Goal: Transaction & Acquisition: Purchase product/service

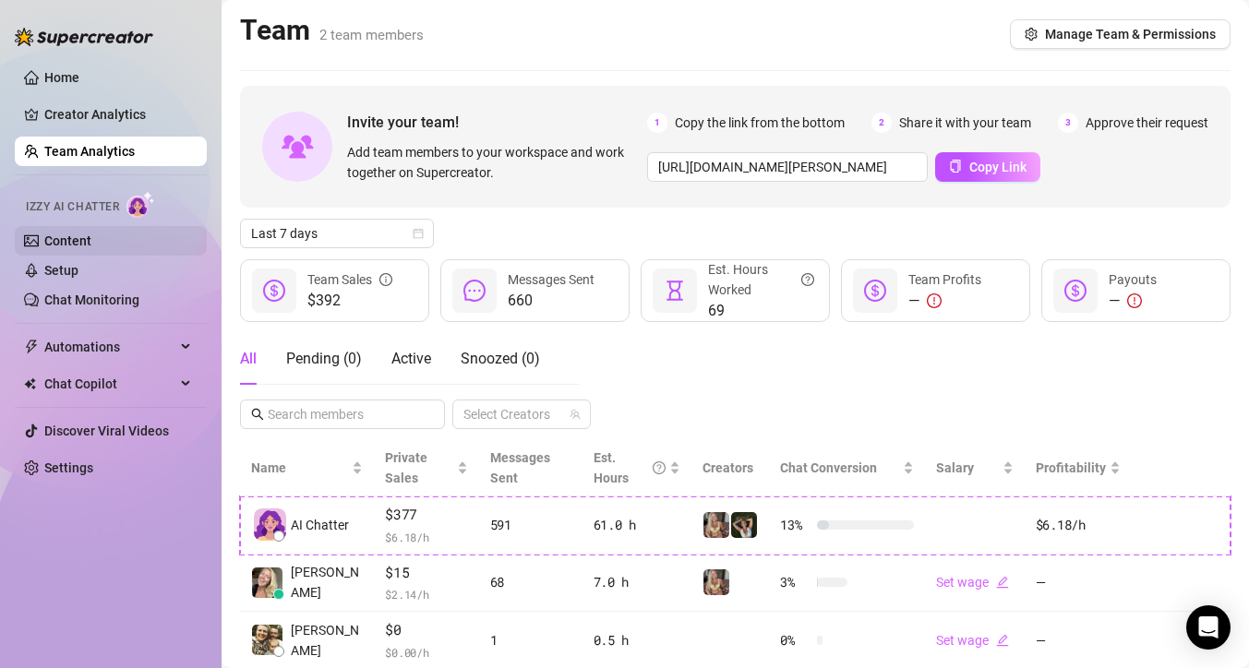
click at [76, 246] on link "Content" at bounding box center [67, 241] width 47 height 15
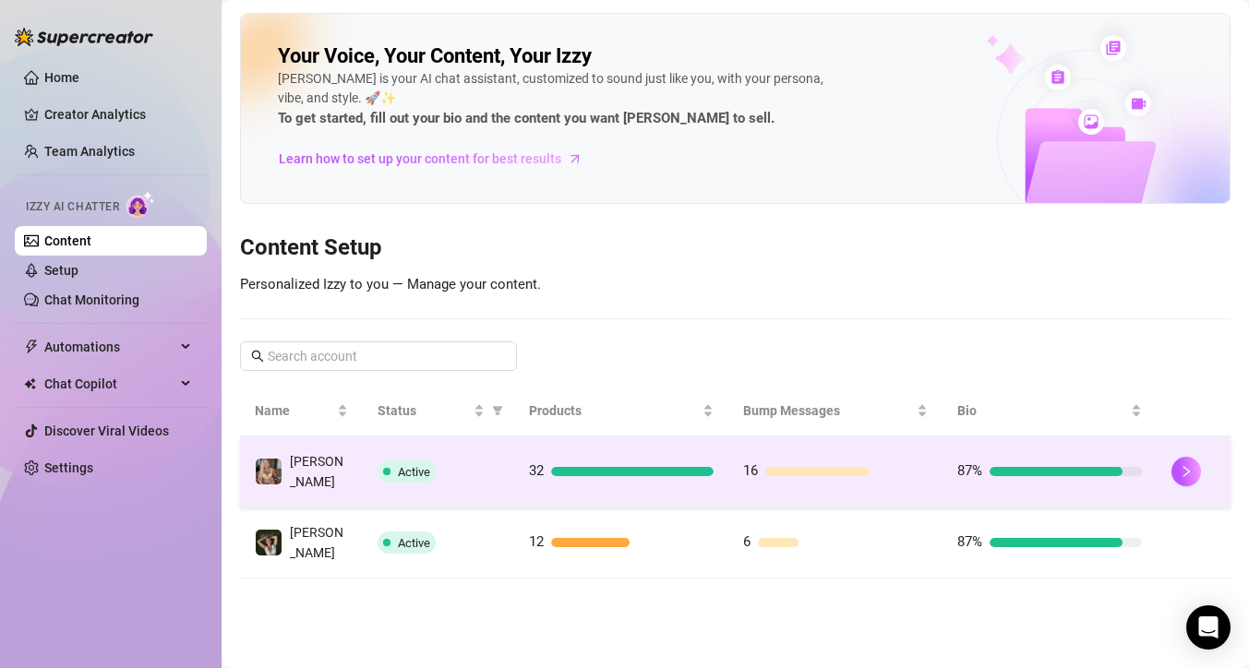
click at [412, 466] on span "Active" at bounding box center [414, 472] width 32 height 14
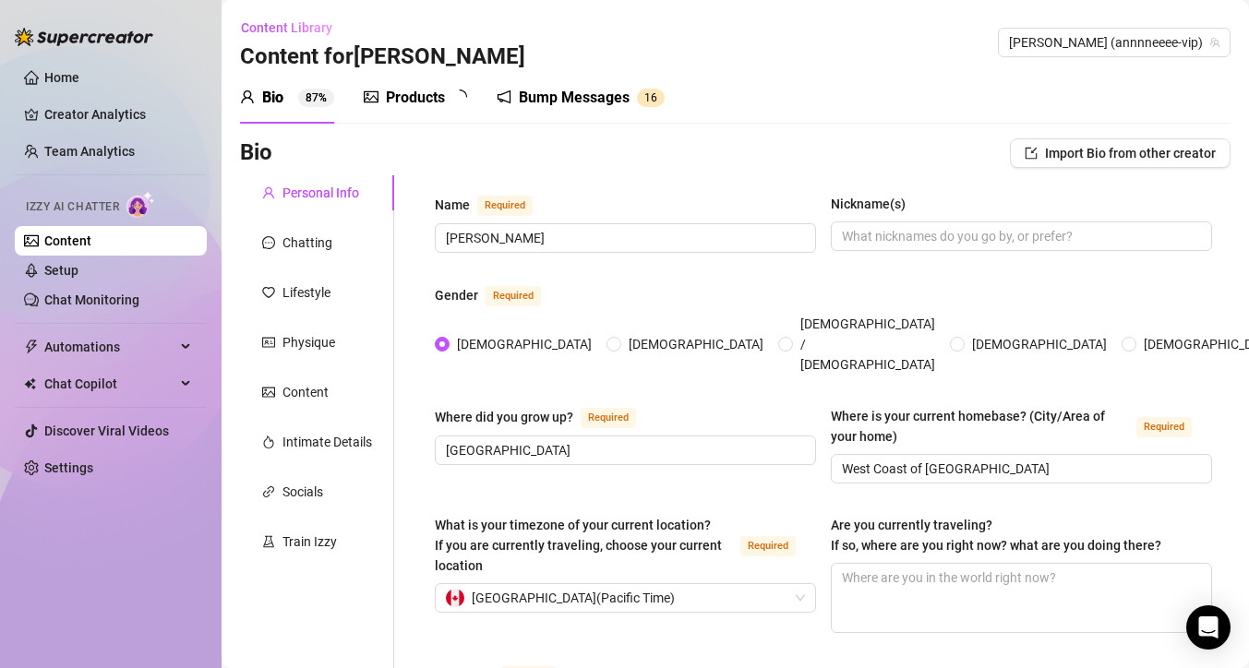
radio input "true"
type input "[DATE]"
click at [78, 275] on link "Setup" at bounding box center [61, 270] width 34 height 15
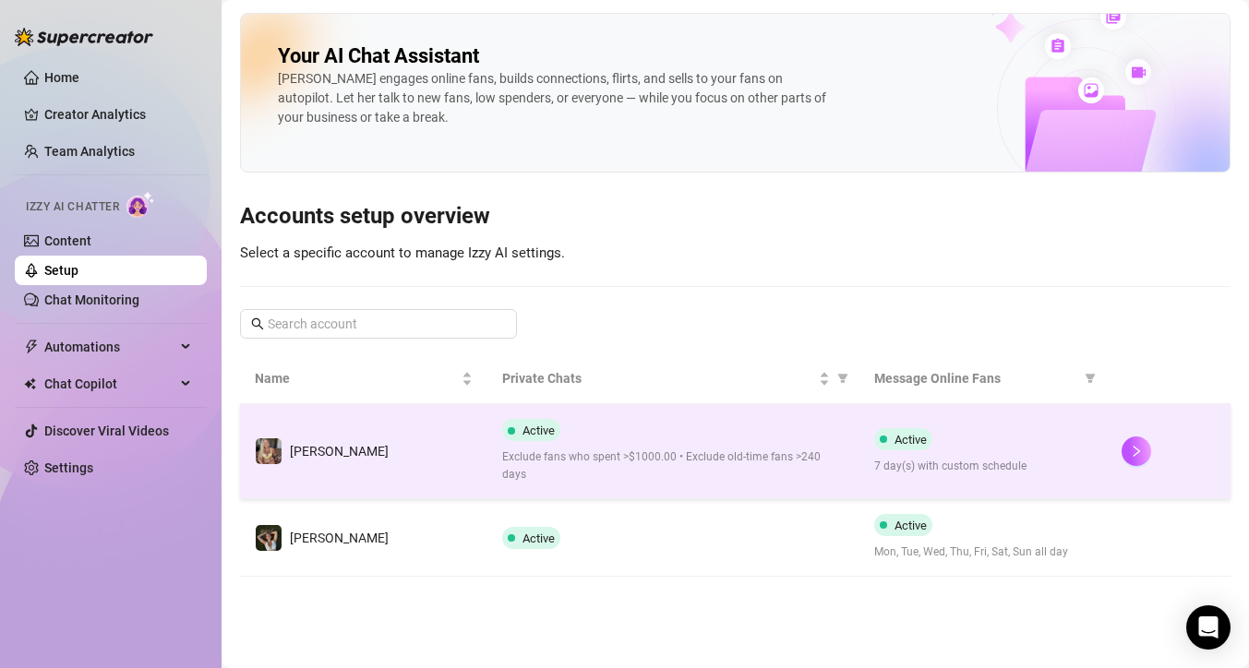
click at [612, 441] on div "Active Exclude fans who spent >$1000.00 • Exclude old-time fans >240 days" at bounding box center [672, 451] width 341 height 65
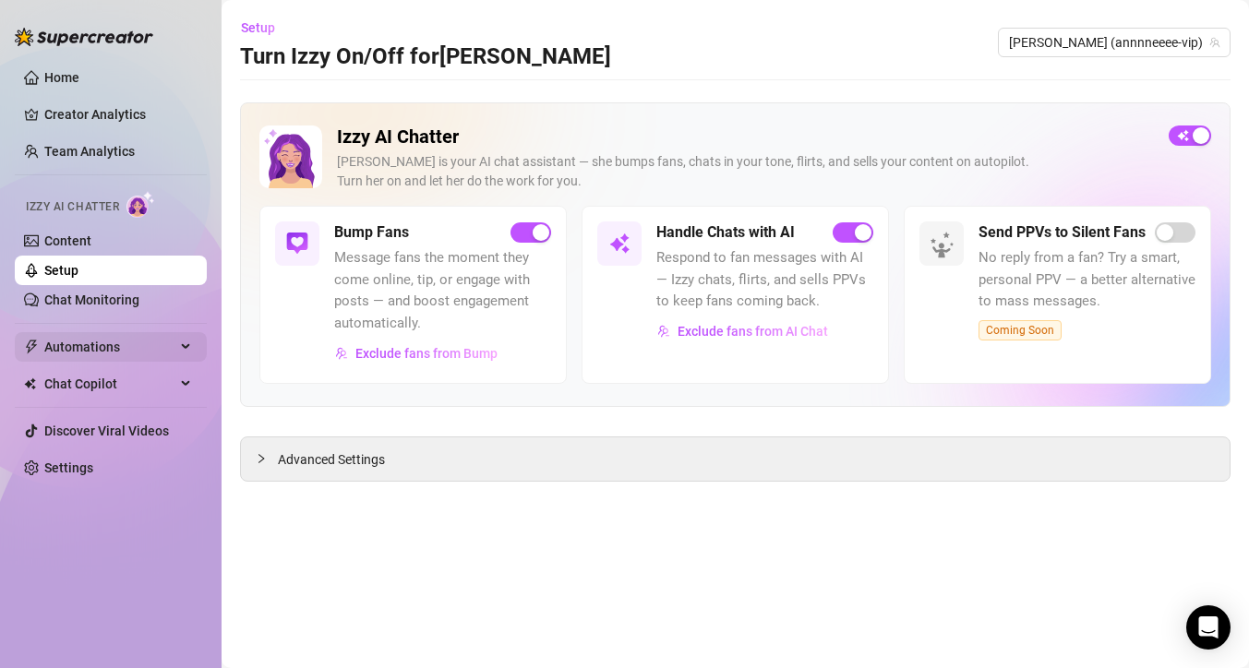
click at [65, 353] on span "Automations" at bounding box center [109, 347] width 131 height 30
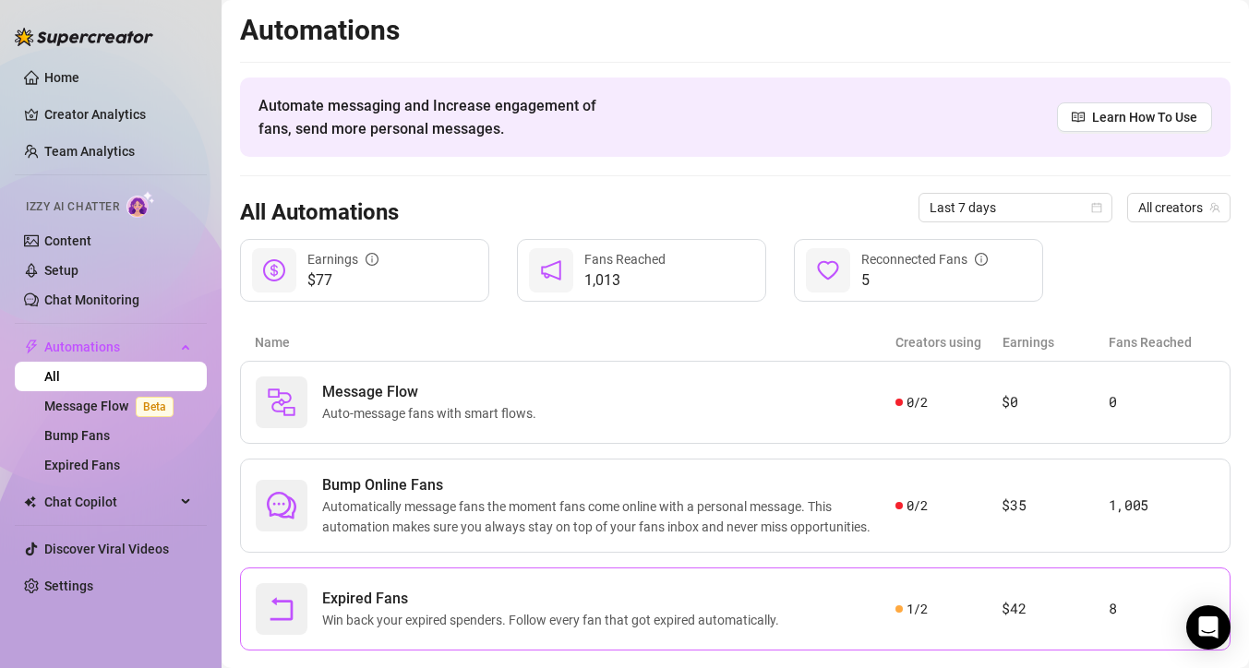
click at [406, 621] on span "Win back your expired spenders. Follow every fan that got expired automatically." at bounding box center [554, 620] width 464 height 20
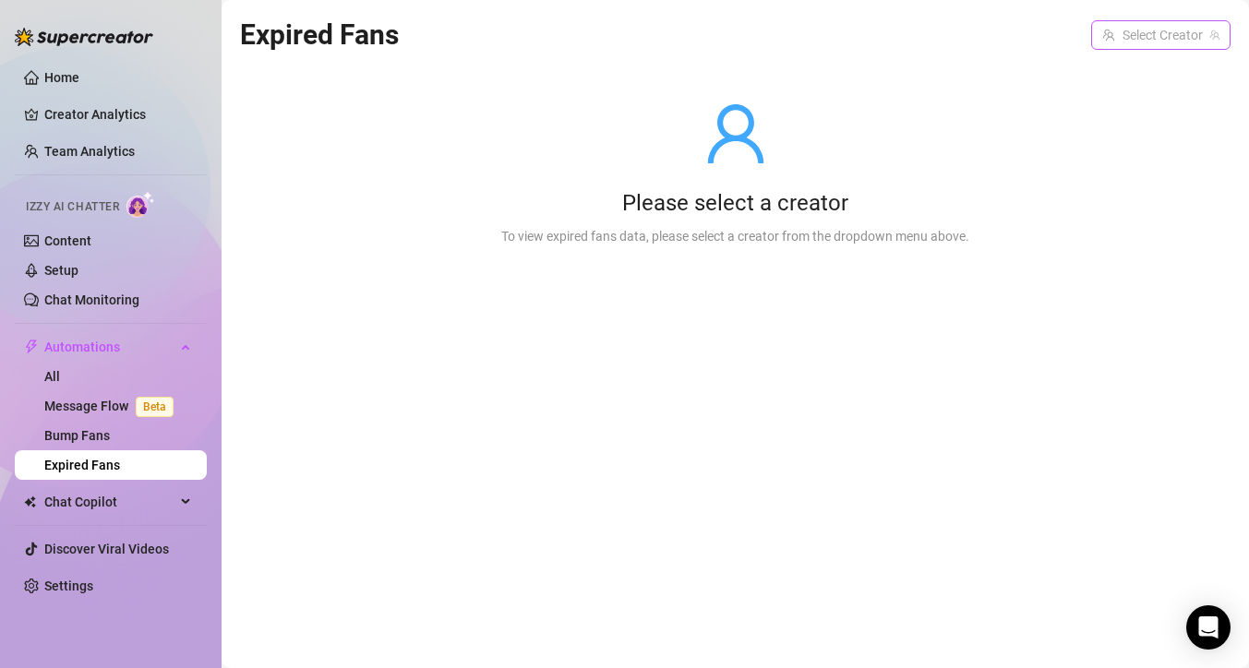
click at [1170, 47] on input "search" at bounding box center [1152, 35] width 101 height 28
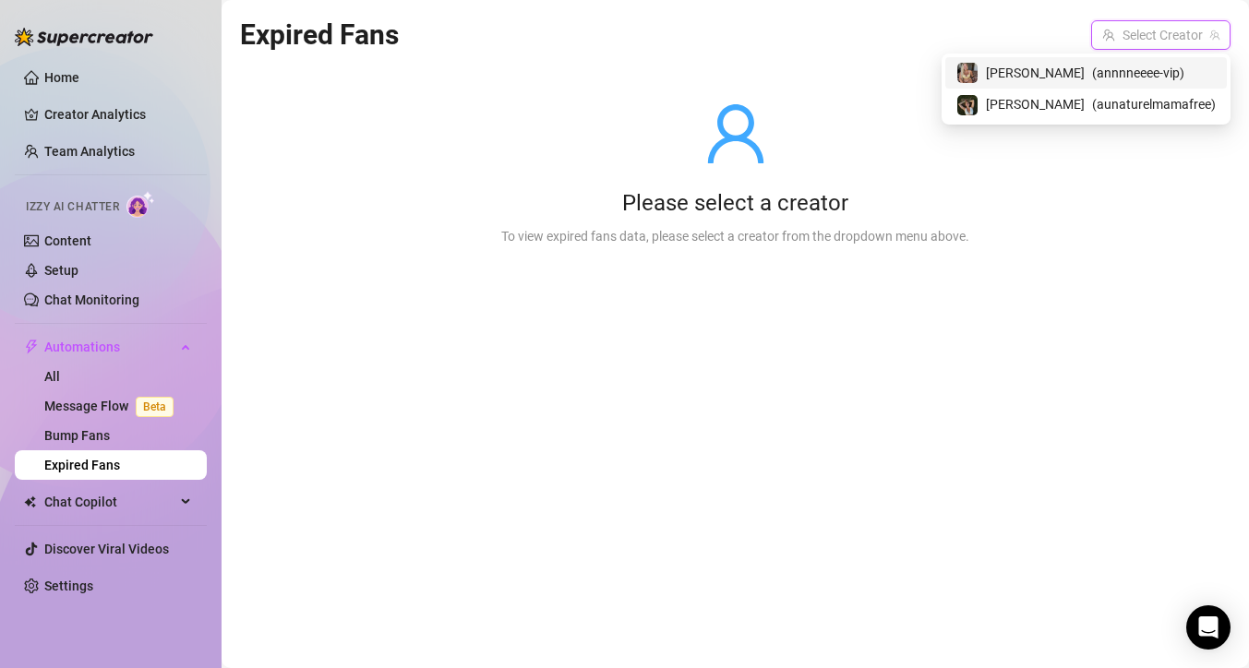
click at [1163, 71] on span "( annnneeee-vip )" at bounding box center [1138, 73] width 92 height 20
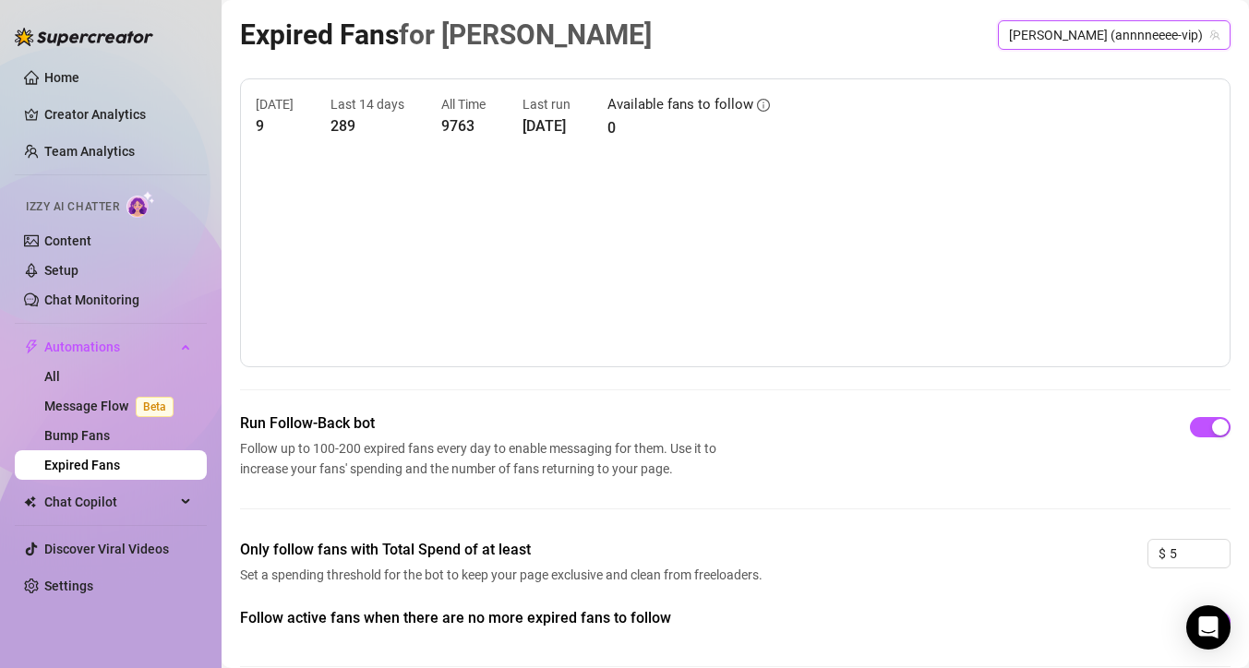
scroll to position [84, 0]
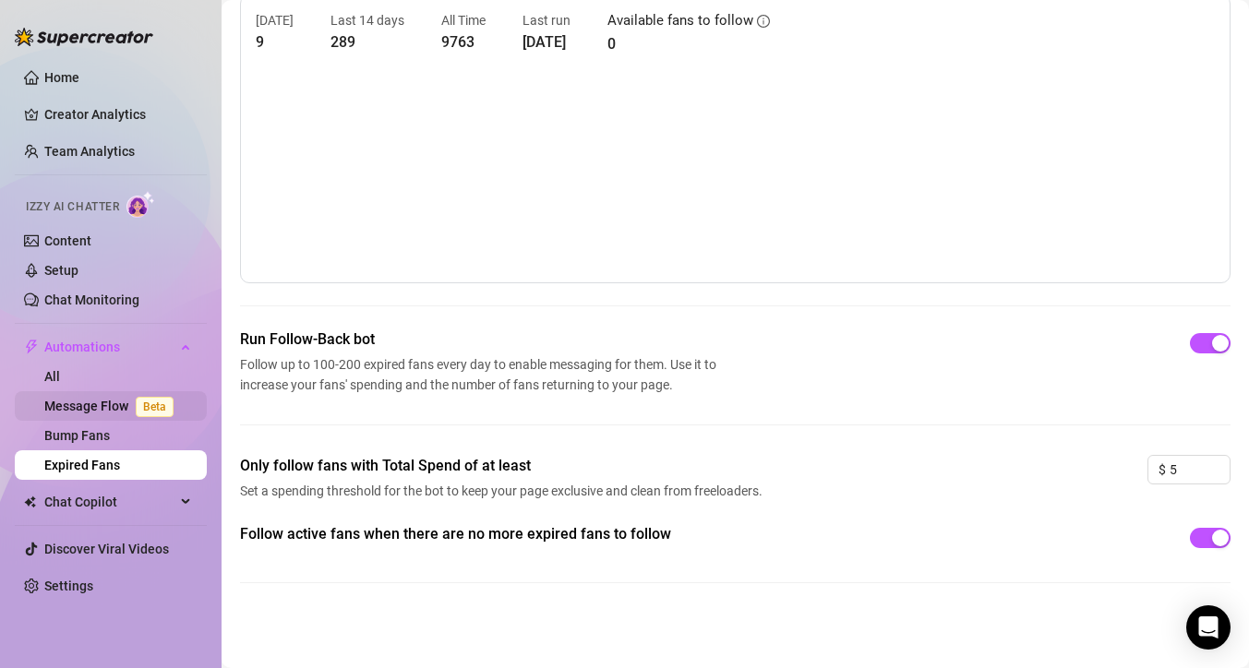
click at [96, 406] on link "Message Flow Beta" at bounding box center [112, 406] width 137 height 15
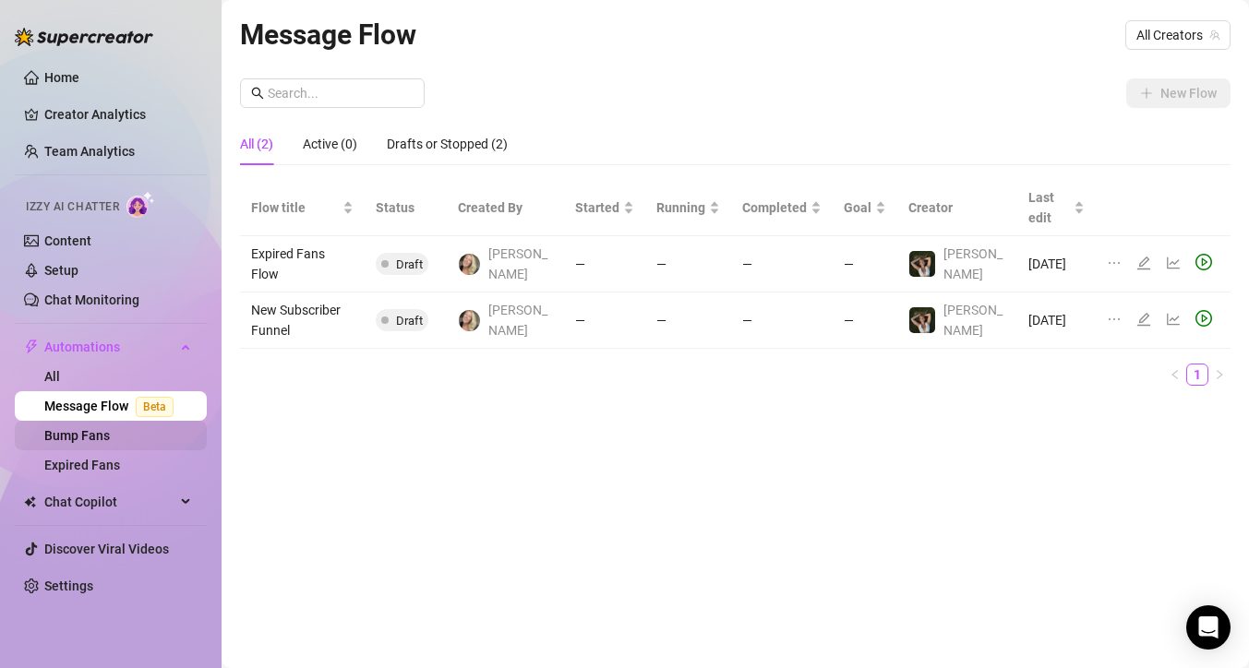
click at [102, 433] on link "Bump Fans" at bounding box center [77, 435] width 66 height 15
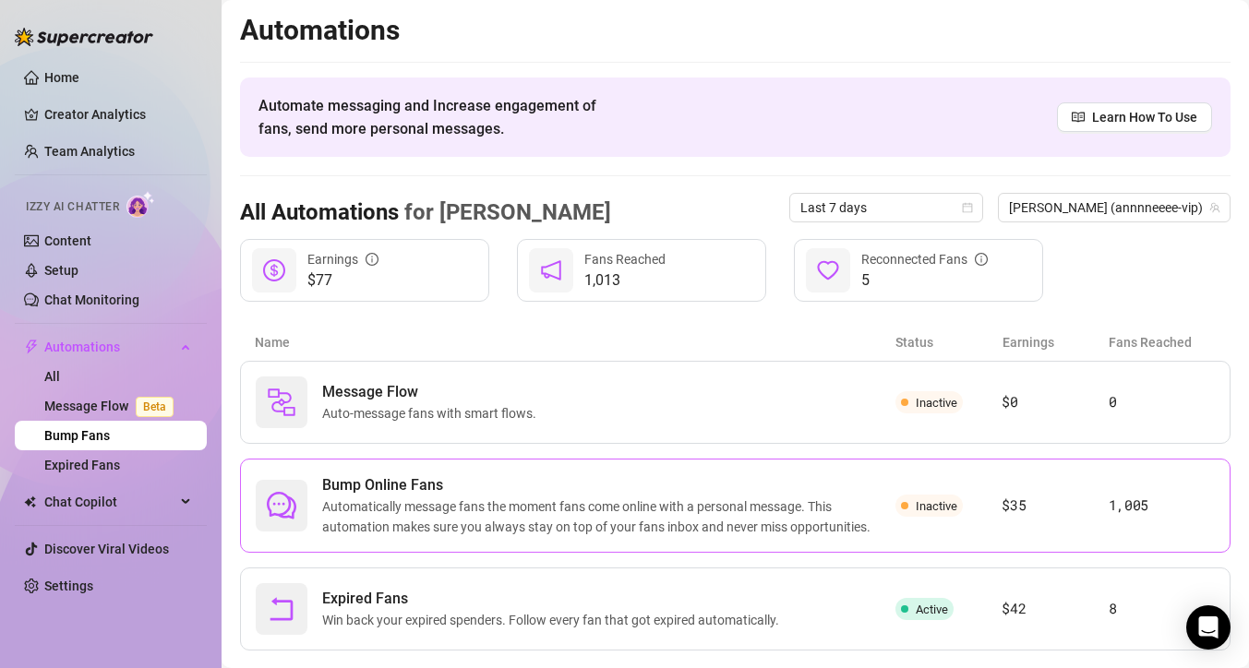
click at [489, 512] on span "Automatically message fans the moment fans come online with a personal message.…" at bounding box center [608, 517] width 573 height 41
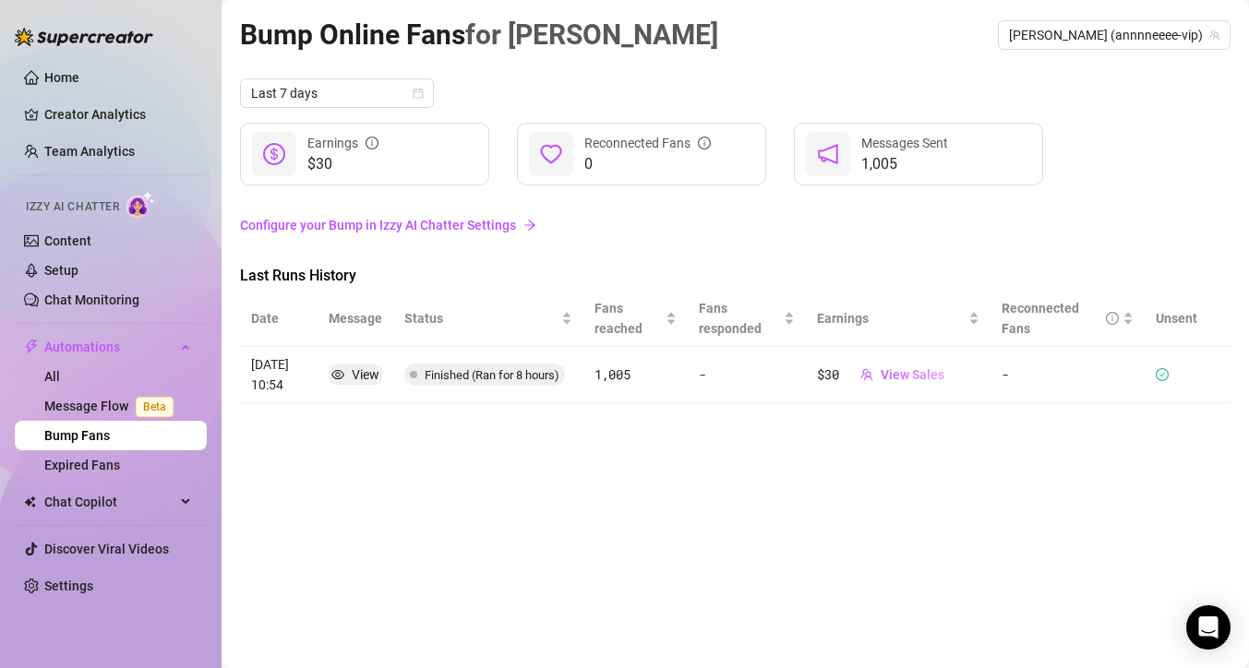
click at [508, 220] on link "Configure your Bump in Izzy AI Chatter Settings" at bounding box center [735, 225] width 990 height 20
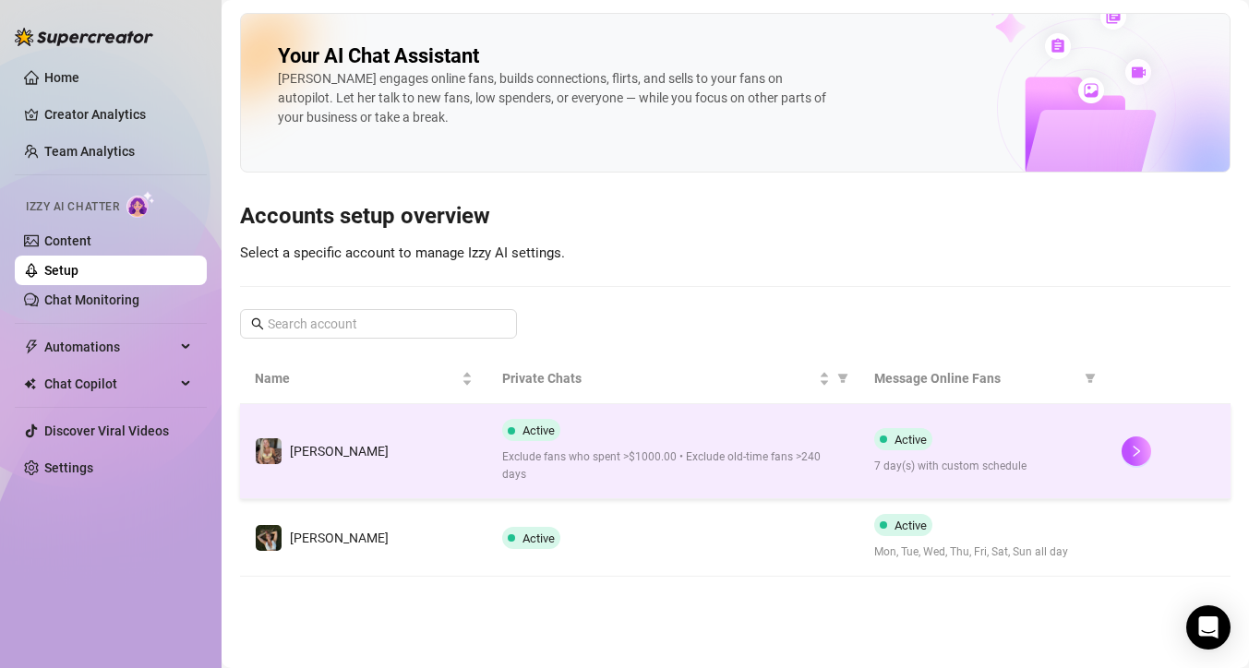
click at [554, 449] on span "Exclude fans who spent >$1000.00 • Exclude old-time fans >240 days" at bounding box center [672, 466] width 341 height 35
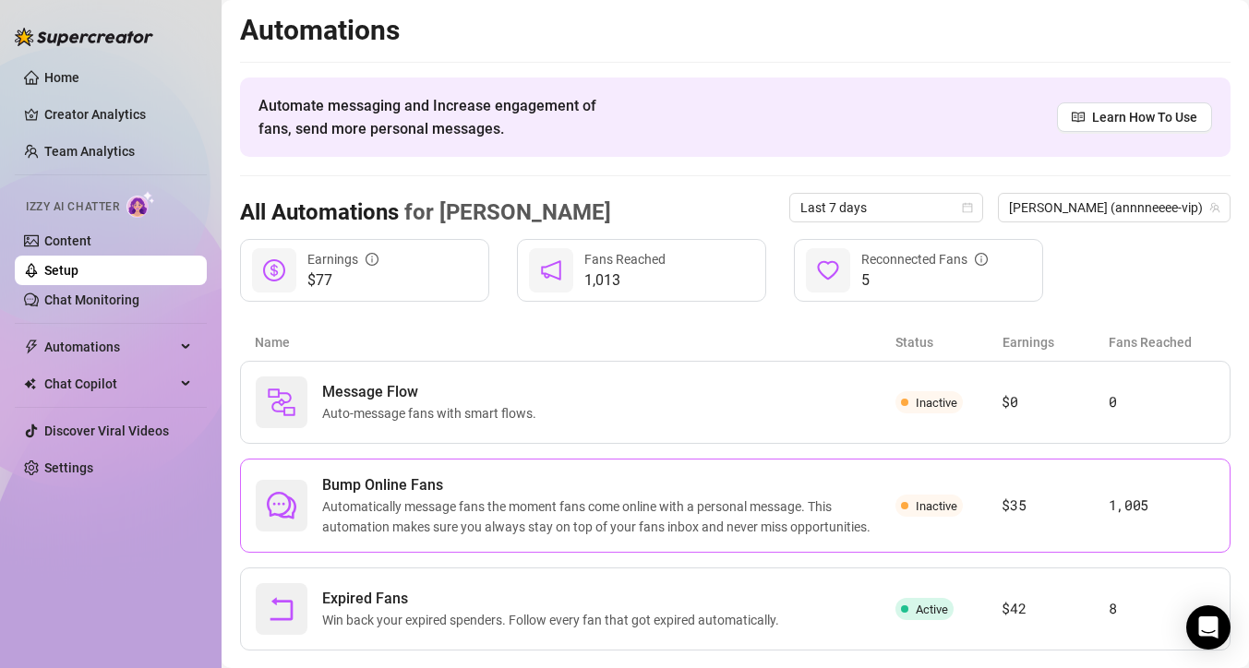
click at [456, 508] on span "Automatically message fans the moment fans come online with a personal message.…" at bounding box center [608, 517] width 573 height 41
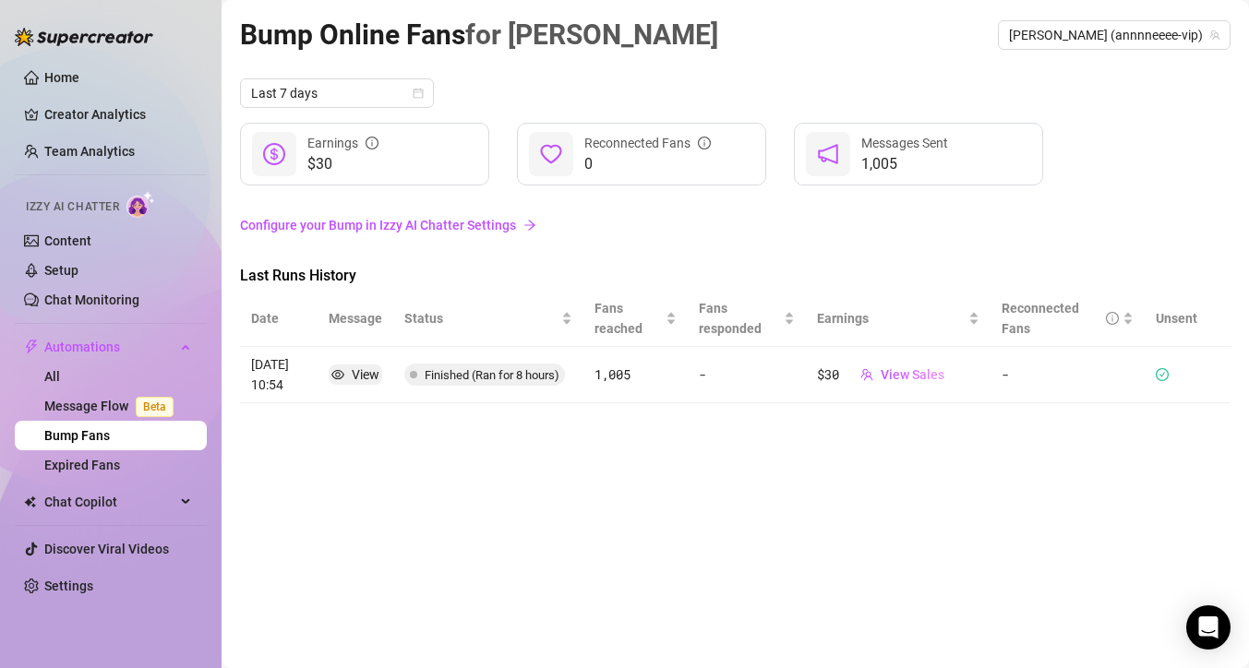
click at [301, 221] on link "Configure your Bump in Izzy AI Chatter Settings" at bounding box center [735, 225] width 990 height 20
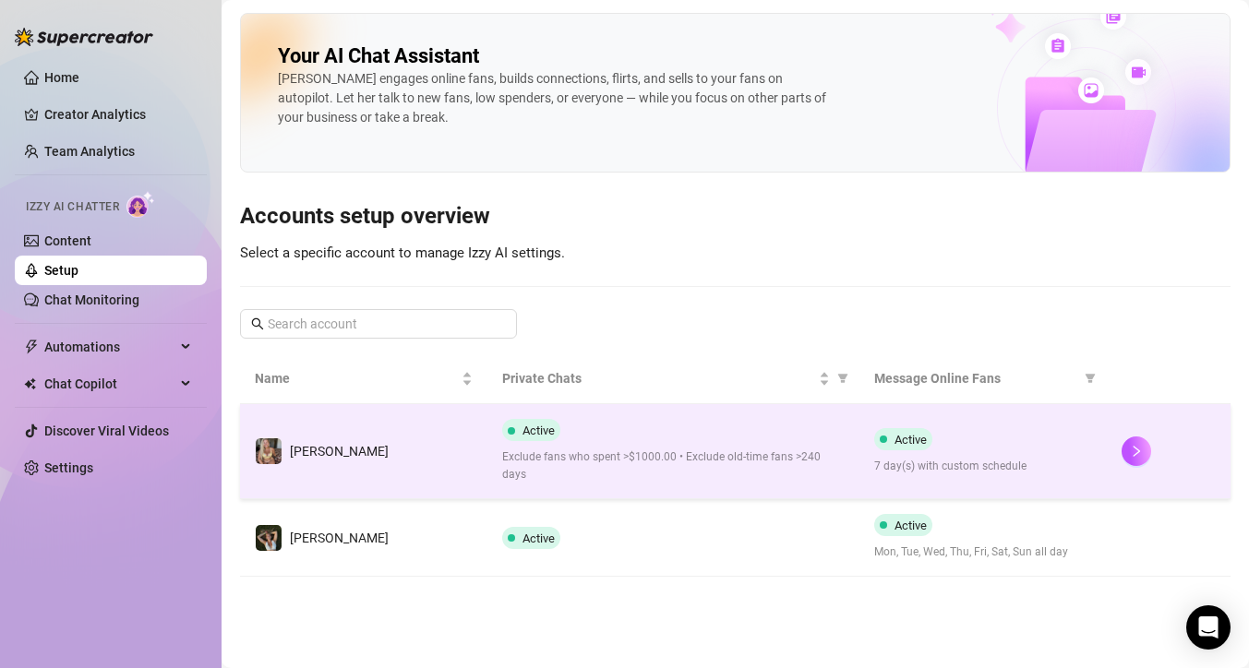
click at [562, 455] on span "Exclude fans who spent >$1000.00 • Exclude old-time fans >240 days" at bounding box center [672, 466] width 341 height 35
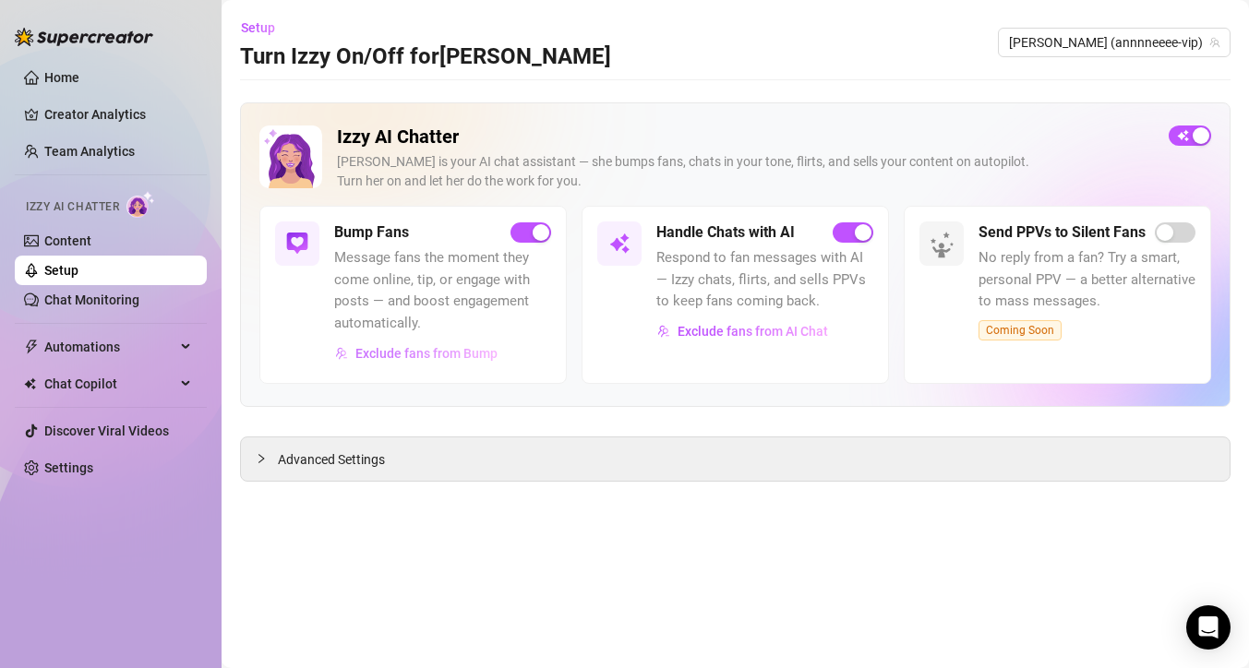
click at [444, 361] on button "Exclude fans from Bump" at bounding box center [416, 354] width 164 height 30
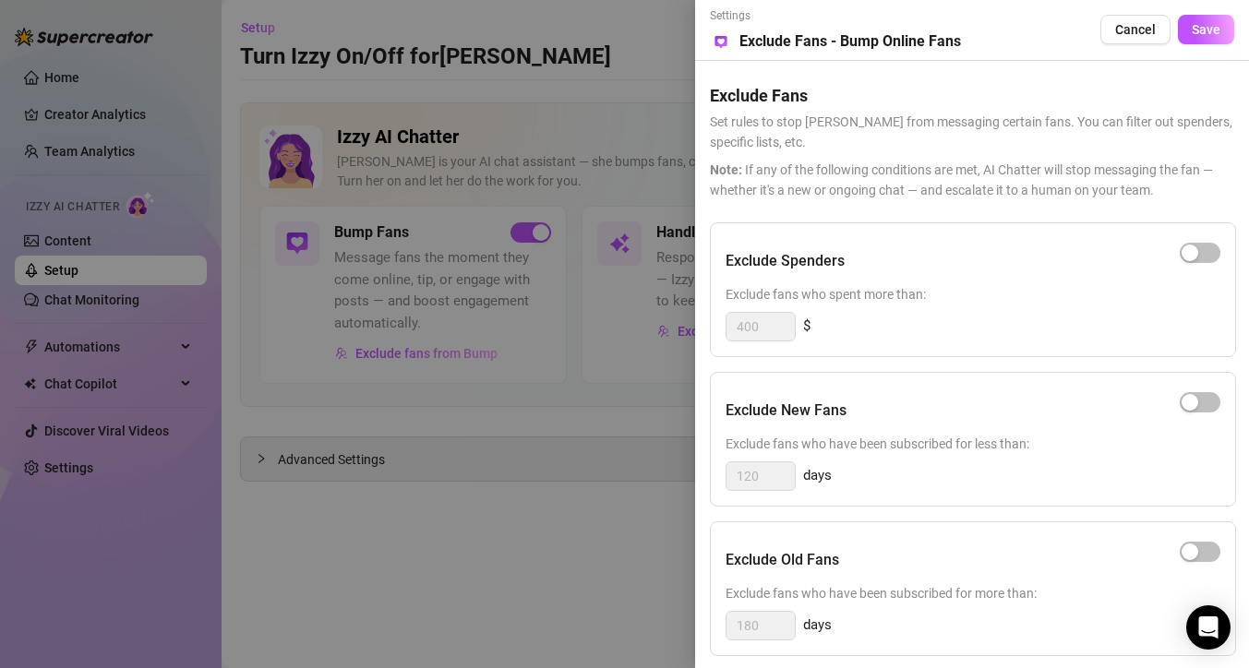
click at [597, 566] on div at bounding box center [624, 334] width 1249 height 668
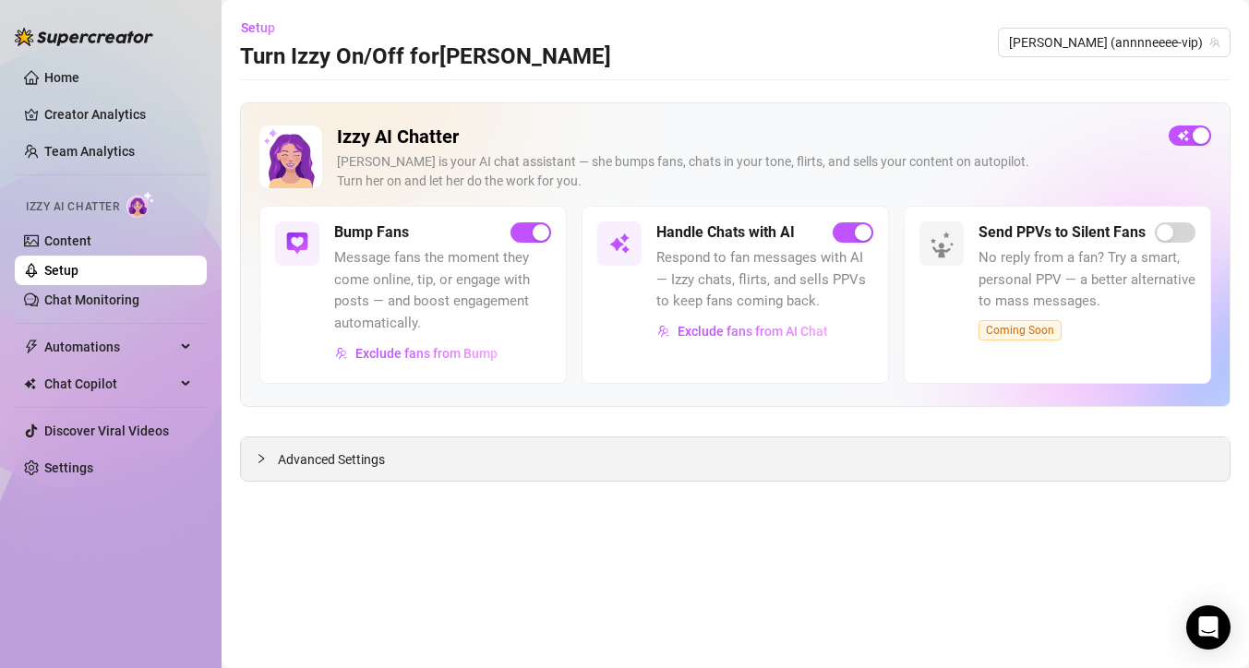
click at [461, 462] on div "Advanced Settings" at bounding box center [735, 458] width 988 height 43
click at [341, 465] on span "Advanced Settings" at bounding box center [331, 459] width 107 height 20
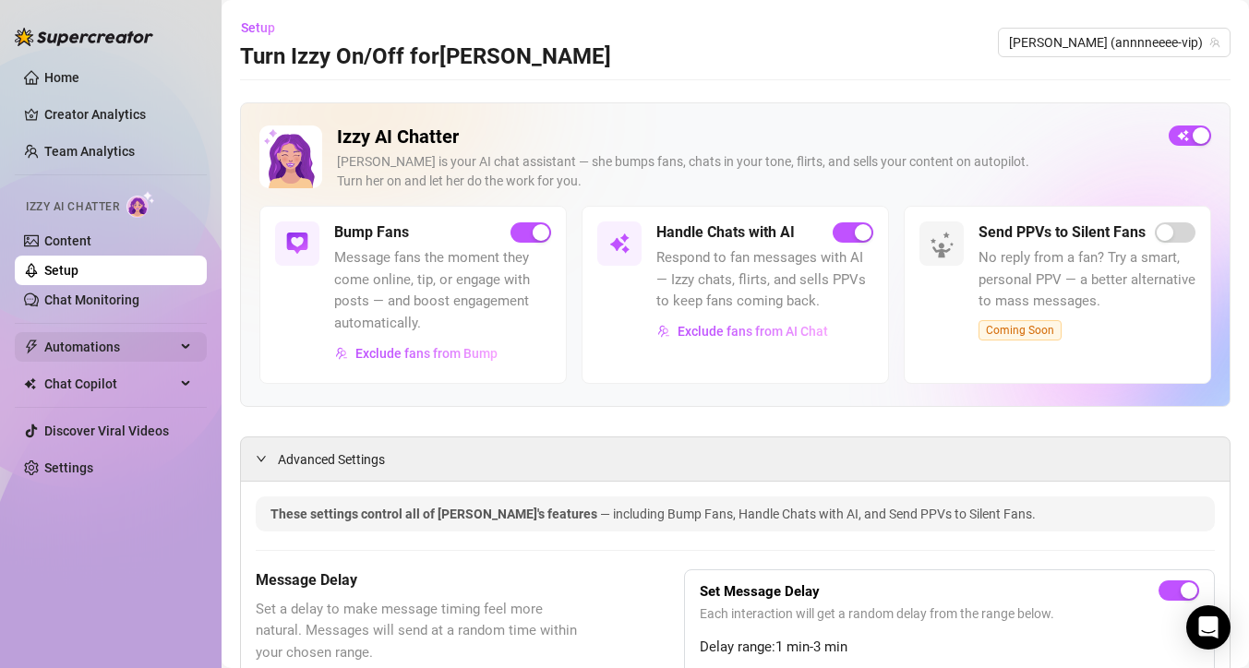
click at [94, 347] on span "Automations" at bounding box center [109, 347] width 131 height 30
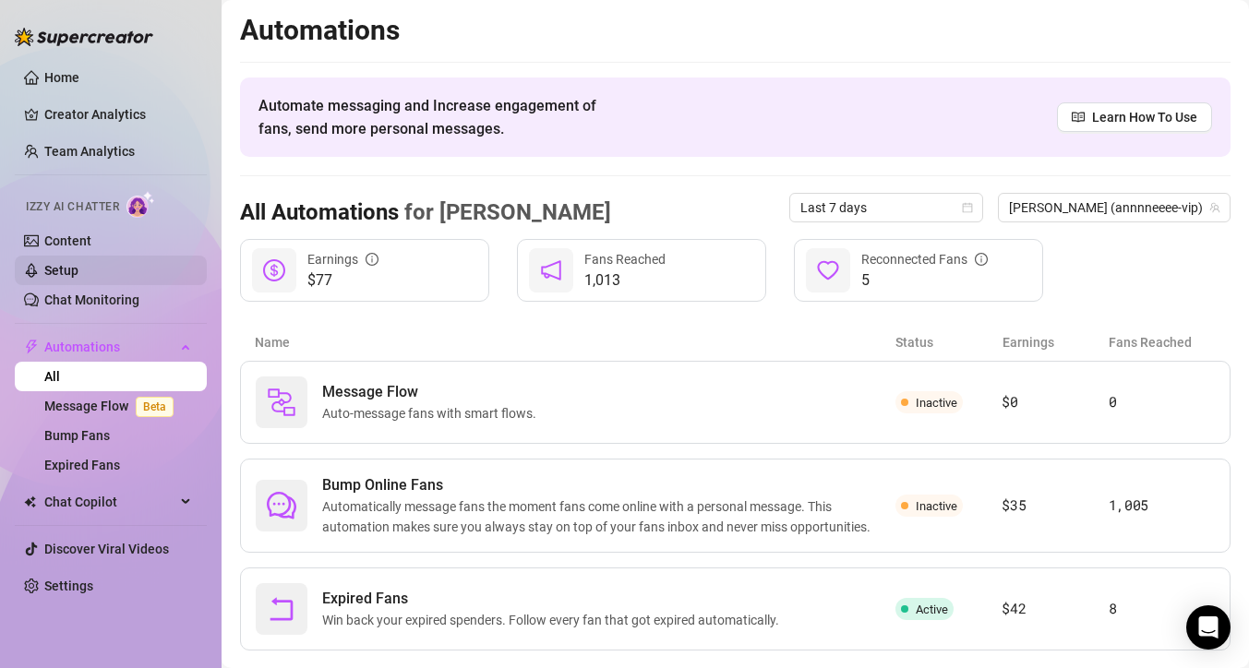
click at [78, 263] on link "Setup" at bounding box center [61, 270] width 34 height 15
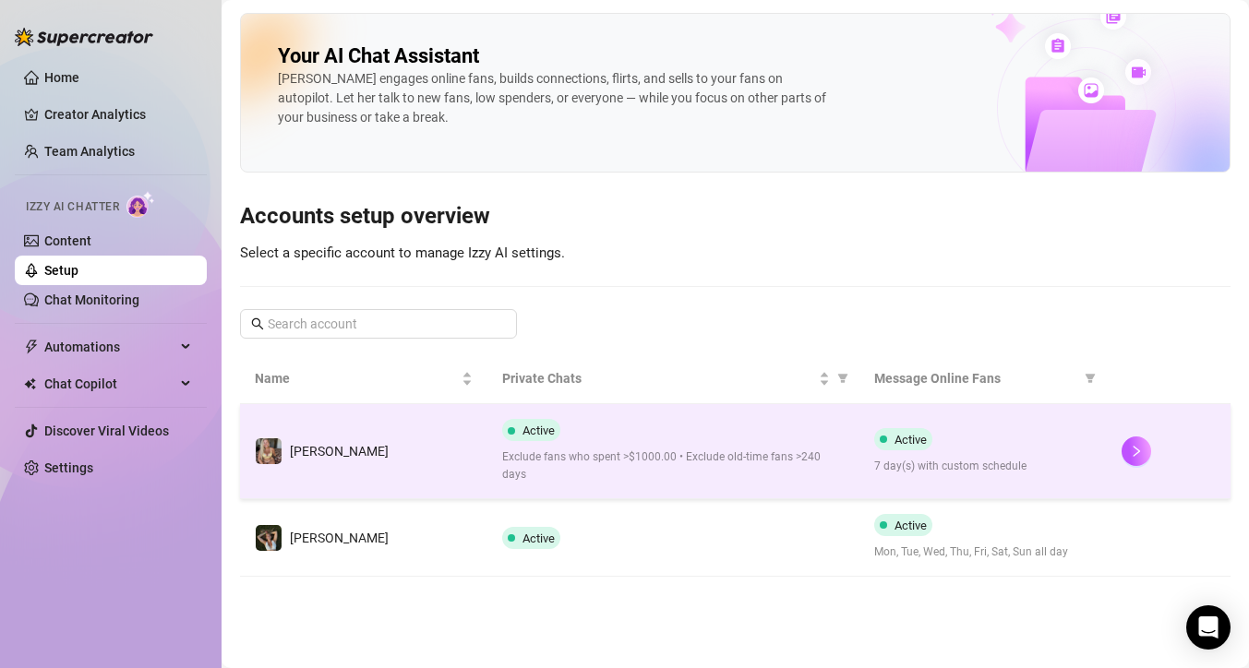
click at [480, 441] on td "[PERSON_NAME]" at bounding box center [363, 451] width 247 height 95
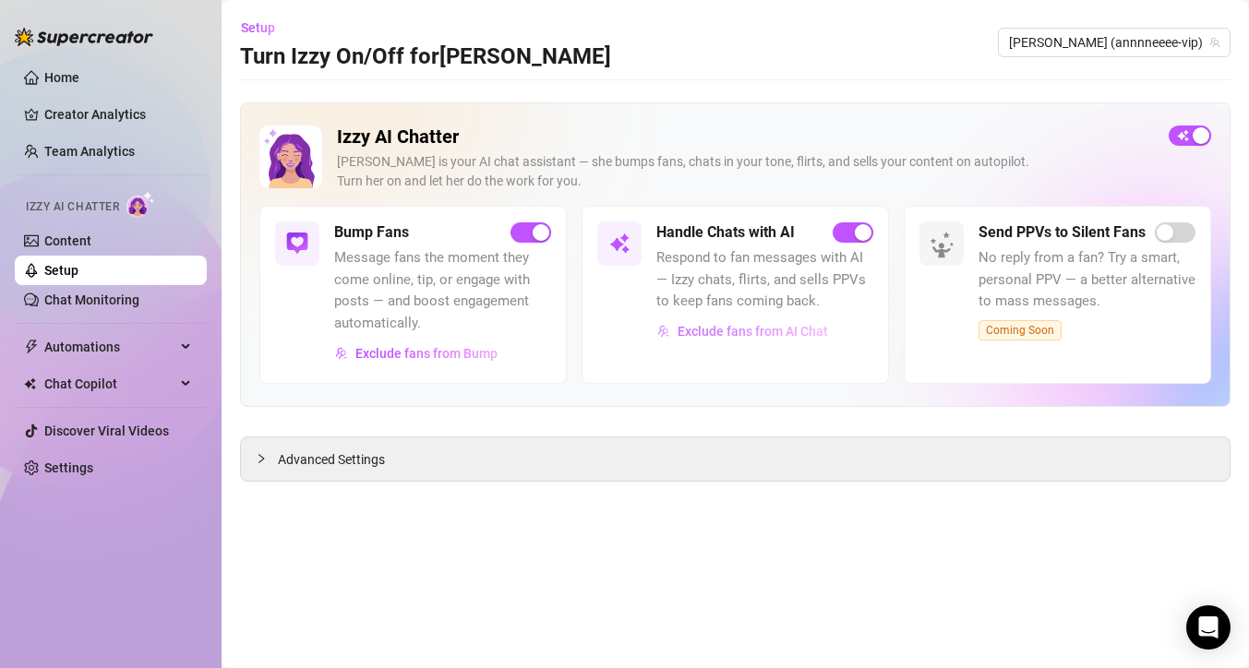
click at [700, 327] on span "Exclude fans from AI Chat" at bounding box center [752, 331] width 150 height 15
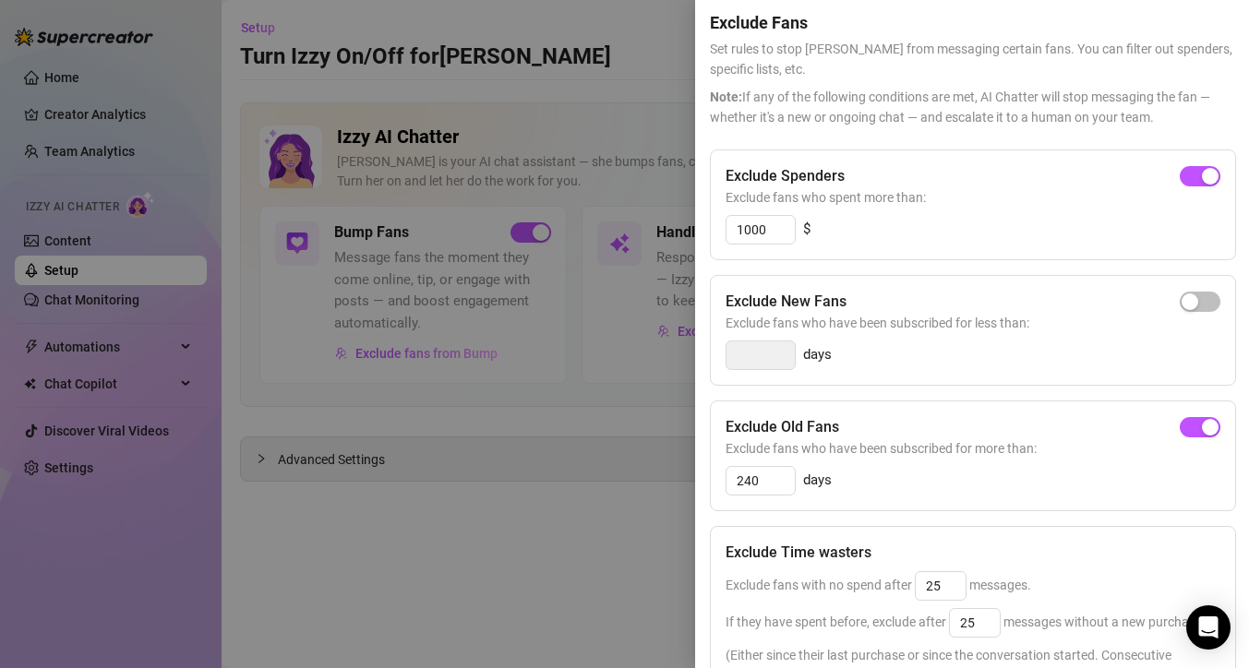
scroll to position [71, 0]
drag, startPoint x: 780, startPoint y: 486, endPoint x: 717, endPoint y: 481, distance: 63.0
click at [719, 483] on div "Exclude Old Fans Exclude fans who have been subscribed for more than: 240 days" at bounding box center [973, 457] width 526 height 111
click at [1204, 436] on div "button" at bounding box center [1210, 429] width 17 height 17
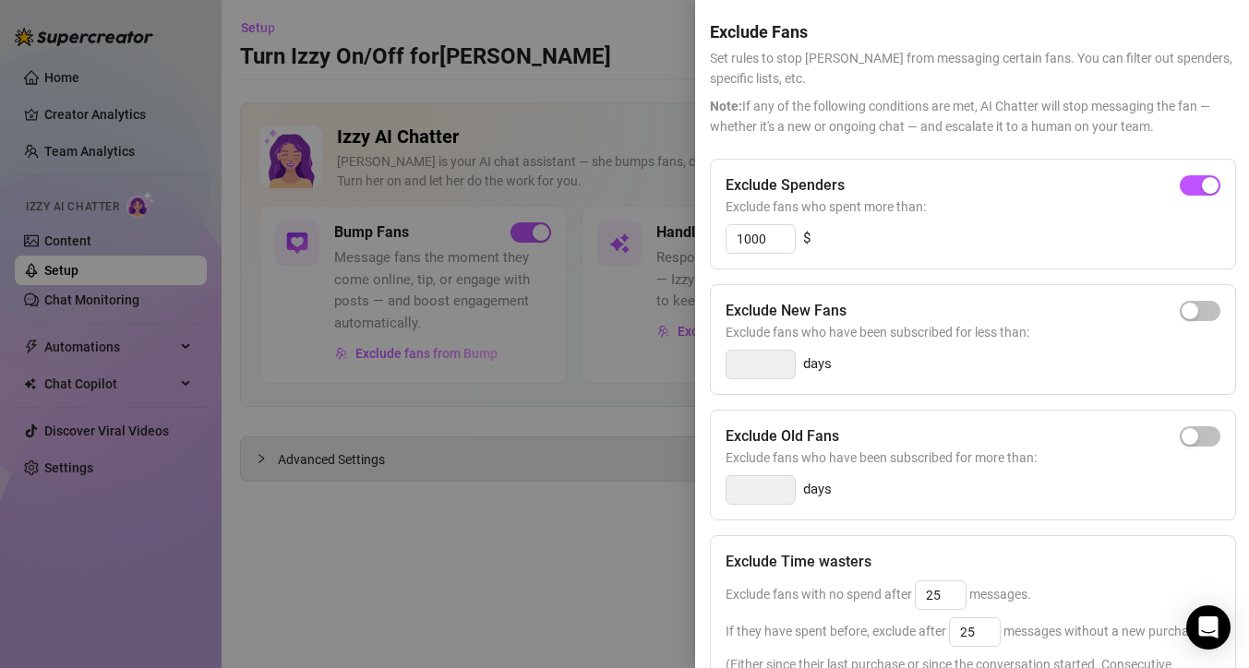
scroll to position [60, 0]
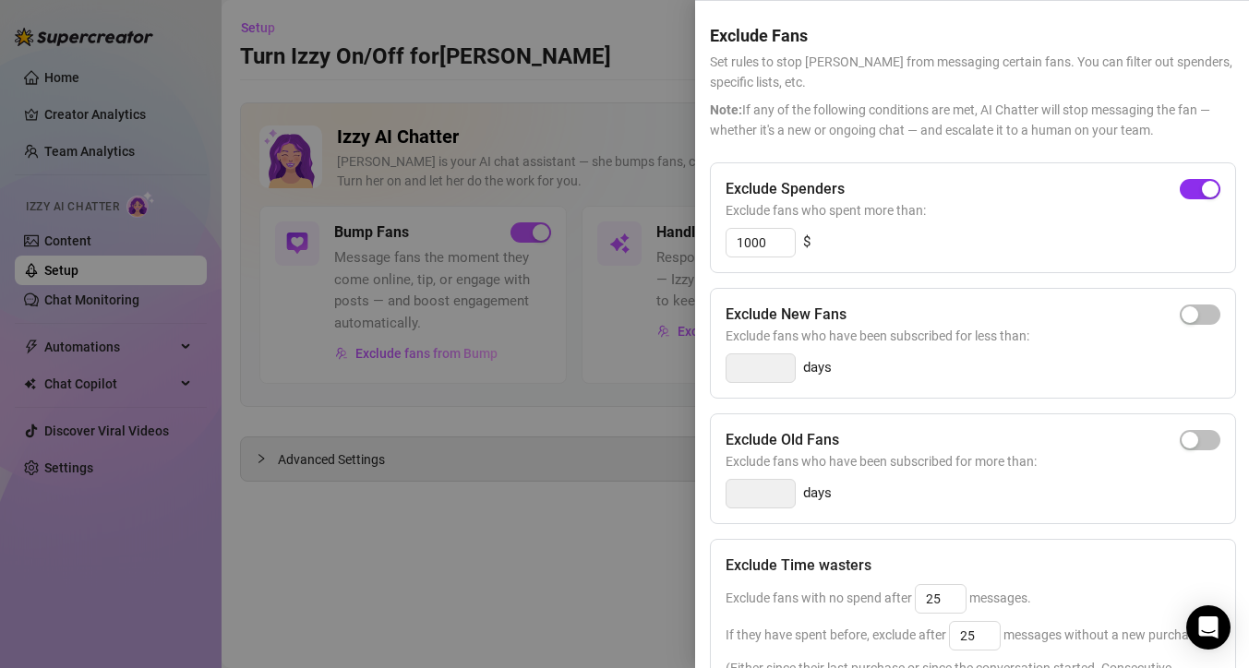
click at [1202, 183] on div "button" at bounding box center [1210, 189] width 17 height 17
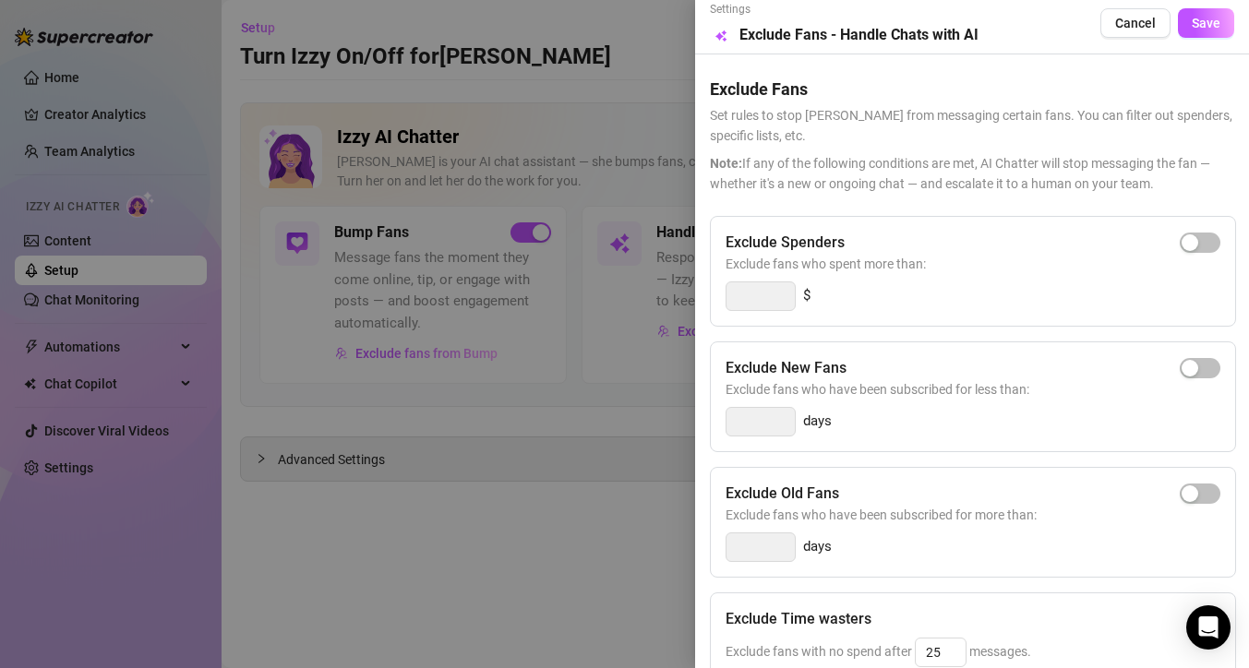
scroll to position [0, 0]
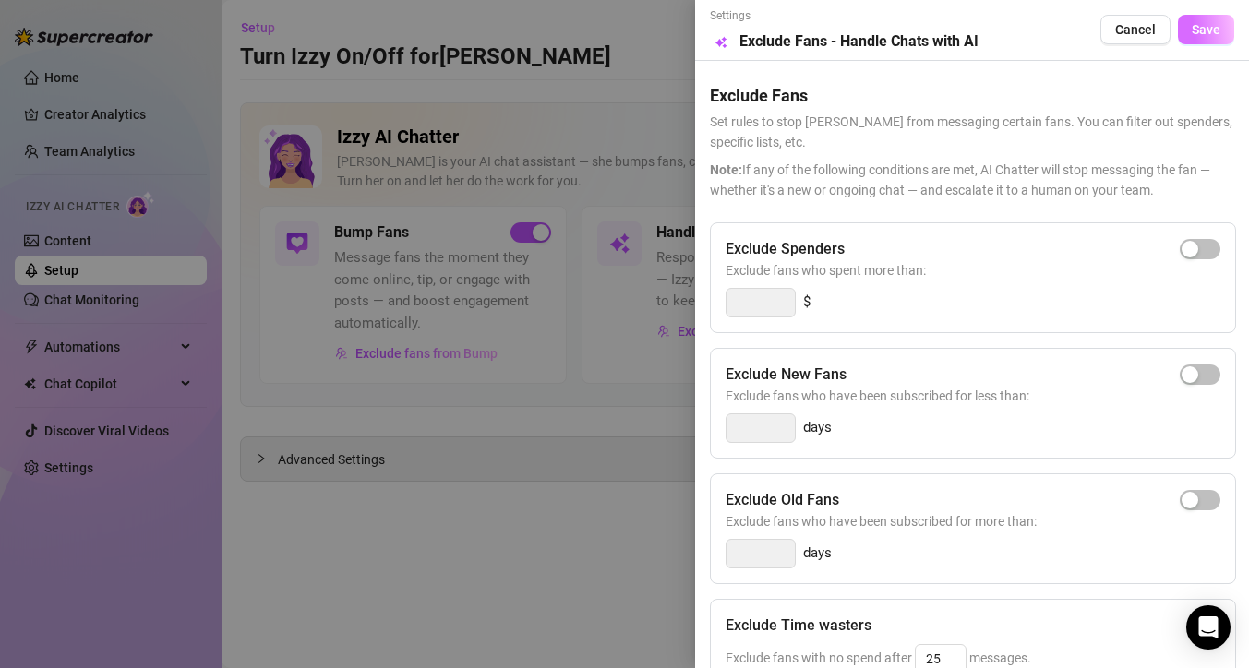
click at [1211, 32] on button "Save" at bounding box center [1206, 30] width 56 height 30
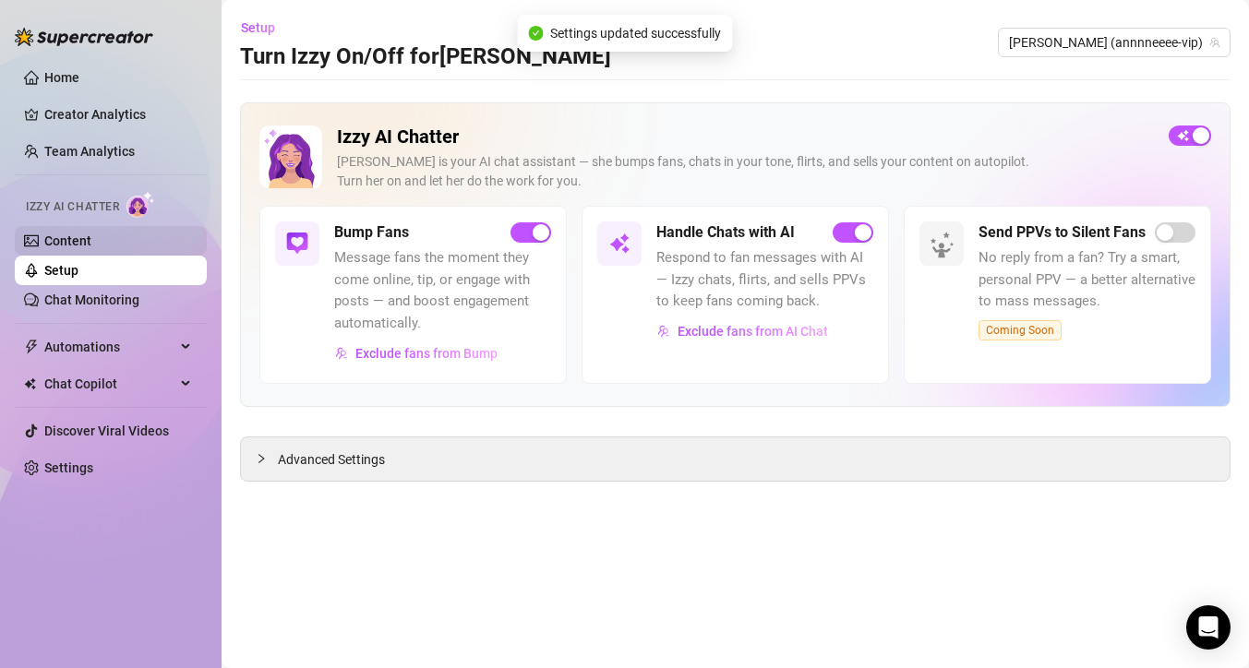
click at [90, 234] on link "Content" at bounding box center [67, 241] width 47 height 15
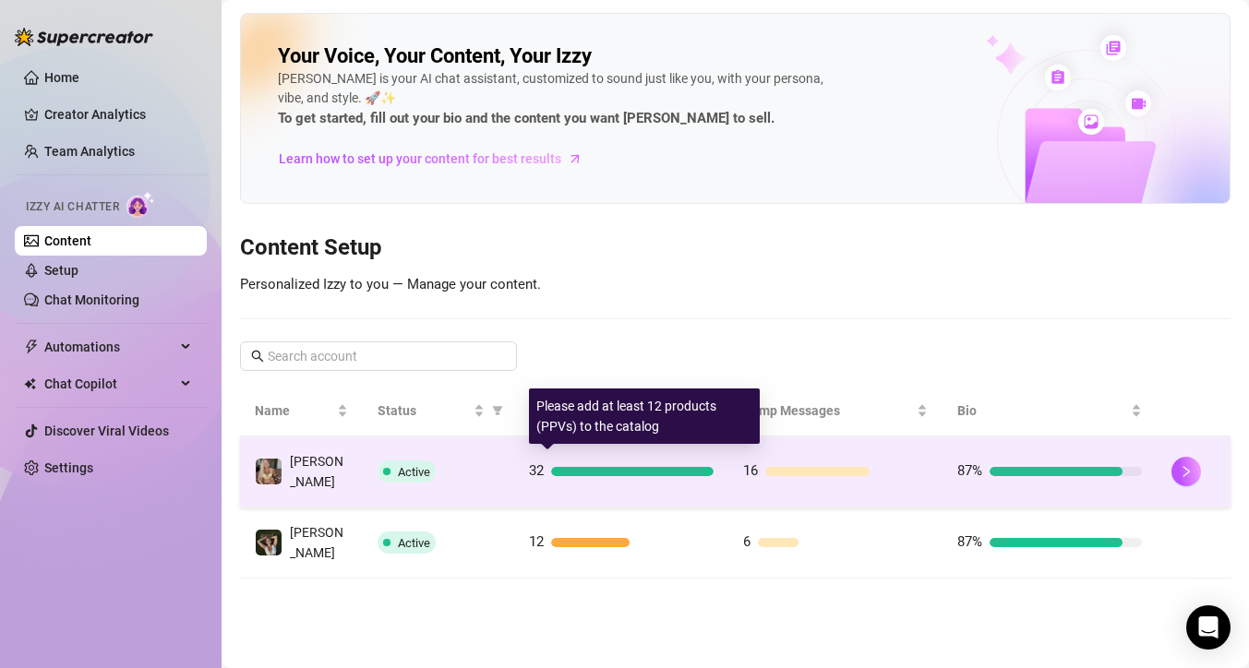
click at [626, 467] on div at bounding box center [632, 471] width 162 height 9
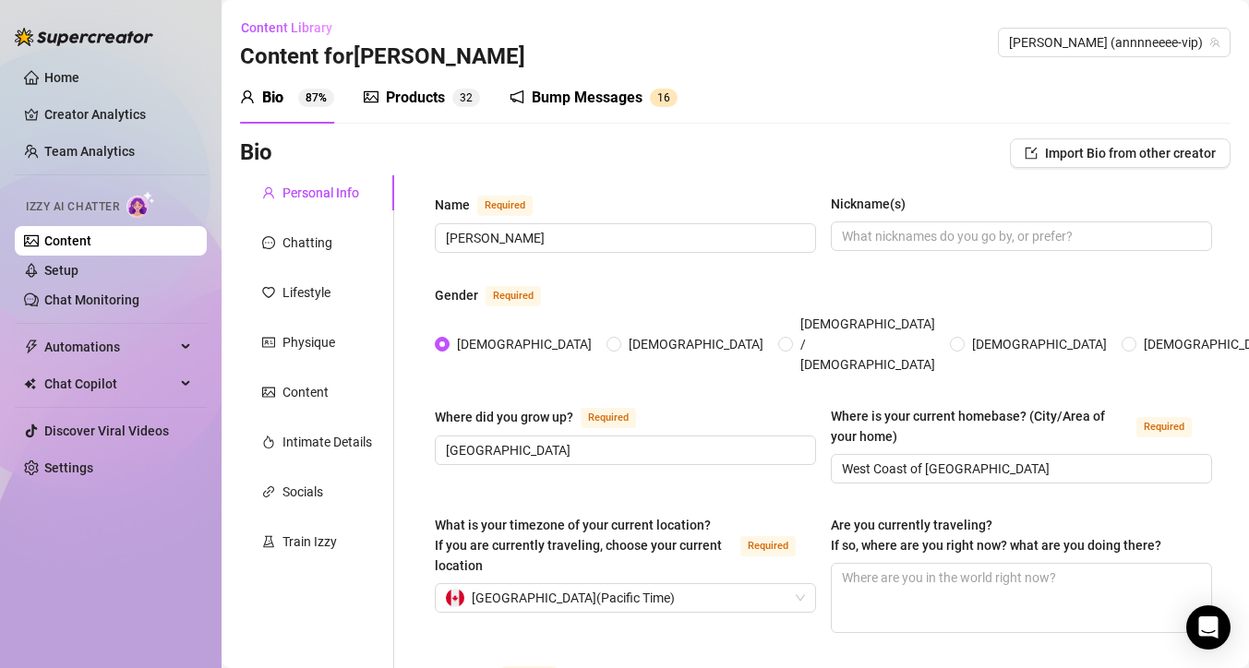
click at [437, 96] on div "Products" at bounding box center [415, 98] width 59 height 22
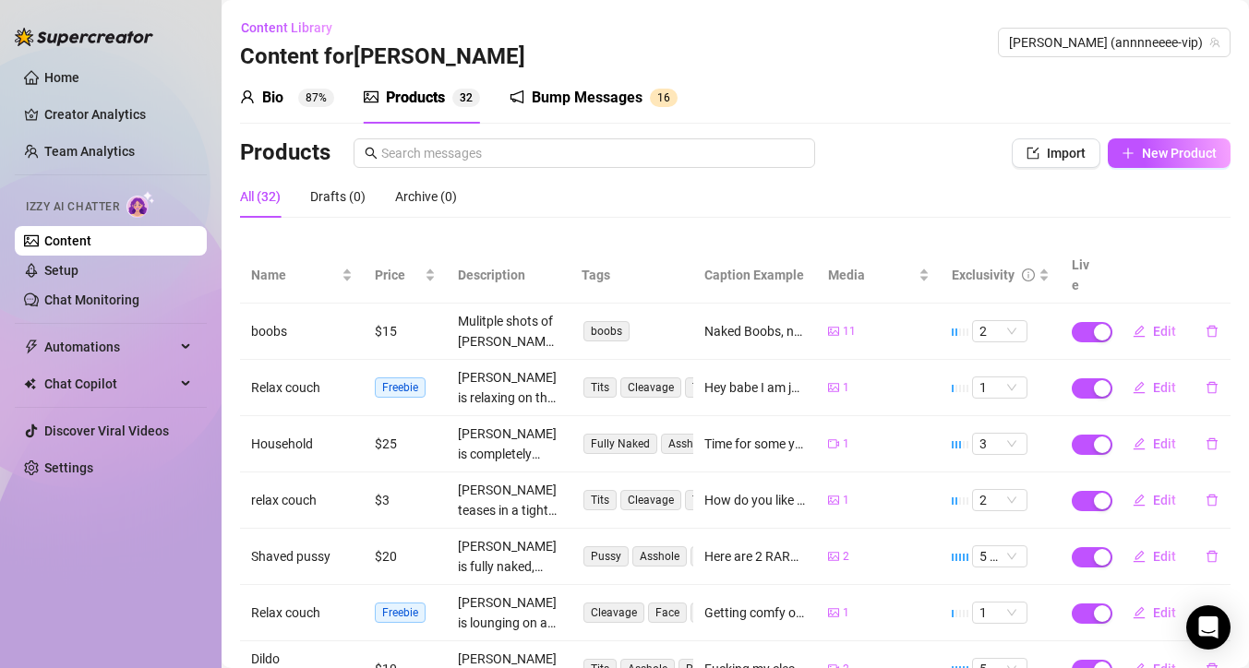
click at [622, 94] on div "Bump Messages" at bounding box center [587, 98] width 111 height 22
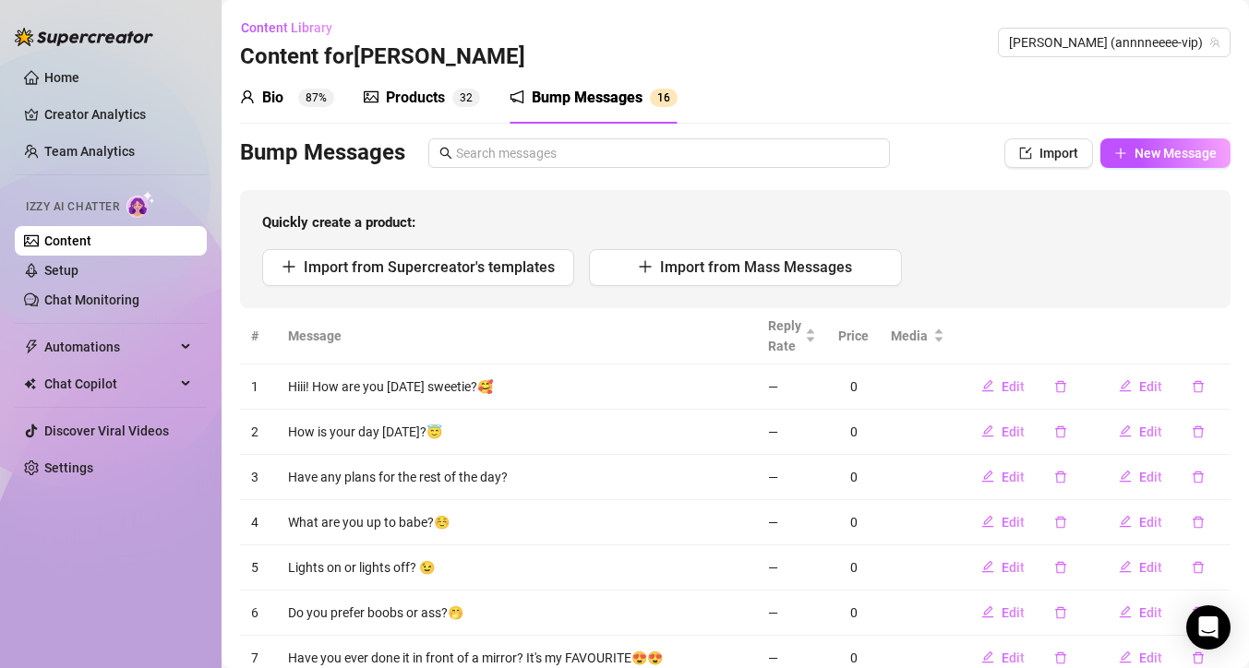
click at [397, 103] on div "Products" at bounding box center [415, 98] width 59 height 22
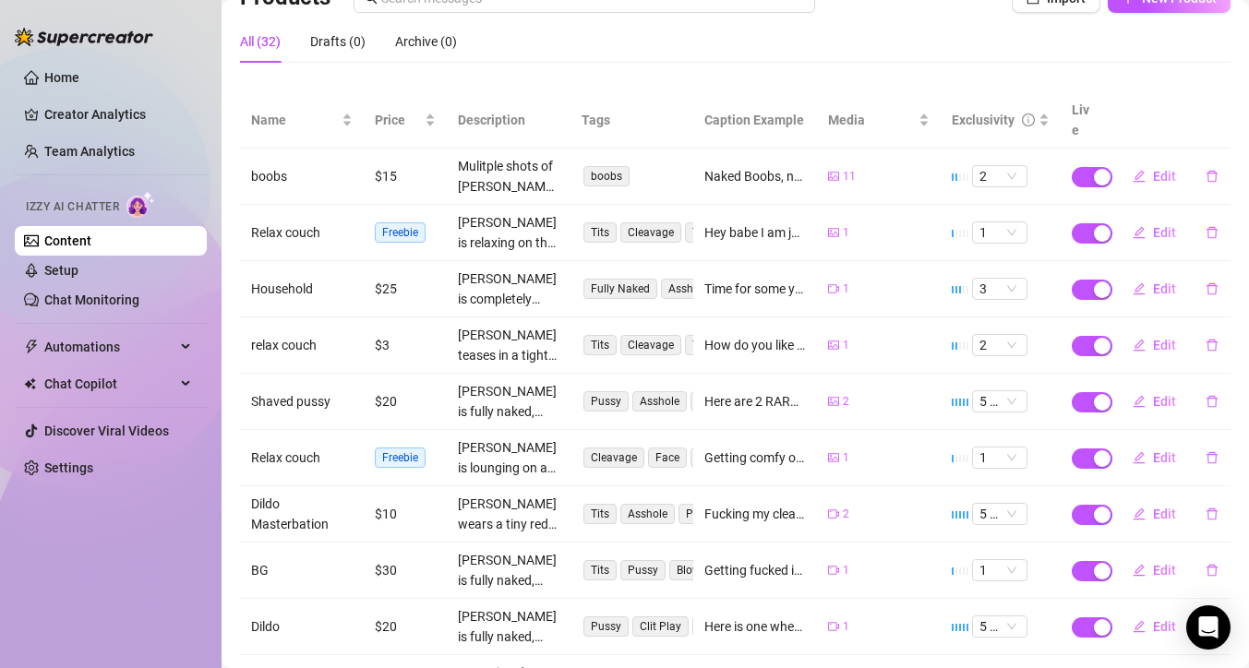
scroll to position [40, 0]
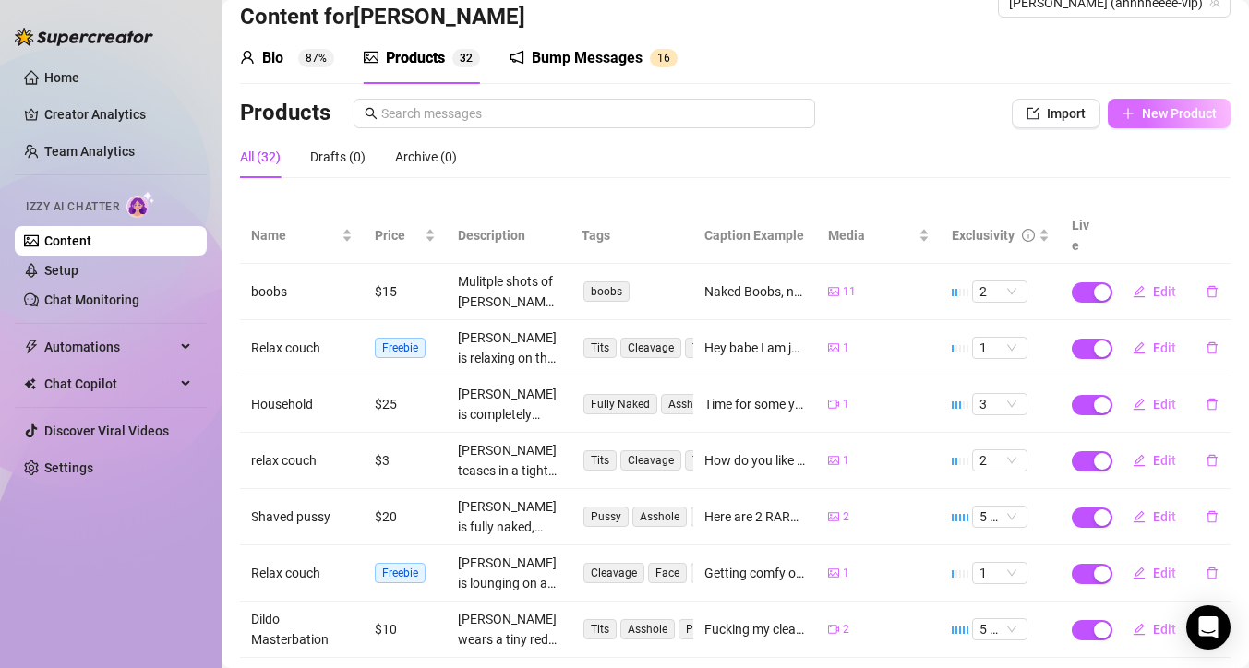
click at [1185, 118] on span "New Product" at bounding box center [1179, 113] width 75 height 15
type textarea "Type your message here..."
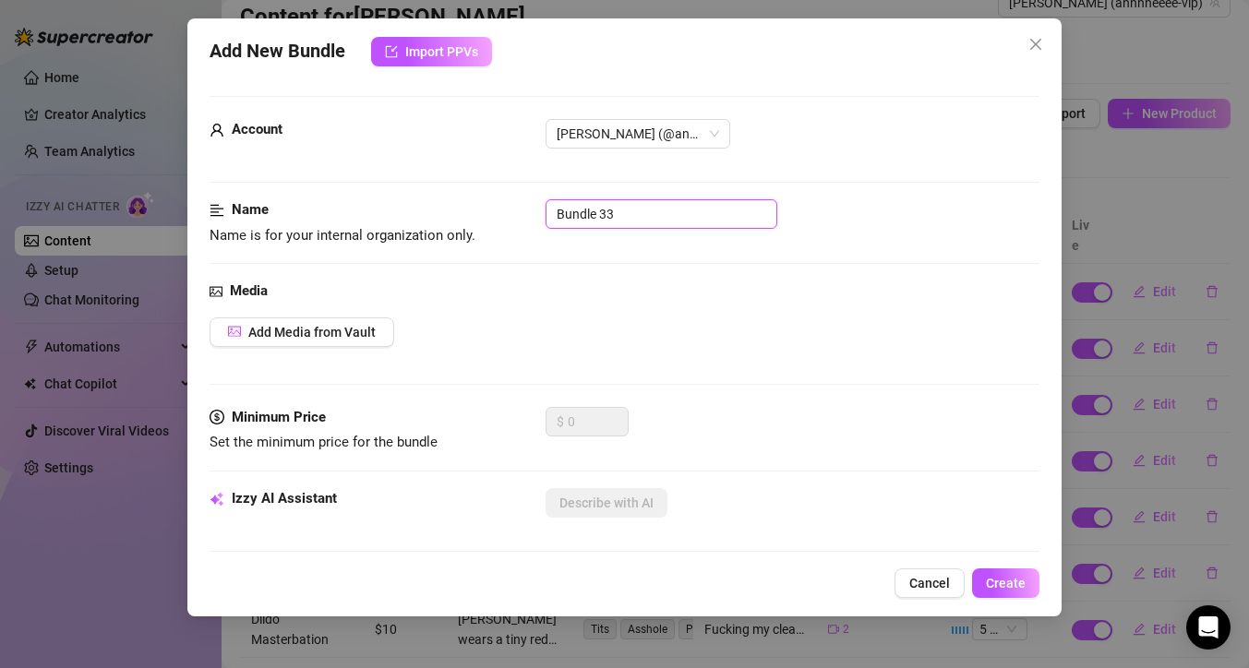
drag, startPoint x: 631, startPoint y: 220, endPoint x: 444, endPoint y: 201, distance: 188.3
click at [446, 203] on div "Name Name is for your internal organization only. Bundle 33" at bounding box center [625, 222] width 830 height 47
type input "Shower"
click at [298, 334] on span "Add Media from Vault" at bounding box center [311, 332] width 127 height 15
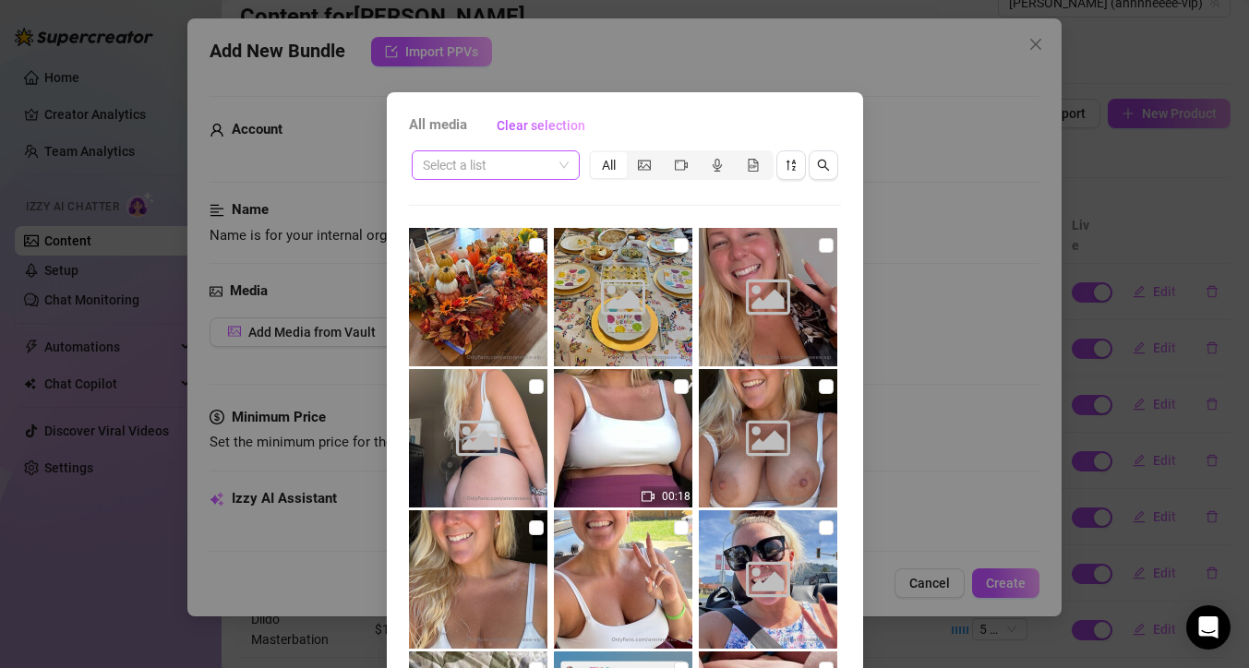
click at [562, 163] on div "Select a list" at bounding box center [496, 165] width 168 height 30
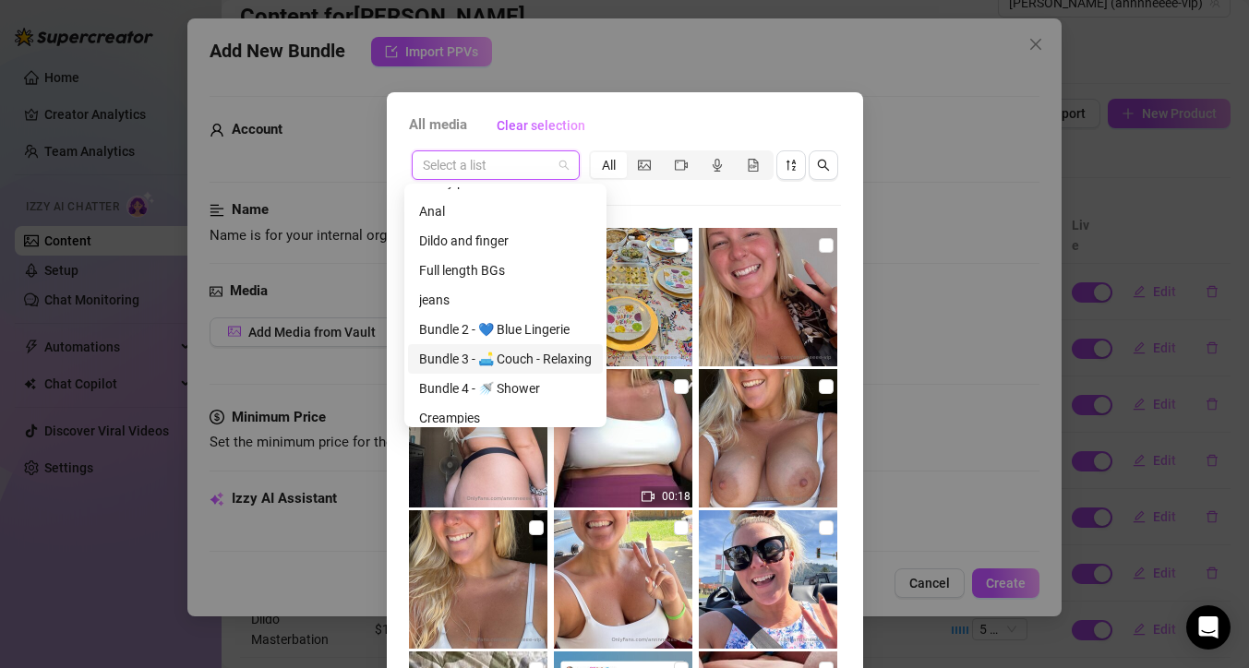
scroll to position [282, 0]
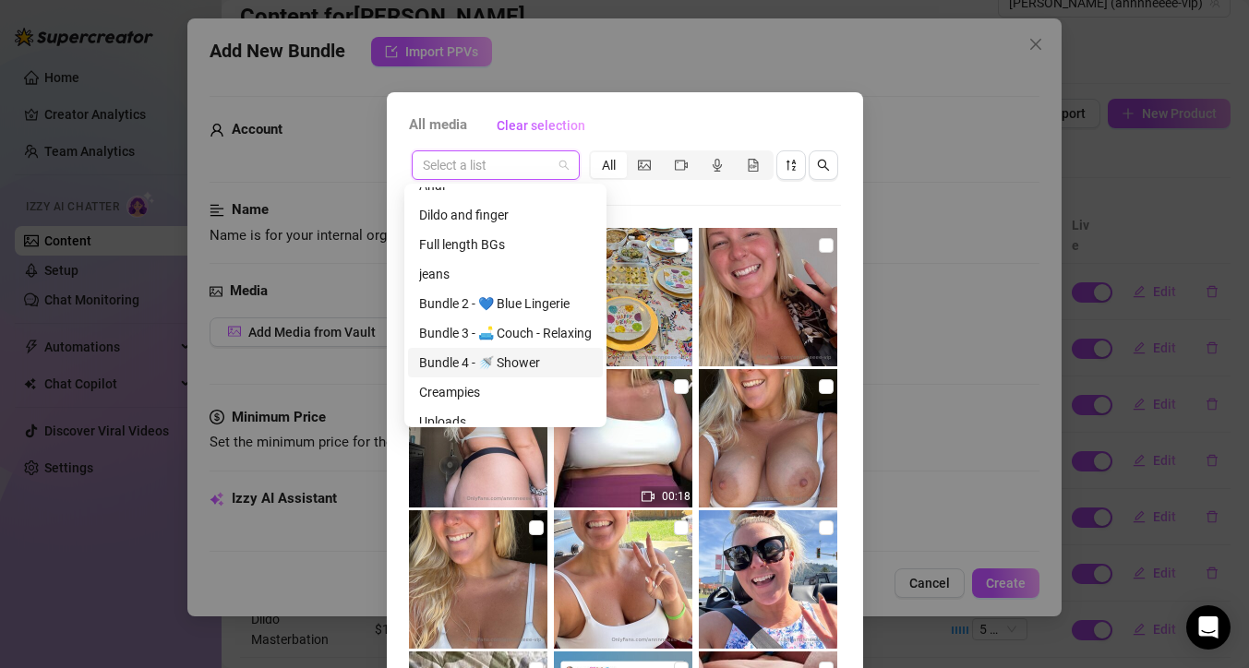
click at [537, 360] on div "Bundle 4 - 🚿 Shower" at bounding box center [505, 363] width 173 height 20
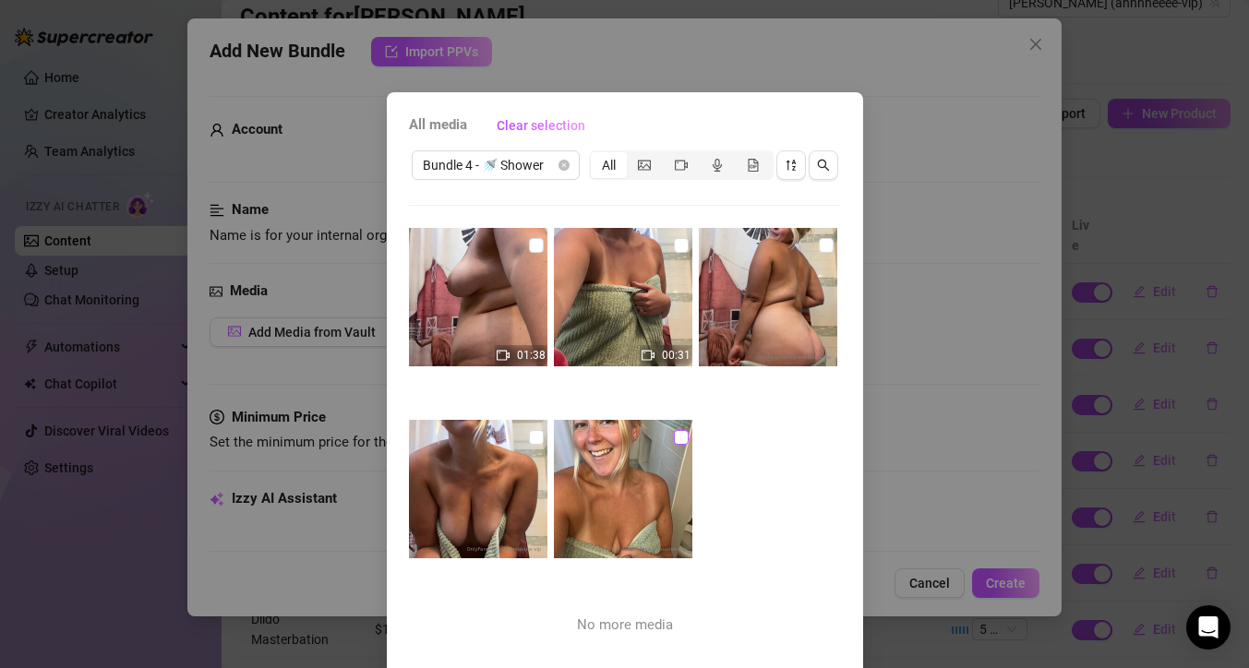
click at [674, 438] on input "checkbox" at bounding box center [681, 437] width 15 height 15
checkbox input "true"
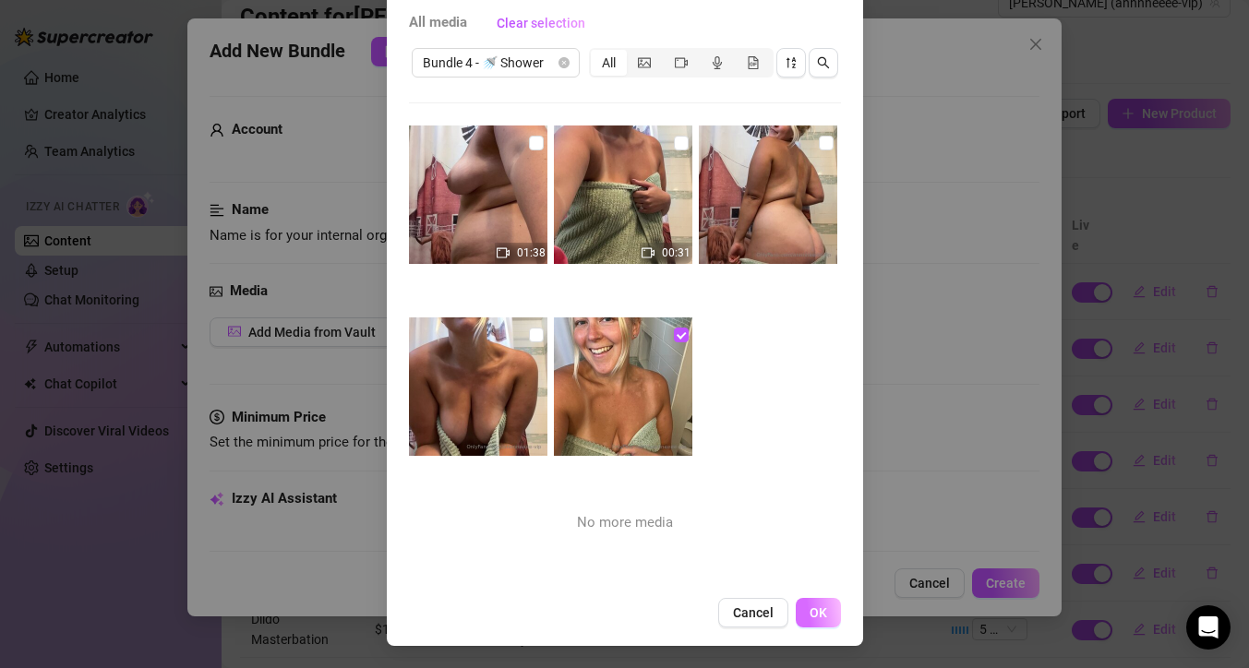
click at [820, 612] on button "OK" at bounding box center [818, 613] width 45 height 30
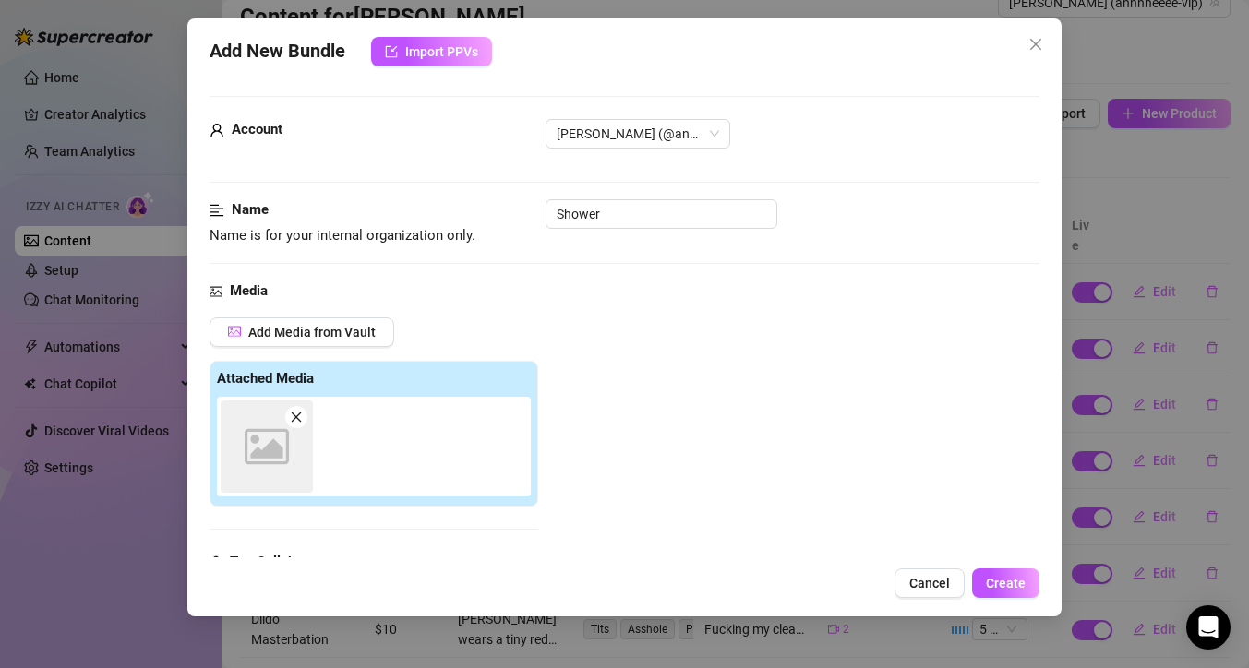
scroll to position [287, 0]
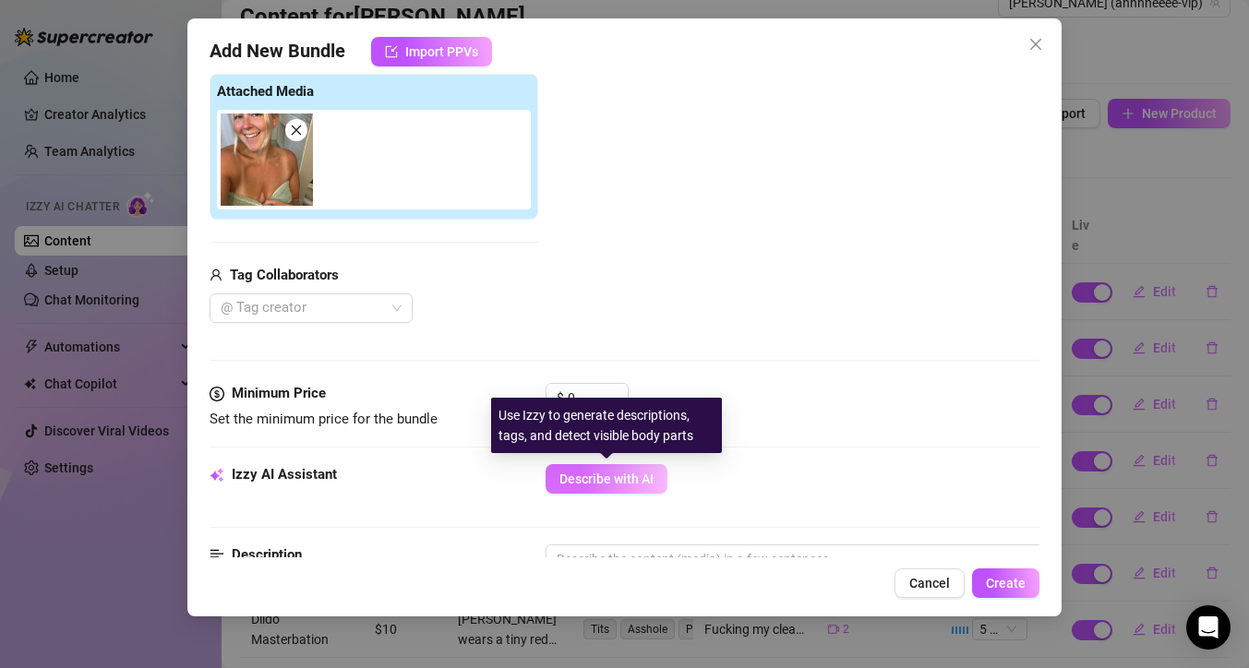
click at [620, 481] on span "Describe with AI" at bounding box center [606, 479] width 94 height 15
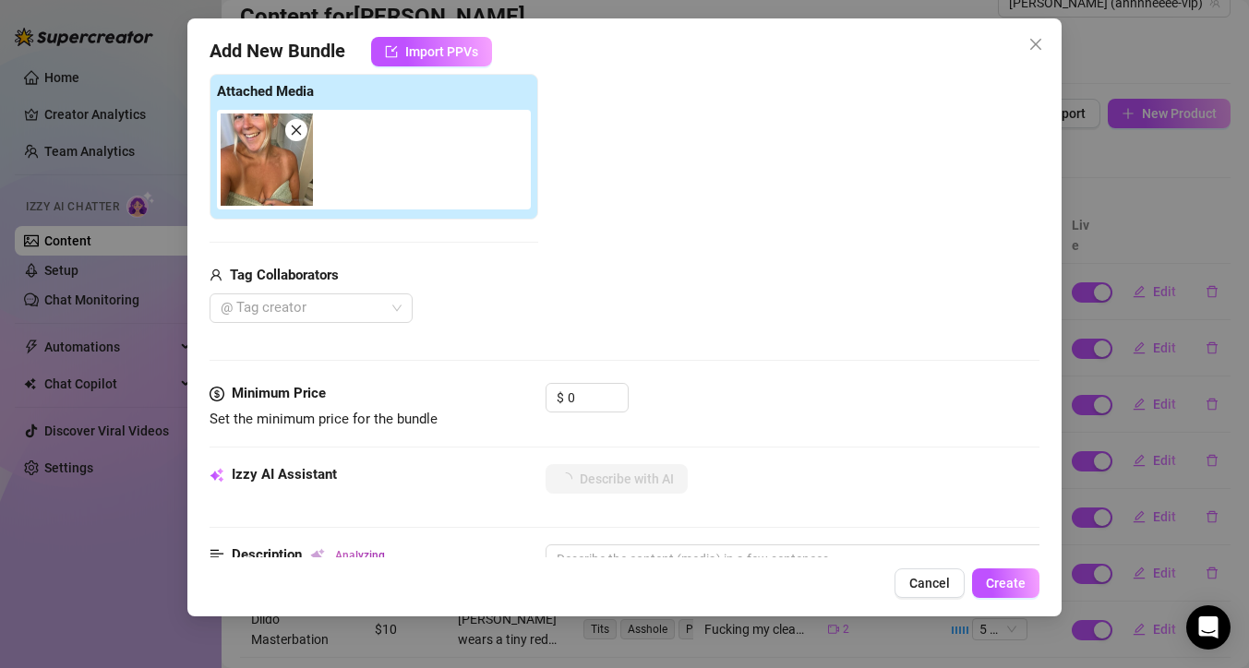
type textarea "[PERSON_NAME]"
type textarea "[PERSON_NAME] is"
type textarea "[PERSON_NAME] is wrapped"
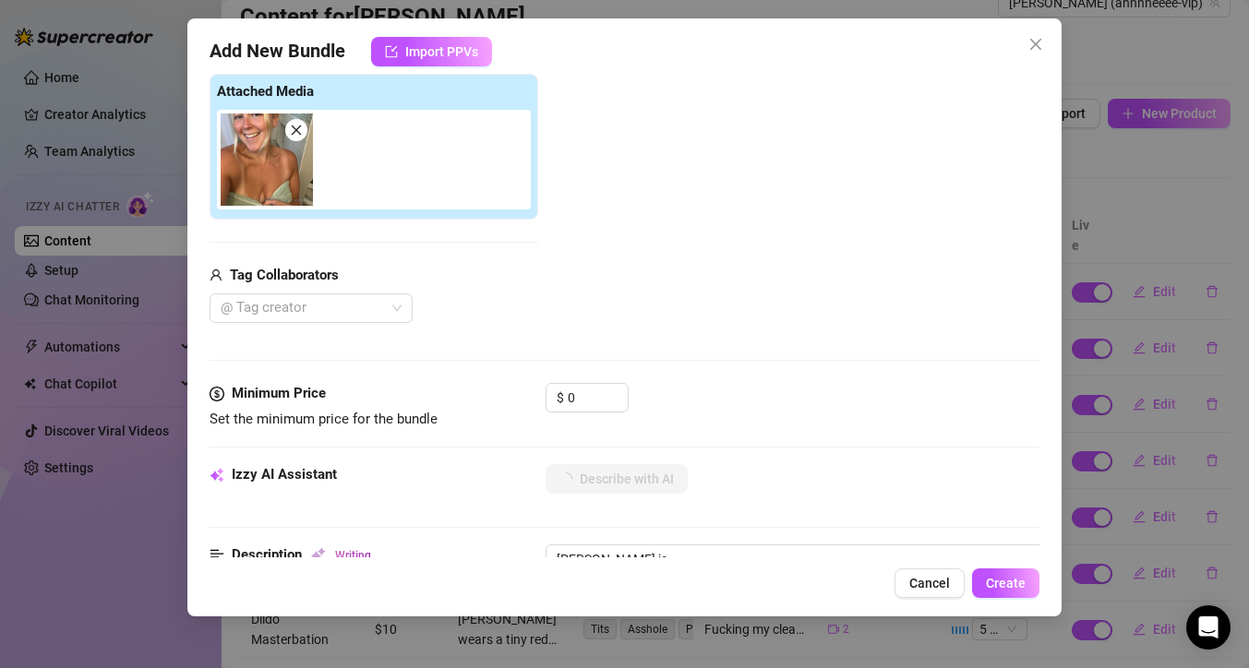
type textarea "[PERSON_NAME] is wrapped"
type textarea "[PERSON_NAME] is wrapped in"
type textarea "[PERSON_NAME] is wrapped in a"
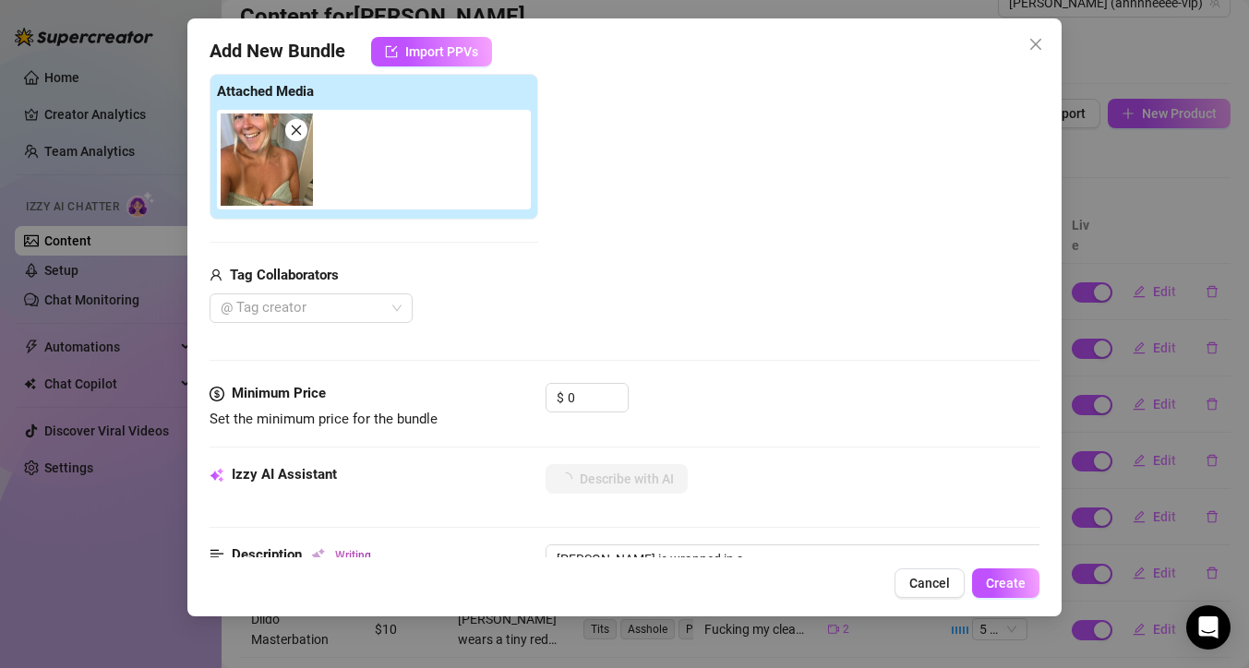
type textarea "[PERSON_NAME] is wrapped in a light"
type textarea "[PERSON_NAME] is wrapped in a light green"
type textarea "[PERSON_NAME] is wrapped in a light green towel,"
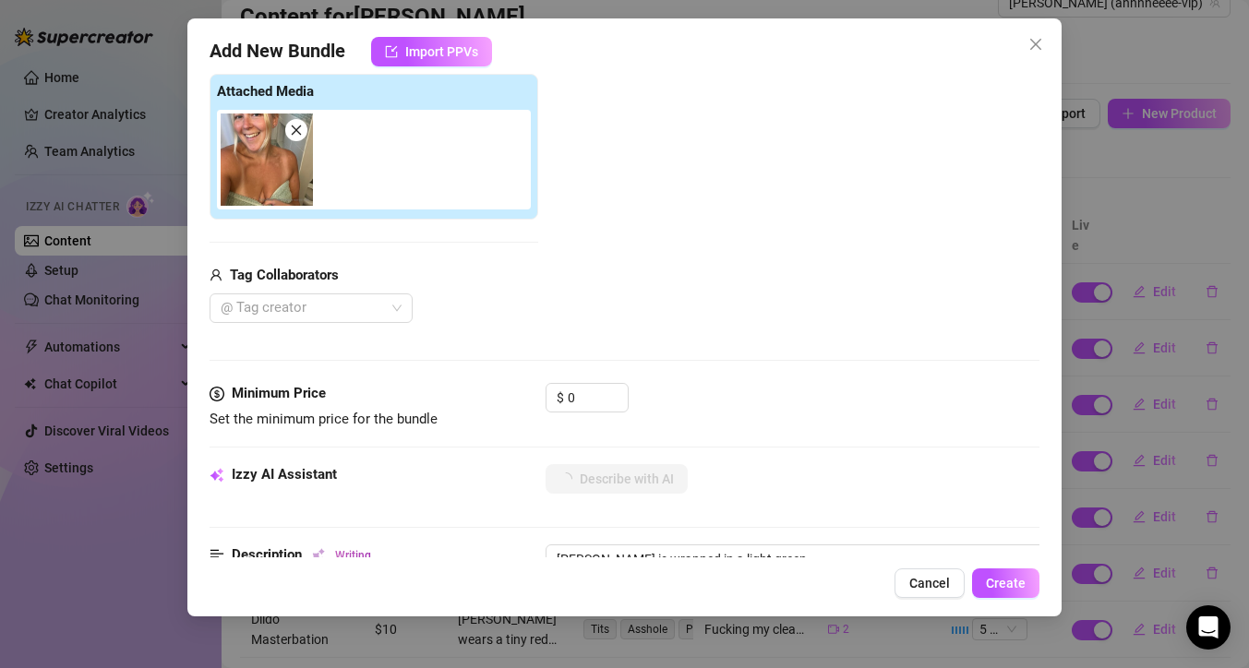
type textarea "[PERSON_NAME] is wrapped in a light green towel,"
type textarea "[PERSON_NAME] is wrapped in a light green towel, showing"
type textarea "[PERSON_NAME] is wrapped in a light green towel, showing off"
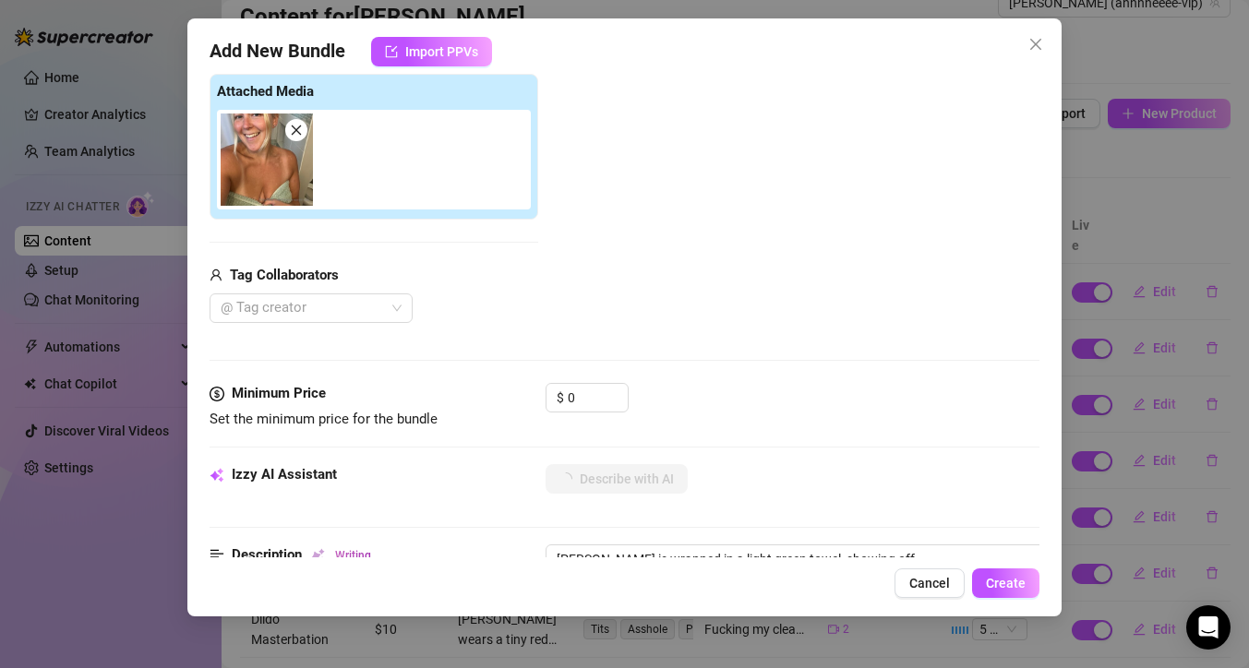
type textarea "[PERSON_NAME] is wrapped in a light green towel, showing off deep"
type textarea "[PERSON_NAME] is wrapped in a light green towel, showing off deep cleavage"
type textarea "[PERSON_NAME] is wrapped in a light green towel, showing off deep cleavage and"
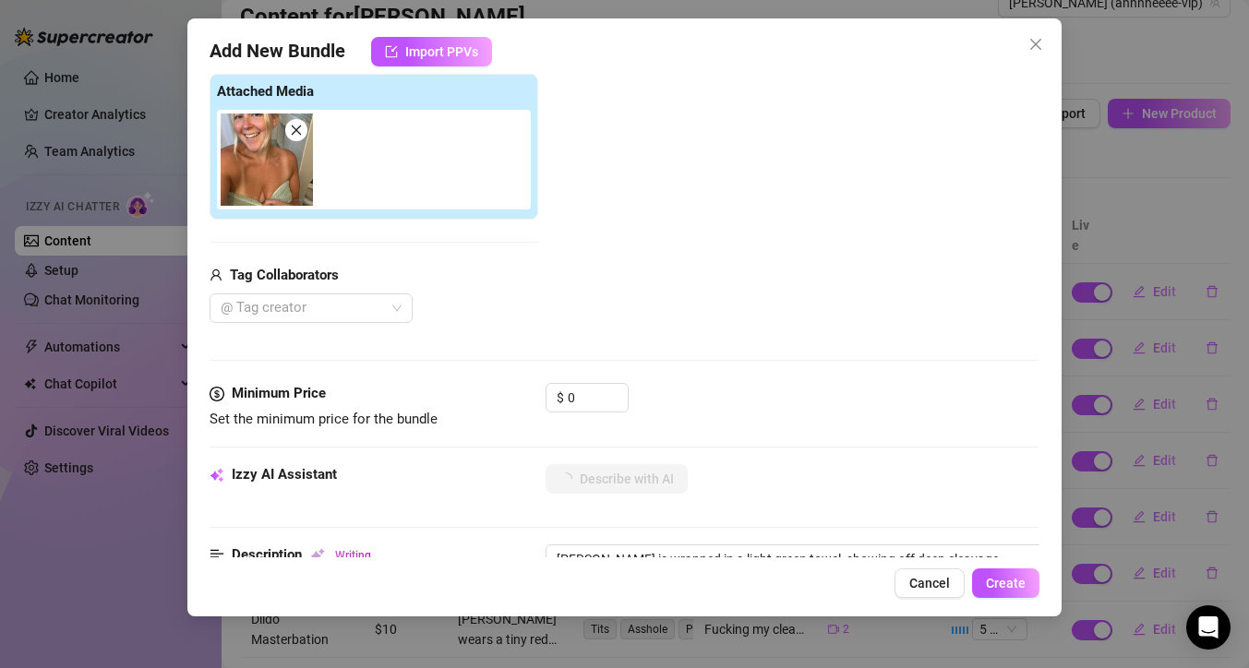
type textarea "[PERSON_NAME] is wrapped in a light green towel, showing off deep cleavage and"
type textarea "[PERSON_NAME] is wrapped in a light green towel, showing off deep cleavage and …"
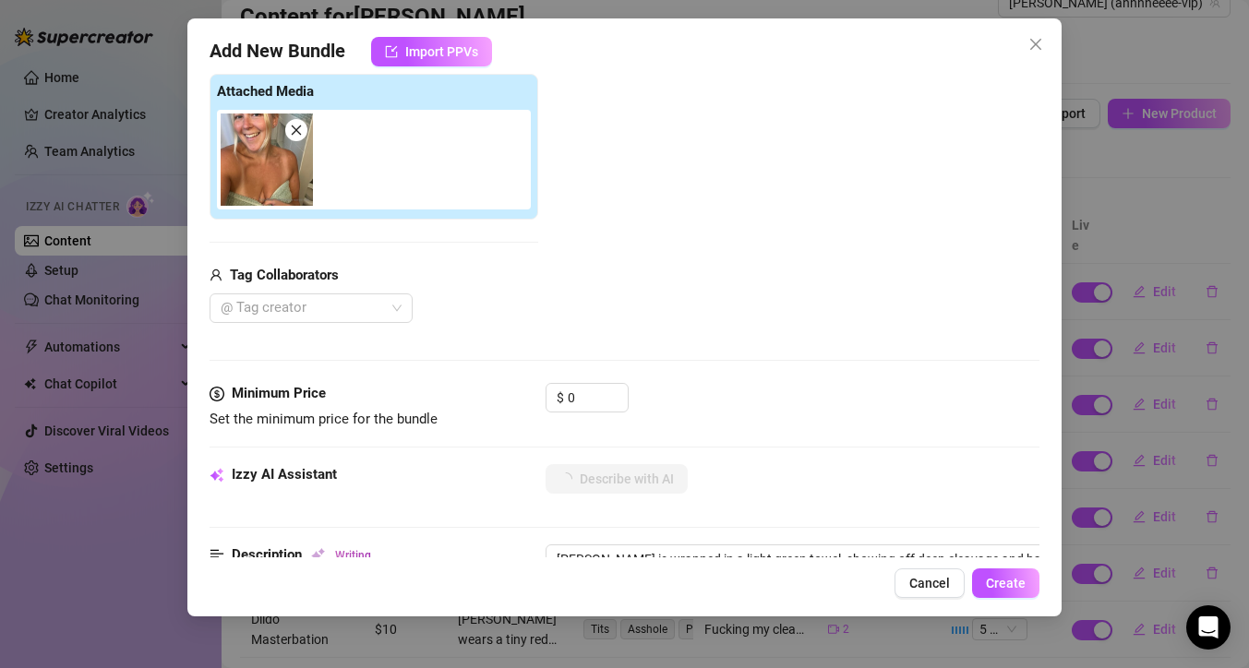
type textarea "[PERSON_NAME] is wrapped in a light green towel, showing off deep cleavage and …"
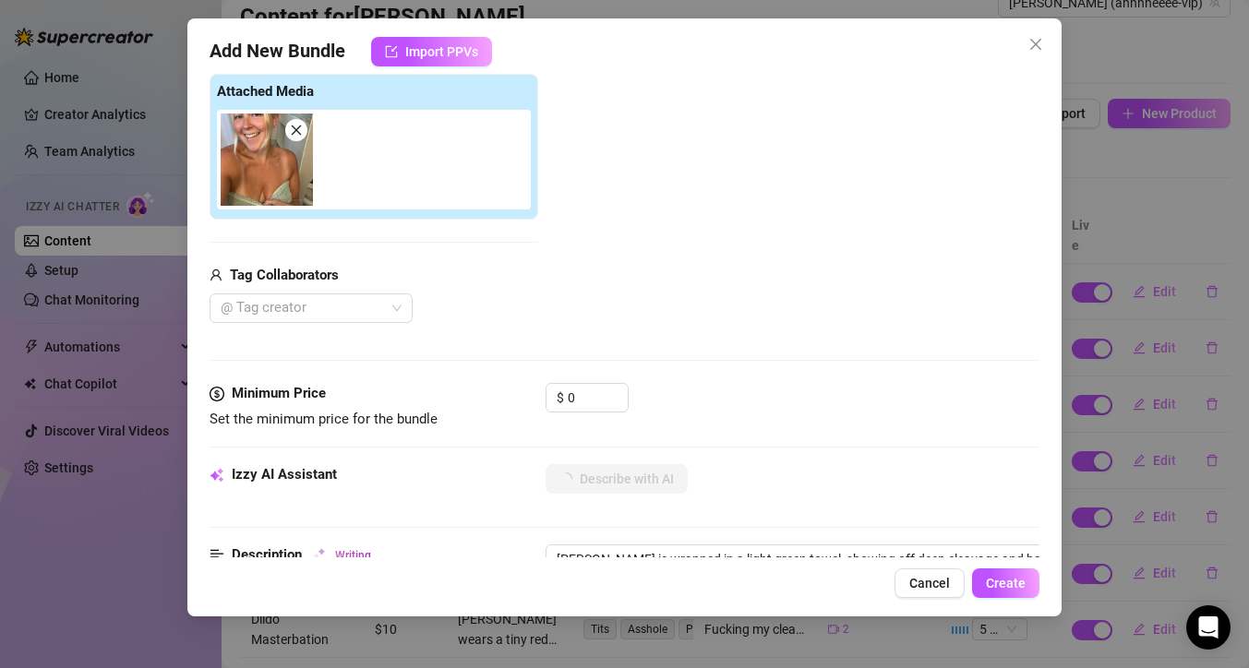
type textarea "[PERSON_NAME] is wrapped in a light green towel, showing off deep cleavage and …"
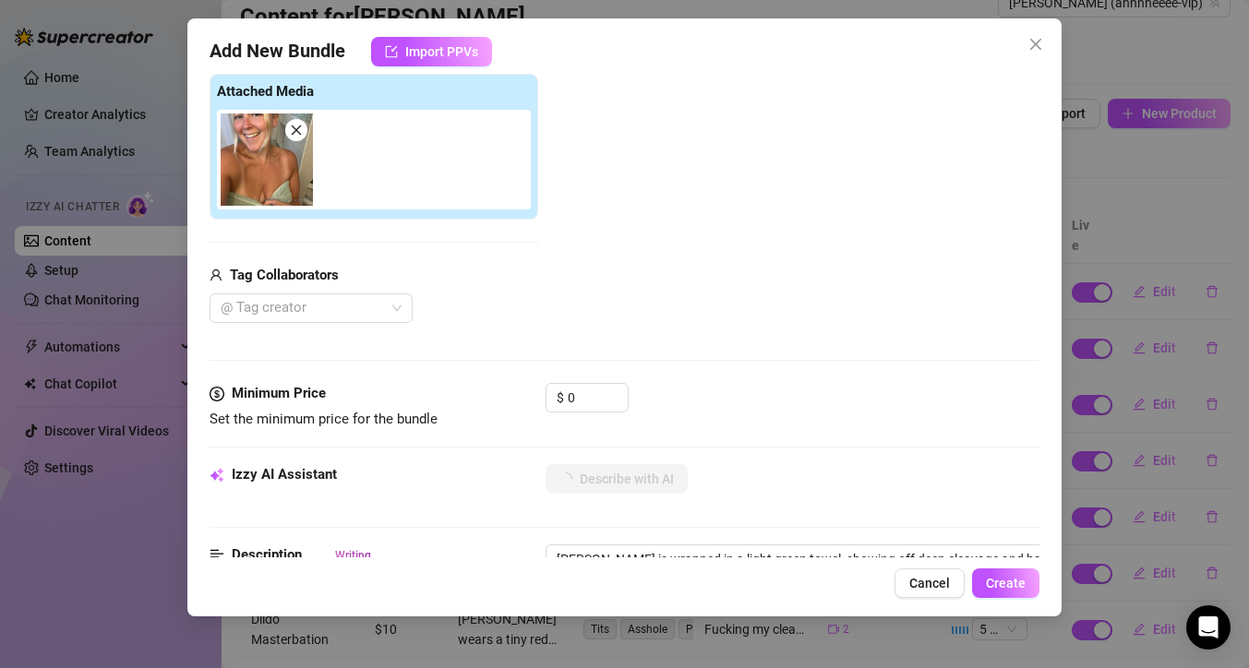
type textarea "[PERSON_NAME] is wrapped in a light green towel, showing off deep cleavage and …"
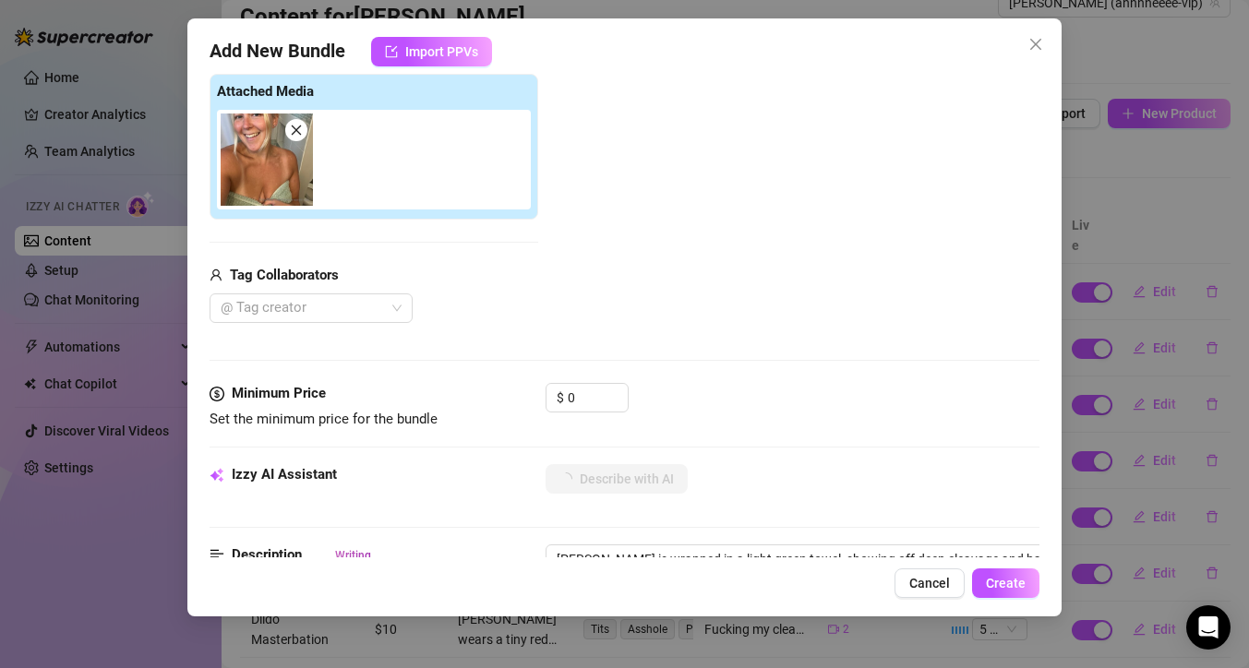
type textarea "[PERSON_NAME] is wrapped in a light green towel, showing off deep cleavage and …"
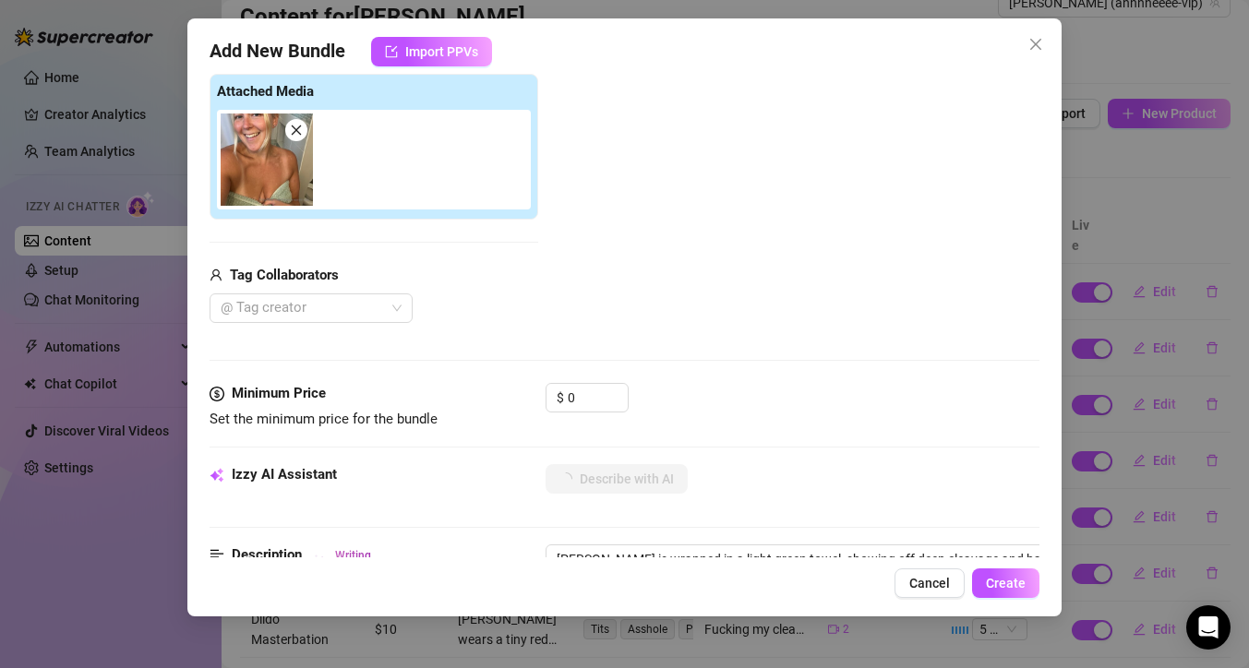
type textarea "[PERSON_NAME] is wrapped in a light green towel, showing off deep cleavage and …"
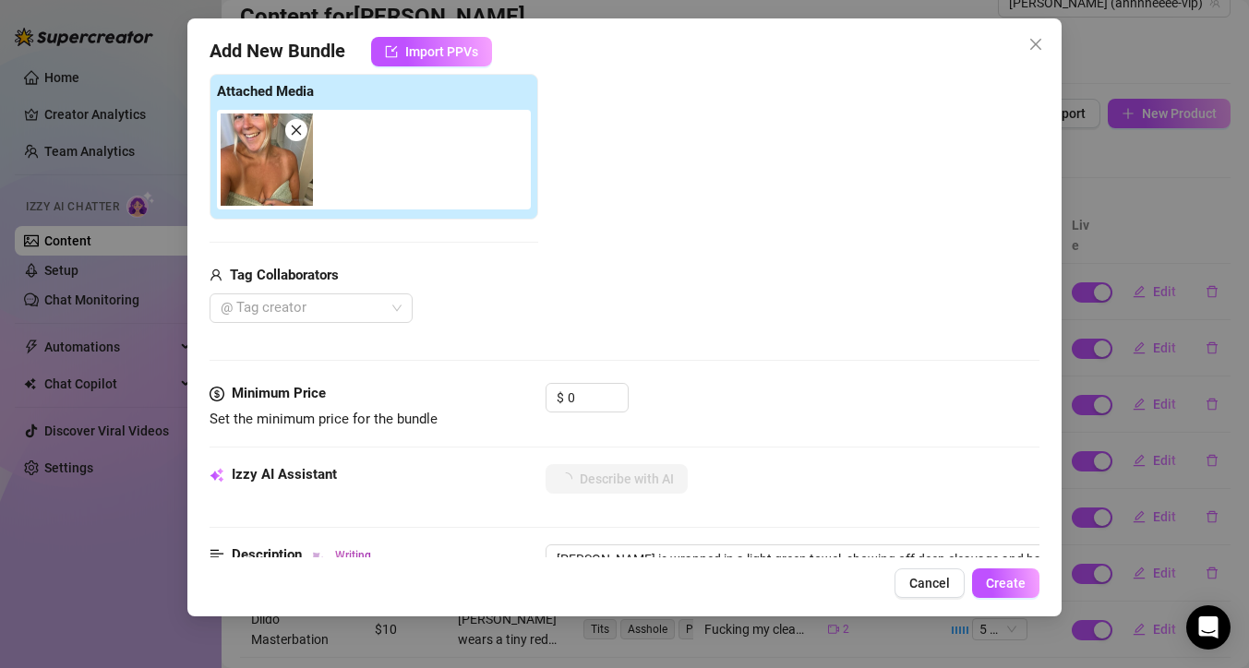
type textarea "[PERSON_NAME] is wrapped in a light green towel, showing off deep cleavage and …"
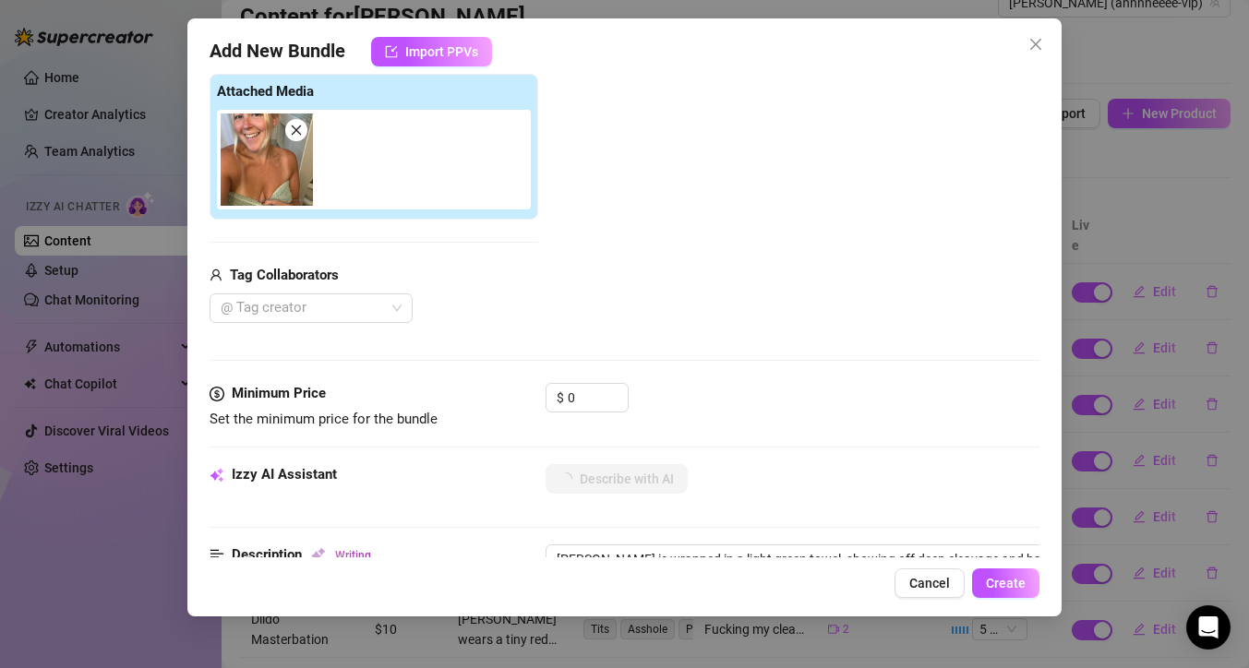
type textarea "[PERSON_NAME] is wrapped in a light green towel, showing off deep cleavage and …"
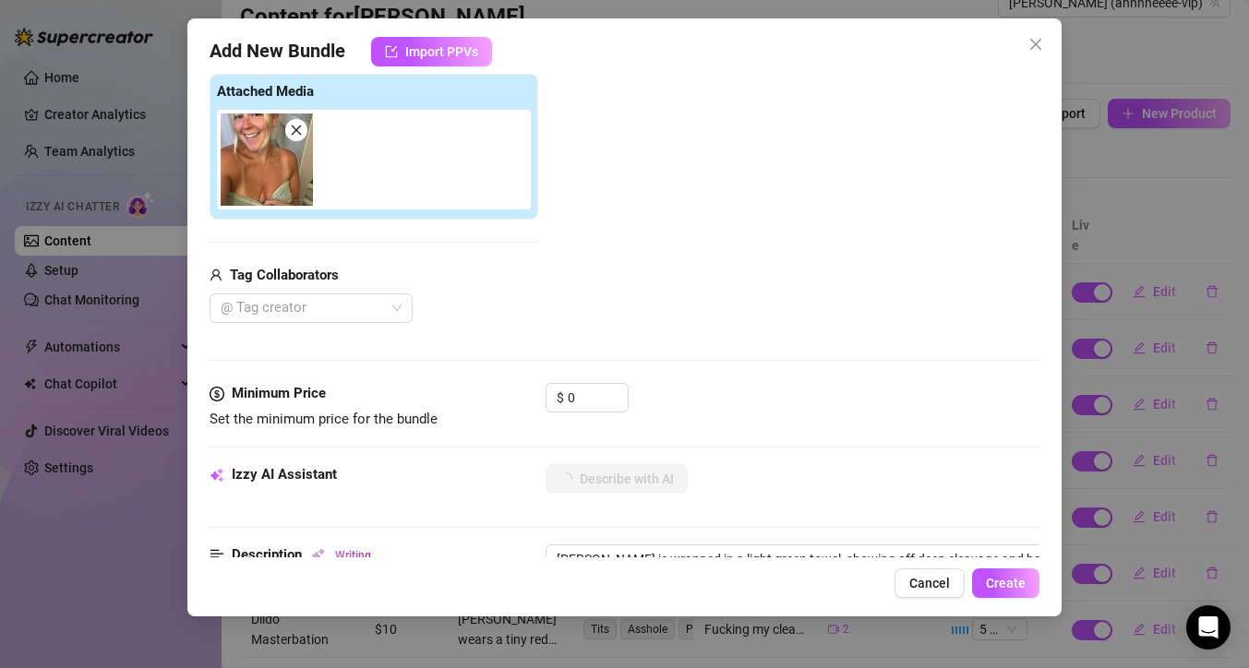
type textarea "[PERSON_NAME] is wrapped in a light green towel, showing off deep cleavage and …"
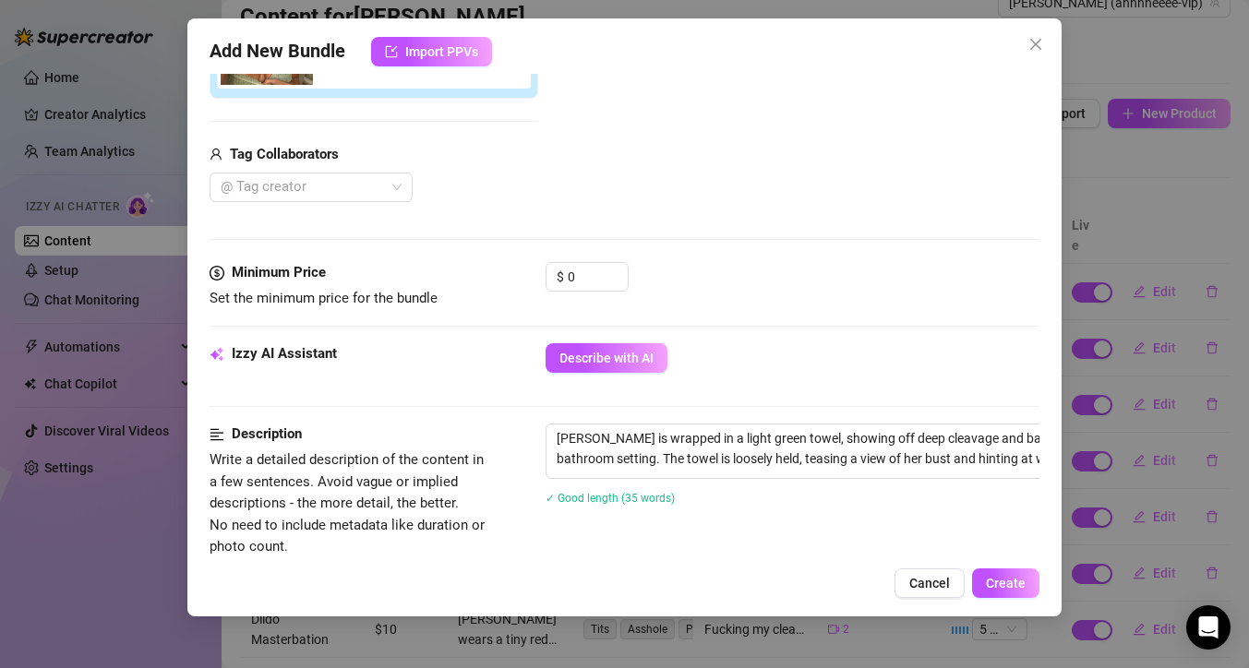
scroll to position [430, 0]
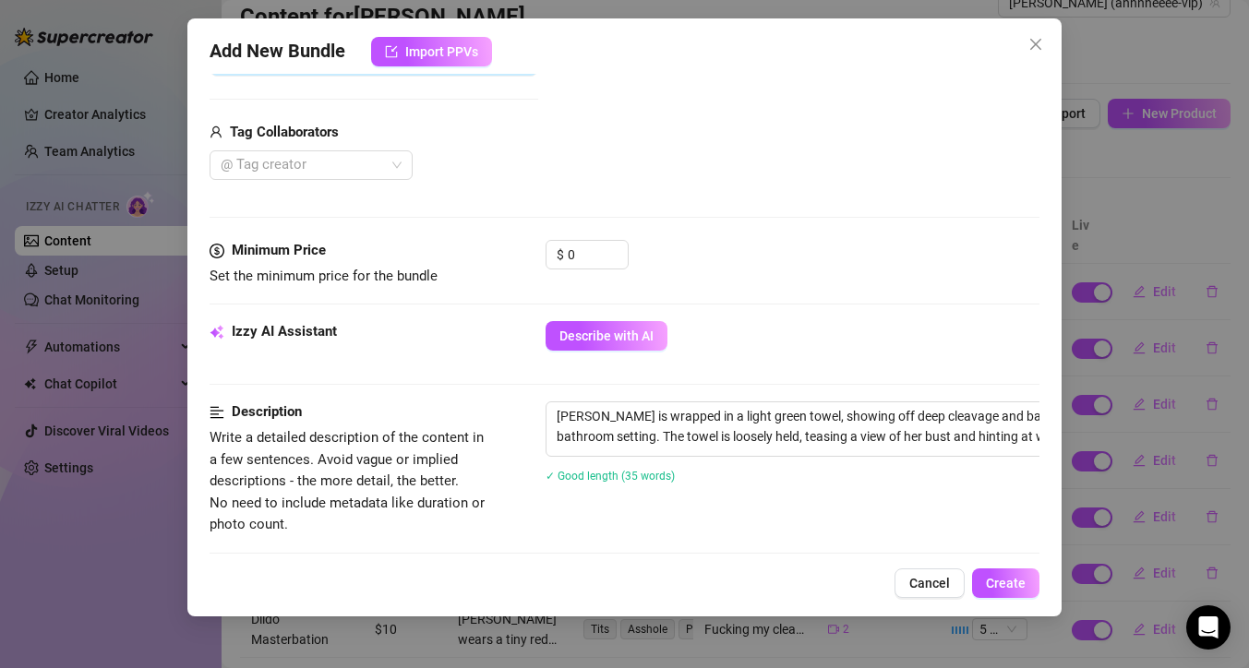
drag, startPoint x: 459, startPoint y: 557, endPoint x: 504, endPoint y: 548, distance: 46.2
click at [504, 548] on div "Add New Bundle Import PPVs Account [PERSON_NAME] (@annnneeee-vip) Name Name is …" at bounding box center [624, 317] width 874 height 598
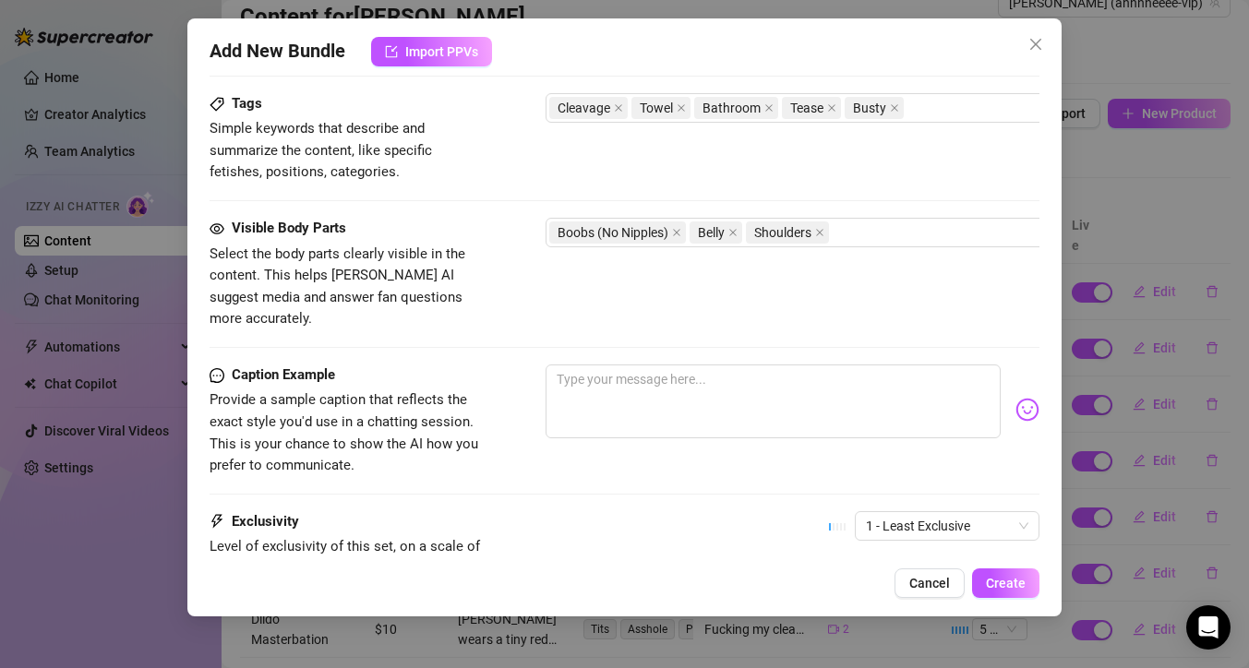
scroll to position [907, 6]
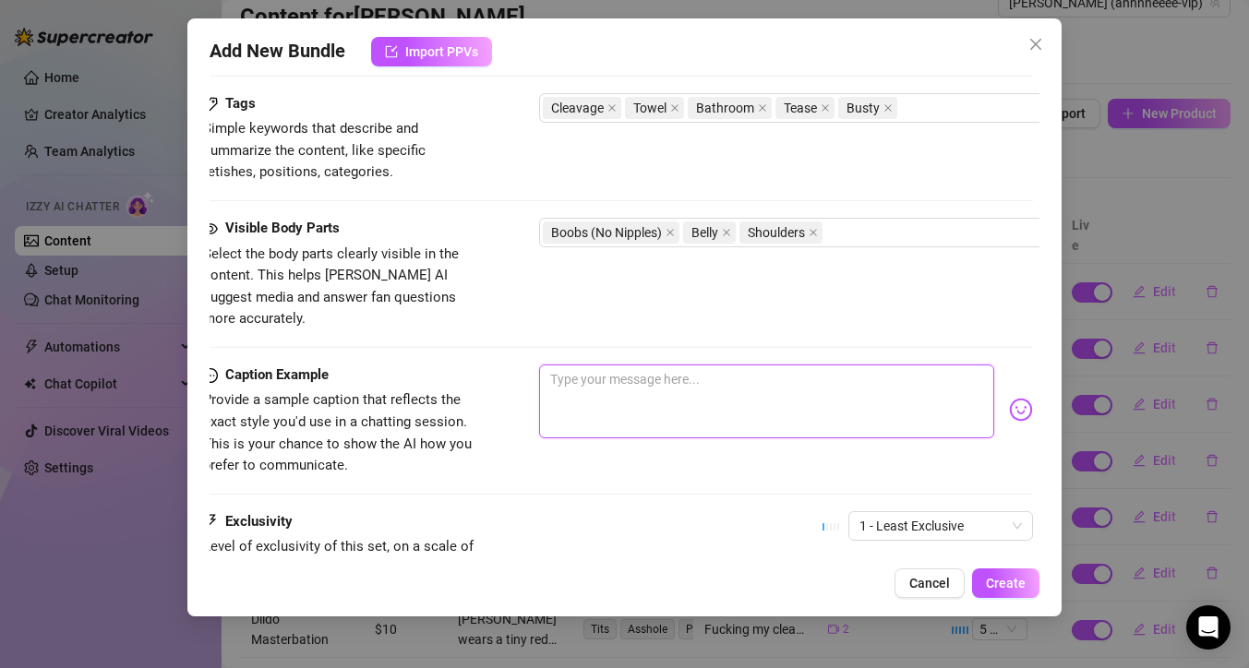
click at [580, 365] on textarea at bounding box center [766, 402] width 455 height 74
type textarea "J"
type textarea "Ju"
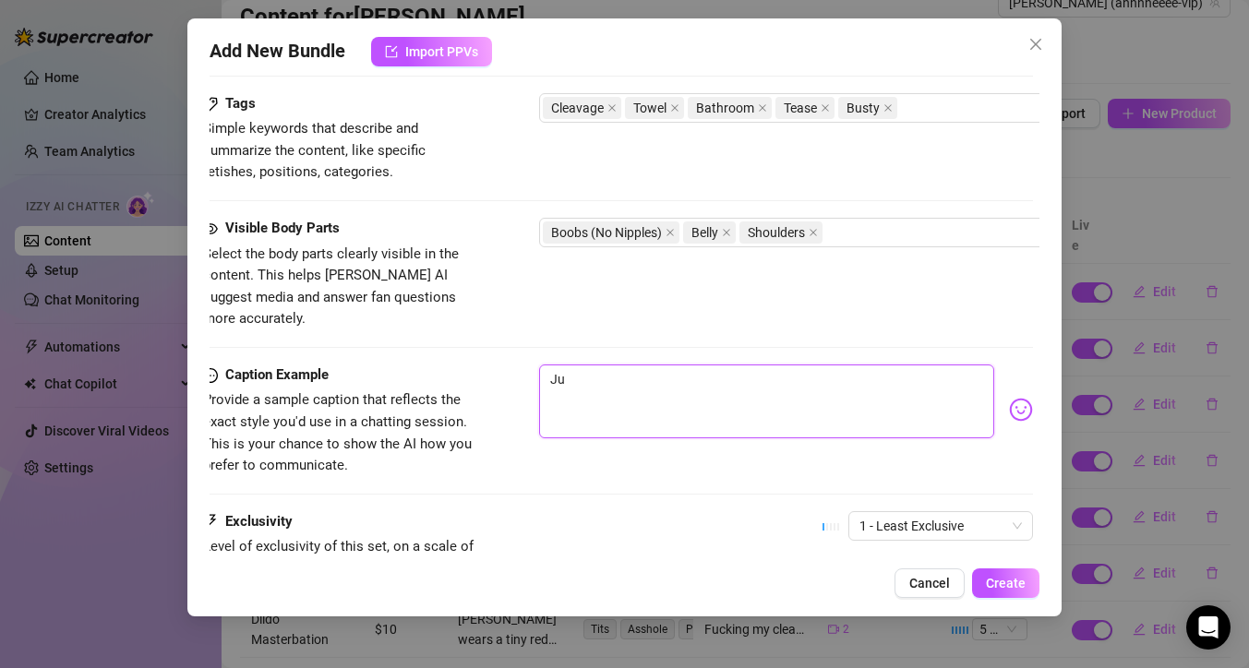
type textarea "[DEMOGRAPHIC_DATA]"
type textarea "Just"
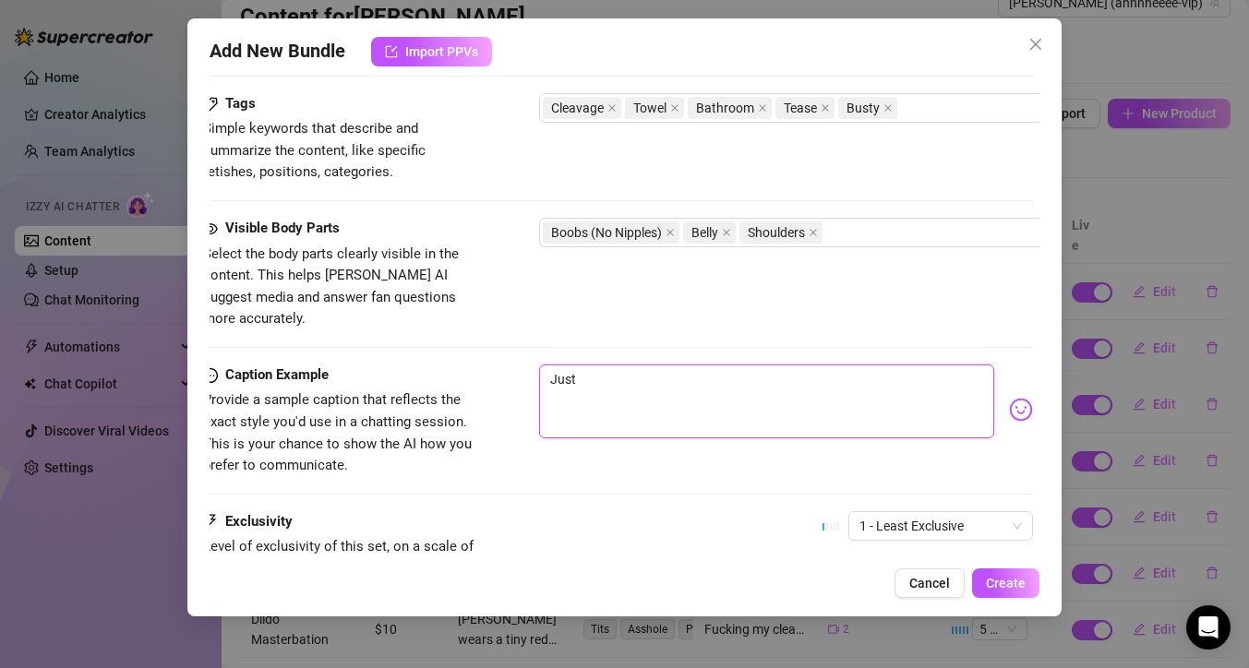
type textarea "Just"
type textarea "Just g"
type textarea "Just ge"
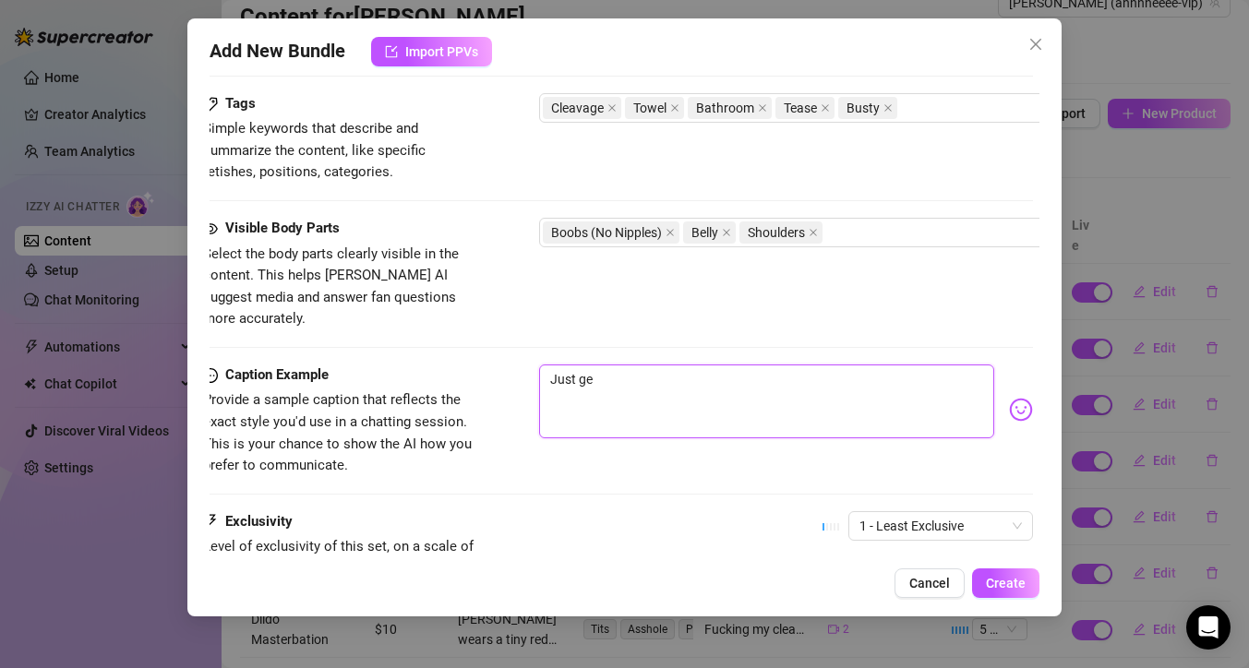
type textarea "Just get"
type textarea "Just gett"
type textarea "Just getti"
type textarea "Just gettin"
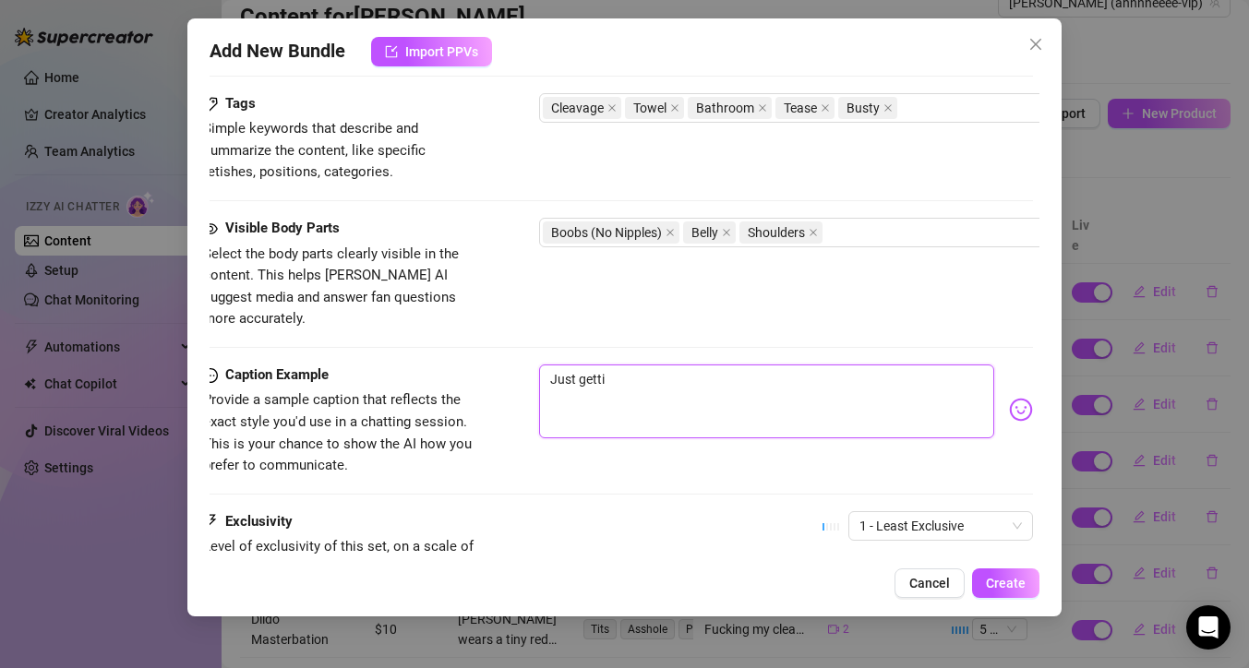
type textarea "Just gettin"
type textarea "Just getting"
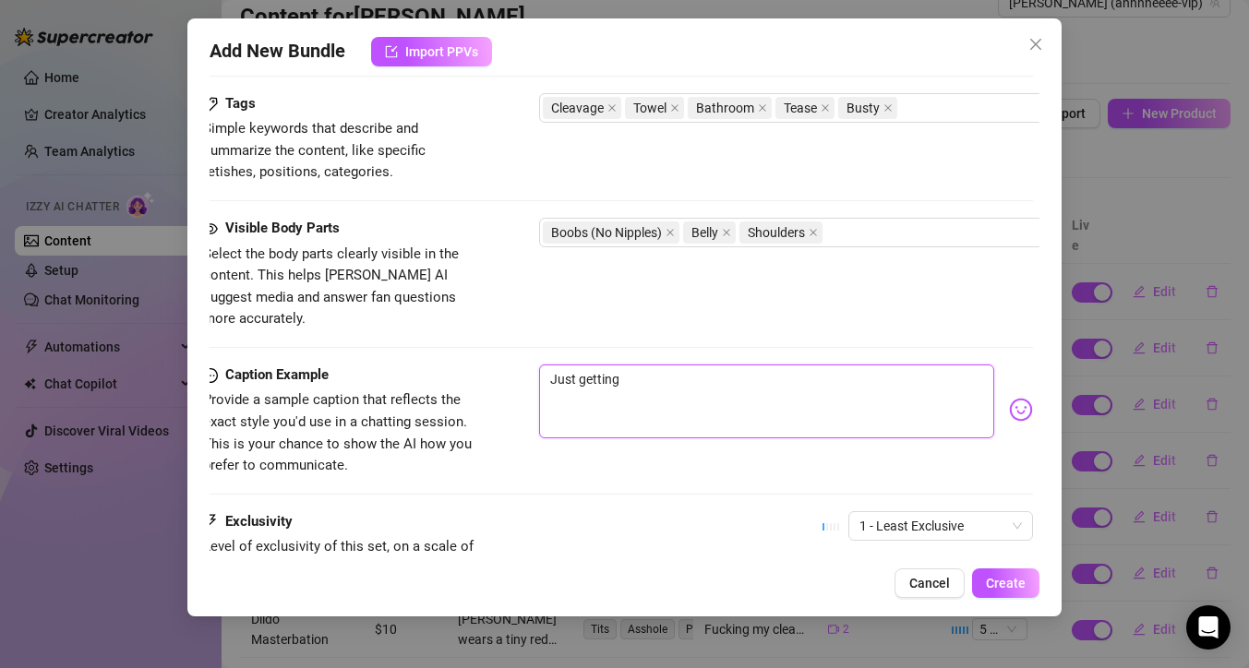
type textarea "Just getting r"
type textarea "Just getting re"
type textarea "Just getting rea"
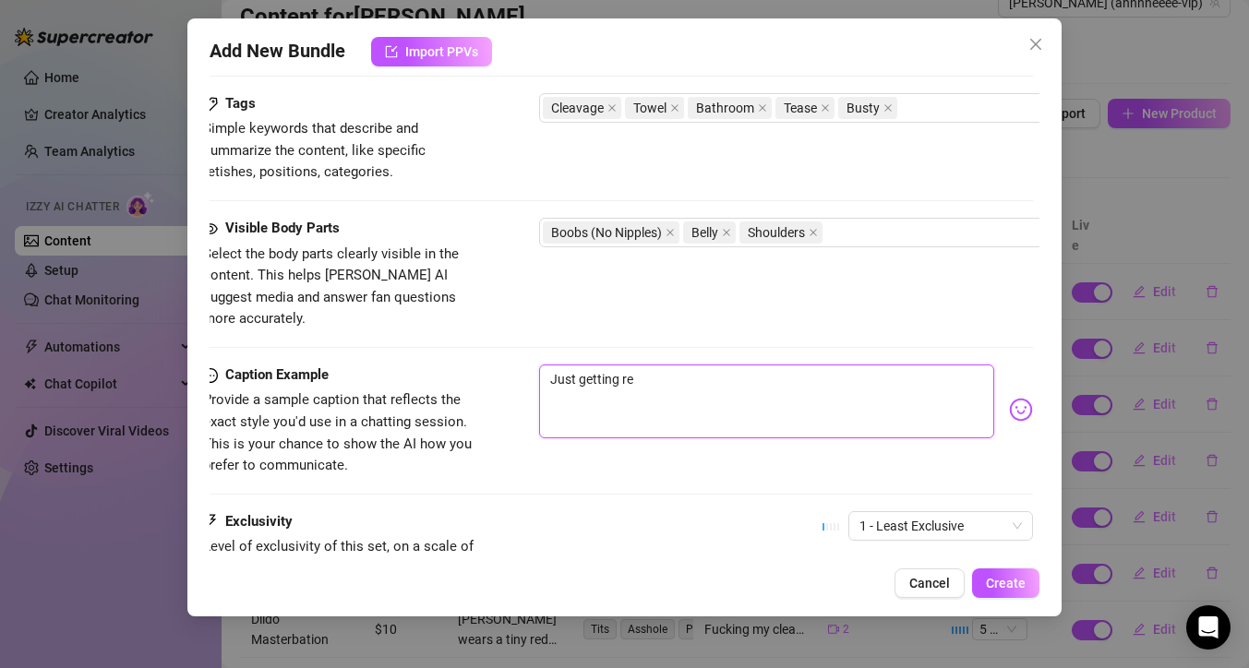
type textarea "Just getting rea"
type textarea "Just getting read"
type textarea "Just getting ready"
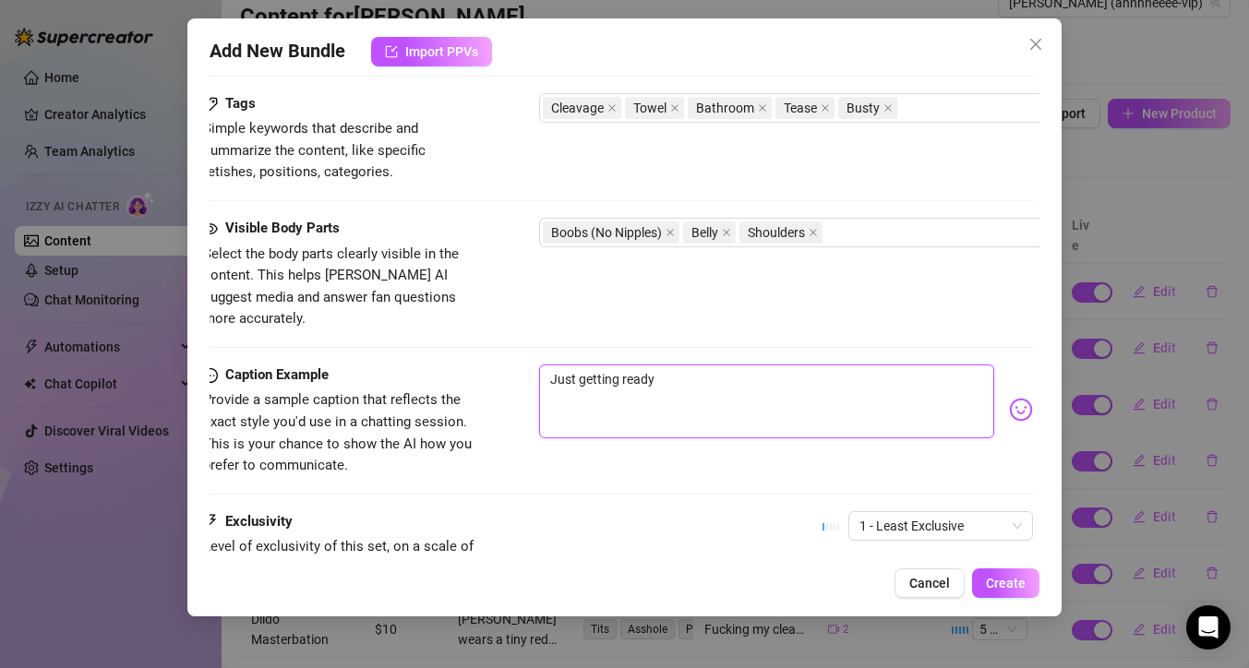
type textarea "Just getting readyf"
type textarea "Just getting readyfo"
type textarea "Just getting readyfor"
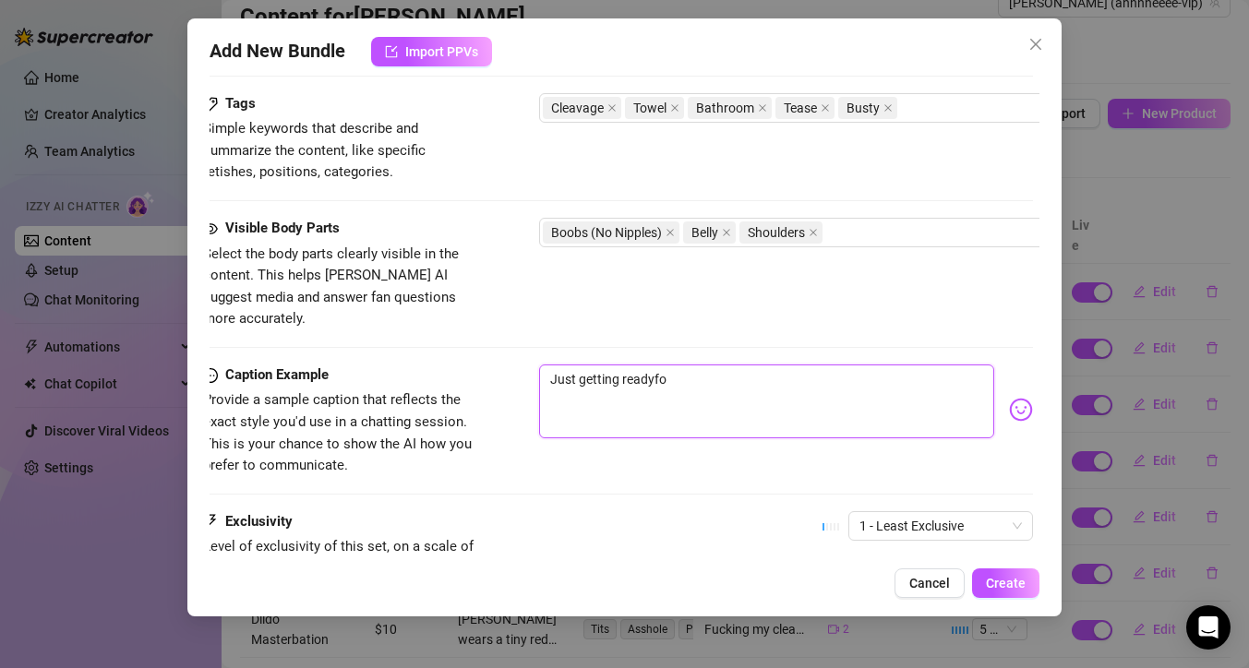
type textarea "Just getting readyfor"
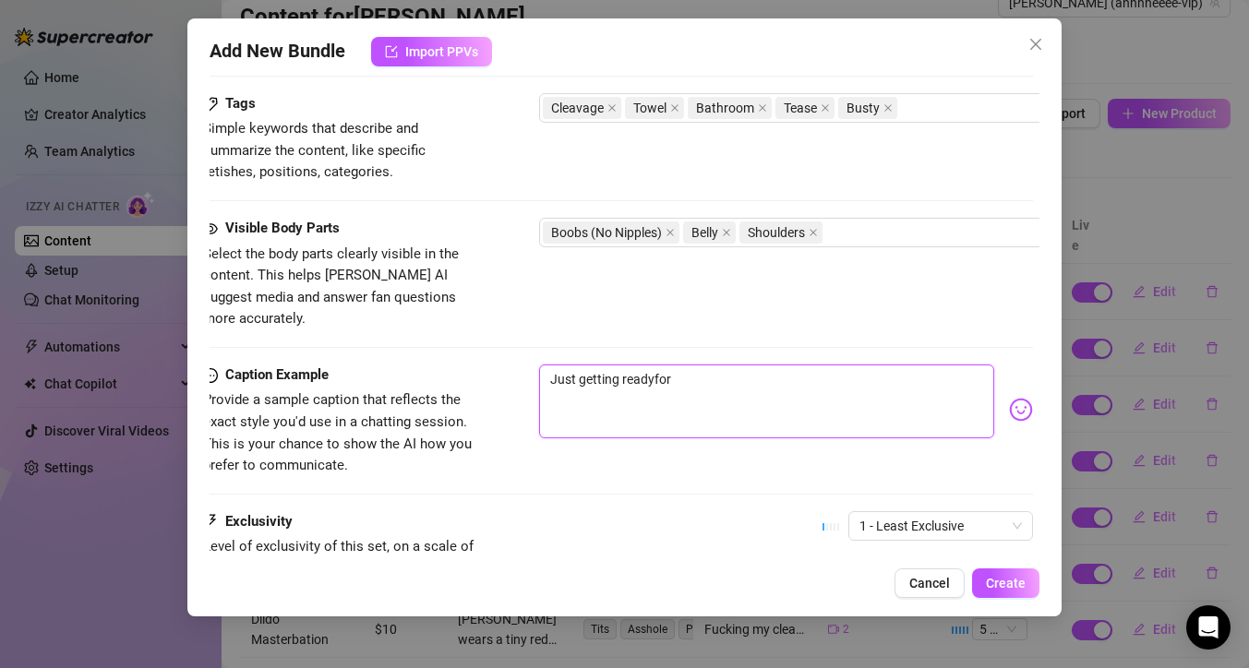
type textarea "Just getting readyfo"
type textarea "Just getting readyf"
type textarea "Just getting ready"
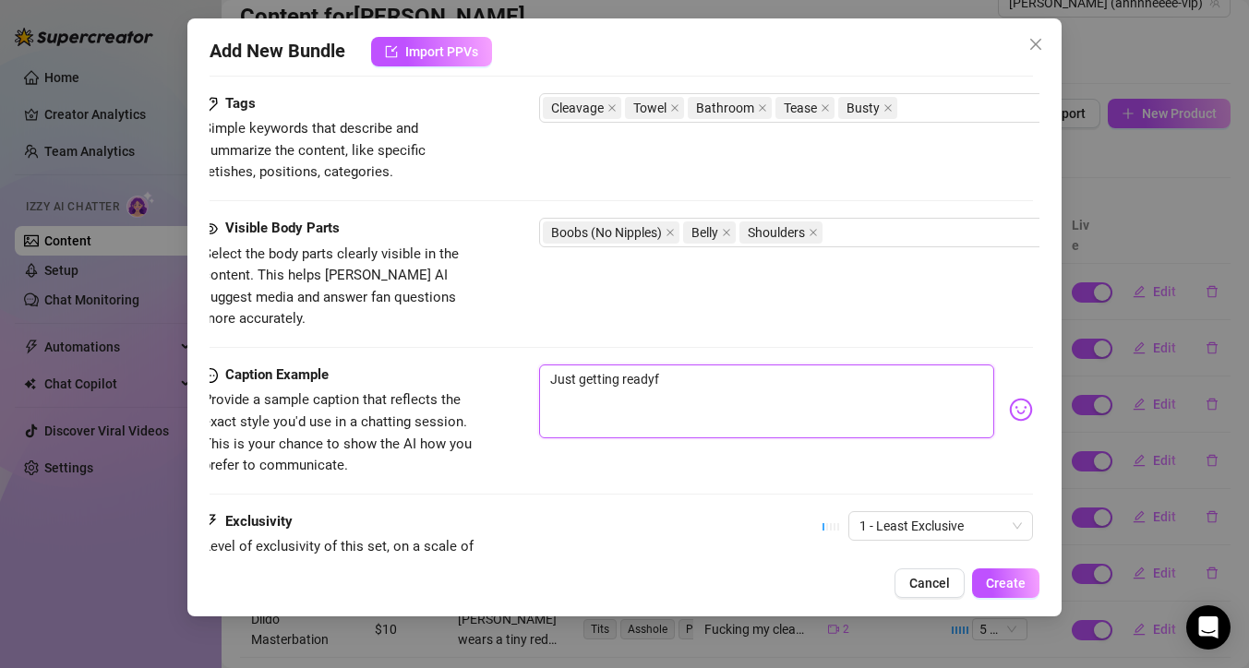
type textarea "Just getting ready"
type textarea "Just getting ready f"
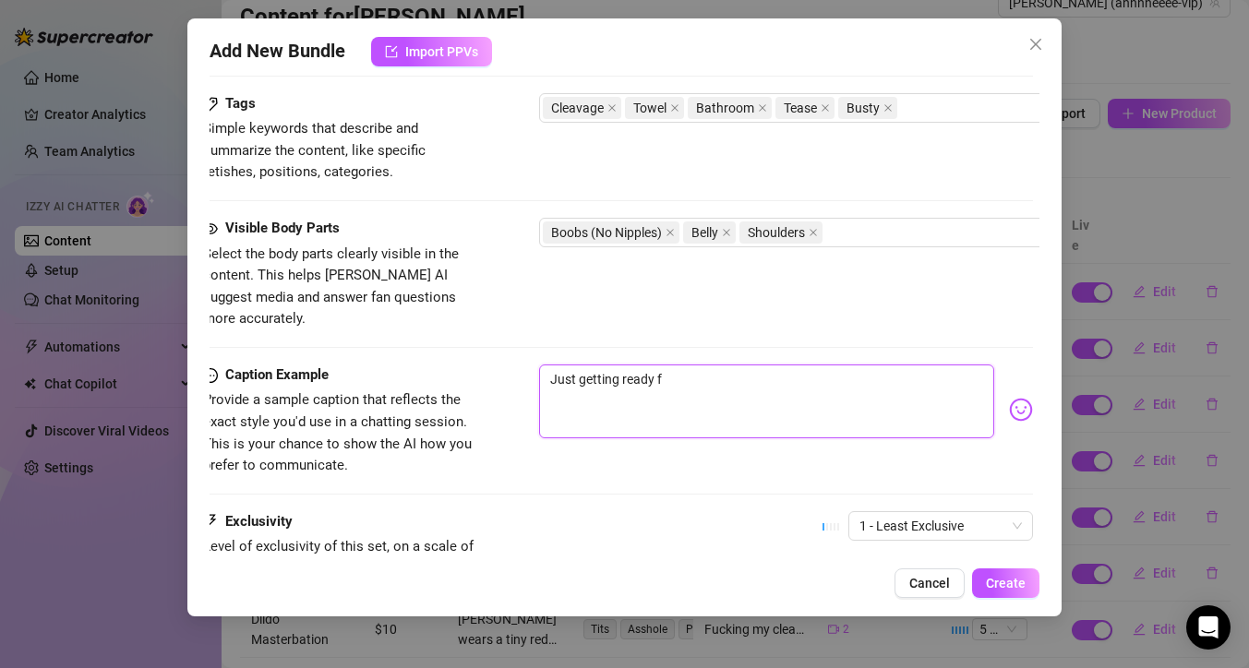
type textarea "Just getting ready fr"
type textarea "Just getting ready f"
type textarea "Just getting ready fo"
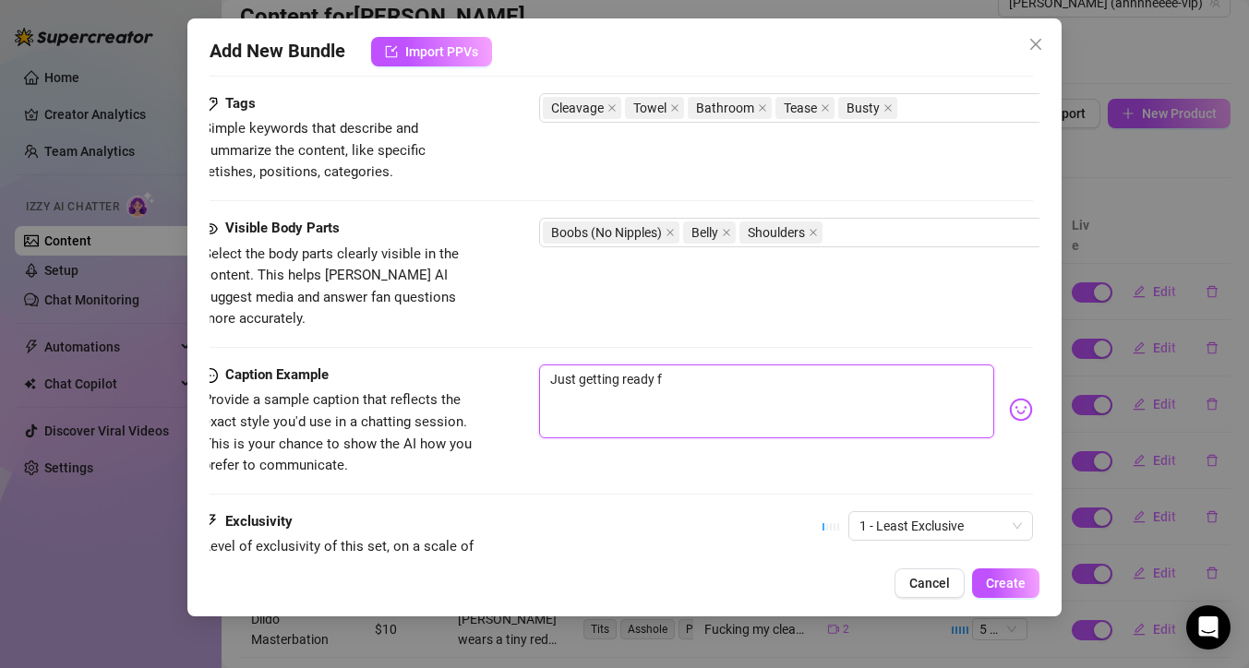
type textarea "Just getting ready fo"
type textarea "Just getting ready for"
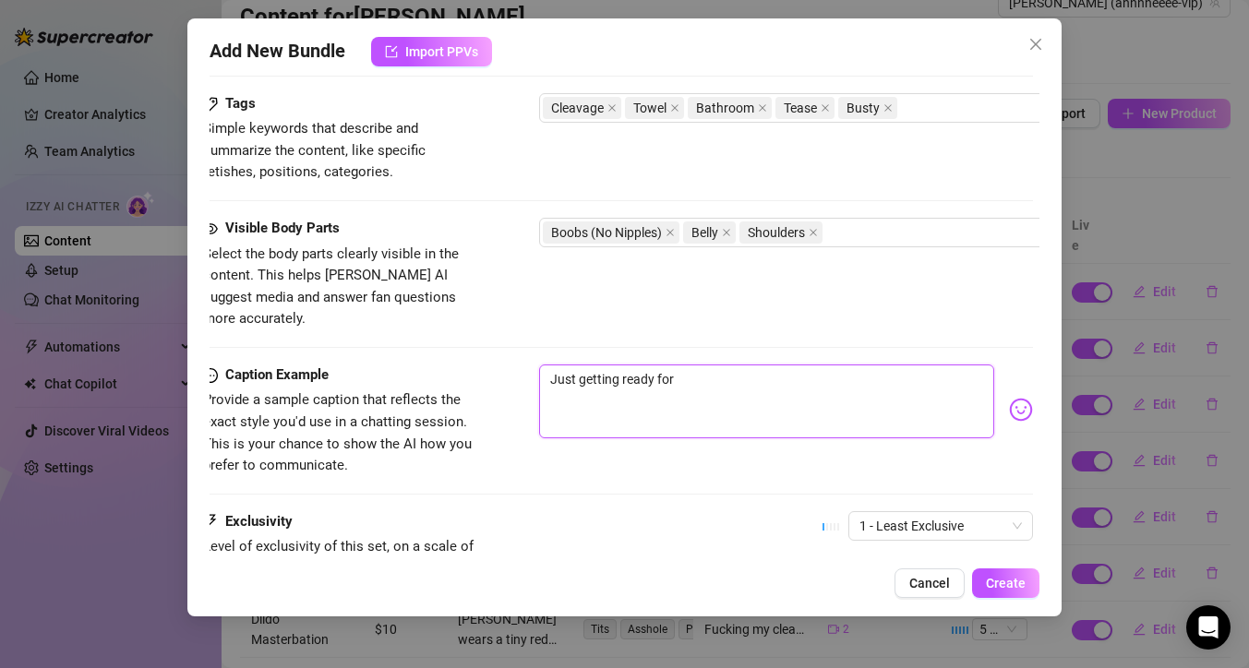
type textarea "Just getting ready for m"
type textarea "Just getting ready for my"
type textarea "Just getting ready for my s"
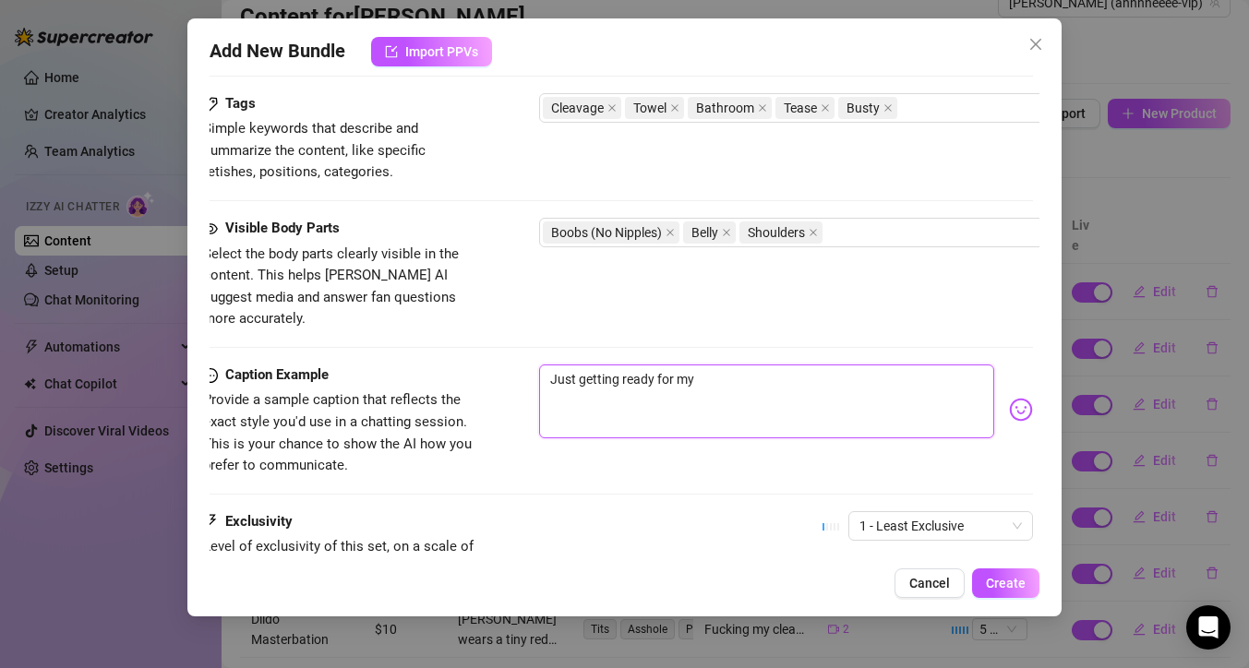
type textarea "Just getting ready for my s"
type textarea "Just getting ready for my sh"
type textarea "Just getting ready for my sho"
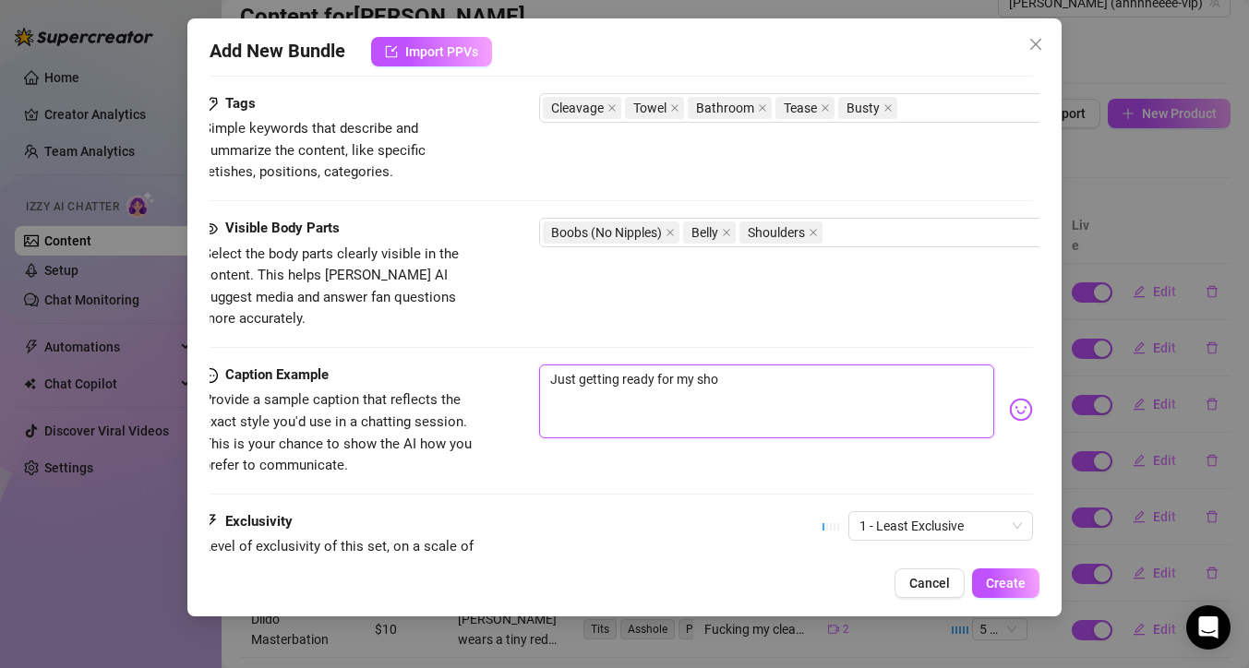
type textarea "Just getting ready for my show"
type textarea "Just getting ready for my showe"
type textarea "Just getting ready for my shower"
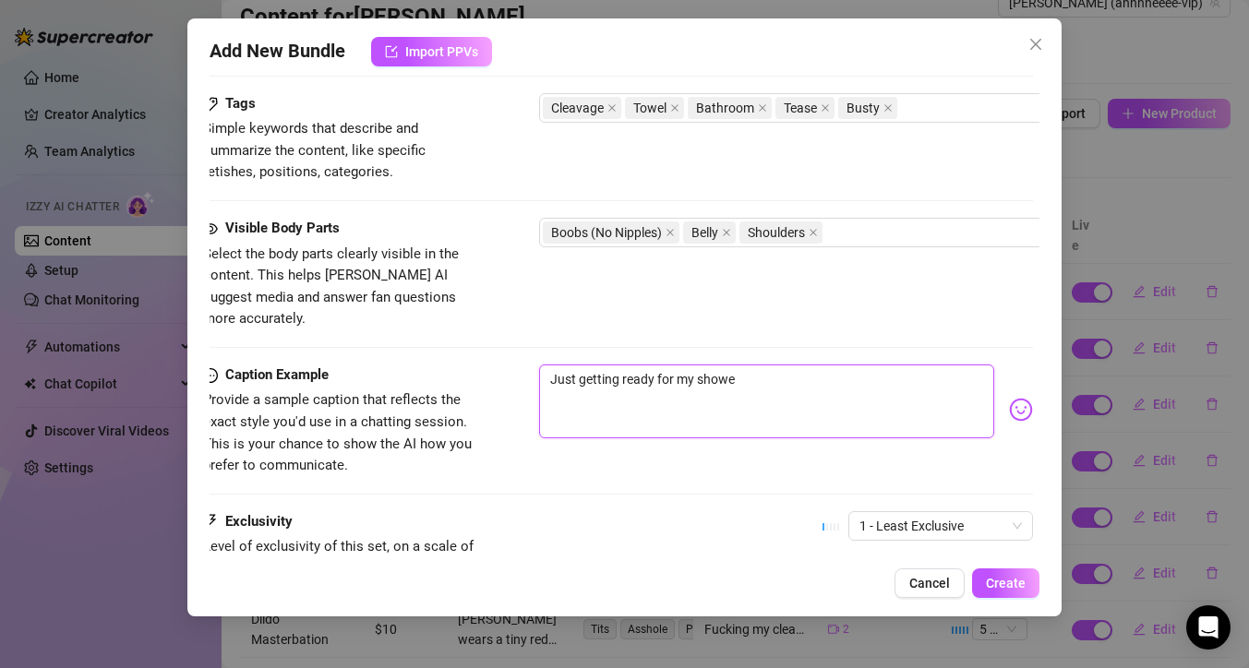
type textarea "Just getting ready for my shower"
click at [1007, 388] on div "☝️ Pick an emoji…" at bounding box center [1007, 388] width 0 height 0
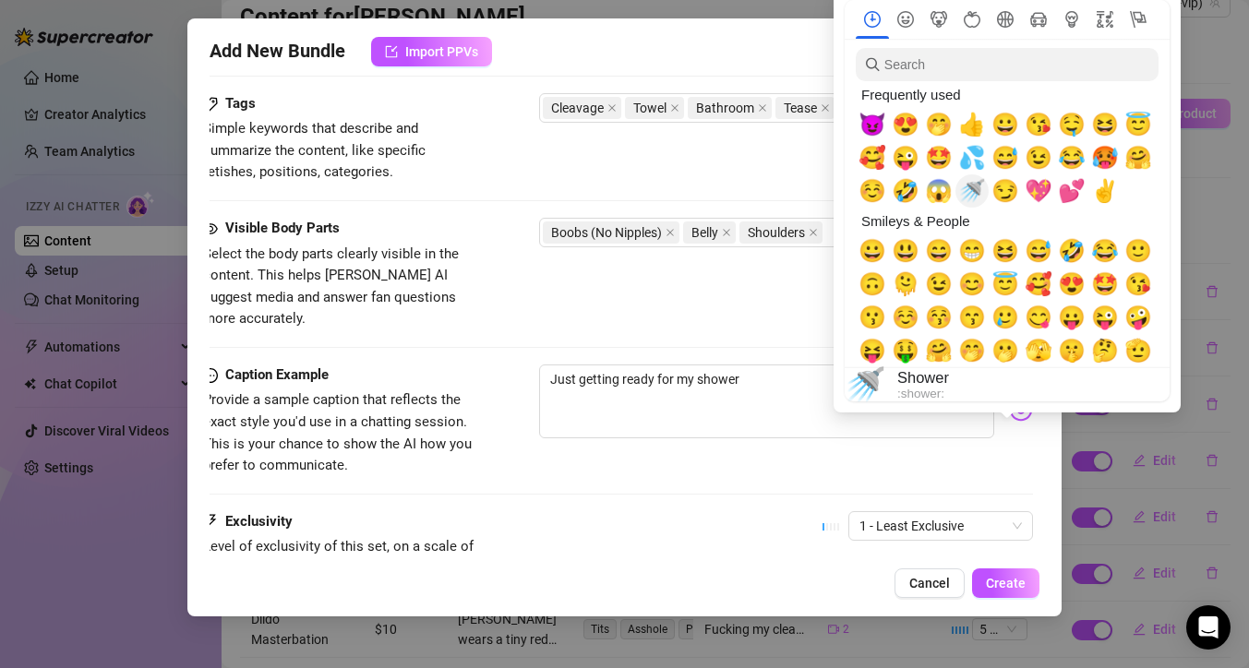
click at [967, 191] on span "🚿" at bounding box center [972, 191] width 28 height 26
type textarea "Just getting ready for my shower 🚿"
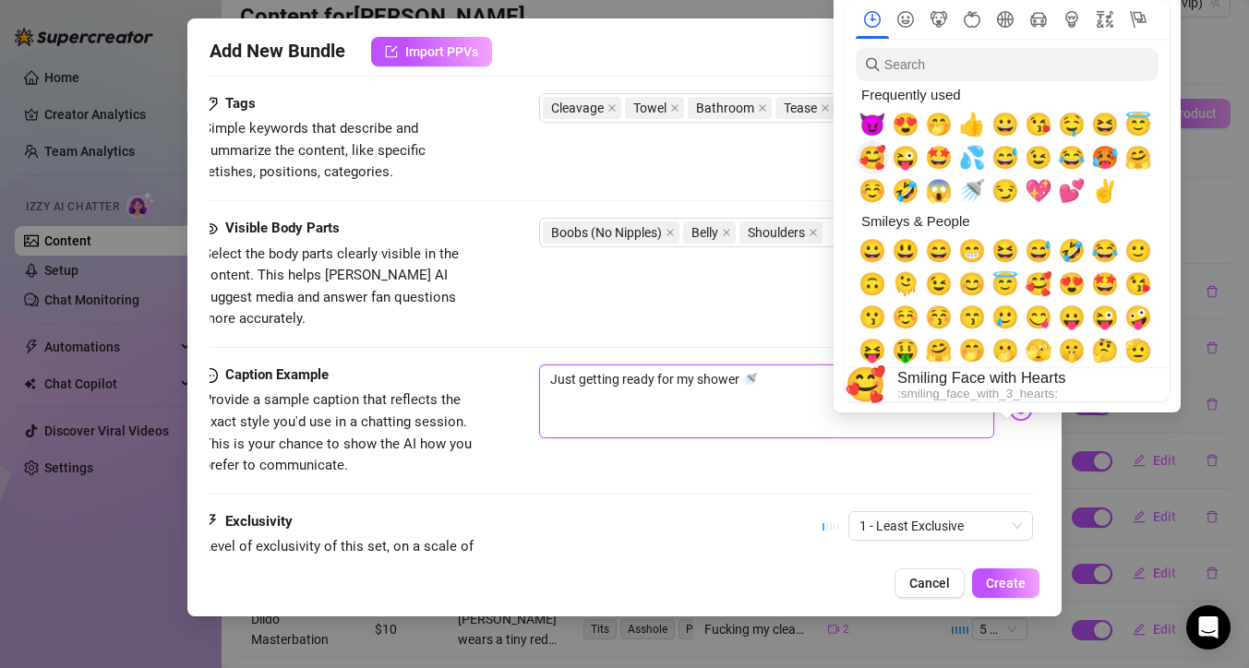
type textarea "Just getting ready for my shower 🚿"
click at [873, 158] on span "🥰" at bounding box center [872, 158] width 28 height 26
type textarea "Just getting ready for my shower 🚿🥰"
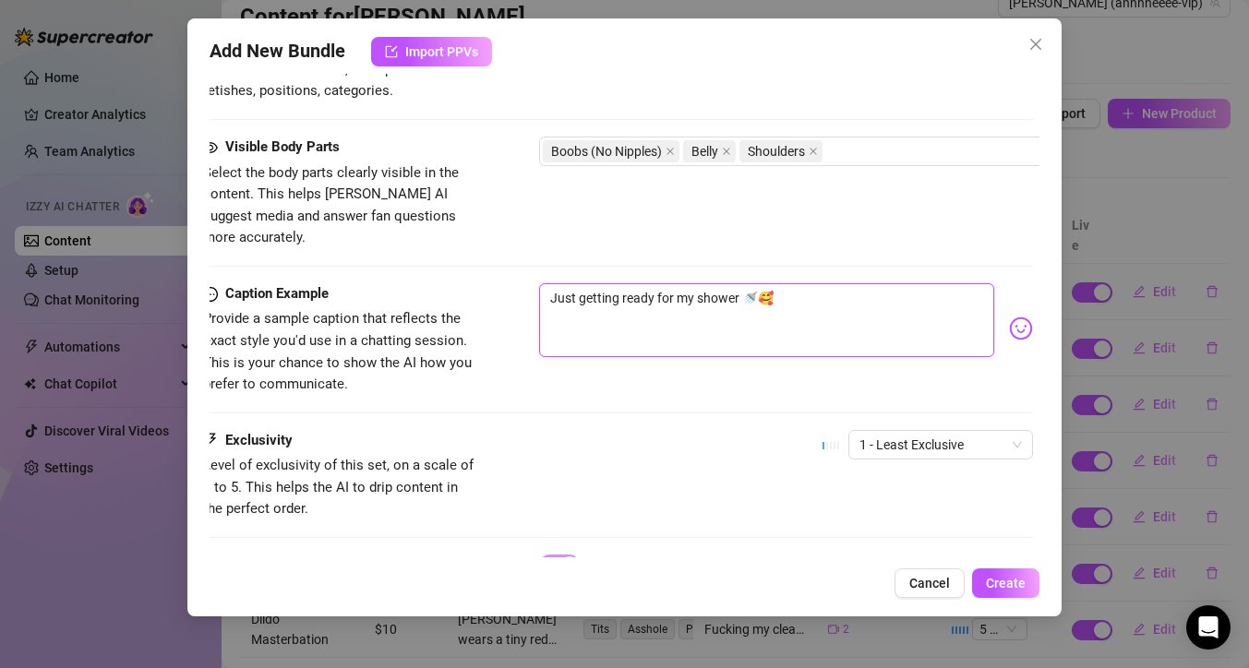
scroll to position [1060, 6]
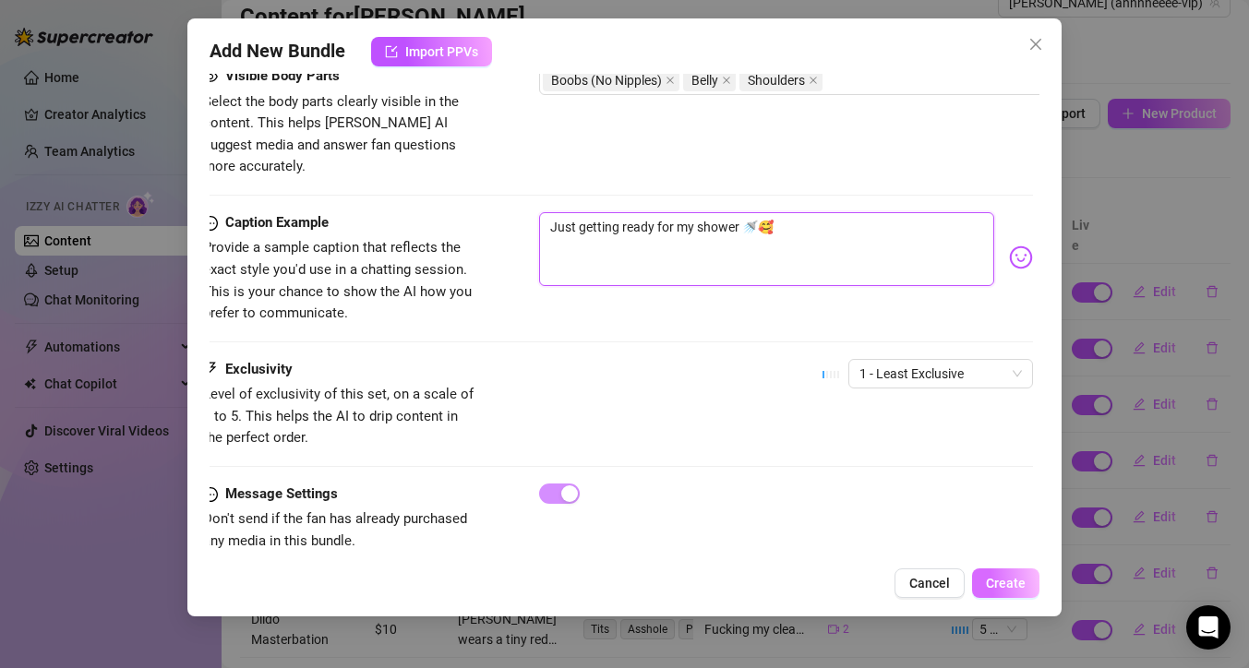
type textarea "Just getting ready for my shower 🚿🥰"
click at [1001, 582] on span "Create" at bounding box center [1006, 583] width 40 height 15
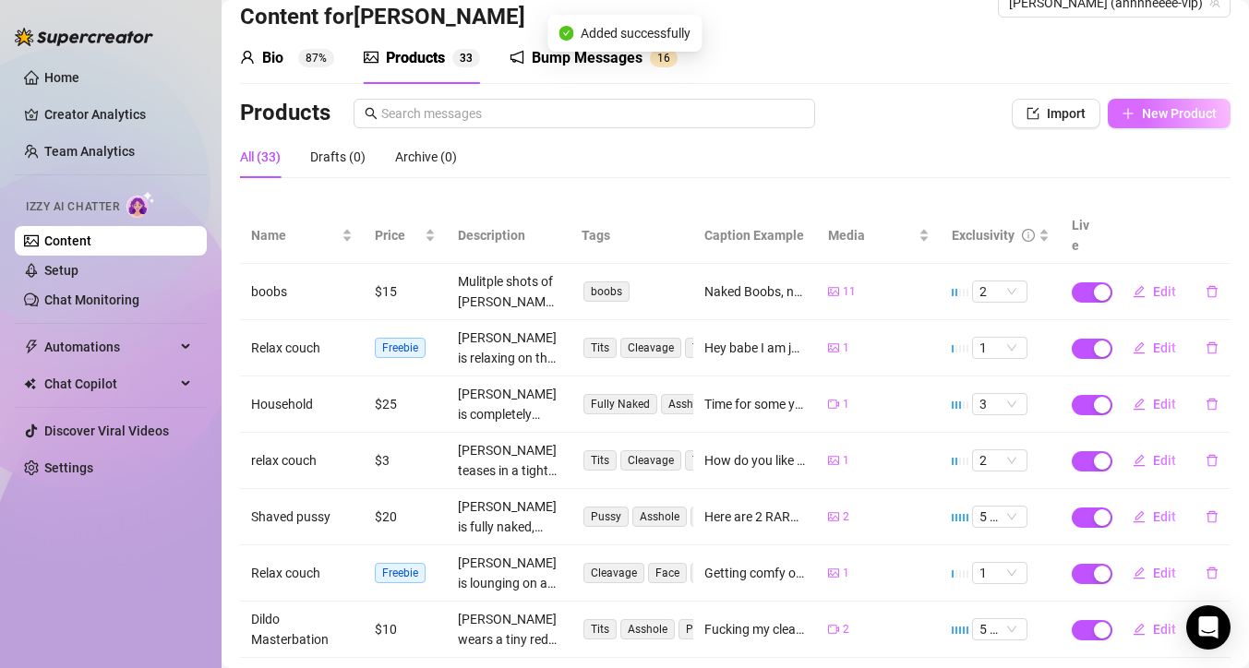
click at [1177, 103] on button "New Product" at bounding box center [1169, 114] width 123 height 30
type textarea "Type your message here..."
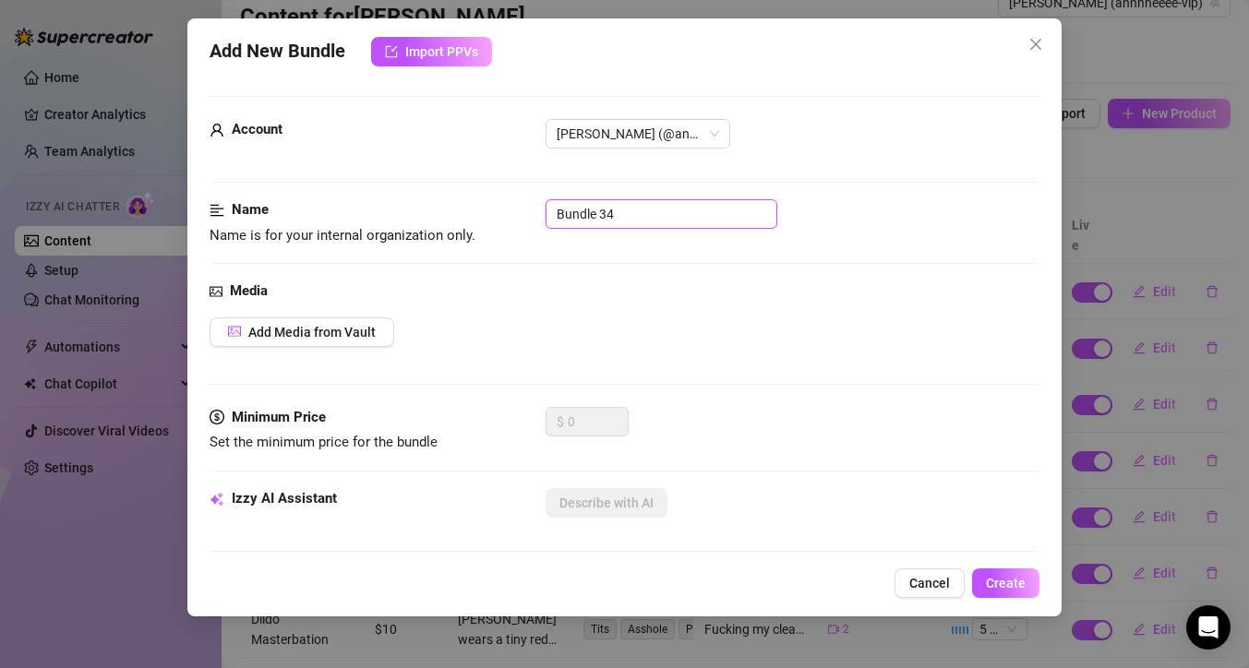
drag, startPoint x: 548, startPoint y: 225, endPoint x: 423, endPoint y: 221, distance: 125.6
click at [425, 225] on div "Name Name is for your internal organization only. Bundle 34" at bounding box center [625, 222] width 830 height 47
drag, startPoint x: 537, startPoint y: 203, endPoint x: 353, endPoint y: 192, distance: 184.0
type input "shower 2"
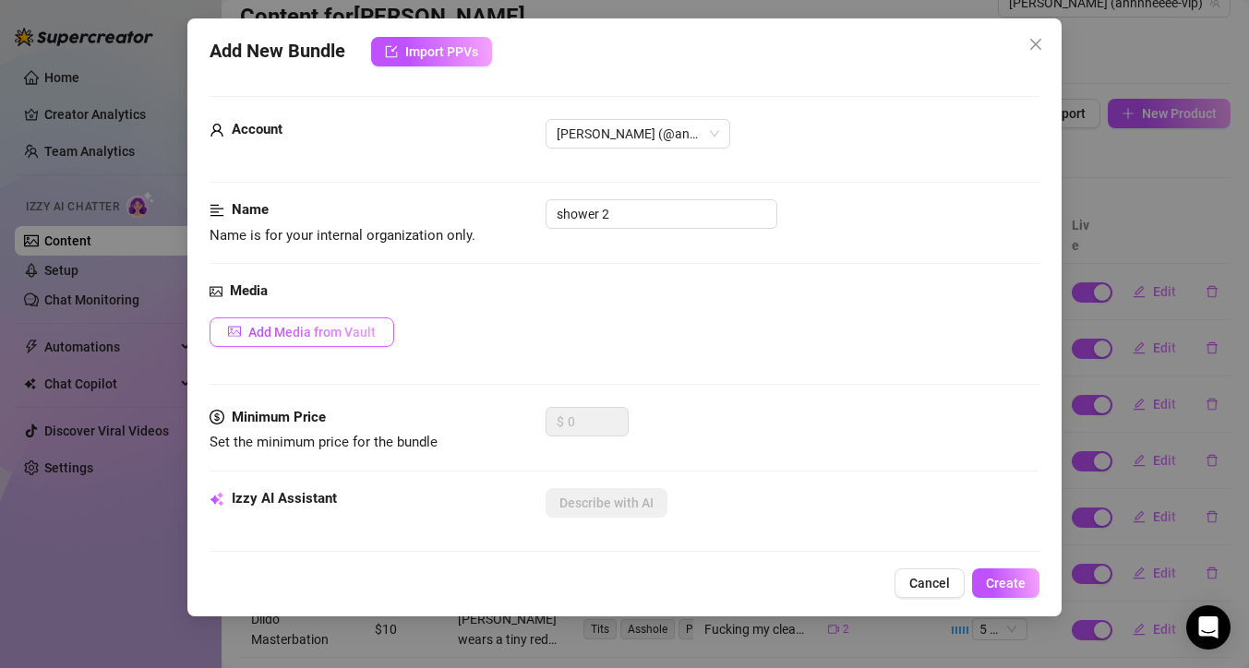
click at [329, 333] on span "Add Media from Vault" at bounding box center [311, 332] width 127 height 15
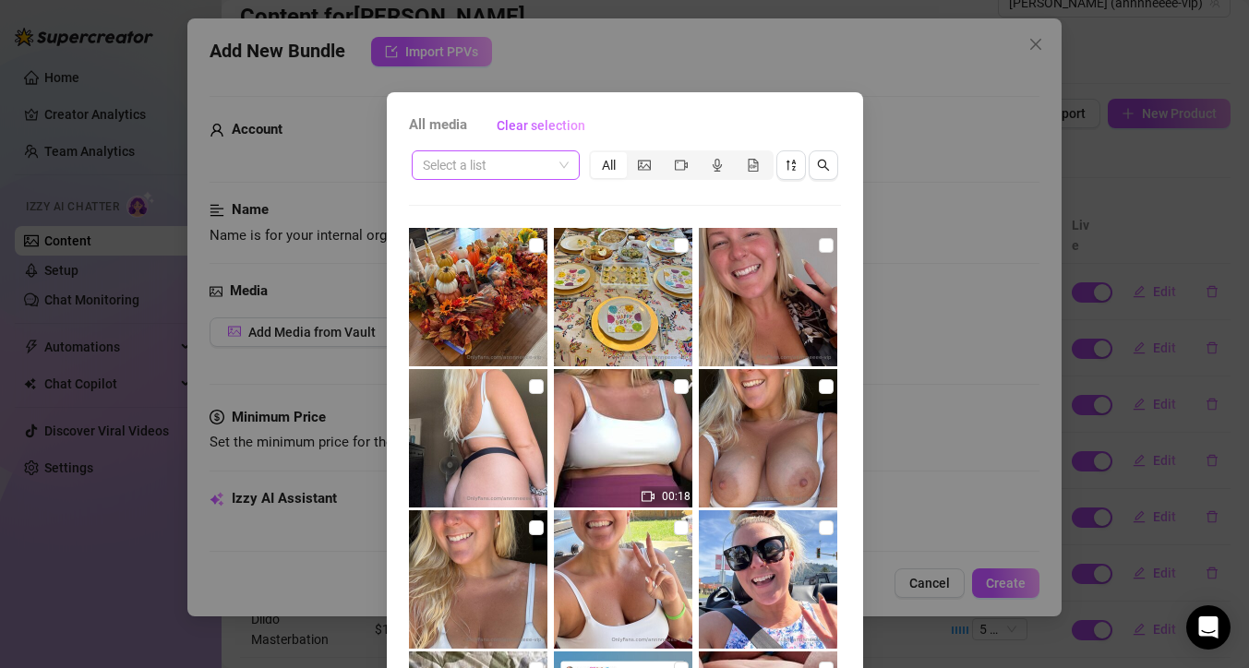
click at [569, 172] on div "Select a list" at bounding box center [496, 165] width 168 height 30
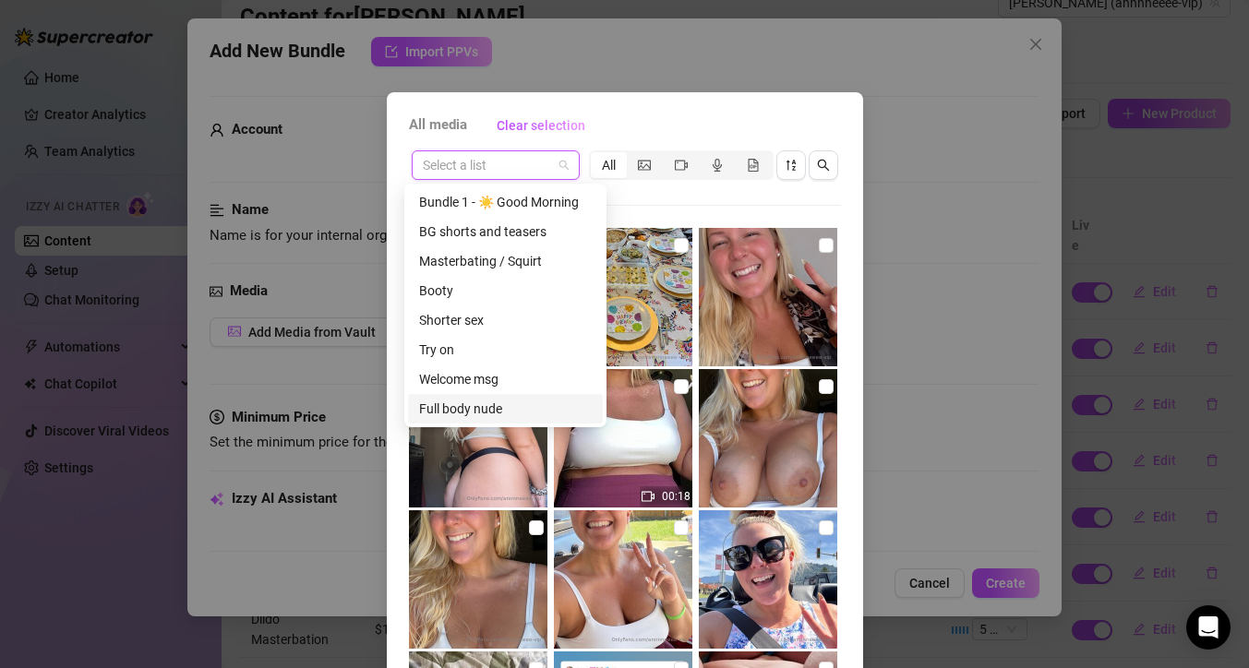
scroll to position [354, 0]
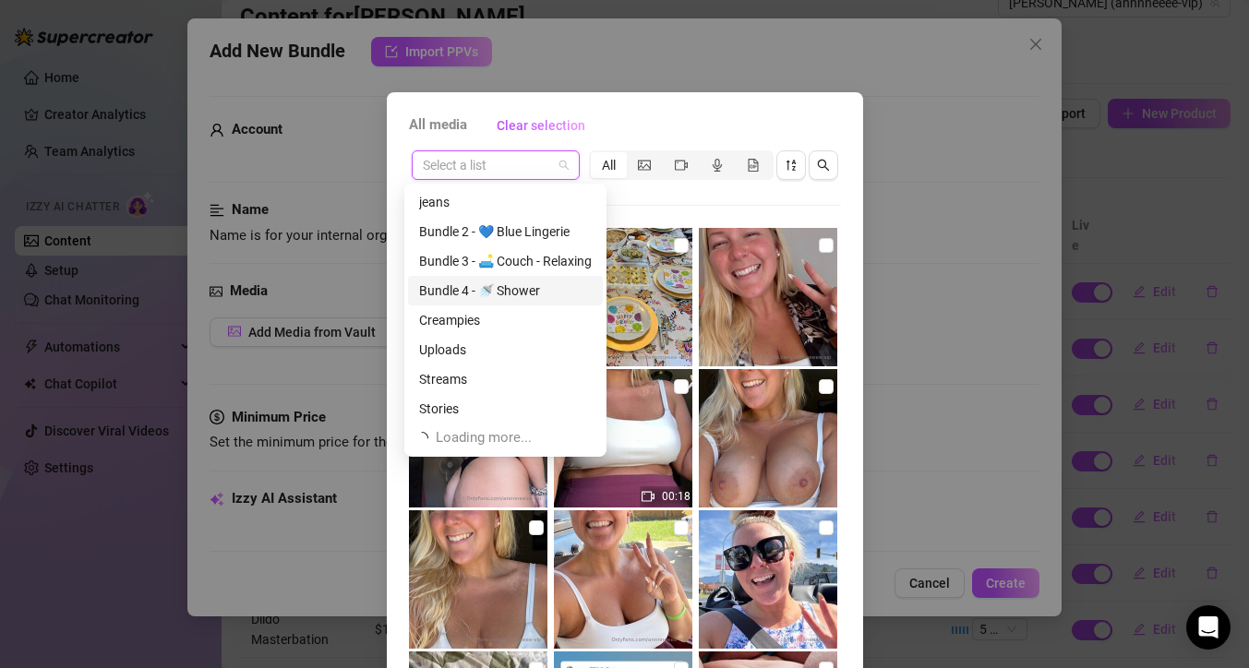
click at [500, 293] on div "Bundle 4 - 🚿 Shower" at bounding box center [505, 291] width 173 height 20
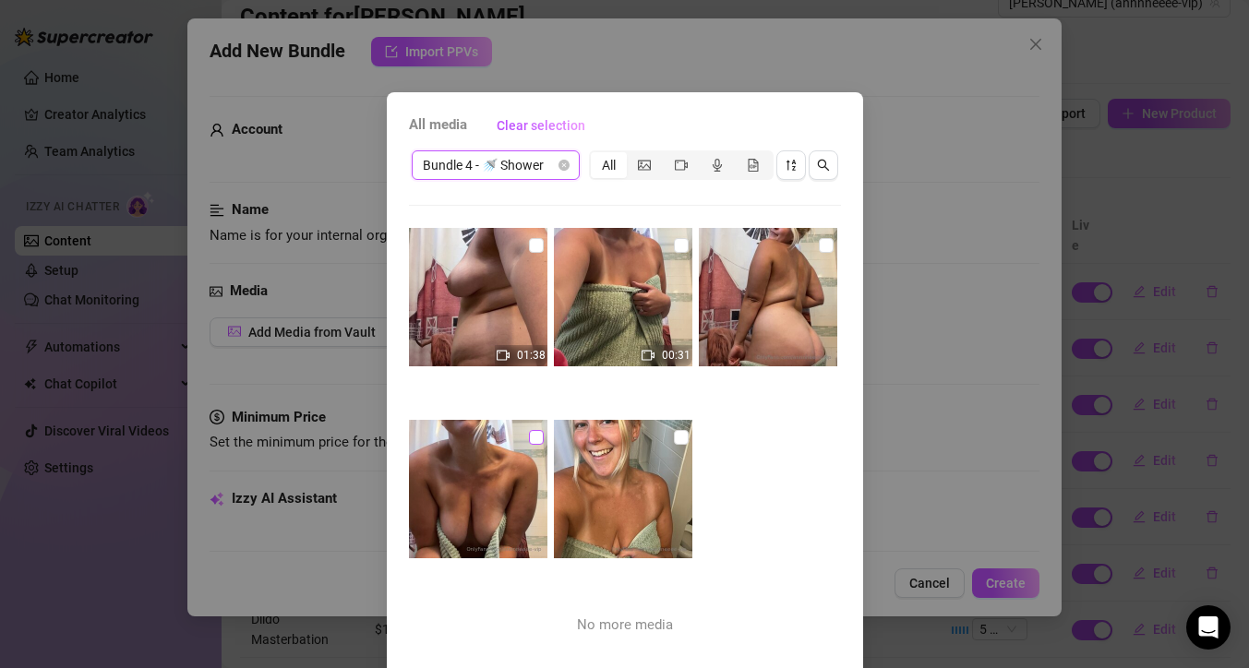
click at [529, 439] on input "checkbox" at bounding box center [536, 437] width 15 height 15
checkbox input "true"
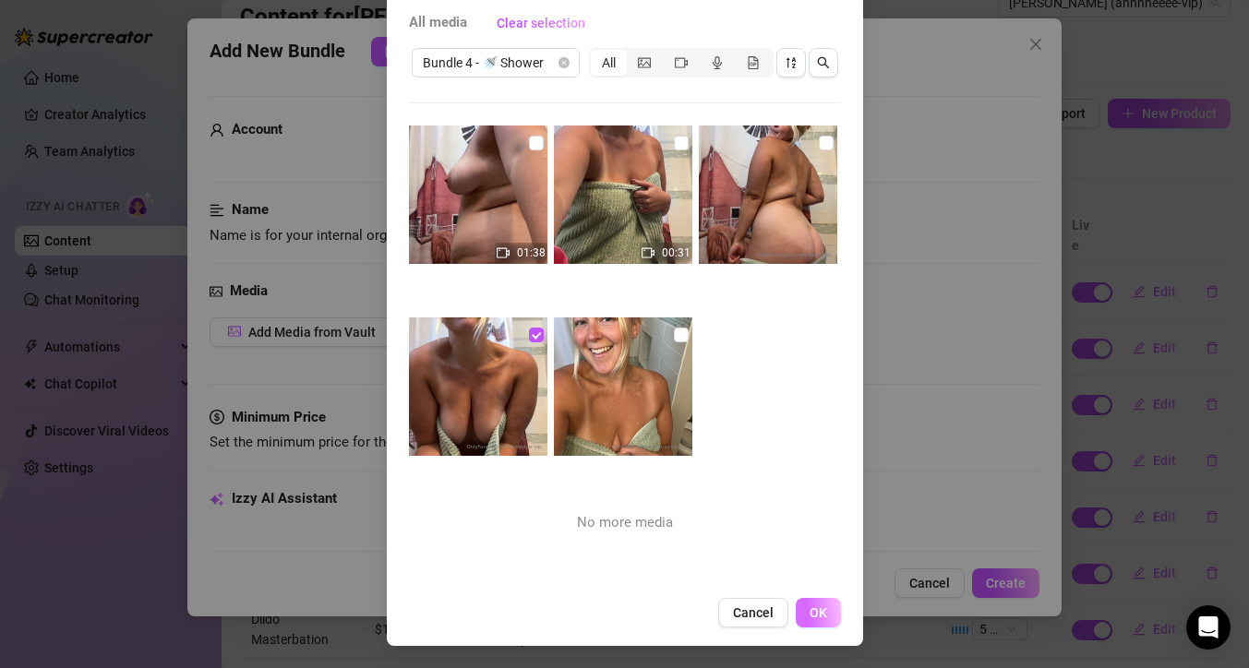
click at [810, 609] on span "OK" at bounding box center [818, 612] width 18 height 15
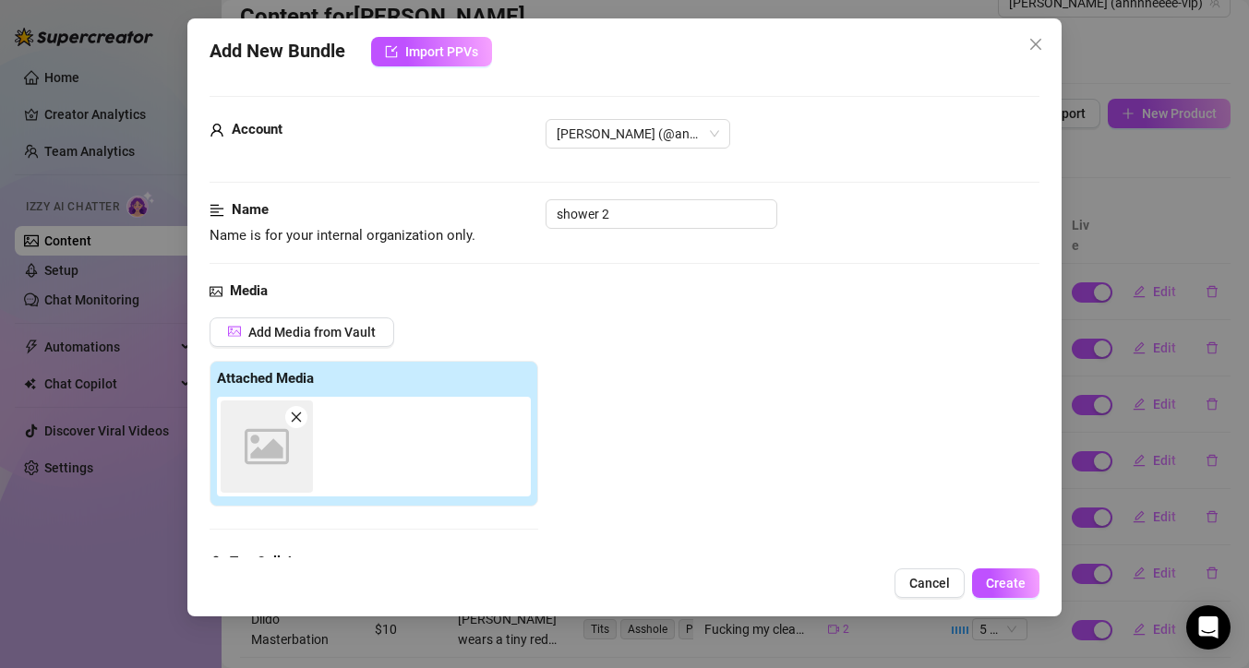
scroll to position [287, 0]
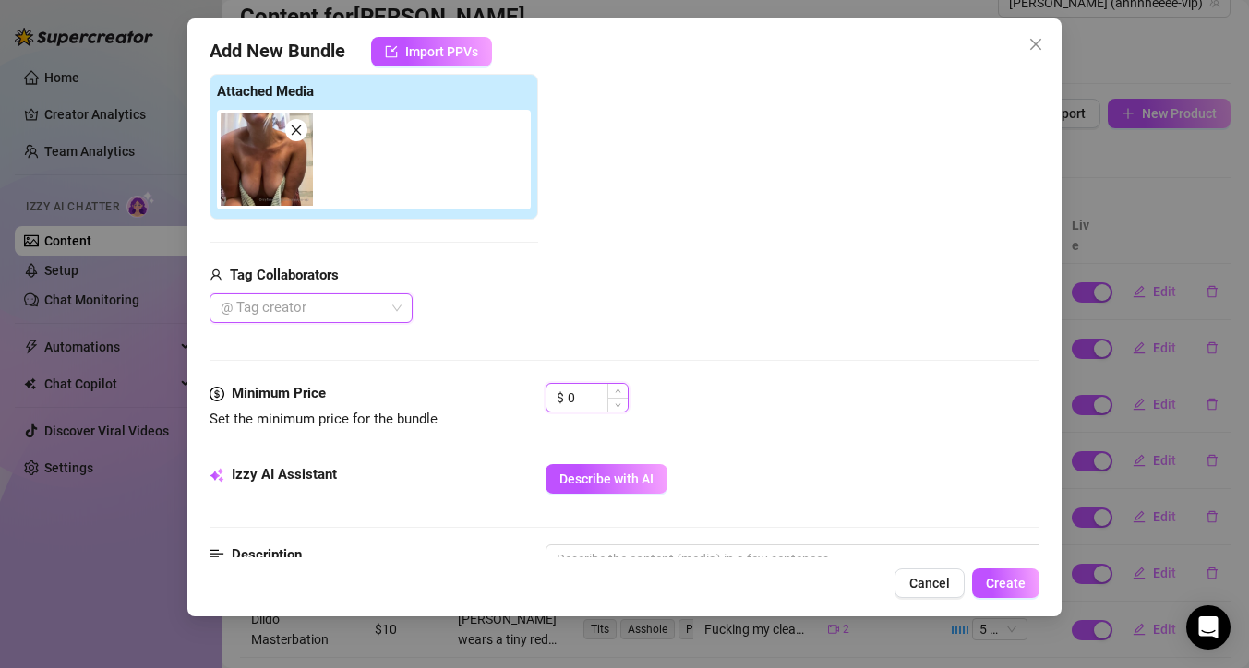
click at [581, 402] on input "0" at bounding box center [598, 398] width 60 height 28
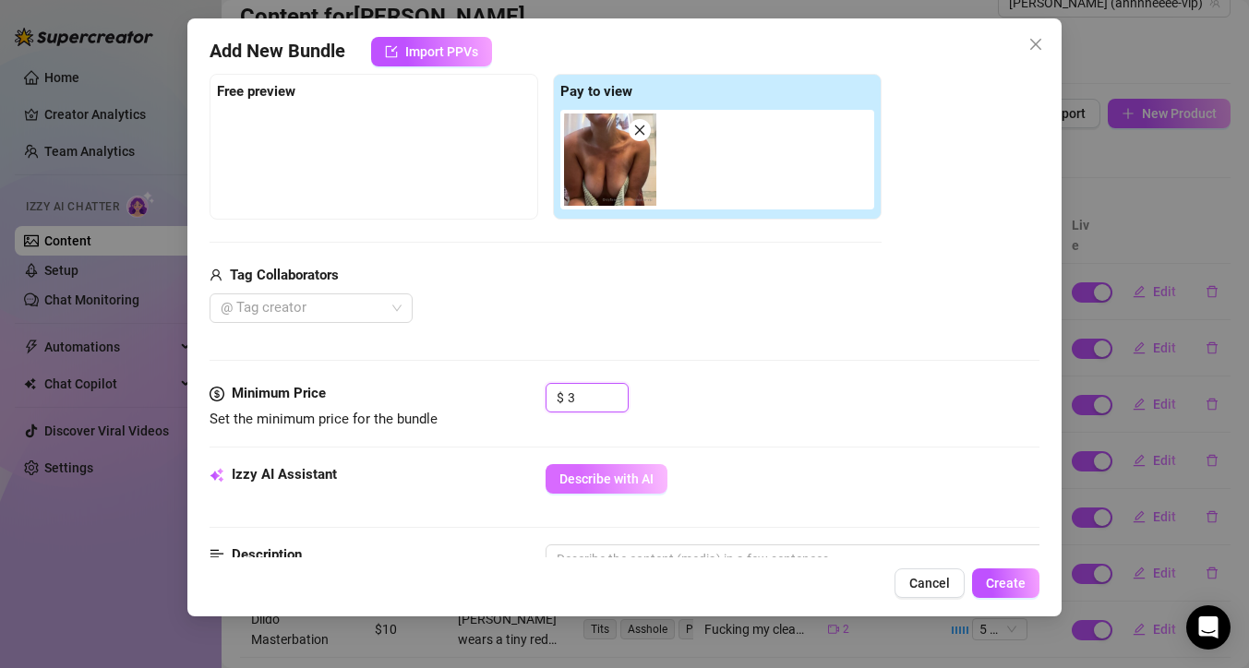
type input "3"
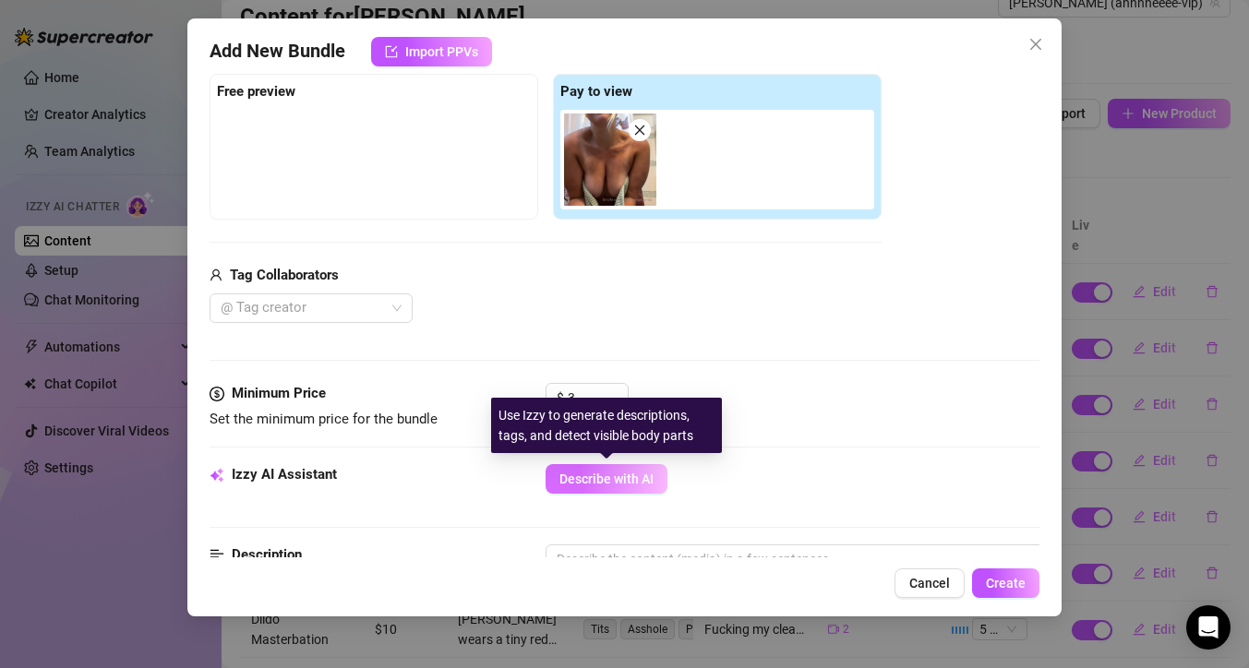
click at [628, 485] on span "Describe with AI" at bounding box center [606, 479] width 94 height 15
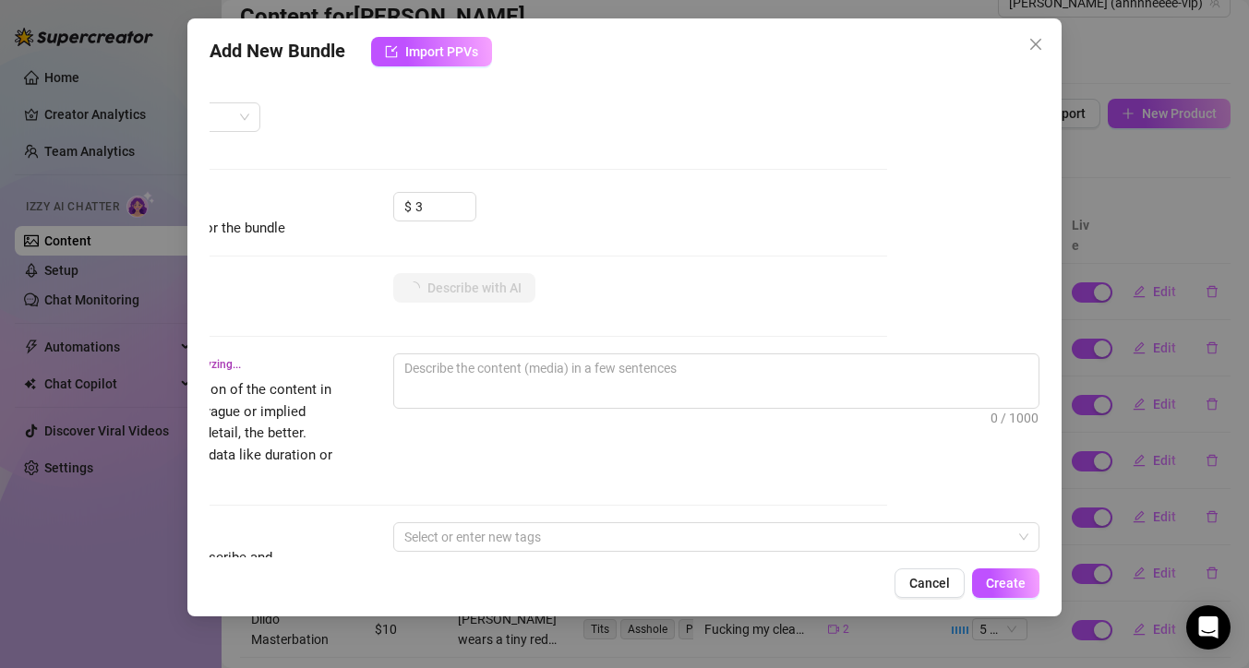
scroll to position [478, 166]
type textarea "[PERSON_NAME]"
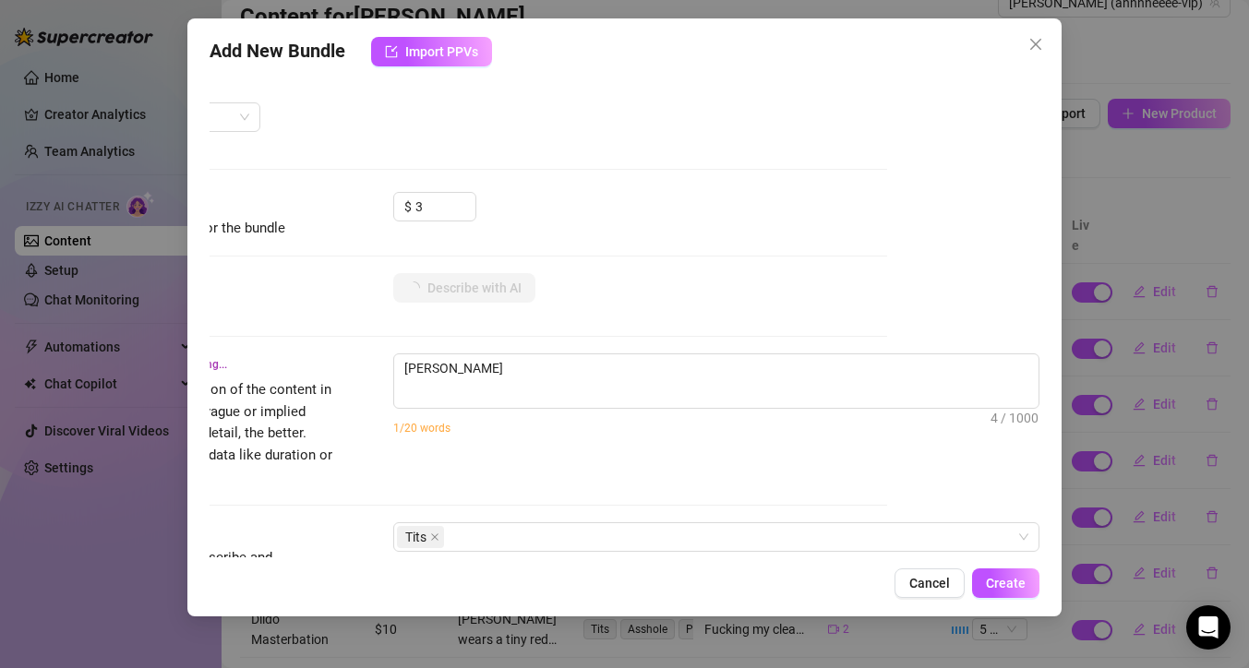
type textarea "[PERSON_NAME] leans forward"
type textarea "[PERSON_NAME] leans forward in"
type textarea "[PERSON_NAME] leans forward in the"
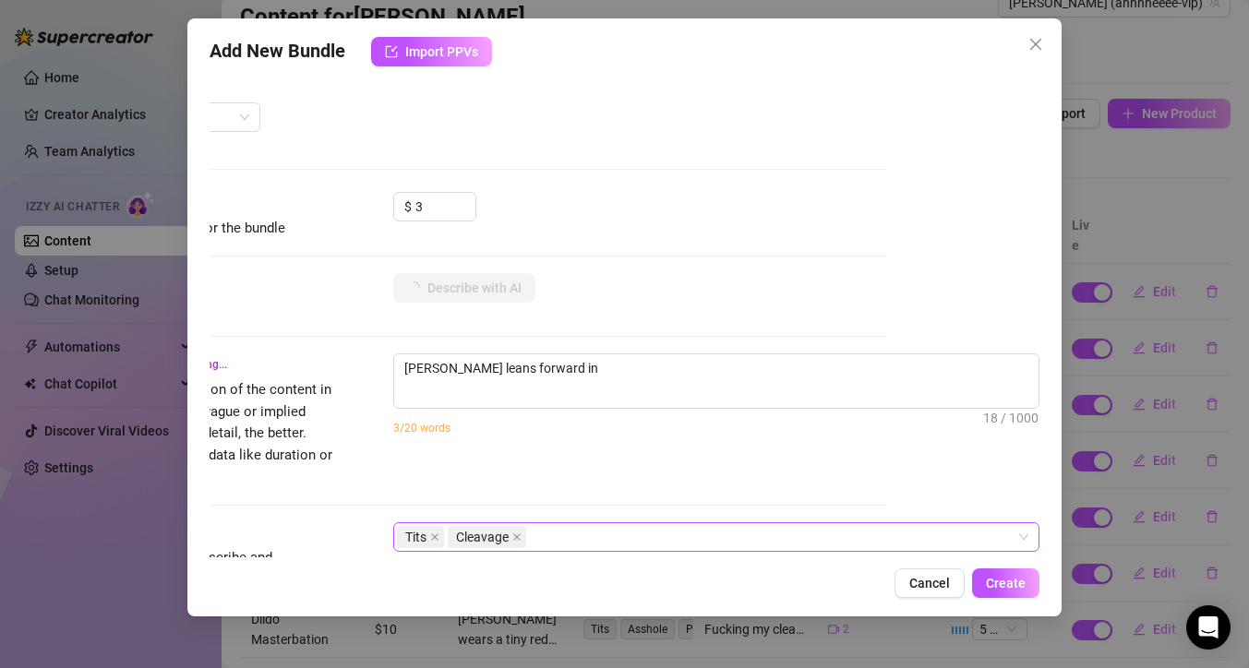
type textarea "[PERSON_NAME] leans forward in the"
type textarea "[PERSON_NAME] leans forward in the bathroom"
type textarea "[PERSON_NAME] leans forward in the bathroom with"
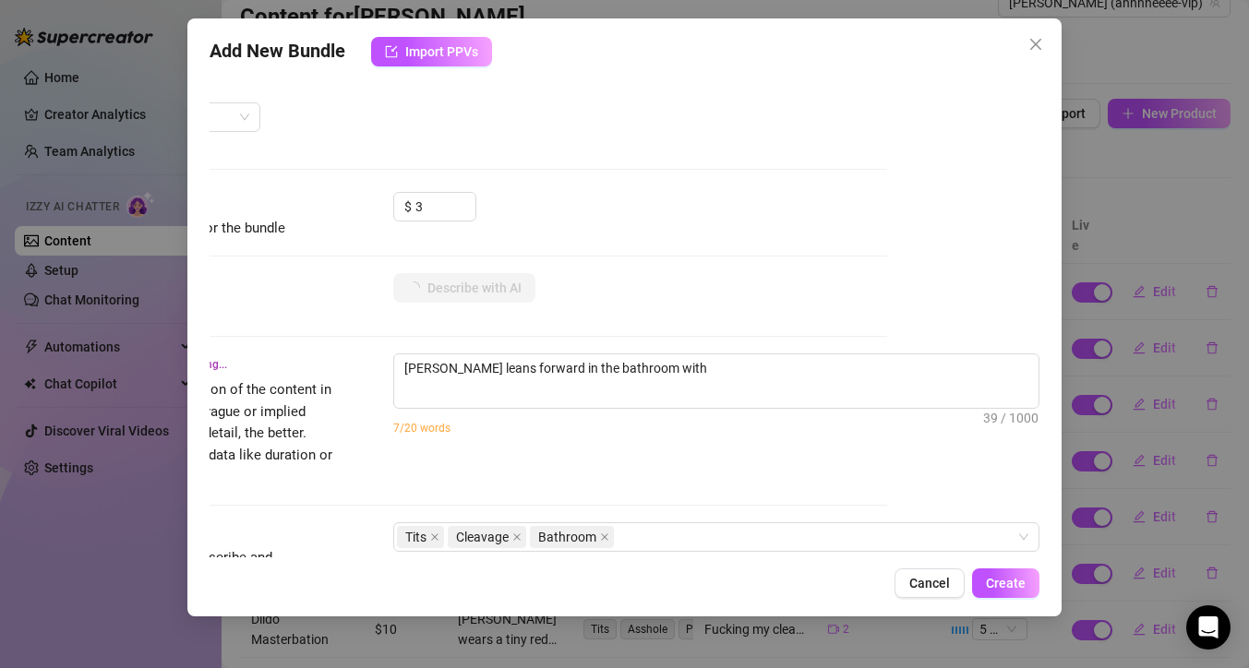
type textarea "[PERSON_NAME] leans forward in the bathroom with a"
type textarea "[PERSON_NAME] leans forward in the bathroom with a towel"
type textarea "[PERSON_NAME] leans forward in the bathroom with a towel barely"
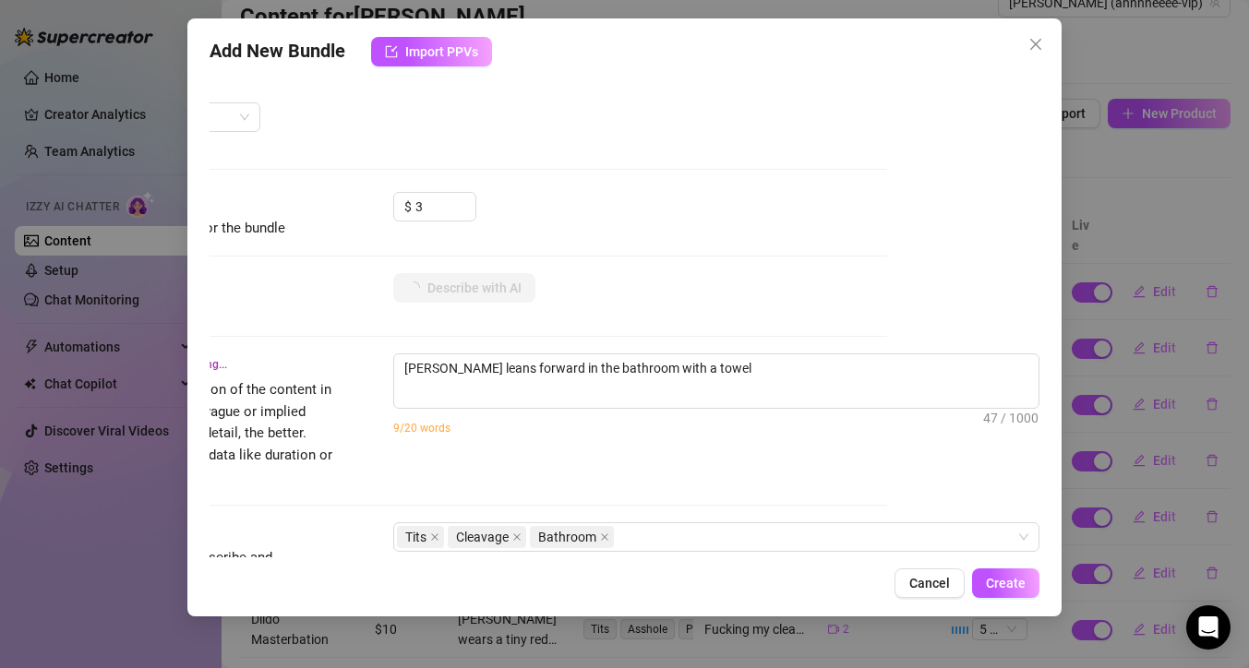
type textarea "[PERSON_NAME] leans forward in the bathroom with a towel barely"
type textarea "[PERSON_NAME] leans forward in the bathroom with a towel barely covering"
type textarea "[PERSON_NAME] leans forward in the bathroom with a towel barely covering her,"
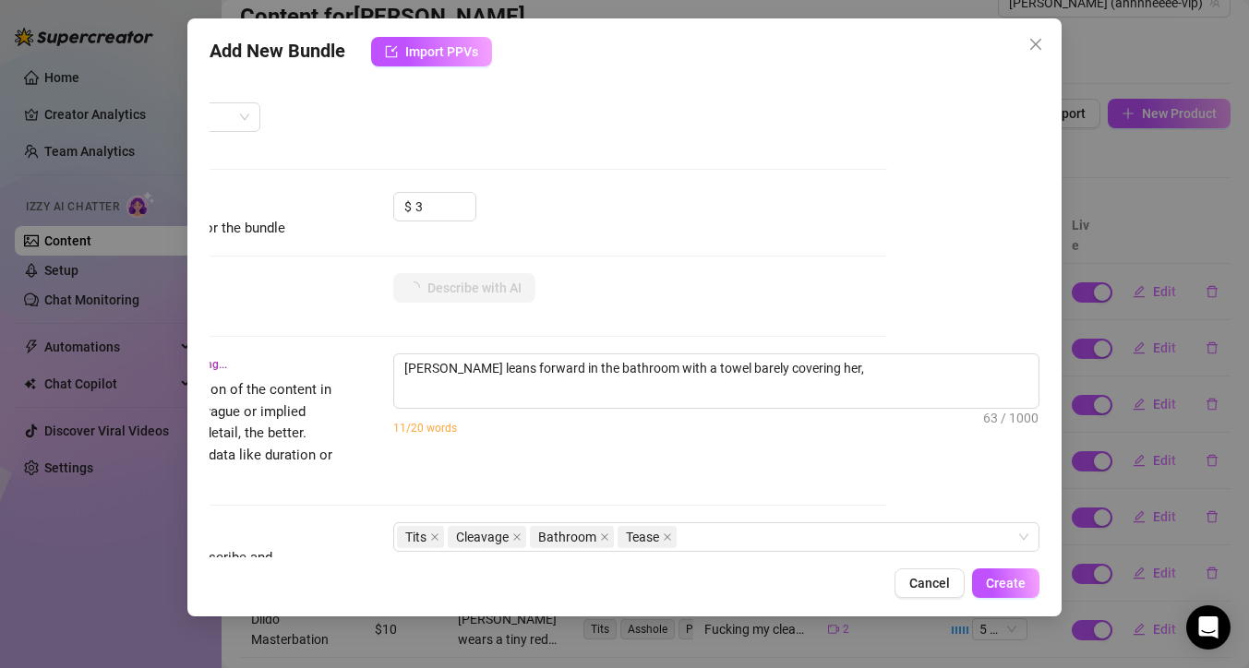
type textarea "[PERSON_NAME] leans forward in the bathroom with a towel barely covering her, b…"
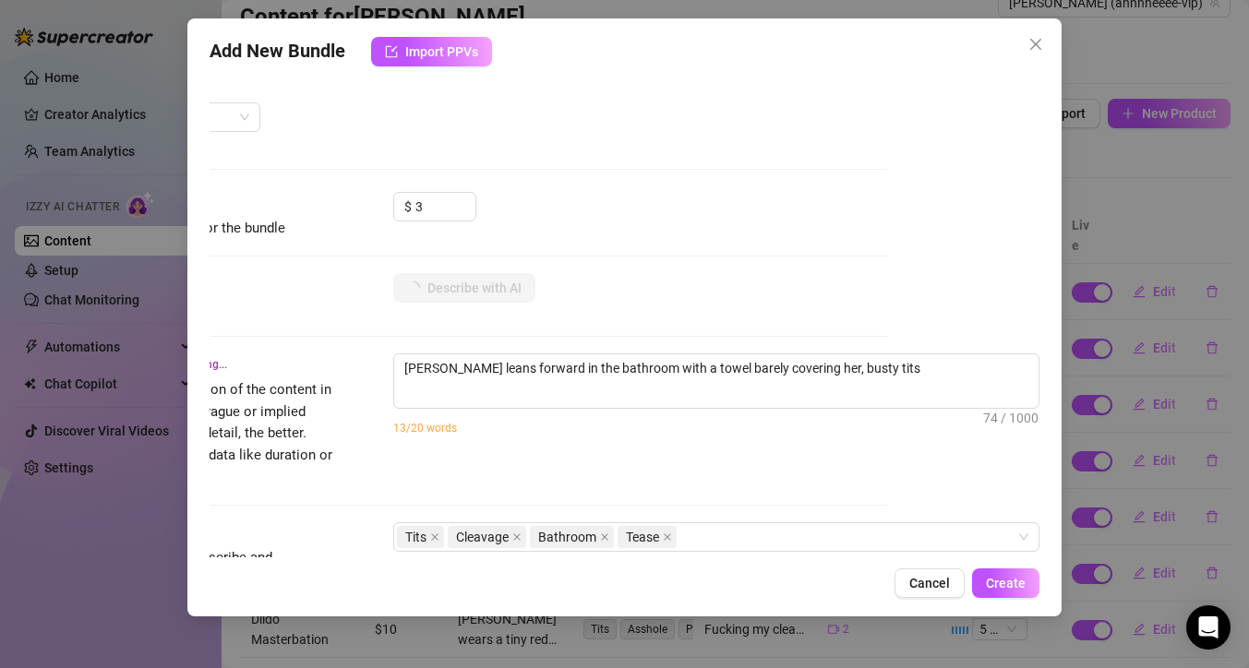
type textarea "[PERSON_NAME] leans forward in the bathroom with a towel barely covering her, b…"
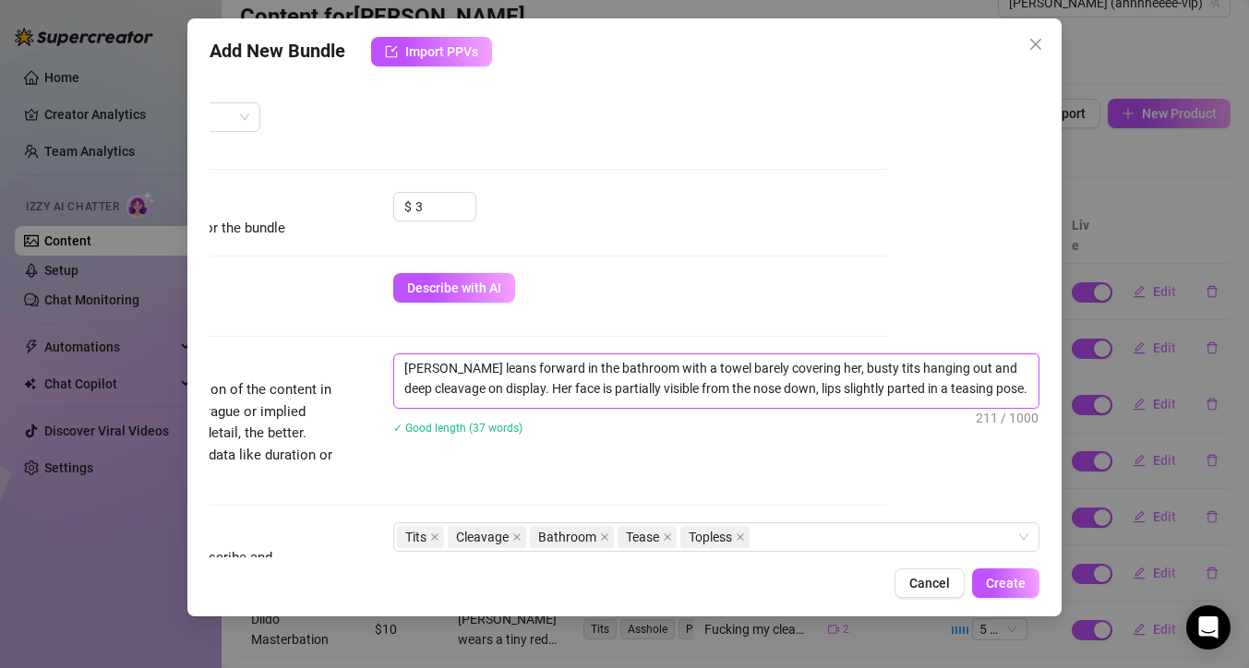
drag, startPoint x: 619, startPoint y: 390, endPoint x: 575, endPoint y: 390, distance: 44.3
click at [575, 390] on textarea "[PERSON_NAME] leans forward in the bathroom with a towel barely covering her, b…" at bounding box center [716, 378] width 644 height 48
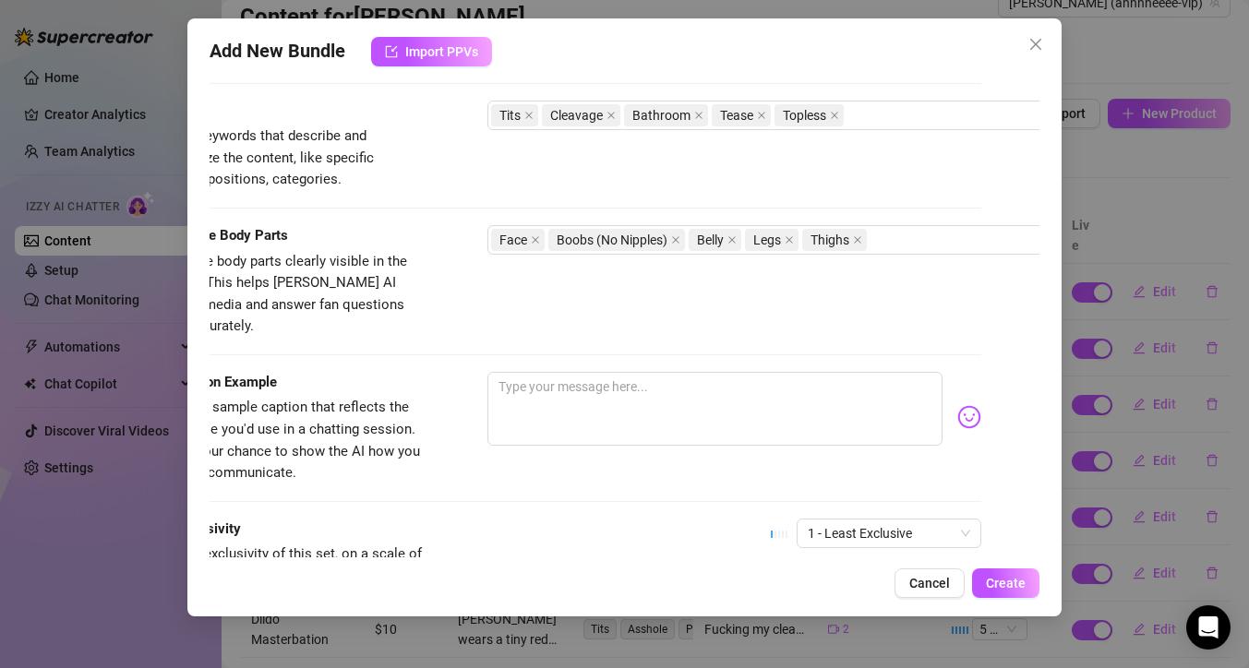
scroll to position [900, 48]
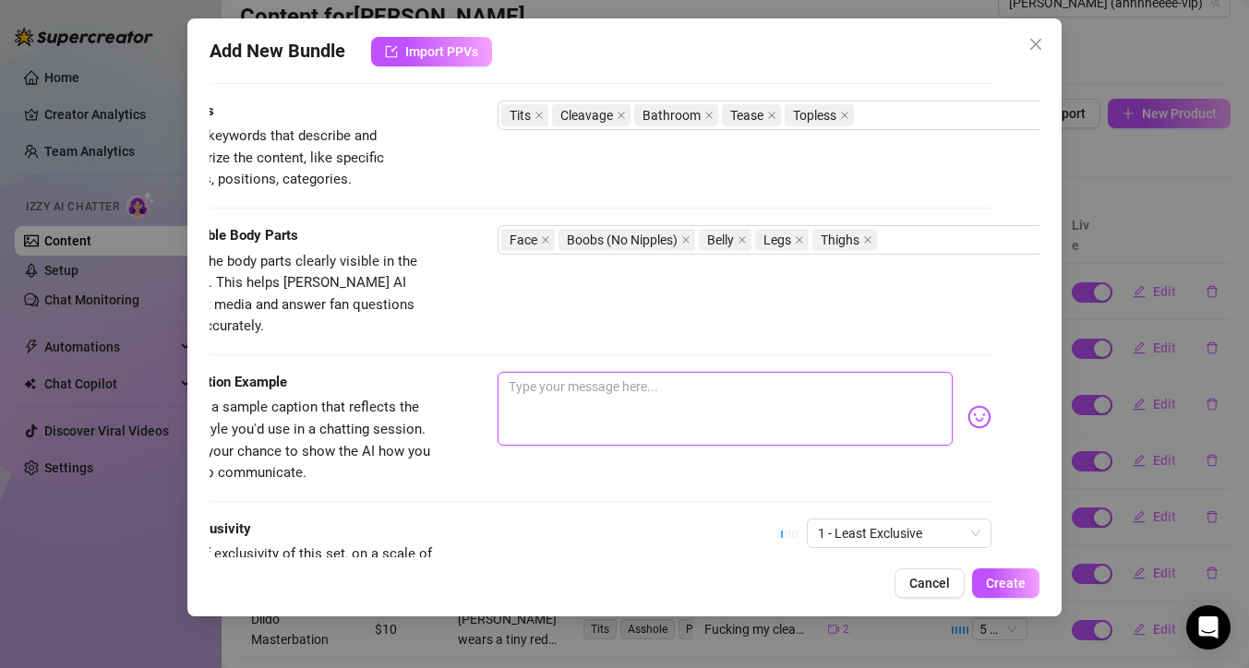
click at [570, 374] on textarea at bounding box center [724, 409] width 455 height 74
click at [972, 405] on img at bounding box center [979, 417] width 24 height 24
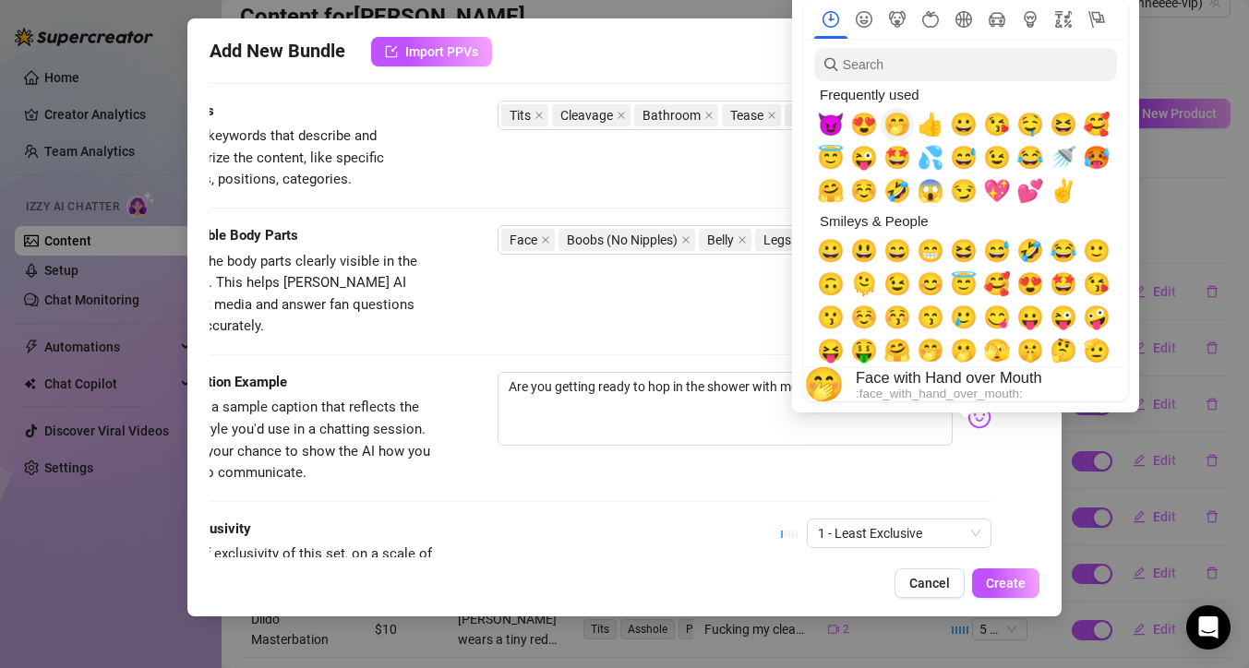
click at [899, 120] on span "🤭" at bounding box center [897, 125] width 28 height 26
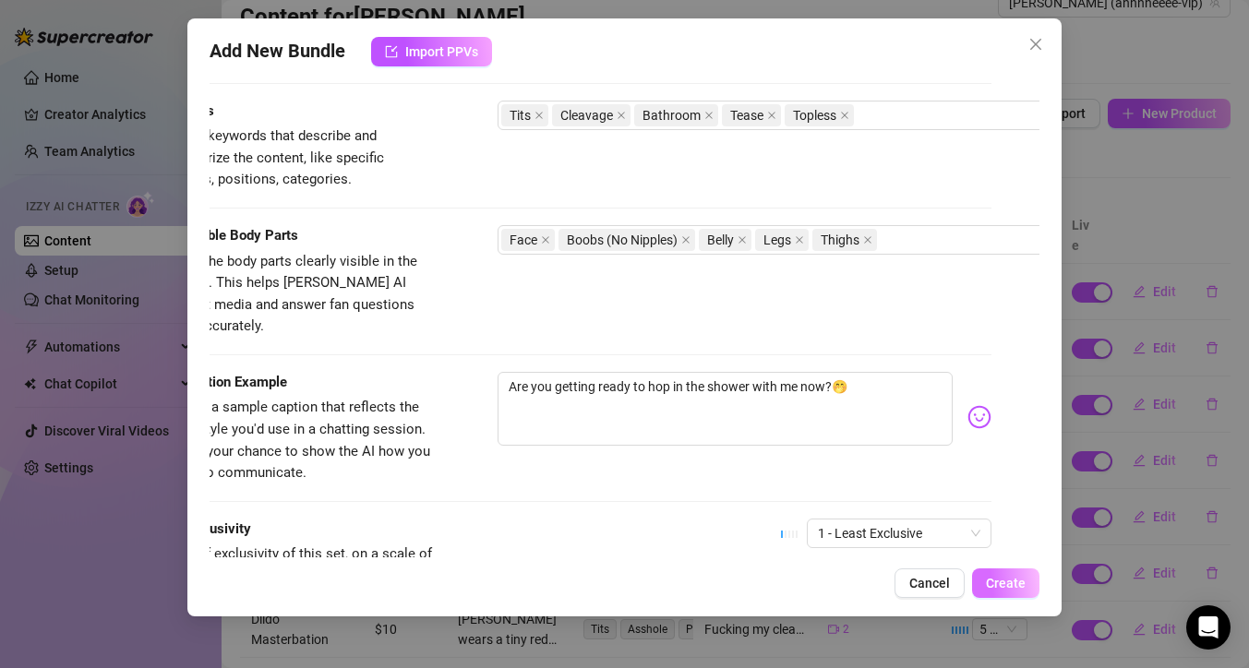
click at [993, 583] on span "Create" at bounding box center [1006, 583] width 40 height 15
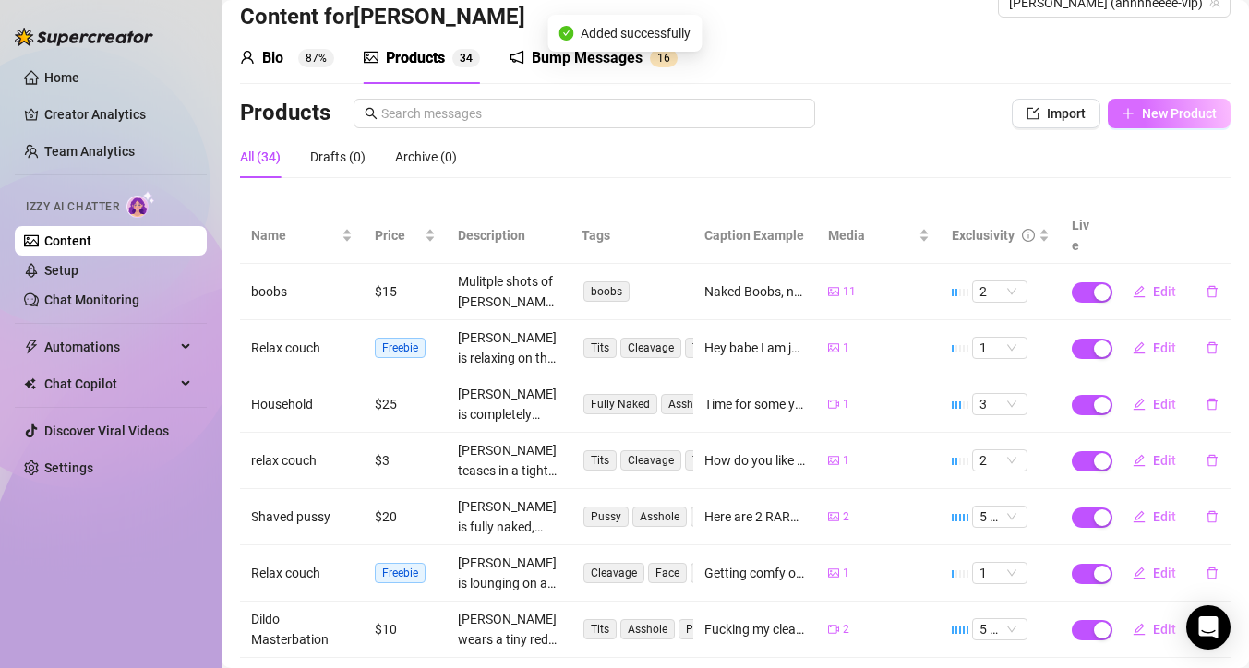
click at [1142, 108] on span "New Product" at bounding box center [1179, 113] width 75 height 15
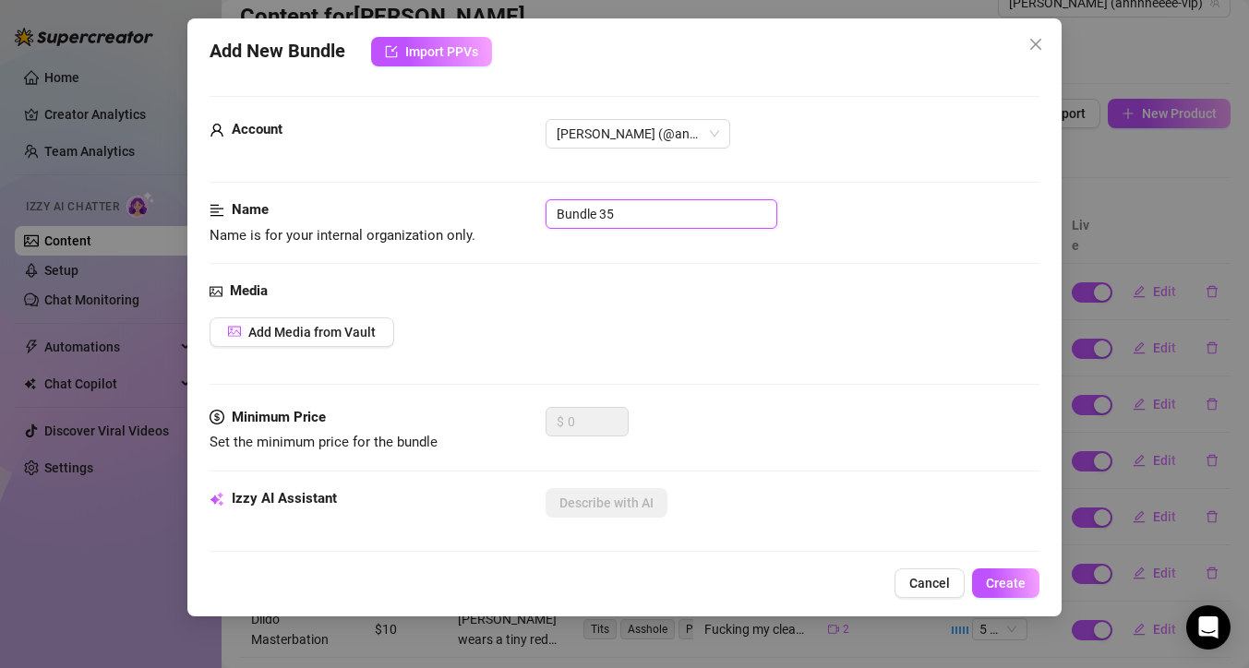
drag, startPoint x: 660, startPoint y: 225, endPoint x: 426, endPoint y: 208, distance: 234.2
click at [393, 226] on div "Name Name is for your internal organization only. Bundle 35" at bounding box center [625, 222] width 830 height 47
drag, startPoint x: 628, startPoint y: 220, endPoint x: 365, endPoint y: 202, distance: 262.7
click at [365, 203] on div "Name Name is for your internal organization only. Bundle 35" at bounding box center [625, 222] width 830 height 47
click at [319, 323] on button "Add Media from Vault" at bounding box center [302, 332] width 185 height 30
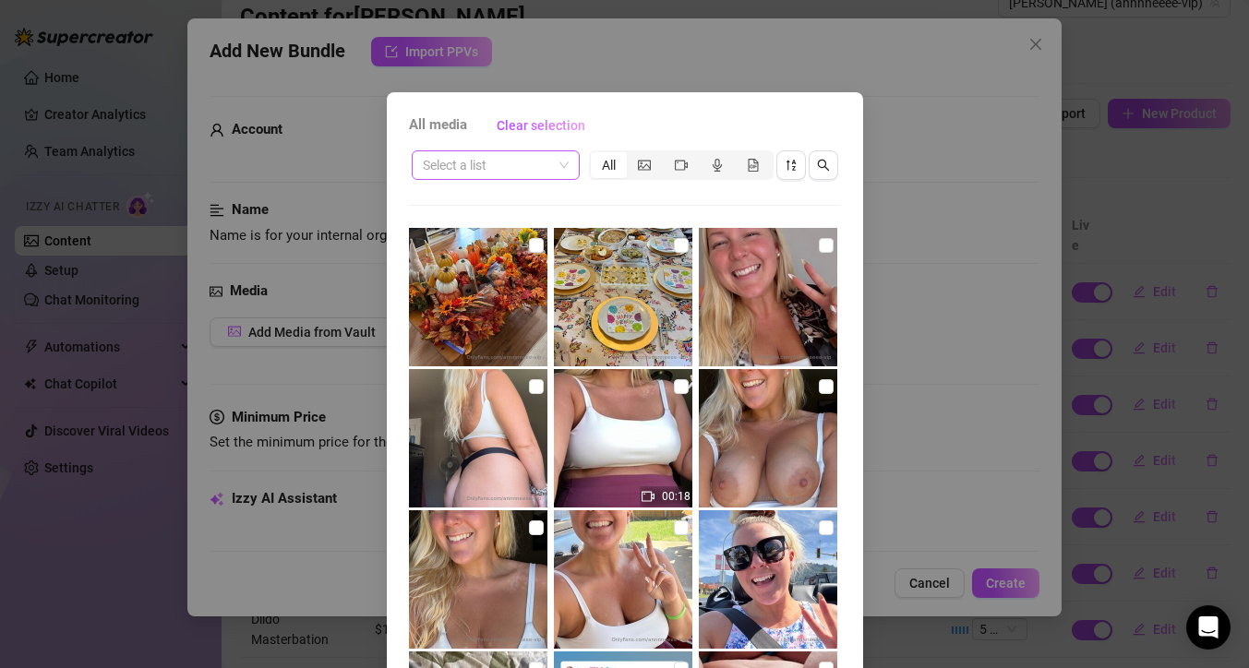
click at [553, 162] on span at bounding box center [496, 165] width 146 height 28
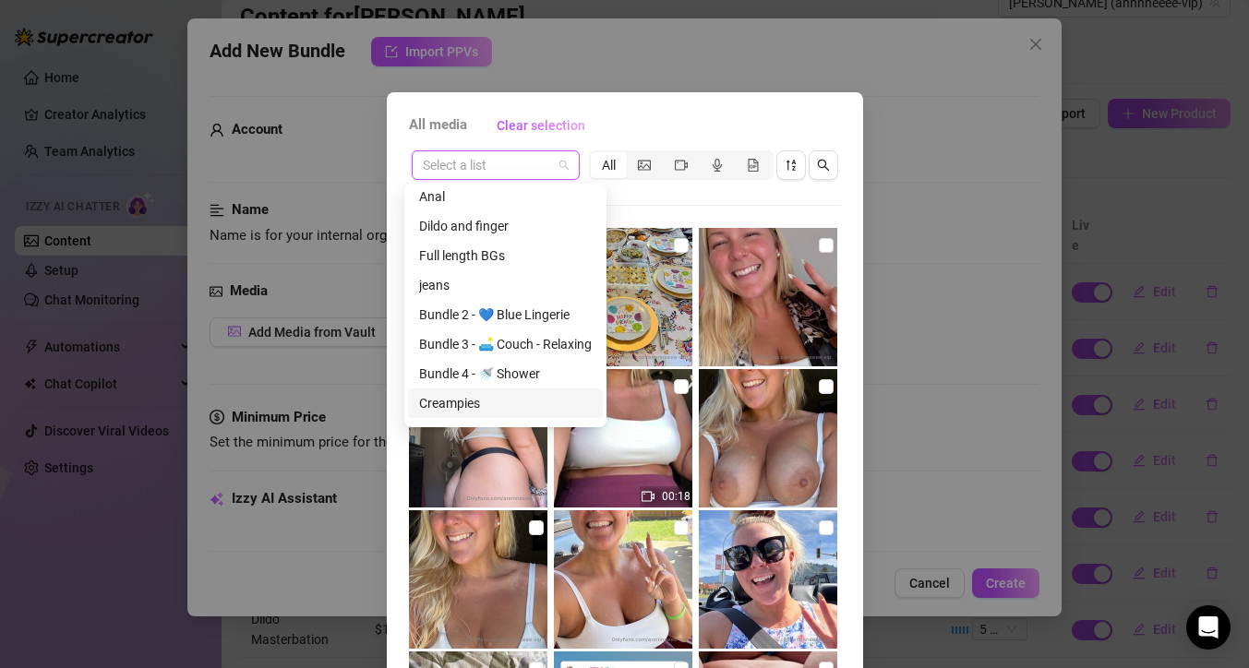
scroll to position [329, 0]
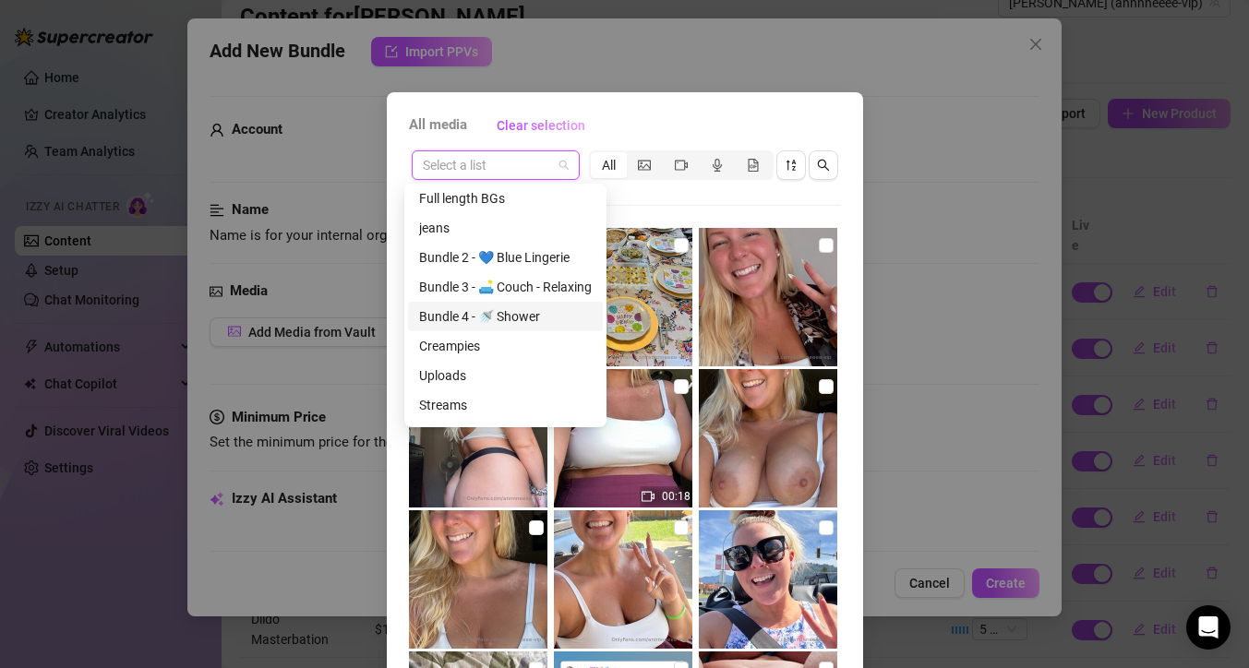
click at [514, 319] on div "Bundle 4 - 🚿 Shower" at bounding box center [505, 316] width 173 height 20
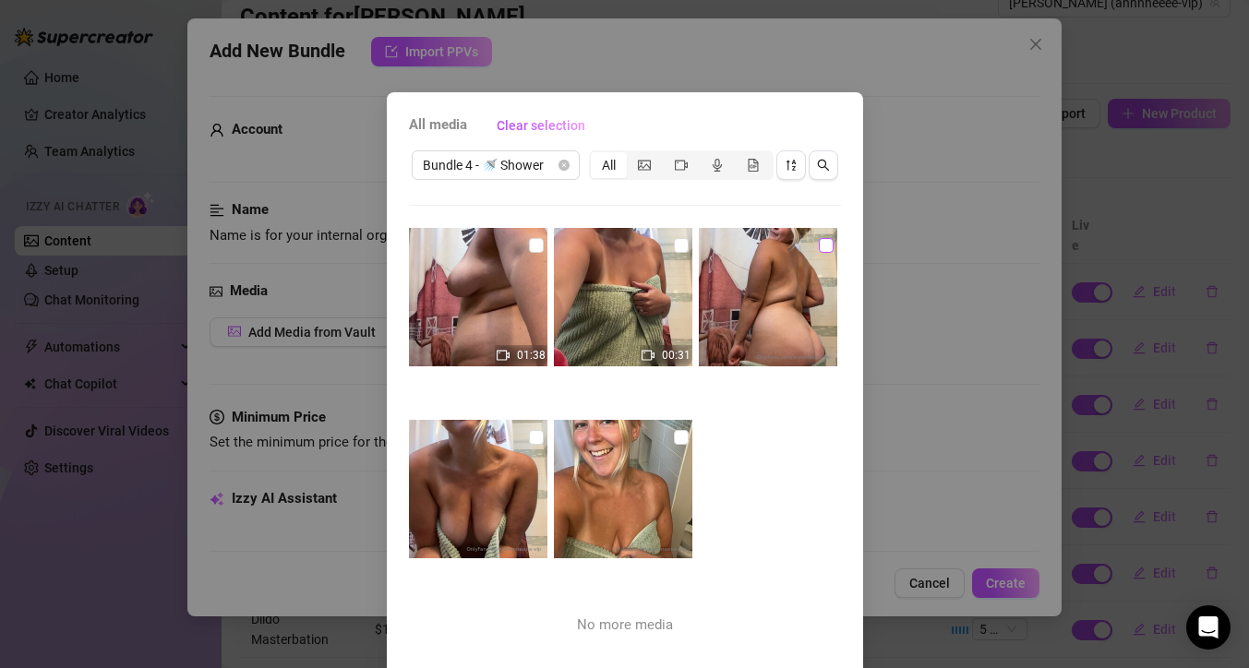
click at [819, 244] on input "checkbox" at bounding box center [826, 245] width 15 height 15
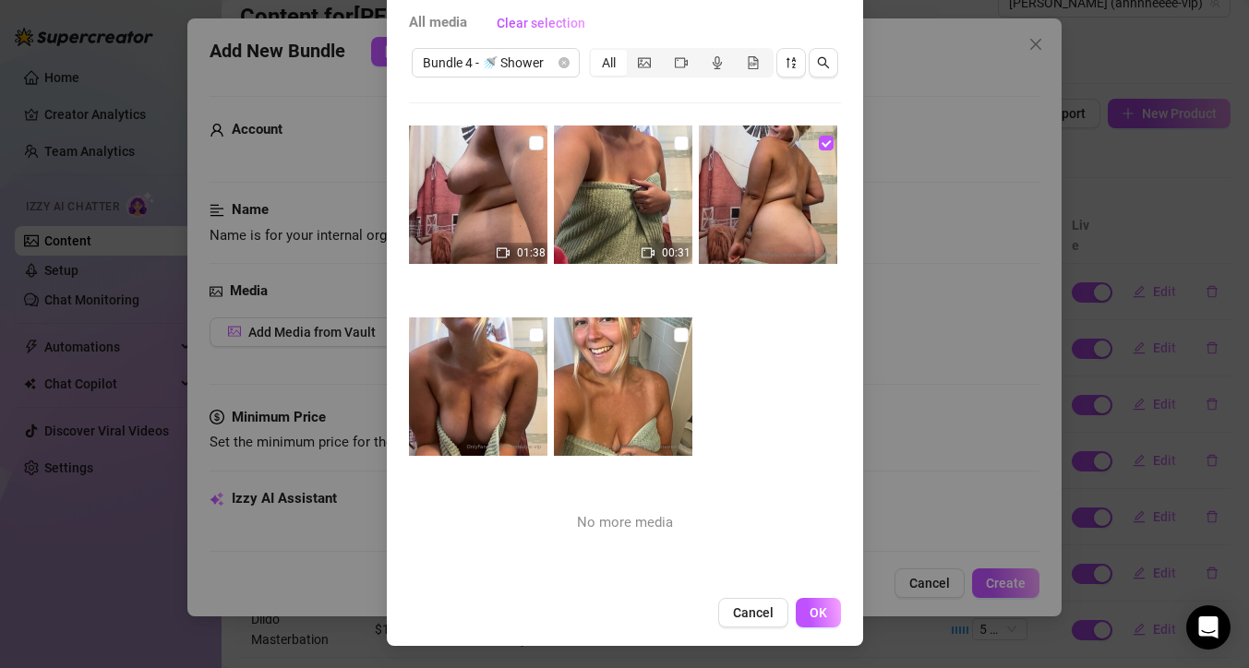
click at [815, 621] on button "OK" at bounding box center [818, 613] width 45 height 30
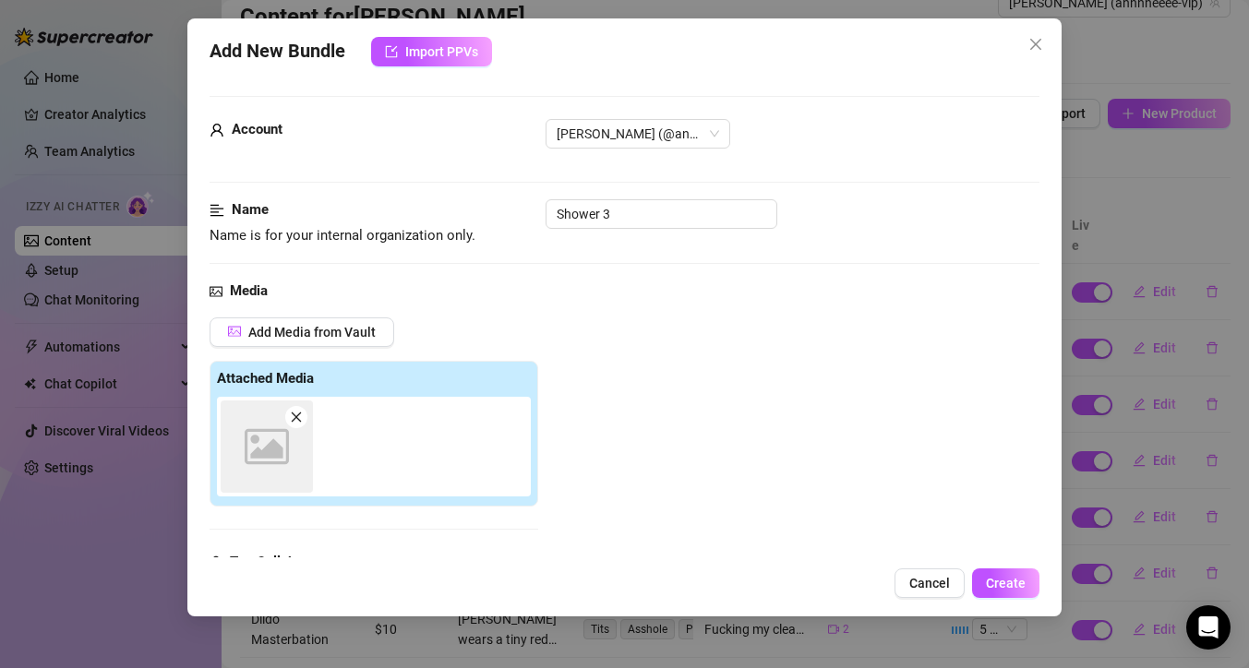
scroll to position [287, 0]
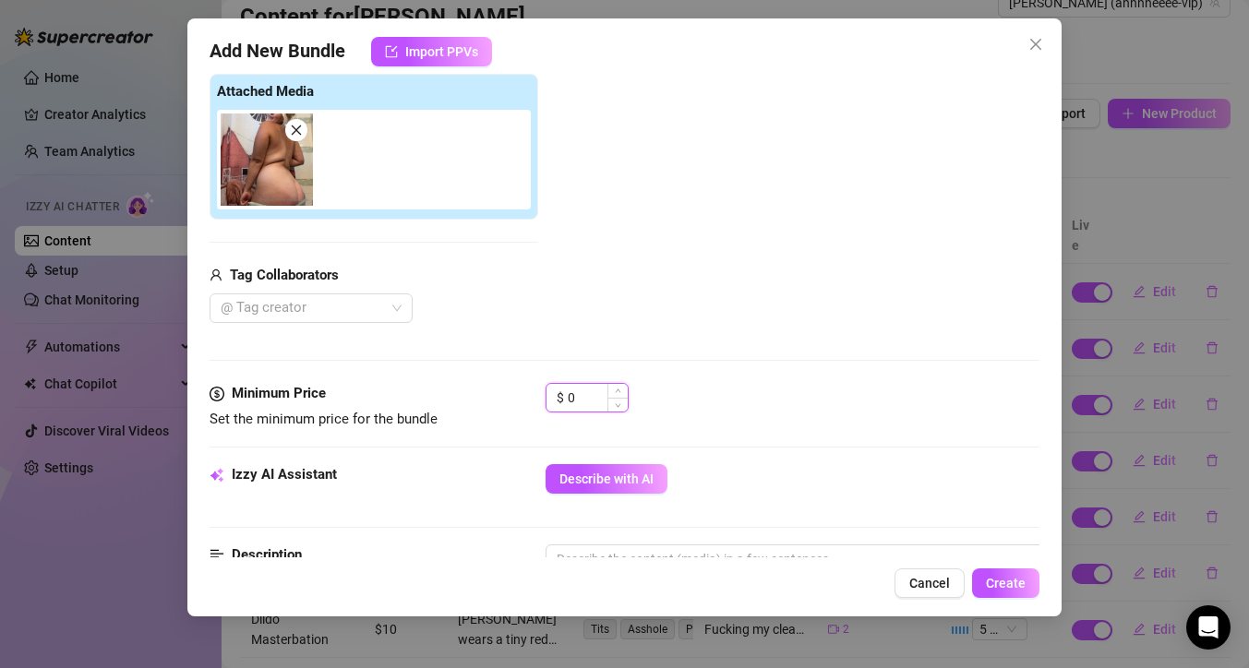
click at [593, 397] on input "0" at bounding box center [598, 398] width 60 height 28
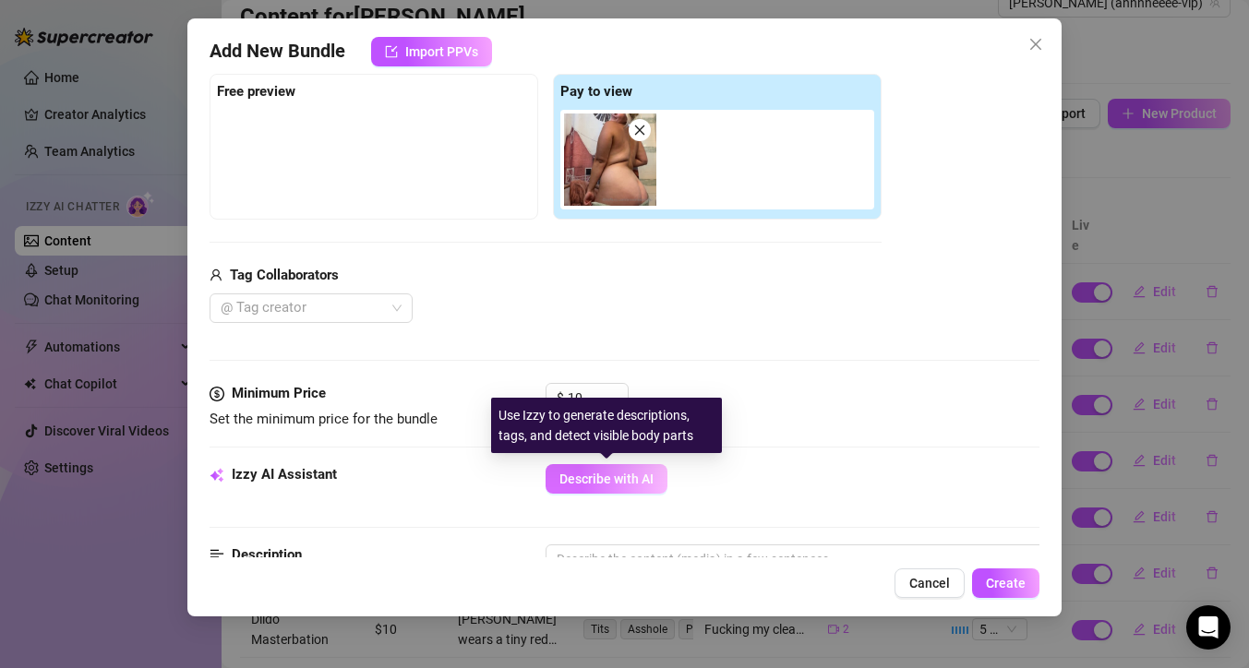
click at [599, 479] on span "Describe with AI" at bounding box center [606, 479] width 94 height 15
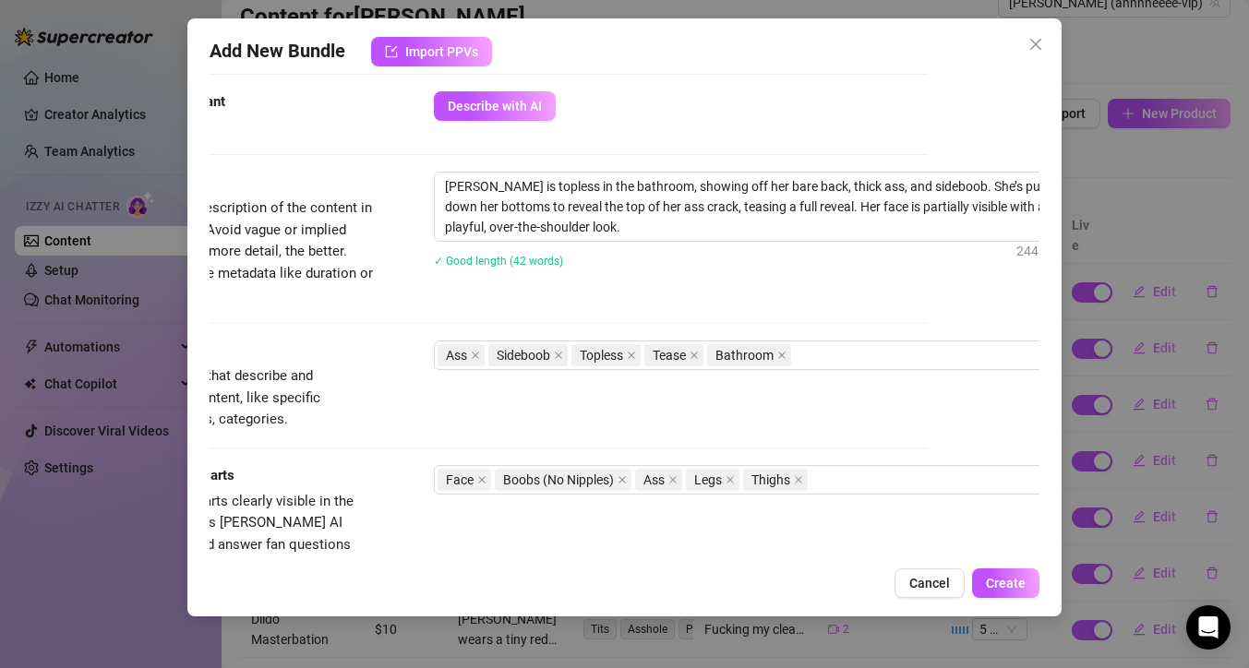
scroll to position [660, 114]
click at [927, 349] on div "Ass Sideboob Topless Tease Bathroom" at bounding box center [745, 355] width 619 height 26
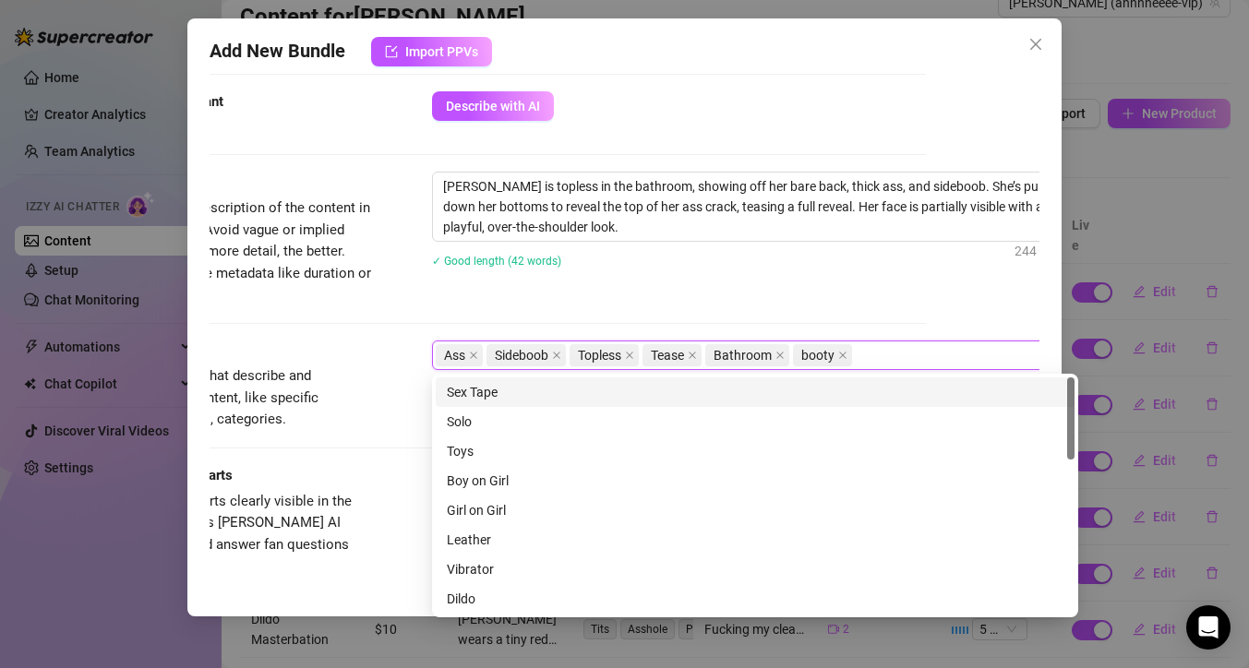
click at [925, 313] on div "Account [PERSON_NAME] (@annnneeee-vip) Name Name is for your internal organizat…" at bounding box center [625, 316] width 830 height 484
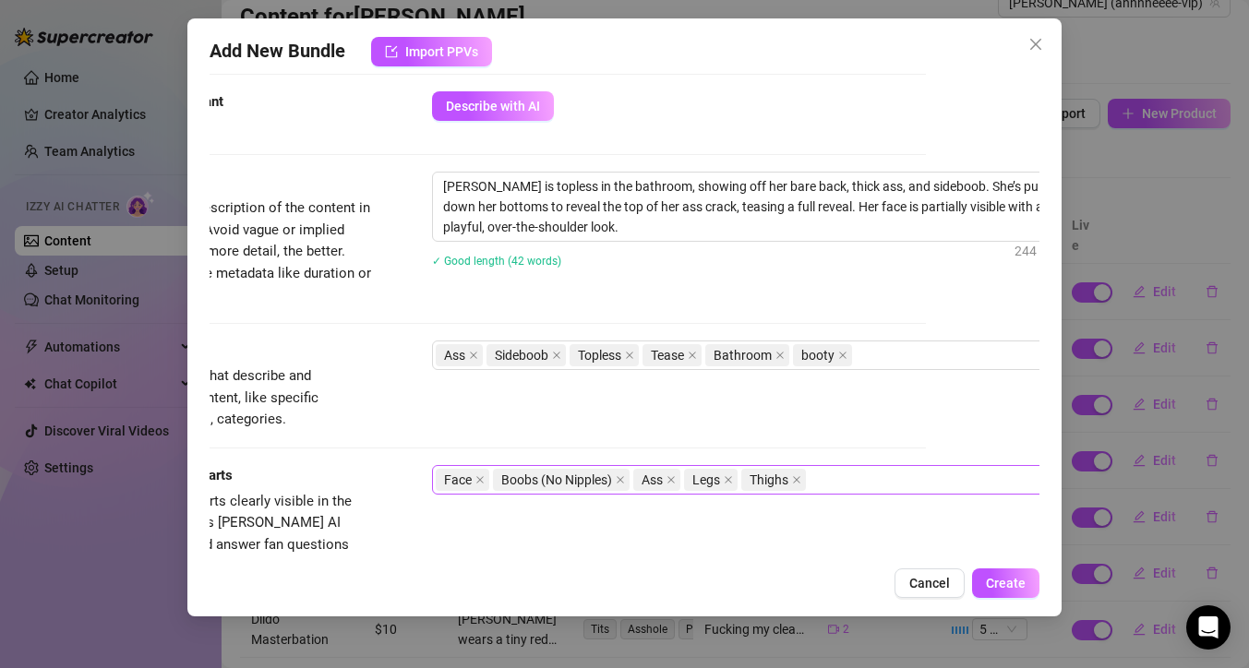
click at [928, 486] on div "Face Boobs (No Nipples) Ass Legs Thighs" at bounding box center [745, 480] width 619 height 26
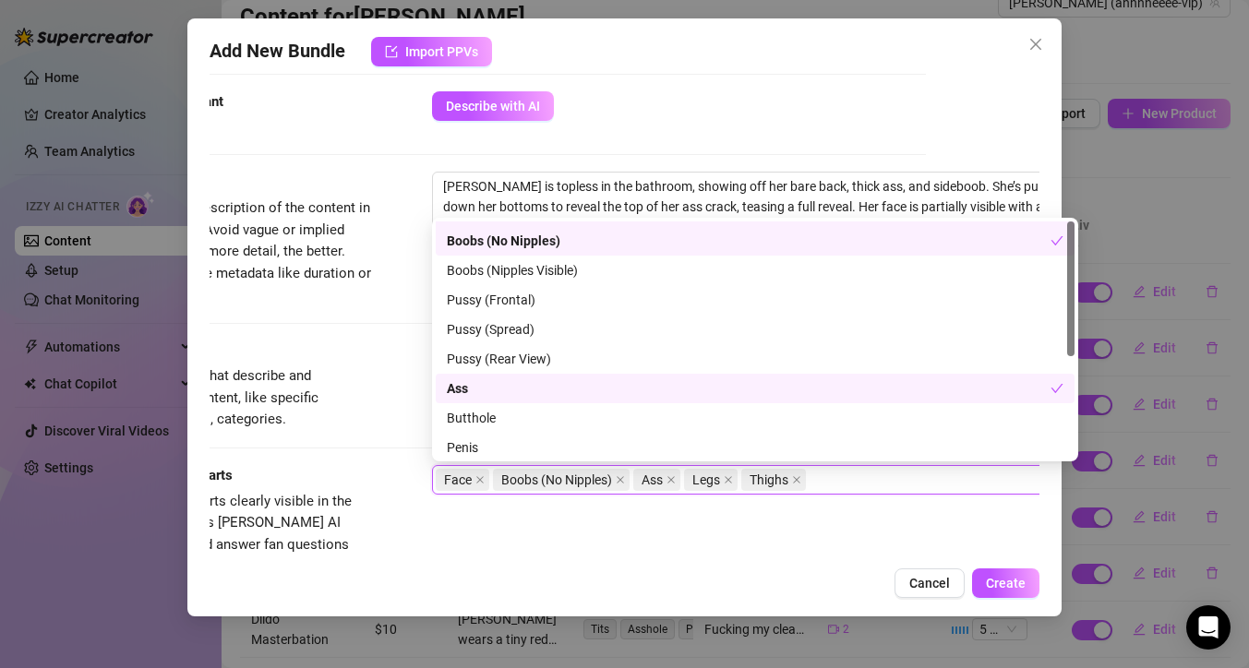
scroll to position [0, 0]
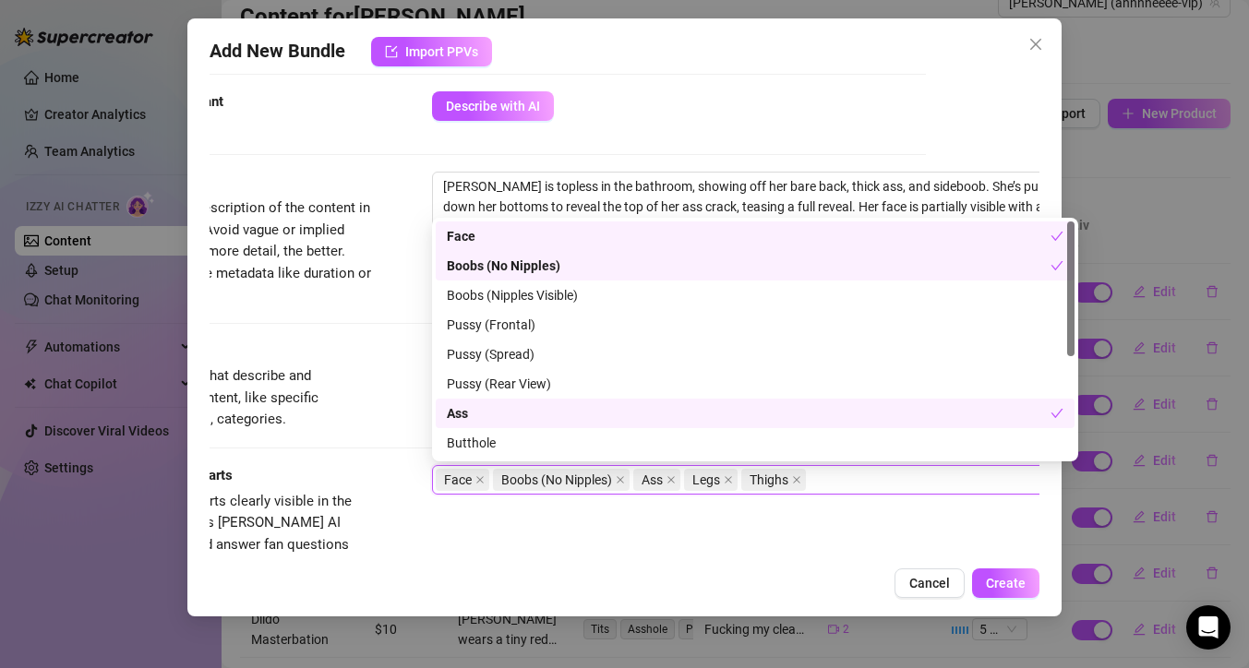
click at [810, 144] on div "Izzy AI Assistant Describe with AI" at bounding box center [511, 131] width 830 height 80
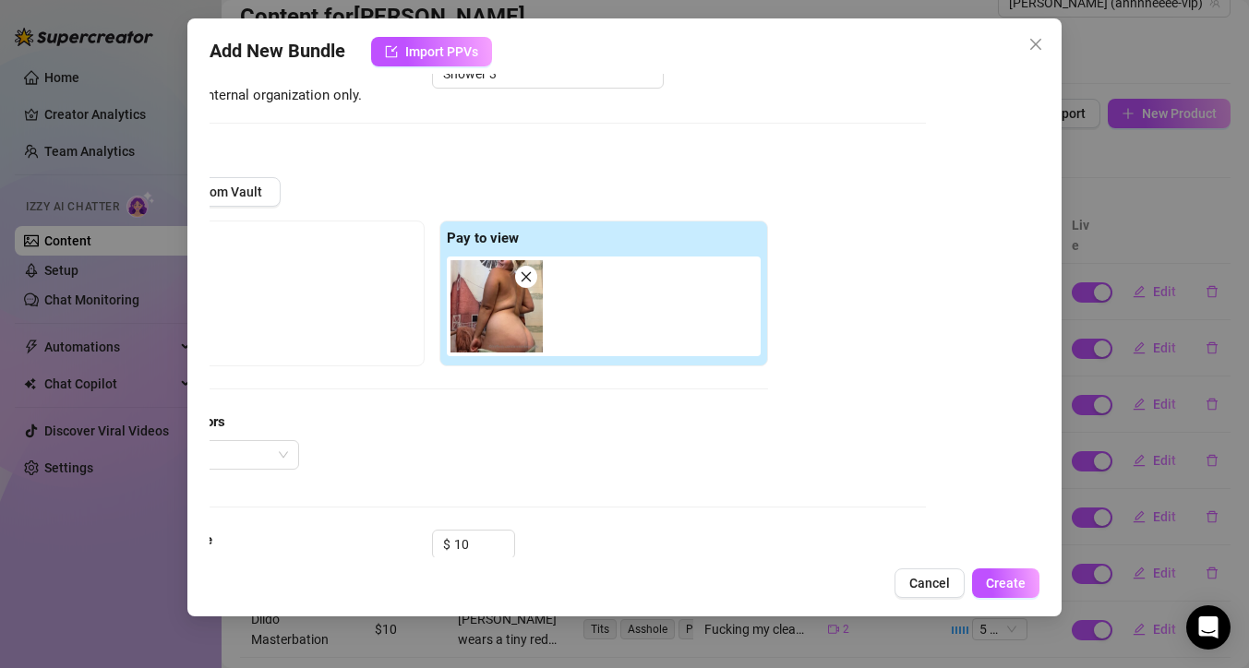
scroll to position [742, 114]
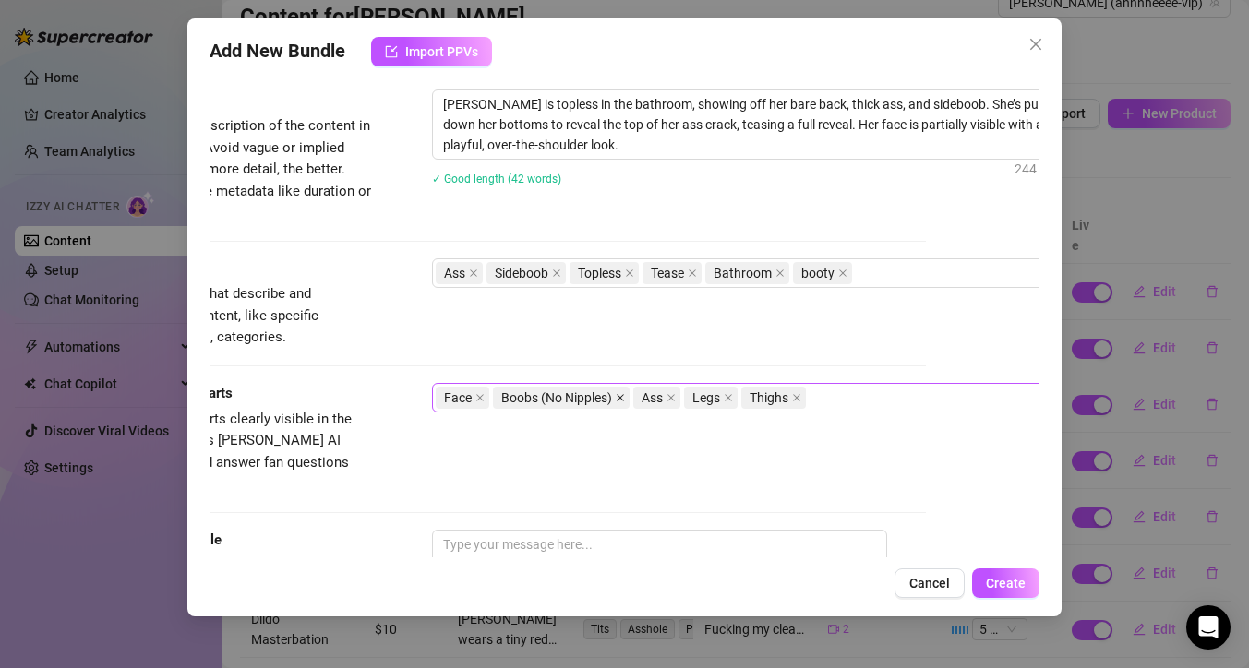
click at [620, 402] on span at bounding box center [620, 398] width 9 height 20
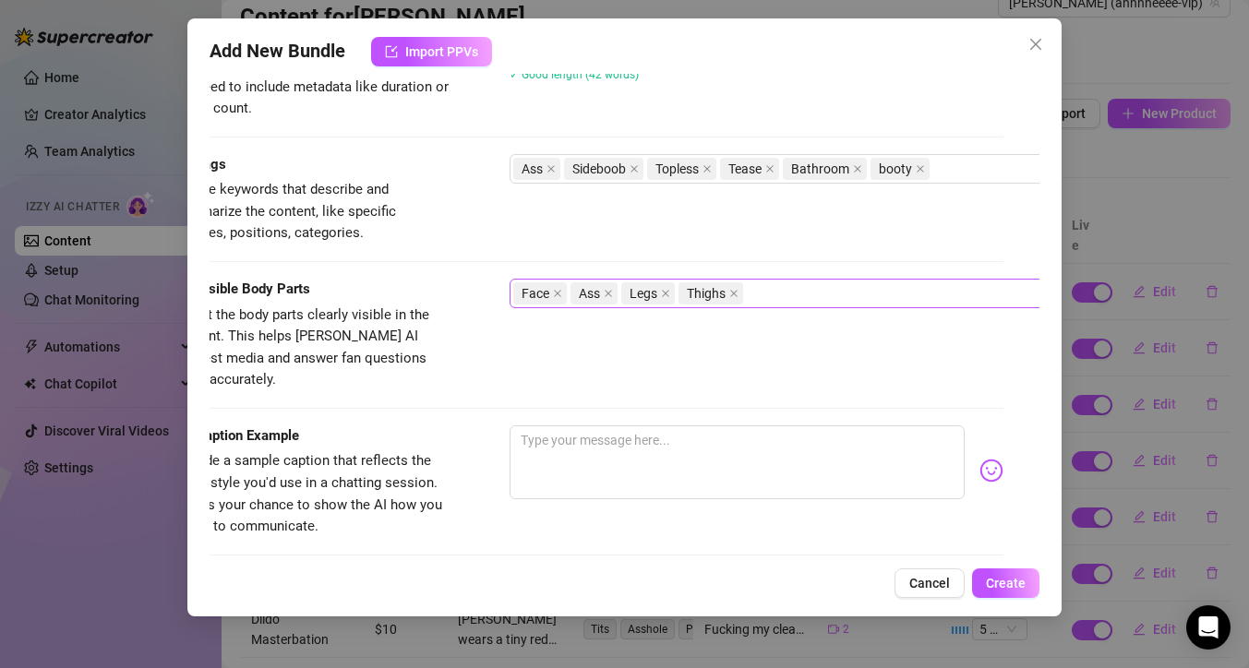
scroll to position [846, 31]
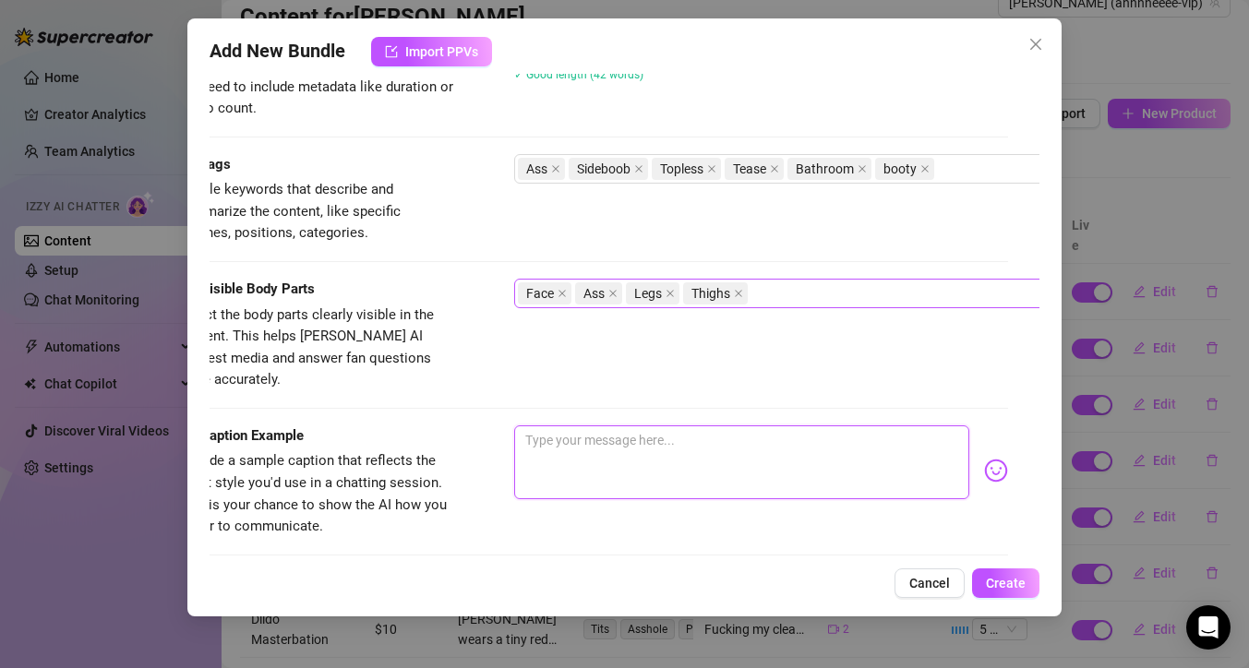
click at [678, 428] on textarea at bounding box center [741, 462] width 455 height 74
click at [879, 425] on textarea "Do you think you can wash all of this? heheh My booty takes yp a lot of space" at bounding box center [741, 462] width 455 height 74
click at [635, 446] on textarea "Do you think you can wash all of this? heheh My booty takes up a lot of space" at bounding box center [741, 462] width 455 height 74
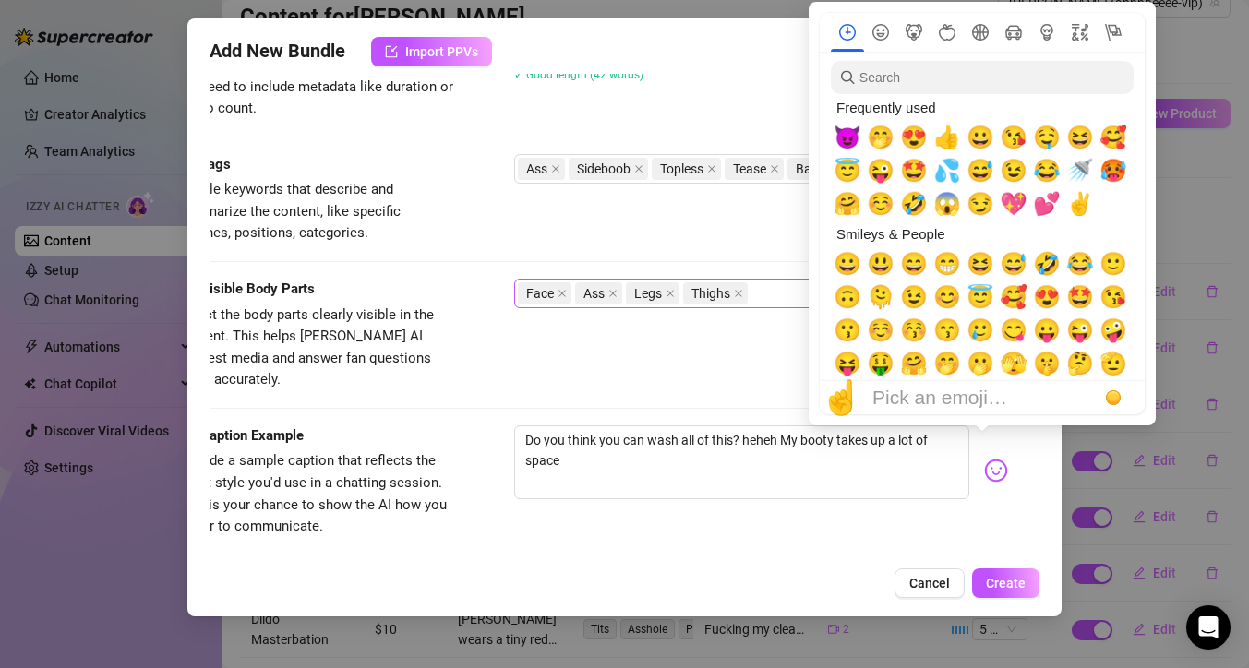
click at [989, 459] on img at bounding box center [996, 471] width 24 height 24
click at [1051, 144] on span "🤤" at bounding box center [1047, 138] width 28 height 26
click at [885, 141] on span "🤭" at bounding box center [881, 138] width 28 height 26
click at [943, 172] on span "💦" at bounding box center [947, 171] width 28 height 26
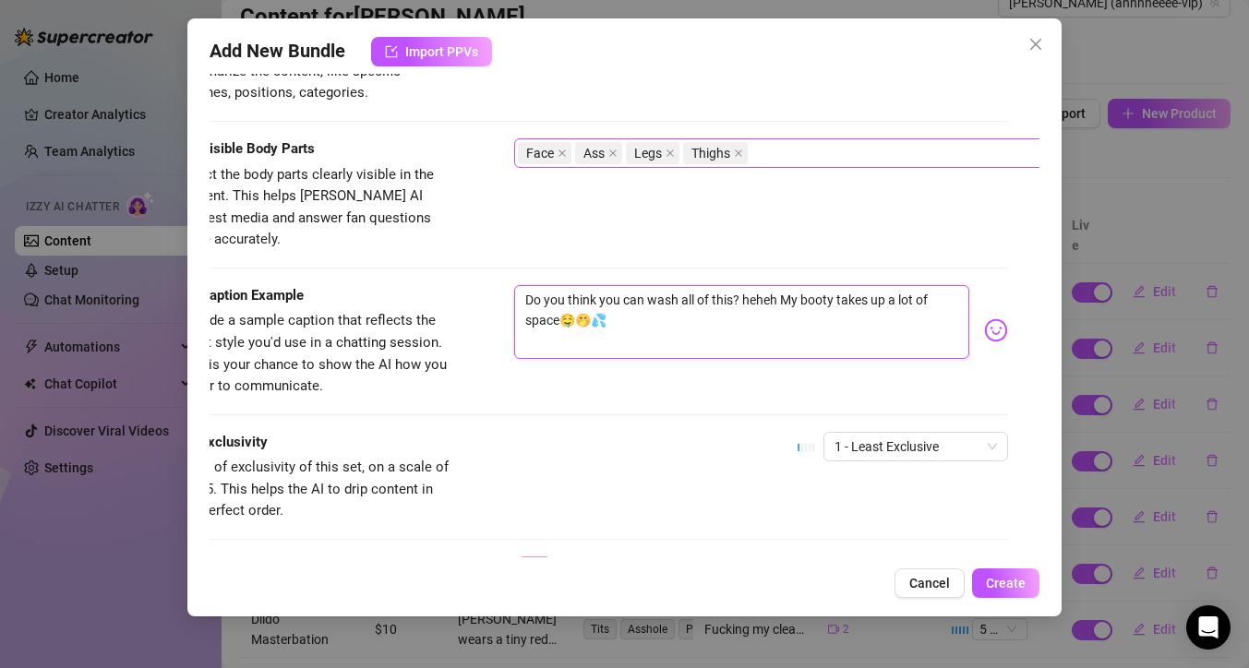
scroll to position [990, 31]
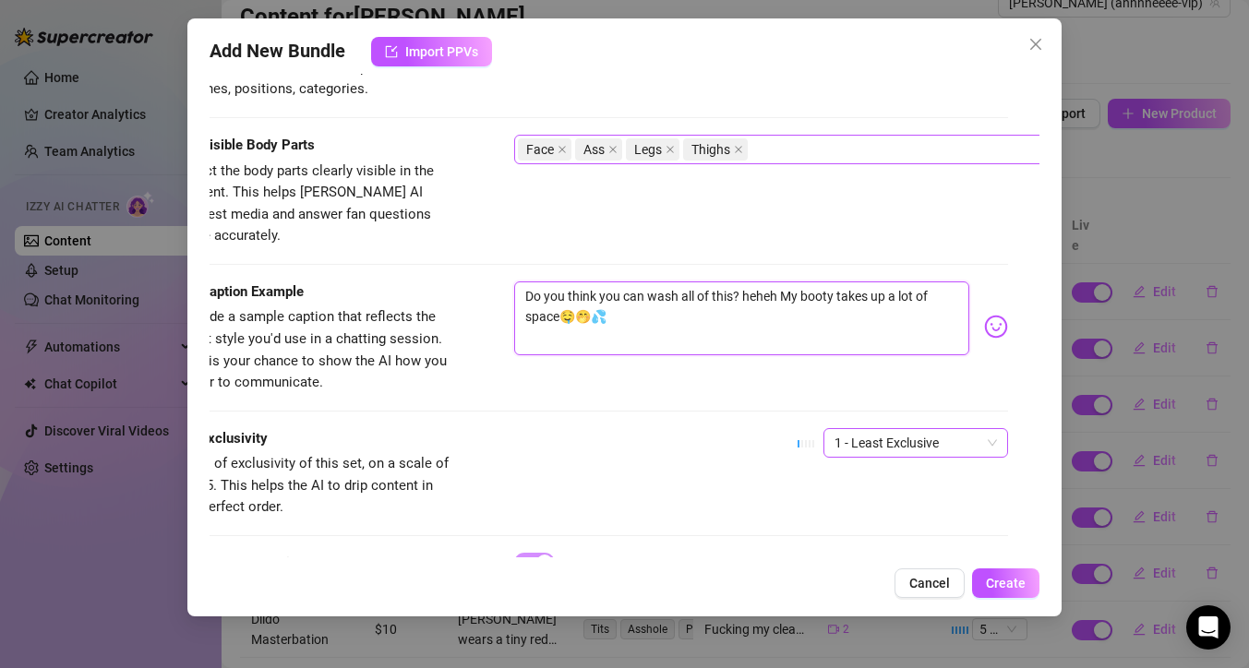
click at [941, 429] on span "1 - Least Exclusive" at bounding box center [915, 443] width 162 height 28
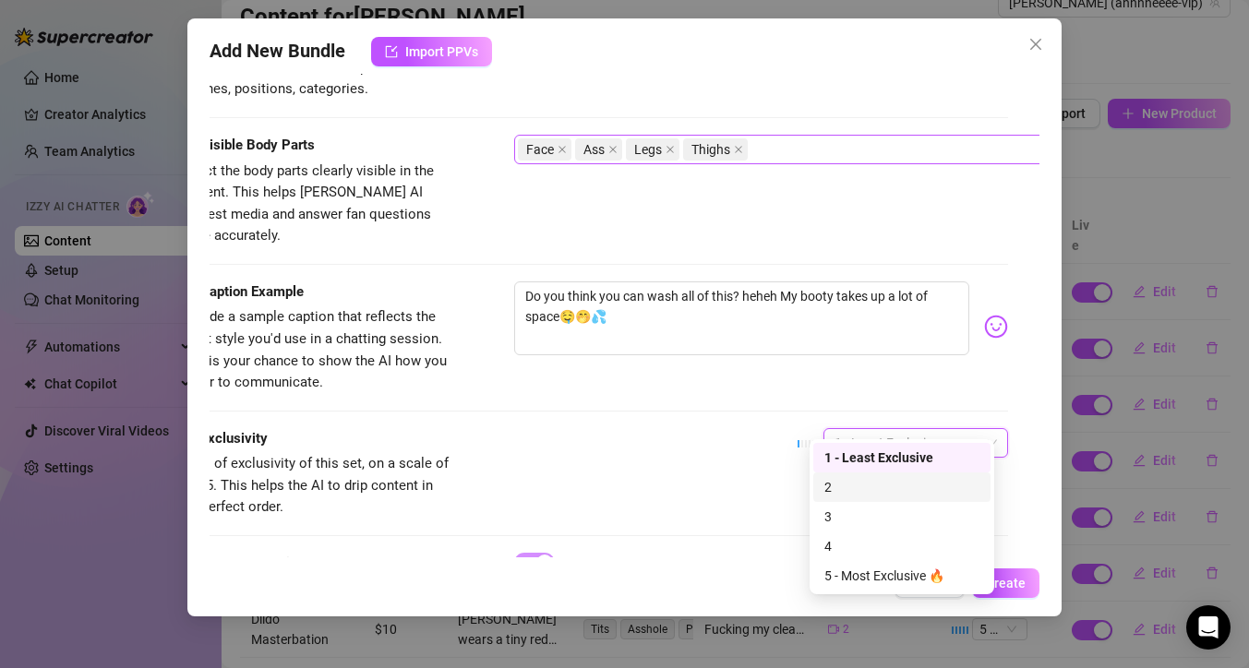
click at [916, 484] on div "2" at bounding box center [901, 487] width 155 height 20
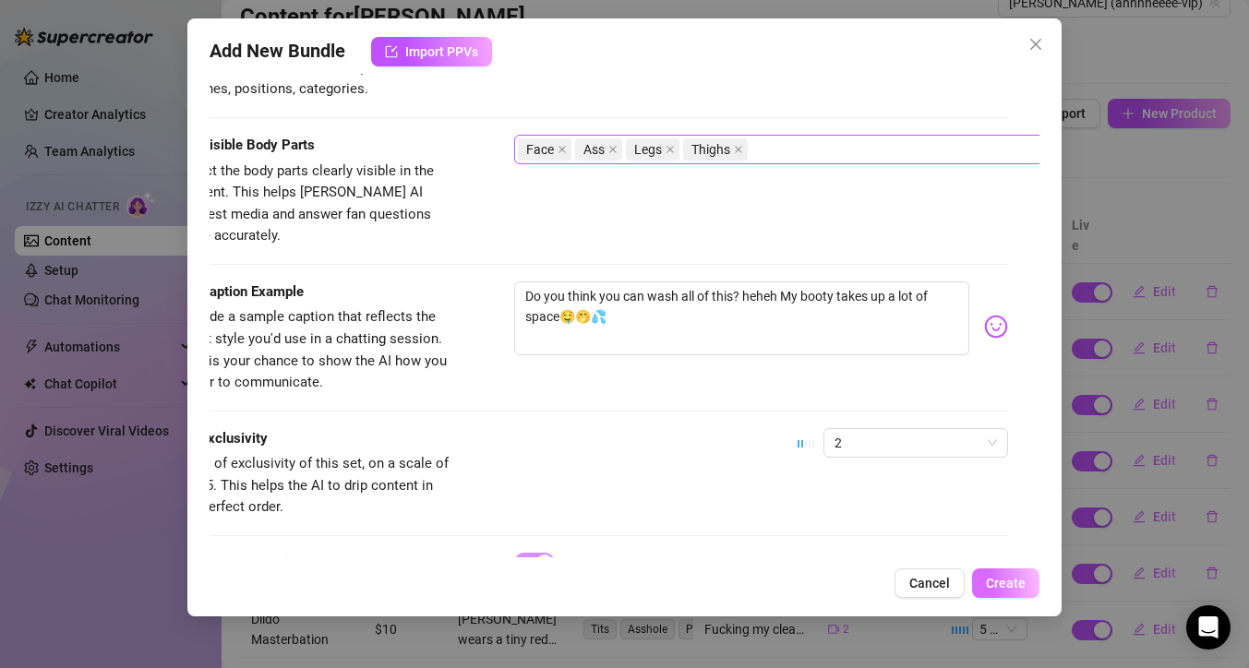
click at [991, 580] on span "Create" at bounding box center [1006, 583] width 40 height 15
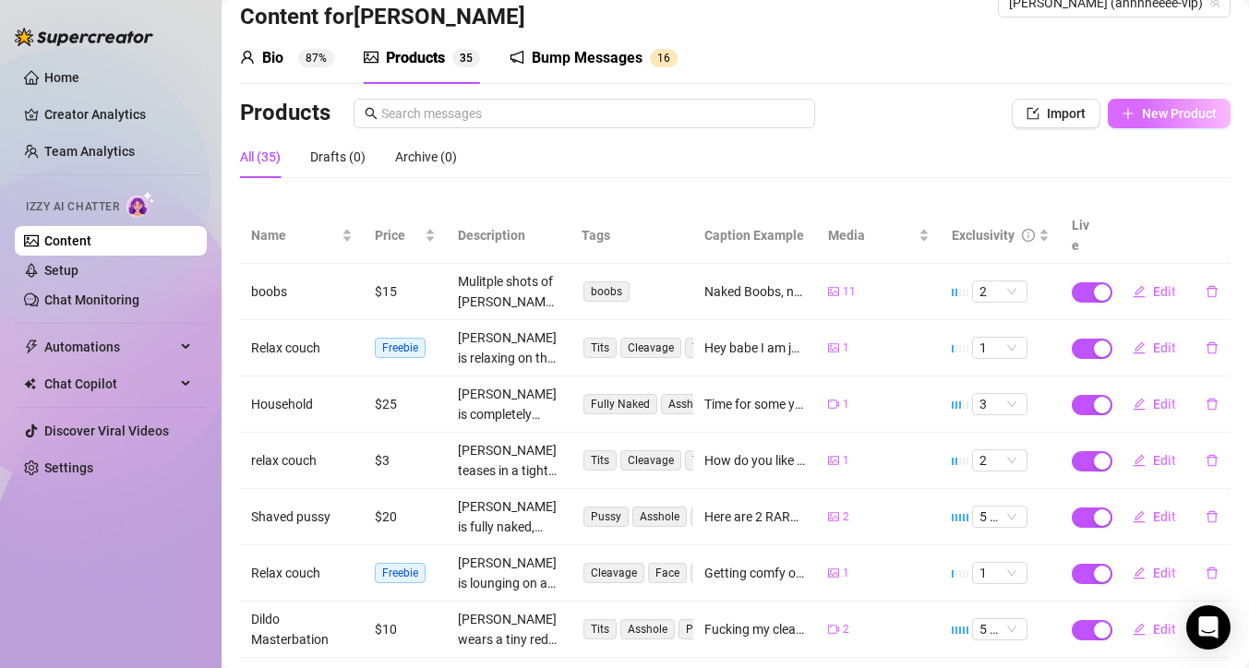
click at [1152, 109] on span "New Product" at bounding box center [1179, 113] width 75 height 15
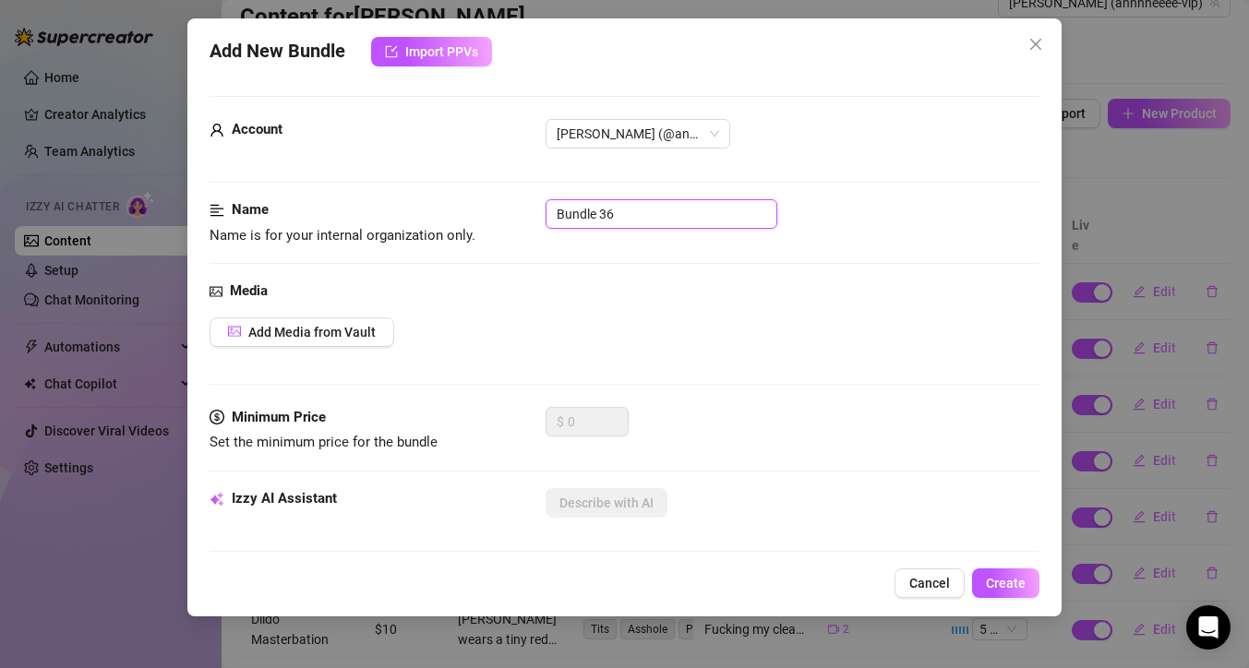
drag, startPoint x: 636, startPoint y: 212, endPoint x: 447, endPoint y: 195, distance: 190.0
click at [283, 337] on span "Add Media from Vault" at bounding box center [311, 332] width 127 height 15
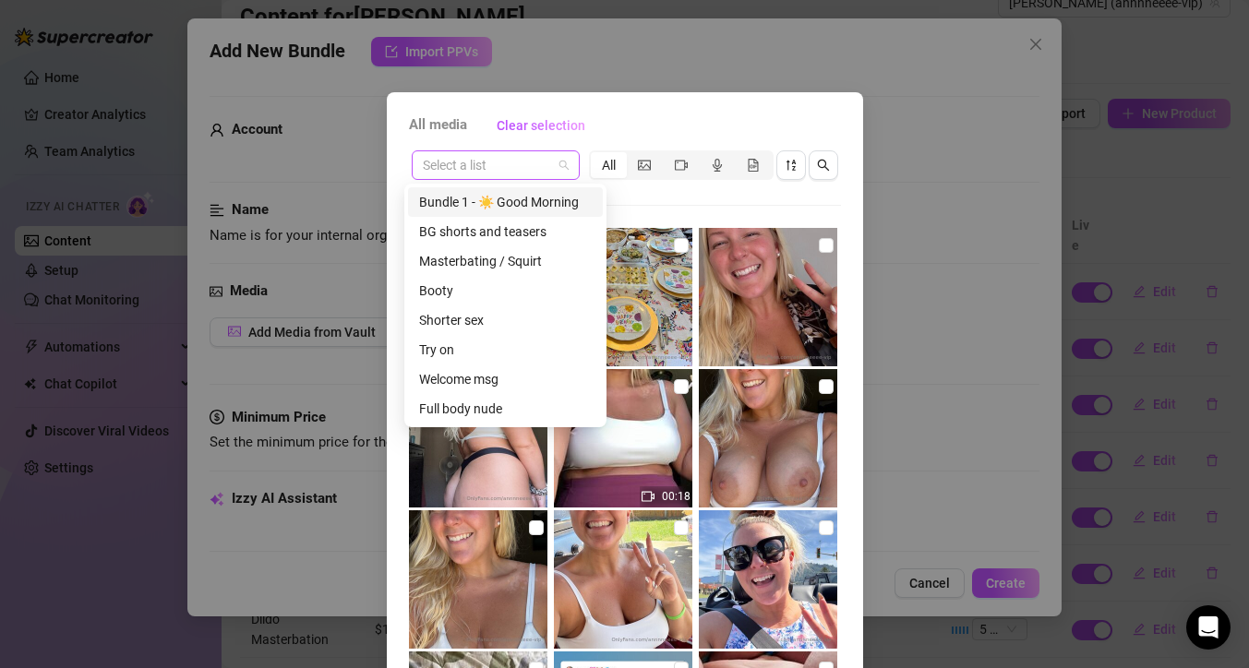
click at [561, 172] on div "Select a list" at bounding box center [496, 165] width 168 height 30
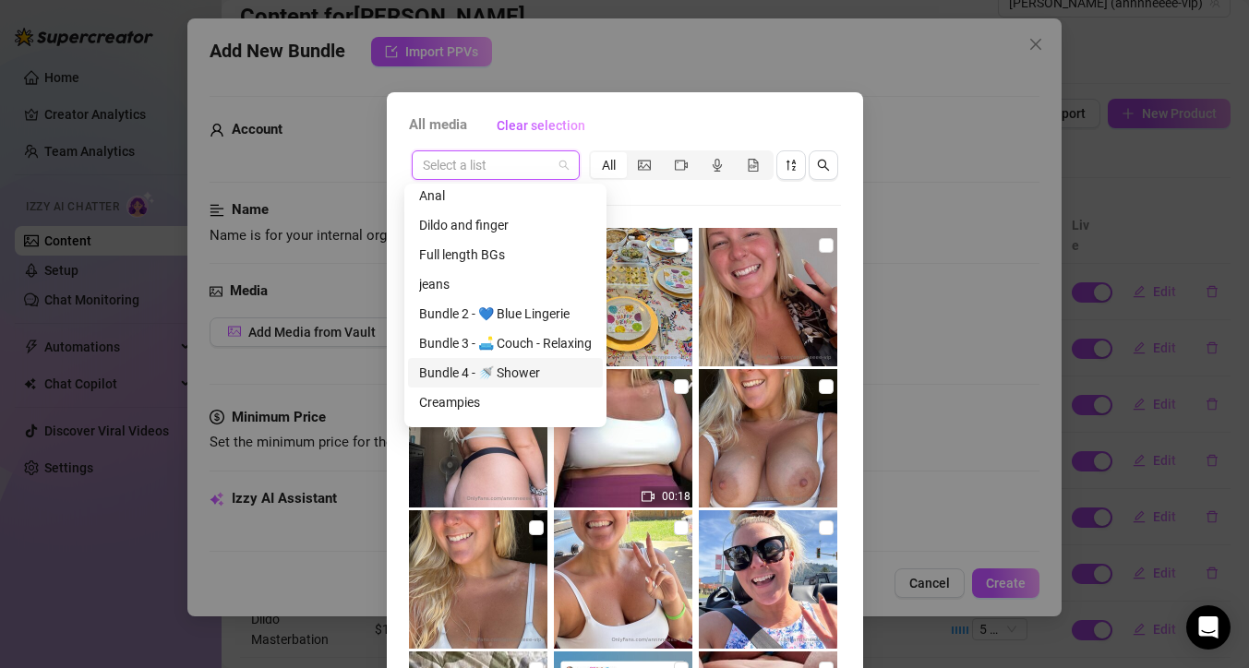
click at [534, 376] on div "Bundle 4 - 🚿 Shower" at bounding box center [505, 373] width 173 height 20
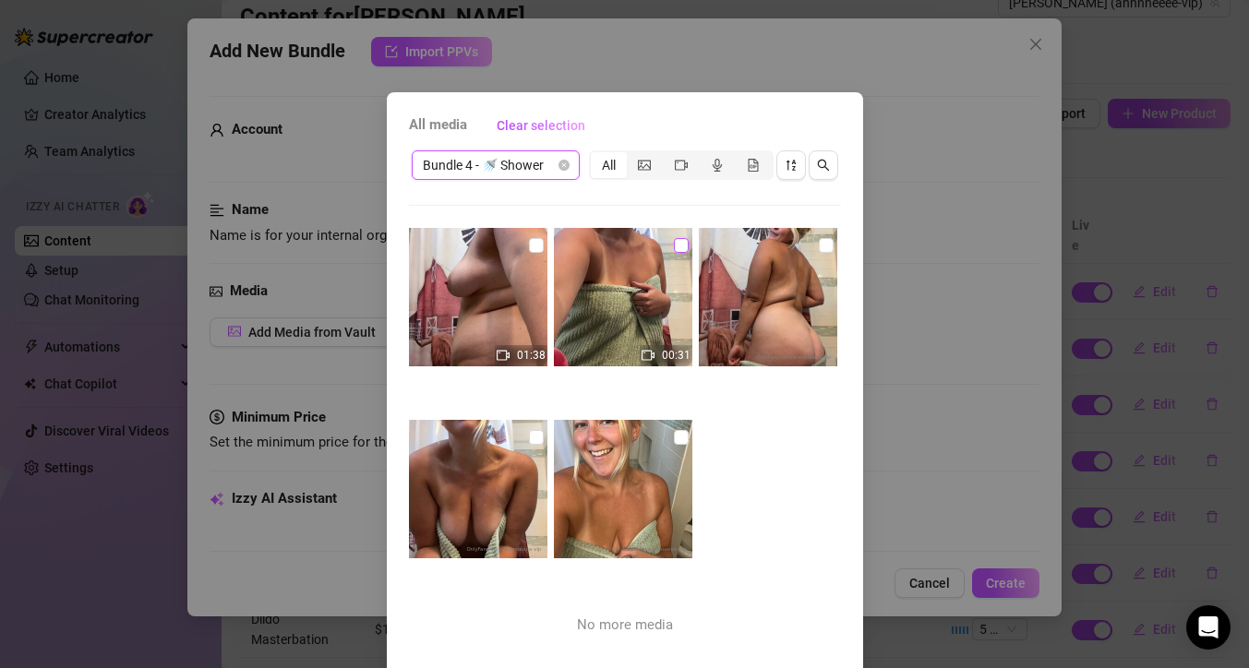
click at [674, 248] on input "checkbox" at bounding box center [681, 245] width 15 height 15
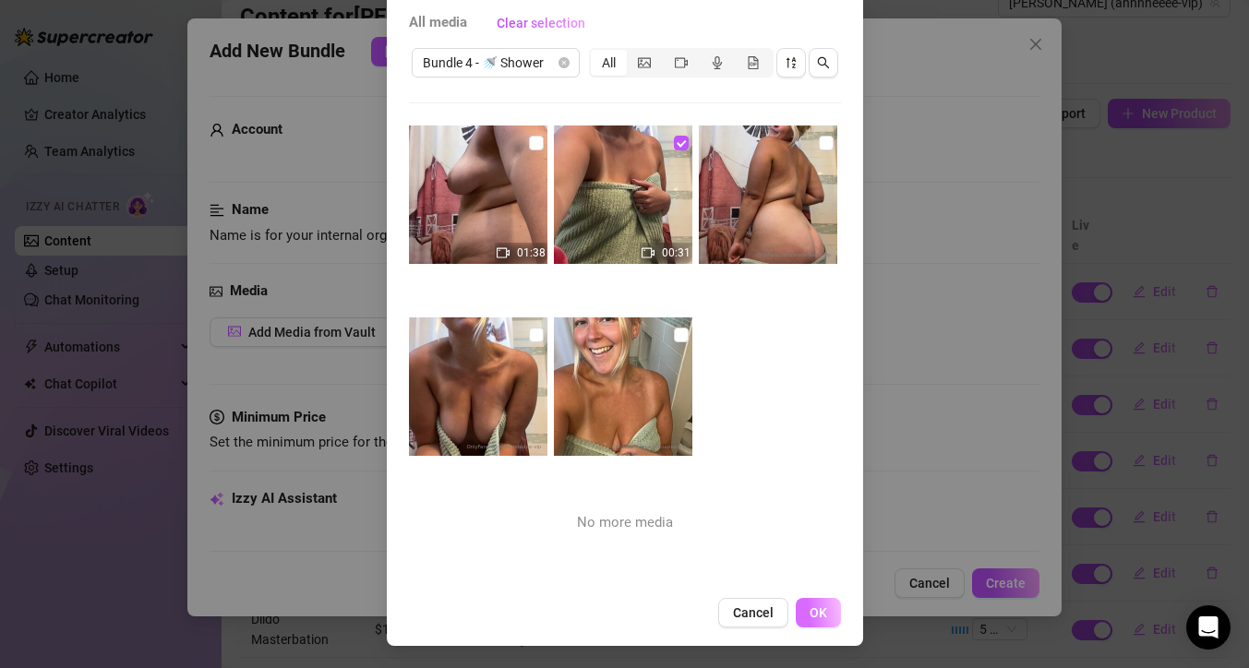
click at [806, 603] on button "OK" at bounding box center [818, 613] width 45 height 30
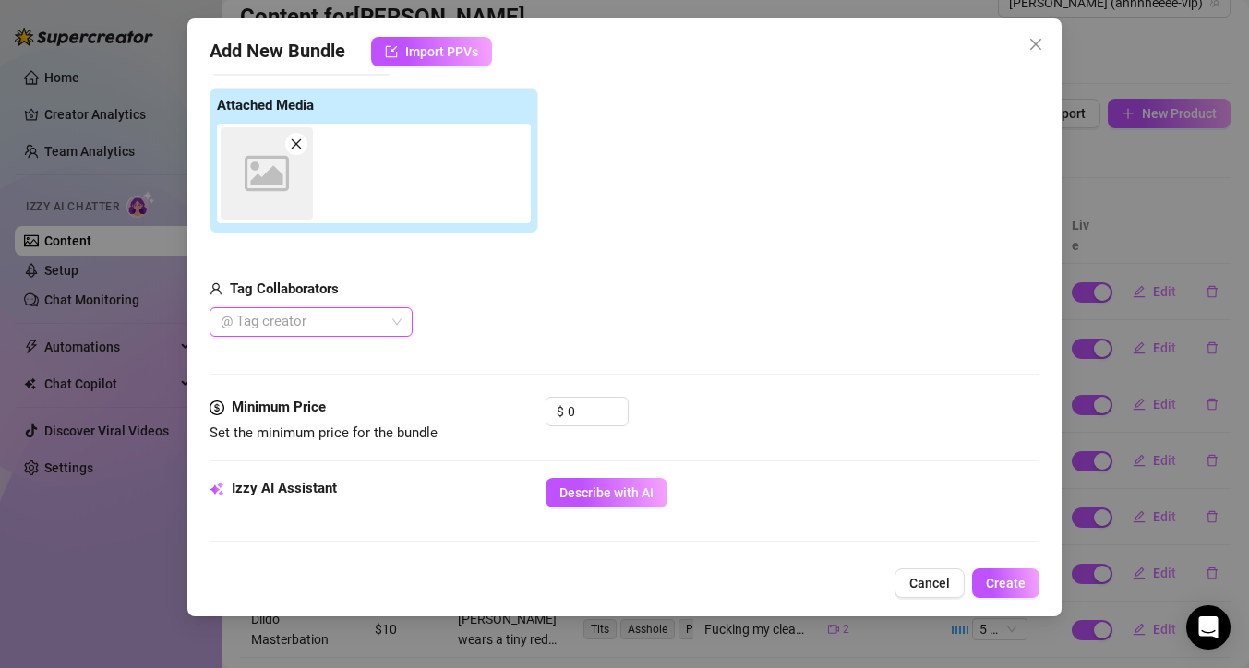
scroll to position [287, 0]
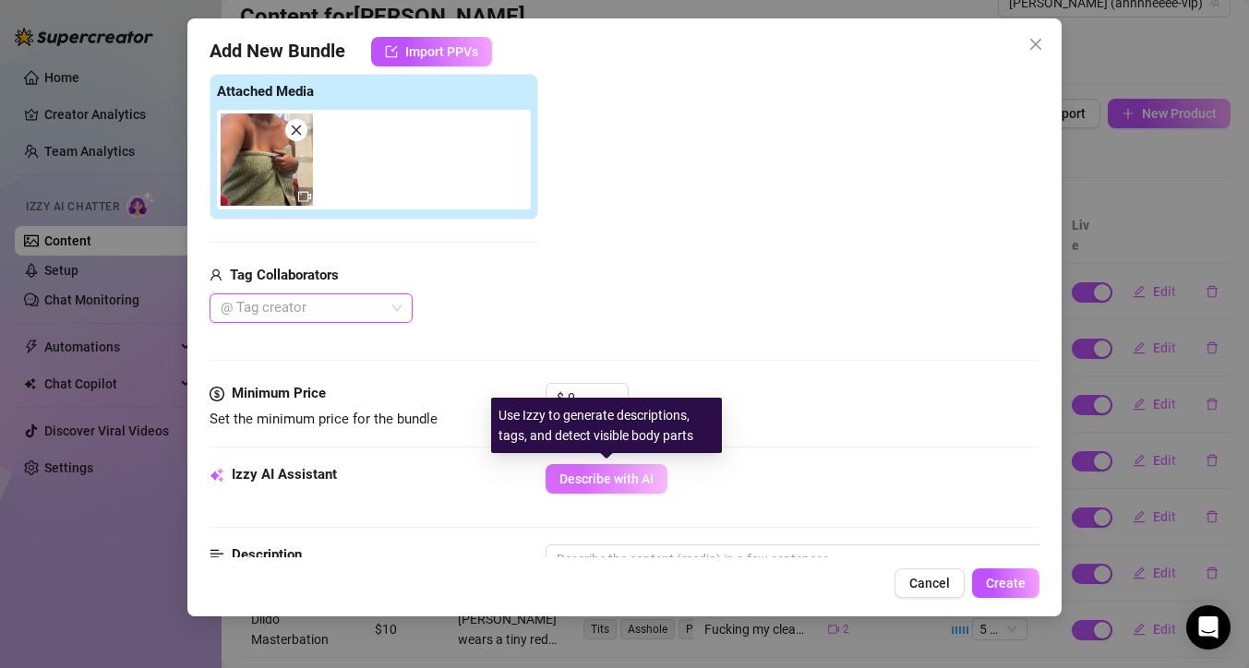
click at [607, 479] on span "Describe with AI" at bounding box center [606, 479] width 94 height 15
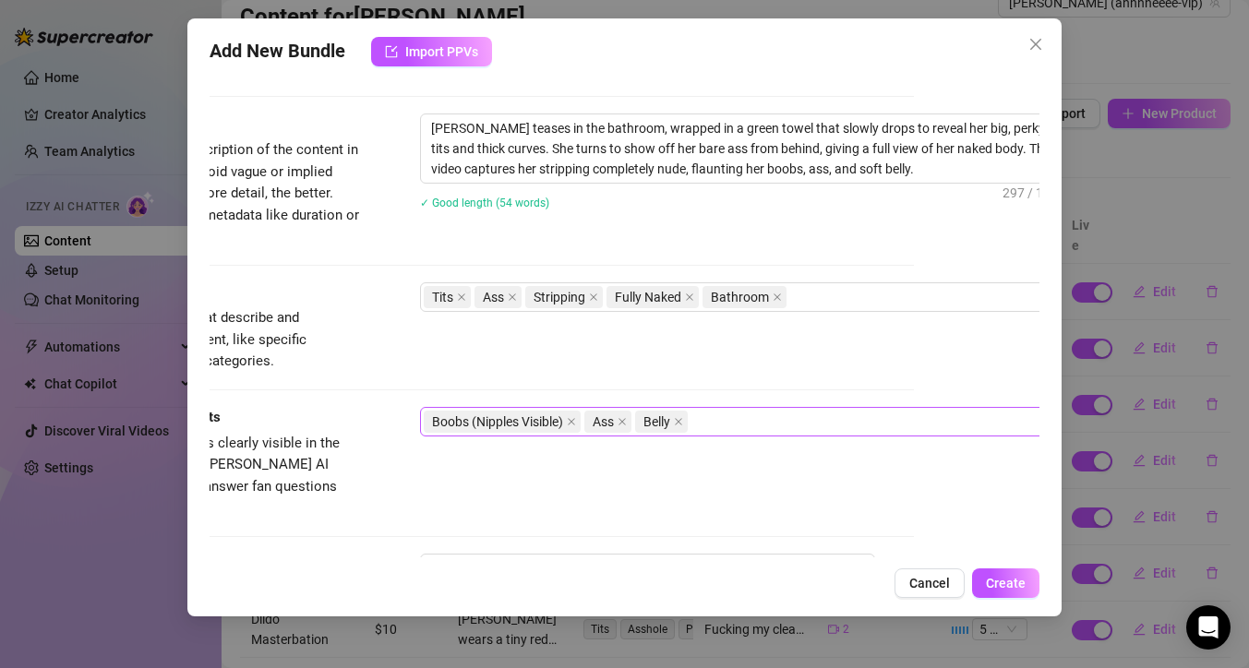
scroll to position [732, 126]
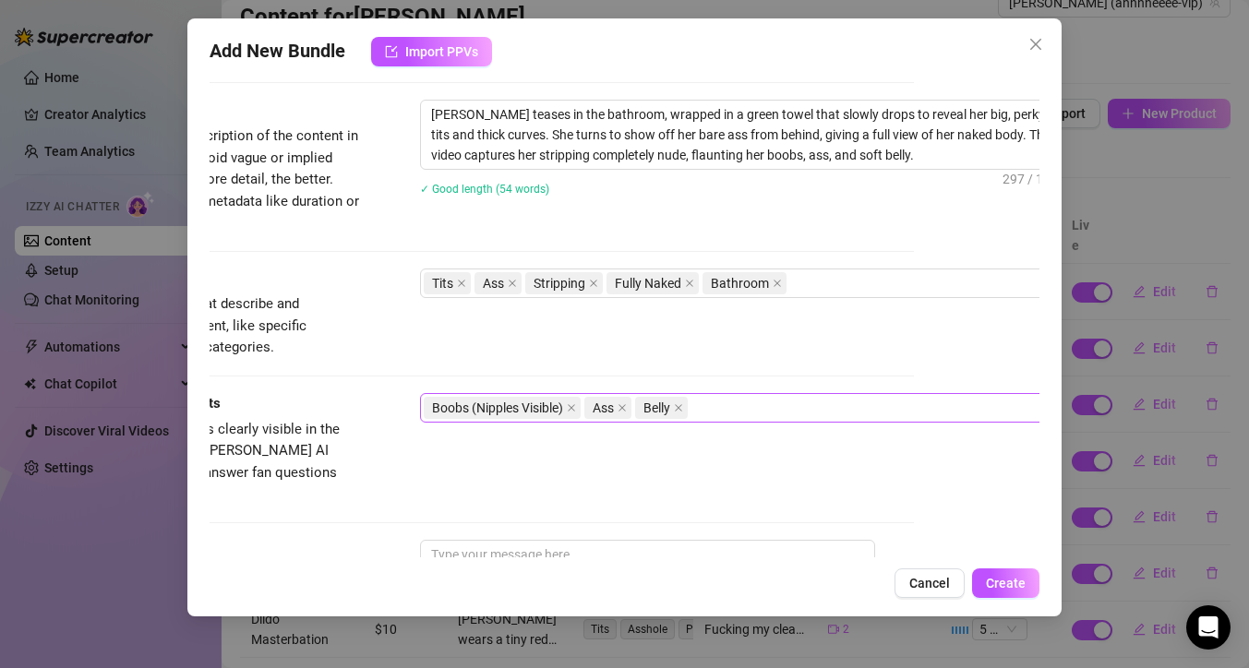
click at [748, 406] on div "Boobs (Nipples Visible) Ass Belly" at bounding box center [733, 408] width 619 height 26
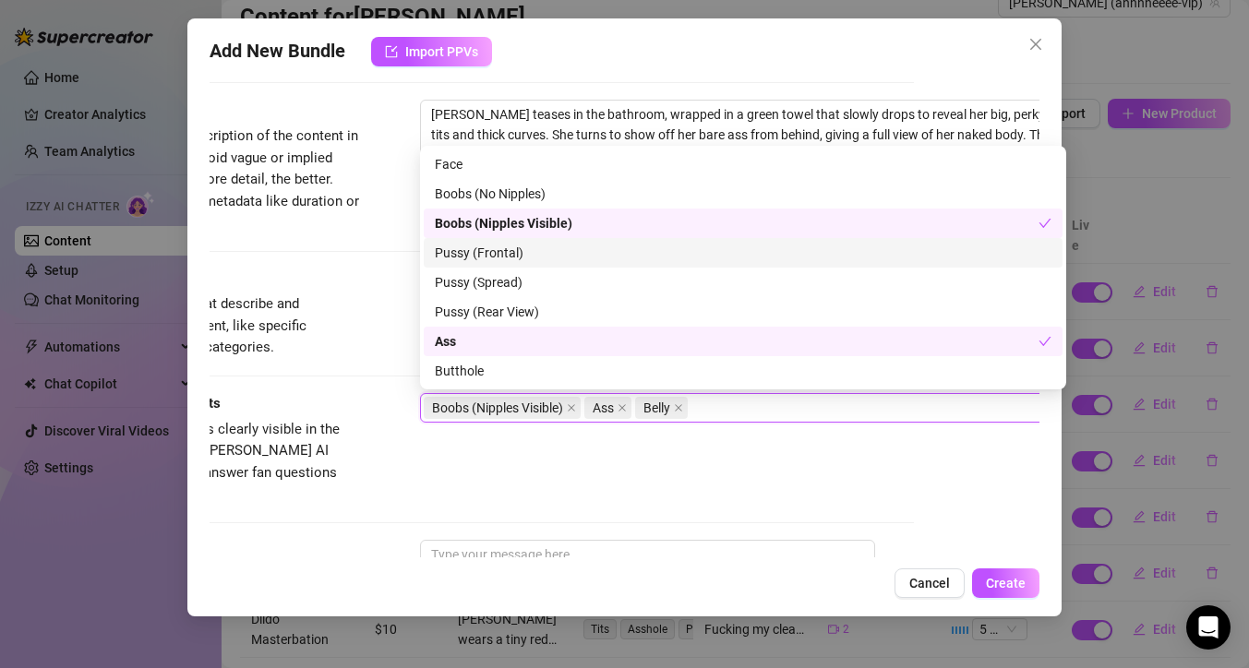
click at [568, 259] on div "Pussy (Frontal)" at bounding box center [743, 253] width 617 height 20
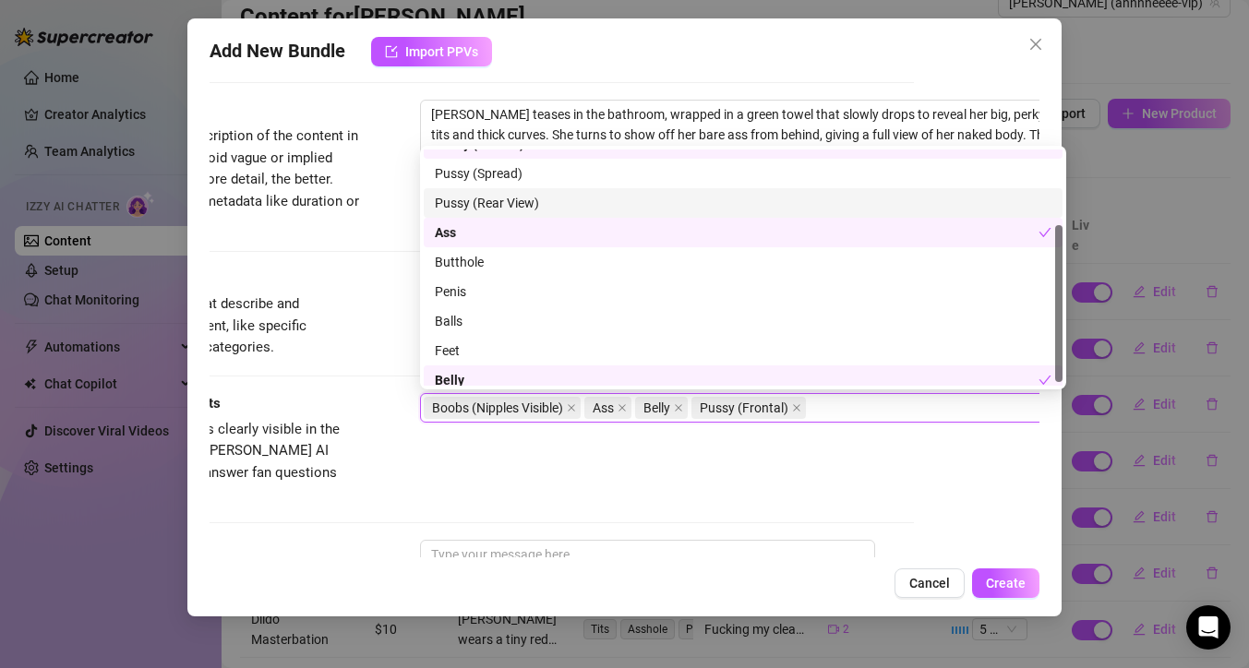
scroll to position [118, 0]
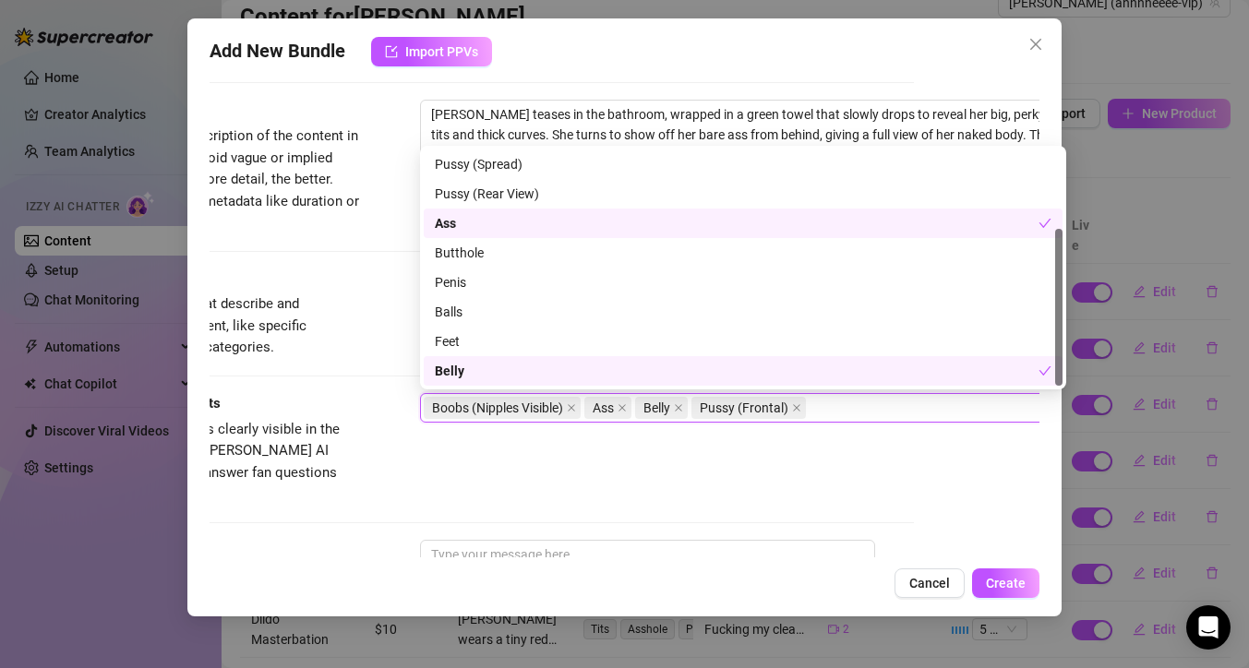
click at [609, 474] on div "Visible Body Parts Select the body parts clearly visible in the content. This h…" at bounding box center [499, 449] width 830 height 113
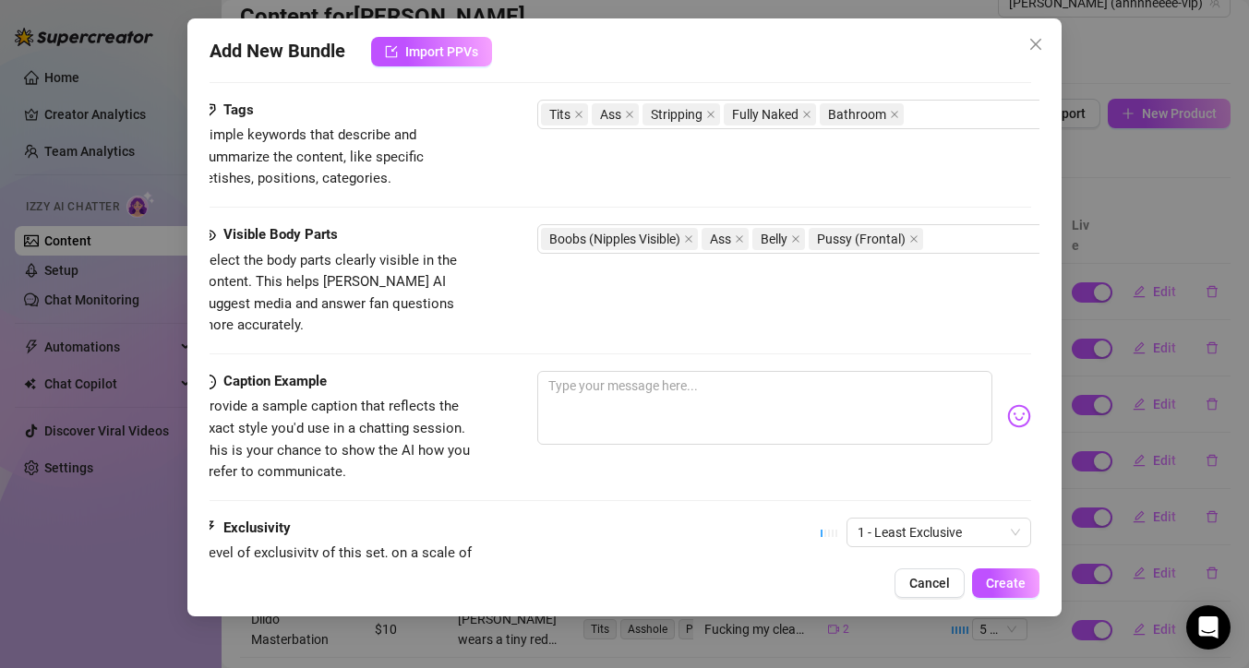
scroll to position [901, 5]
click at [593, 371] on textarea at bounding box center [768, 408] width 455 height 74
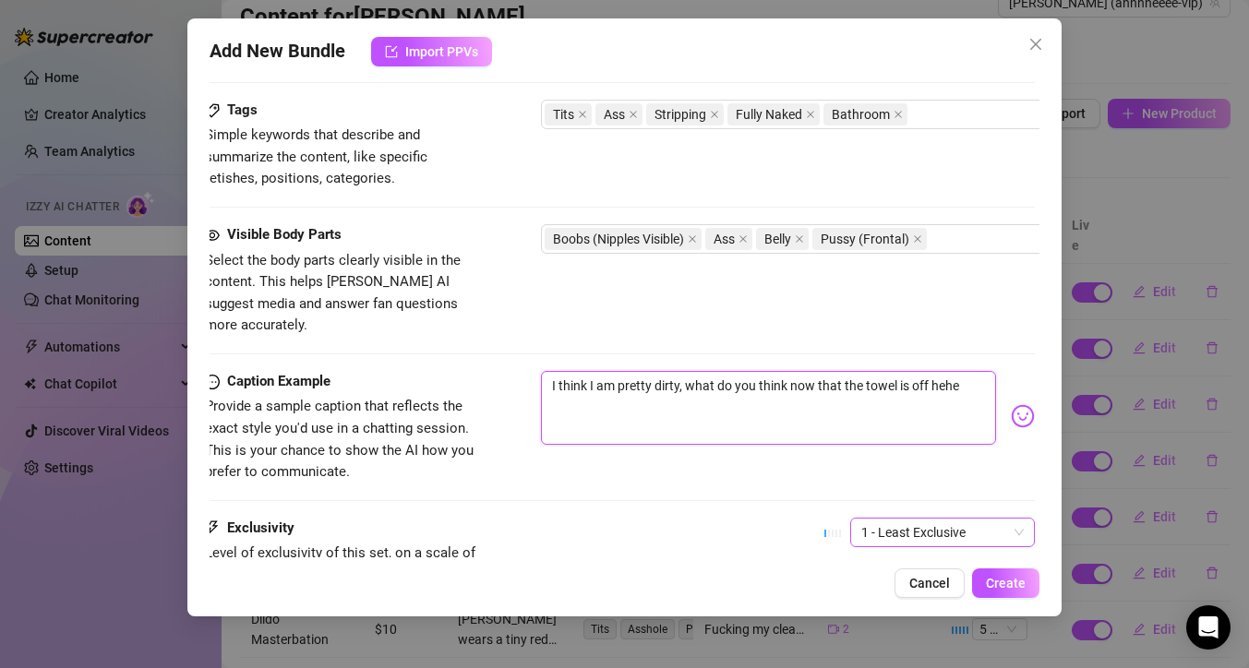
click at [963, 519] on span "1 - Least Exclusive" at bounding box center [942, 533] width 162 height 28
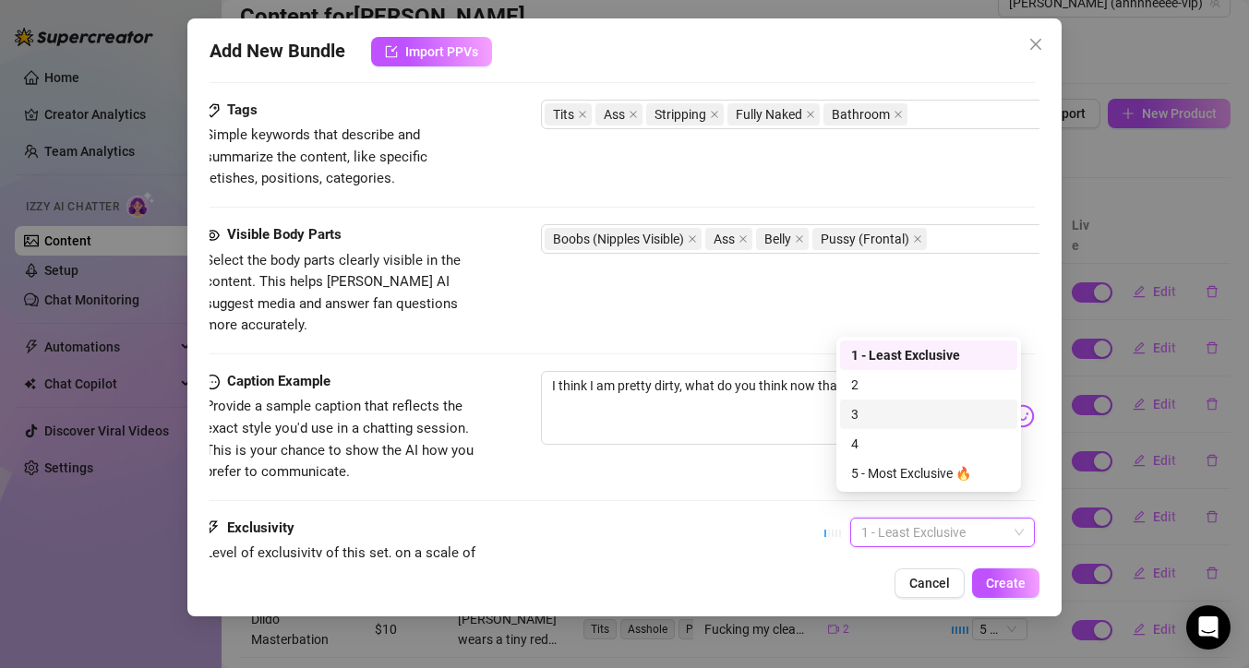
click at [880, 411] on div "3" at bounding box center [928, 414] width 155 height 20
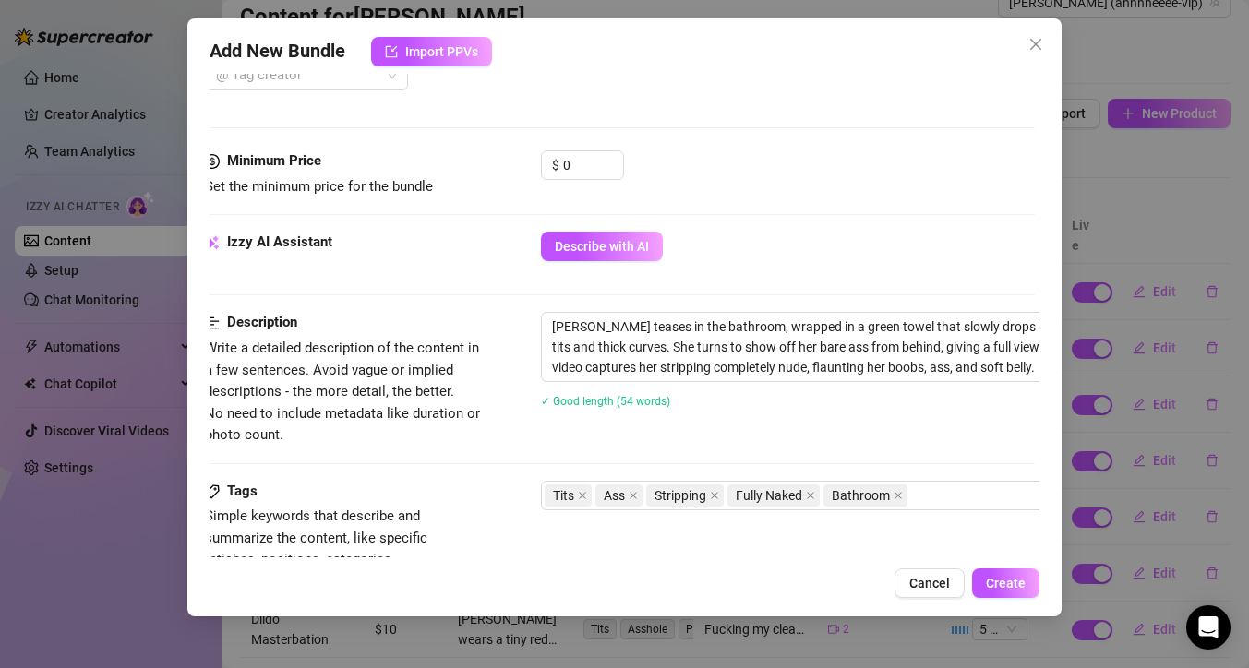
scroll to position [347, 5]
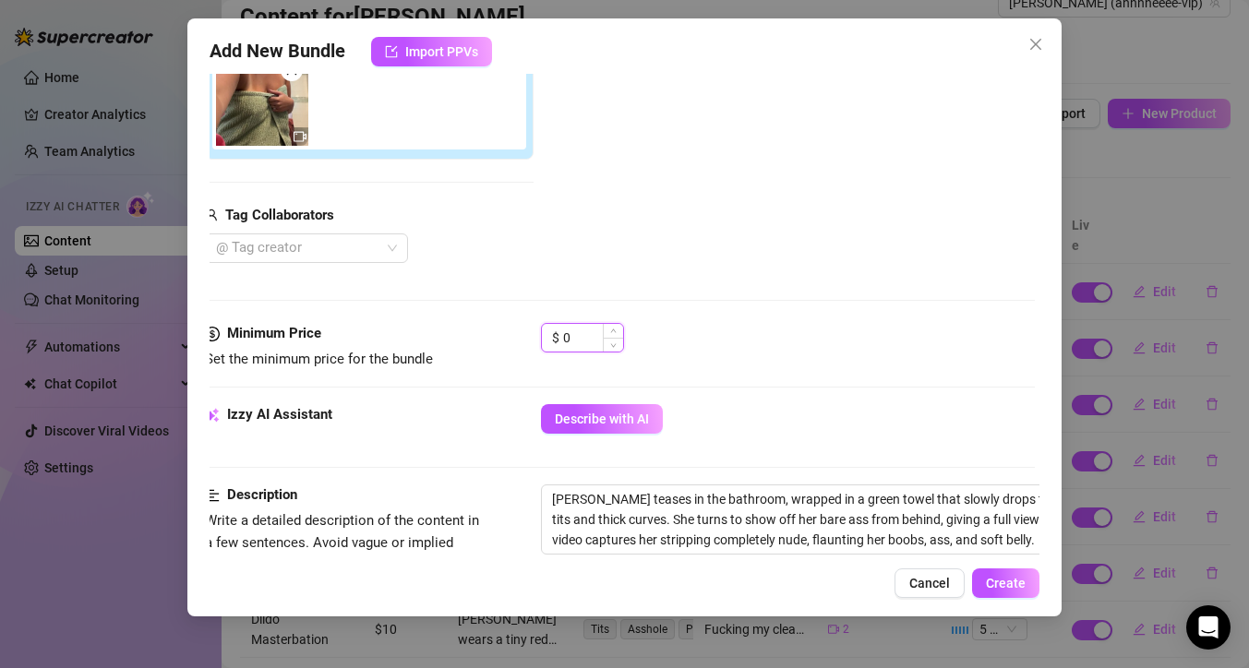
click at [593, 334] on input "0" at bounding box center [593, 338] width 60 height 28
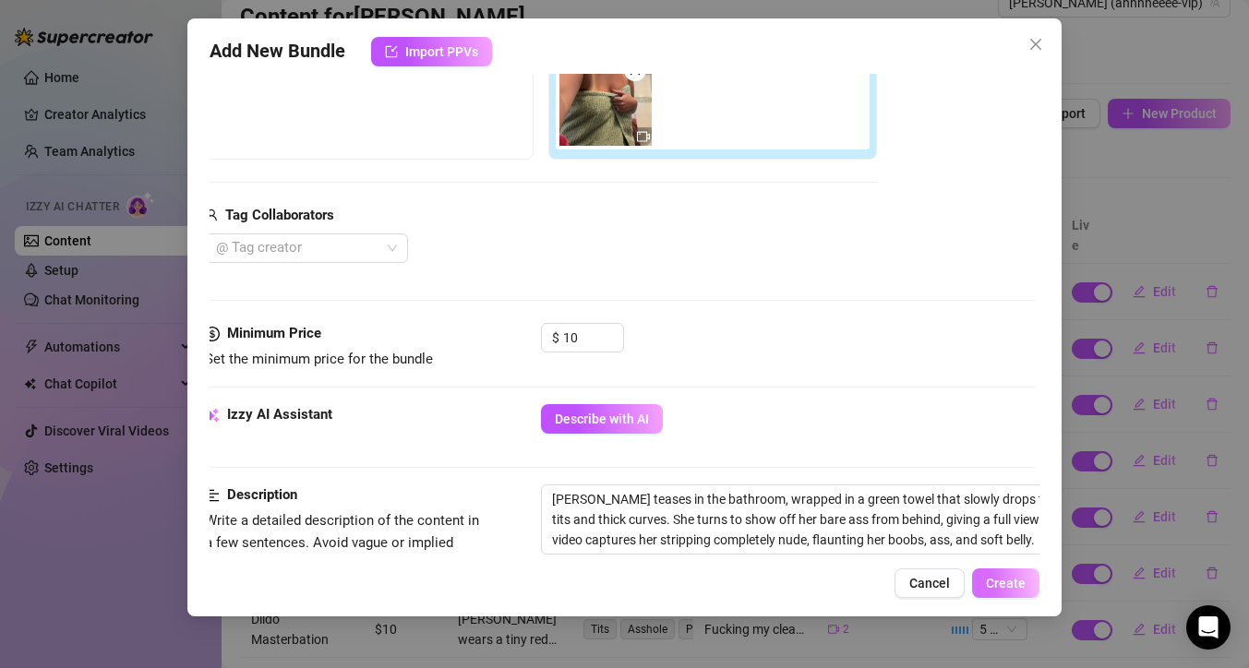
click at [988, 571] on button "Create" at bounding box center [1005, 584] width 67 height 30
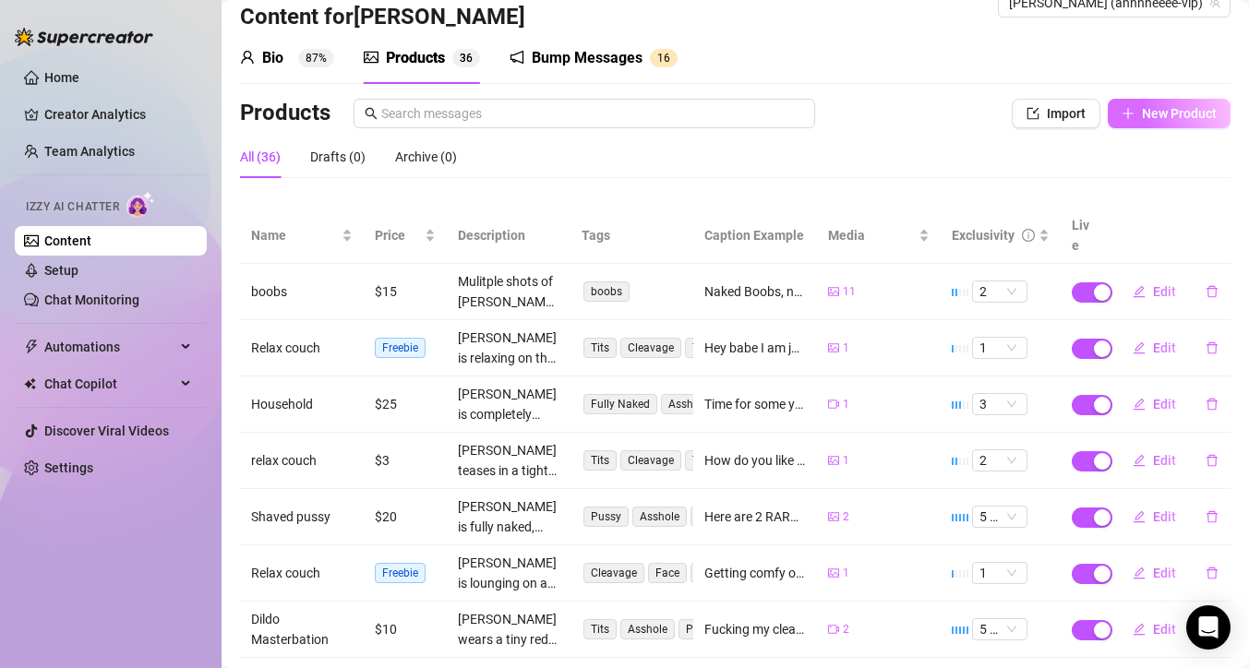
click at [1156, 109] on span "New Product" at bounding box center [1179, 113] width 75 height 15
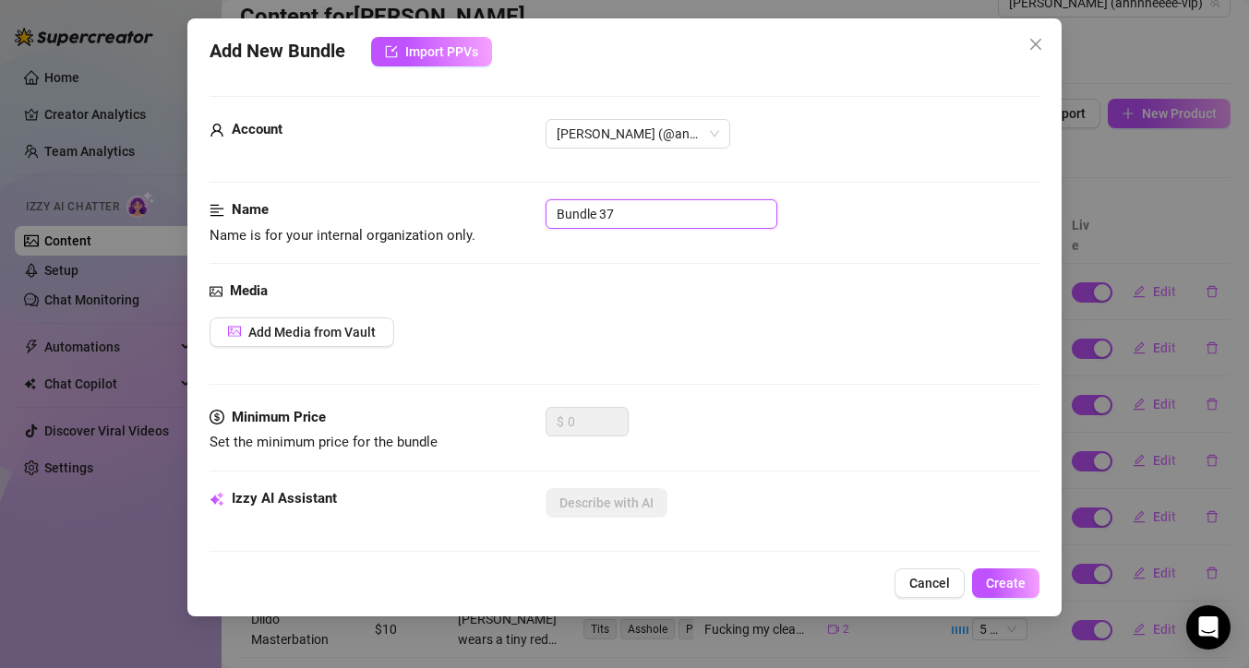
drag, startPoint x: 628, startPoint y: 212, endPoint x: 510, endPoint y: 218, distance: 117.3
click at [510, 218] on div "Name Name is for your internal organization only. Bundle 37" at bounding box center [625, 222] width 830 height 47
click at [325, 332] on span "Add Media from Vault" at bounding box center [311, 332] width 127 height 15
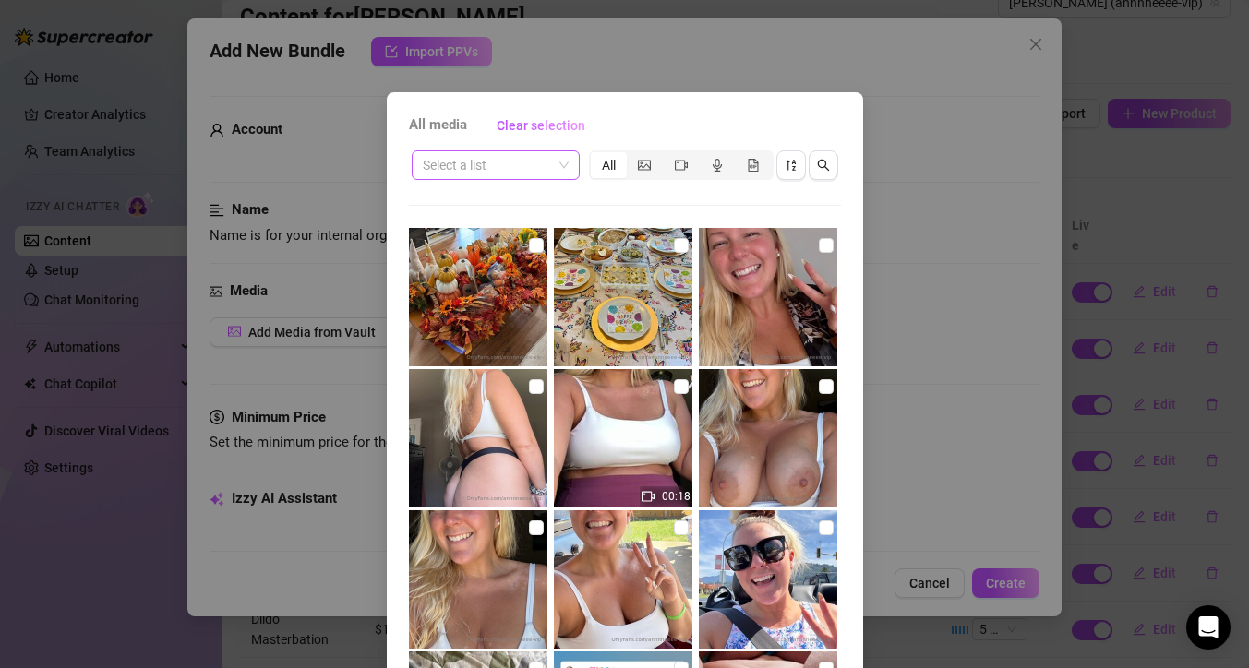
click at [540, 177] on input "search" at bounding box center [487, 165] width 129 height 28
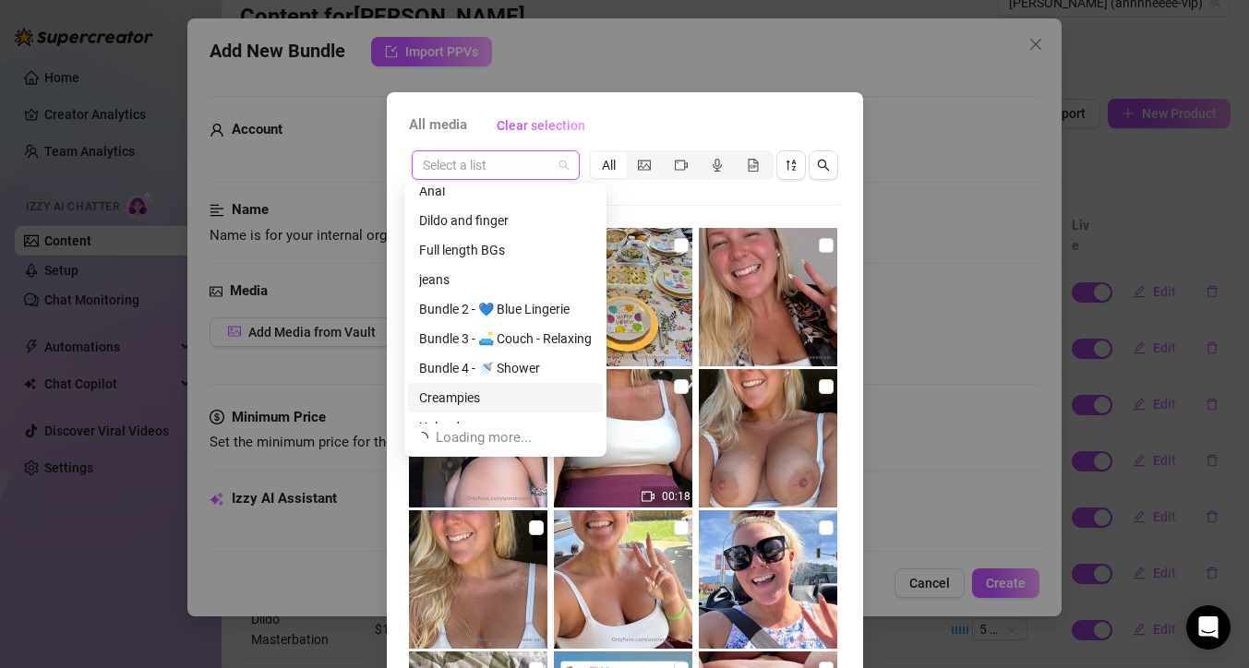
scroll to position [354, 0]
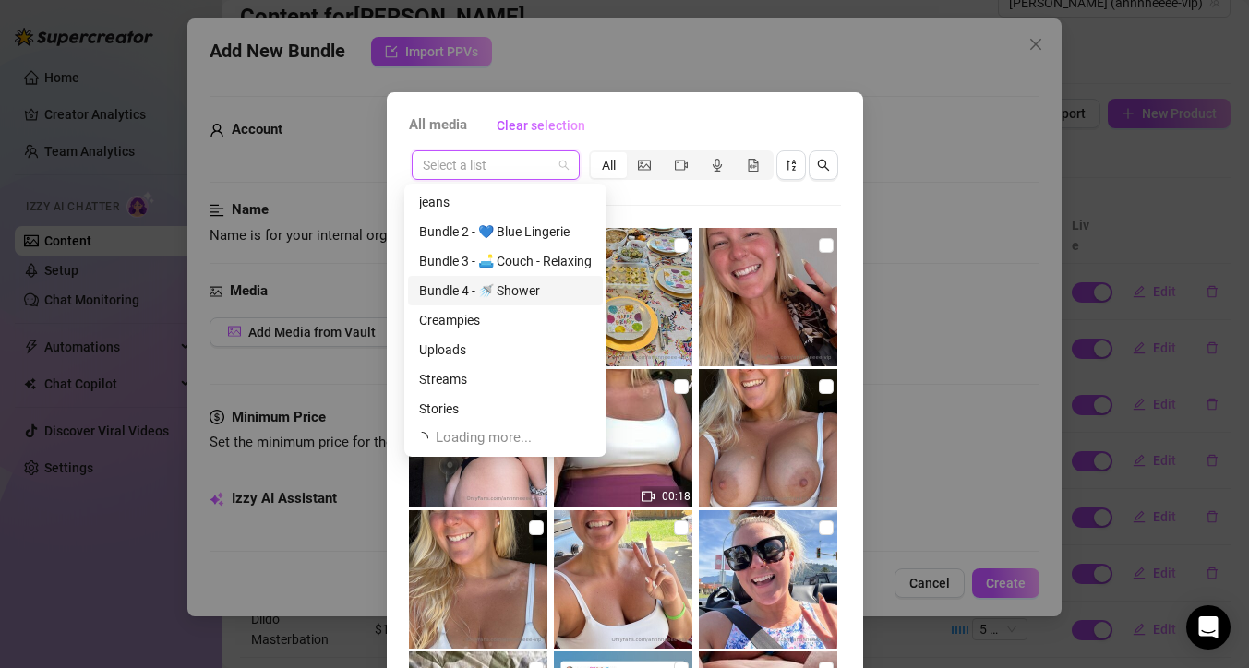
click at [535, 285] on div "Bundle 4 - 🚿 Shower" at bounding box center [505, 291] width 173 height 20
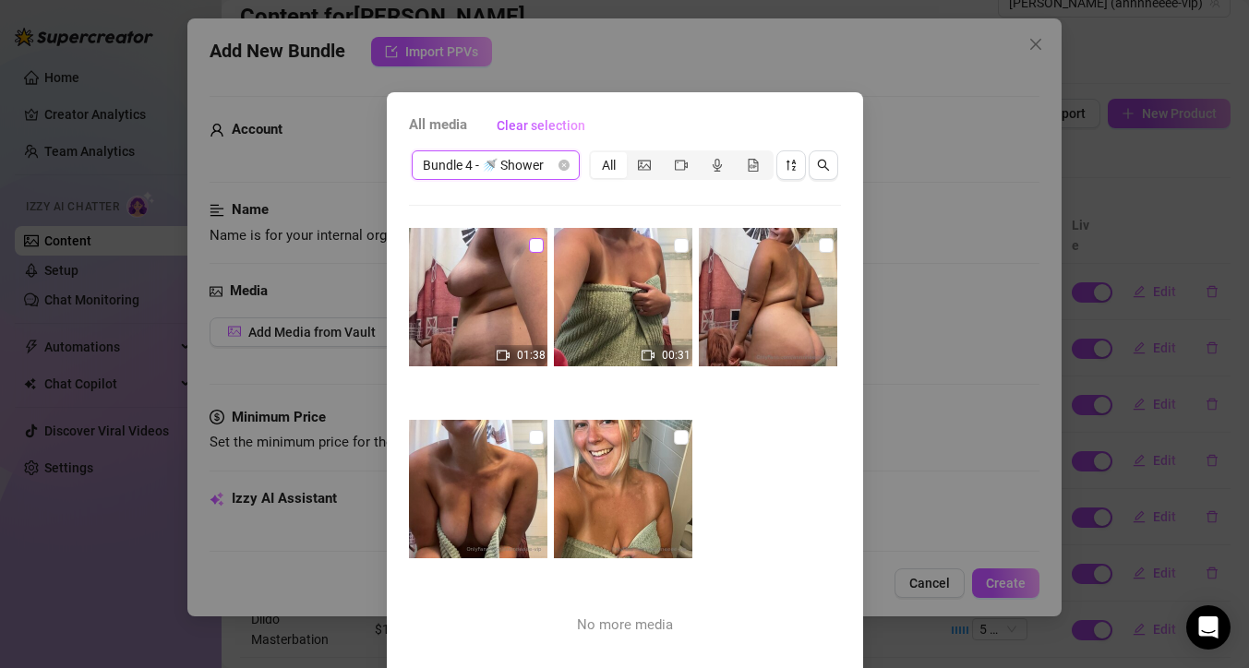
click at [529, 243] on input "checkbox" at bounding box center [536, 245] width 15 height 15
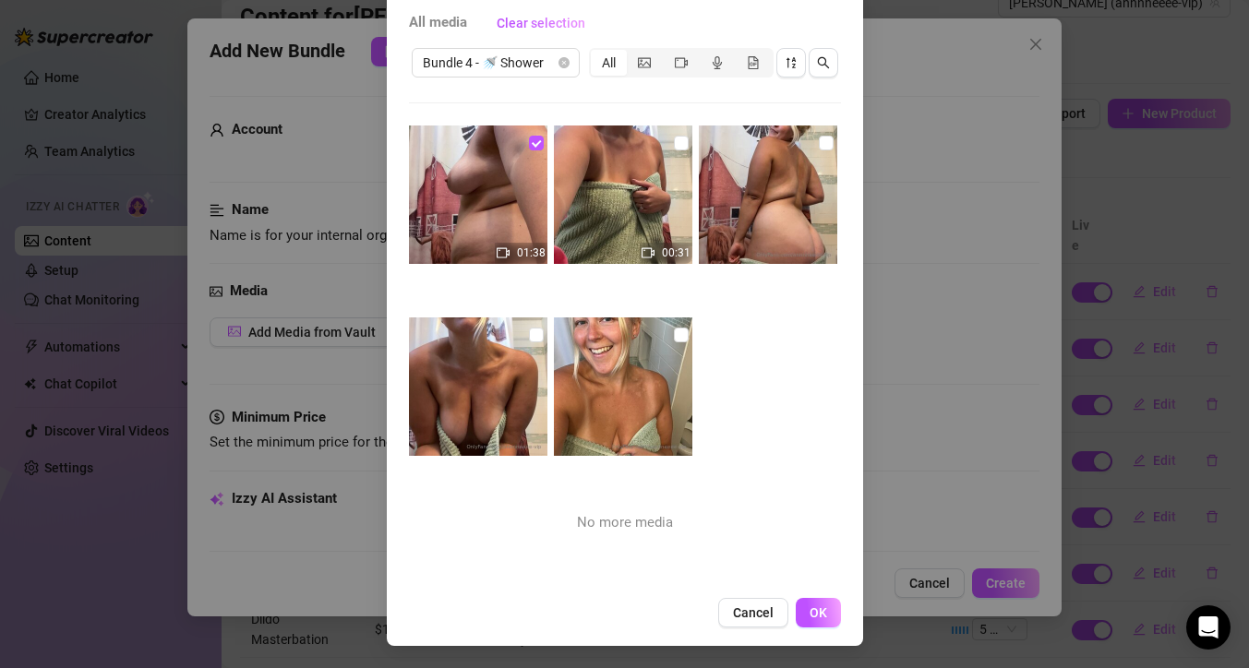
click at [824, 610] on button "OK" at bounding box center [818, 613] width 45 height 30
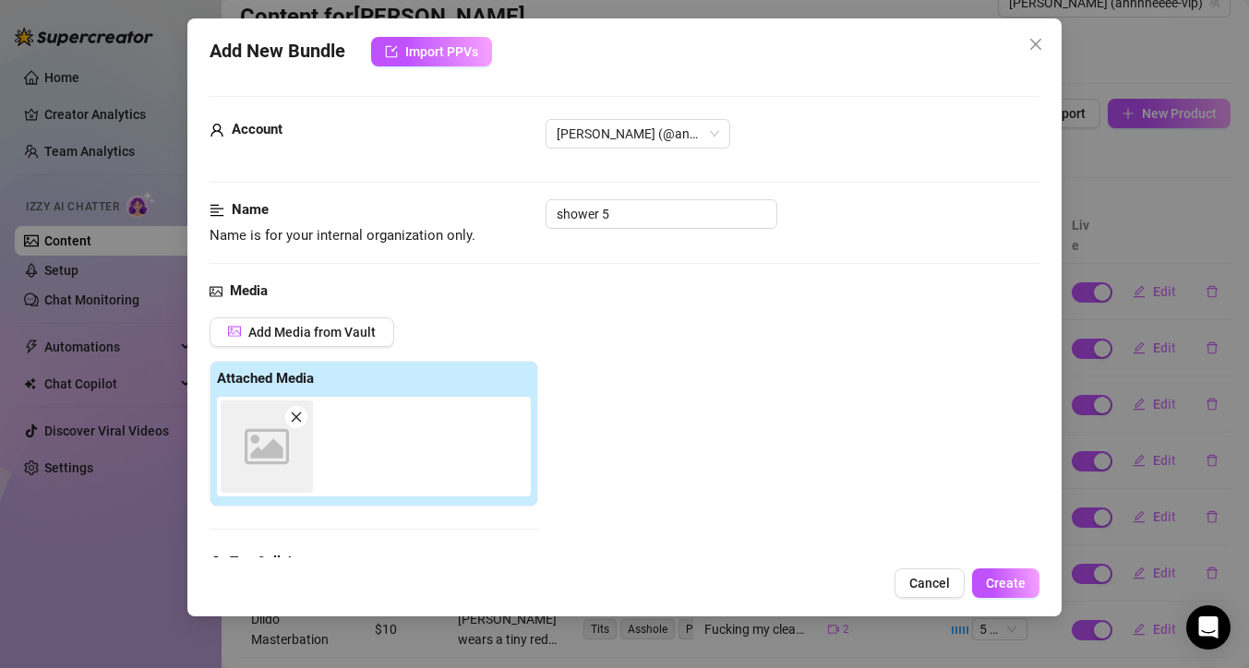
scroll to position [287, 0]
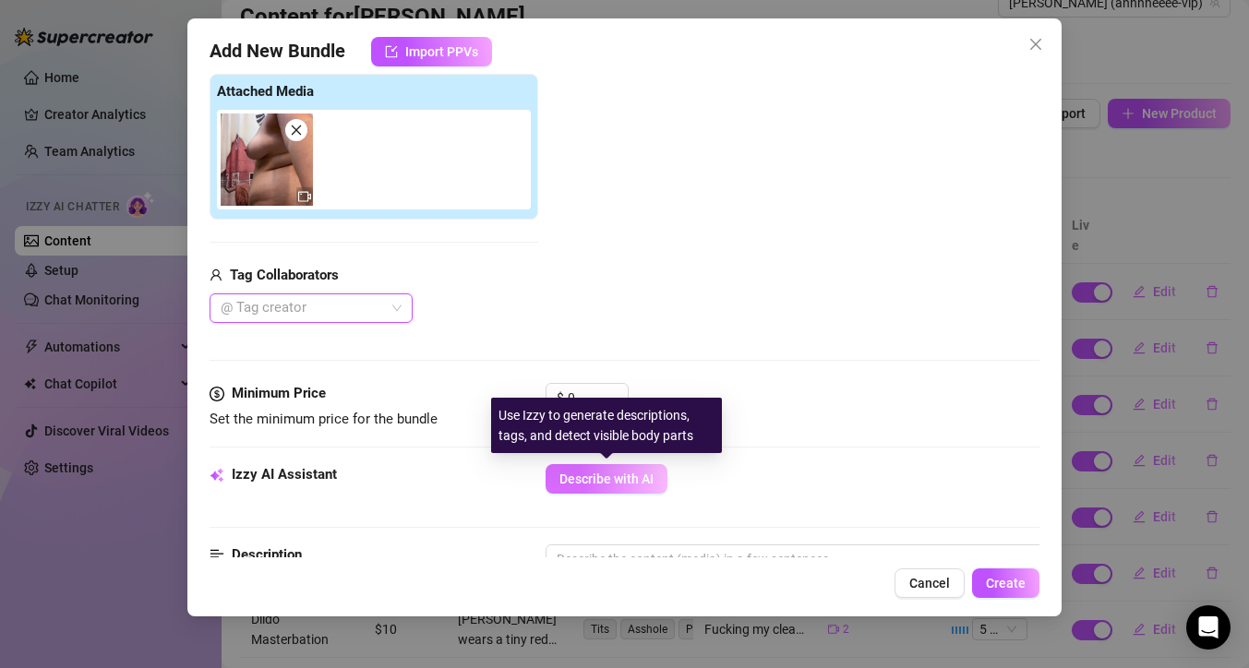
click at [601, 472] on span "Describe with AI" at bounding box center [606, 479] width 94 height 15
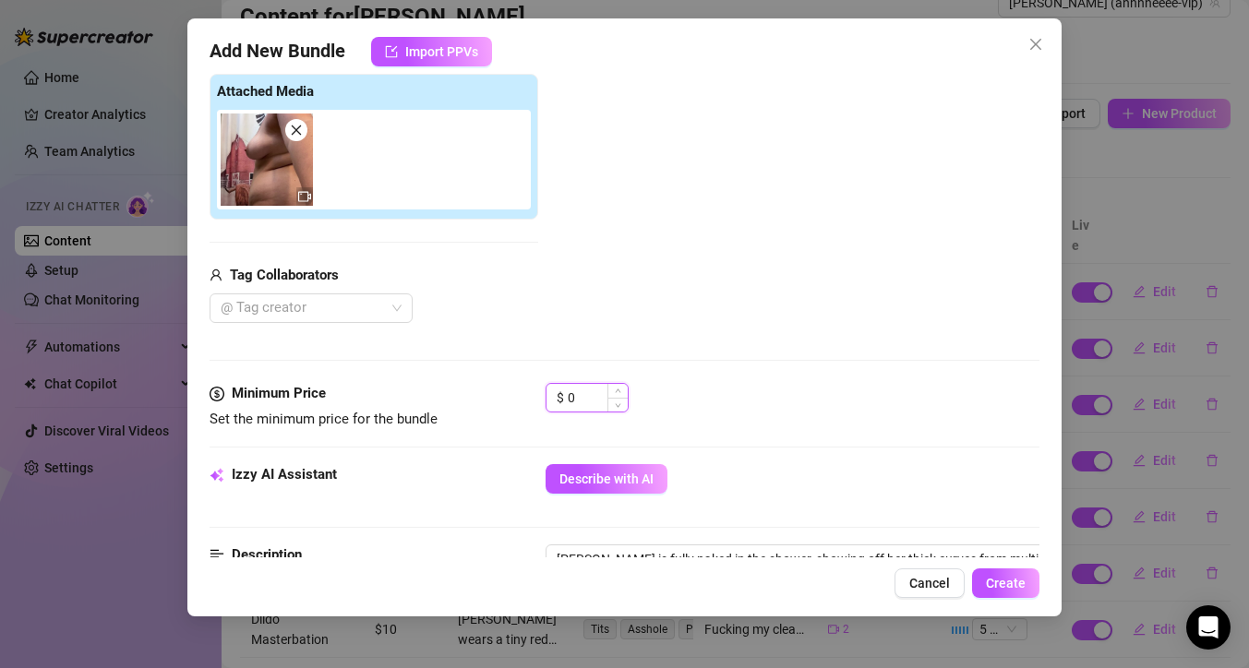
click at [584, 400] on input "0" at bounding box center [598, 398] width 60 height 28
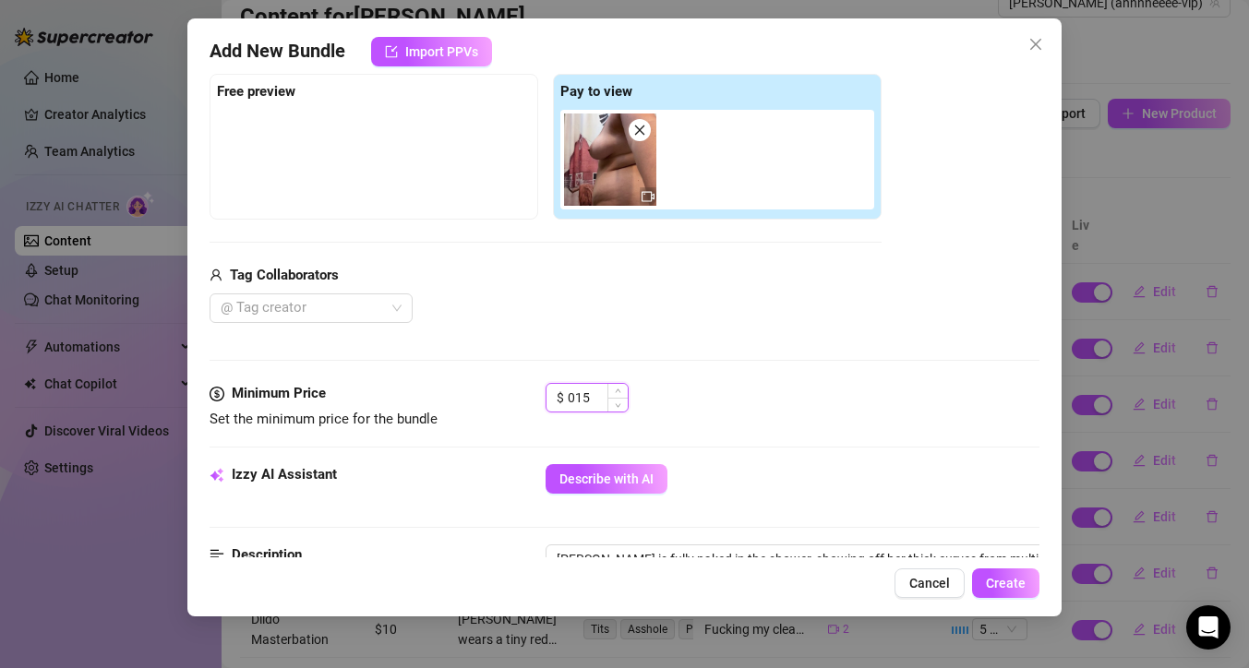
click at [572, 400] on input "015" at bounding box center [598, 398] width 60 height 28
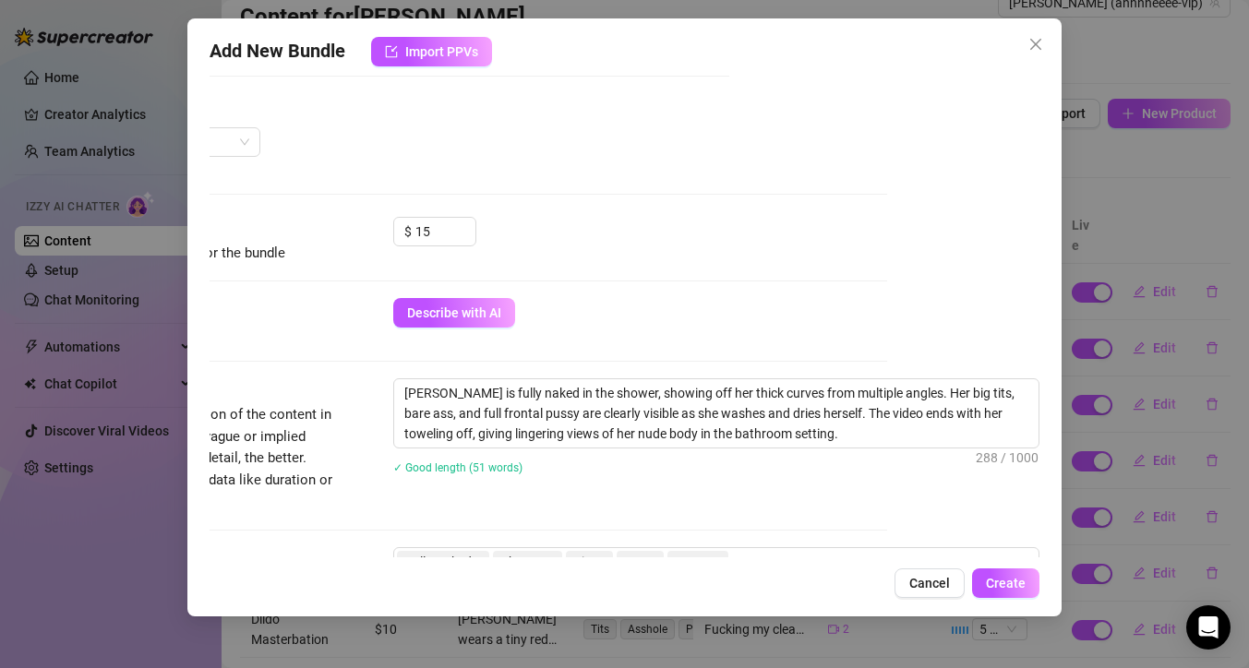
scroll to position [453, 158]
click at [507, 394] on textarea "[PERSON_NAME] is fully naked in the shower, showing off her thick curves from m…" at bounding box center [716, 413] width 644 height 68
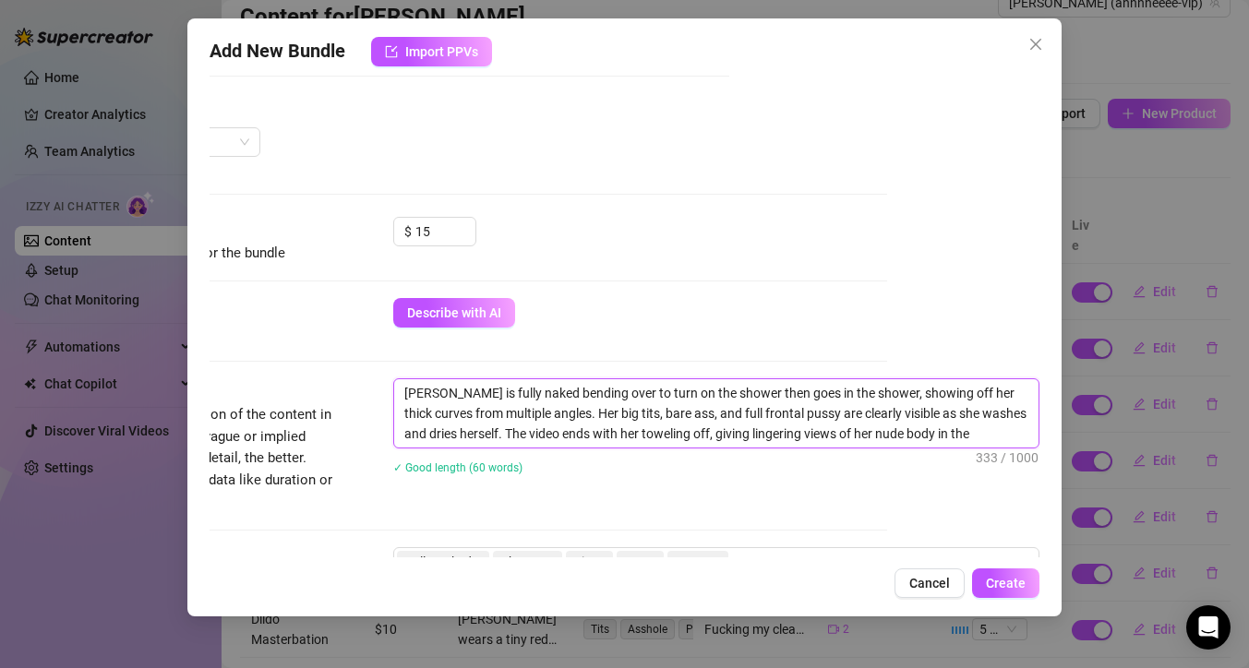
click at [846, 398] on textarea "[PERSON_NAME] is fully naked bending over to turn on the shower then goes in th…" at bounding box center [716, 413] width 644 height 68
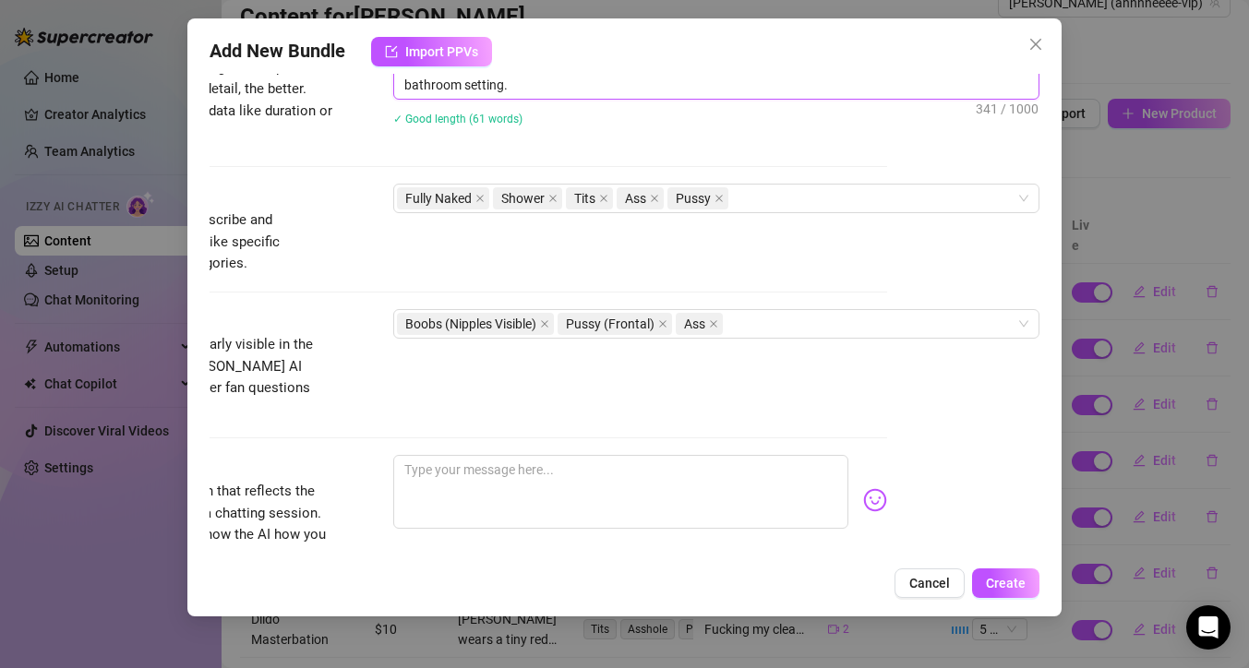
scroll to position [825, 158]
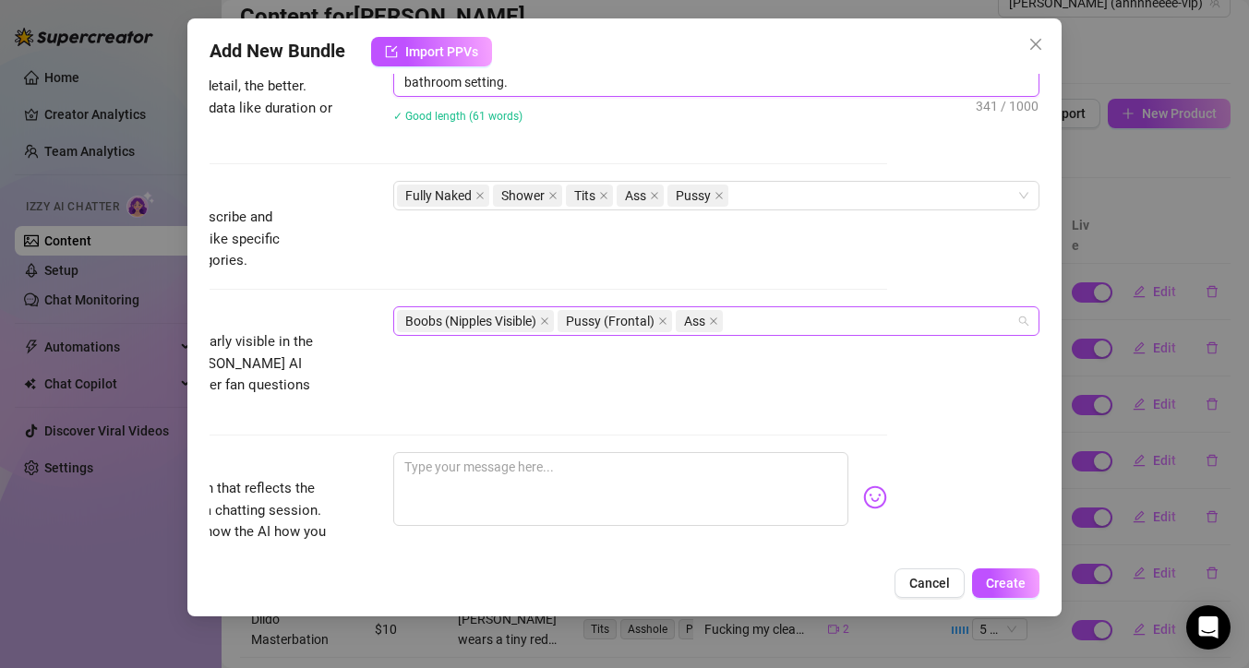
click at [741, 321] on div "Boobs (Nipples Visible) Pussy (Frontal) Ass" at bounding box center [706, 321] width 619 height 26
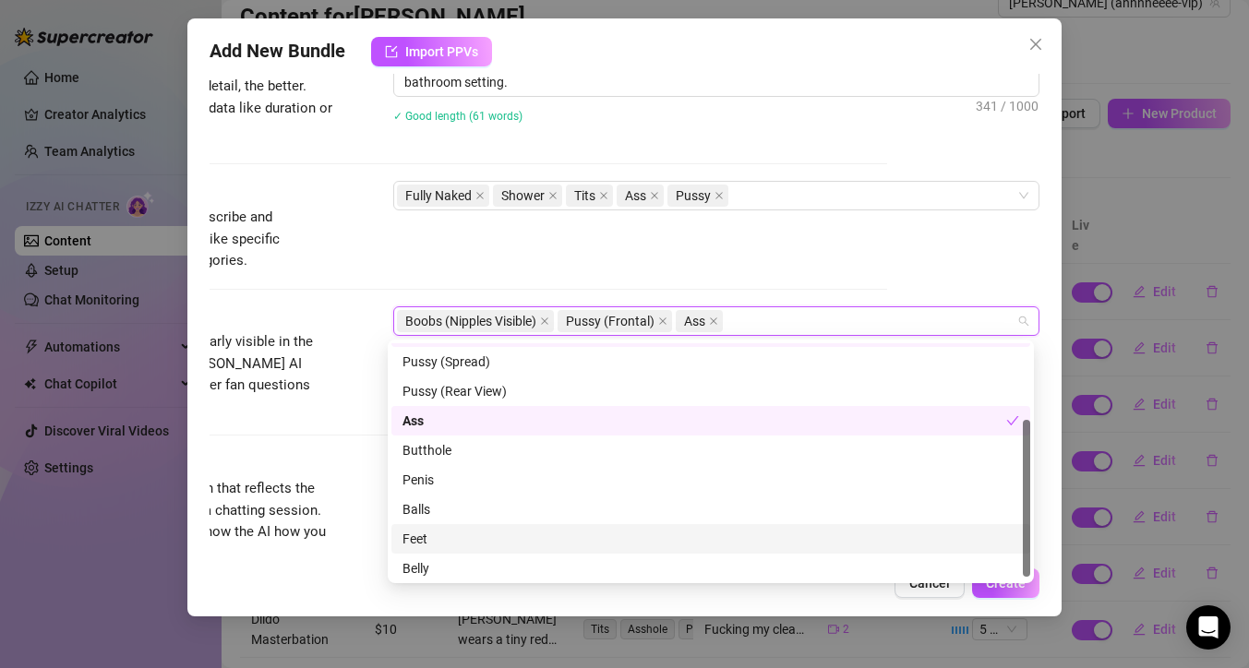
scroll to position [118, 0]
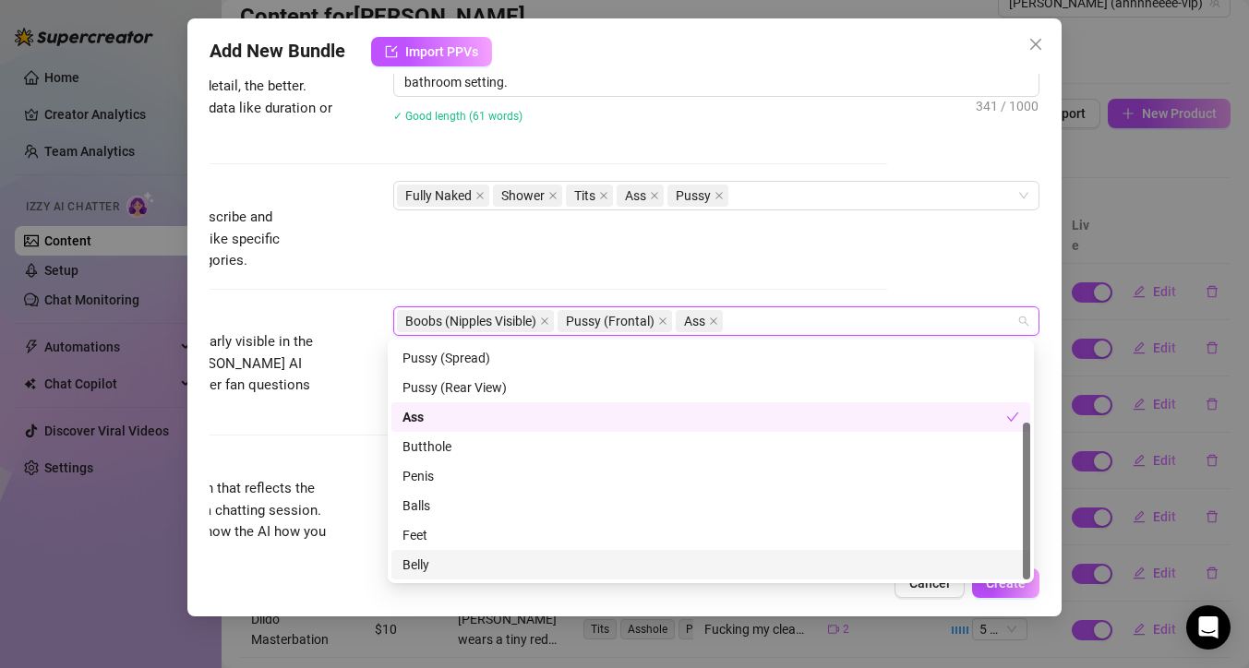
click at [545, 559] on div "Belly" at bounding box center [710, 565] width 617 height 20
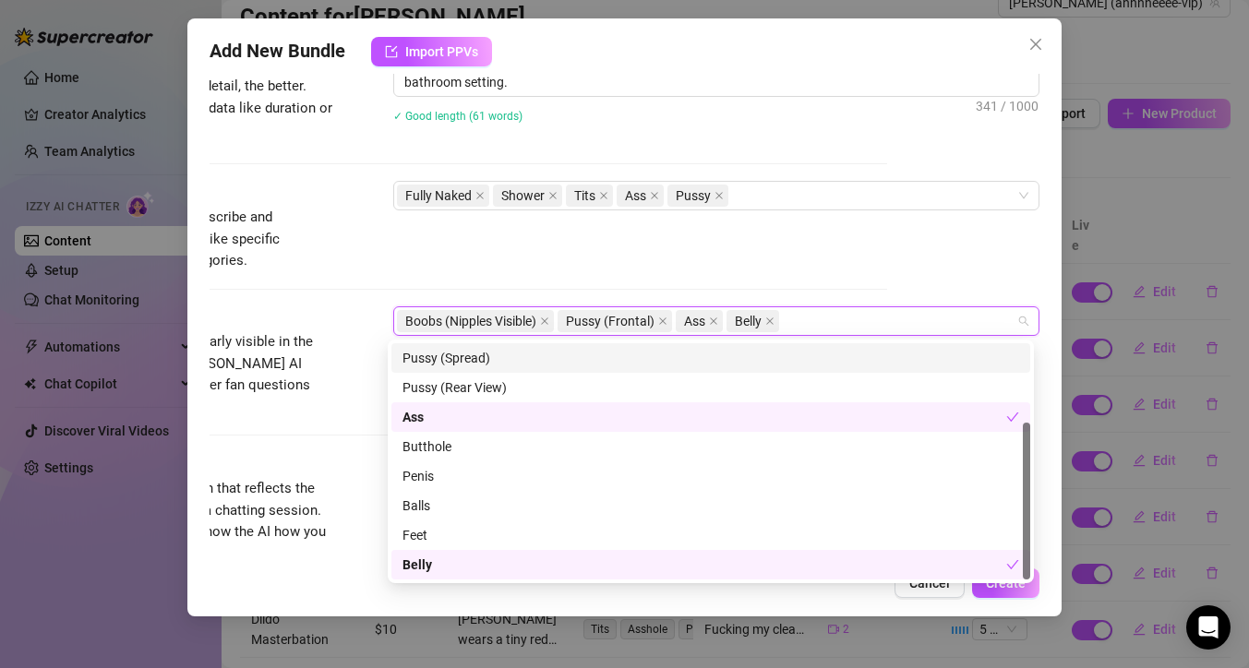
click at [813, 240] on div "Tags Simple keywords that describe and summarize the content, like specific fet…" at bounding box center [472, 226] width 830 height 90
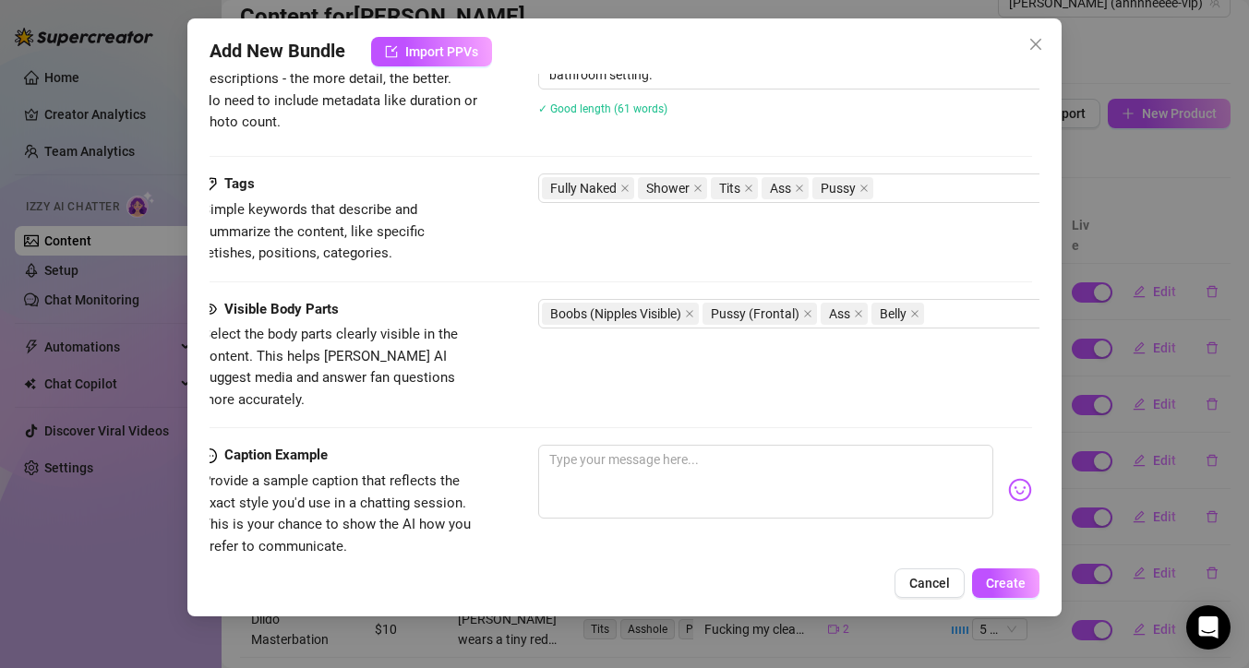
scroll to position [832, 0]
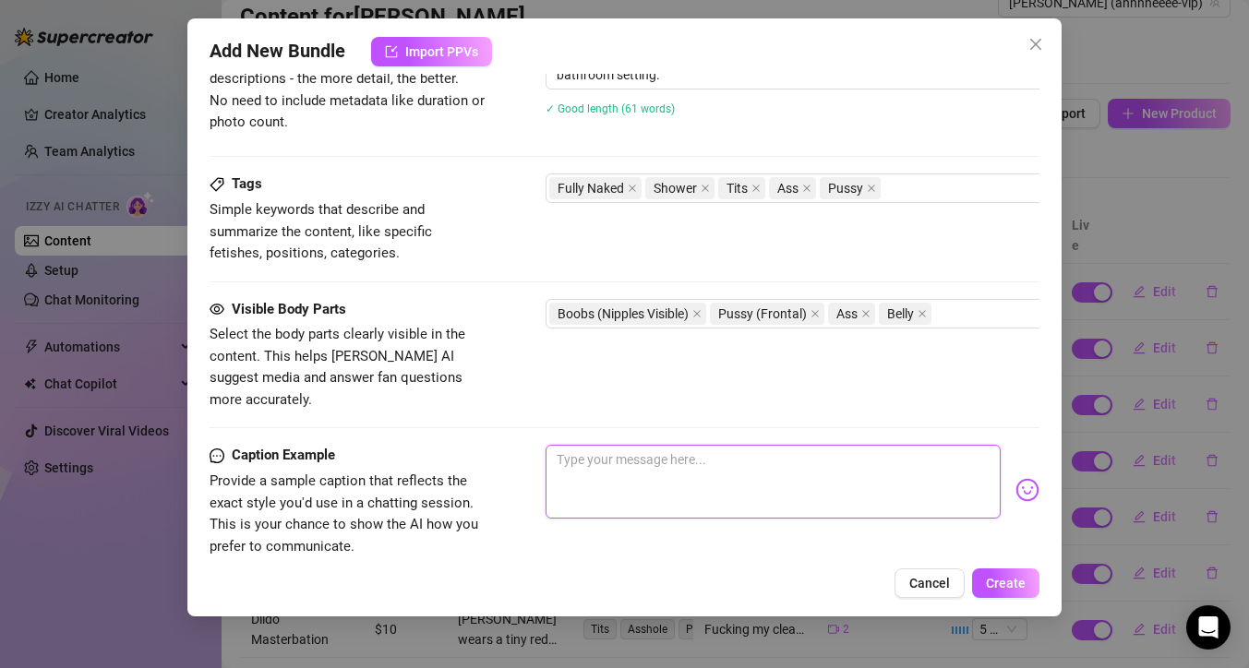
click at [669, 460] on textarea at bounding box center [772, 482] width 455 height 74
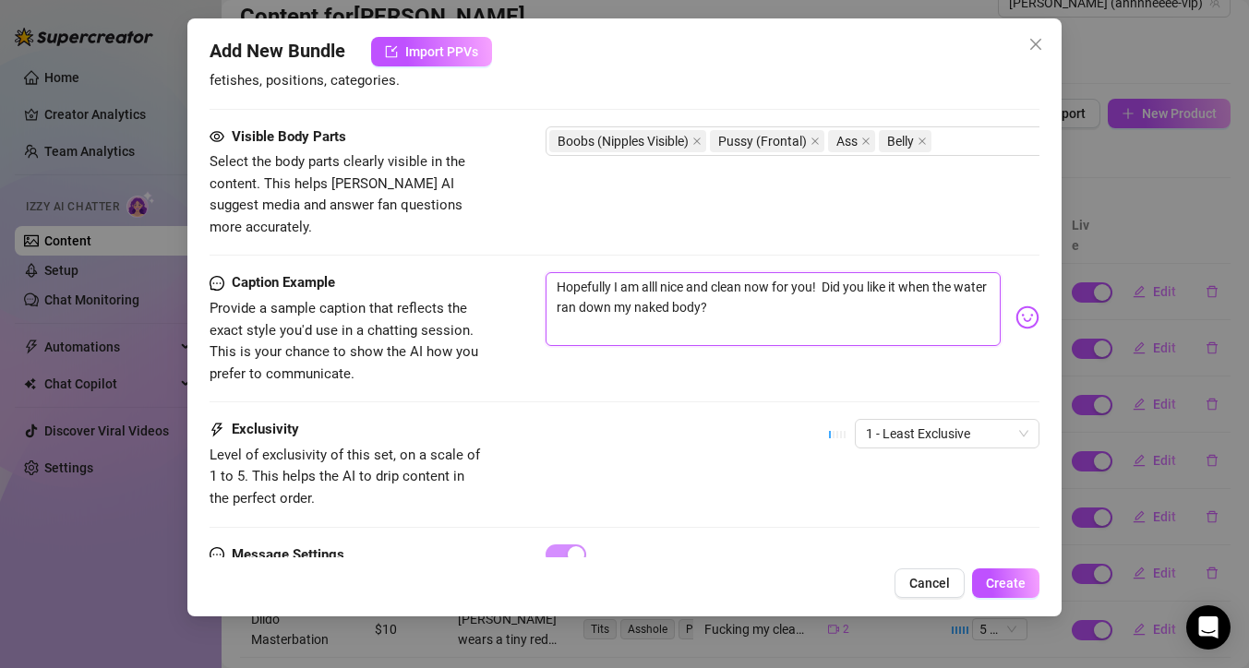
scroll to position [1087, 0]
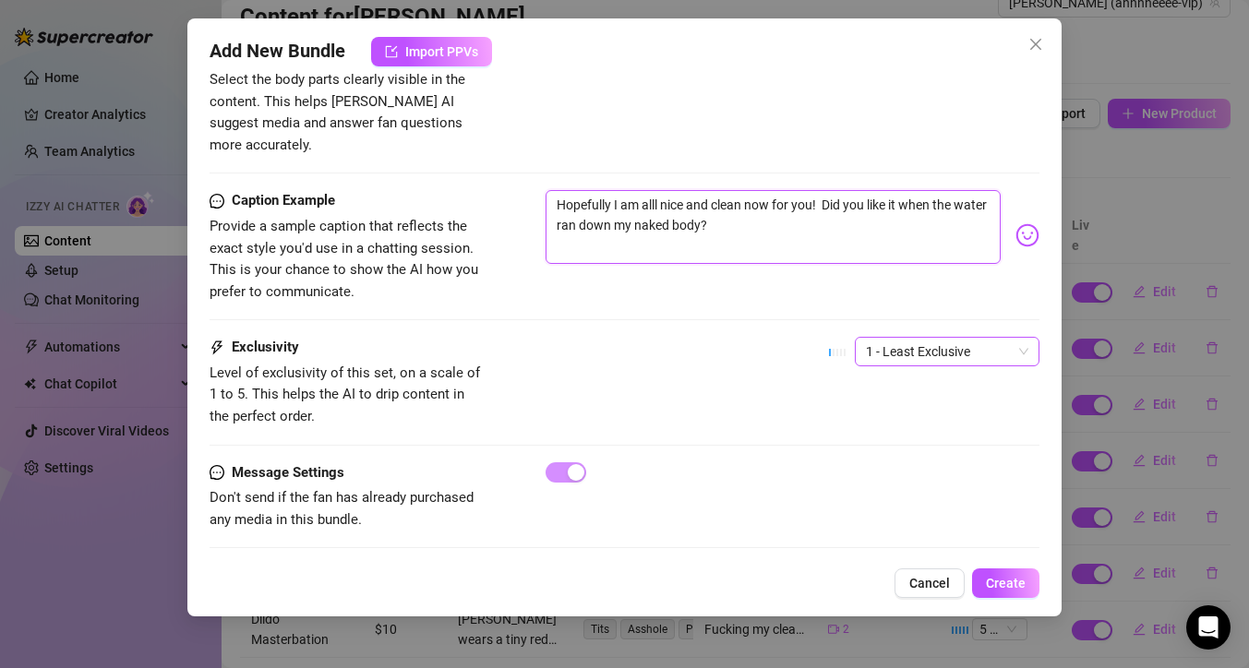
click at [964, 338] on span "1 - Least Exclusive" at bounding box center [947, 352] width 162 height 28
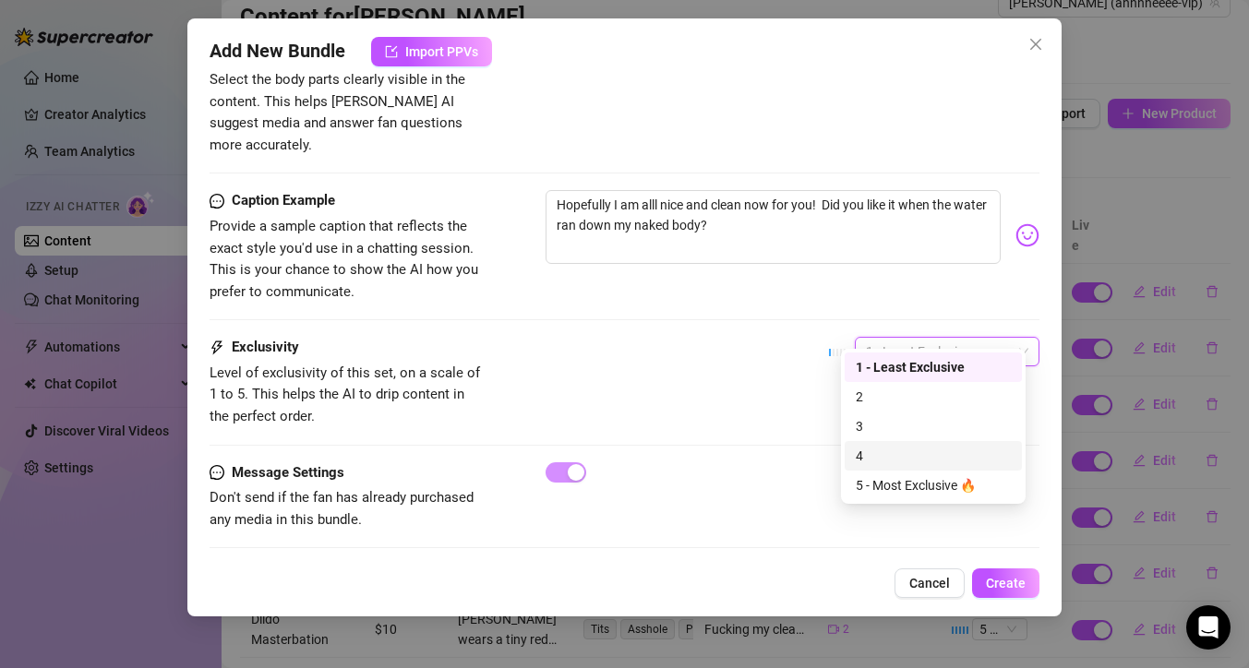
click at [925, 448] on div "4" at bounding box center [933, 456] width 155 height 20
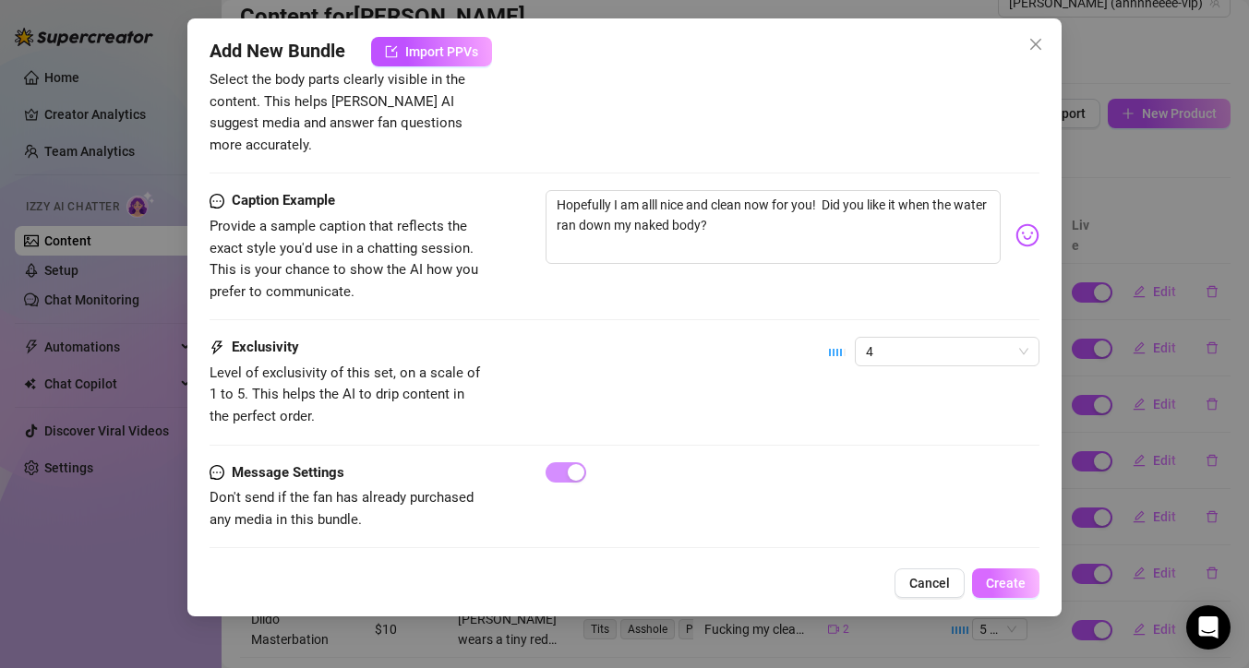
click at [1000, 581] on span "Create" at bounding box center [1006, 583] width 40 height 15
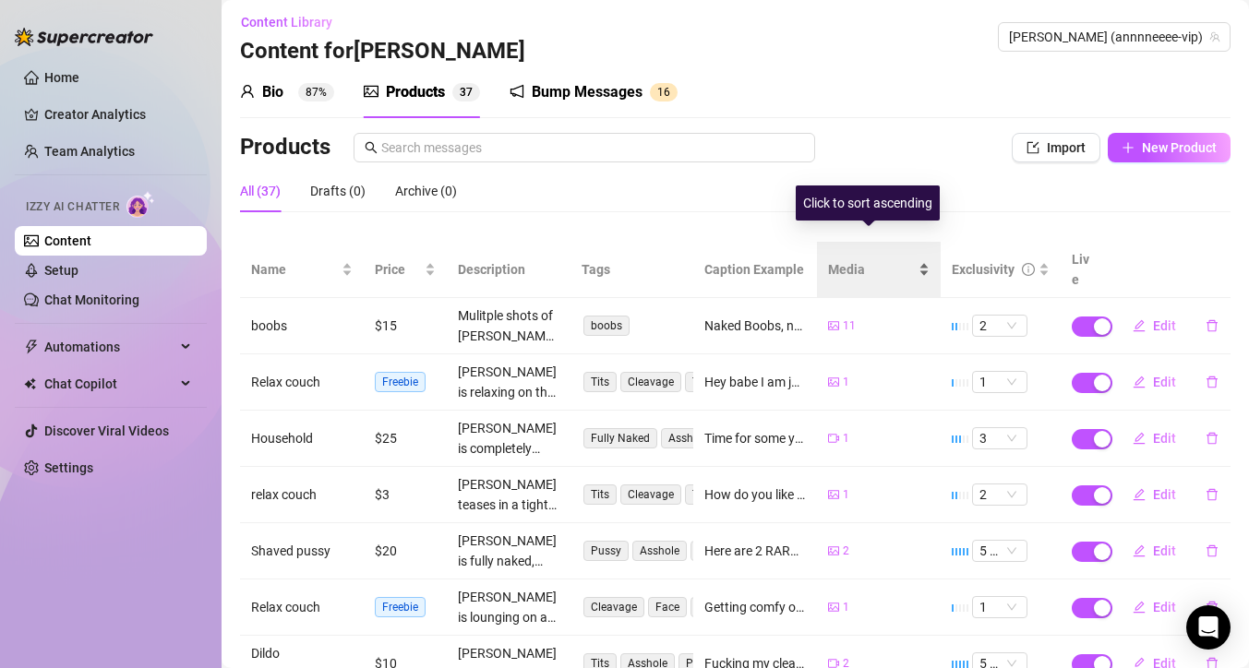
scroll to position [0, 0]
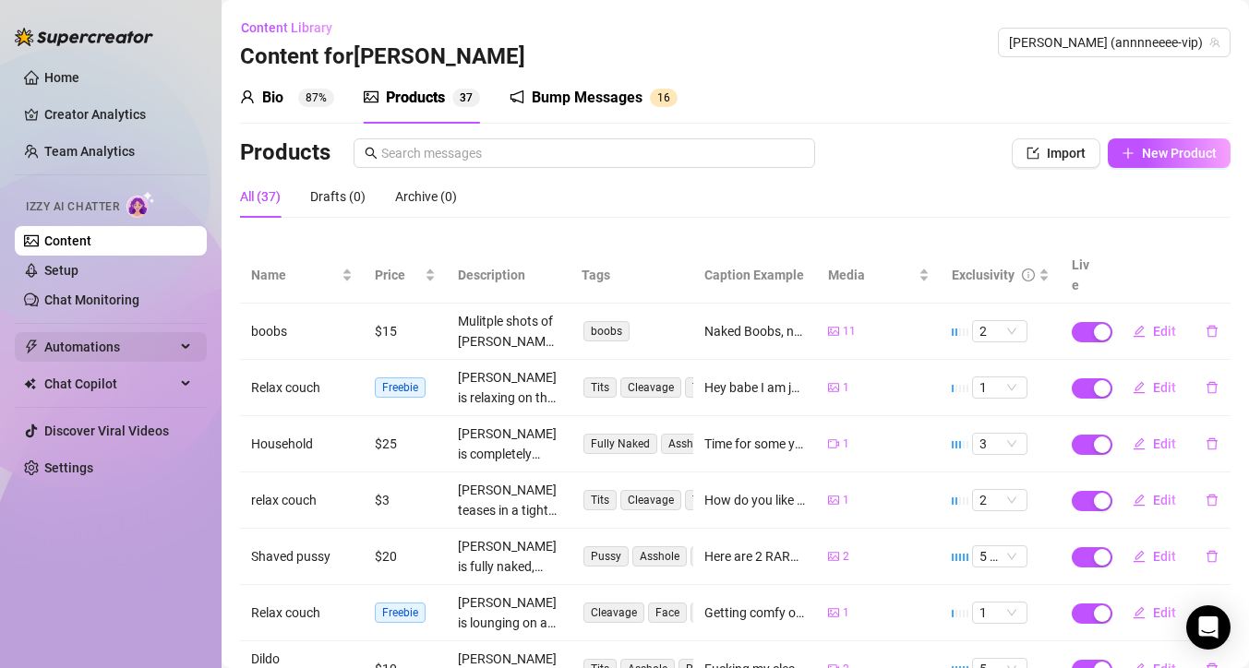
click at [105, 351] on span "Automations" at bounding box center [109, 347] width 131 height 30
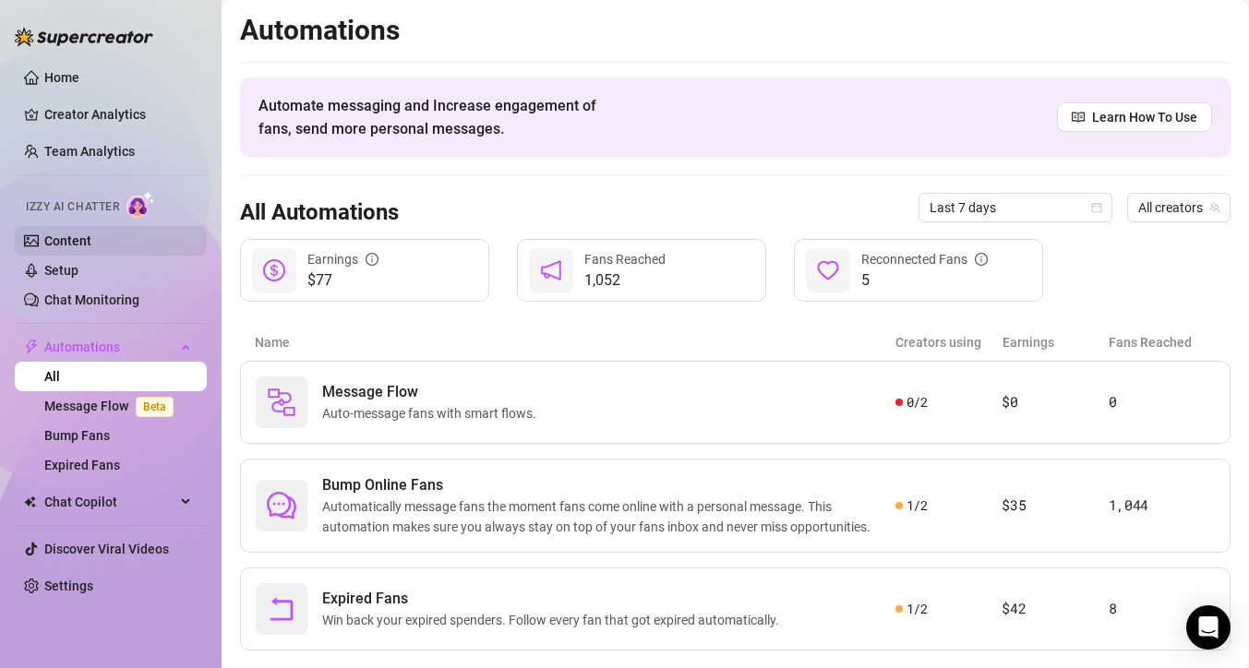
click at [82, 248] on link "Content" at bounding box center [67, 241] width 47 height 15
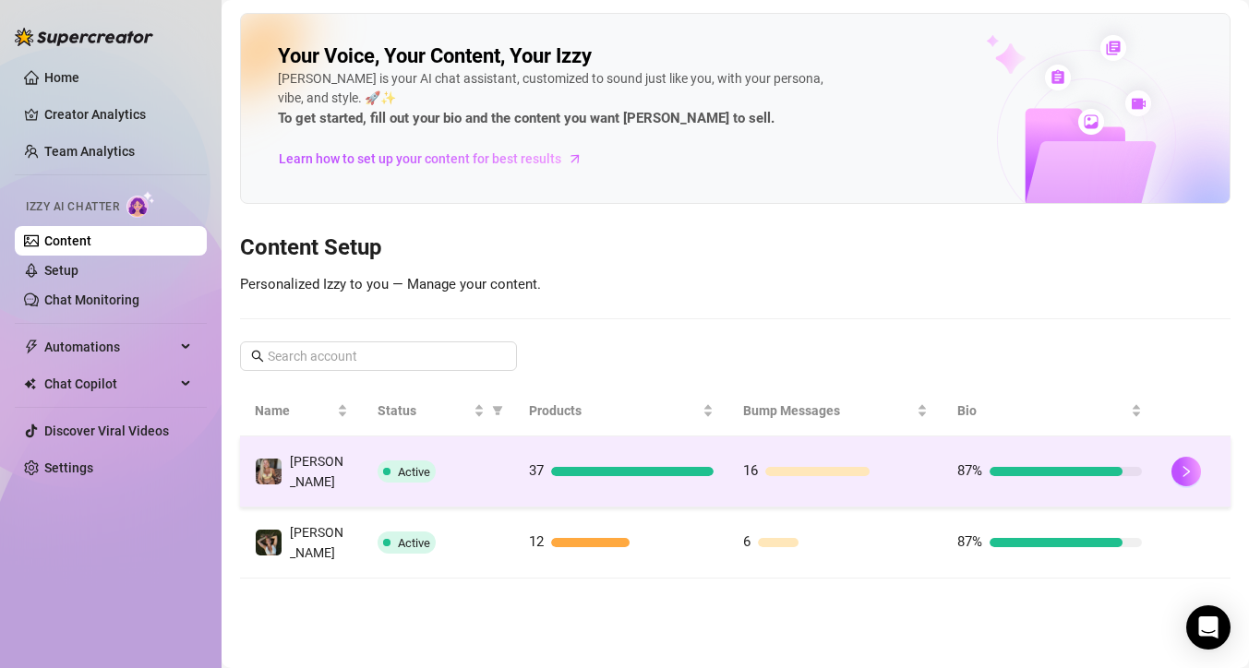
click at [451, 468] on div "Active" at bounding box center [438, 472] width 123 height 22
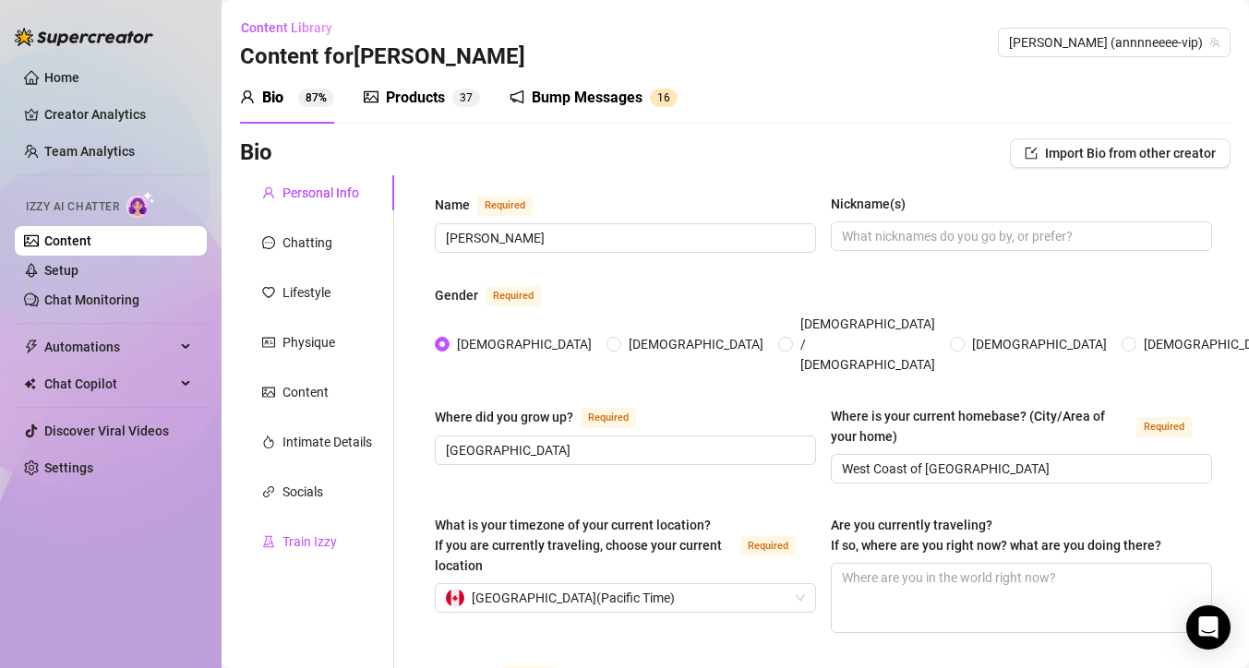
click at [298, 549] on div "Train Izzy" at bounding box center [309, 542] width 54 height 20
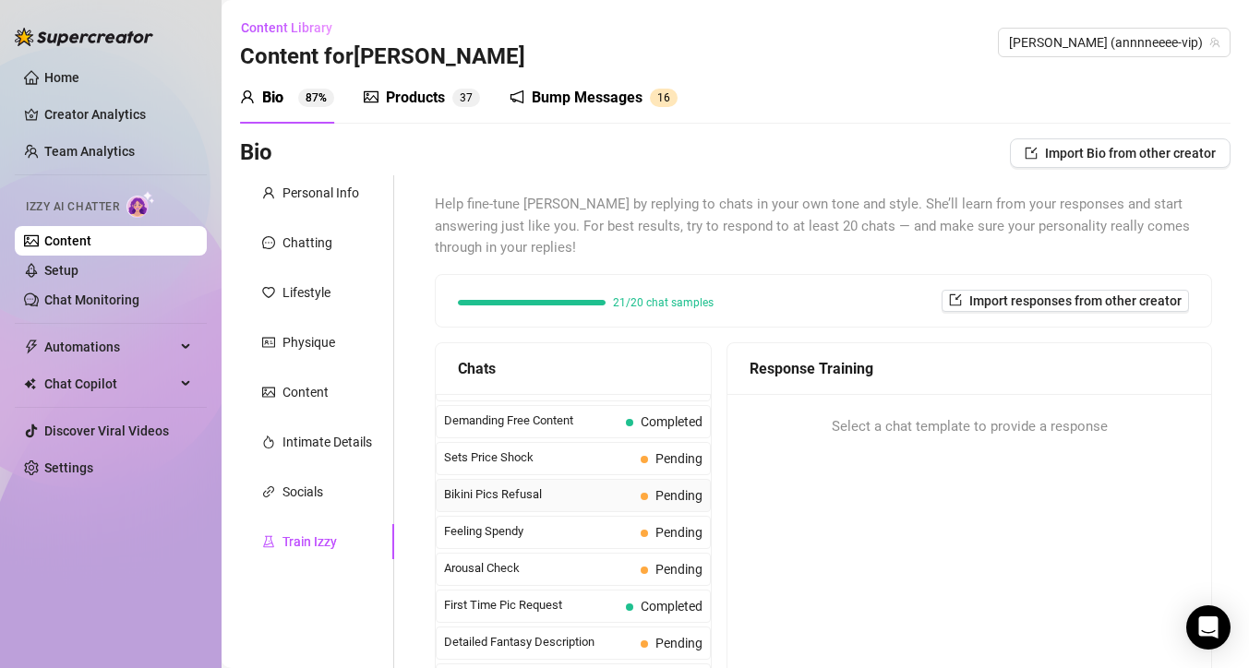
scroll to position [473, 0]
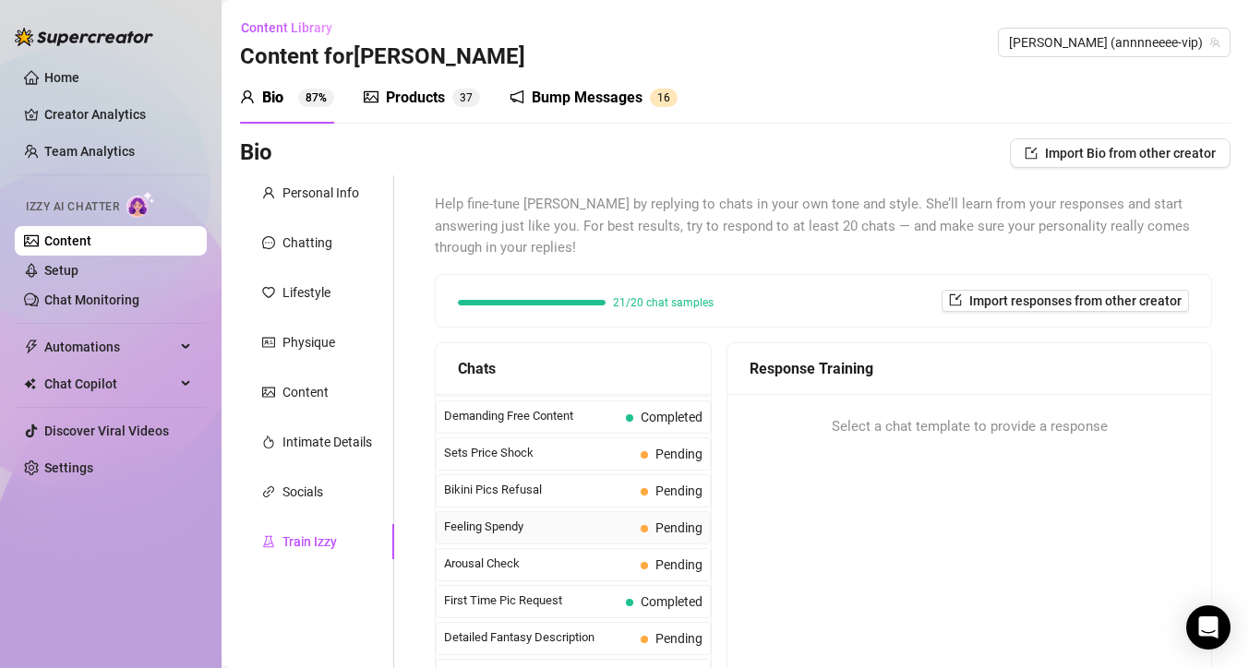
click at [544, 530] on span "Feeling Spendy" at bounding box center [538, 527] width 189 height 18
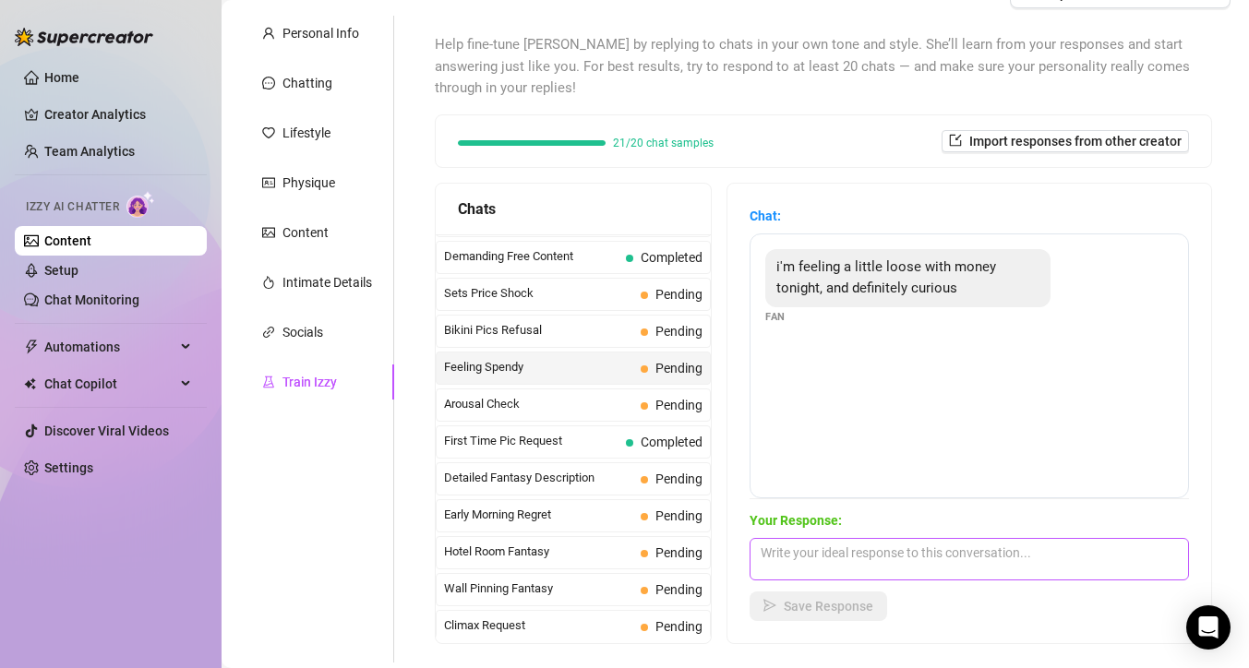
scroll to position [170, 0]
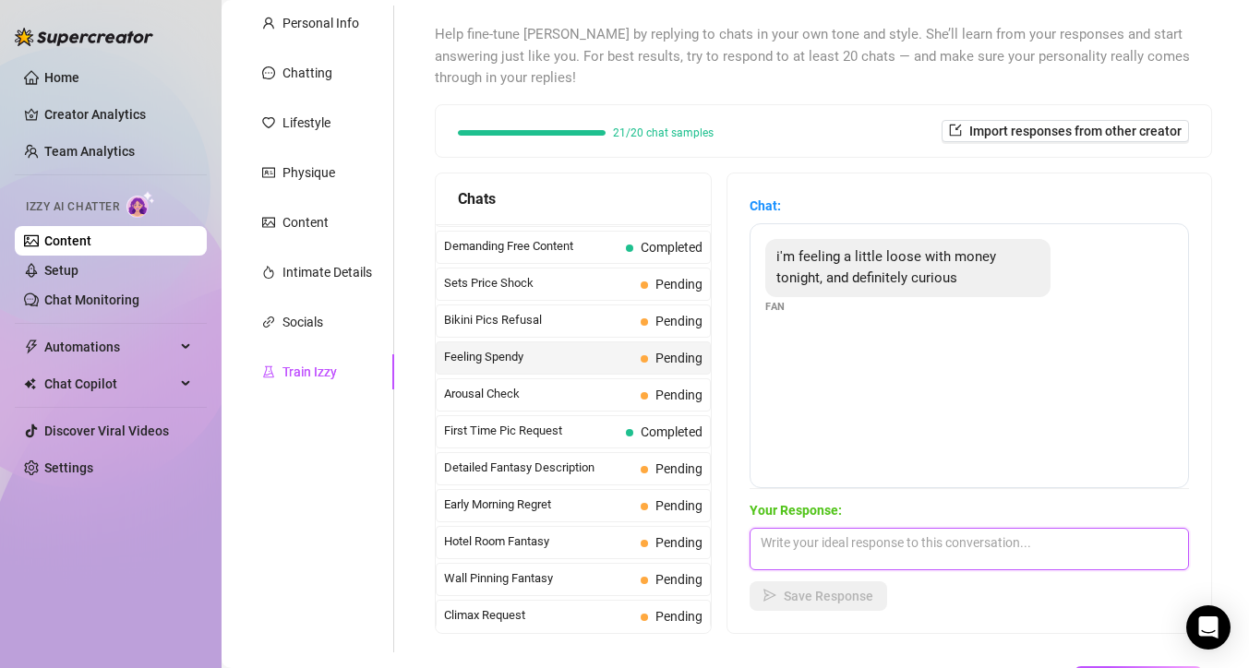
click at [879, 545] on textarea at bounding box center [968, 549] width 439 height 42
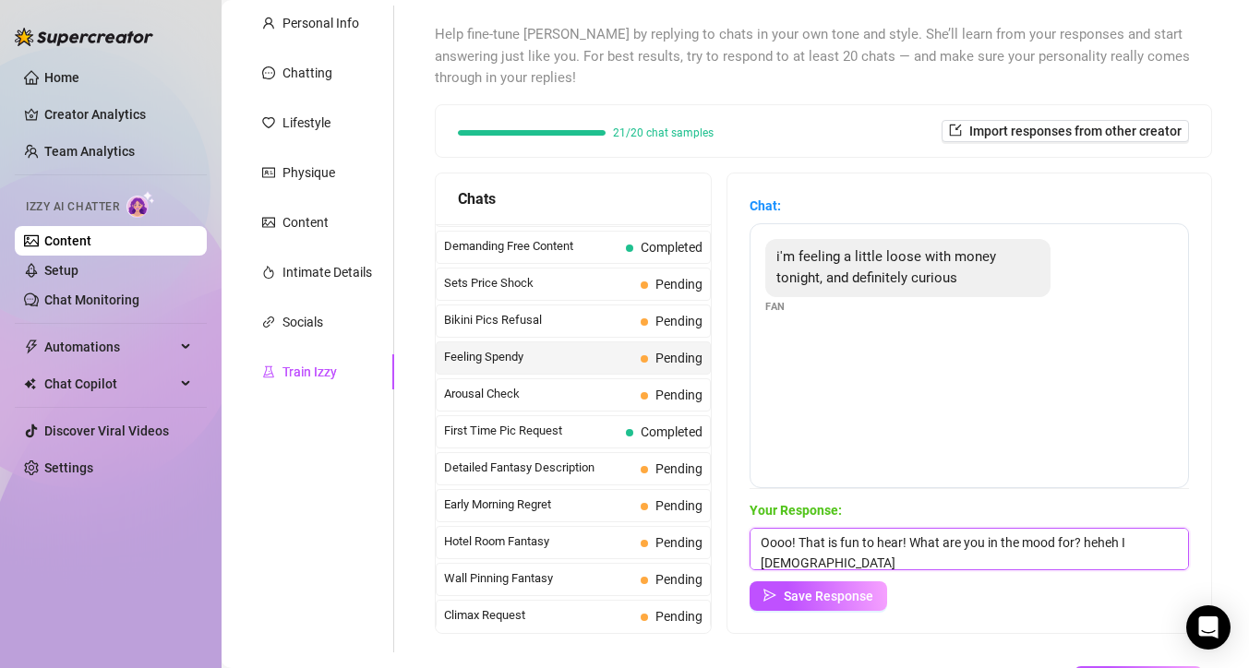
scroll to position [1, 0]
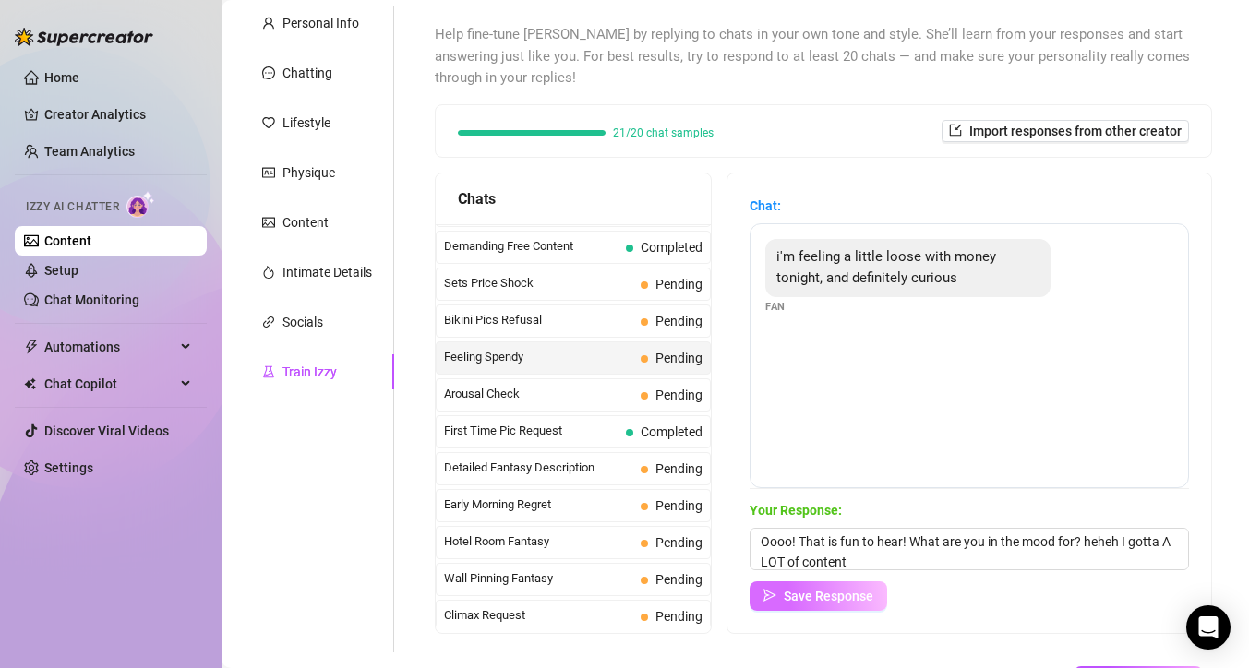
click at [838, 596] on span "Save Response" at bounding box center [829, 596] width 90 height 15
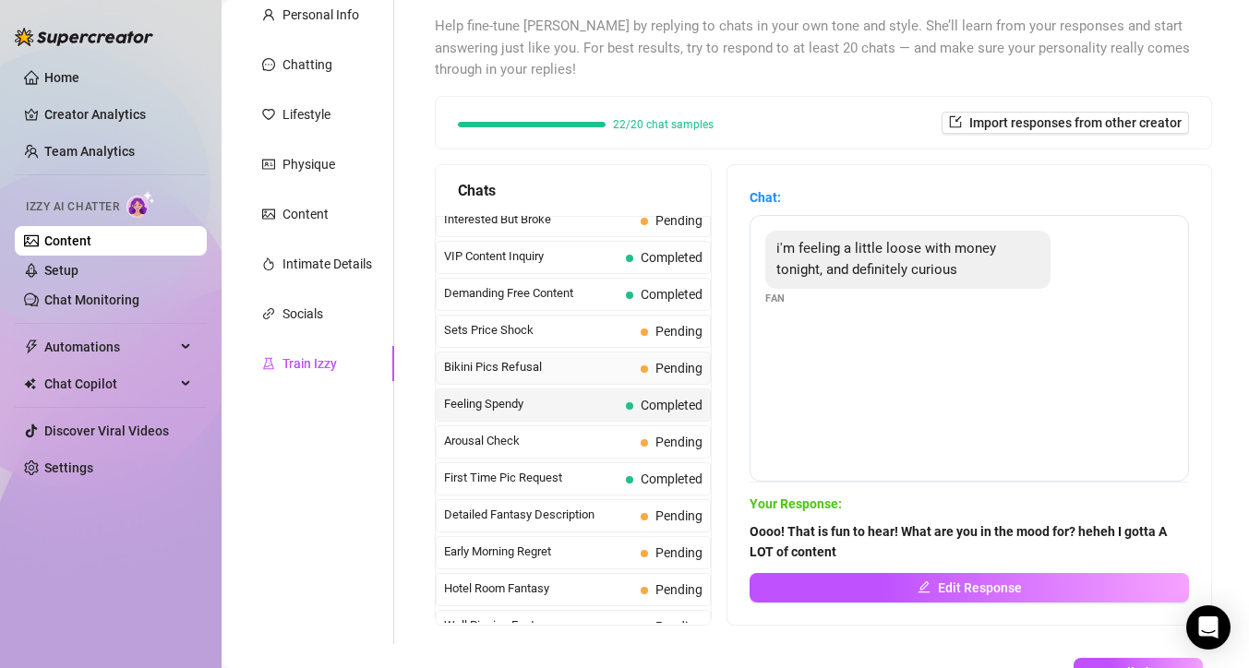
scroll to position [439, 0]
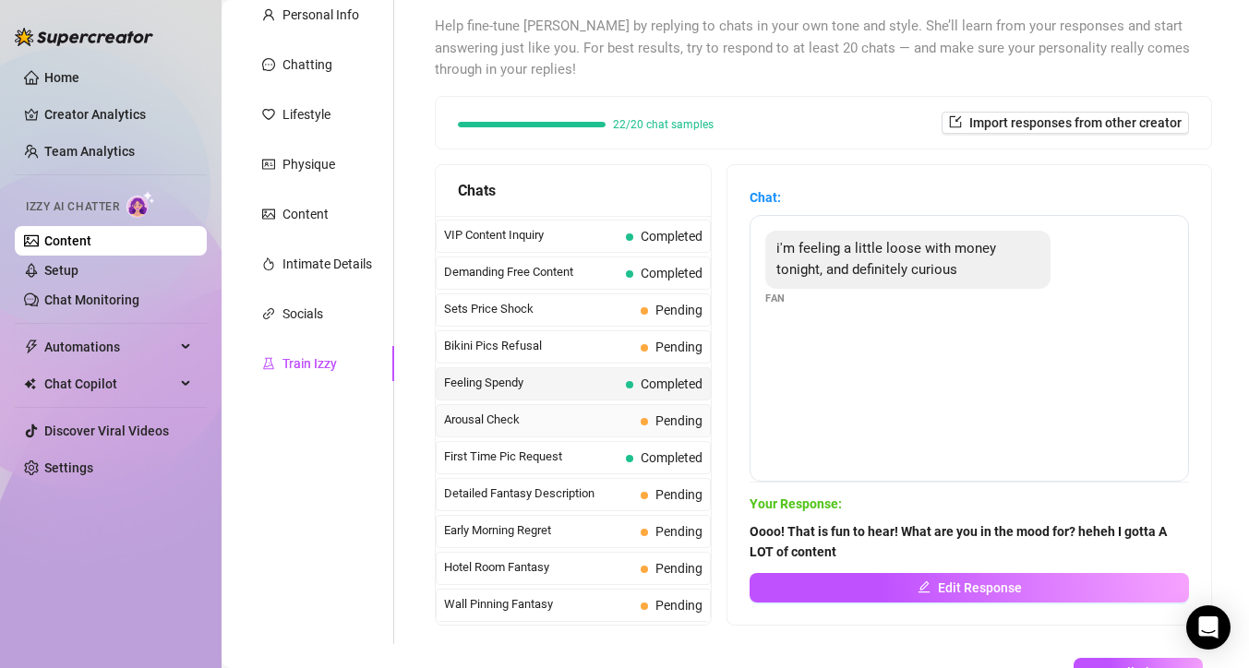
click at [618, 420] on span "Arousal Check" at bounding box center [538, 420] width 189 height 18
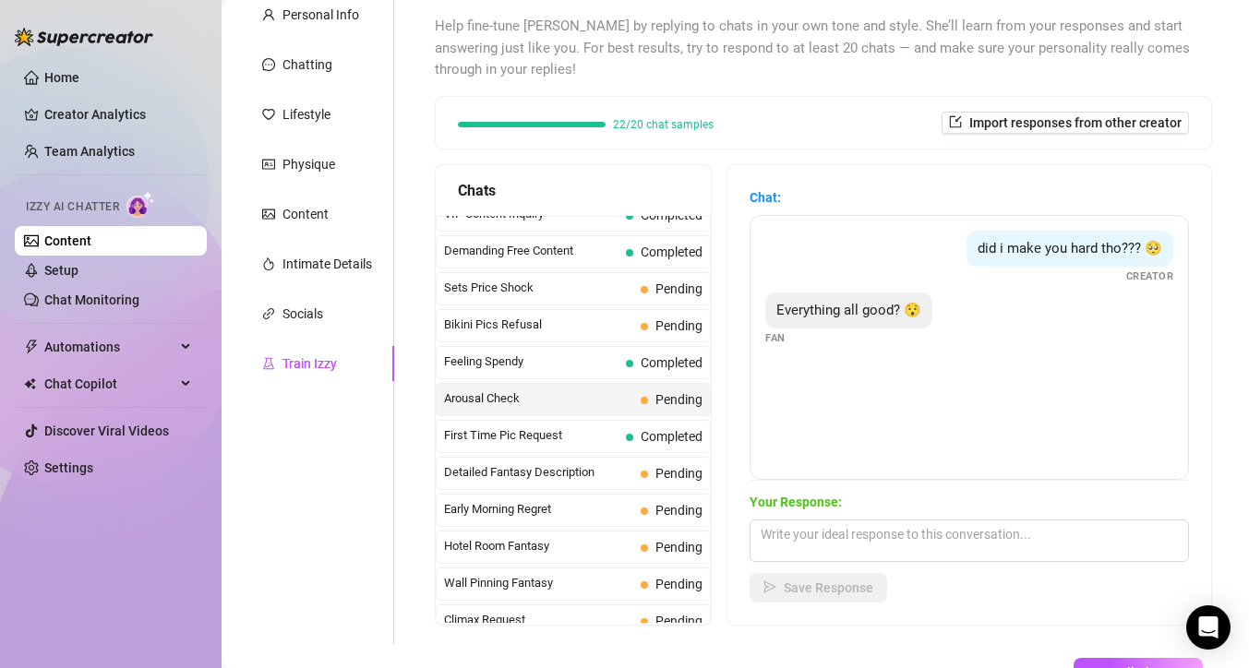
scroll to position [542, 0]
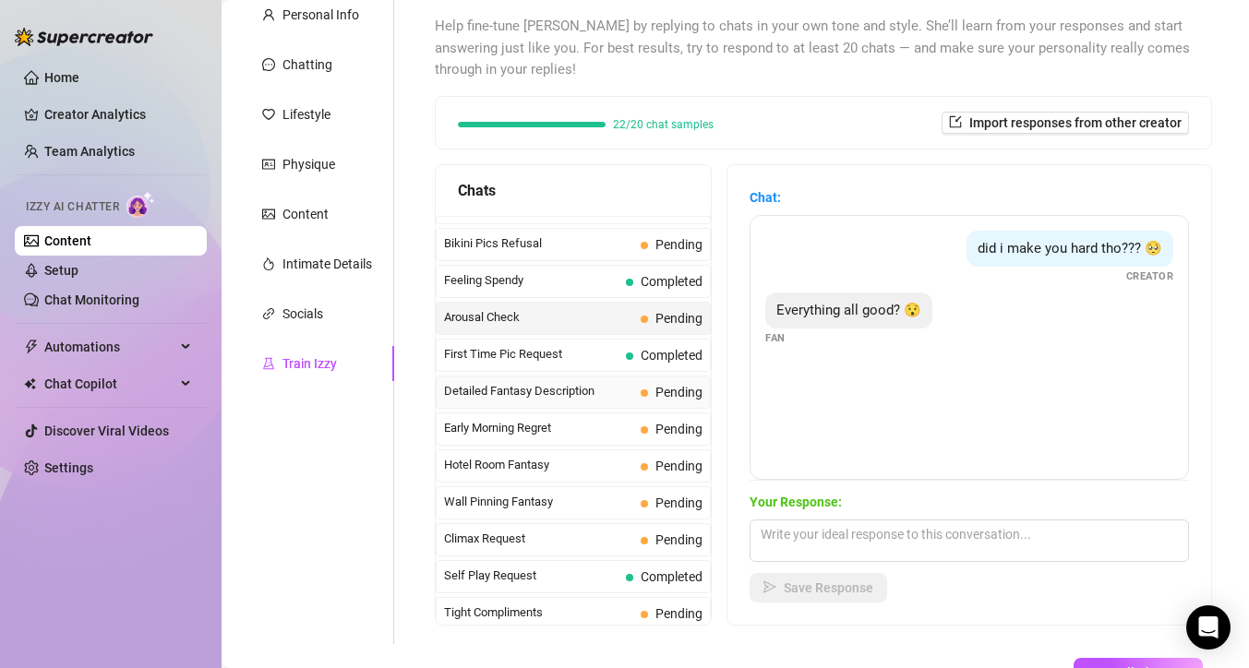
click at [568, 398] on span "Detailed Fantasy Description" at bounding box center [538, 391] width 189 height 18
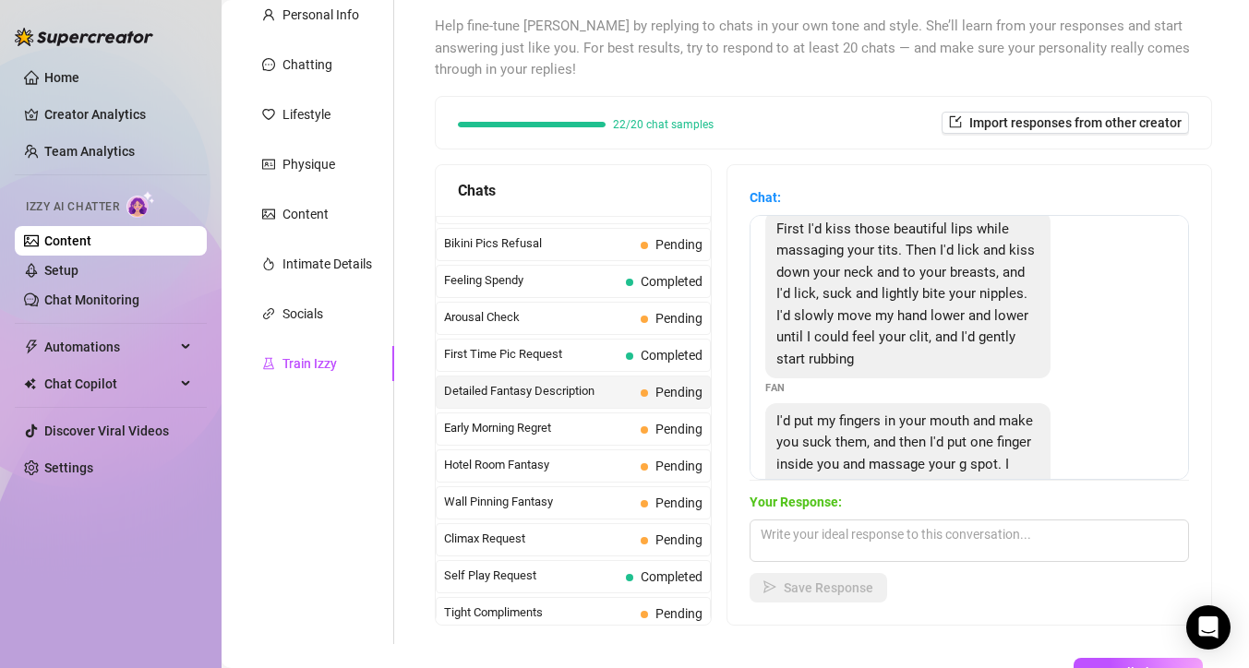
scroll to position [0, 0]
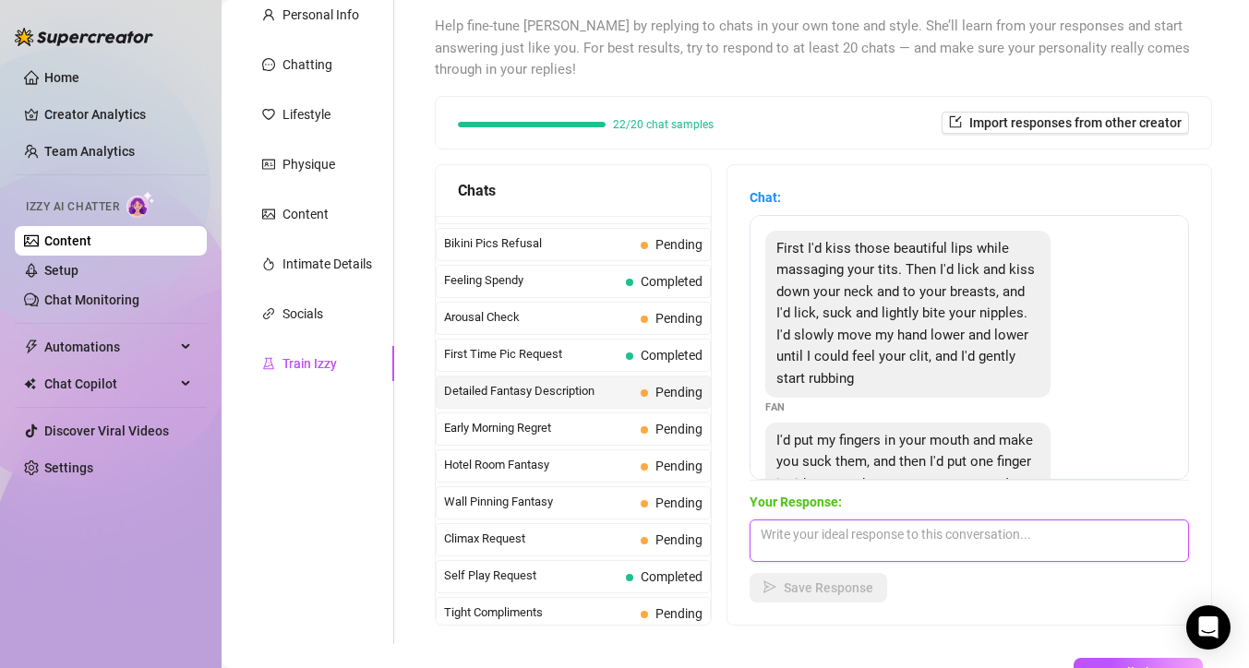
click at [907, 530] on textarea at bounding box center [968, 541] width 439 height 42
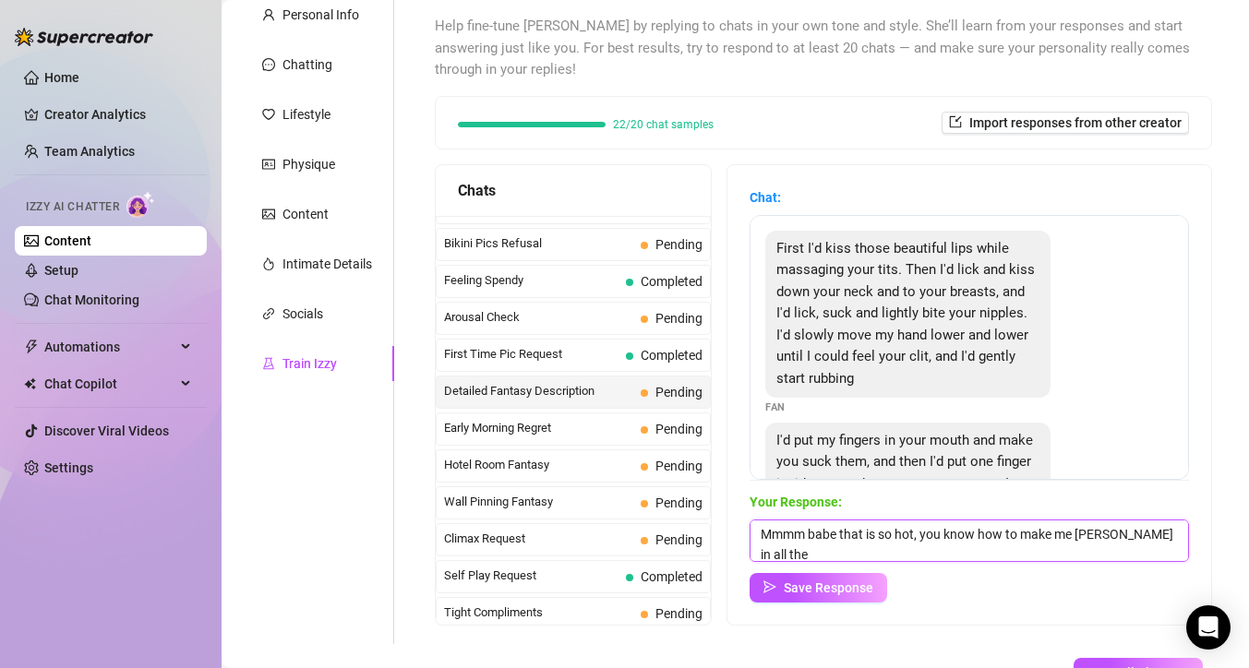
scroll to position [1, 0]
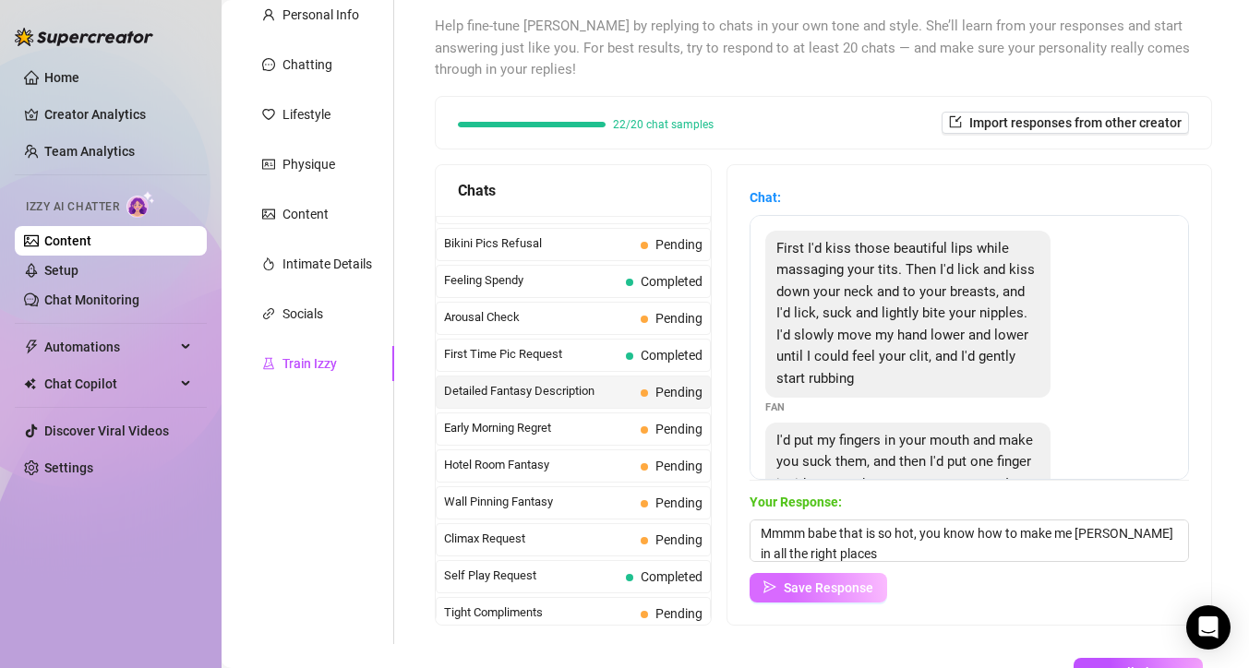
click at [869, 587] on span "Save Response" at bounding box center [829, 588] width 90 height 15
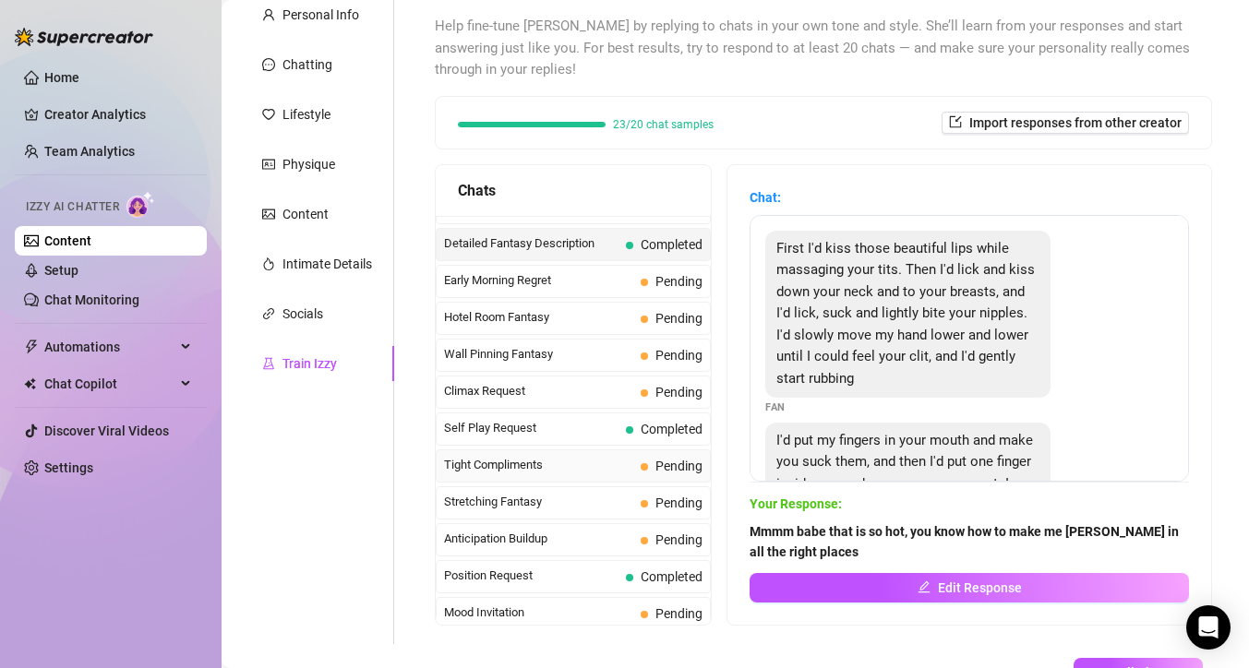
scroll to position [706, 0]
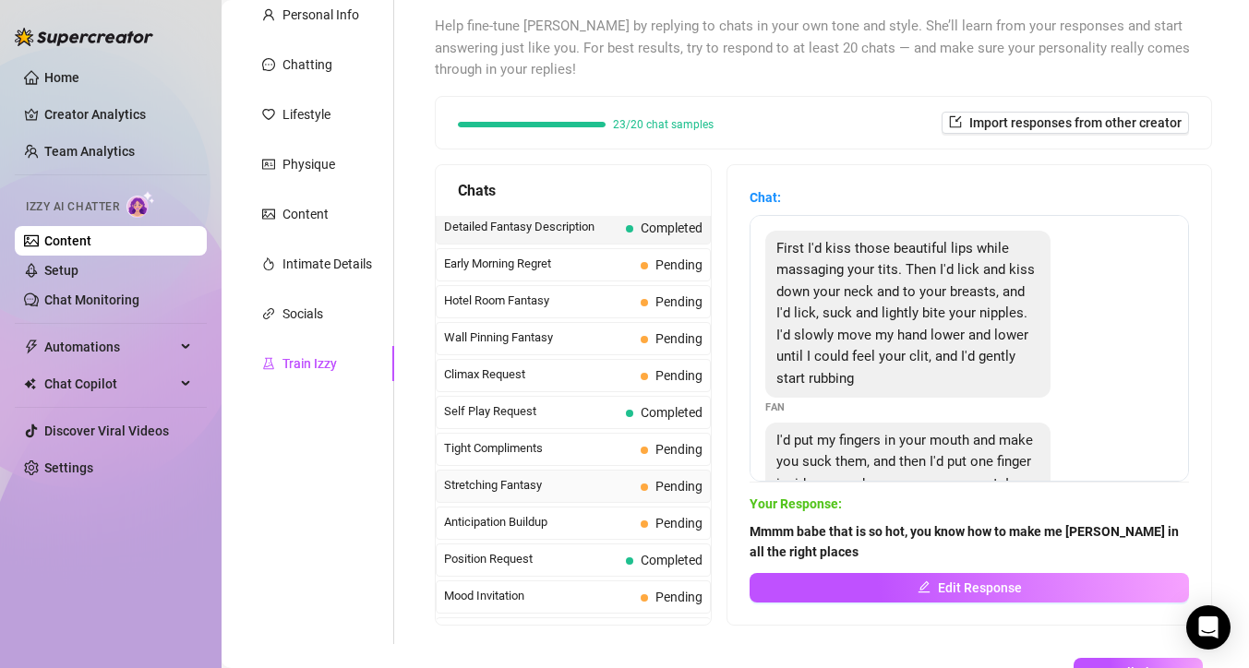
click at [533, 490] on span "Stretching Fantasy" at bounding box center [538, 485] width 189 height 18
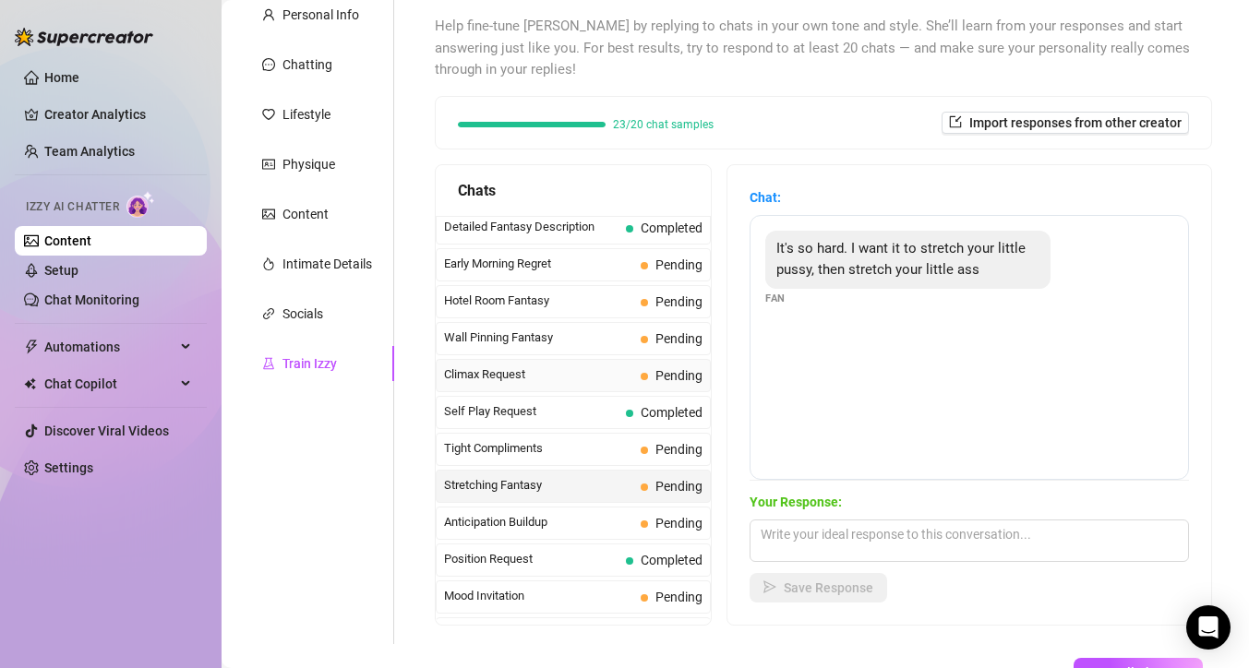
click at [524, 374] on span "Climax Request" at bounding box center [538, 374] width 189 height 18
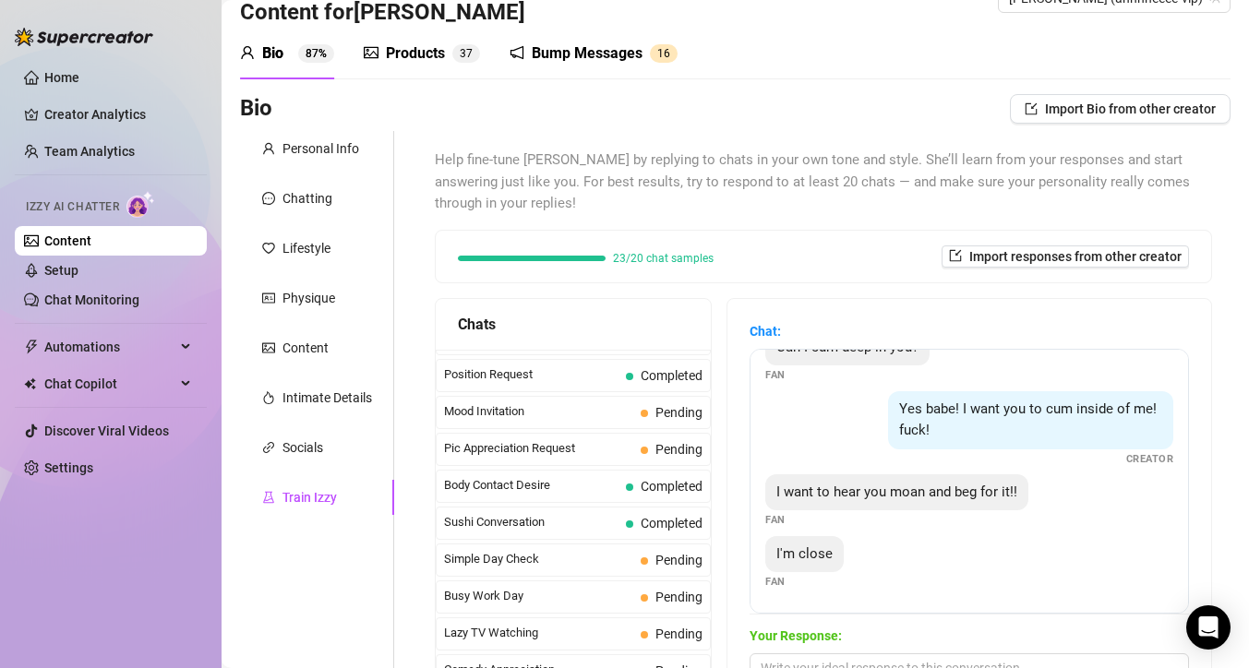
scroll to position [176, 0]
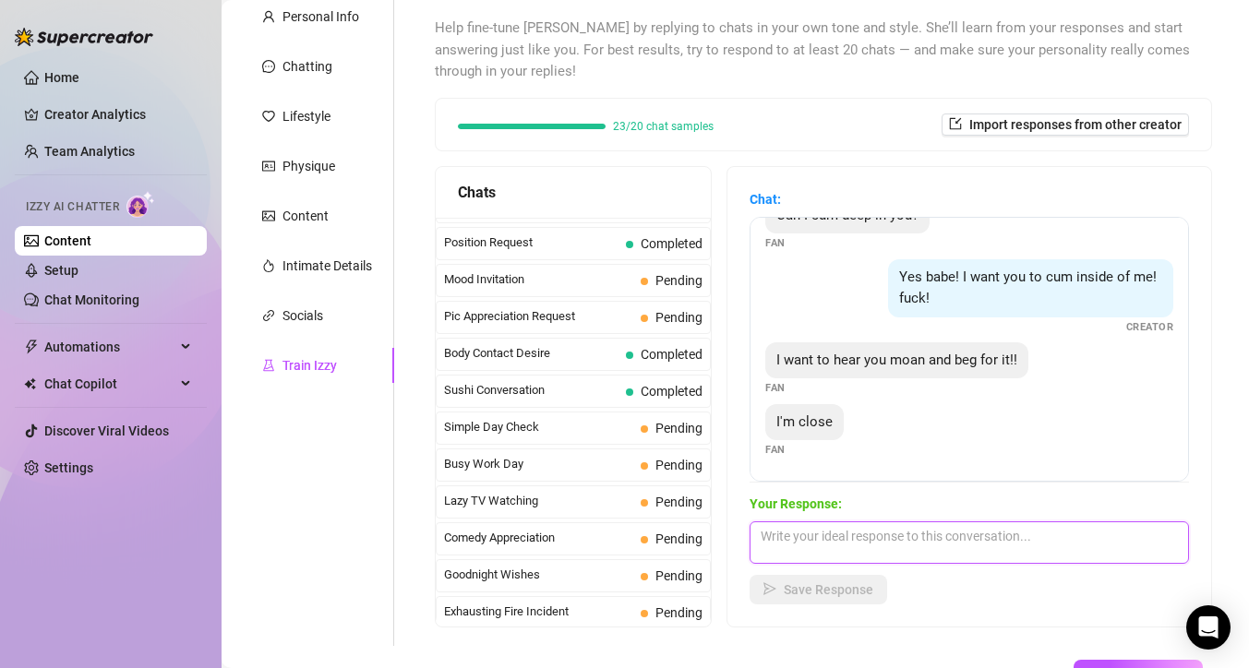
click at [873, 544] on textarea at bounding box center [968, 542] width 439 height 42
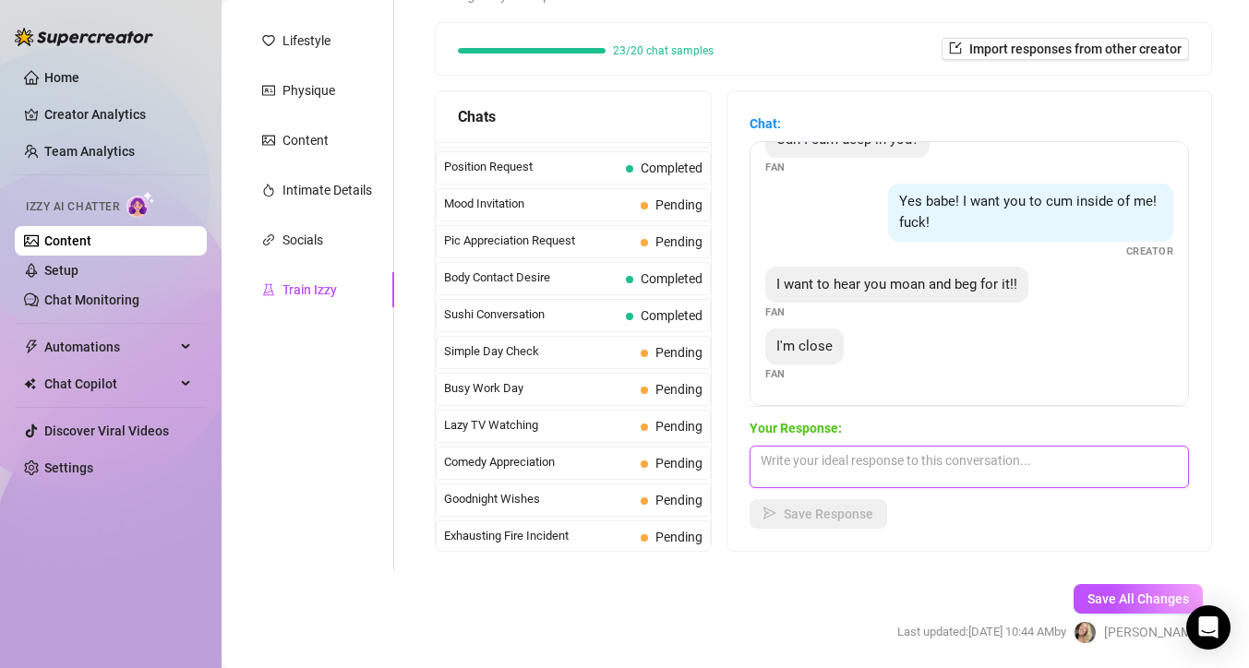
scroll to position [316, 0]
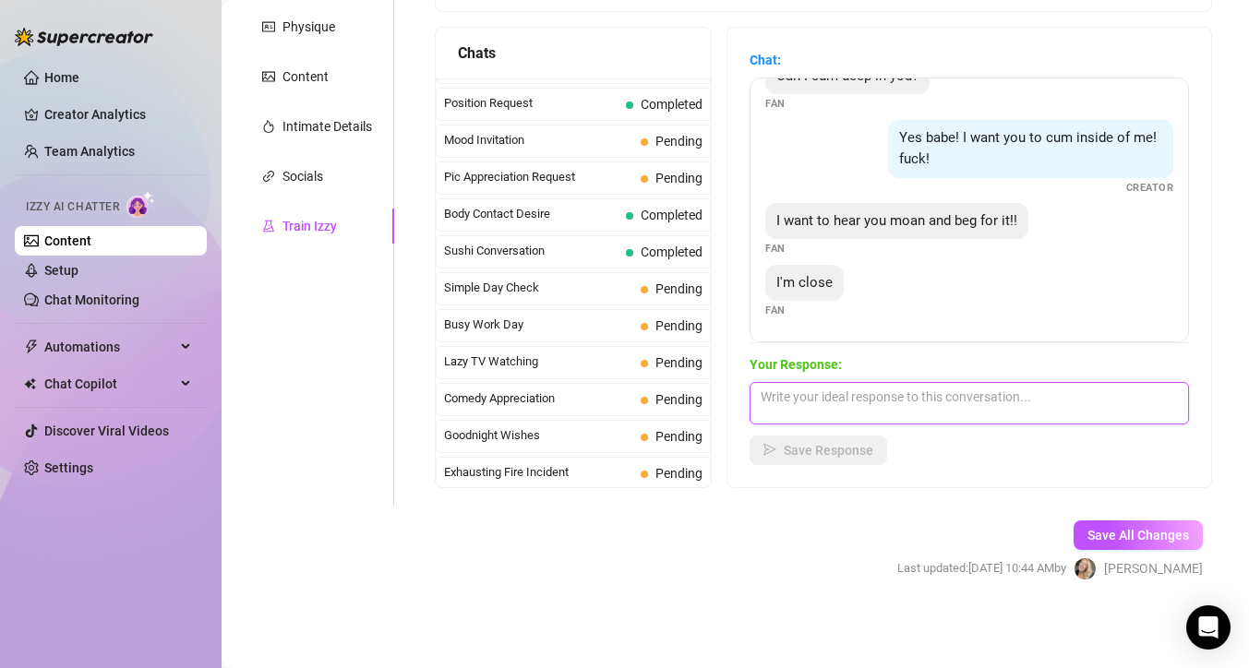
click at [843, 401] on textarea at bounding box center [968, 403] width 439 height 42
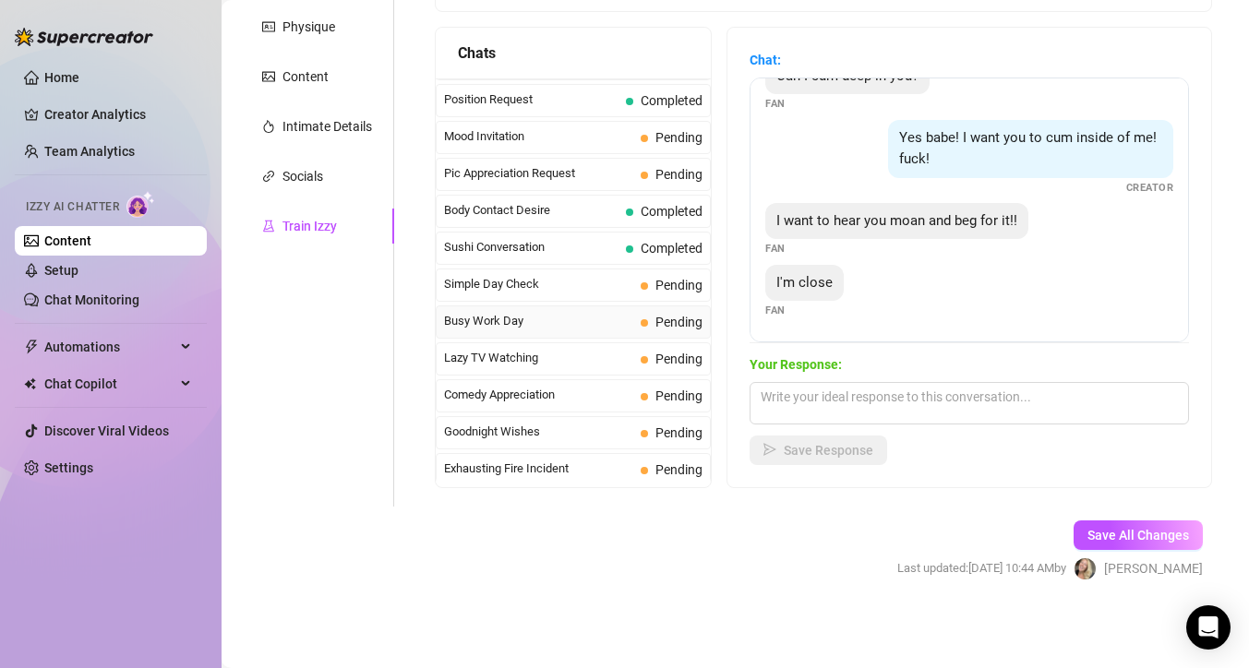
click at [503, 318] on span "Busy Work Day" at bounding box center [538, 321] width 189 height 18
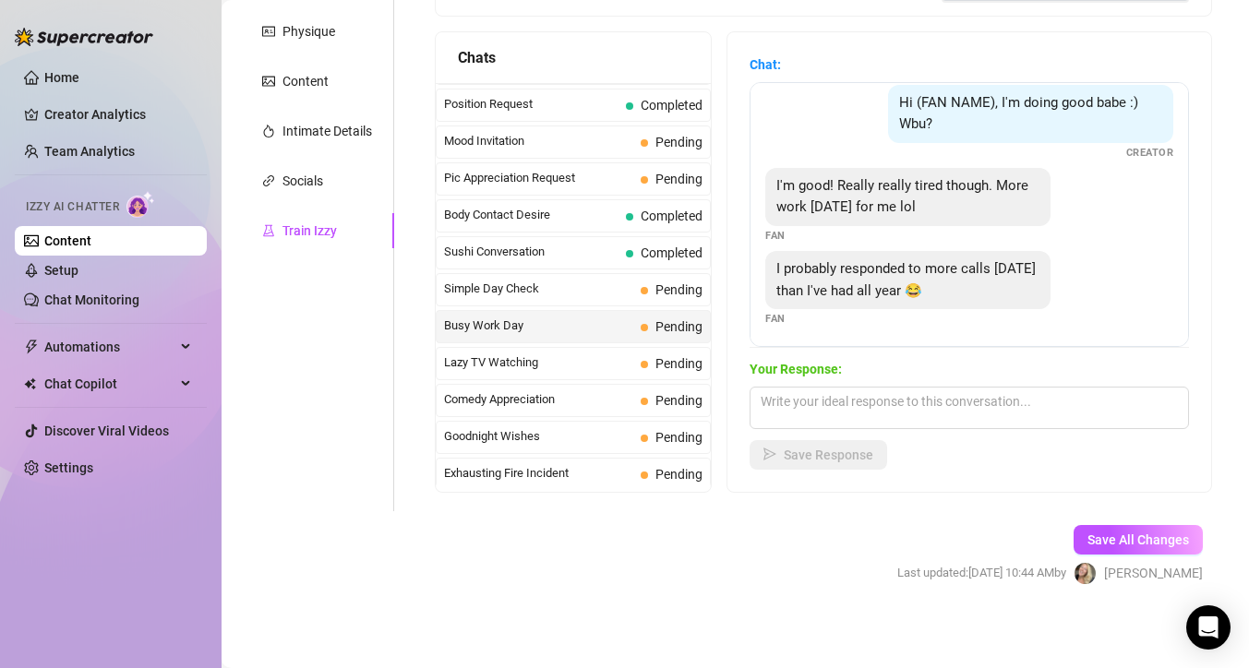
scroll to position [78, 0]
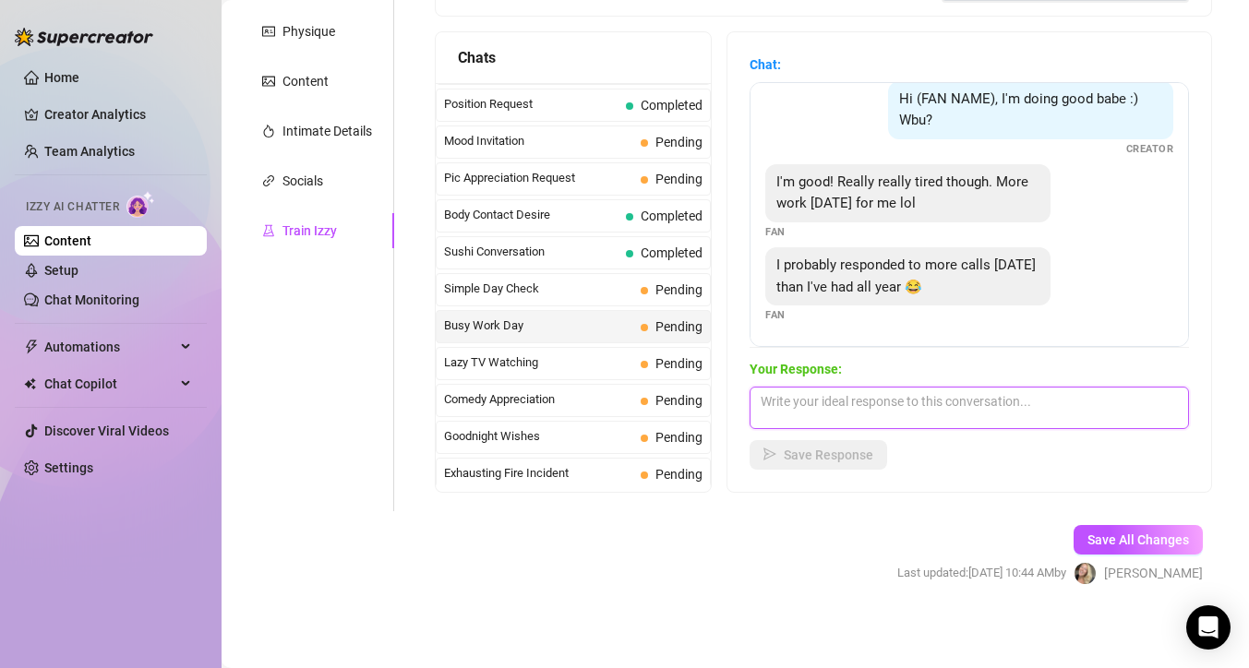
click at [954, 402] on textarea at bounding box center [968, 408] width 439 height 42
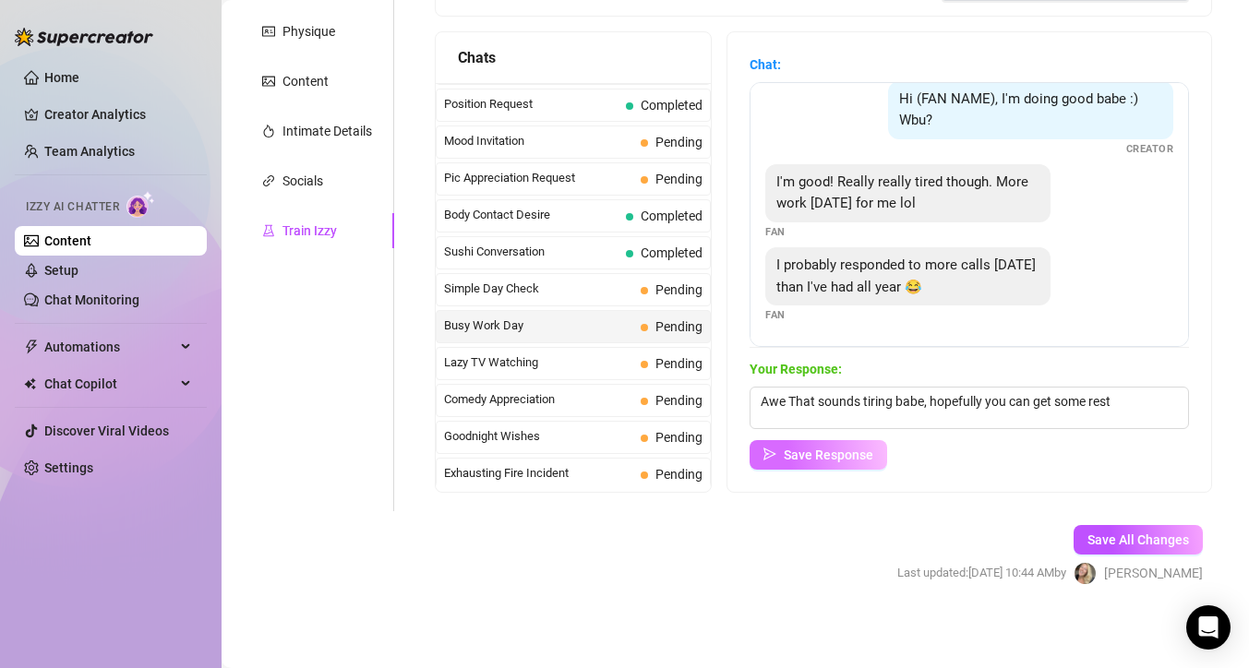
click at [886, 454] on button "Save Response" at bounding box center [818, 455] width 138 height 30
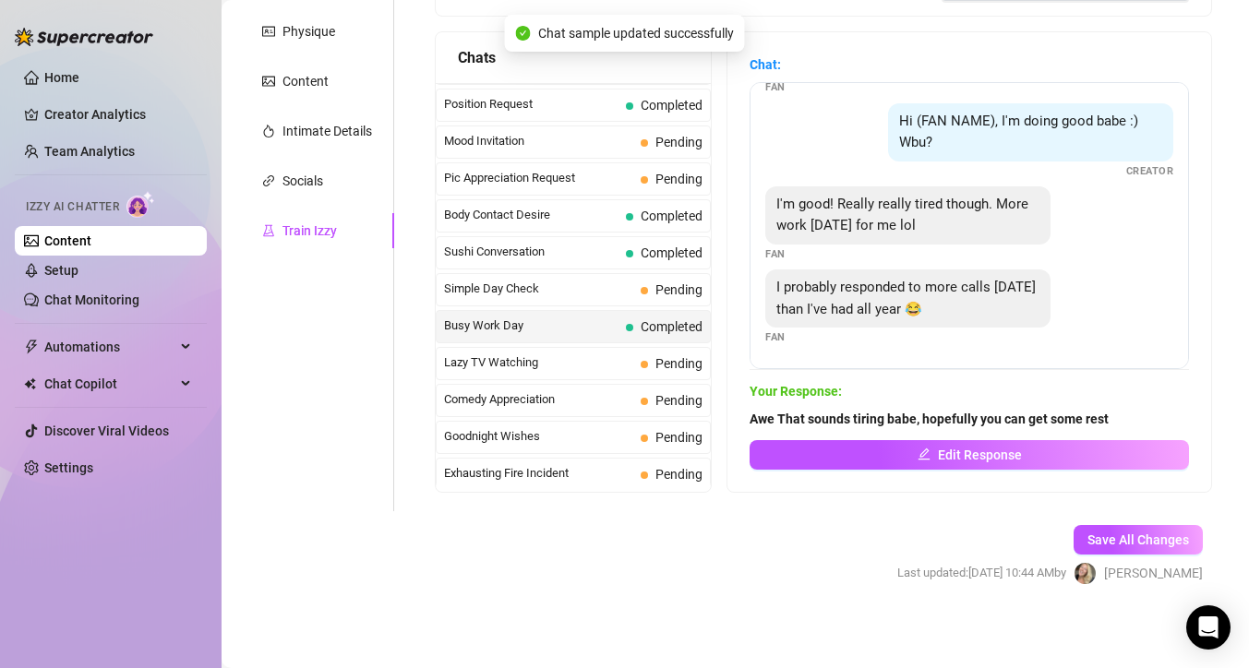
scroll to position [56, 0]
click at [551, 367] on span "Lazy TV Watching" at bounding box center [538, 362] width 189 height 18
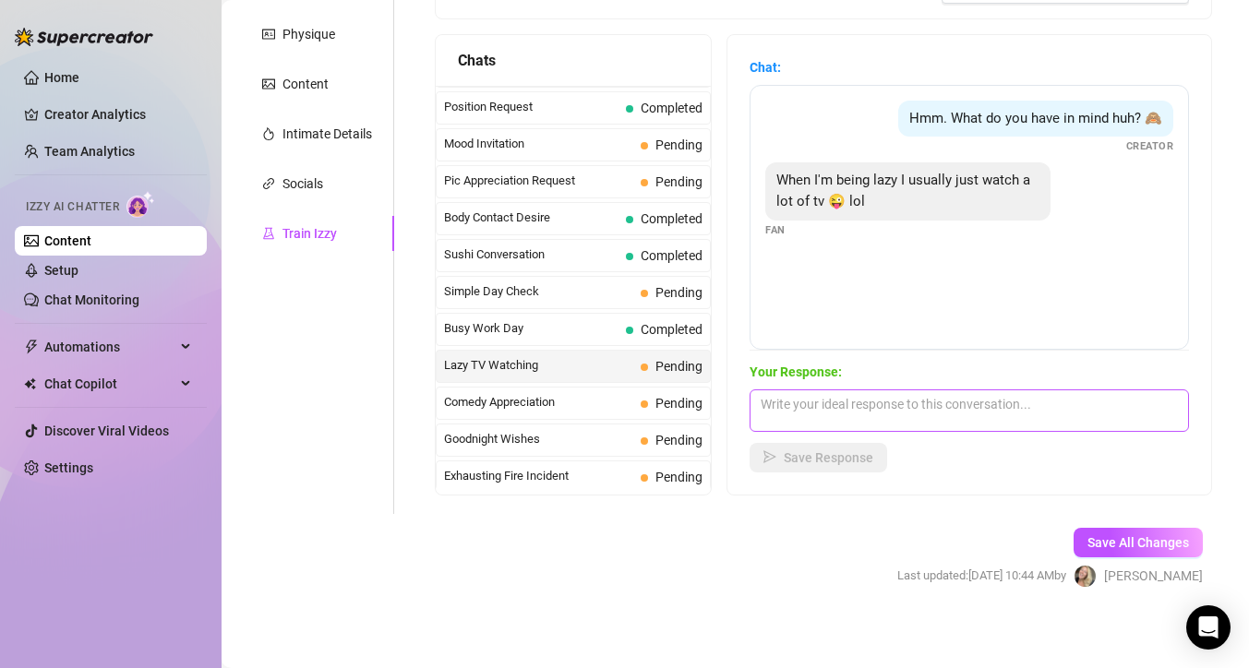
scroll to position [311, 0]
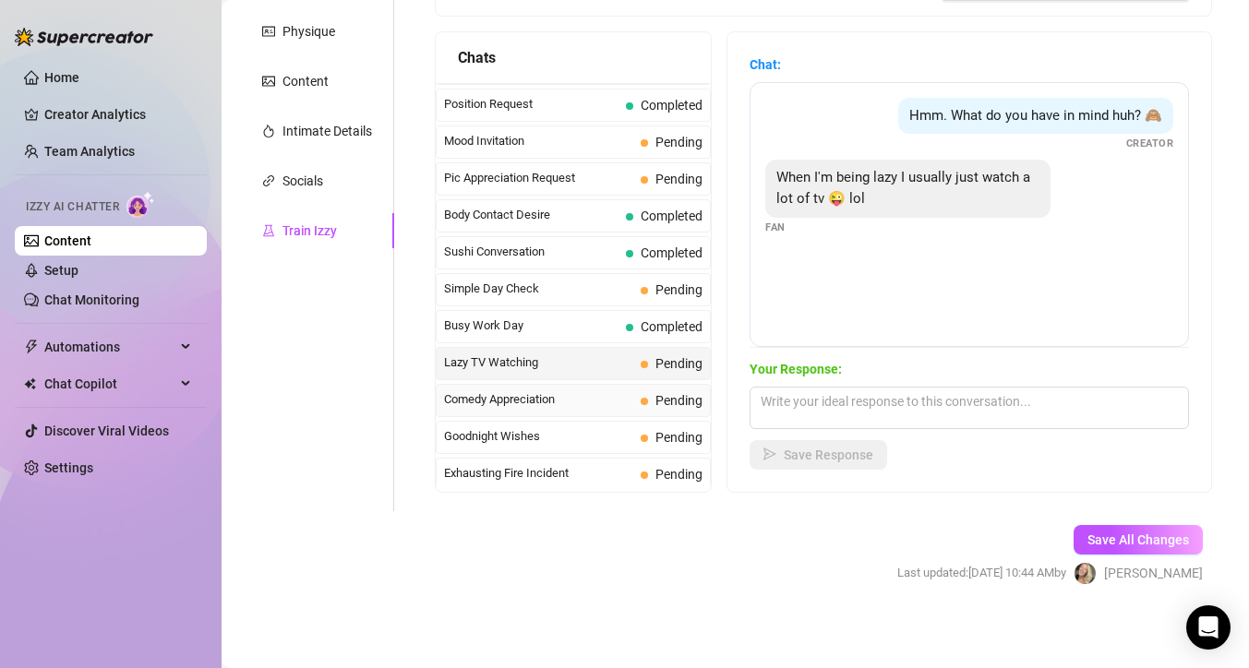
click at [576, 400] on span "Comedy Appreciation" at bounding box center [538, 399] width 189 height 18
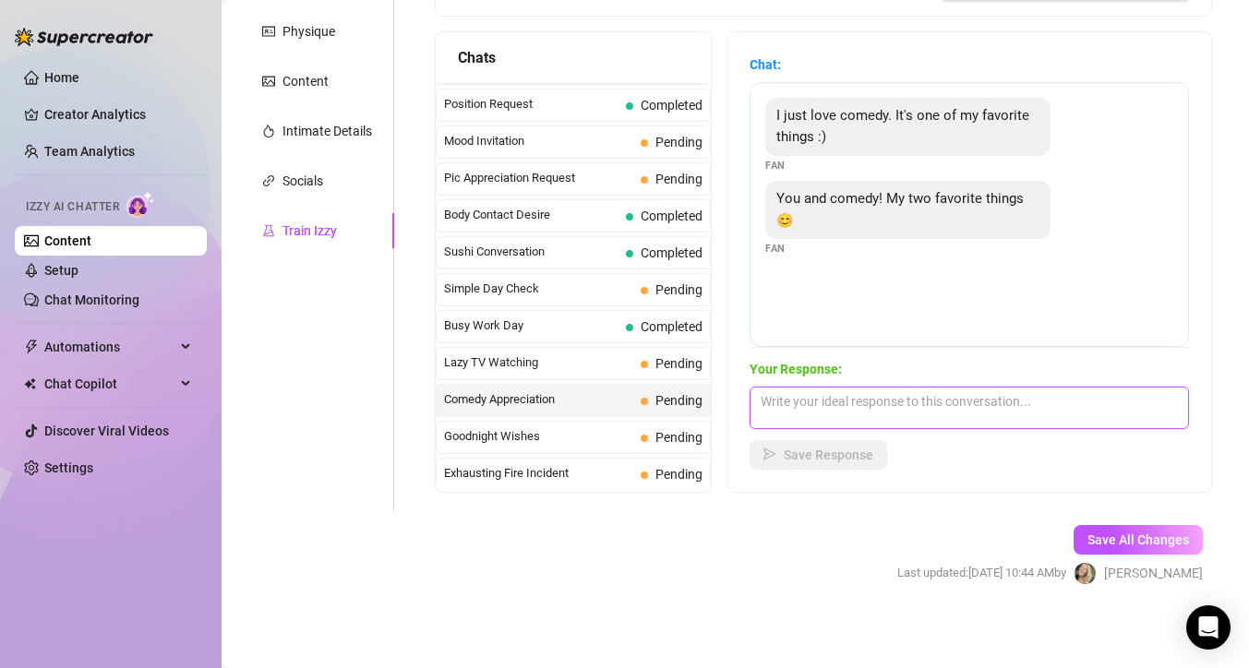
click at [867, 400] on textarea at bounding box center [968, 408] width 439 height 42
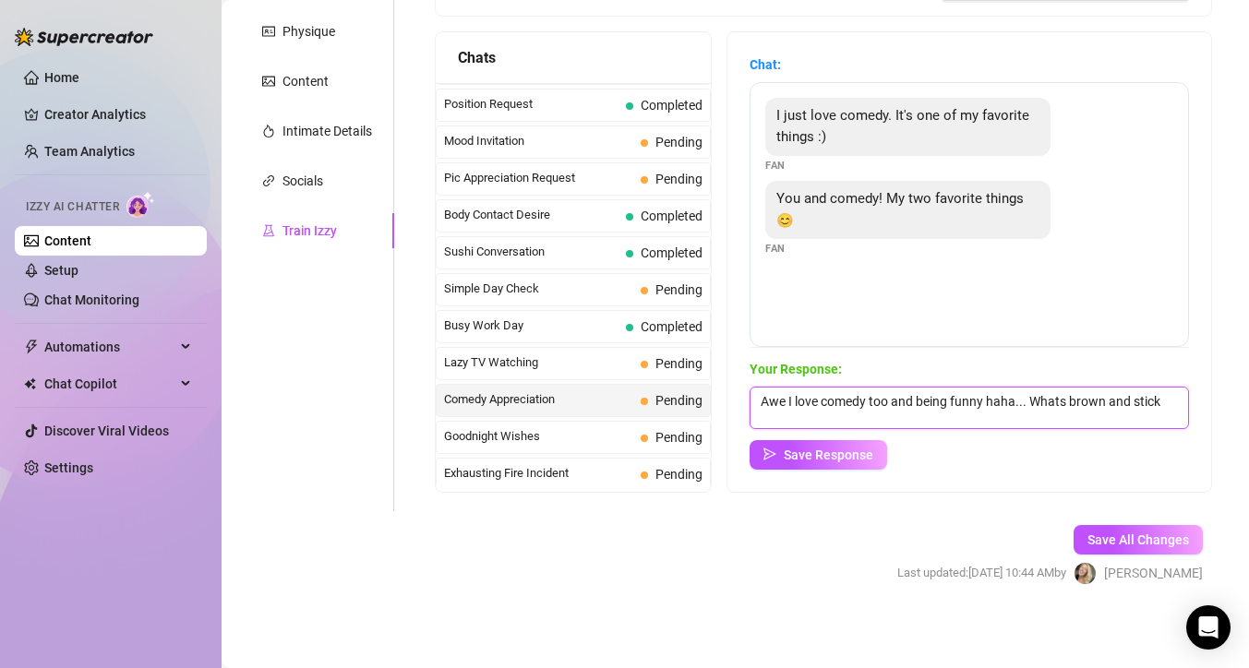
scroll to position [1, 0]
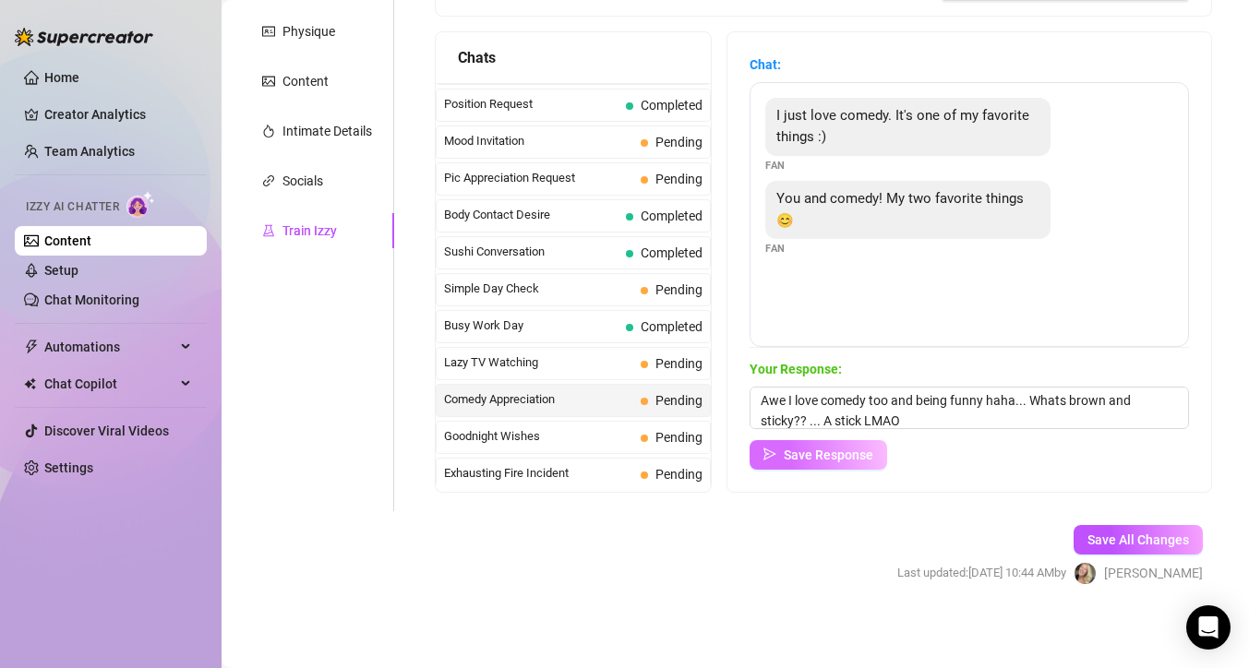
click at [840, 454] on span "Save Response" at bounding box center [829, 455] width 90 height 15
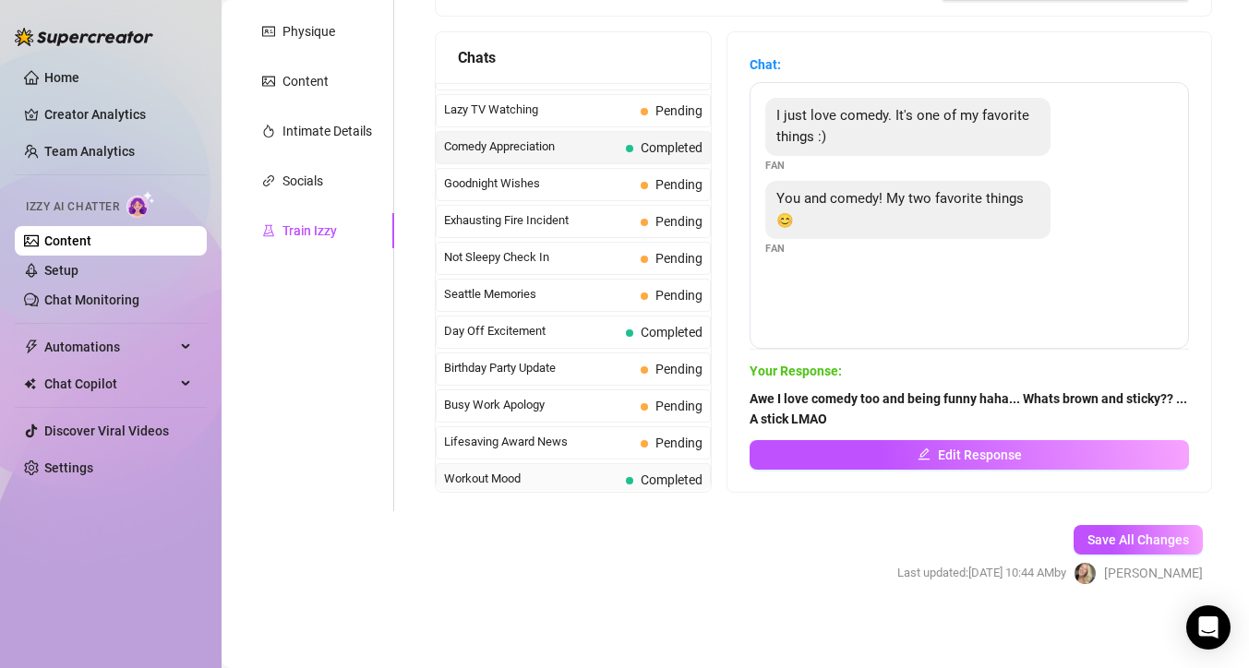
scroll to position [1320, 0]
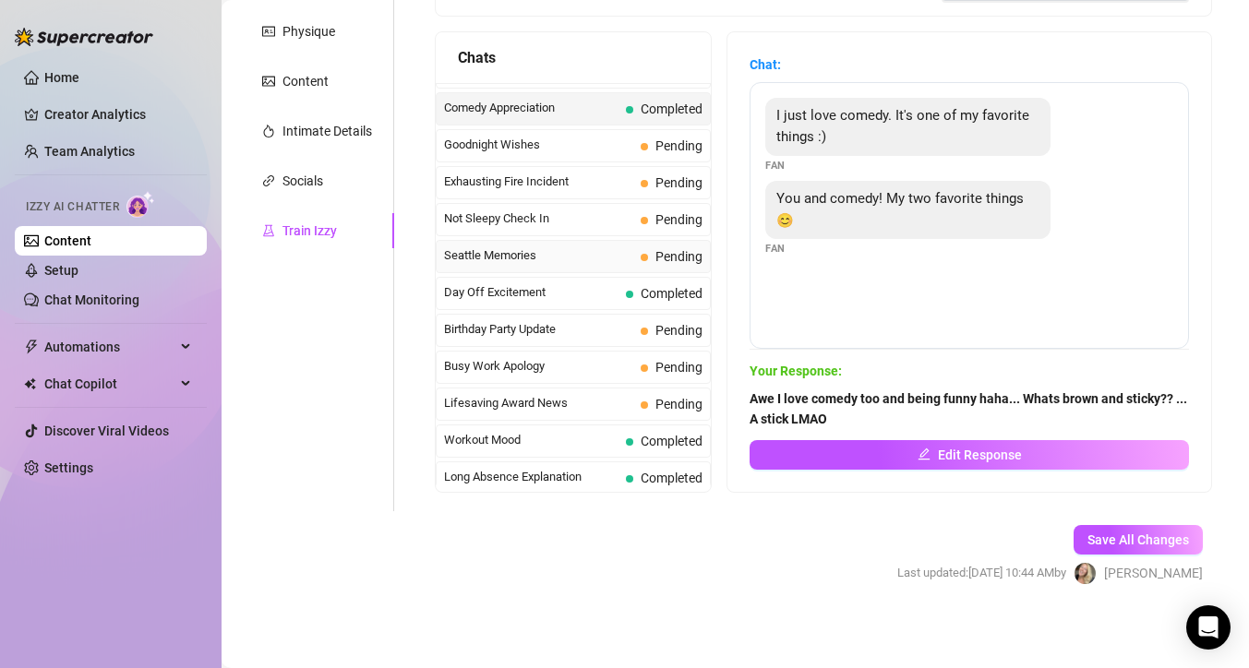
click at [554, 249] on span "Seattle Memories" at bounding box center [538, 255] width 189 height 18
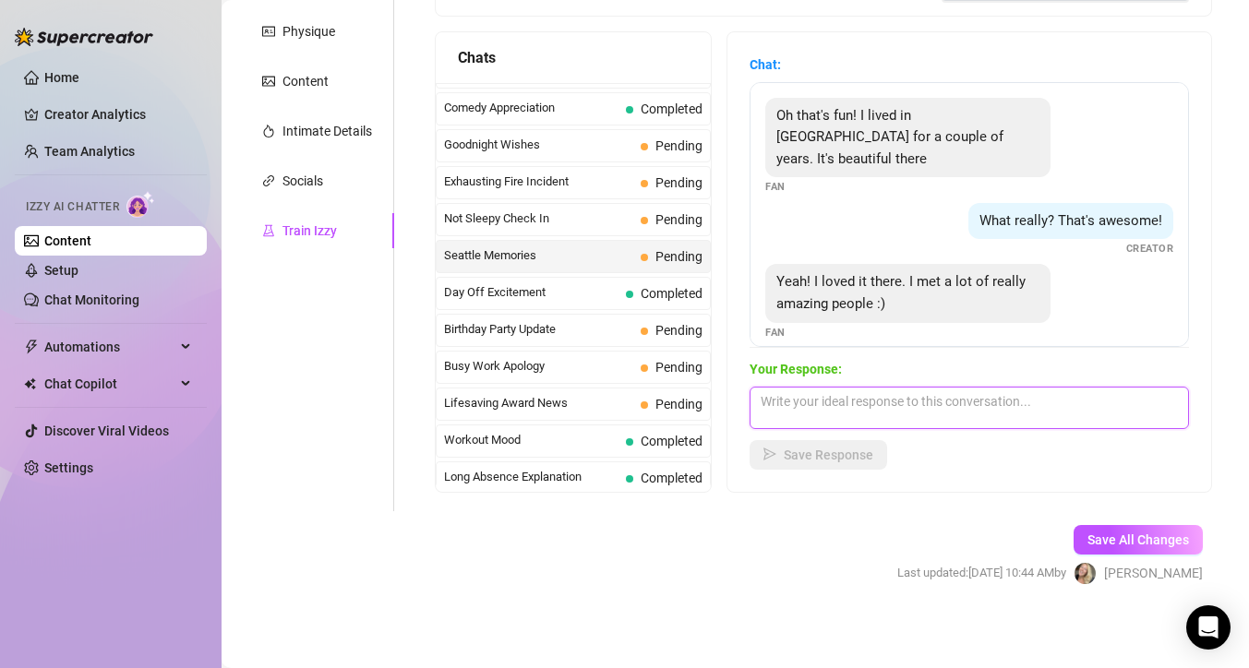
click at [909, 413] on textarea at bounding box center [968, 408] width 439 height 42
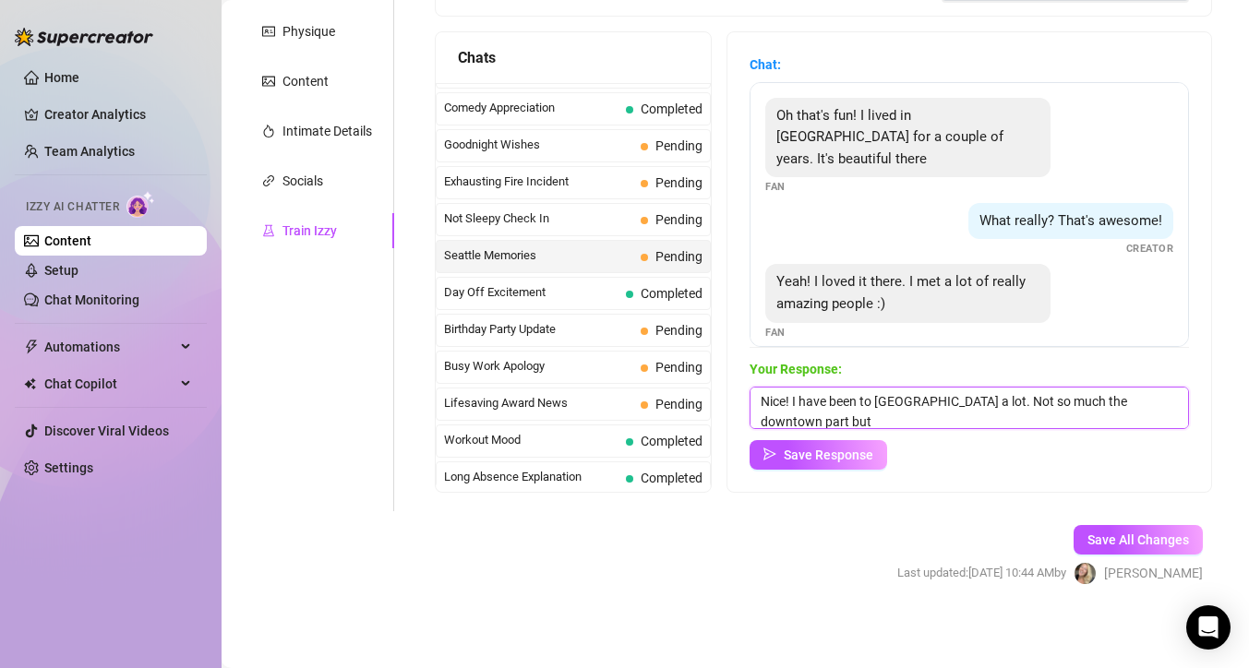
scroll to position [1, 0]
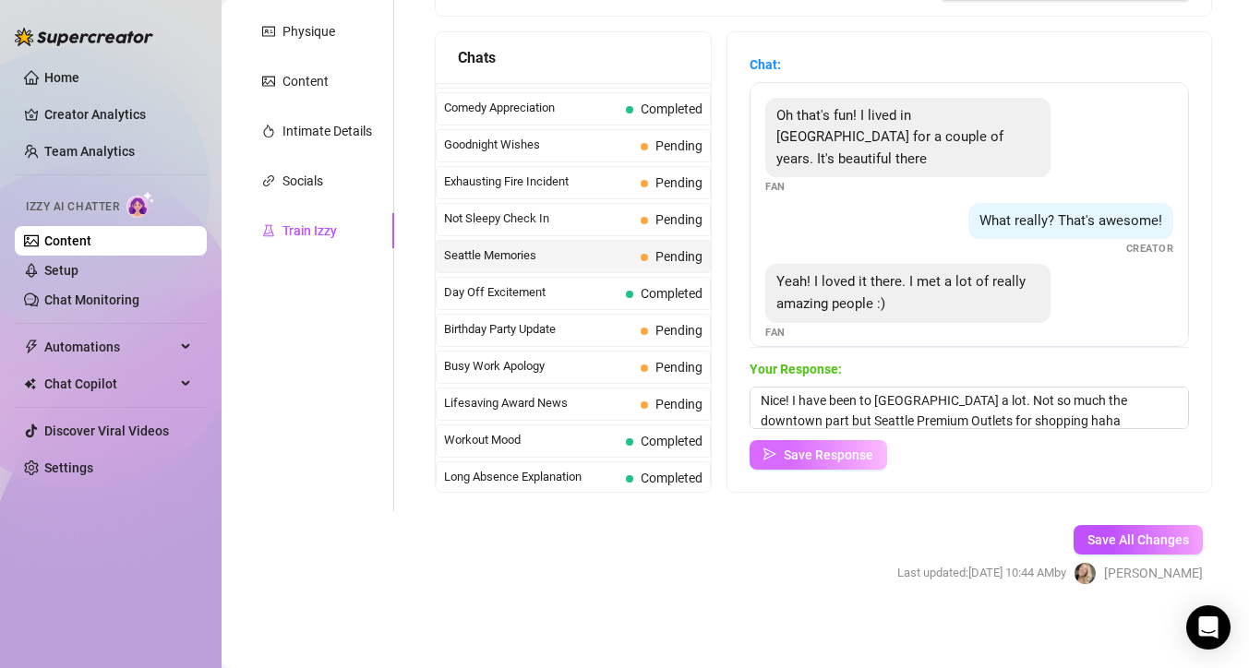
click at [863, 454] on span "Save Response" at bounding box center [829, 455] width 90 height 15
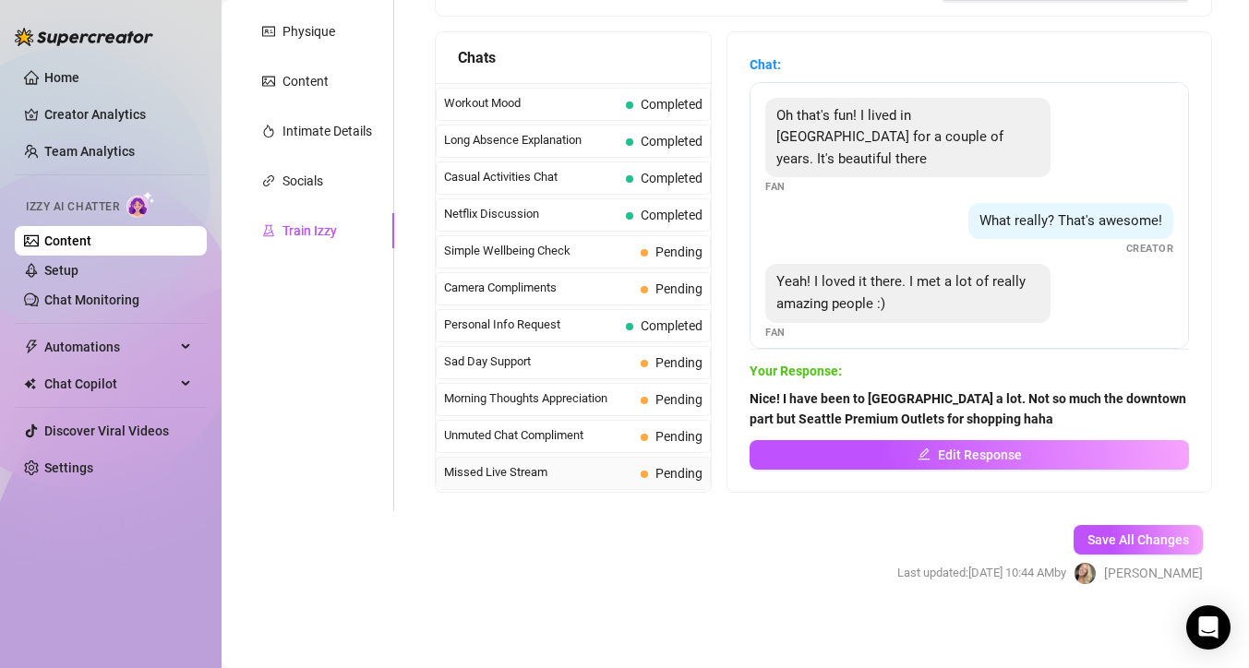
scroll to position [316, 0]
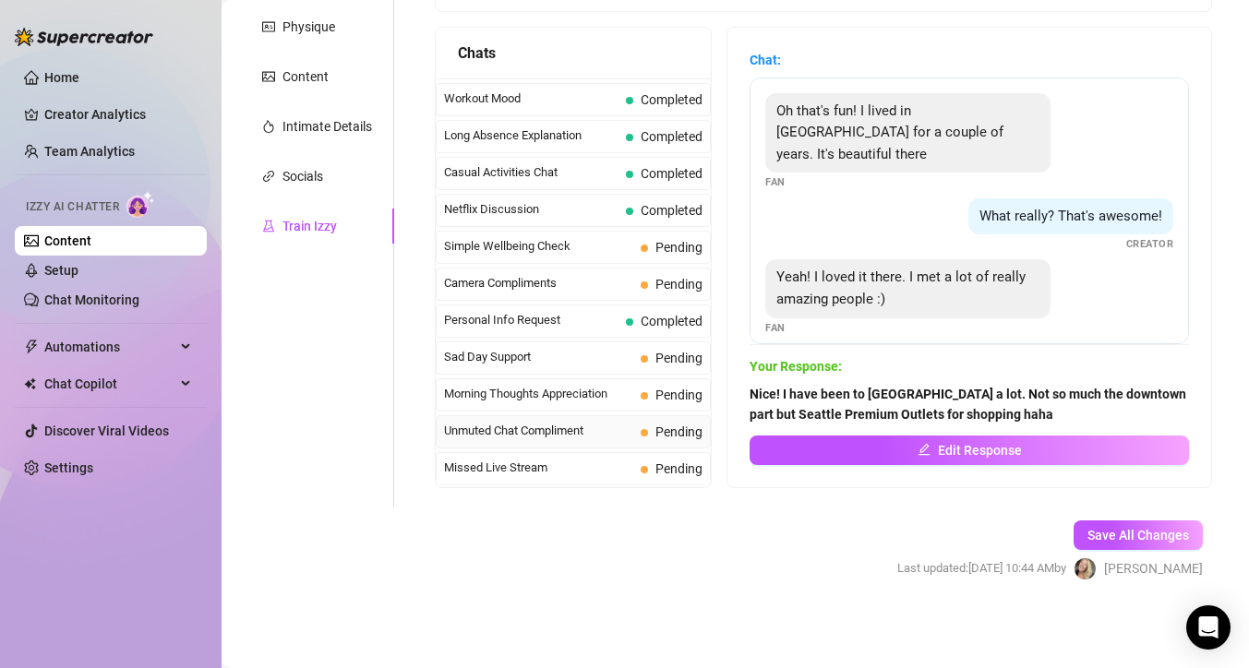
click at [572, 437] on span "Unmuted Chat Compliment" at bounding box center [538, 431] width 189 height 18
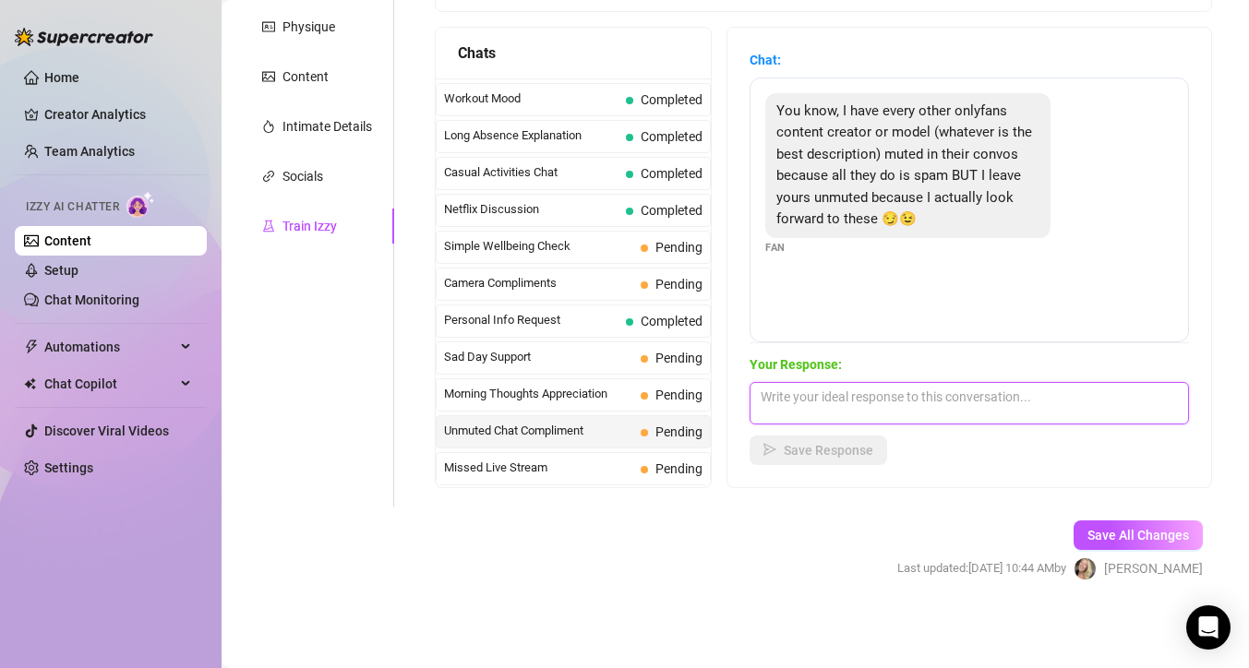
click at [940, 393] on textarea at bounding box center [968, 403] width 439 height 42
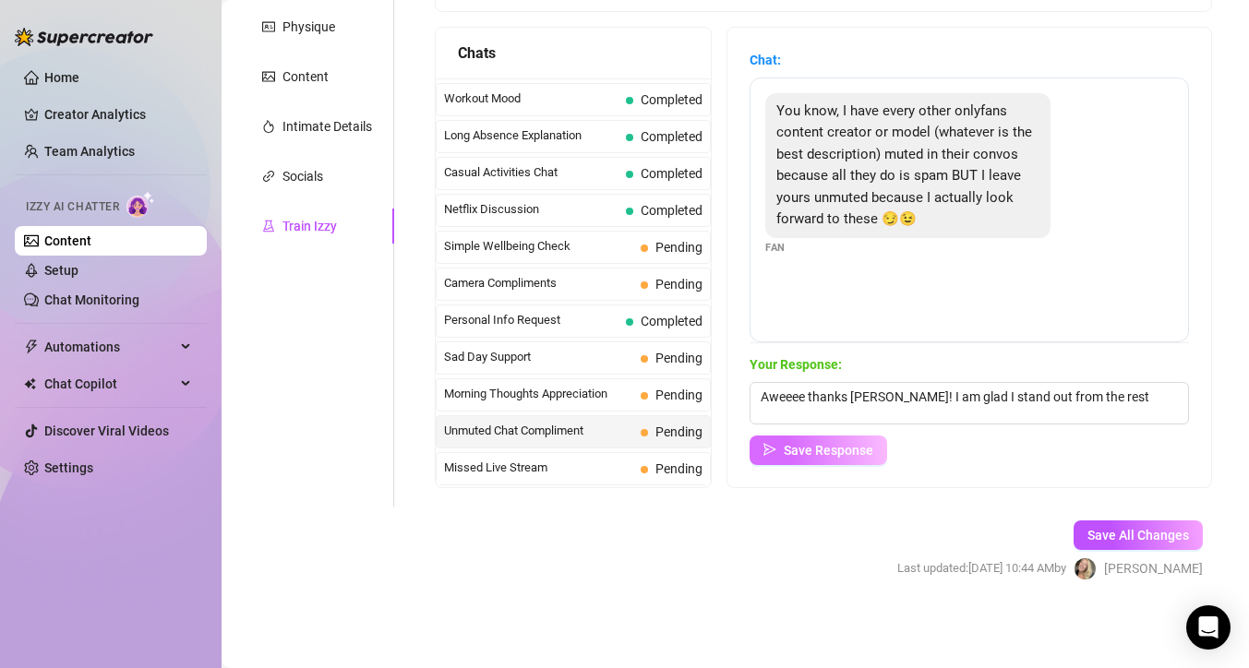
drag, startPoint x: 881, startPoint y: 470, endPoint x: 883, endPoint y: 454, distance: 15.8
click at [881, 470] on div "Chat: You know, I have every other onlyfans content creator or model (whatever …" at bounding box center [969, 258] width 484 height 460
click at [873, 455] on span "Save Response" at bounding box center [829, 450] width 90 height 15
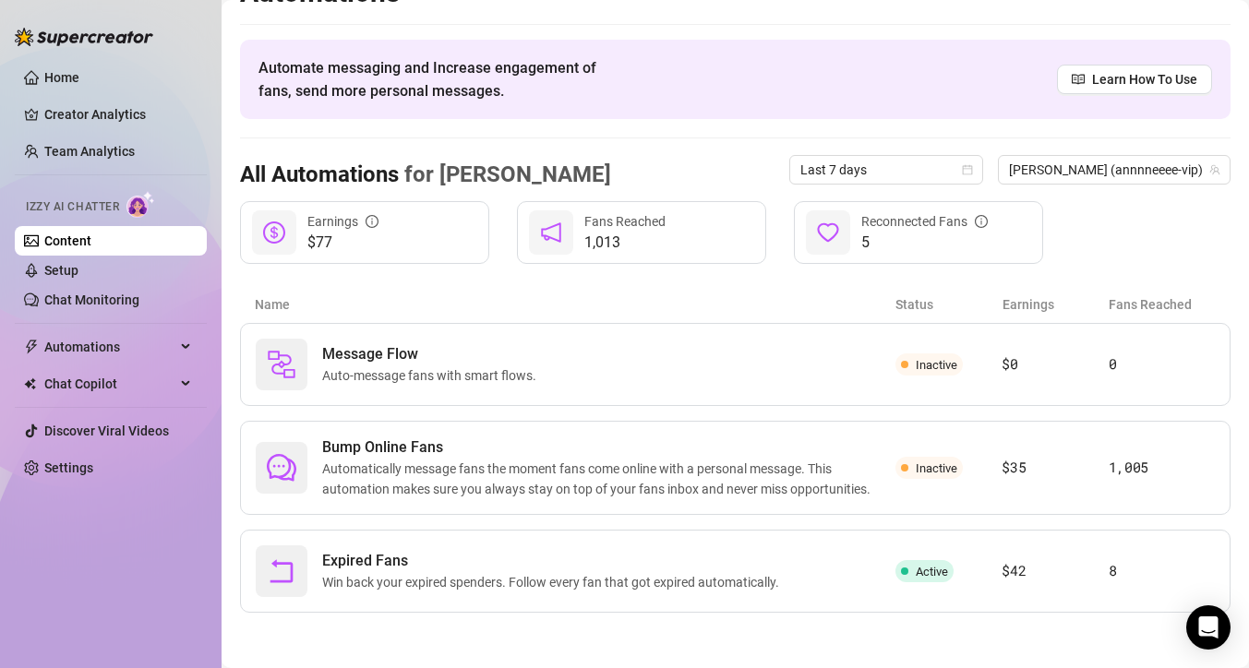
scroll to position [38, 0]
click at [139, 293] on link "Chat Monitoring" at bounding box center [91, 300] width 95 height 15
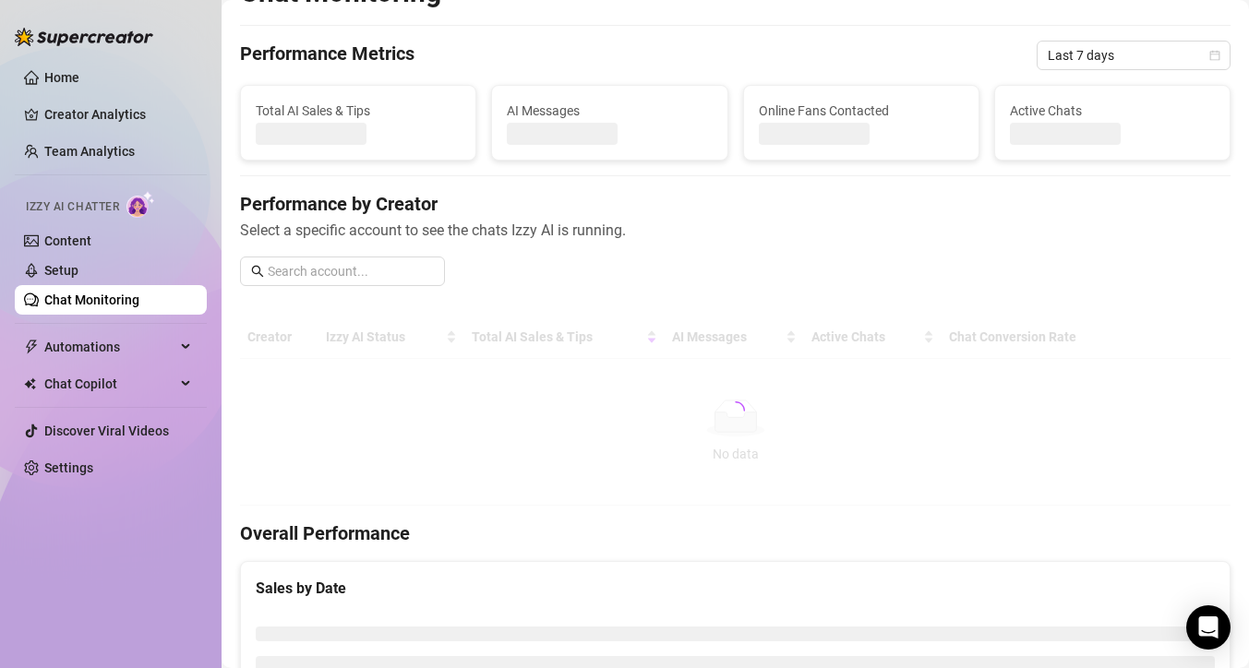
scroll to position [316, 0]
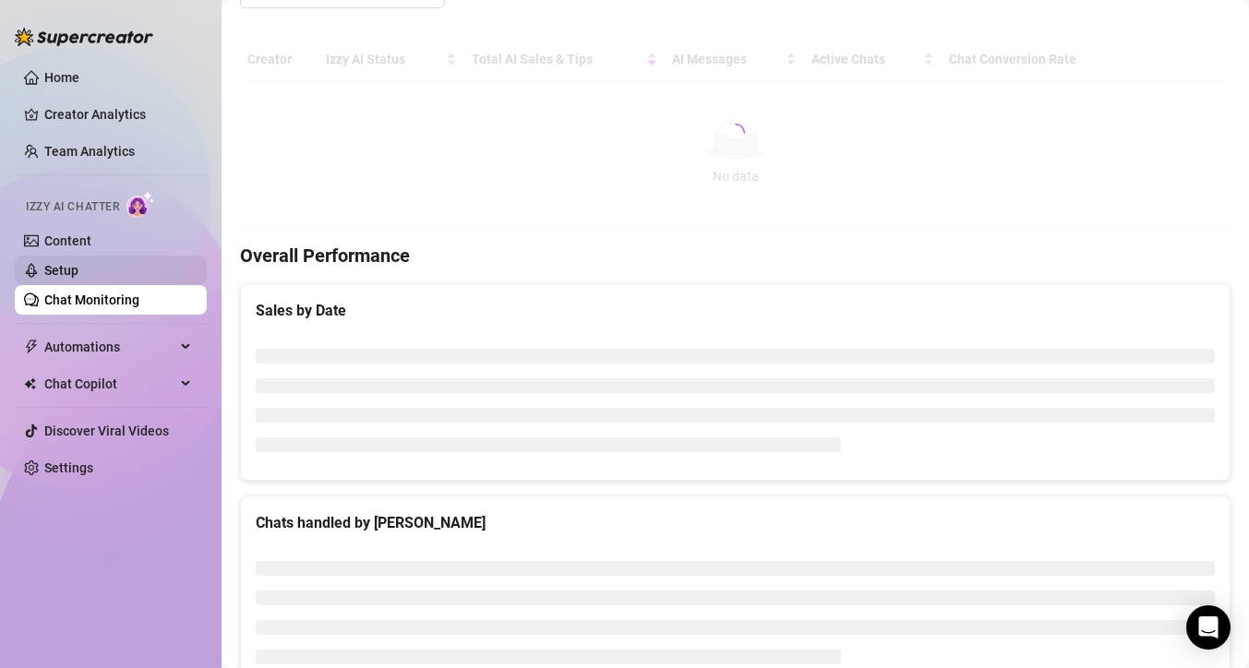
click at [78, 273] on link "Setup" at bounding box center [61, 270] width 34 height 15
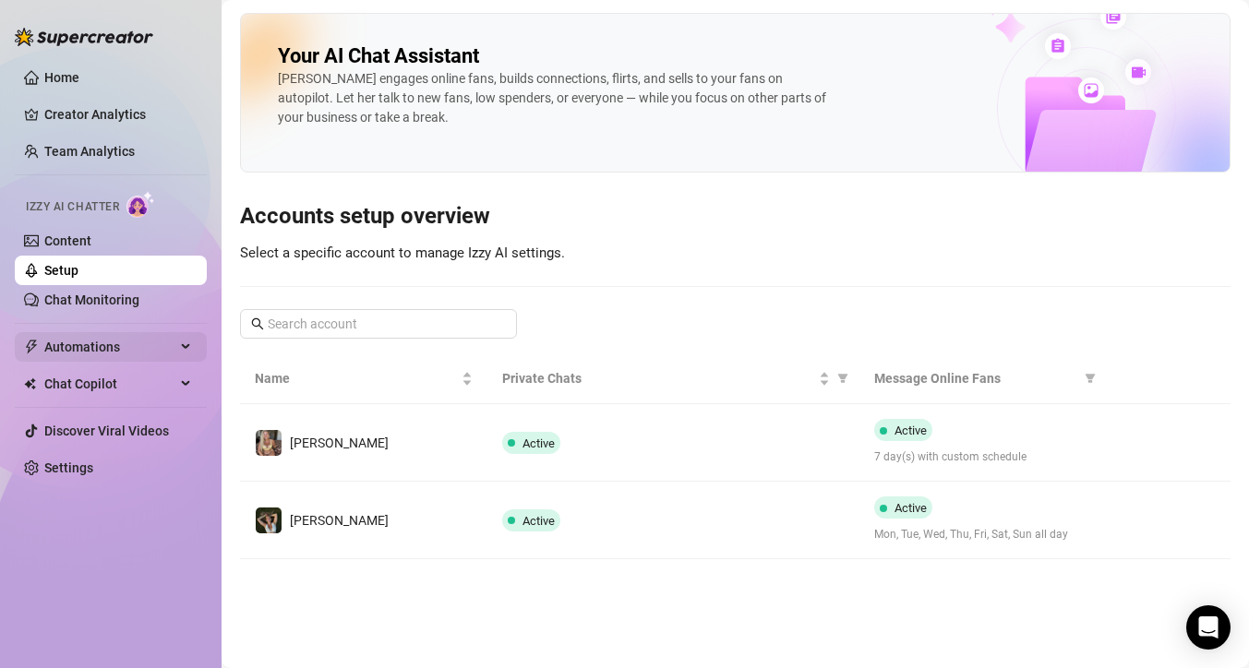
click at [130, 356] on span "Automations" at bounding box center [109, 347] width 131 height 30
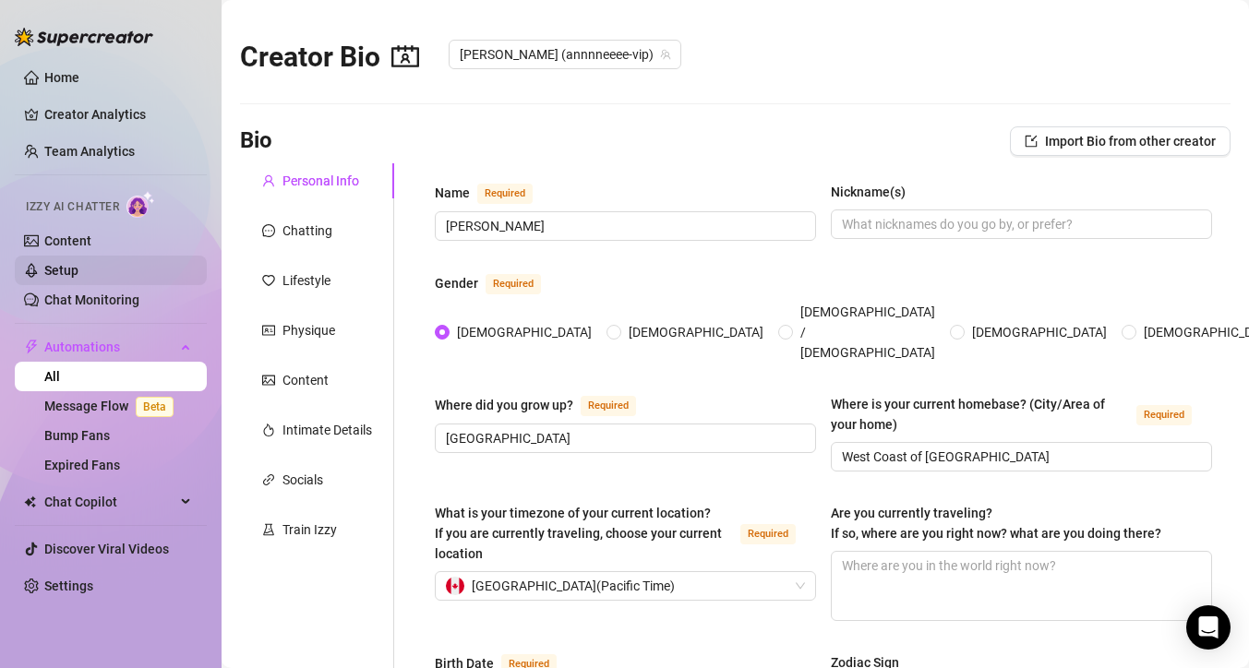
click at [78, 274] on link "Setup" at bounding box center [61, 270] width 34 height 15
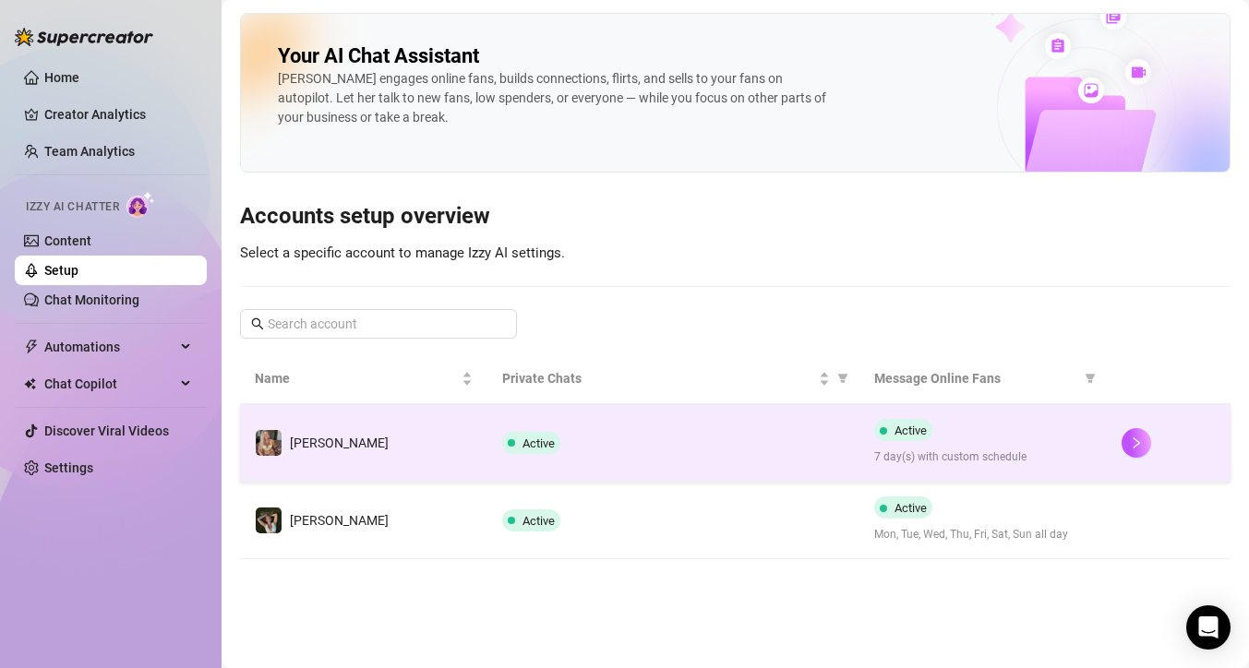
click at [537, 424] on td "Active" at bounding box center [672, 443] width 371 height 78
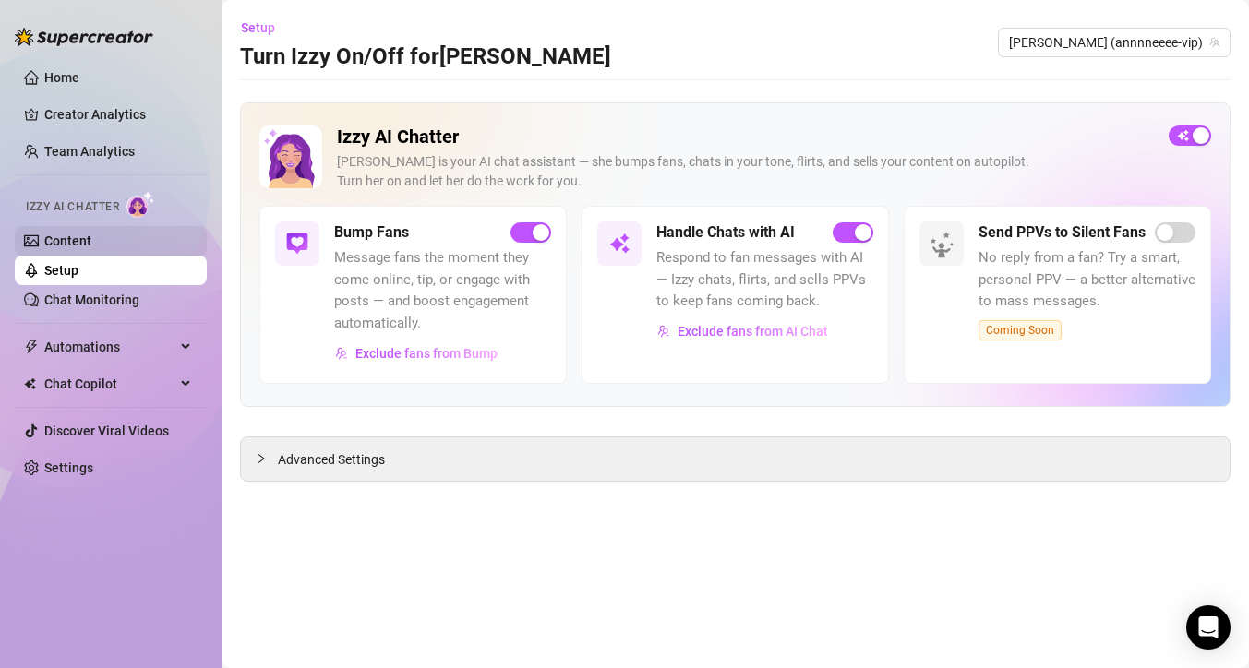
click at [90, 244] on link "Content" at bounding box center [67, 241] width 47 height 15
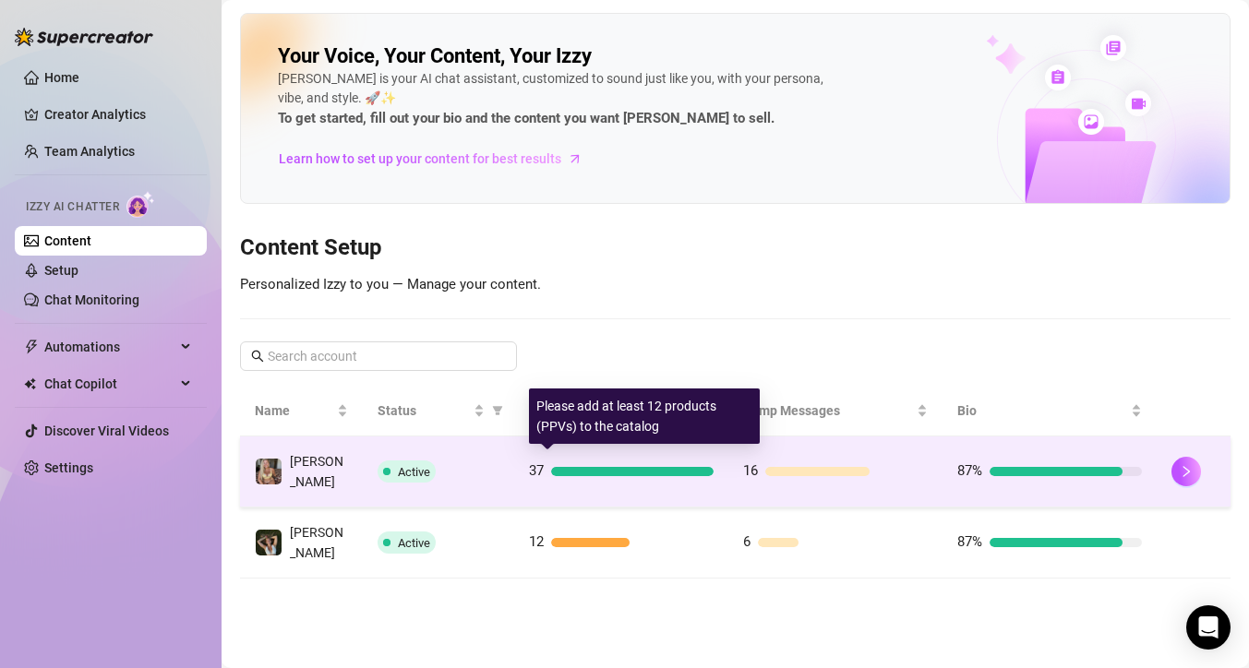
click at [607, 469] on div at bounding box center [632, 471] width 162 height 9
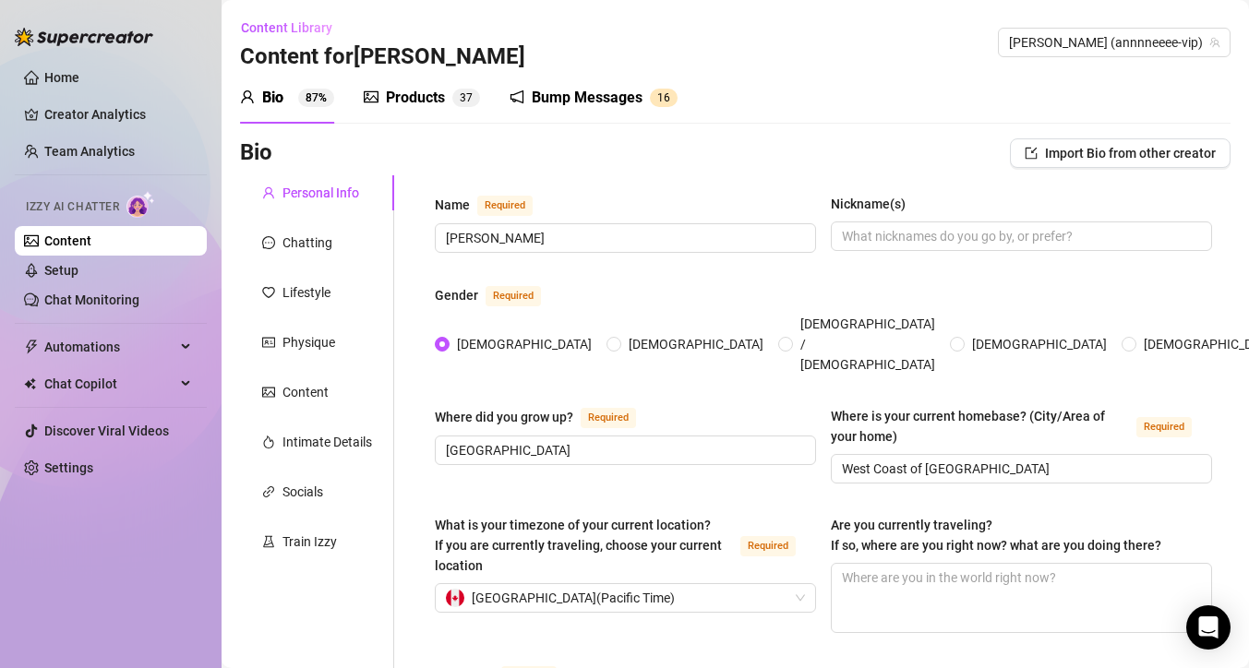
click at [453, 101] on sup "3 7" at bounding box center [466, 98] width 28 height 18
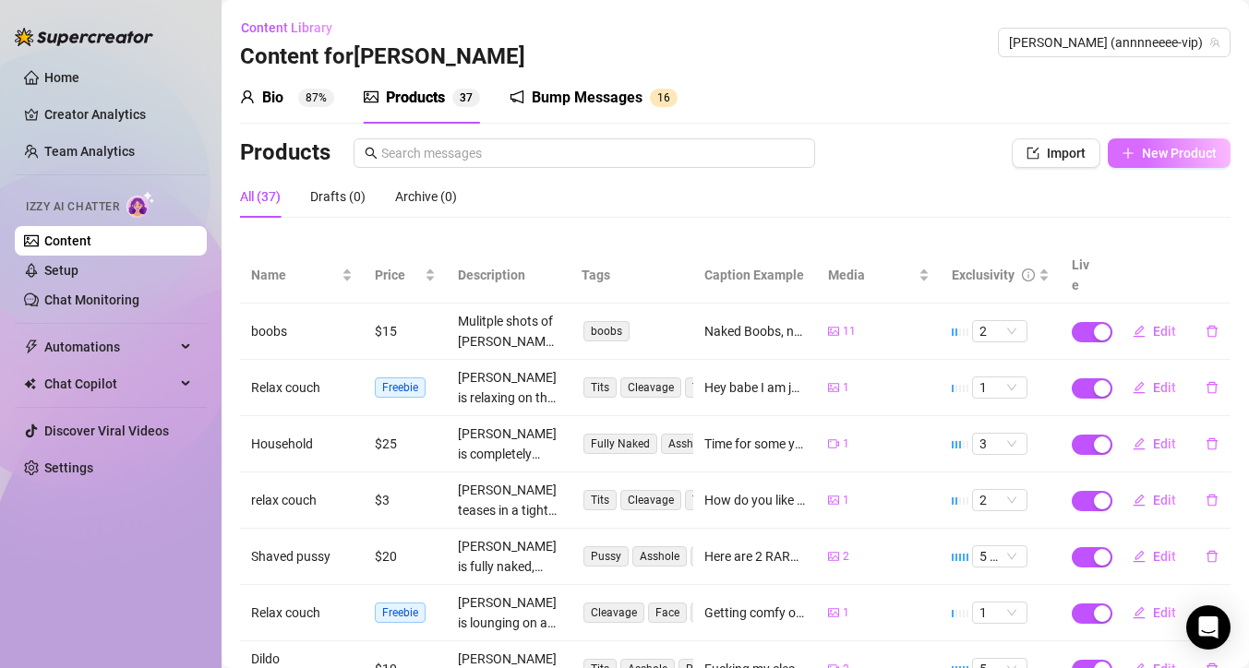
click at [1207, 145] on button "New Product" at bounding box center [1169, 153] width 123 height 30
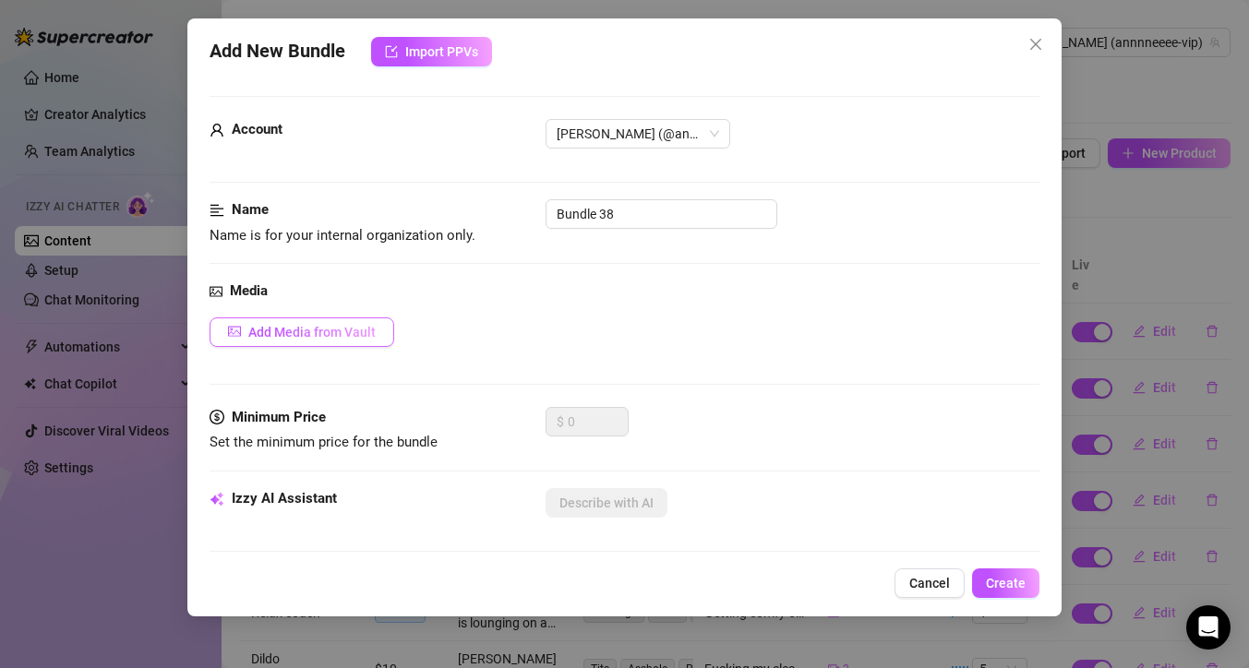
click at [286, 336] on span "Add Media from Vault" at bounding box center [311, 332] width 127 height 15
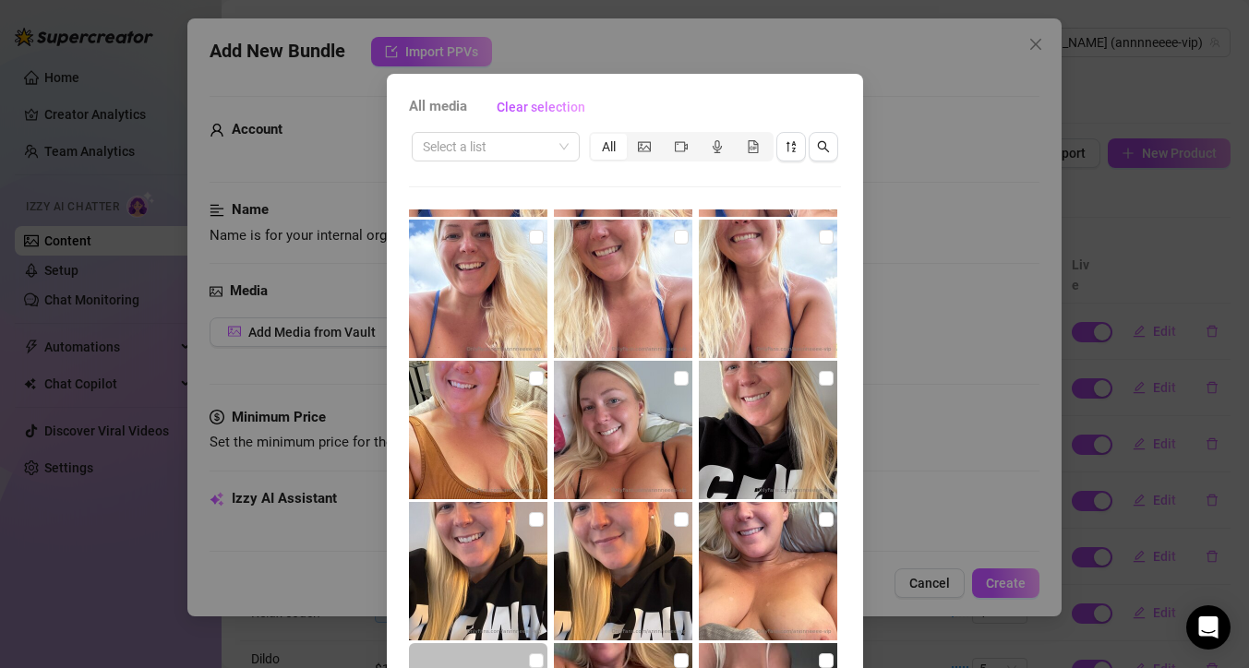
scroll to position [22, 0]
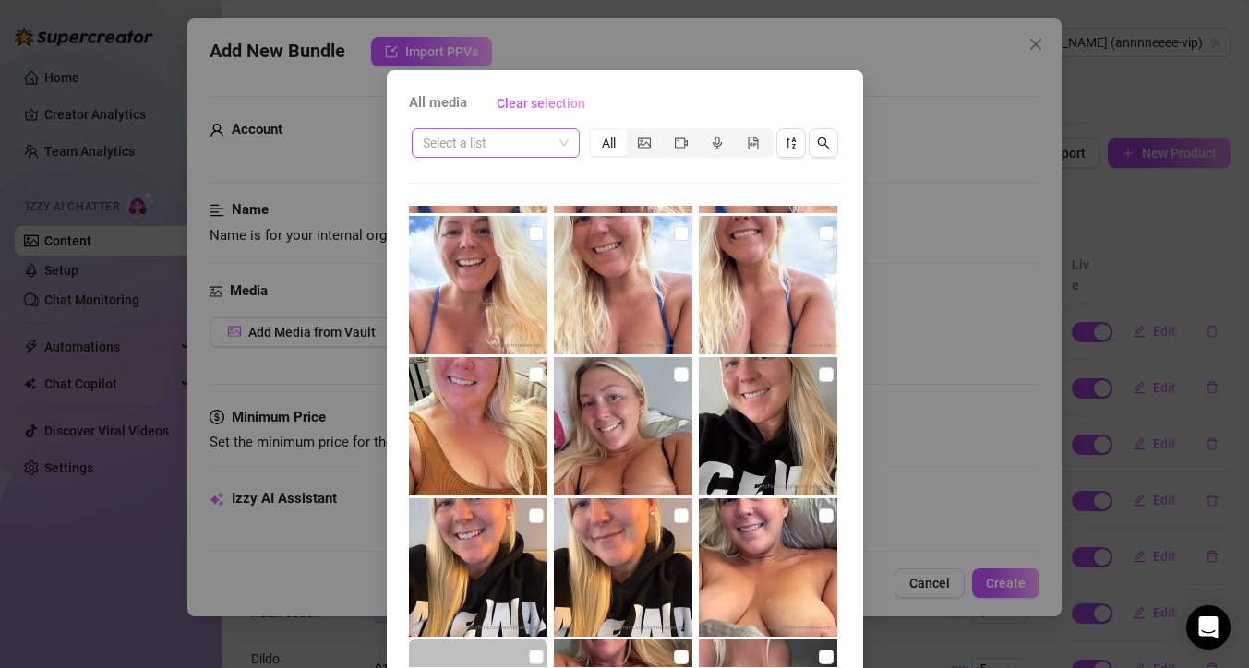
click at [557, 150] on span at bounding box center [496, 143] width 146 height 28
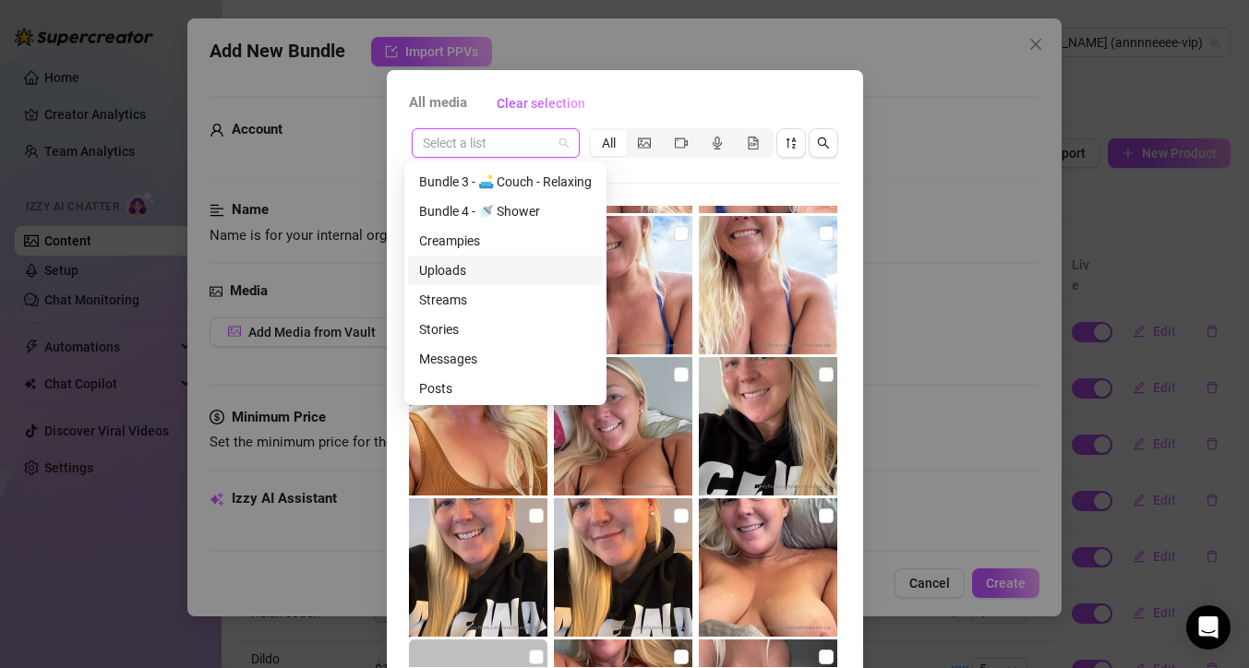
scroll to position [413, 0]
click at [498, 359] on div "Messages" at bounding box center [505, 357] width 173 height 20
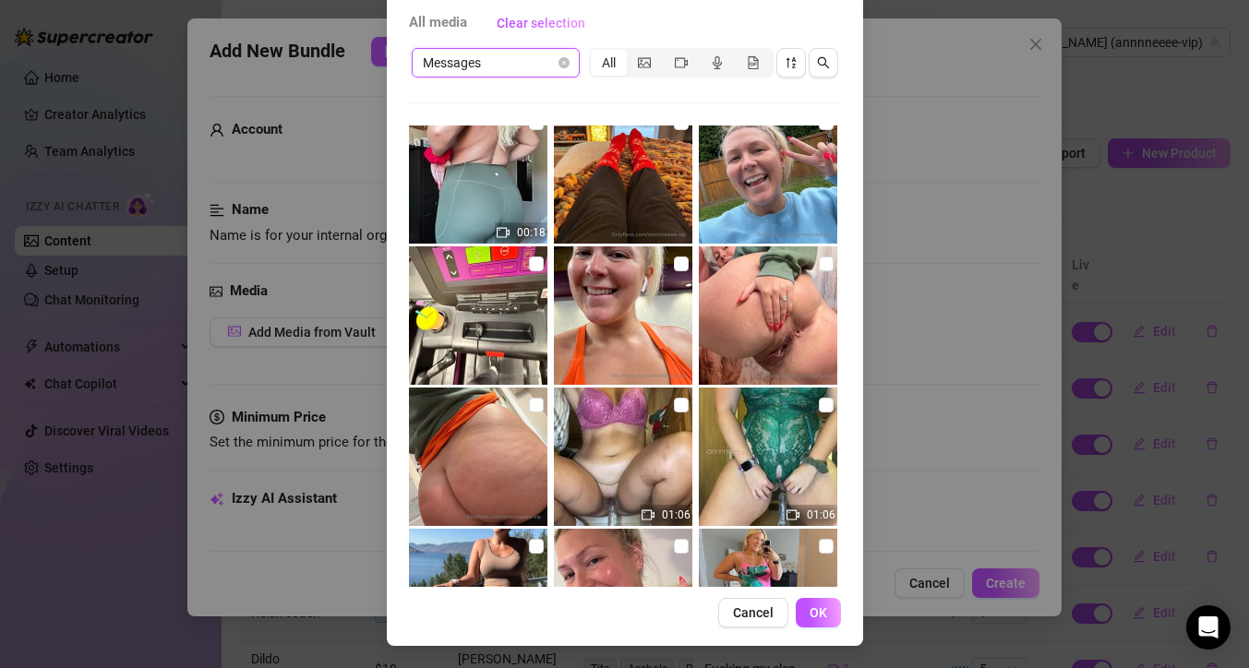
scroll to position [0, 0]
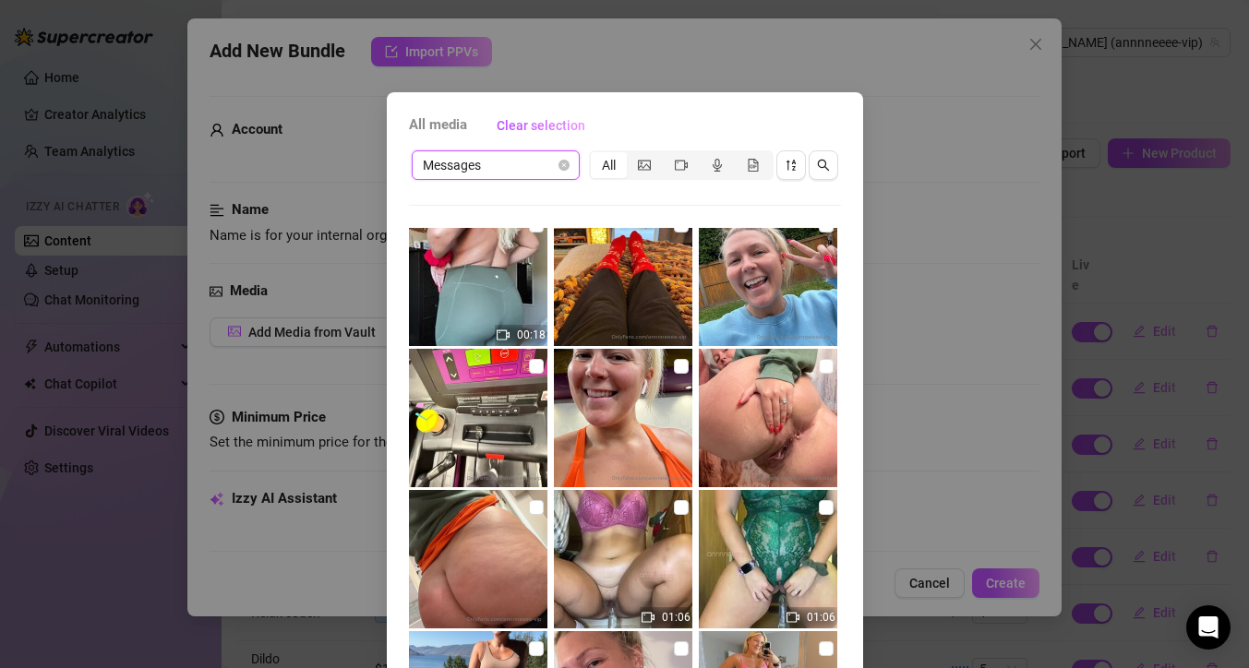
click at [924, 393] on div "All media Clear selection Messages Messages All 00:18 00:09 01:56 01:04 00:42 0…" at bounding box center [624, 334] width 1249 height 668
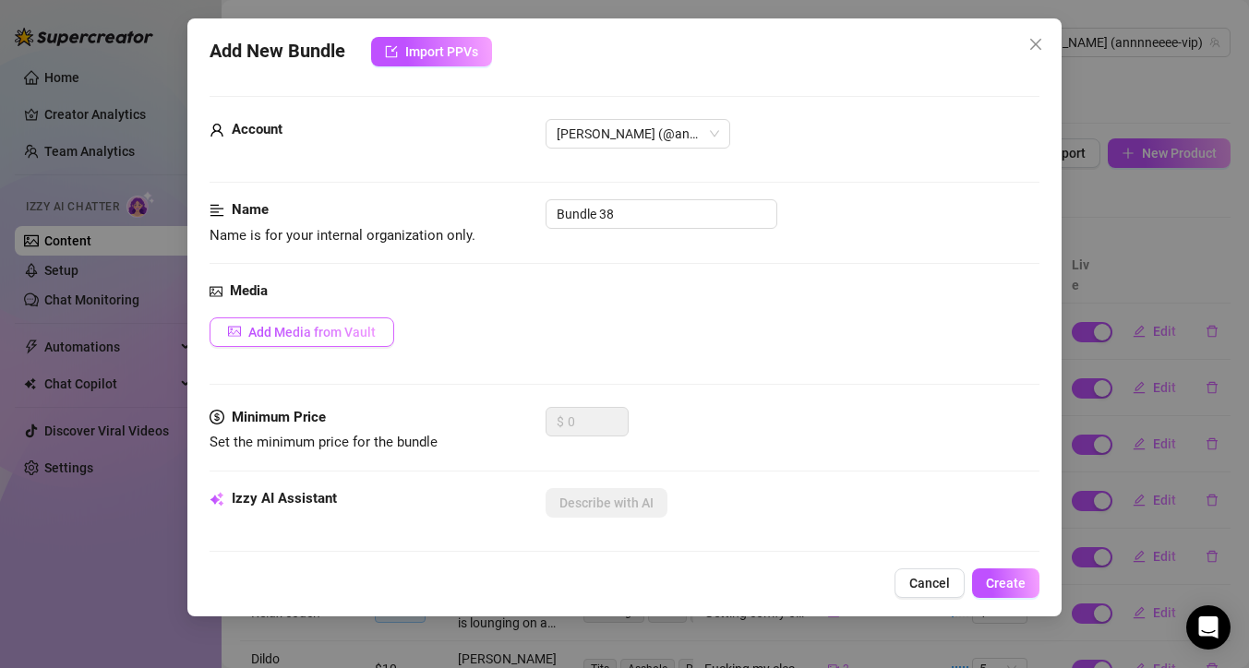
click at [347, 333] on span "Add Media from Vault" at bounding box center [311, 332] width 127 height 15
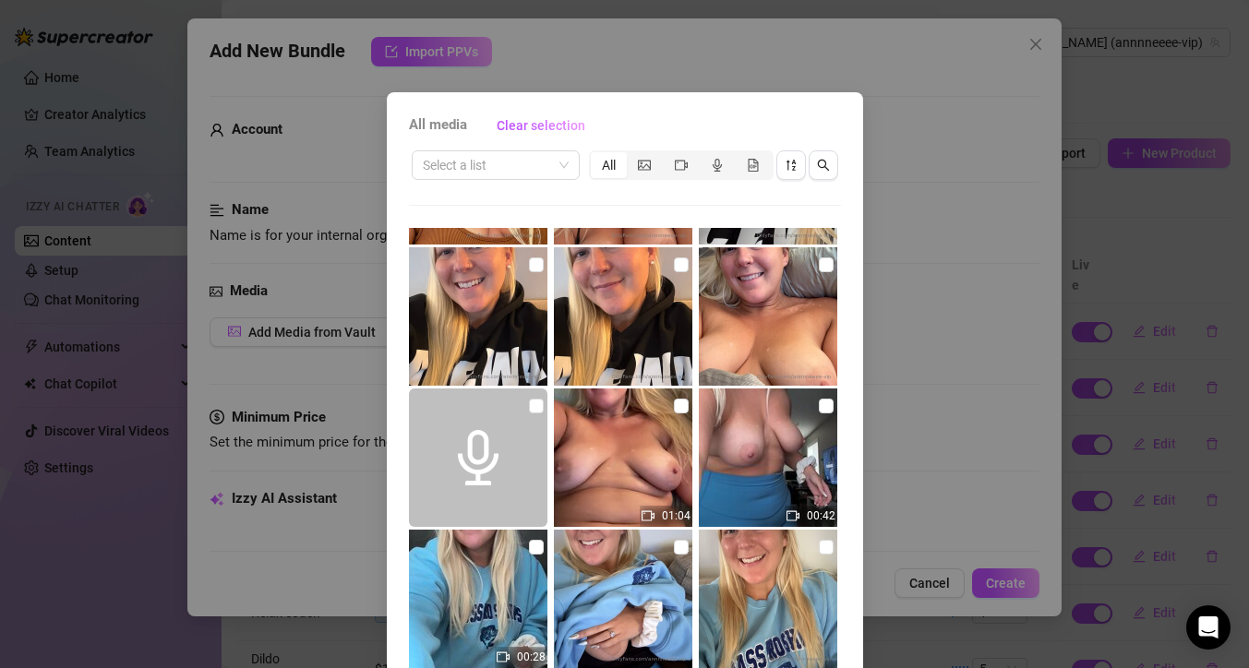
scroll to position [970, 0]
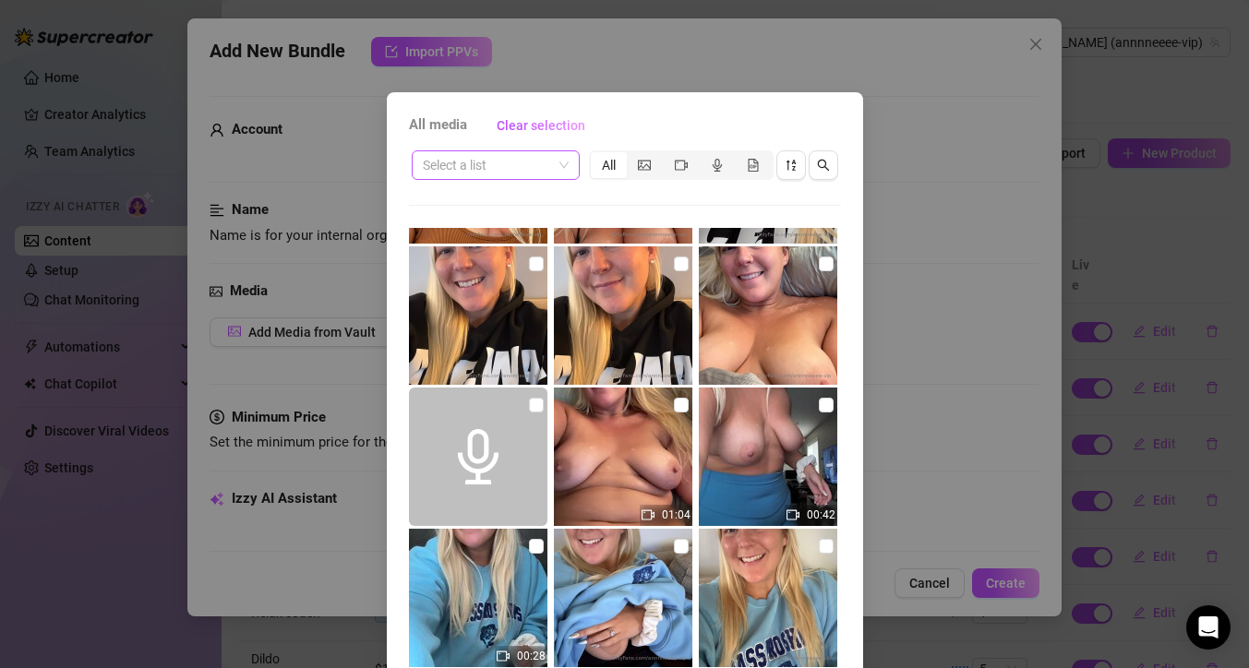
click at [557, 170] on span at bounding box center [496, 165] width 146 height 28
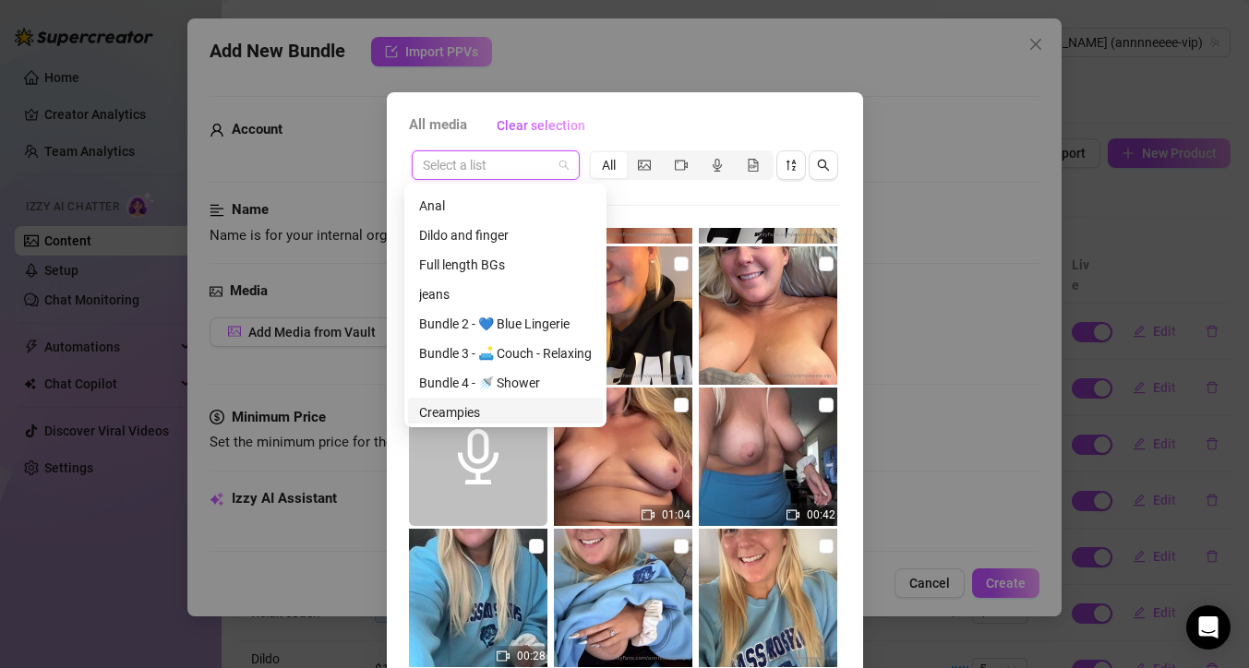
scroll to position [413, 0]
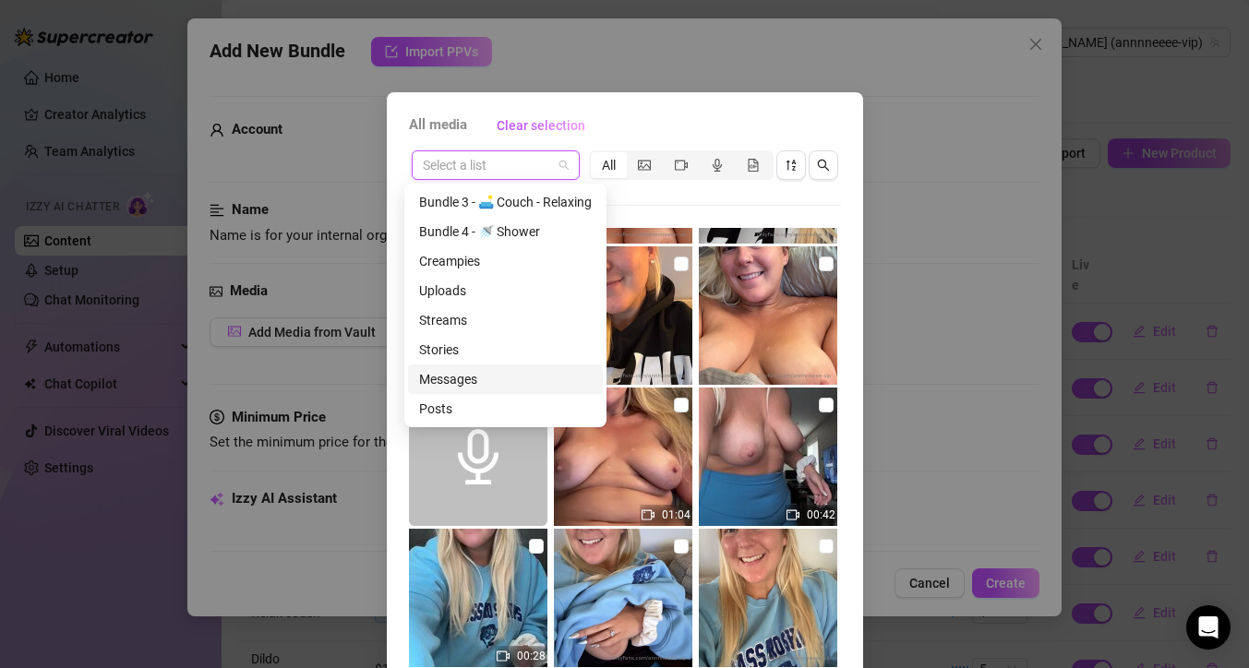
click at [499, 381] on div "Messages" at bounding box center [505, 379] width 173 height 20
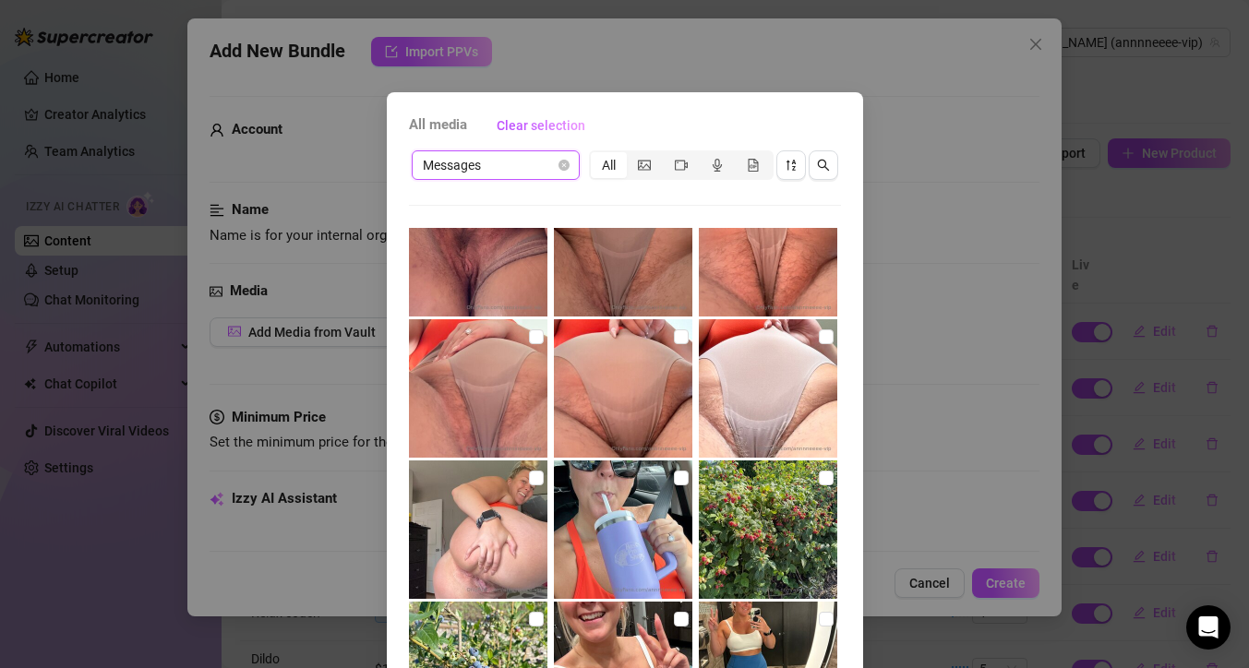
scroll to position [102, 0]
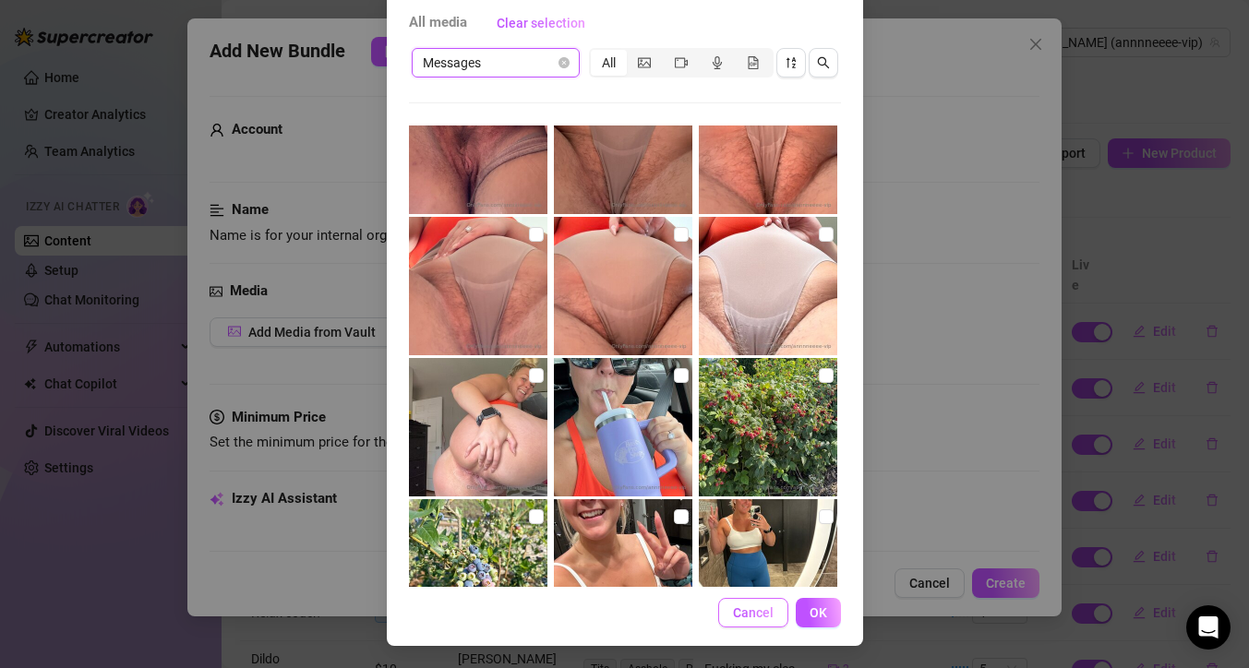
click at [744, 614] on span "Cancel" at bounding box center [753, 612] width 41 height 15
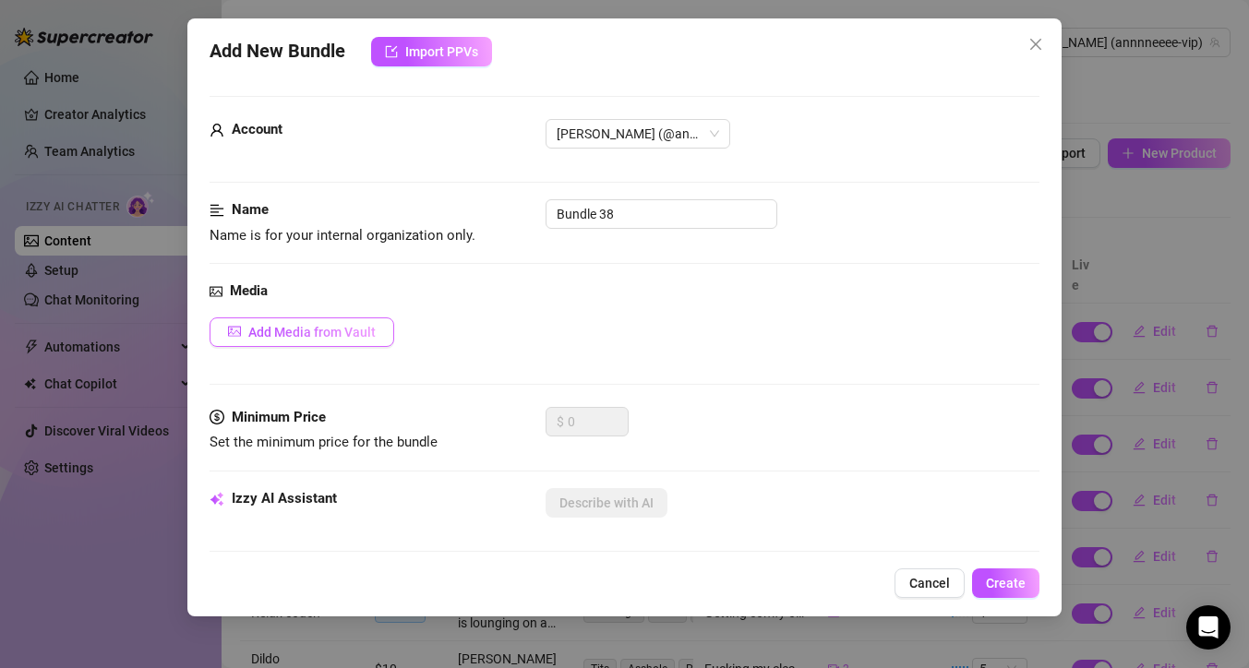
click at [372, 329] on span "Add Media from Vault" at bounding box center [311, 332] width 127 height 15
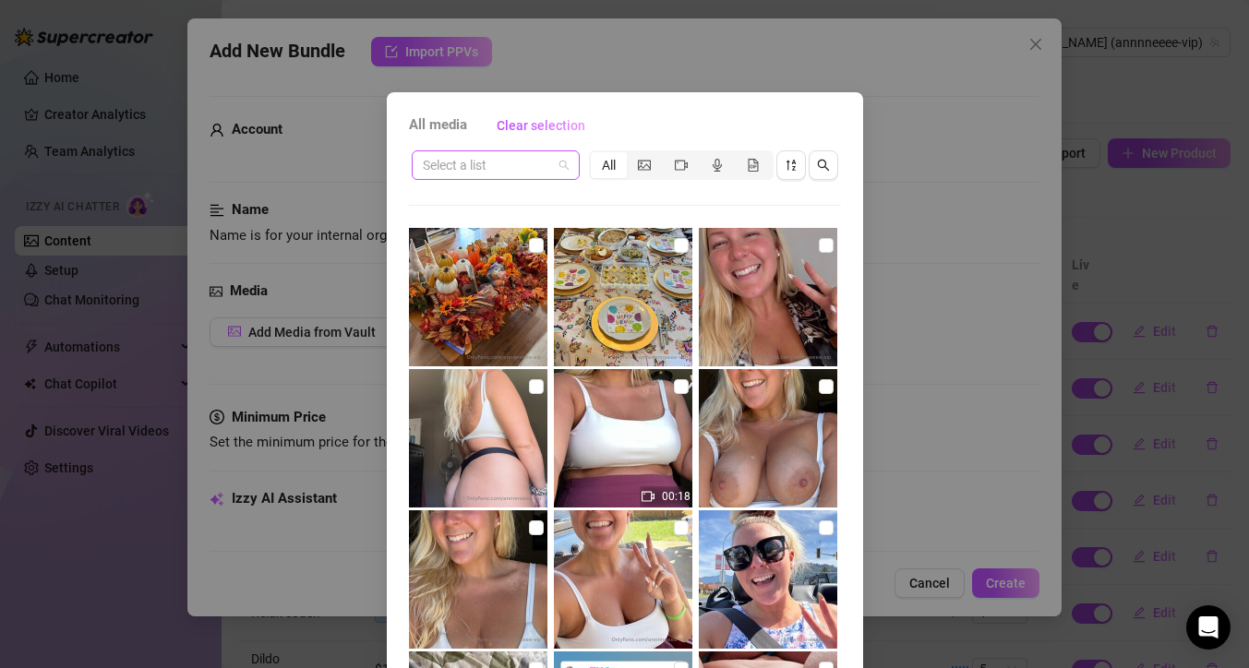
click at [562, 165] on div "Select a list" at bounding box center [496, 165] width 168 height 30
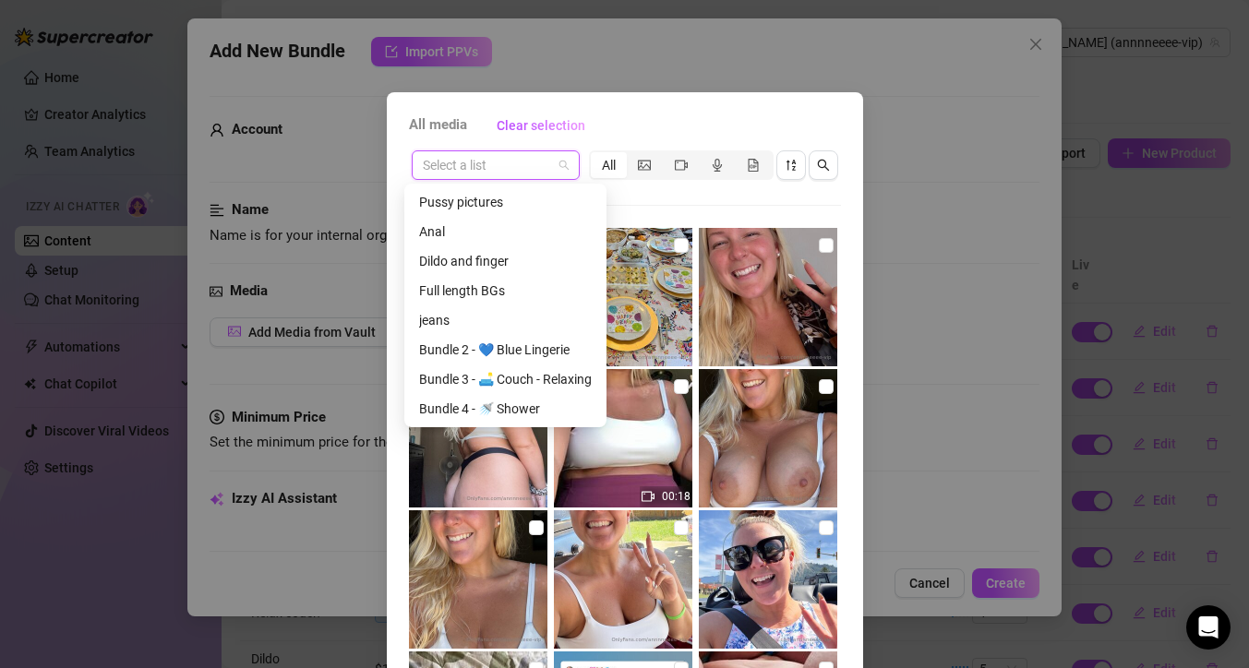
scroll to position [413, 0]
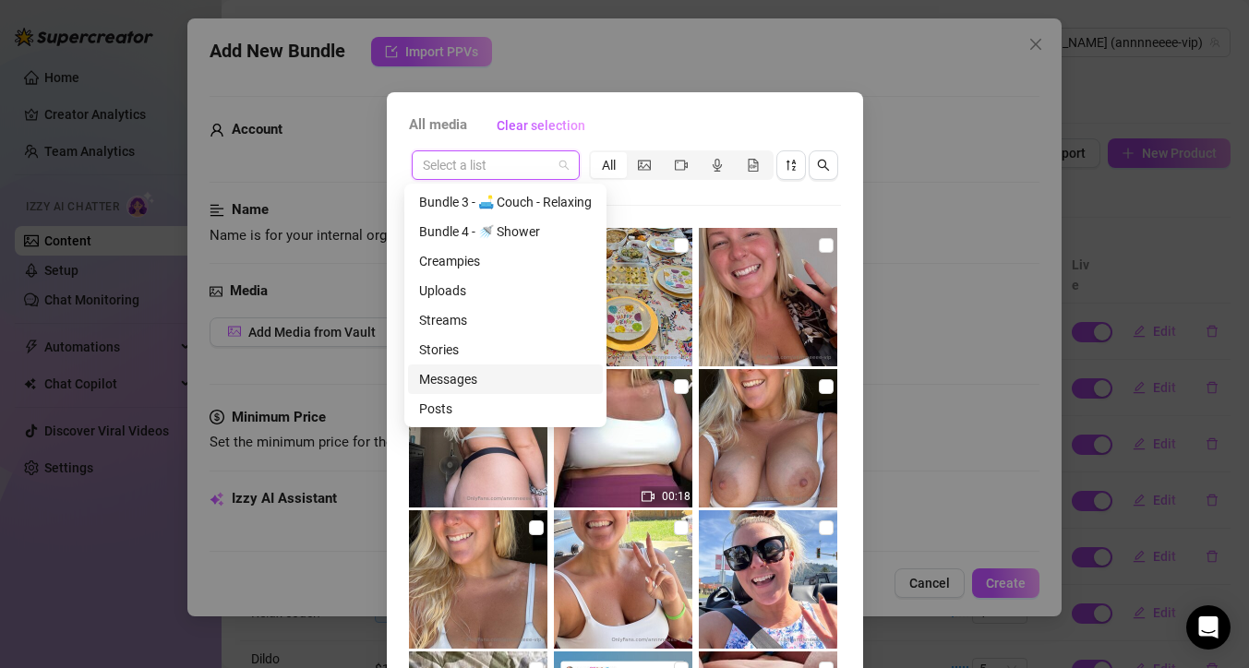
click at [493, 380] on div "Messages" at bounding box center [505, 379] width 173 height 20
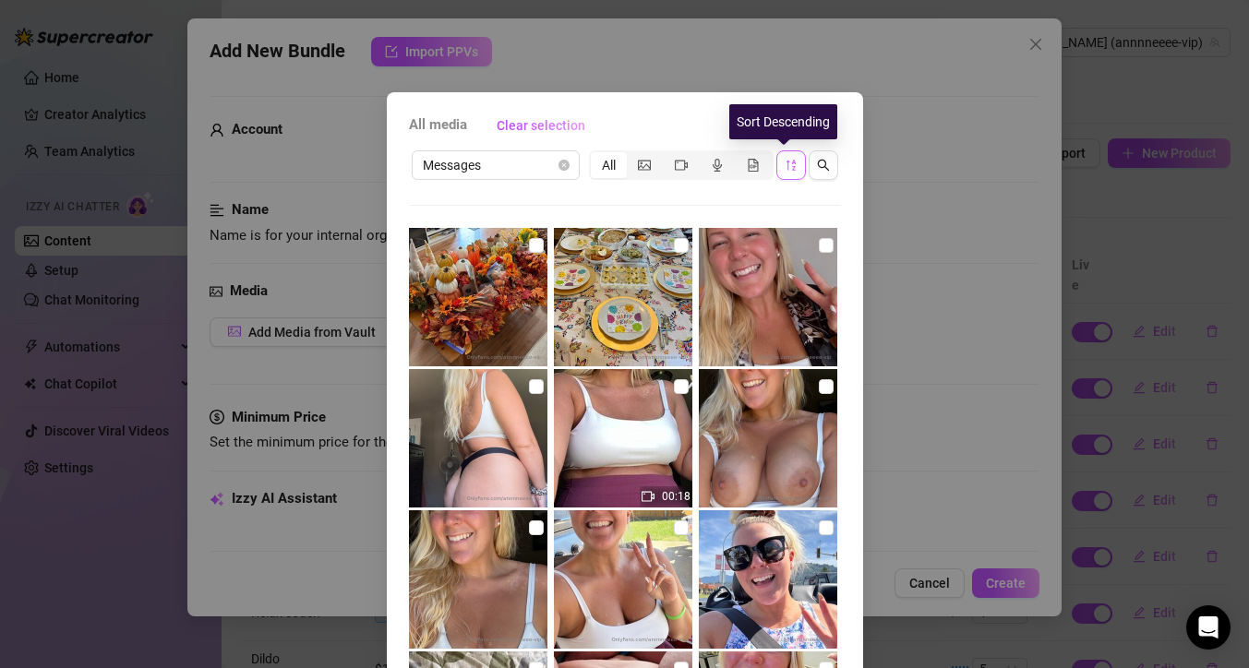
click at [789, 159] on icon "sort-descending" at bounding box center [791, 165] width 13 height 13
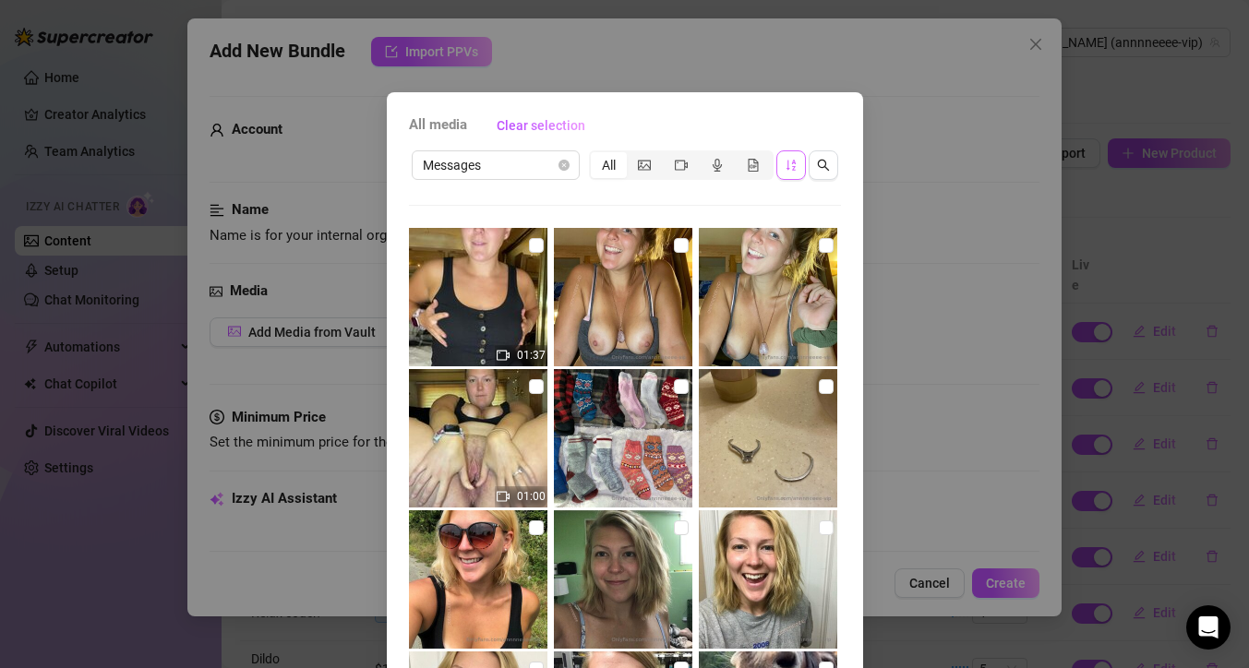
scroll to position [490, 0]
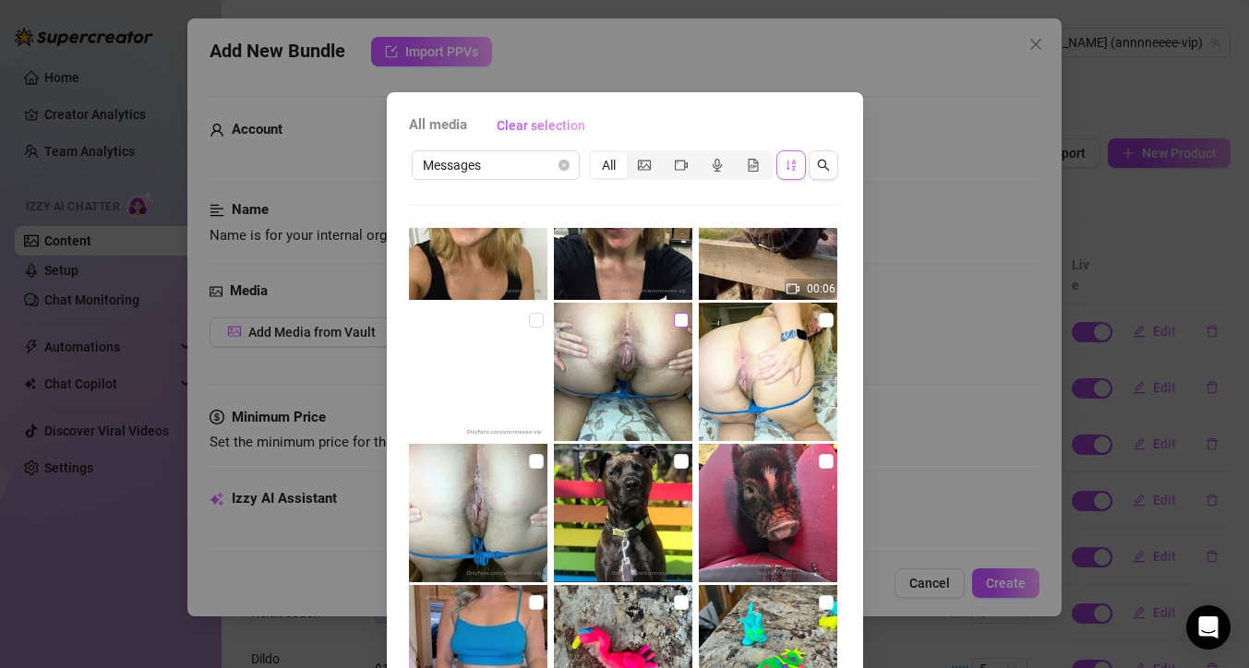
click at [674, 320] on input "checkbox" at bounding box center [681, 320] width 15 height 15
click at [819, 317] on input "checkbox" at bounding box center [826, 320] width 15 height 15
click at [529, 459] on input "checkbox" at bounding box center [536, 461] width 15 height 15
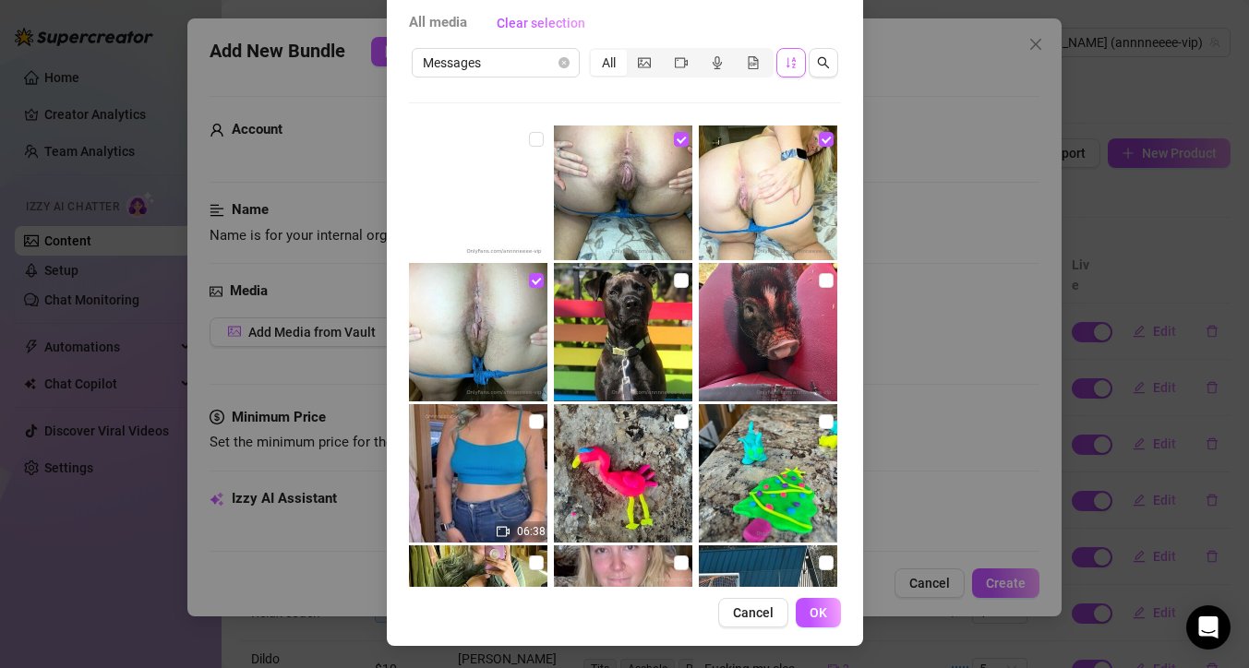
scroll to position [695, 0]
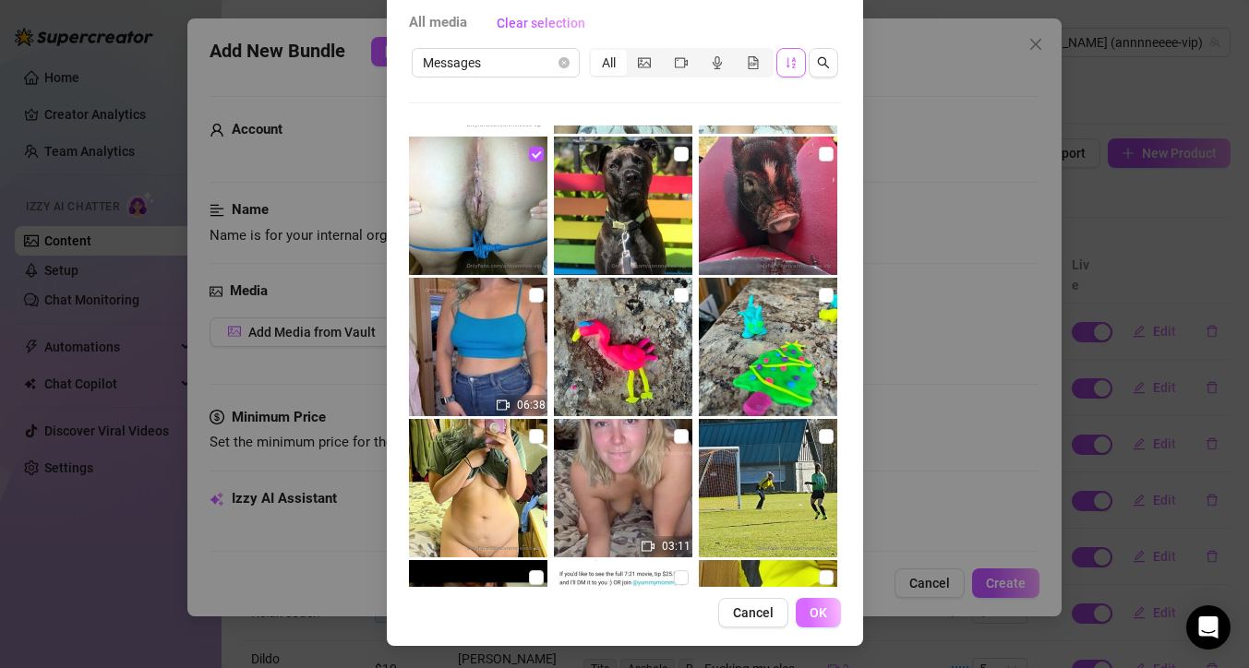
click at [809, 609] on span "OK" at bounding box center [818, 612] width 18 height 15
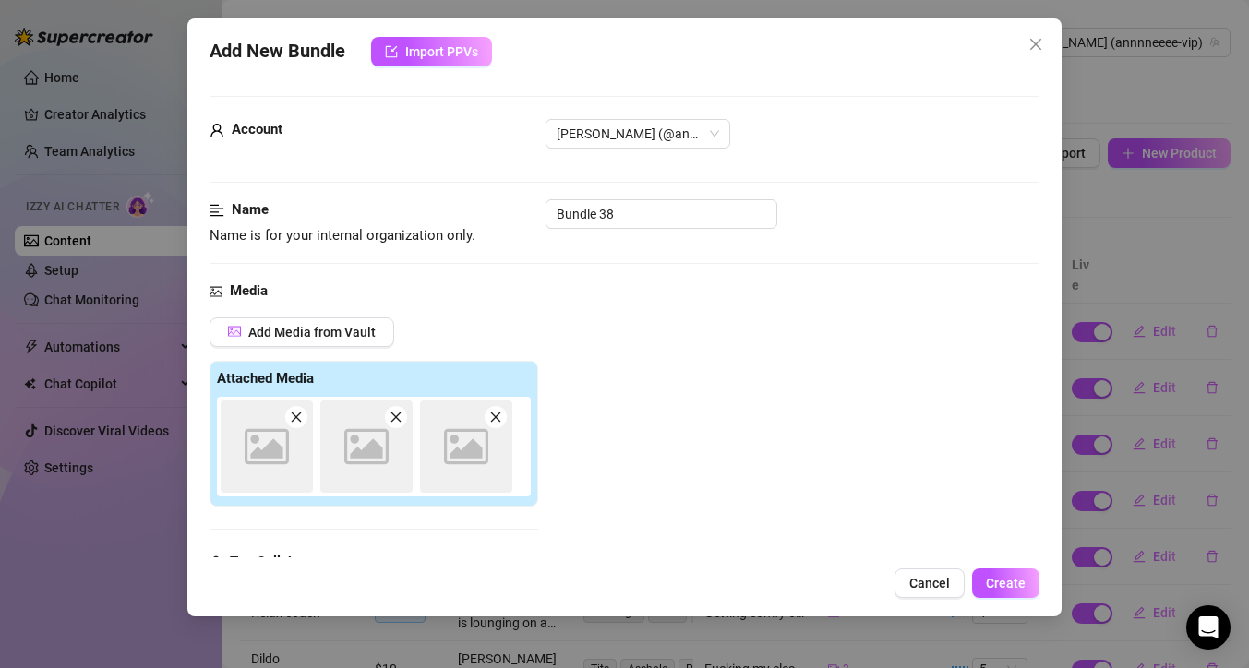
scroll to position [287, 0]
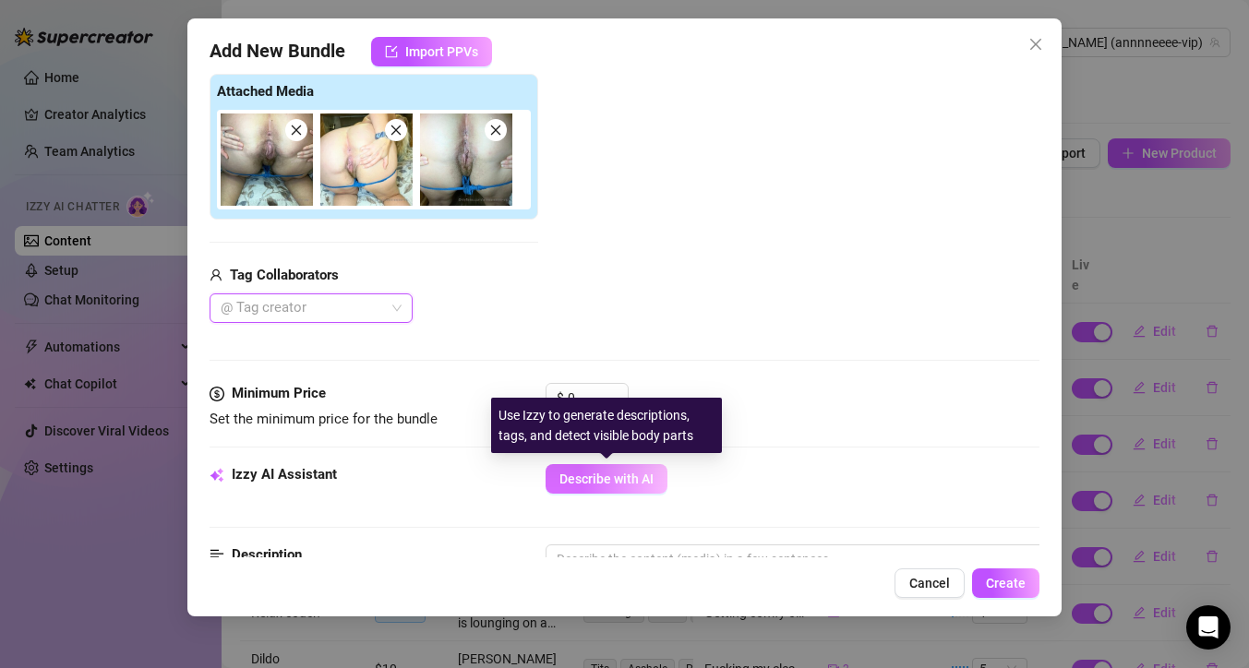
click at [595, 478] on span "Describe with AI" at bounding box center [606, 479] width 94 height 15
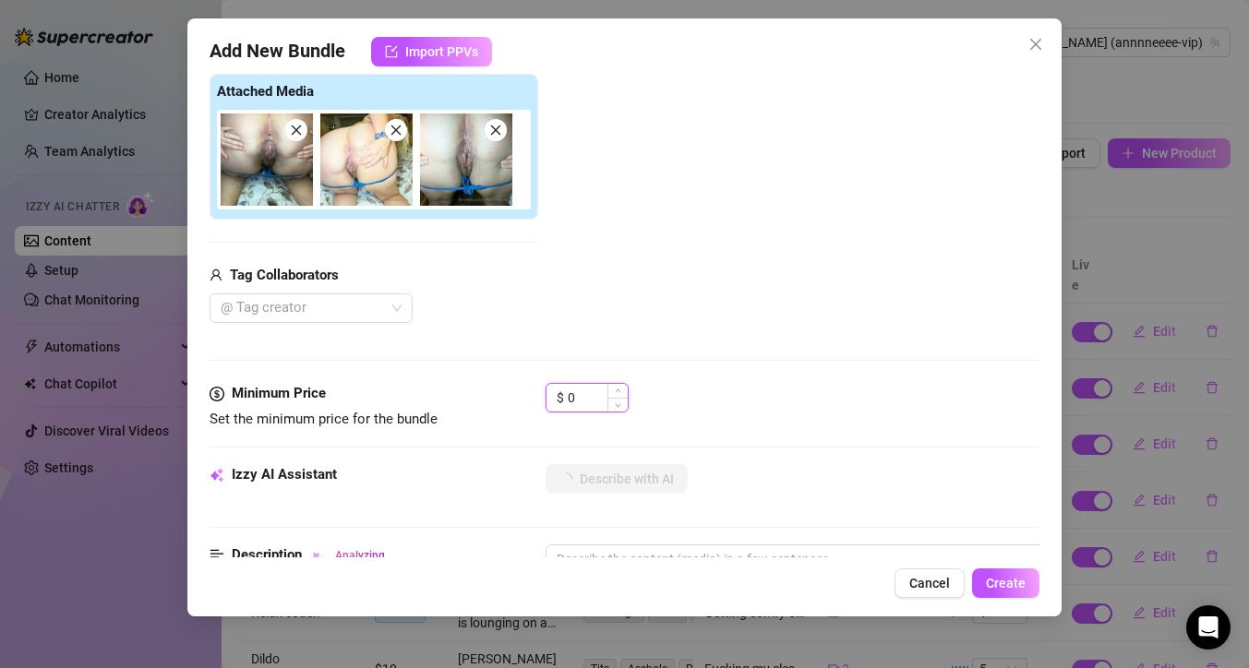
click at [581, 394] on input "0" at bounding box center [598, 398] width 60 height 28
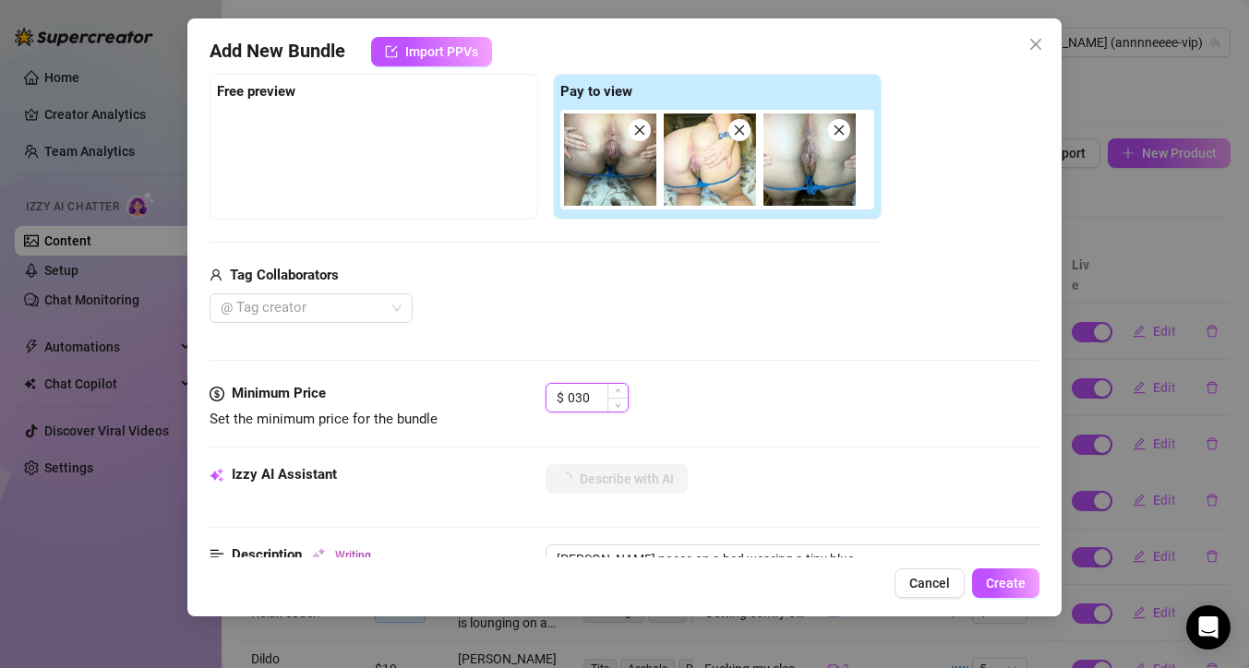
click at [574, 395] on input "030" at bounding box center [598, 398] width 60 height 28
click at [589, 399] on input "30" at bounding box center [598, 398] width 60 height 28
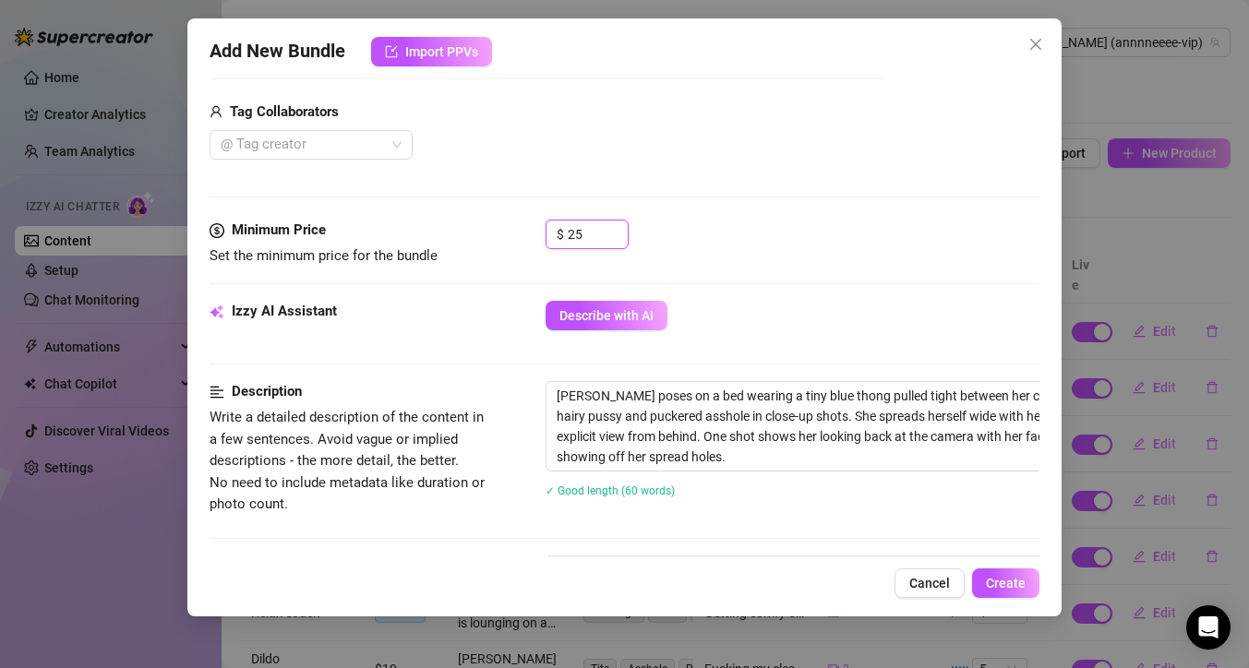
scroll to position [466, 0]
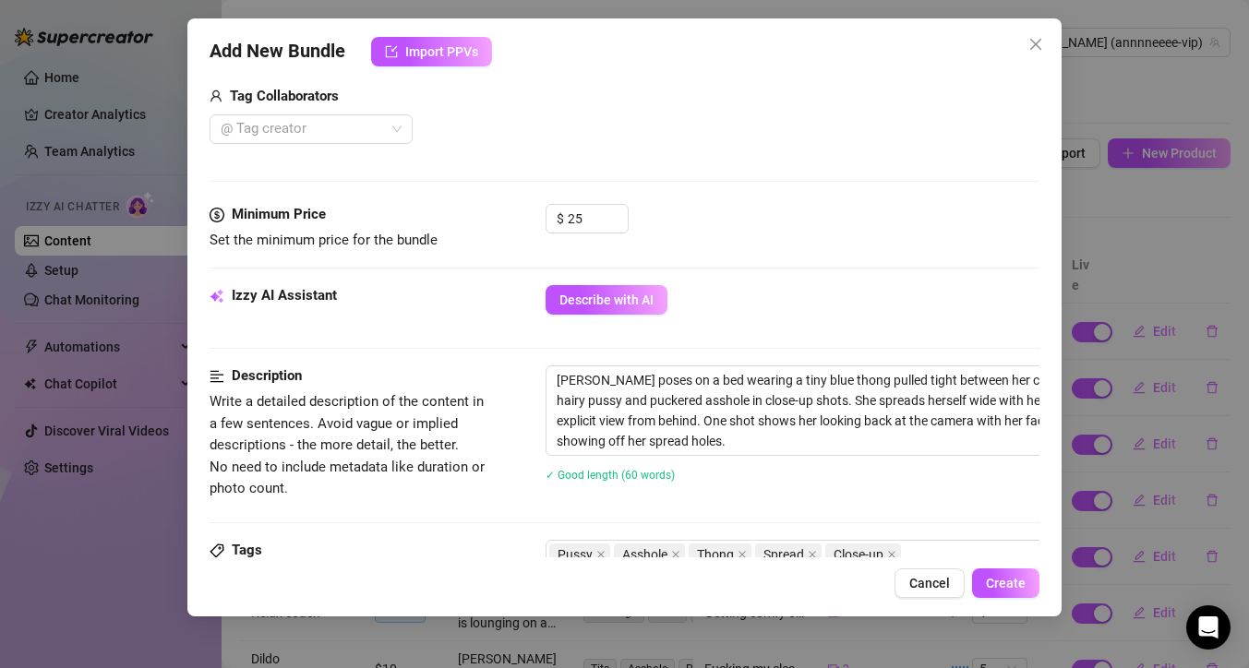
drag, startPoint x: 630, startPoint y: 533, endPoint x: 709, endPoint y: 533, distance: 78.5
click at [709, 533] on div "Description Write a detailed description of the content in a few sentences. Avo…" at bounding box center [625, 452] width 830 height 174
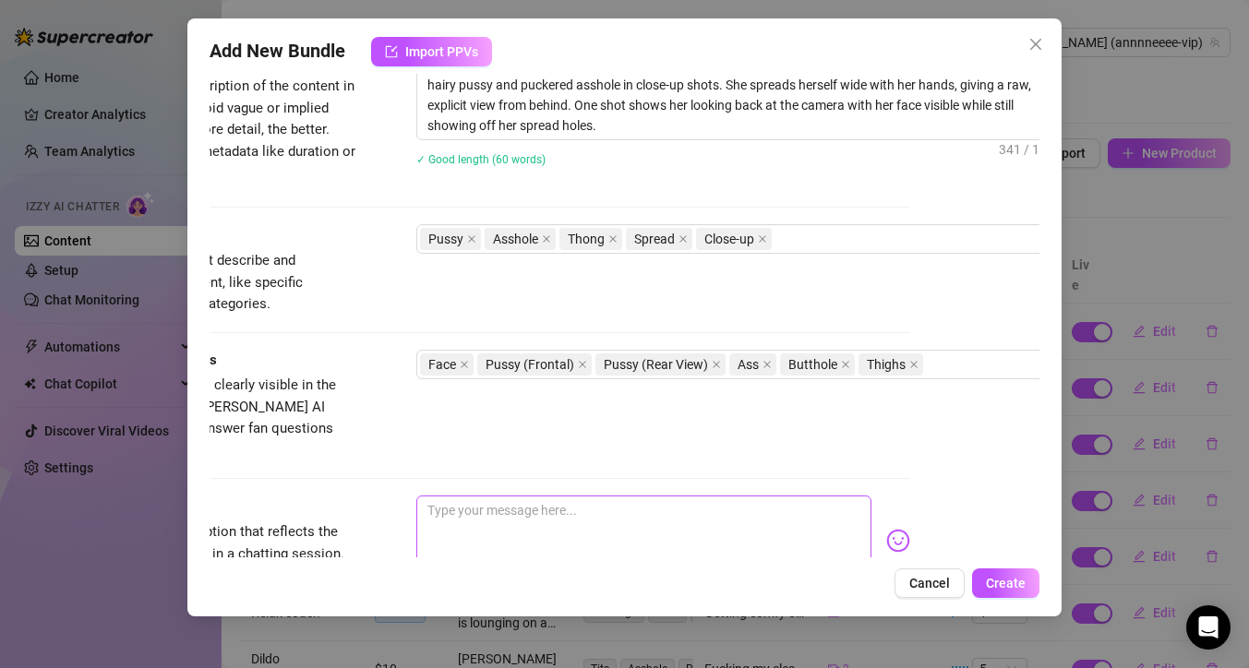
scroll to position [806, 129]
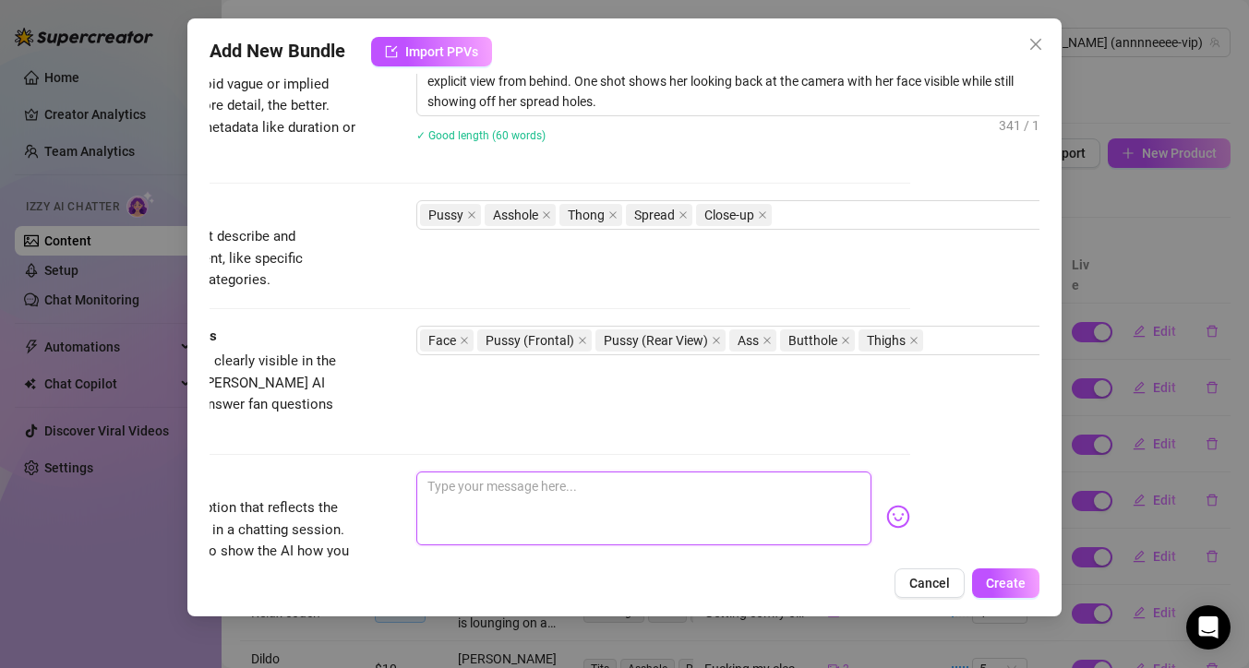
click at [549, 473] on textarea at bounding box center [643, 509] width 455 height 74
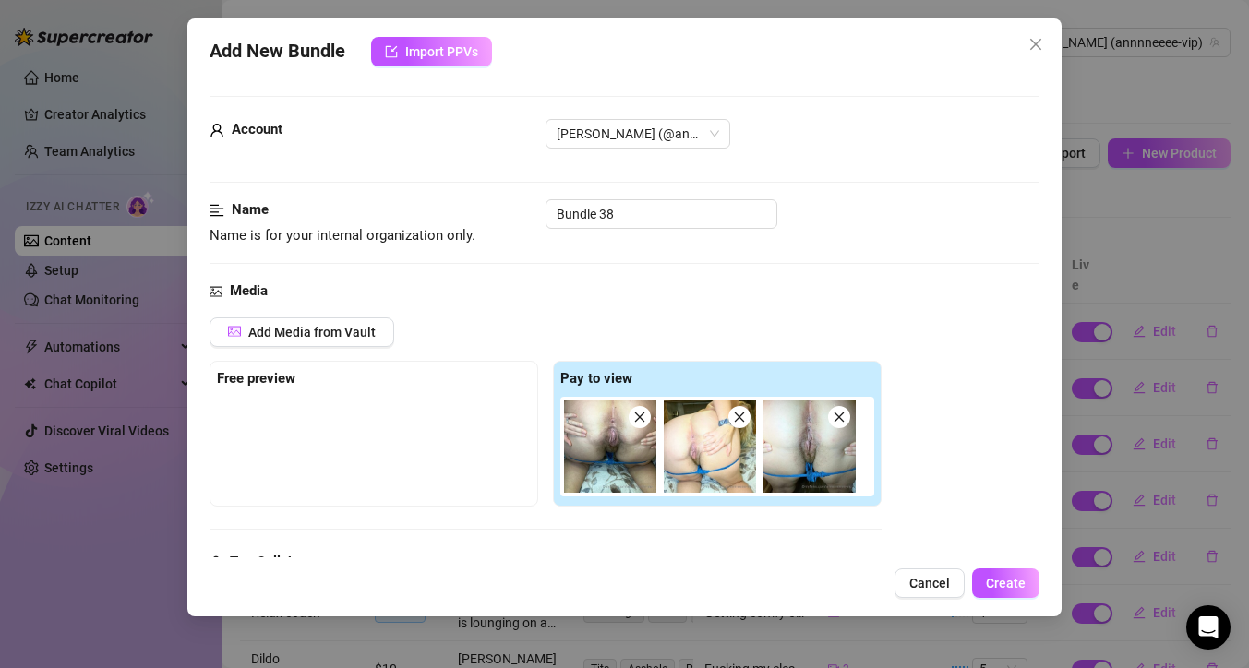
type textarea "h"
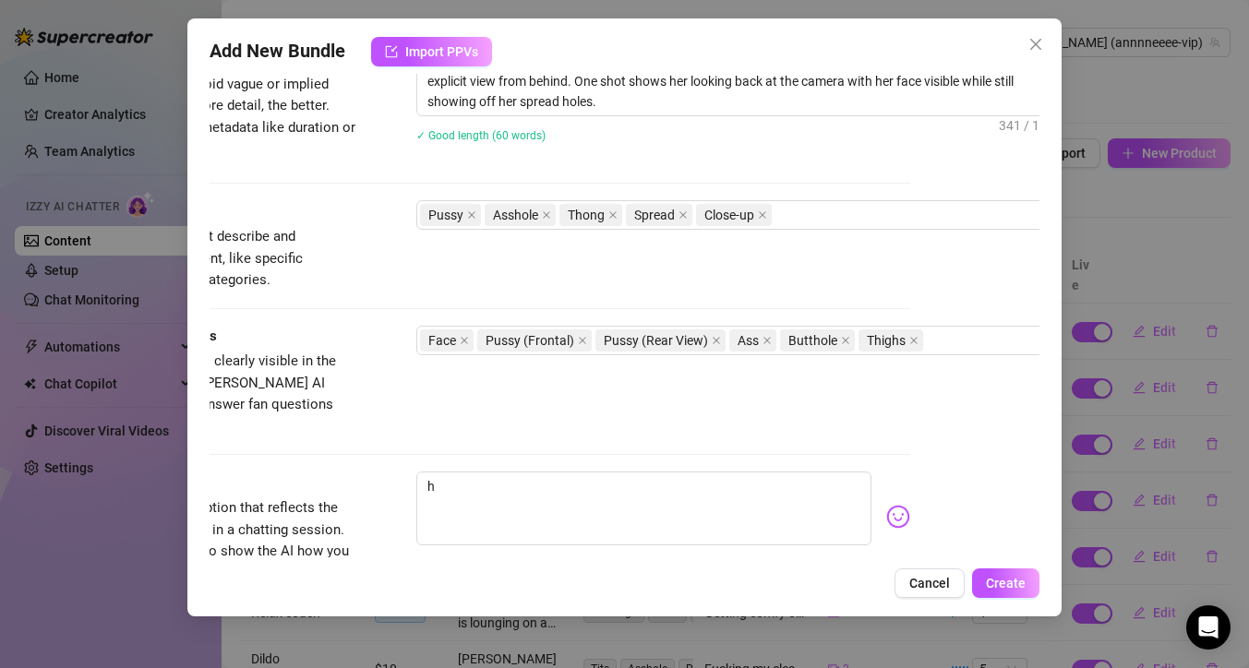
type textarea "he"
type textarea "her"
type textarea "he"
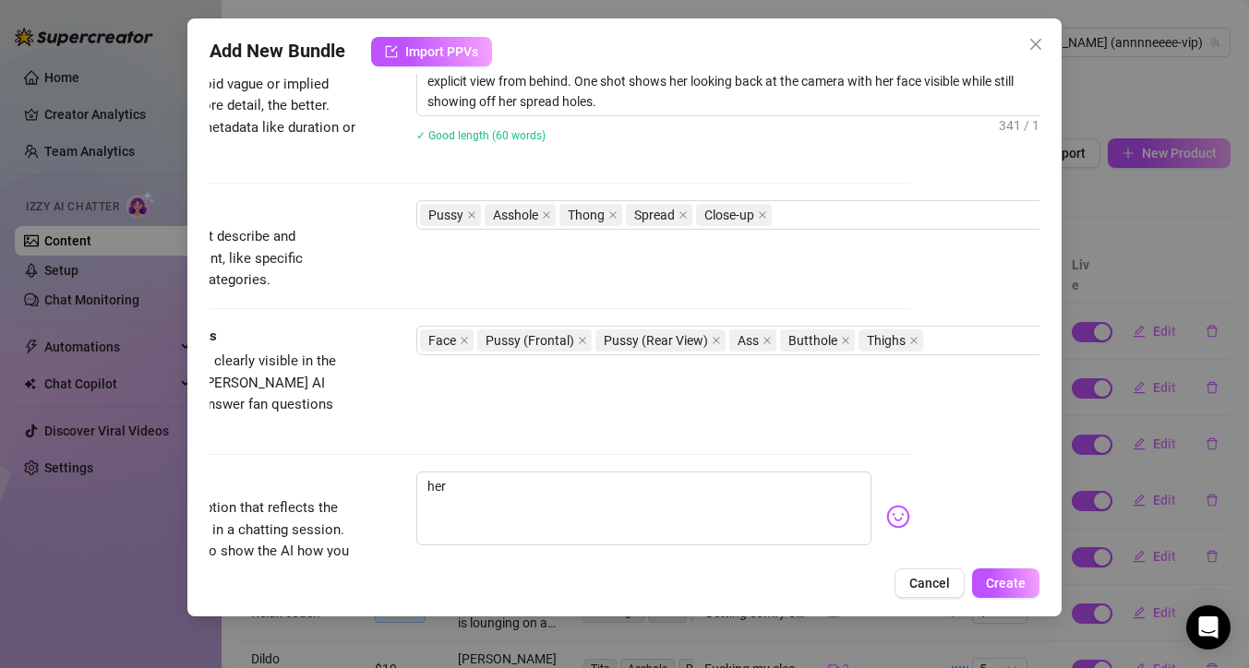
type textarea "he"
type textarea "h"
type textarea "Type your message here..."
type textarea "H"
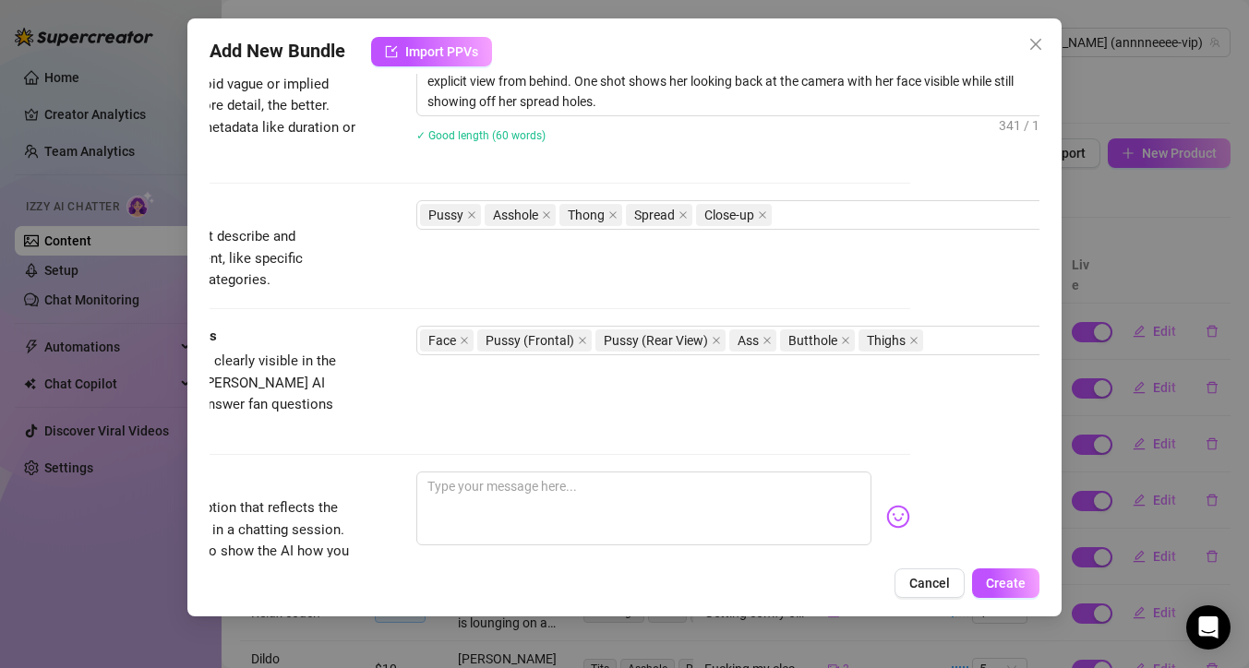
type textarea "H"
type textarea "He"
type textarea "Her"
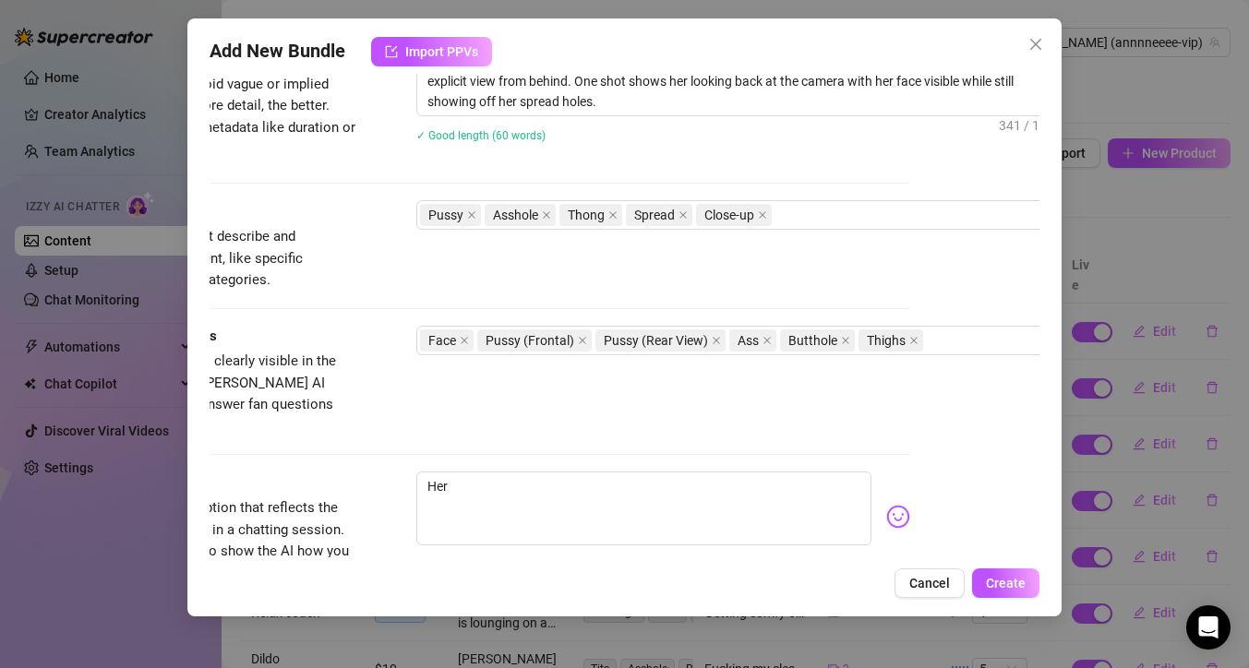
type textarea "Here"
type textarea "Here i"
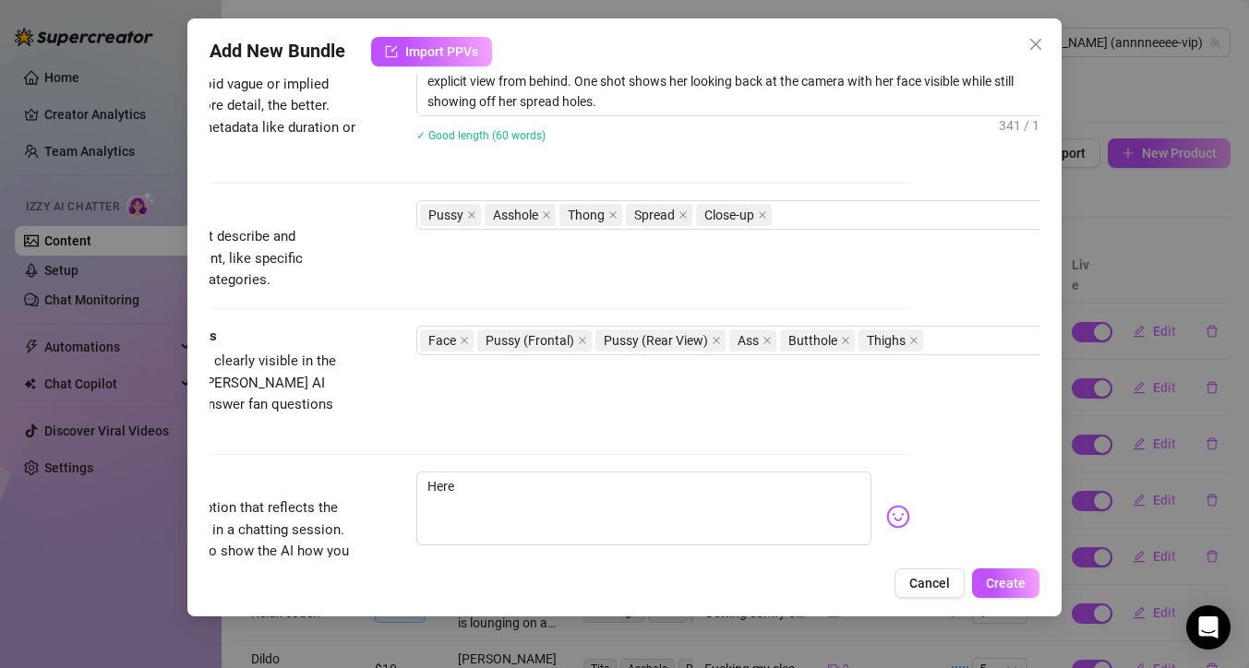
type textarea "Here i"
type textarea "Here is"
type textarea "Here is a"
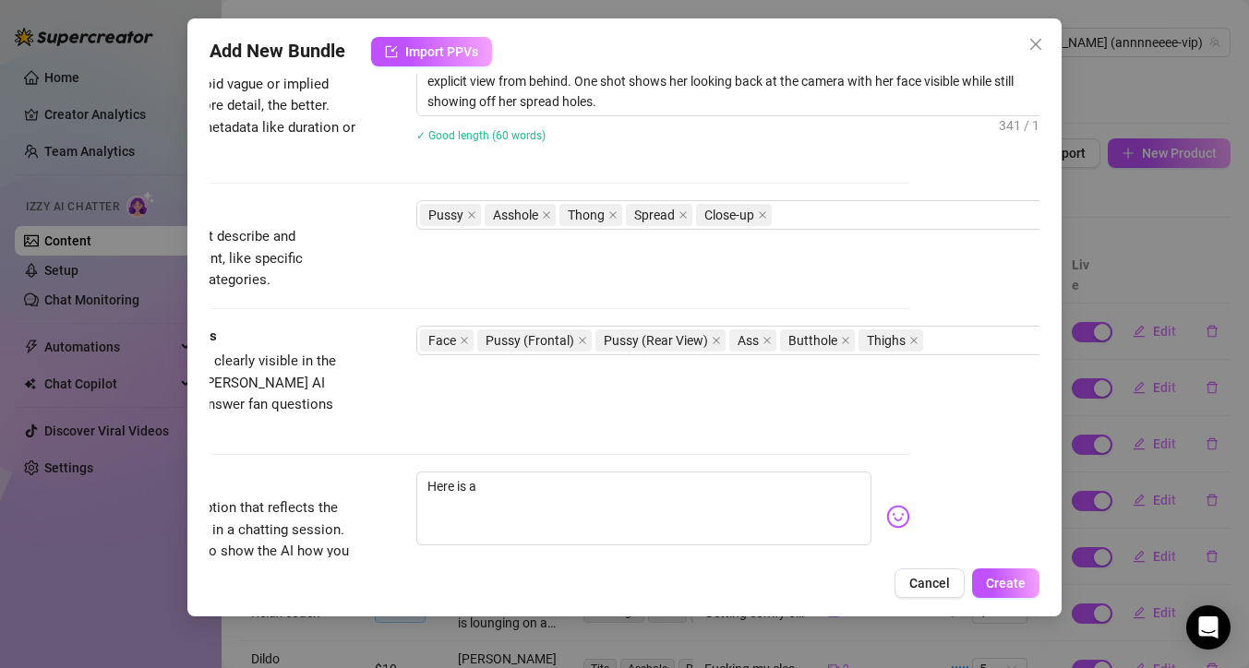
type textarea "Here is a"
type textarea "Here is a j"
type textarea "Here is a ju"
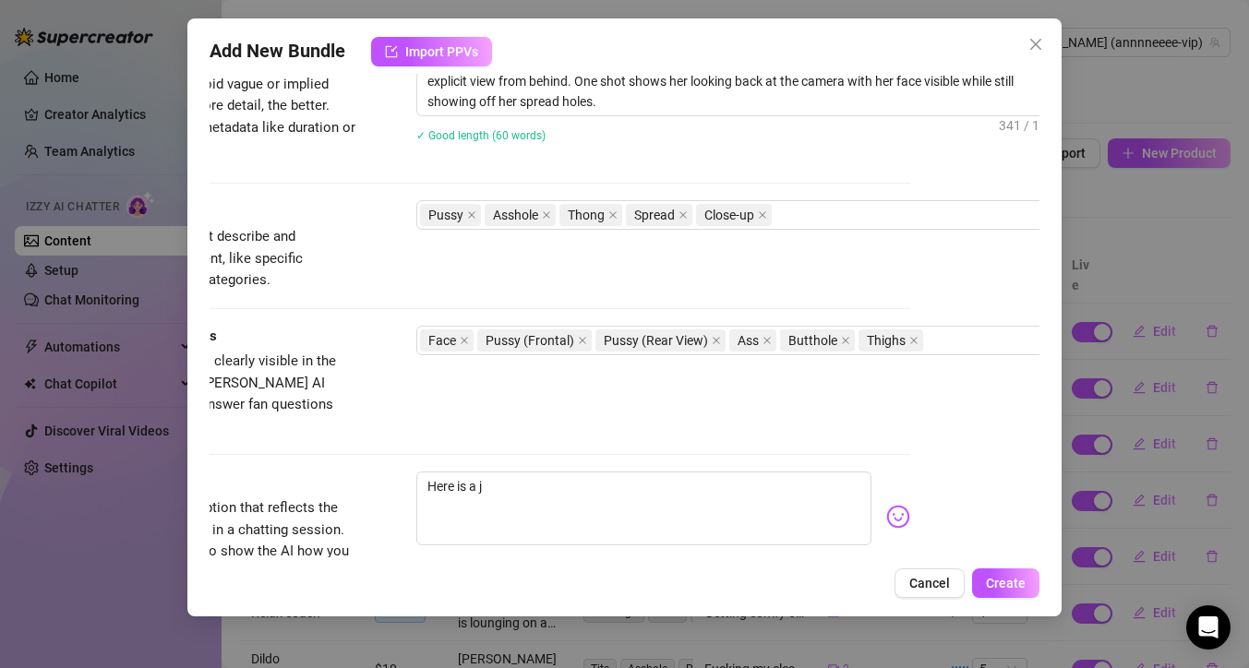
type textarea "Here is a ju"
type textarea "Here is a jui"
type textarea "Here is a juiv"
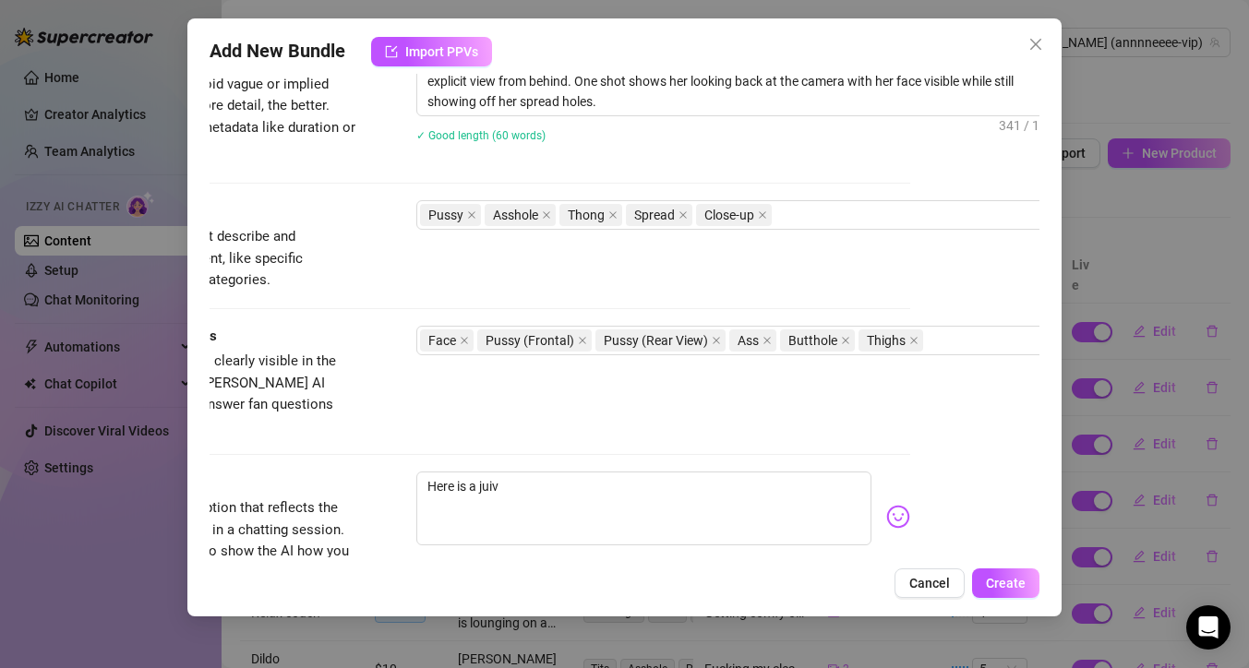
type textarea "Here is a jui"
type textarea "Here is a juic"
type textarea "Here is a juicy"
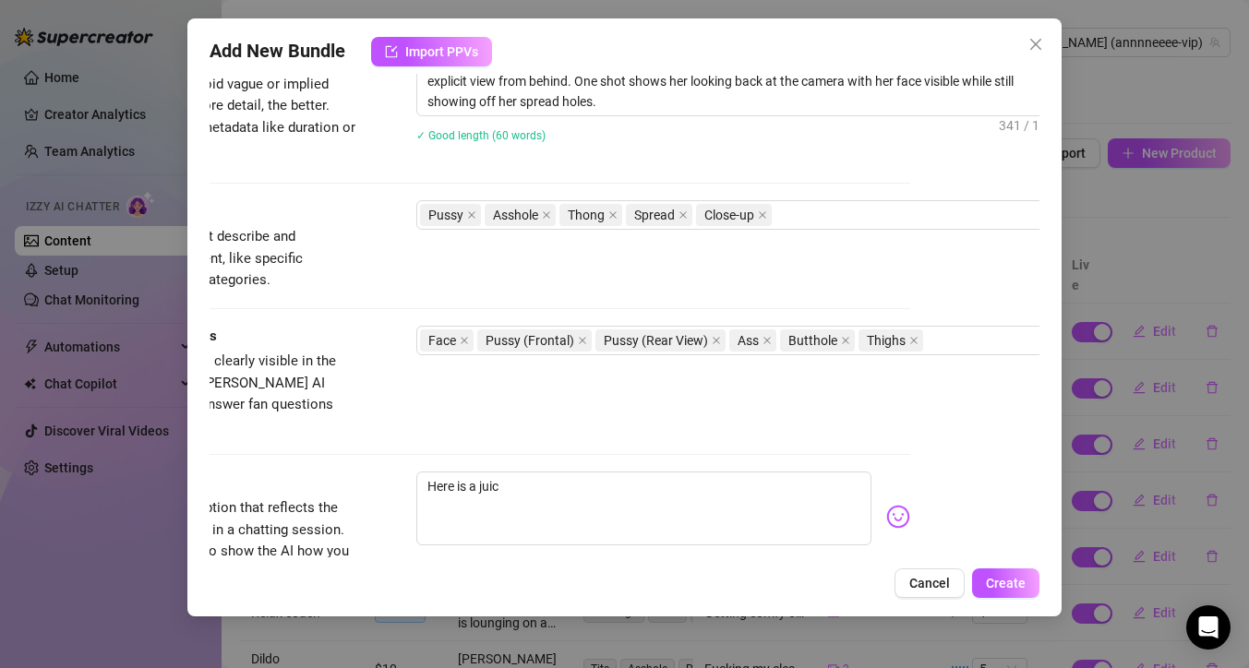
type textarea "Here is a juicy"
type textarea "Here is a juicy b"
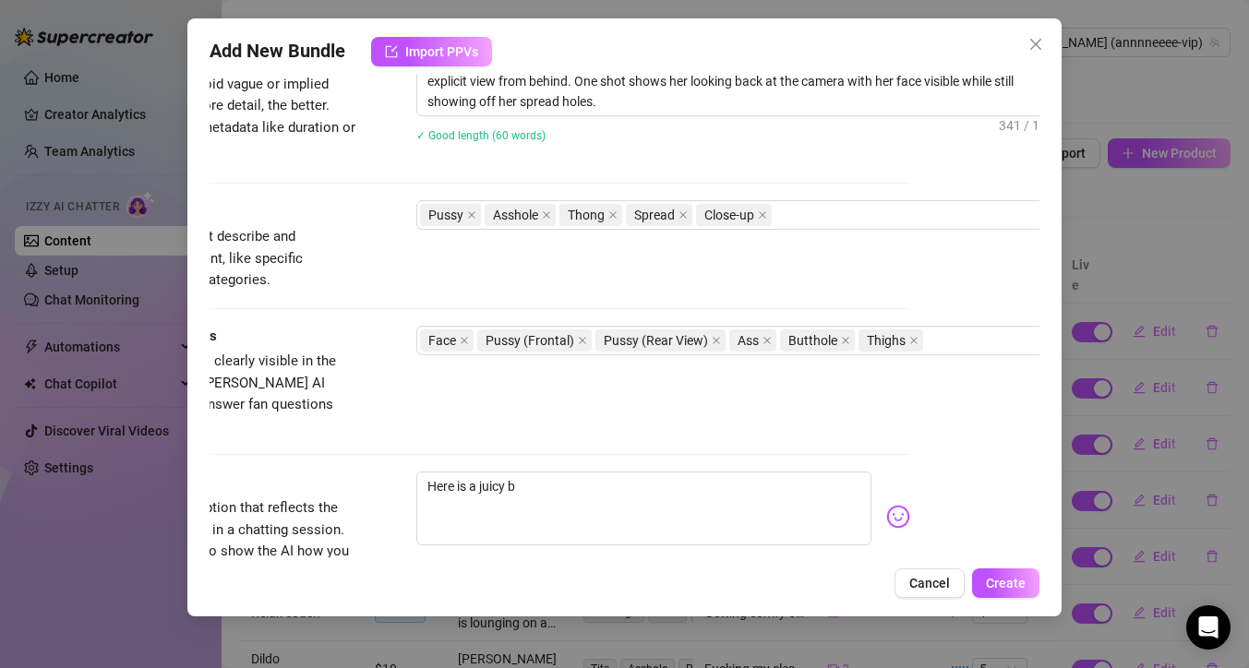
type textarea "Here is a juicy bo"
type textarea "Here is a juicy boo"
type textarea "Here is a juicy boot"
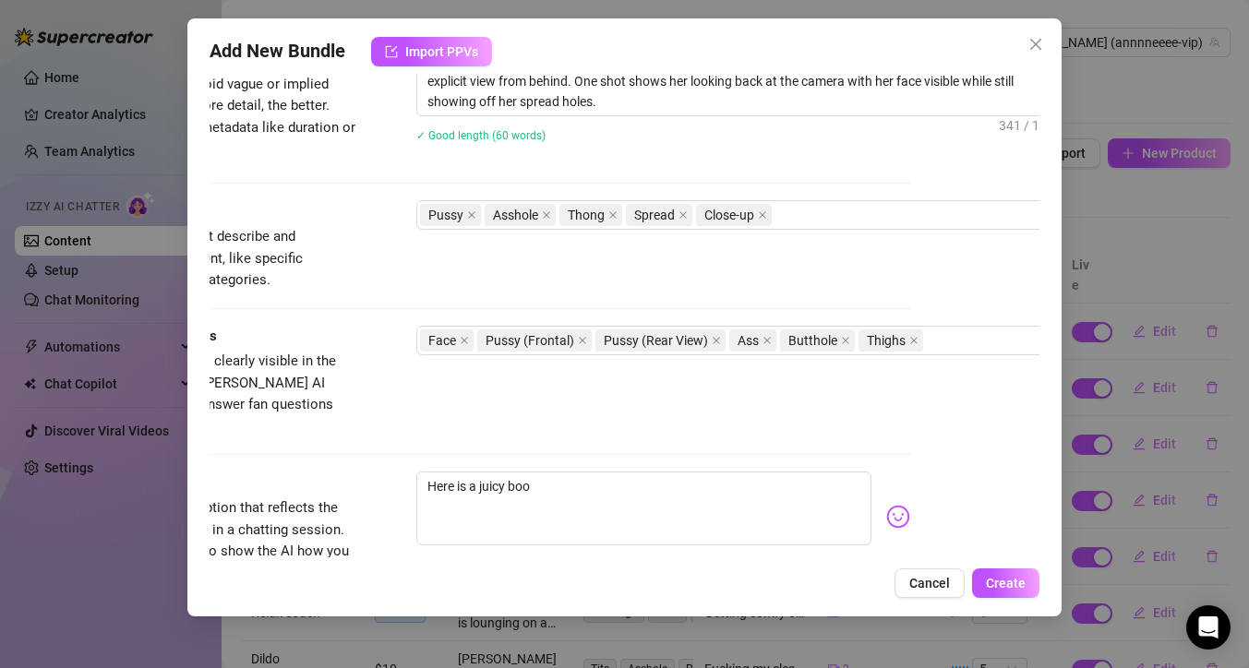
type textarea "Here is a juicy boot"
type textarea "Here is a juicy booty"
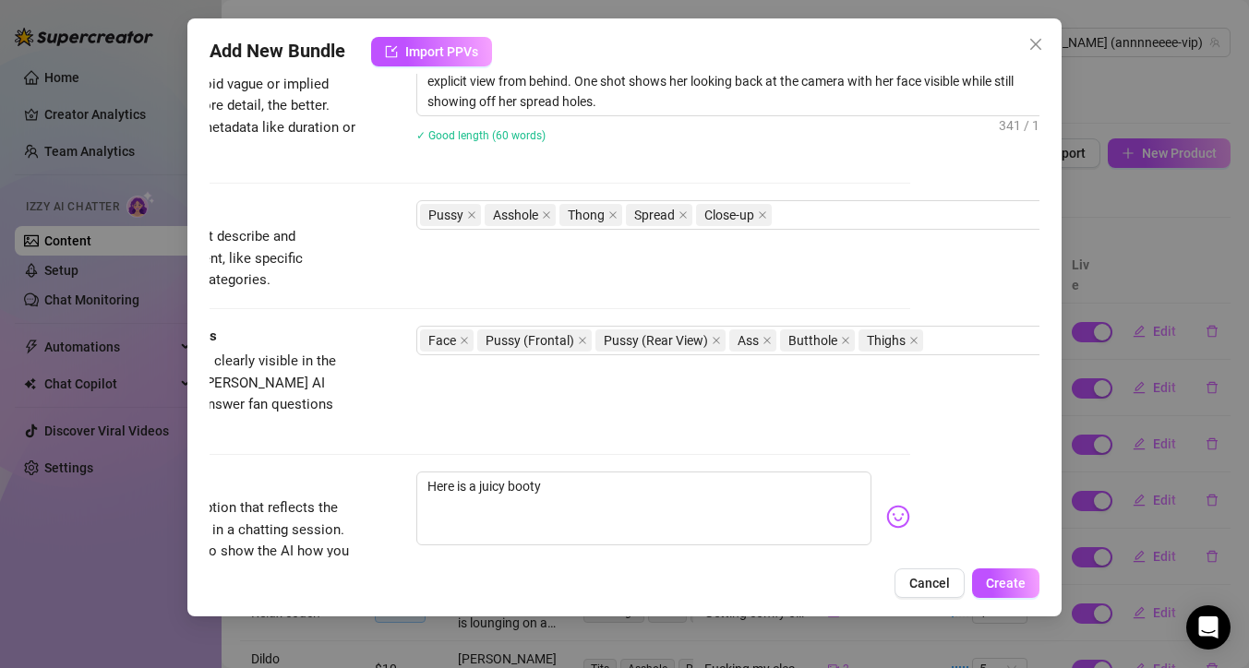
type textarea "Here is a juicy booty a"
type textarea "Here is a juicy booty as"
type textarea "Here is a juicy booty ass"
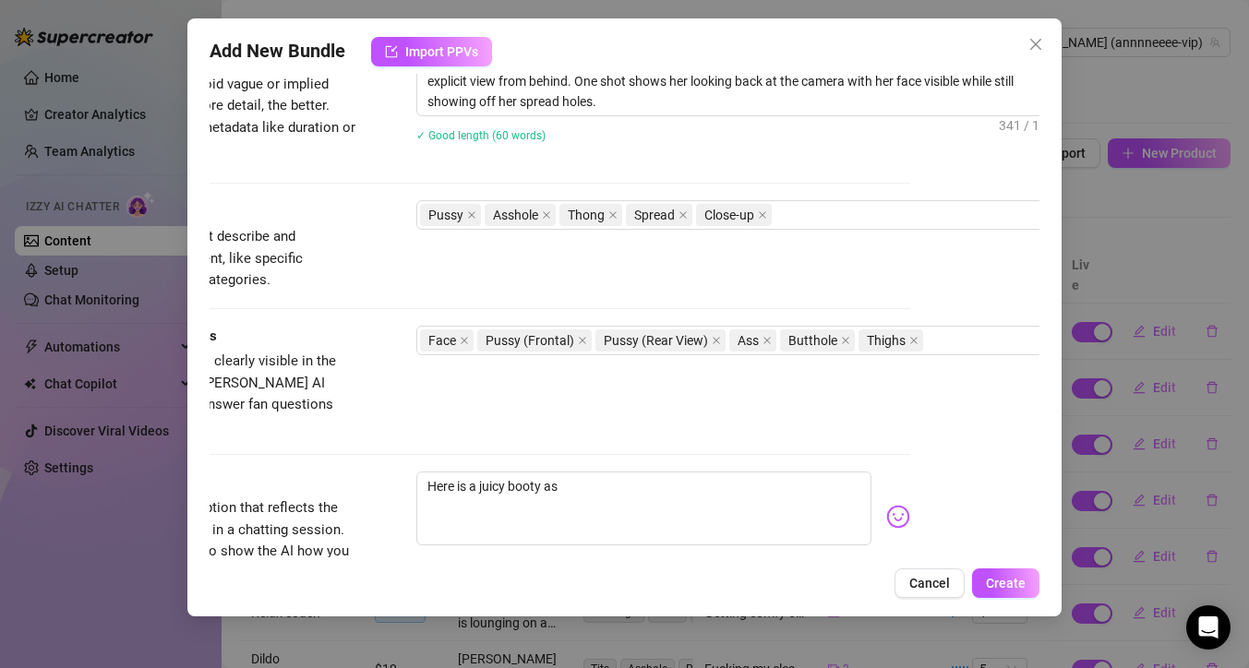
type textarea "Here is a juicy booty ass"
type textarea "Here is a juicy booty assh"
type textarea "Here is a juicy booty assho"
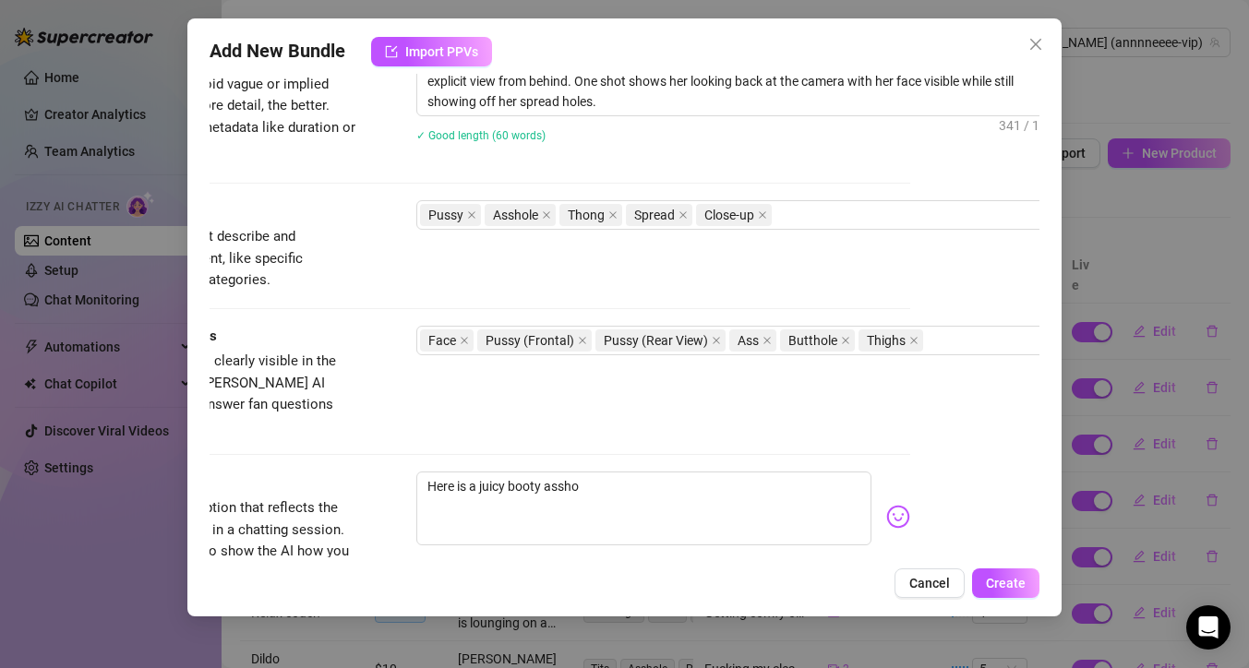
type textarea "Here is a juicy booty asshol"
type textarea "Here is a juicy booty asshole"
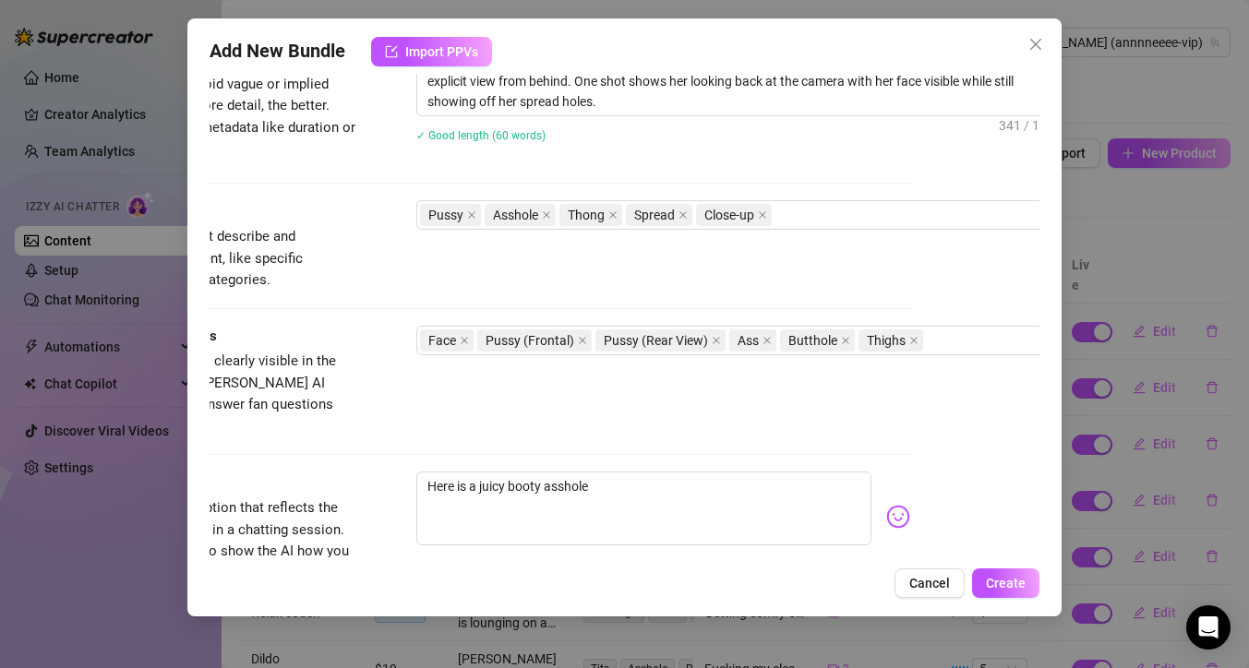
type textarea "Here is a juicy booty asshole"
type textarea "Here is a juicy booty asshole a"
type textarea "Here is a juicy booty asshole an"
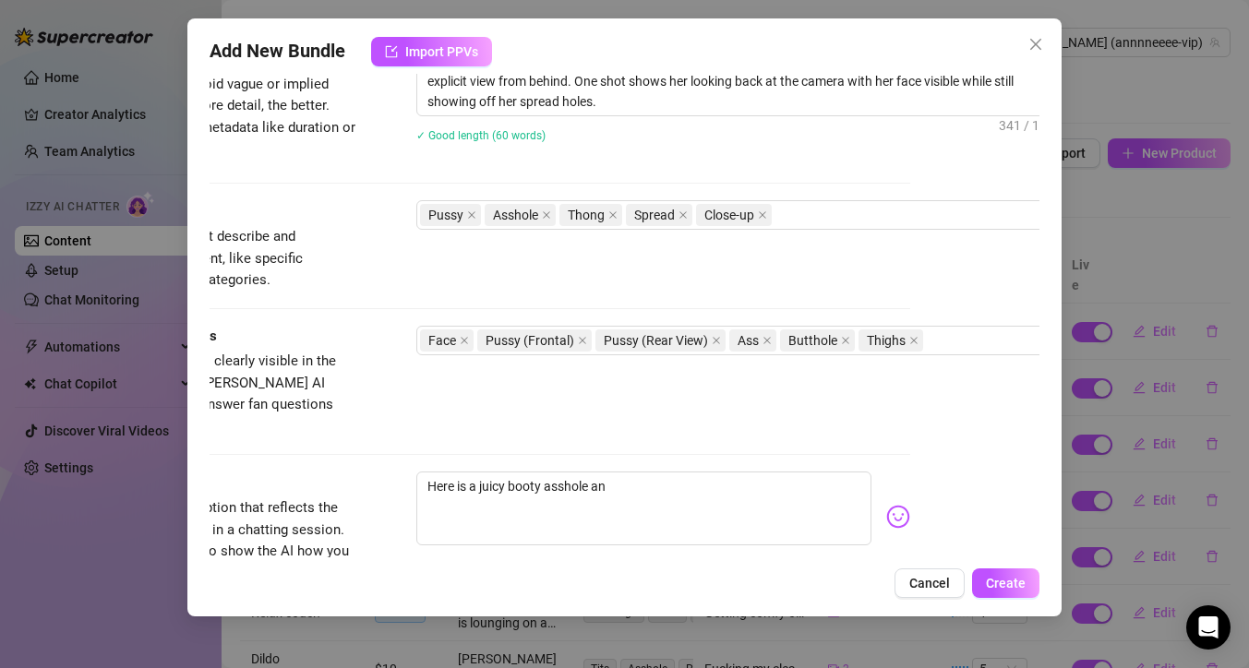
type textarea "Here is a juicy booty asshole and"
type textarea "Here is a juicy booty asshole and p"
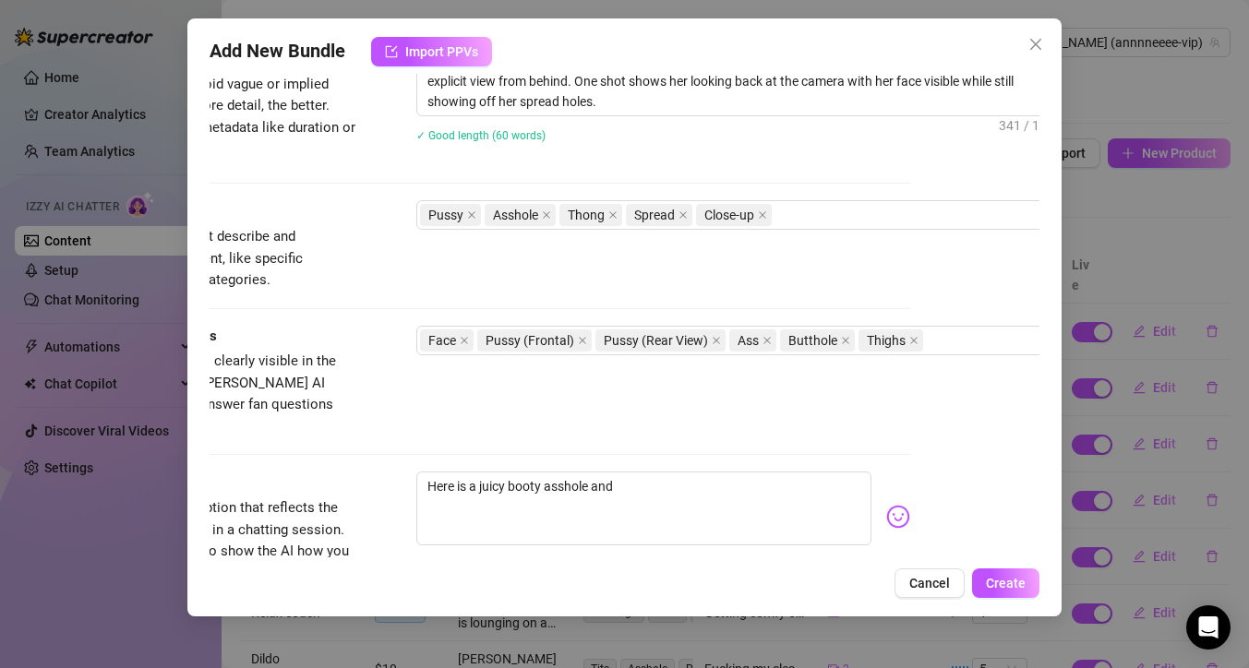
type textarea "Here is a juicy booty asshole and p"
type textarea "Here is a juicy booty asshole and pu"
type textarea "Here is a juicy booty asshole and pus"
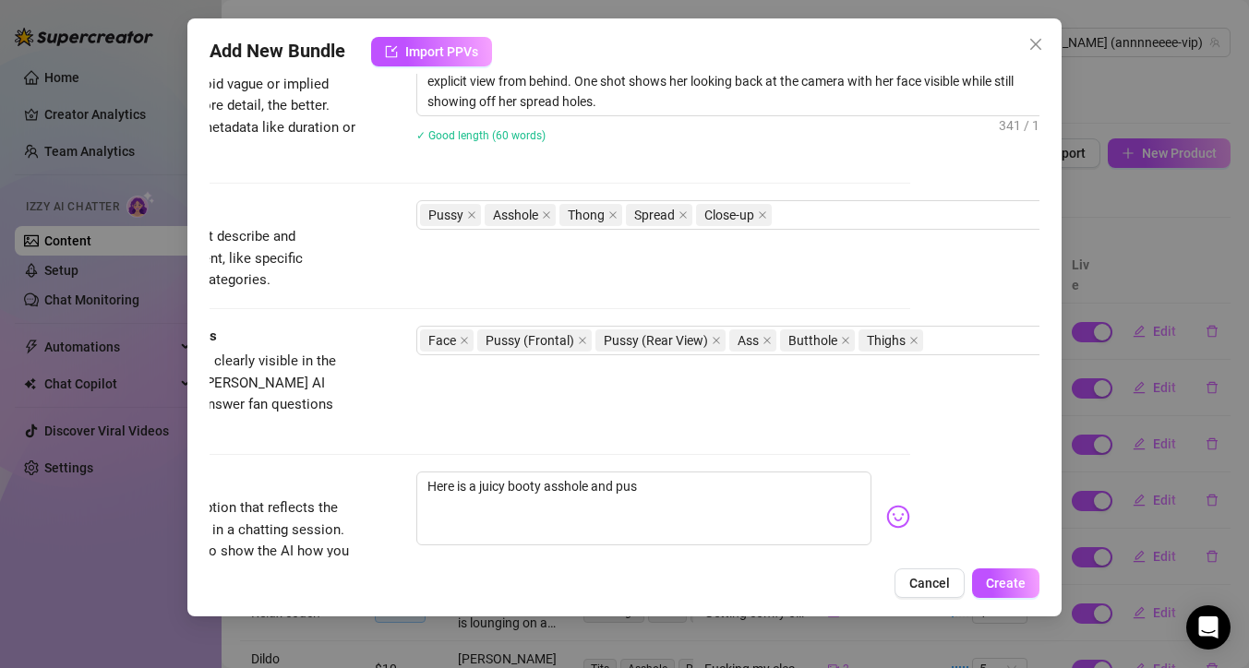
type textarea "Here is a juicy booty asshole and puss"
type textarea "Here is a juicy booty asshole and pussy"
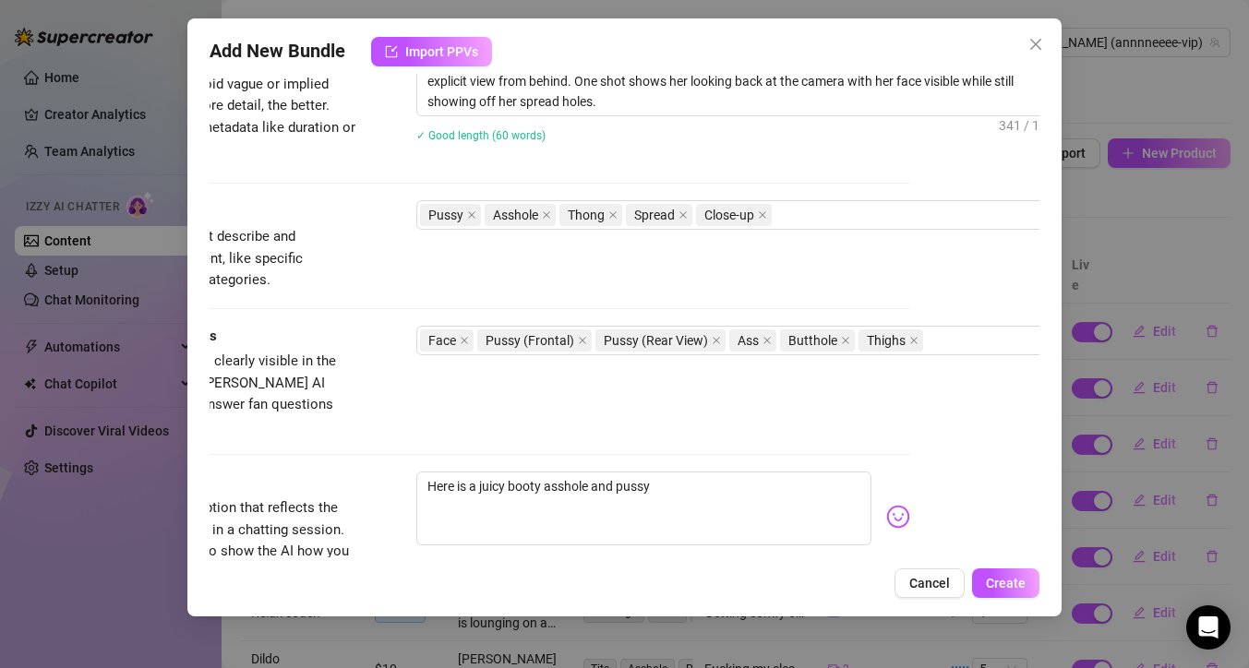
type textarea "Here is a juicy booty asshole and pussy"
type textarea "Here is a juicy booty asshole and pussy s"
type textarea "Here is a juicy booty asshole and pussy sp"
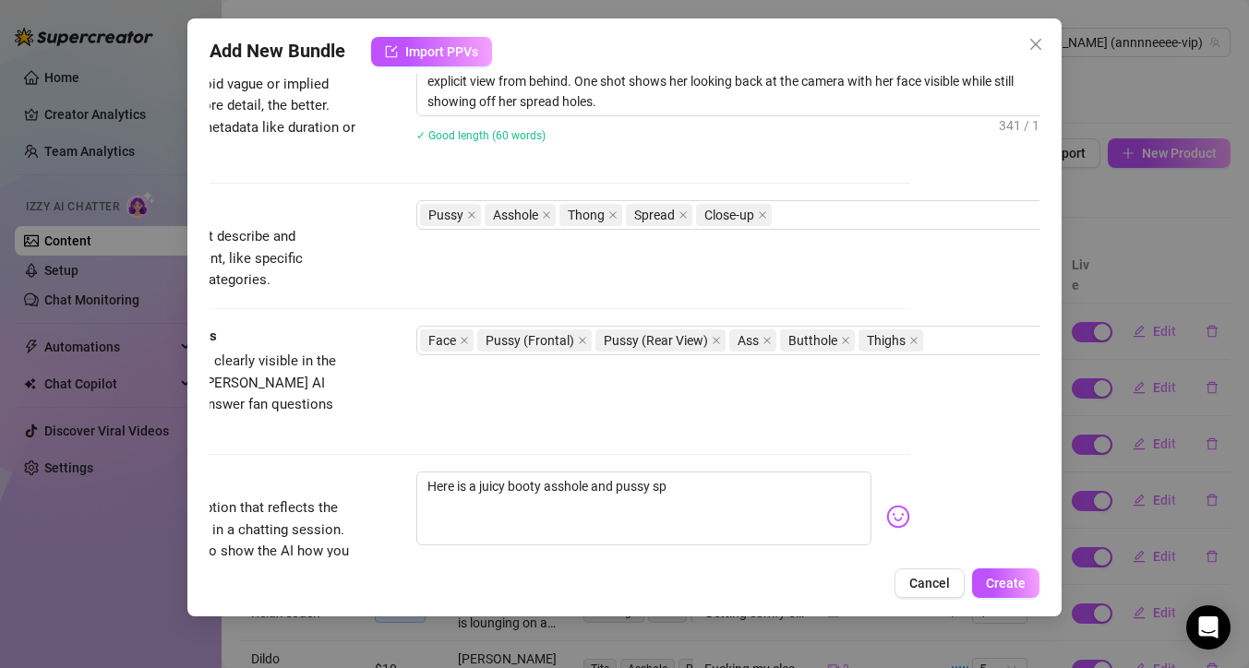
type textarea "Here is a juicy booty asshole and pussy spe"
type textarea "Here is a juicy booty asshole and pussy sp"
type textarea "Here is a juicy booty asshole and pussy spr"
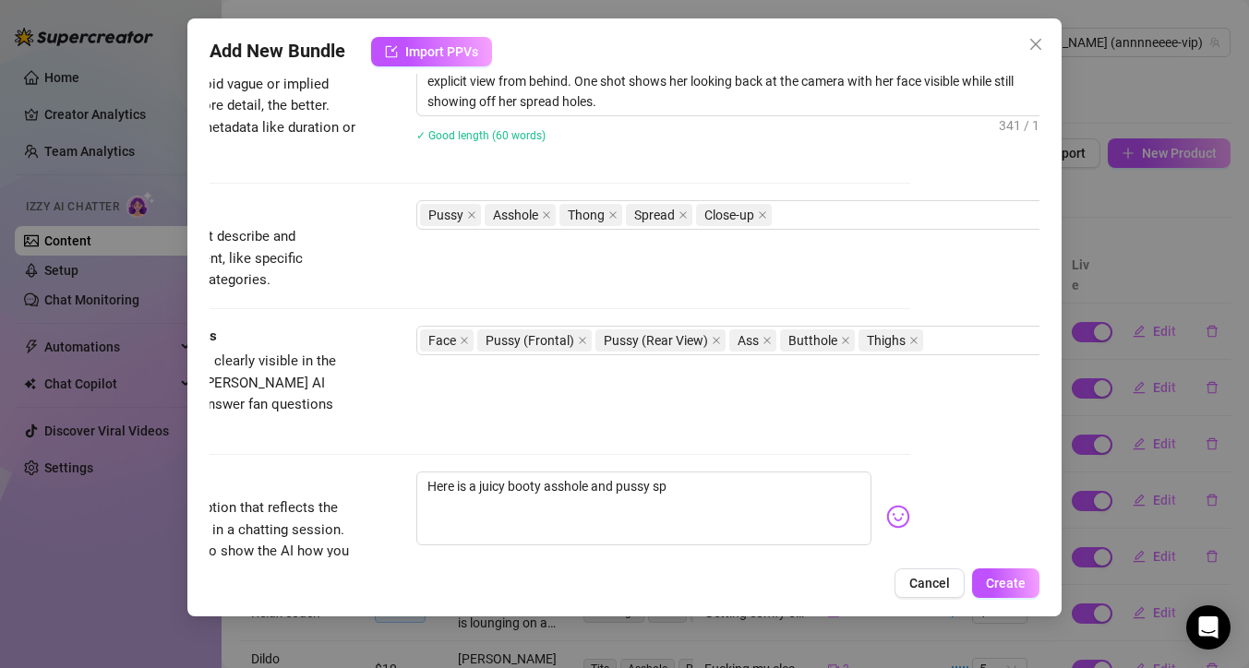
type textarea "Here is a juicy booty asshole and pussy spr"
type textarea "Here is a juicy booty asshole and pussy spre"
type textarea "Here is a juicy booty asshole and pussy sprea"
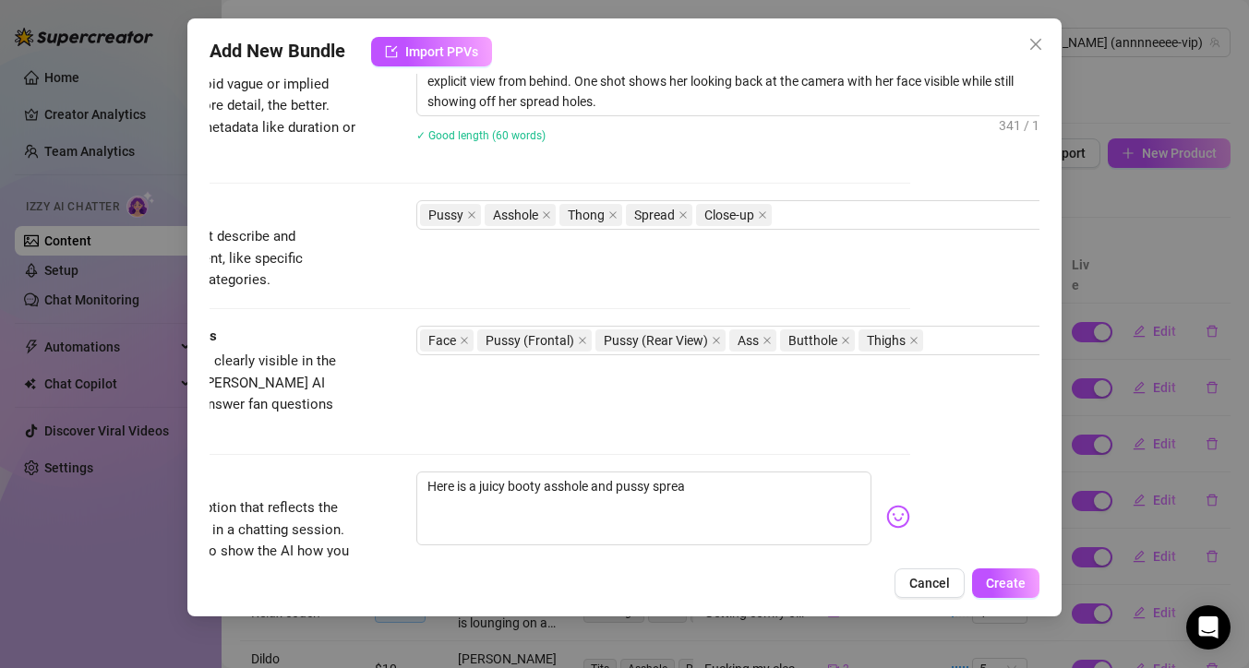
type textarea "Here is a juicy booty asshole and pussy spread"
type textarea "Here is a juicy booty asshole and pussy spread f"
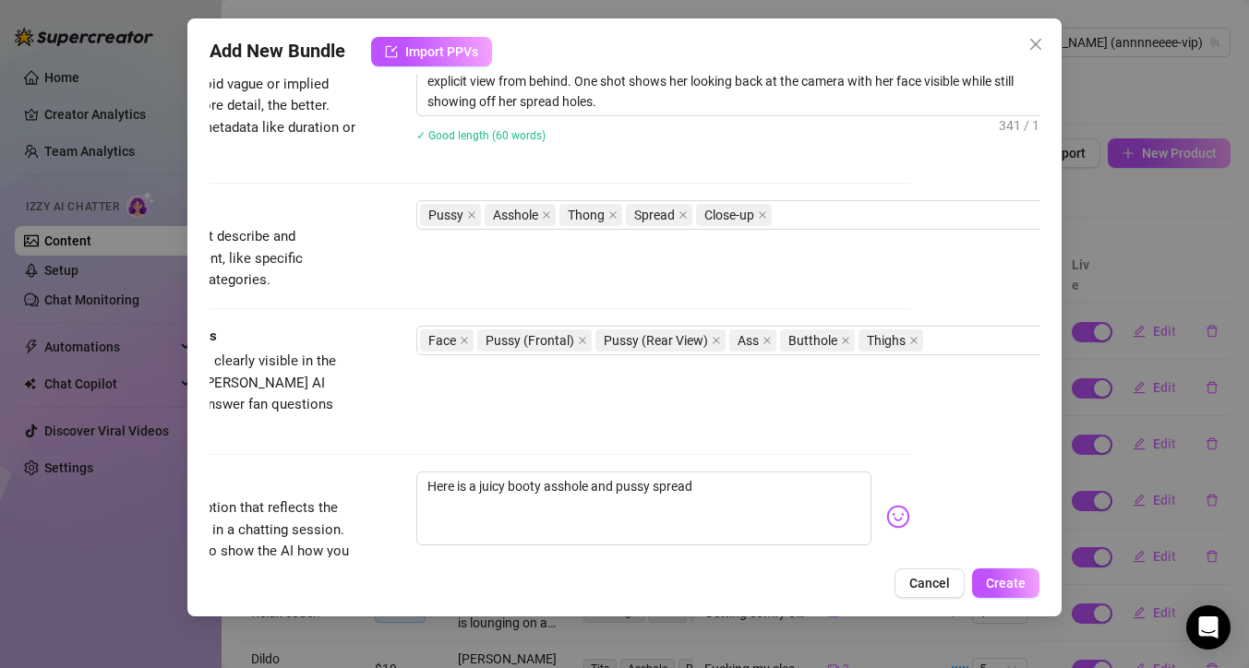
type textarea "Here is a juicy booty asshole and pussy spread f"
type textarea "Here is a juicy booty asshole and pussy spread fo"
type textarea "Here is a juicy booty asshole and pussy spread for"
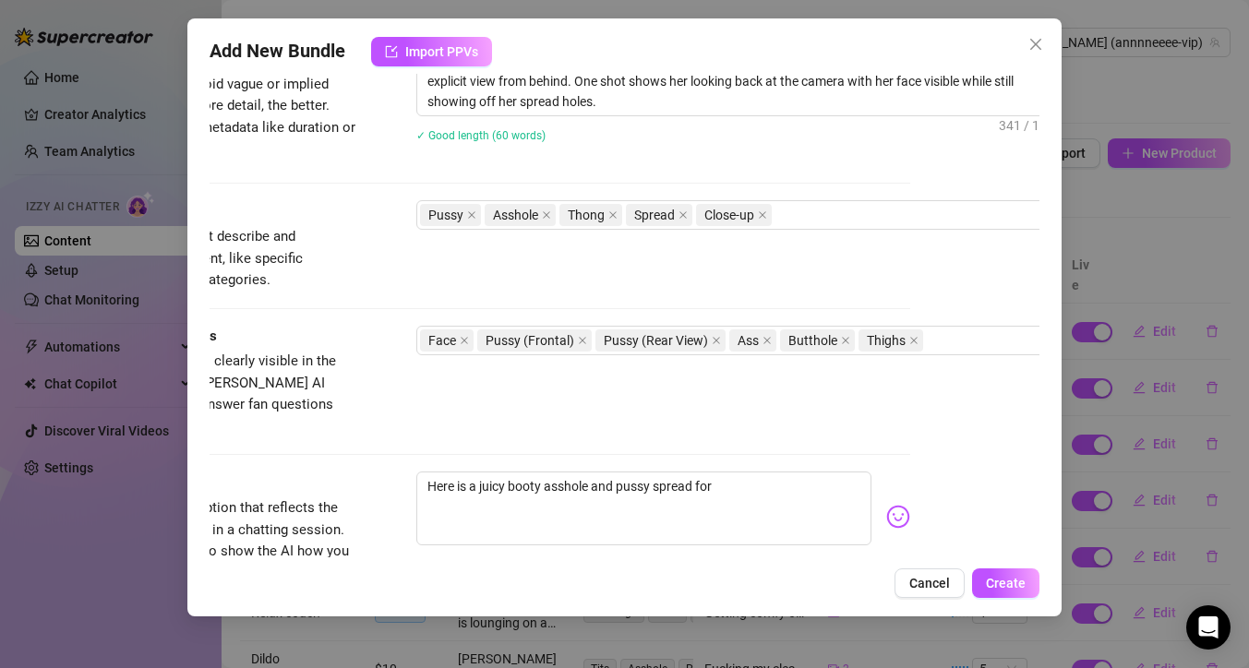
type textarea "Here is a juicy booty asshole and pussy spread for y"
type textarea "Here is a juicy booty asshole and pussy spread for yo"
type textarea "Here is a juicy booty asshole and pussy spread for you"
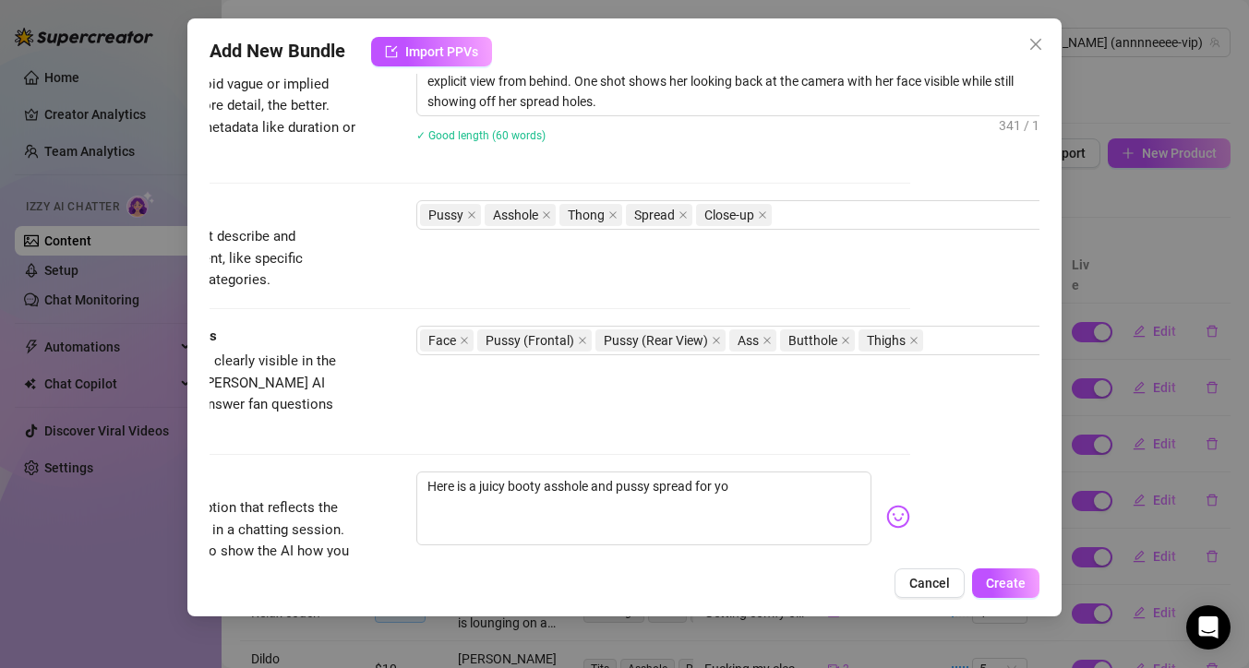
type textarea "Here is a juicy booty asshole and pussy spread for you"
type textarea "Here is a juicy booty asshole and pussy spread for you w"
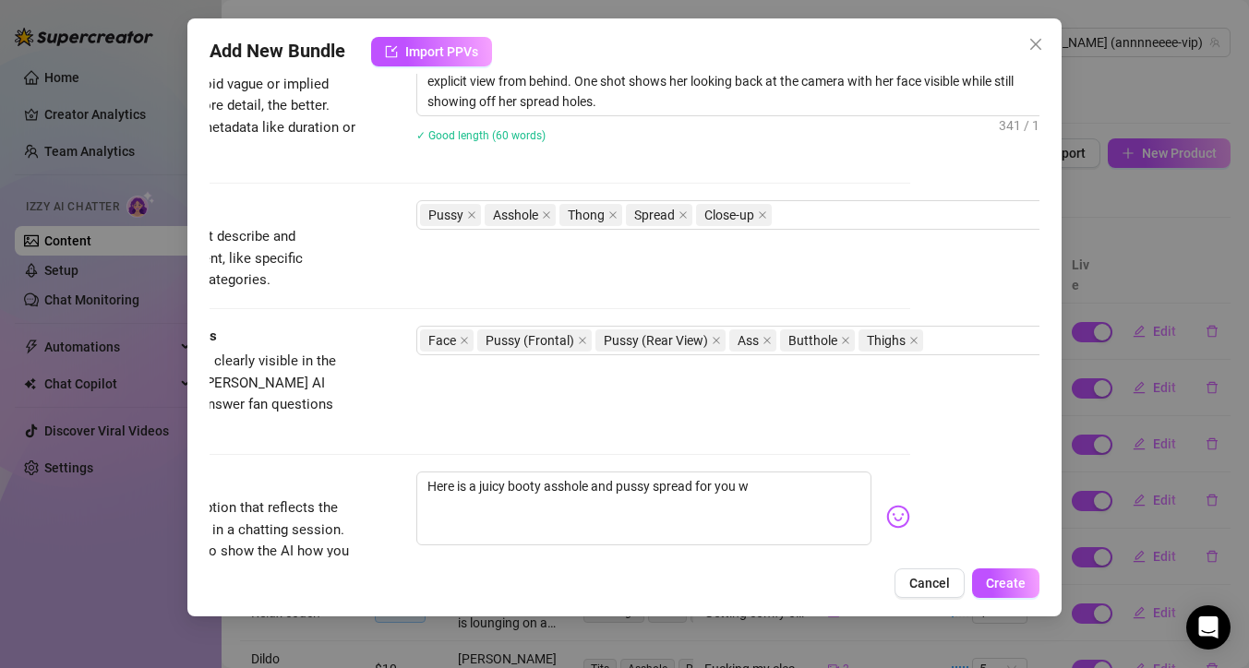
type textarea "Here is a juicy booty asshole and pussy spread for you wi"
type textarea "Here is a juicy booty asshole and pussy spread for you wit"
type textarea "Here is a juicy booty asshole and pussy spread for you with"
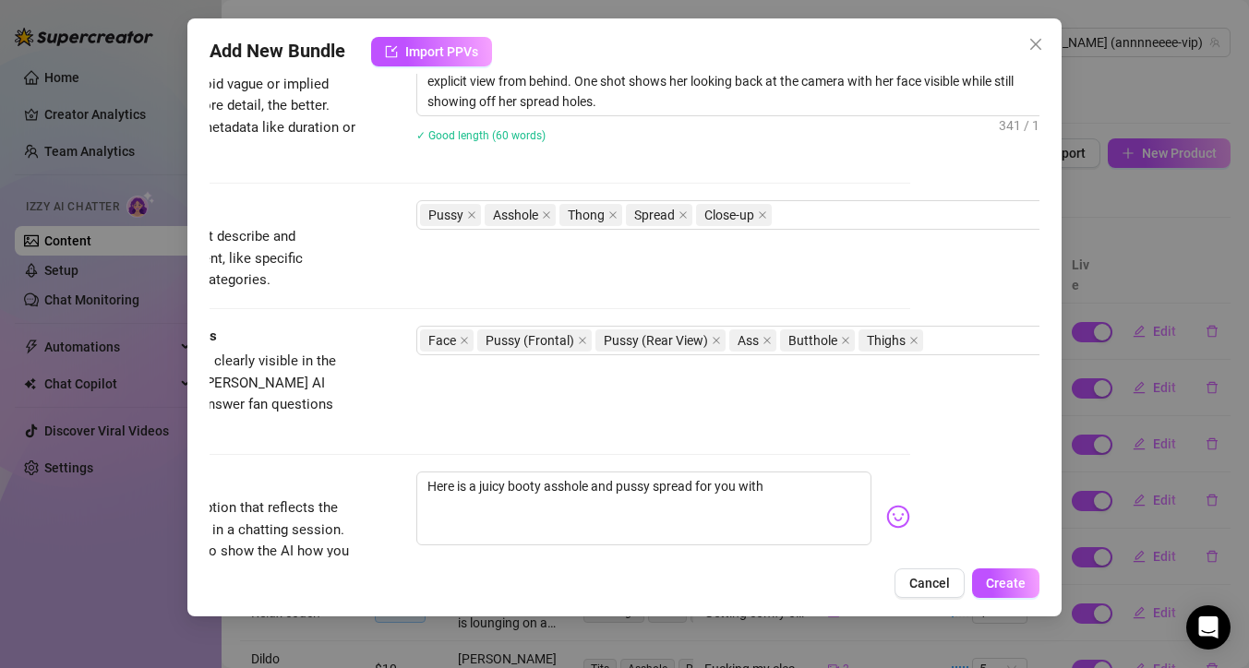
type textarea "Here is a juicy booty asshole and pussy spread for you with"
type textarea "Here is a juicy booty asshole and pussy spread for you with m"
type textarea "Here is a juicy booty asshole and pussy spread for you with my"
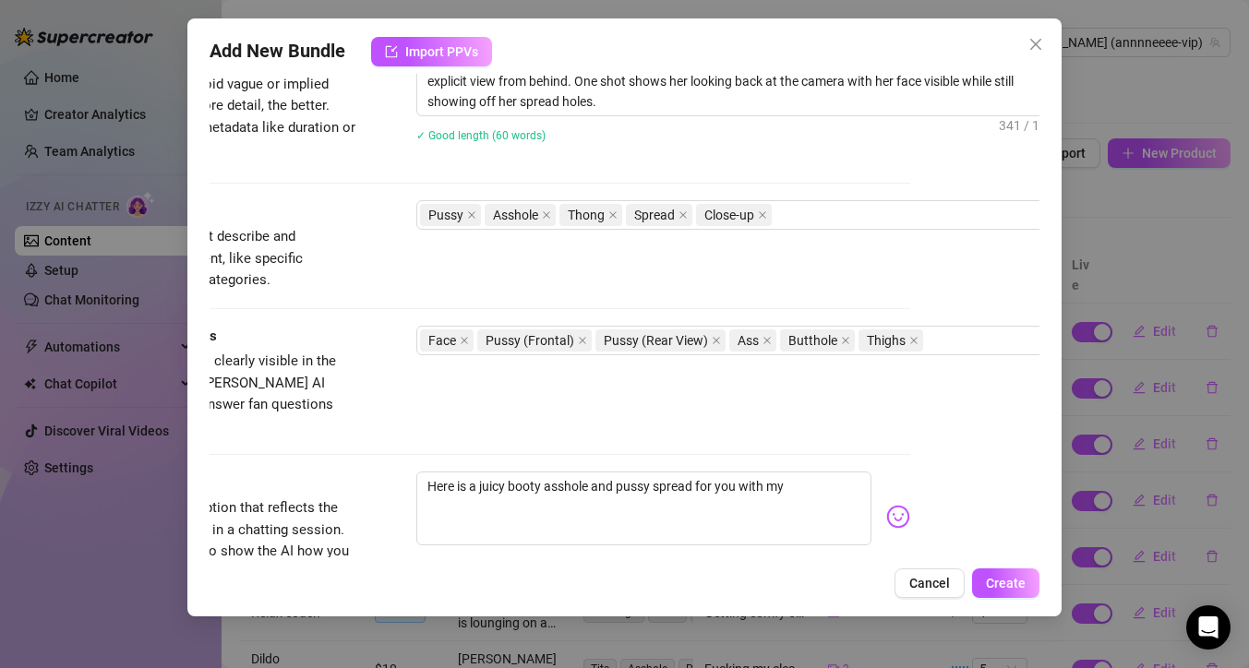
type textarea "Here is a juicy booty asshole and pussy spread for you with my"
type textarea "Here is a juicy booty asshole and pussy spread for you with my b"
type textarea "Here is a juicy booty asshole and pussy spread for you with my bl"
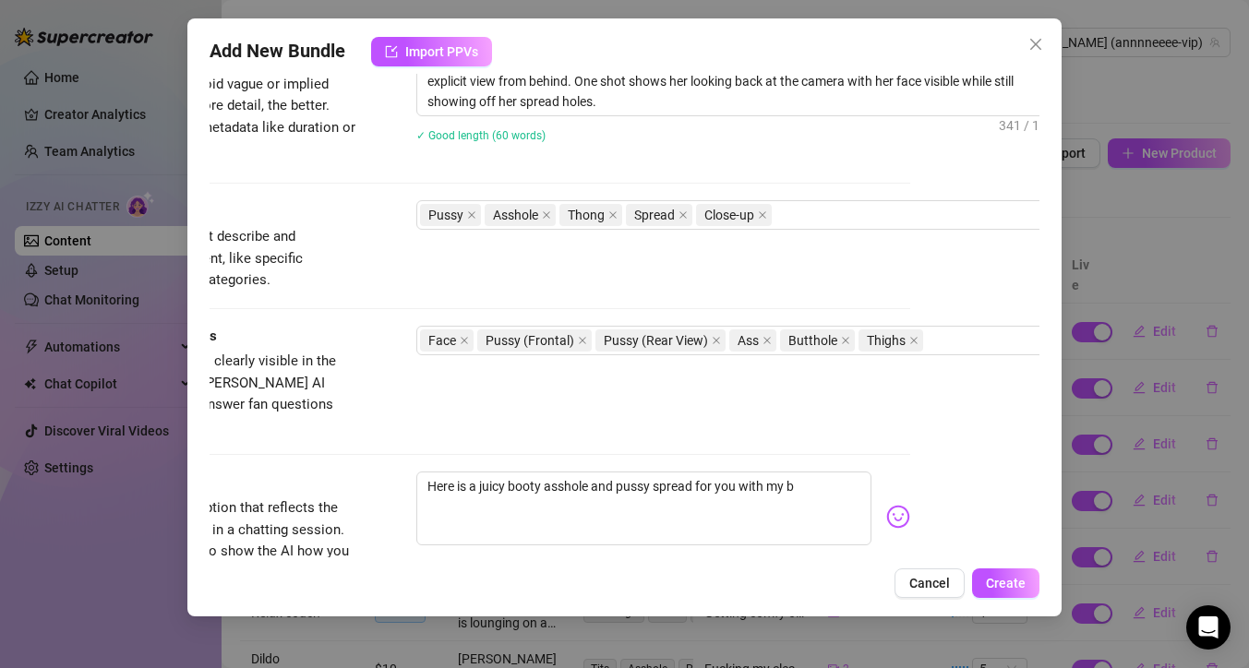
type textarea "Here is a juicy booty asshole and pussy spread for you with my bl"
type textarea "Here is a juicy booty asshole and pussy spread for you with my blu"
type textarea "Here is a juicy booty asshole and pussy spread for you with my blue"
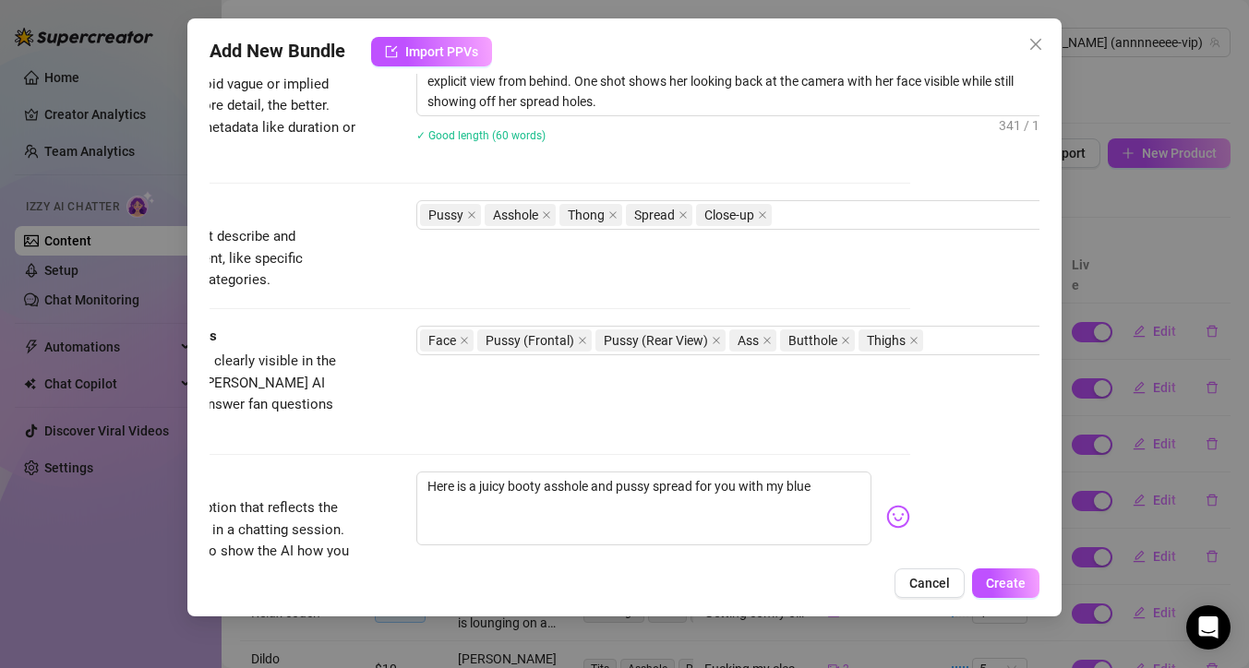
type textarea "Here is a juicy booty asshole and pussy spread for you with my blue"
type textarea "Here is a juicy booty asshole and pussy spread for you with my blue t"
type textarea "Here is a juicy booty asshole and pussy spread for you with my blue th"
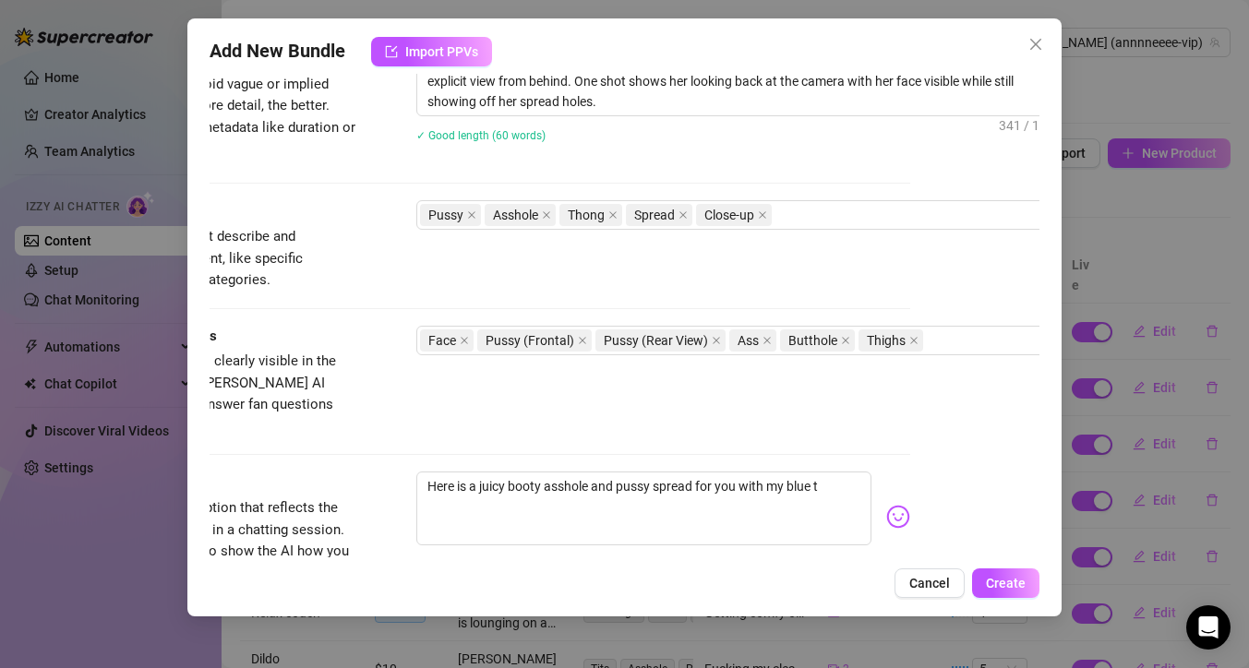
type textarea "Here is a juicy booty asshole and pussy spread for you with my blue th"
type textarea "Here is a juicy booty asshole and pussy spread for you with my blue tho"
type textarea "Here is a juicy booty asshole and pussy spread for you with my blue thon"
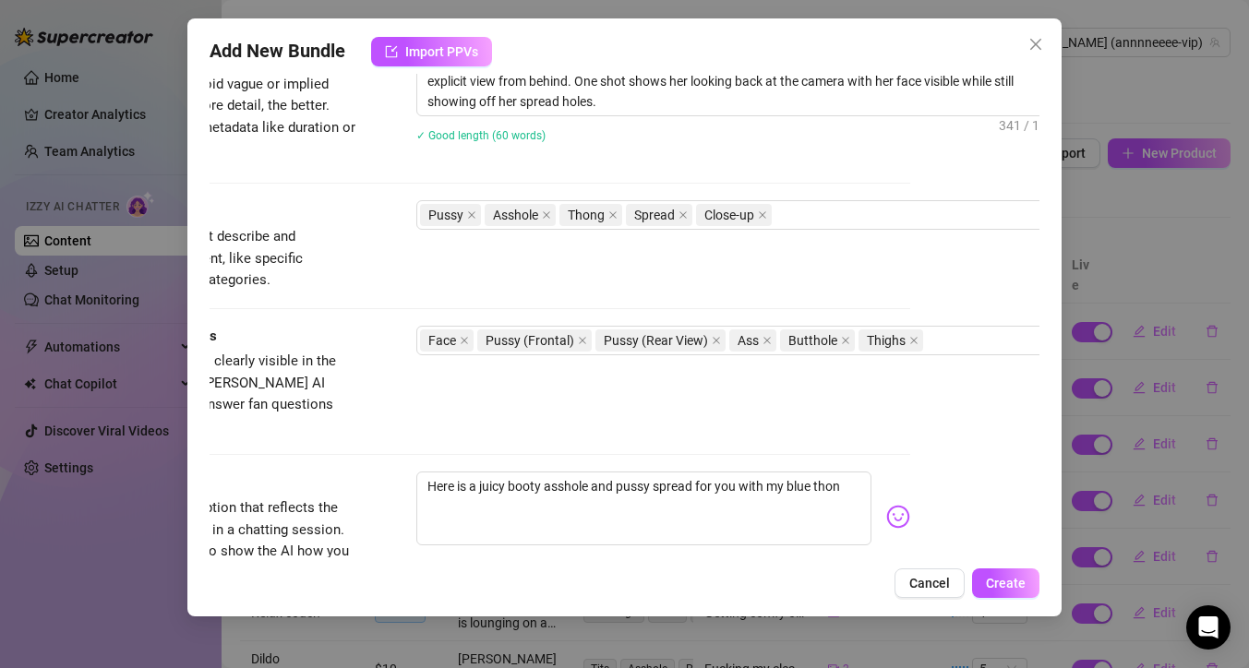
type textarea "Here is a juicy booty asshole and pussy spread for you with my blue thong"
type textarea "Here is a juicy booty asshole and pussy spread for you with my blue thong p"
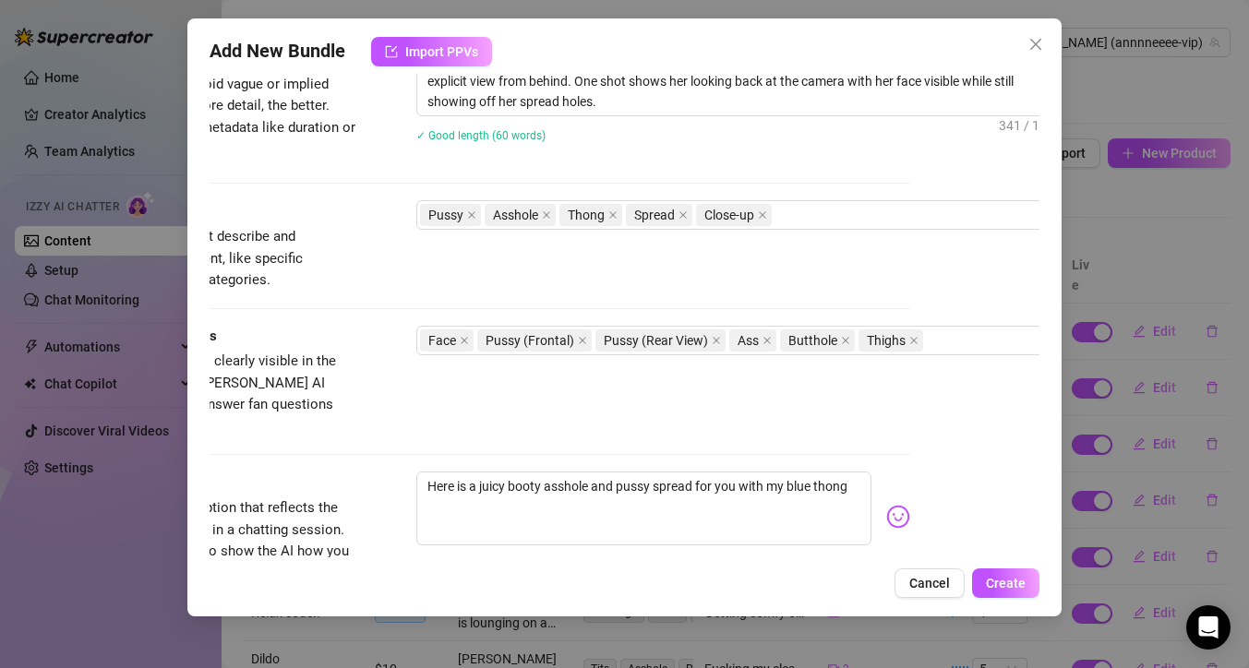
type textarea "Here is a juicy booty asshole and pussy spread for you with my blue thong p"
type textarea "Here is a juicy booty asshole and pussy spread for you with my blue thong pu"
type textarea "Here is a juicy booty asshole and pussy spread for you with my blue thong pul"
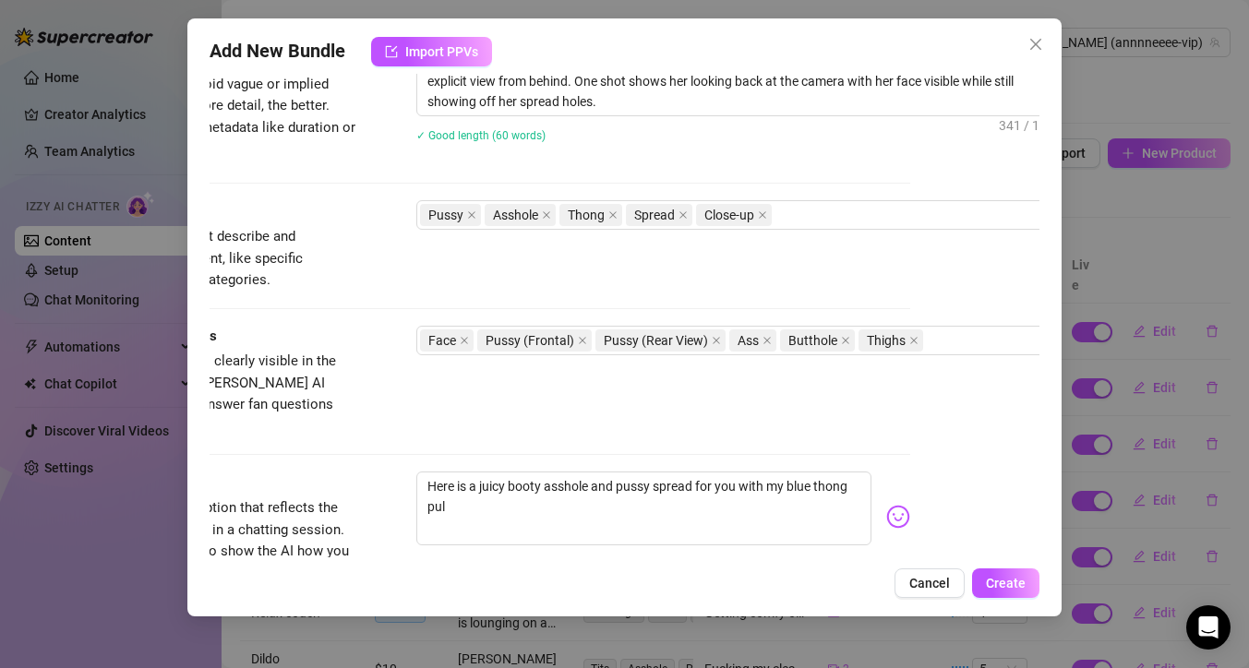
type textarea "Here is a juicy booty asshole and pussy spread for you with my blue thong pull"
type textarea "Here is a juicy booty asshole and pussy spread for you with my blue thong pulle"
type textarea "Here is a juicy booty asshole and pussy spread for you with my blue thong pulled"
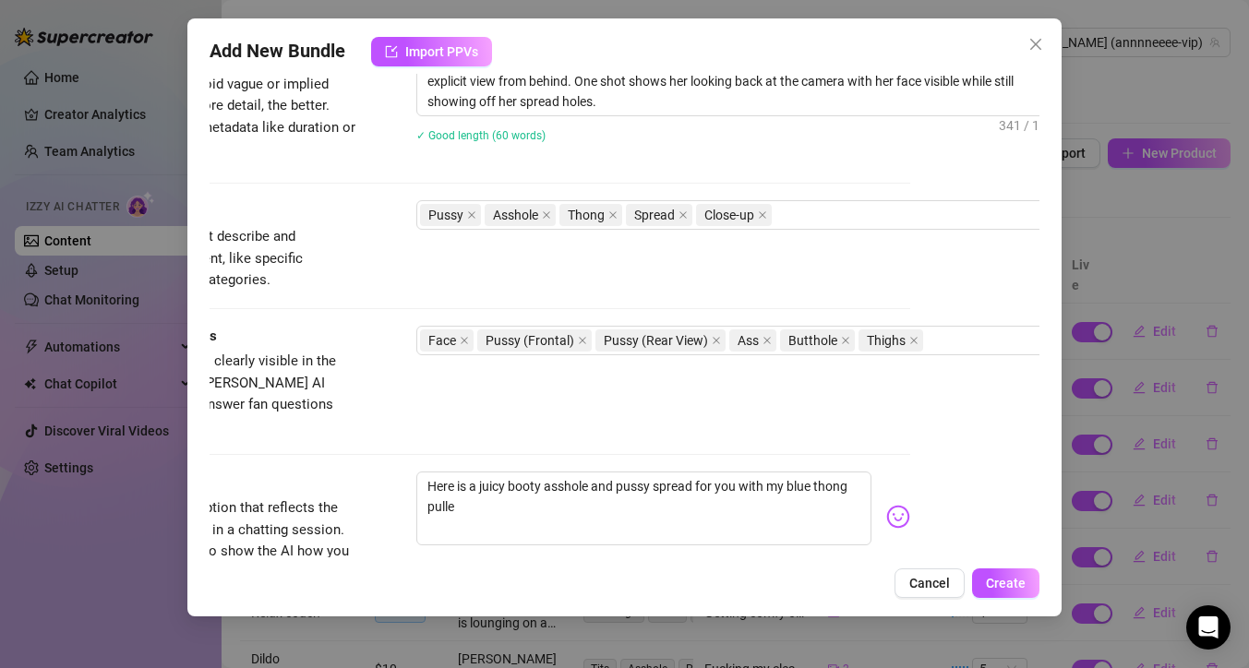
type textarea "Here is a juicy booty asshole and pussy spread for you with my blue thong pulled"
type textarea "Here is a juicy booty asshole and pussy spread for you with my blue thong pulle…"
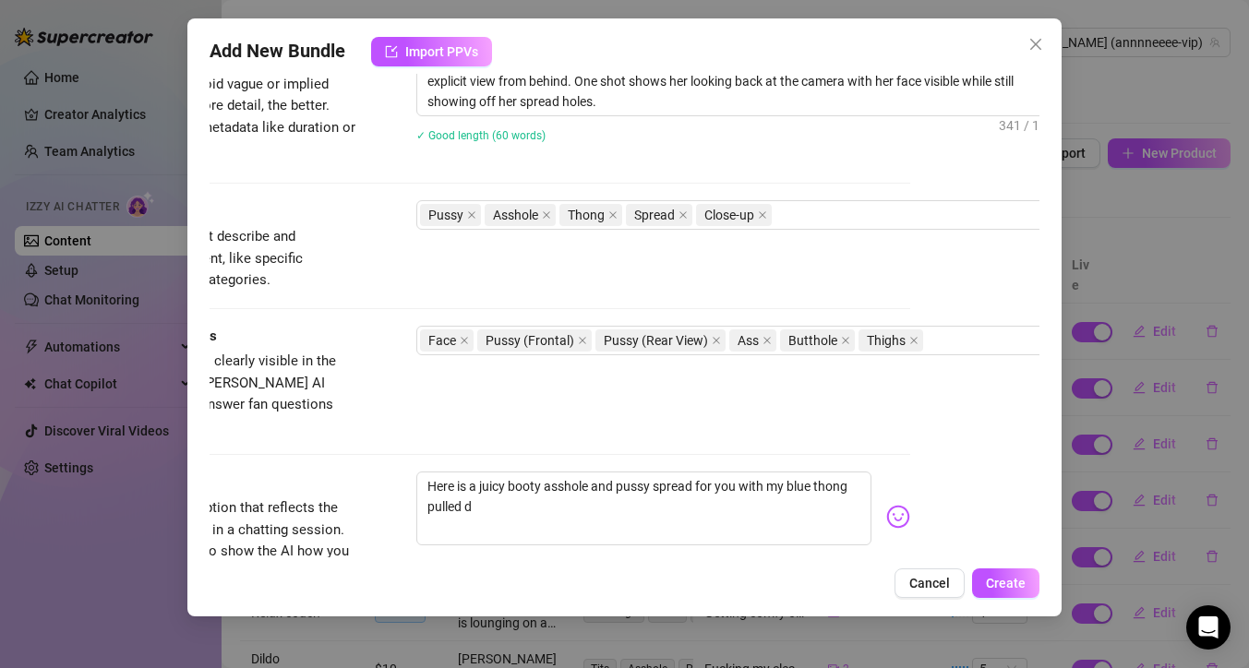
type textarea "Here is a juicy booty asshole and pussy spread for you with my blue thong pulle…"
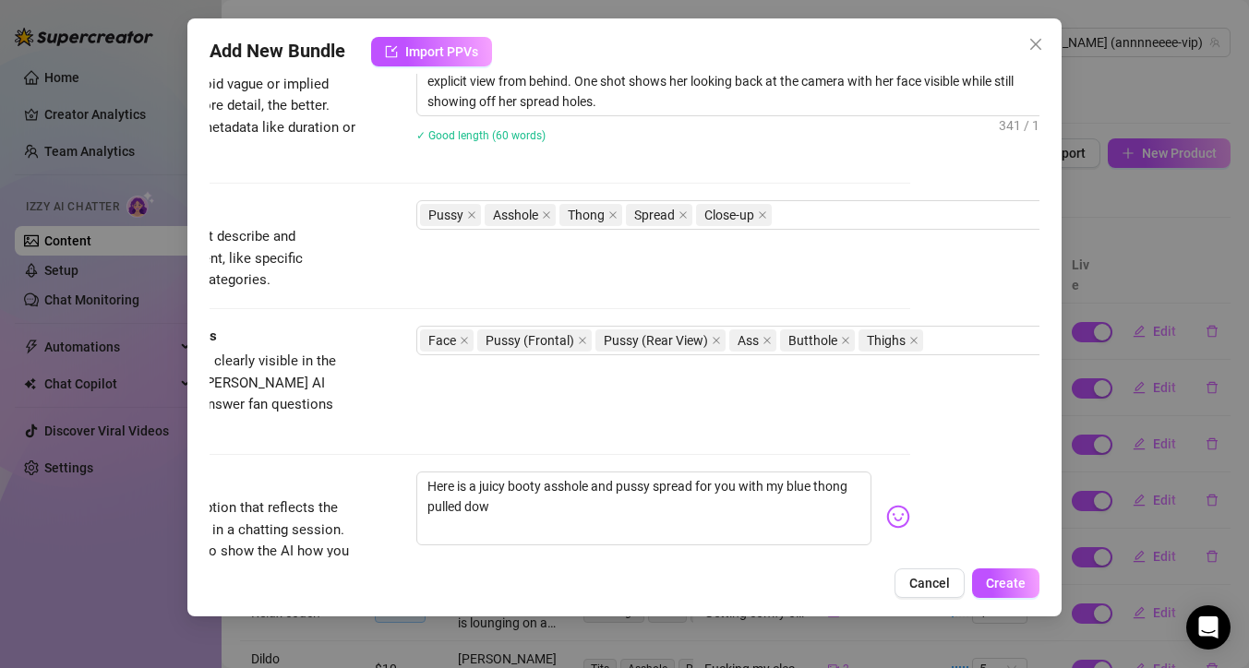
type textarea "Here is a juicy booty asshole and pussy spread for you with my blue thong pulle…"
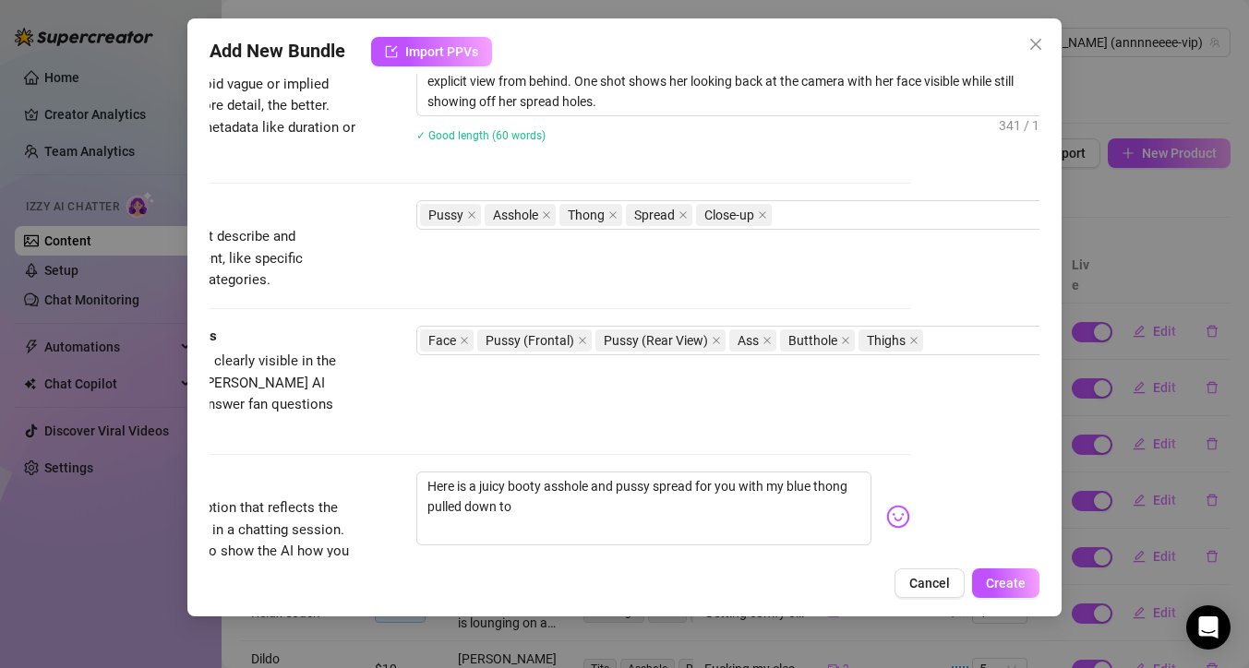
type textarea "Here is a juicy booty asshole and pussy spread for you with my blue thong pulle…"
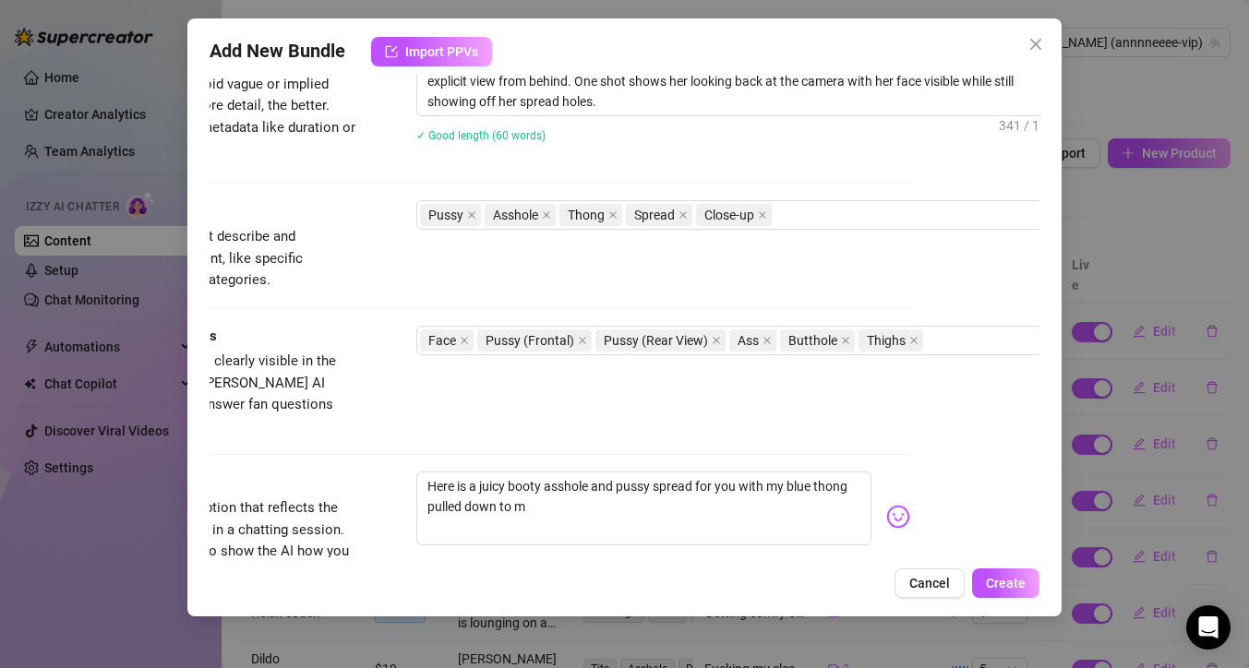
type textarea "Here is a juicy booty asshole and pussy spread for you with my blue thong pulle…"
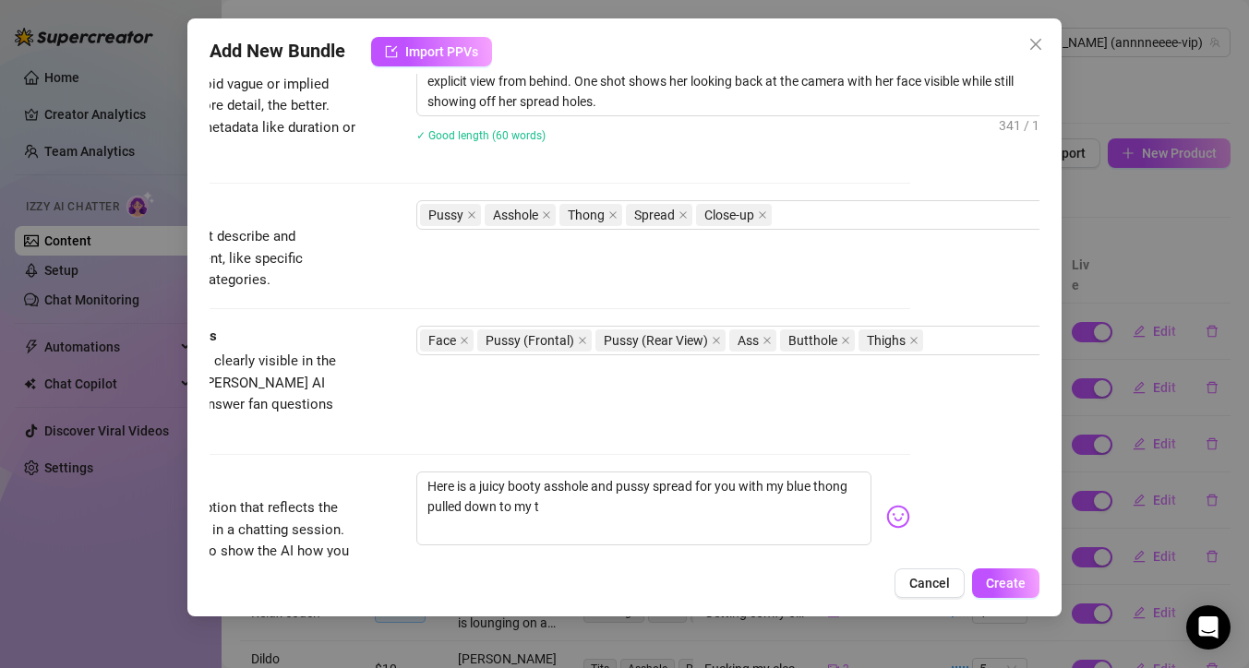
type textarea "Here is a juicy booty asshole and pussy spread for you with my blue thong pulle…"
click at [890, 505] on img at bounding box center [898, 517] width 24 height 24
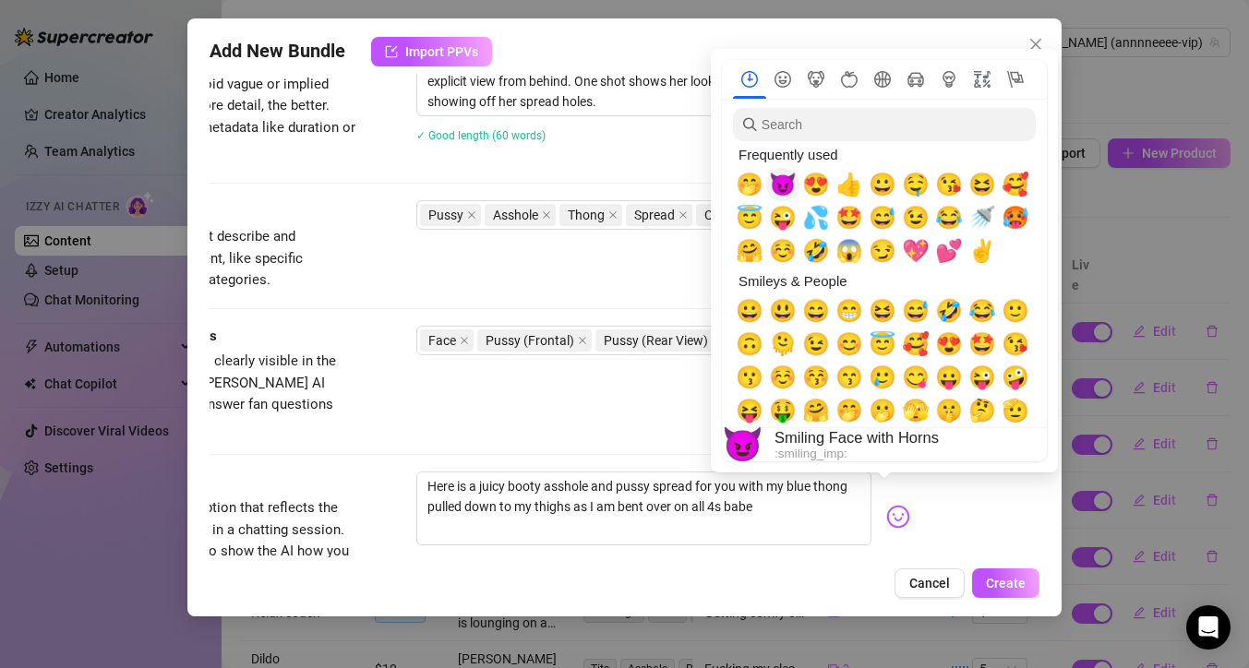
click at [791, 189] on span "😈" at bounding box center [783, 185] width 28 height 26
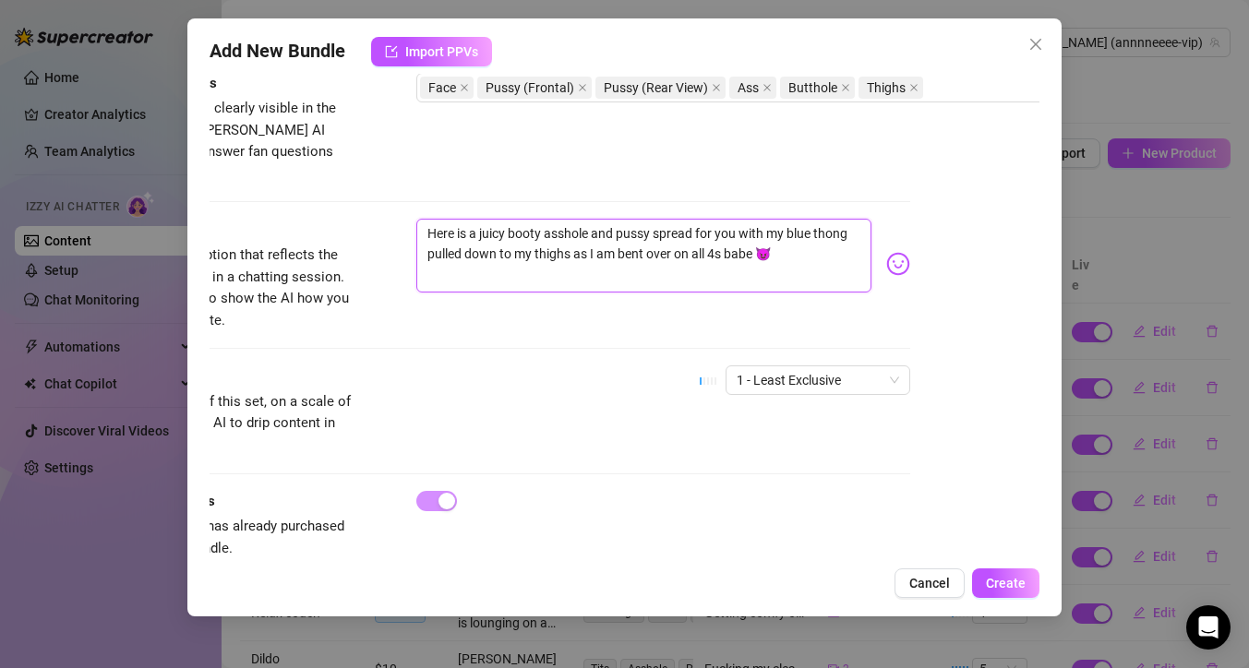
scroll to position [1087, 129]
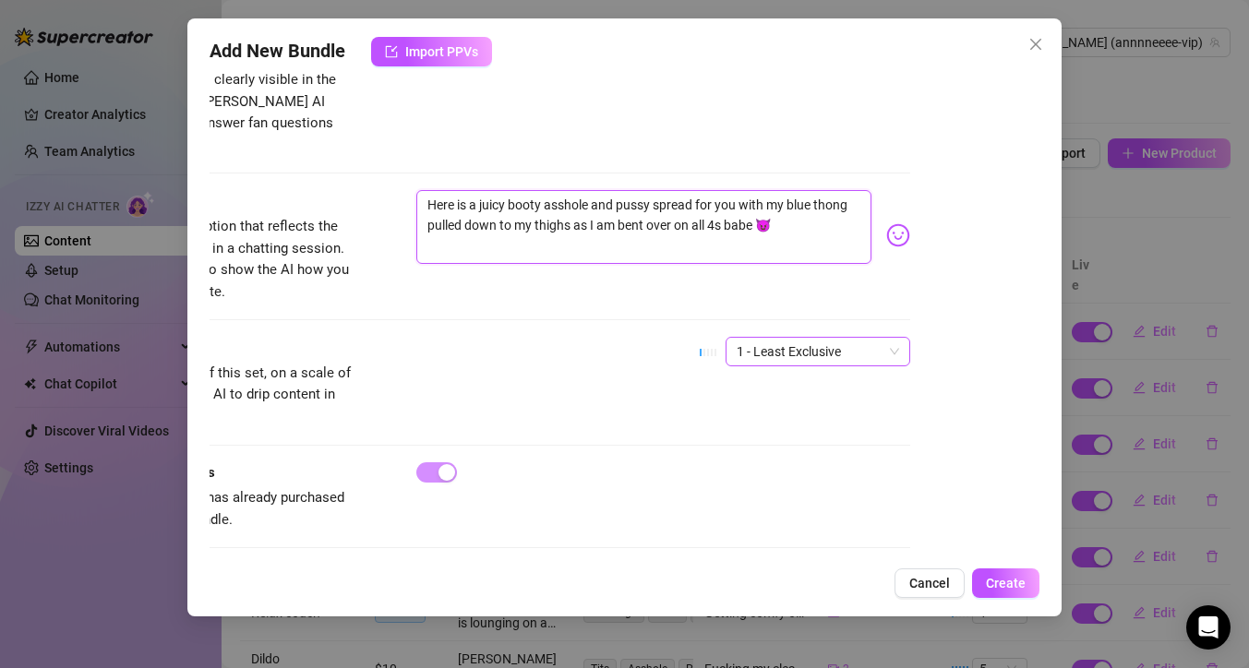
click at [820, 339] on span "1 - Least Exclusive" at bounding box center [818, 352] width 162 height 28
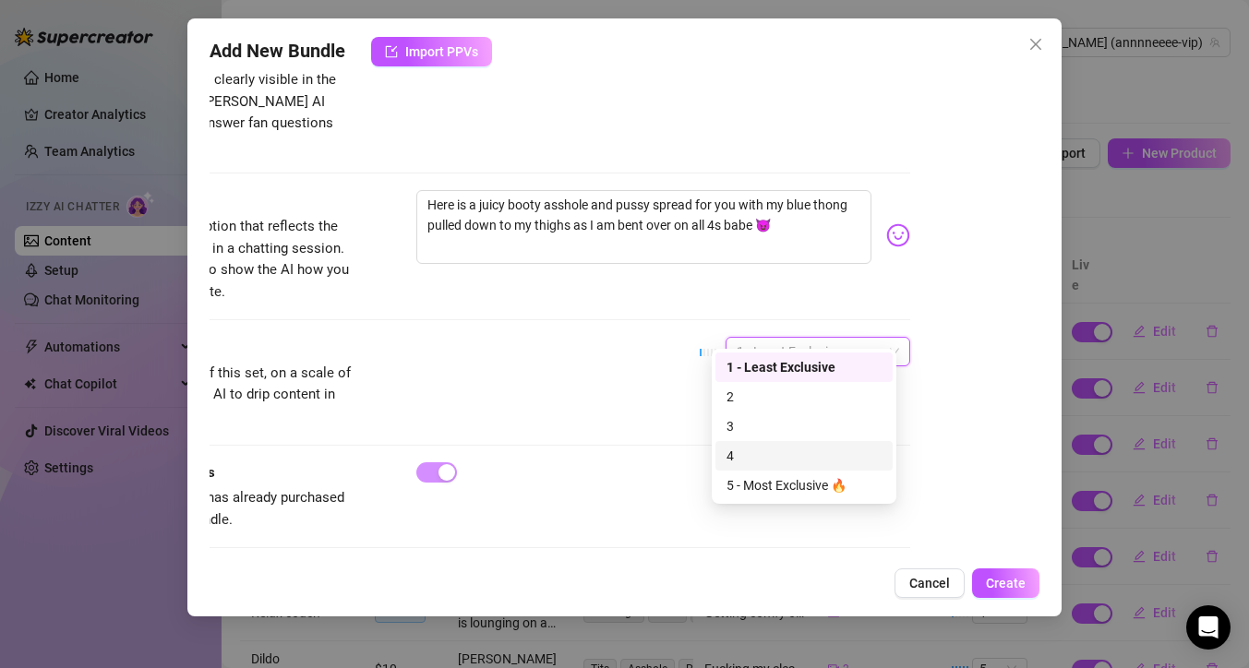
click at [815, 449] on div "4" at bounding box center [803, 456] width 155 height 20
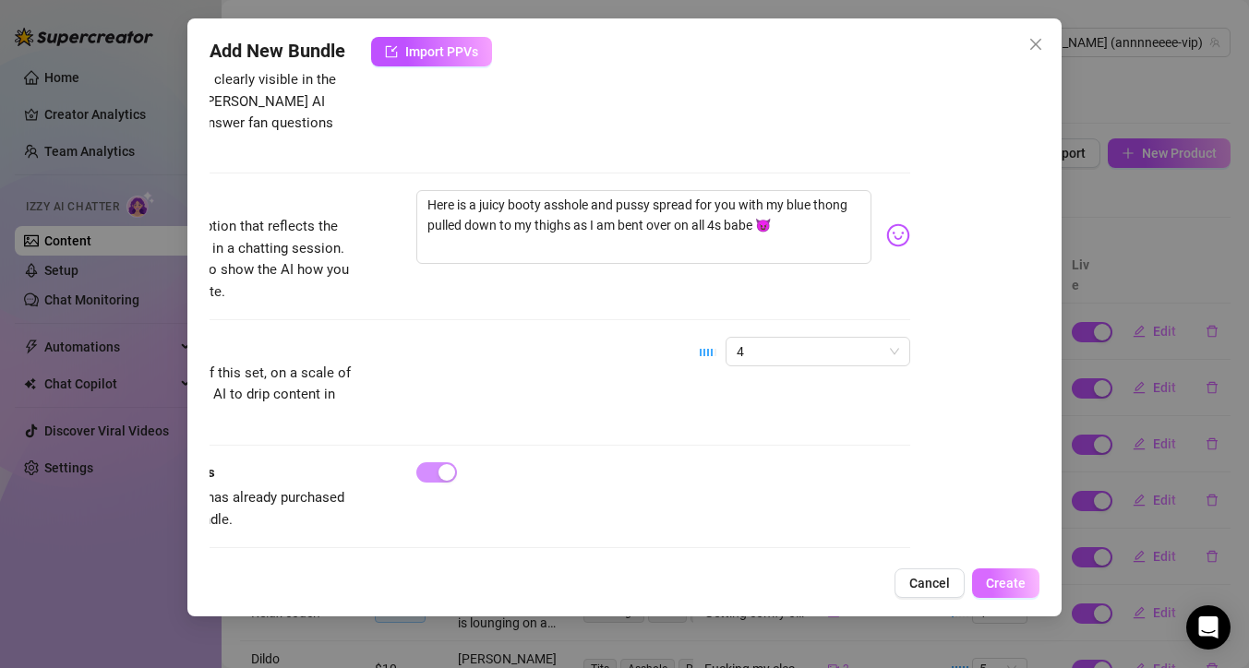
click at [1006, 569] on button "Create" at bounding box center [1005, 584] width 67 height 30
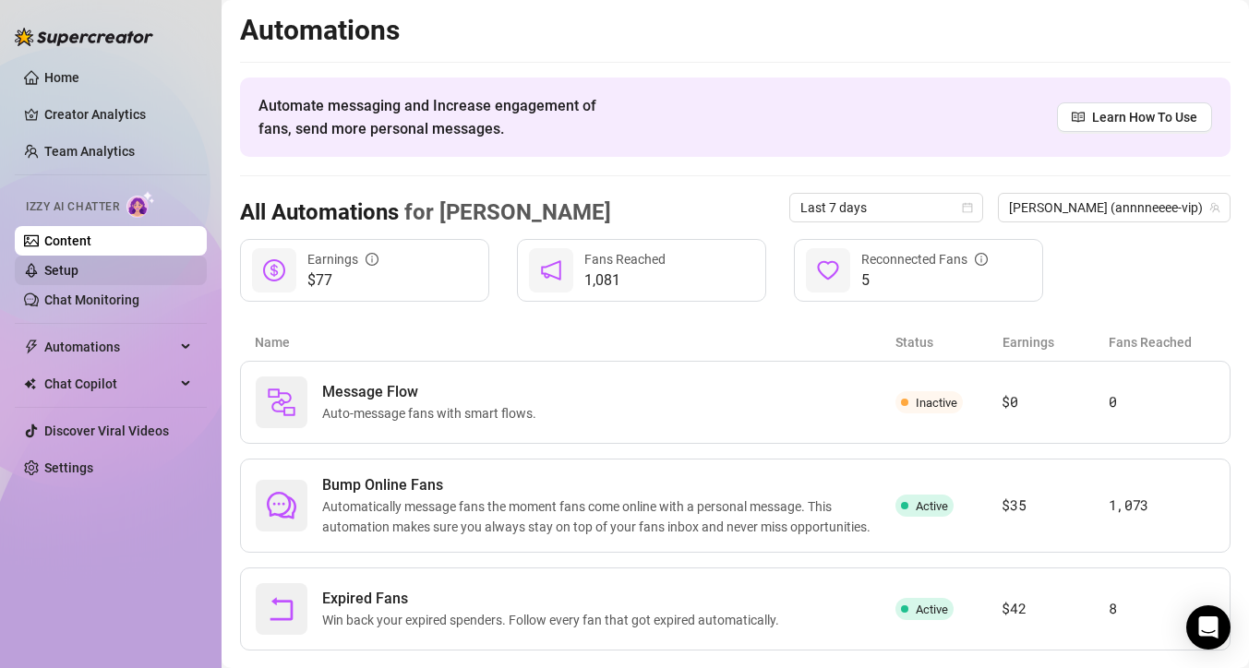
click at [61, 270] on link "Setup" at bounding box center [61, 270] width 34 height 15
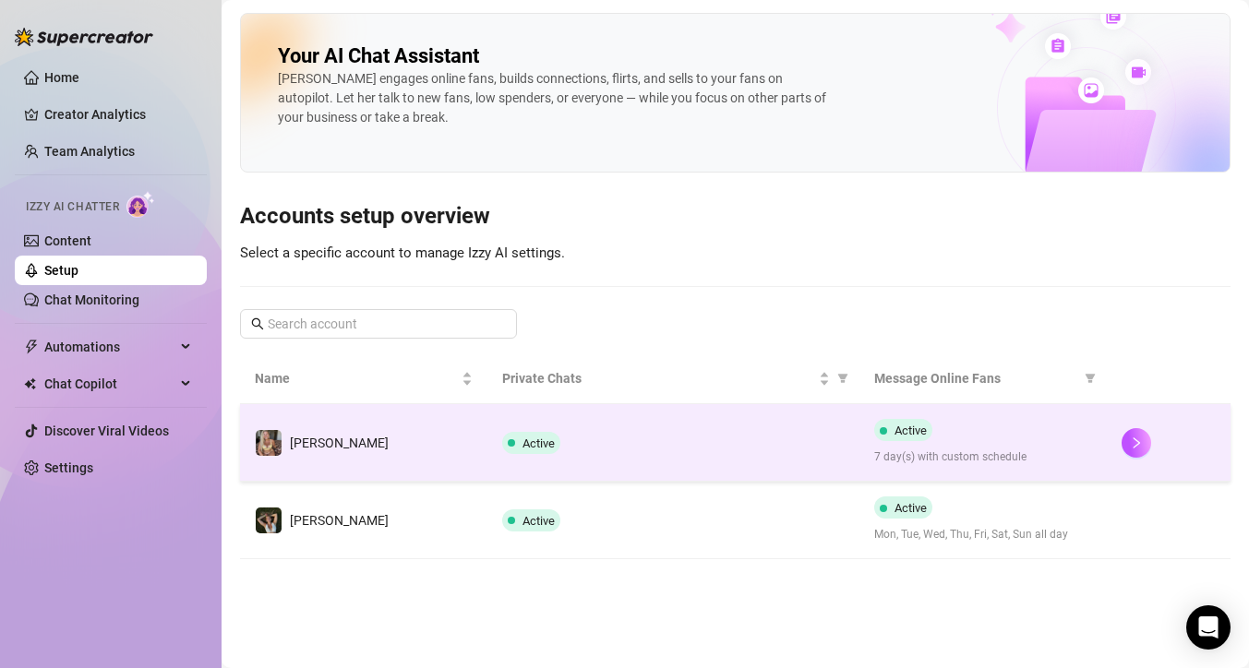
click at [442, 439] on td "[PERSON_NAME]" at bounding box center [363, 443] width 247 height 78
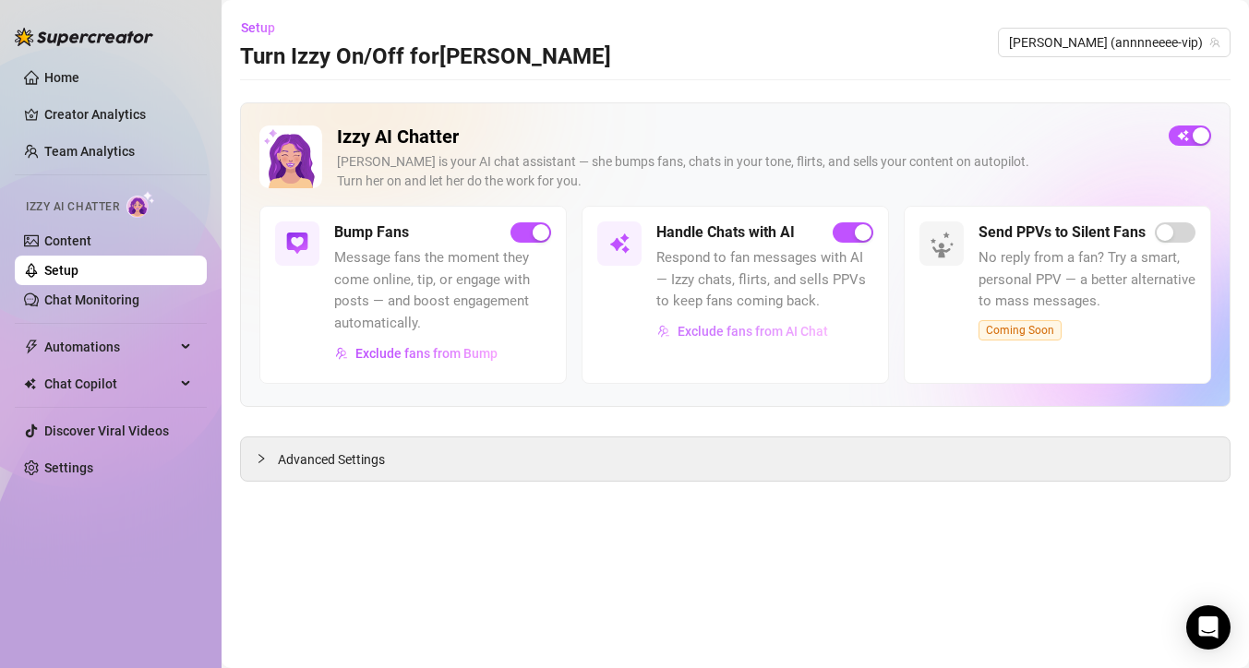
click at [743, 335] on span "Exclude fans from AI Chat" at bounding box center [752, 331] width 150 height 15
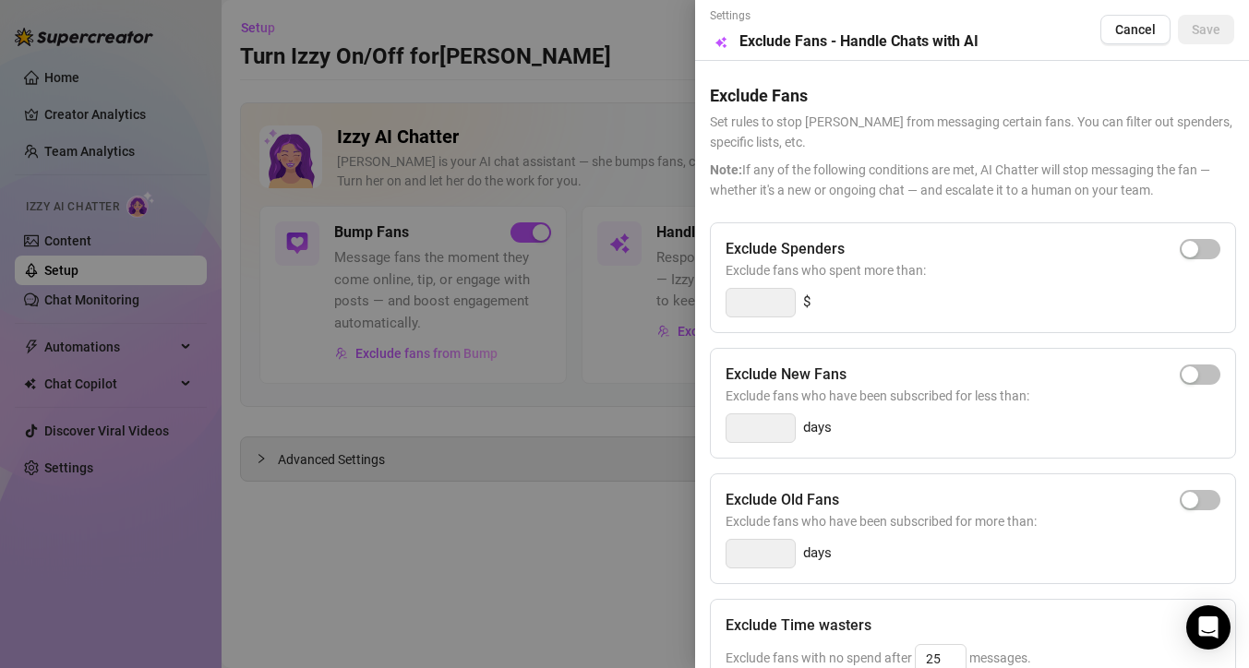
click at [395, 468] on div at bounding box center [624, 334] width 1249 height 668
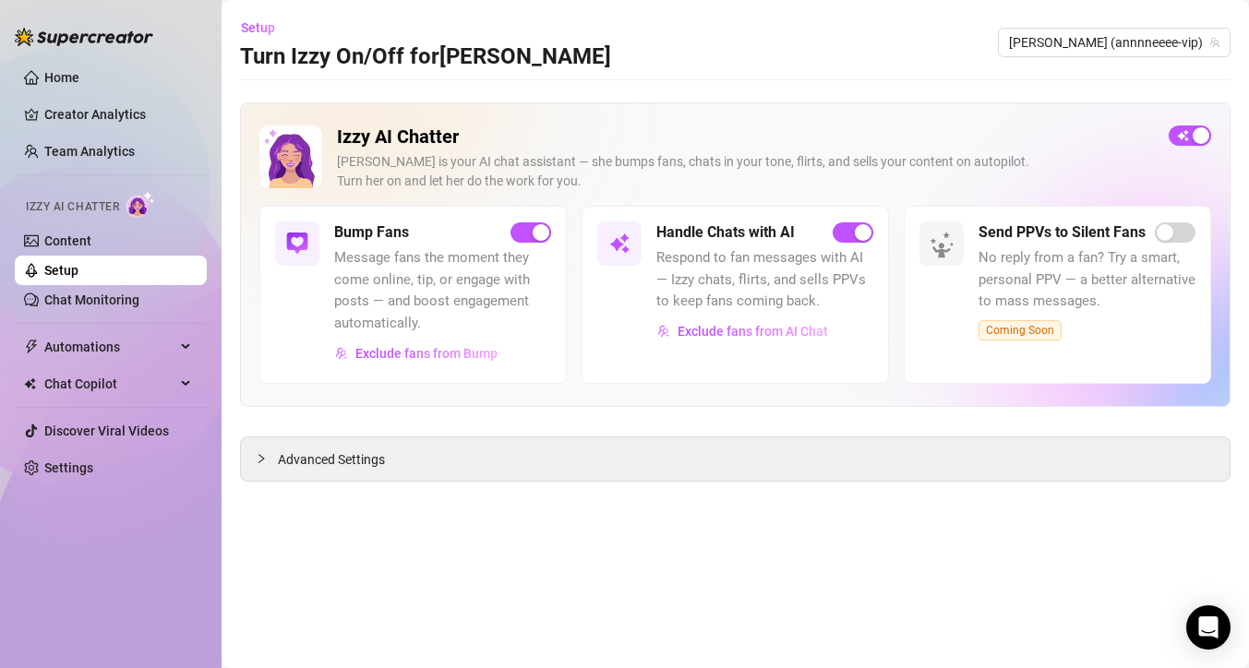
click at [364, 463] on span "Advanced Settings" at bounding box center [331, 459] width 107 height 20
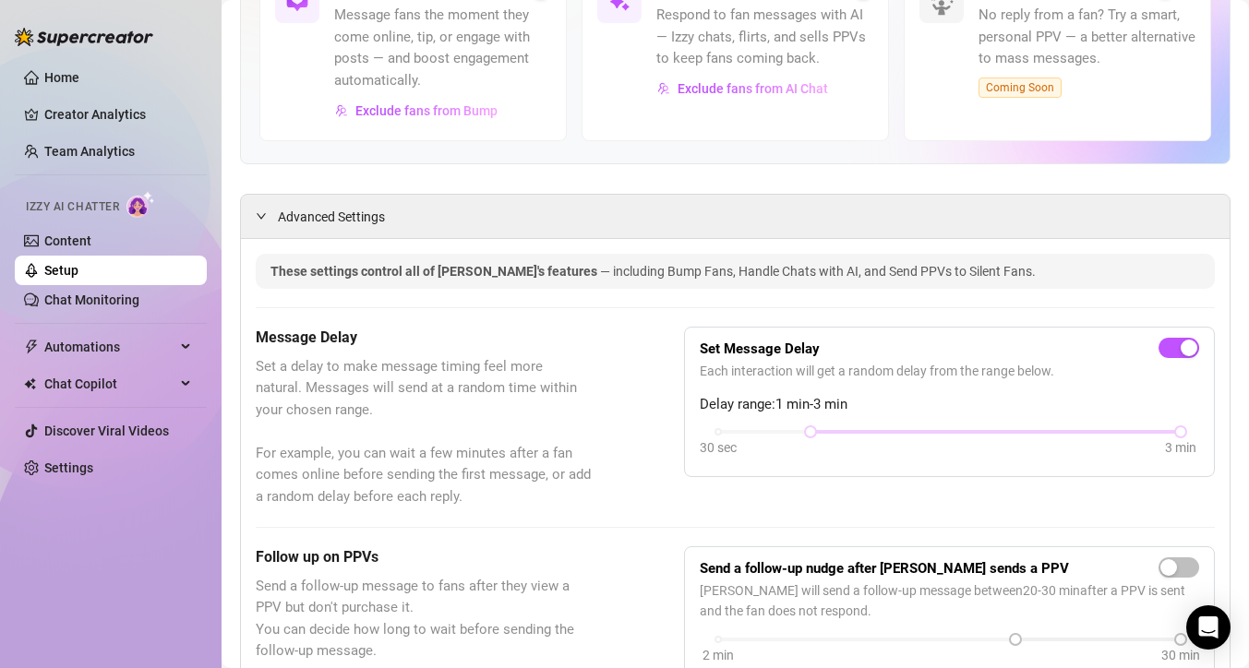
scroll to position [63, 0]
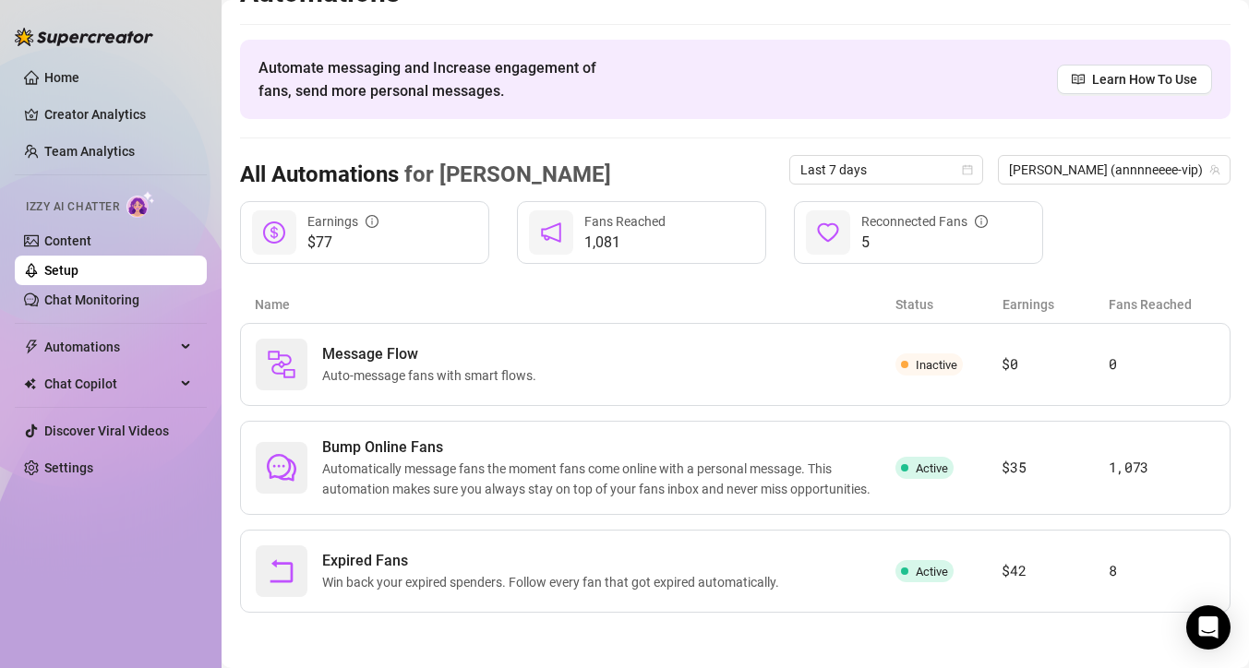
scroll to position [38, 0]
click at [64, 242] on link "Content" at bounding box center [67, 241] width 47 height 15
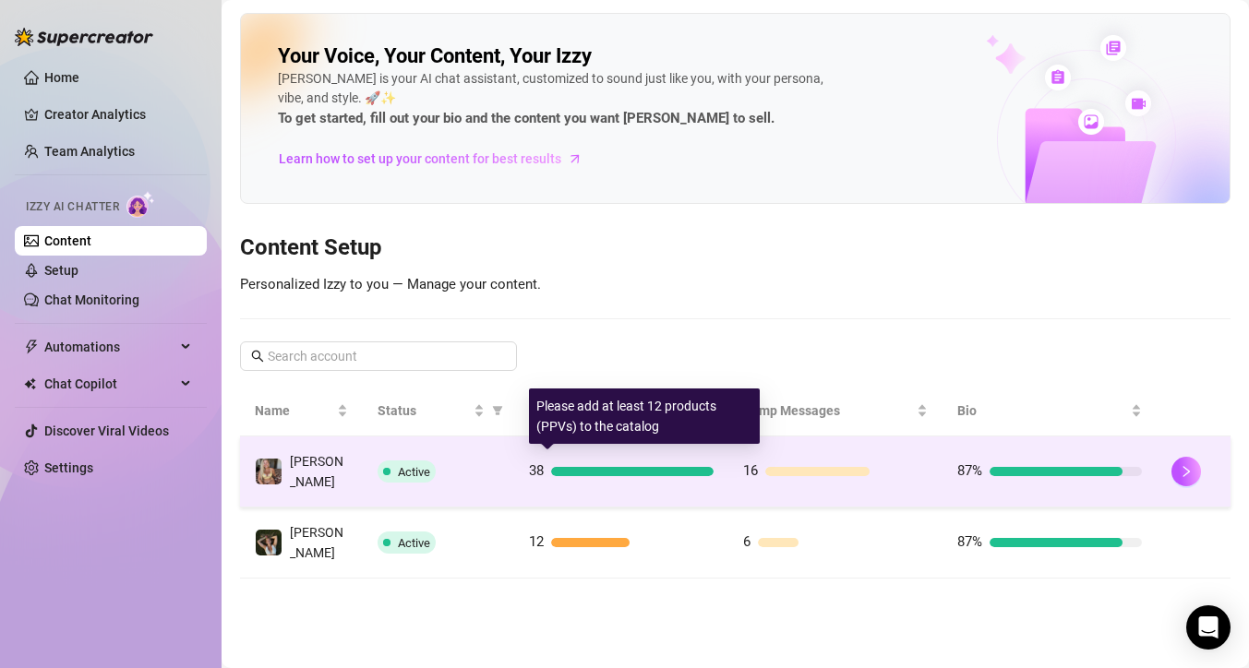
click at [586, 467] on div at bounding box center [632, 471] width 162 height 9
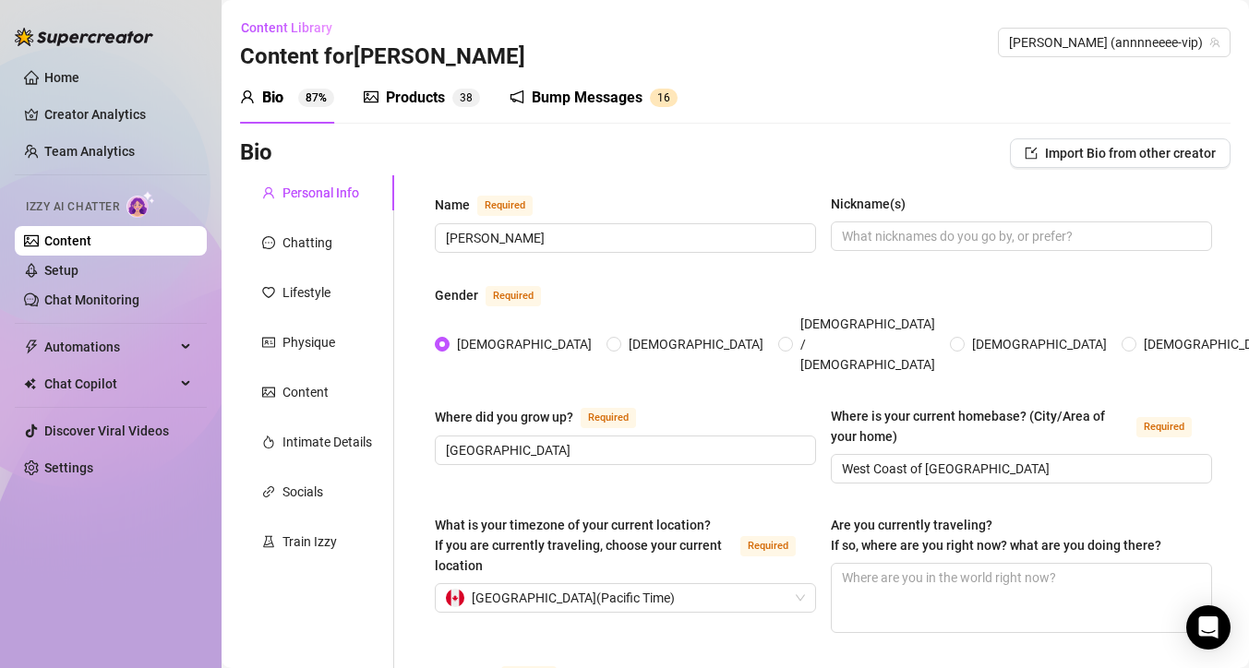
click at [597, 104] on div "Bump Messages" at bounding box center [587, 98] width 111 height 22
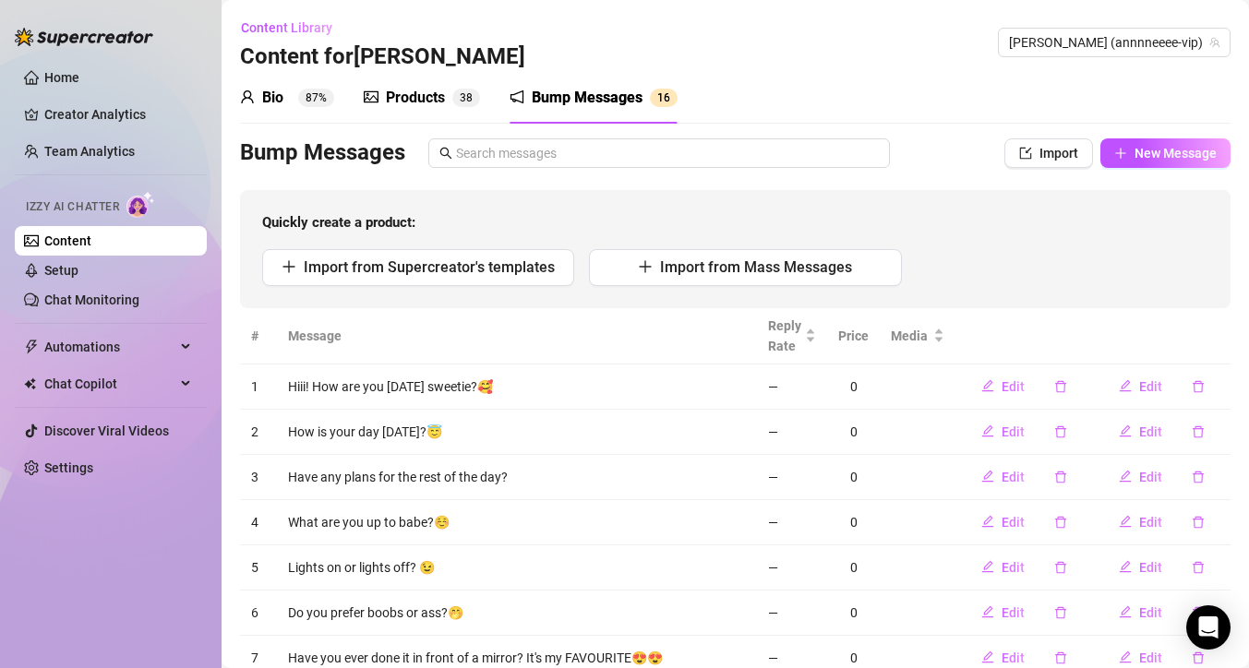
click at [422, 97] on div "Products" at bounding box center [415, 98] width 59 height 22
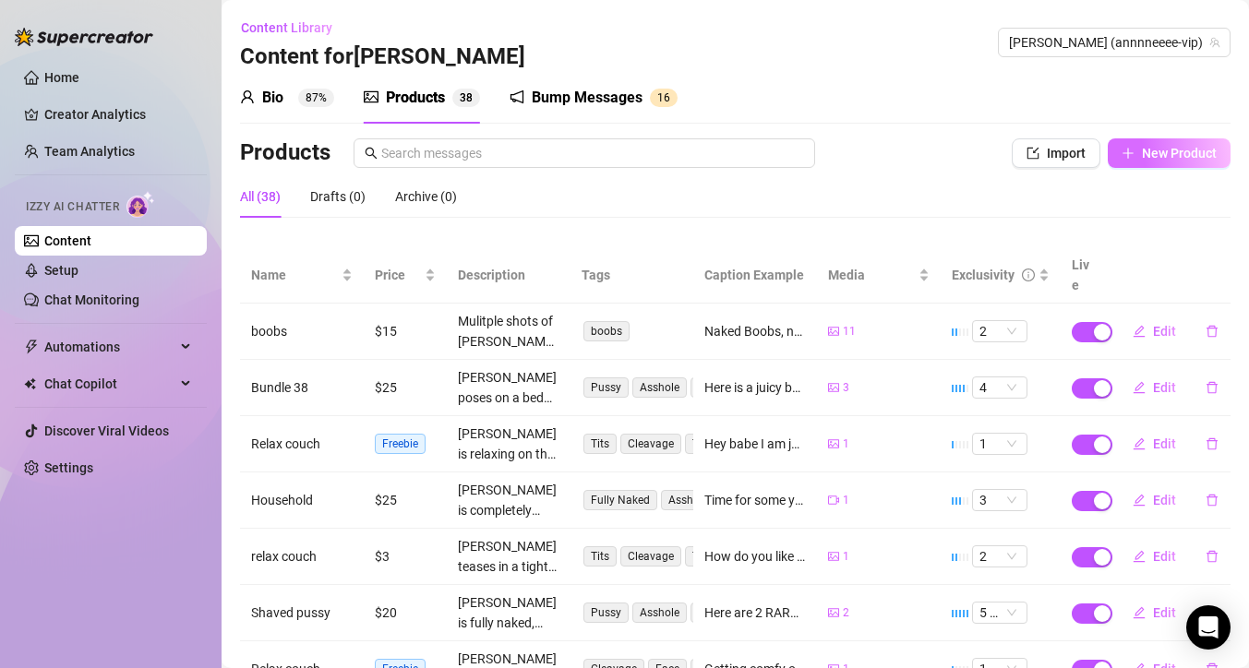
click at [1172, 147] on span "New Product" at bounding box center [1179, 153] width 75 height 15
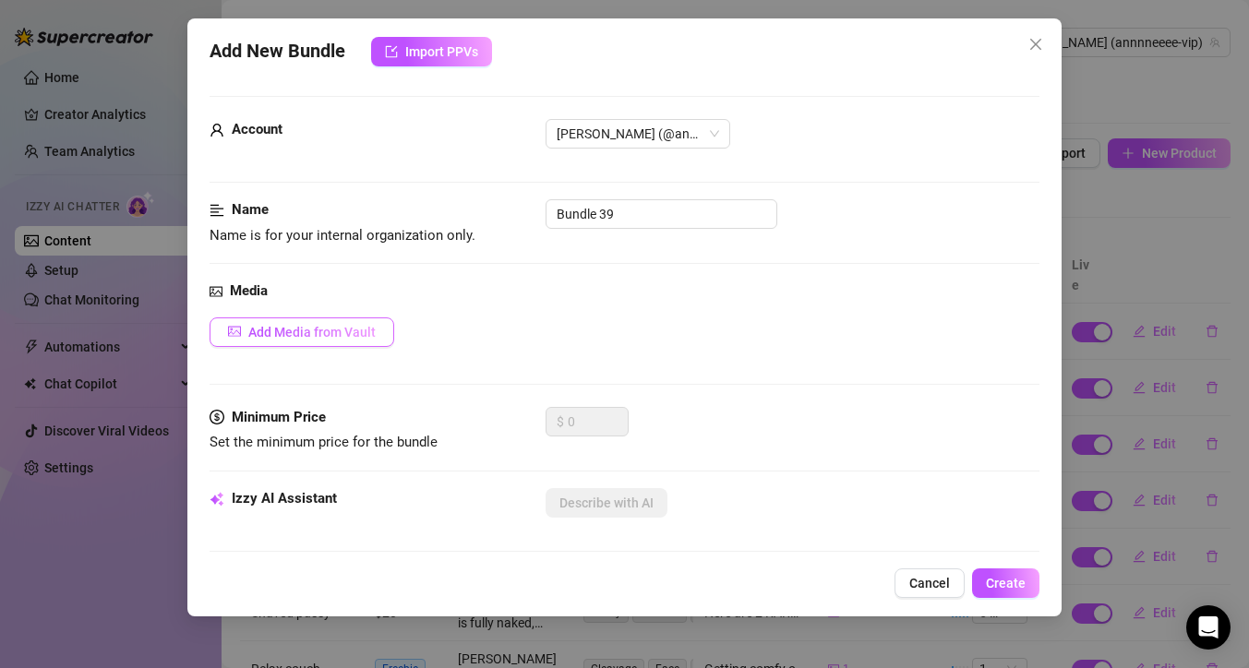
click at [359, 329] on span "Add Media from Vault" at bounding box center [311, 332] width 127 height 15
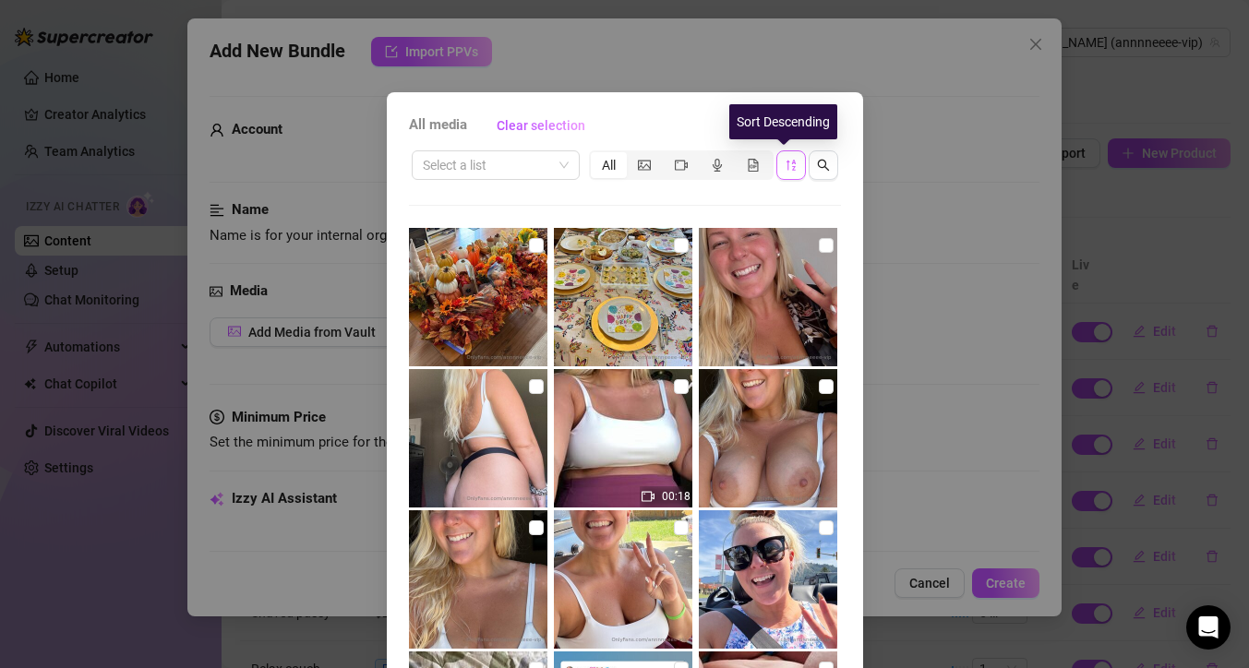
click at [785, 168] on icon "sort-descending" at bounding box center [791, 165] width 13 height 13
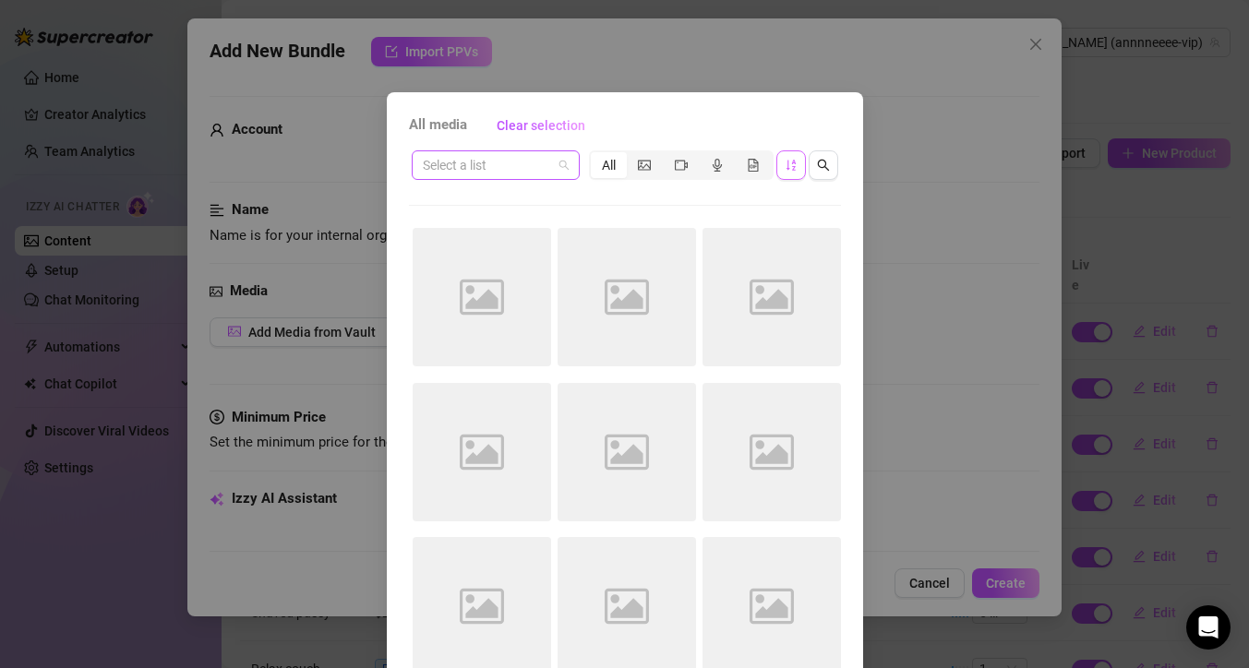
click at [558, 165] on span at bounding box center [496, 165] width 146 height 28
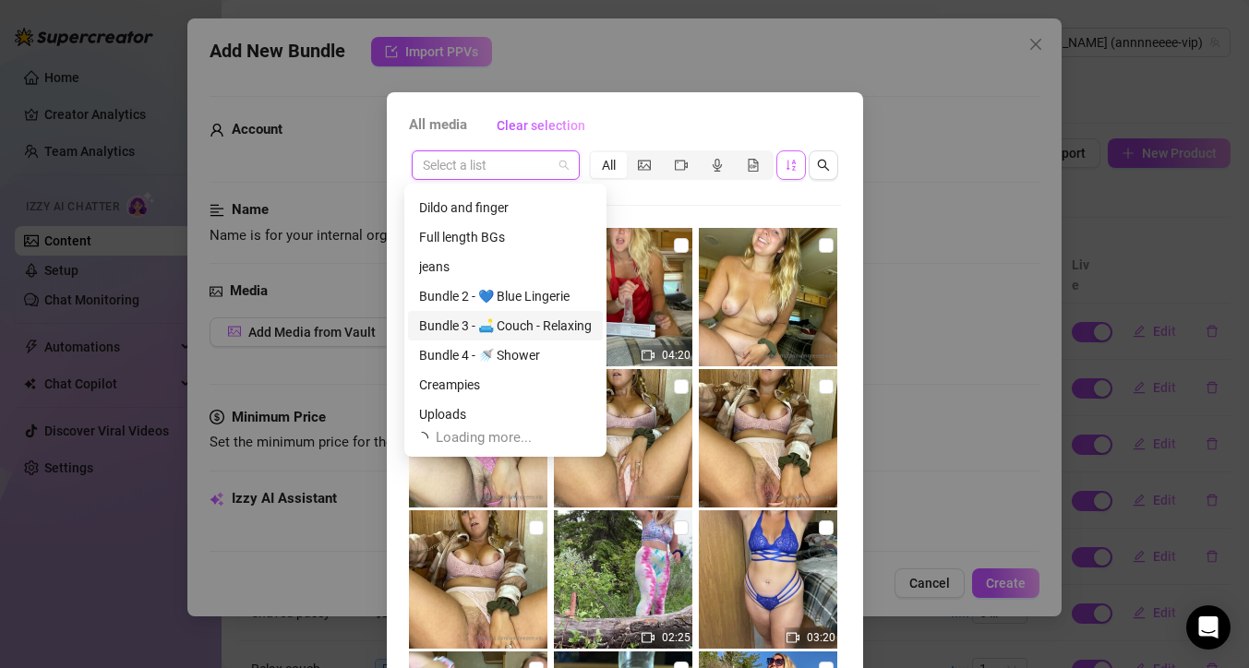
scroll to position [354, 0]
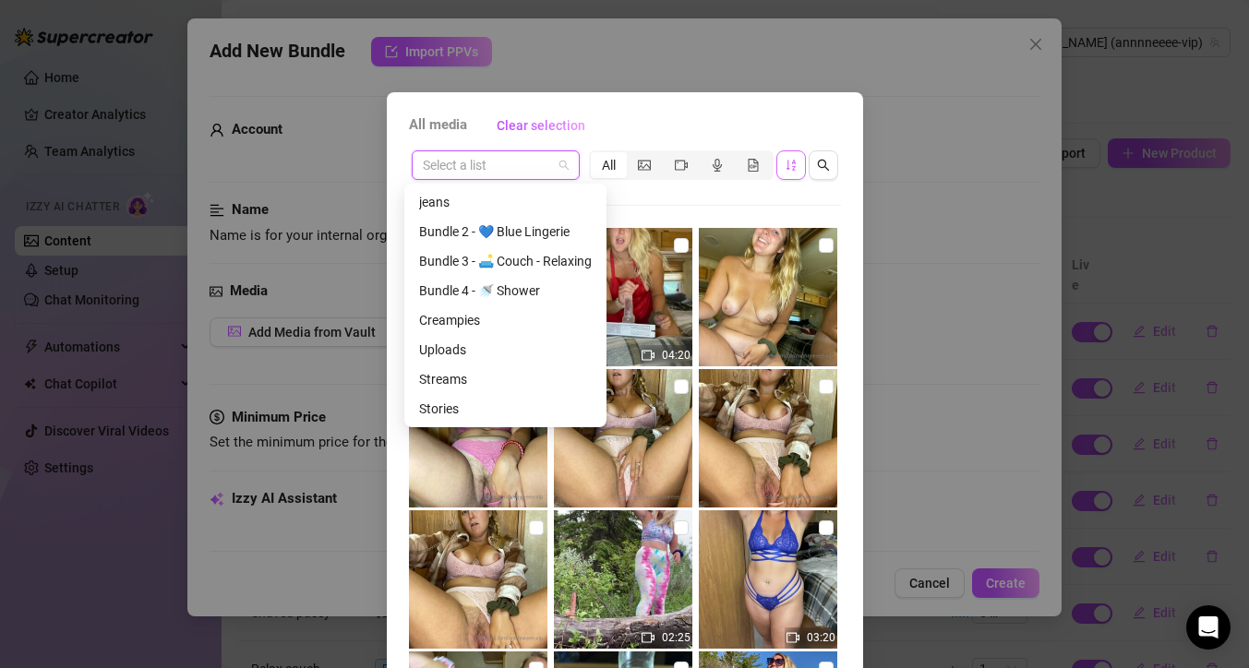
click at [523, 236] on div "Bundle 2 - 💙 Blue Lingerie" at bounding box center [505, 232] width 173 height 20
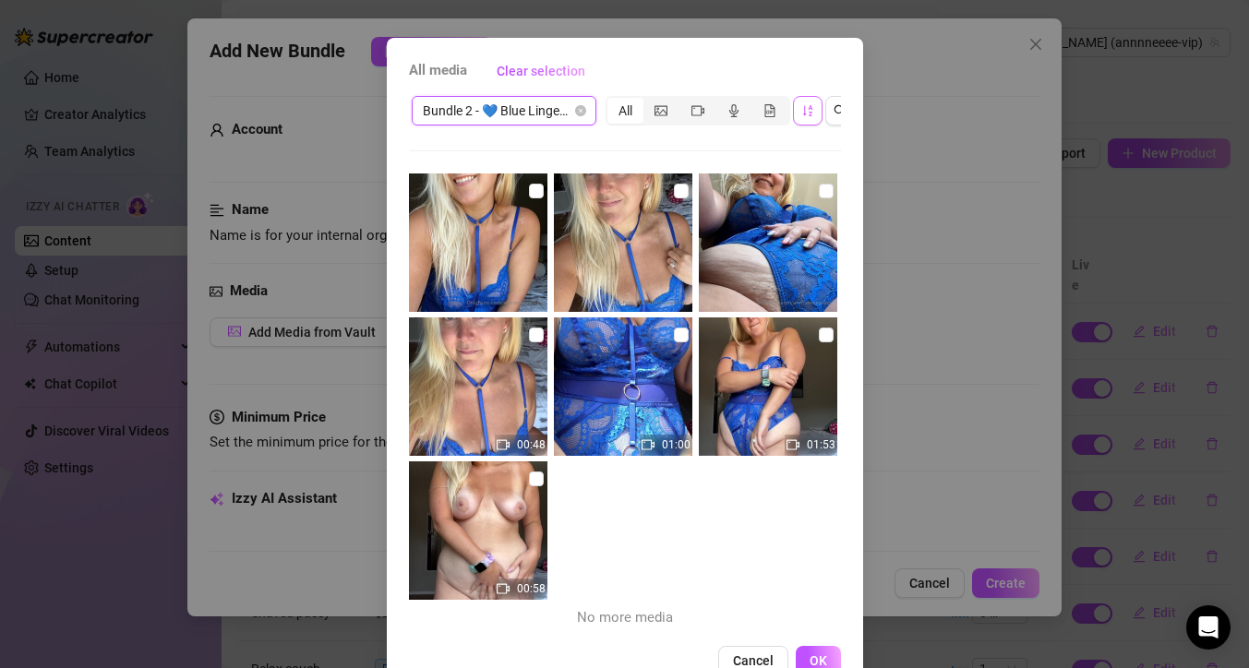
scroll to position [116, 0]
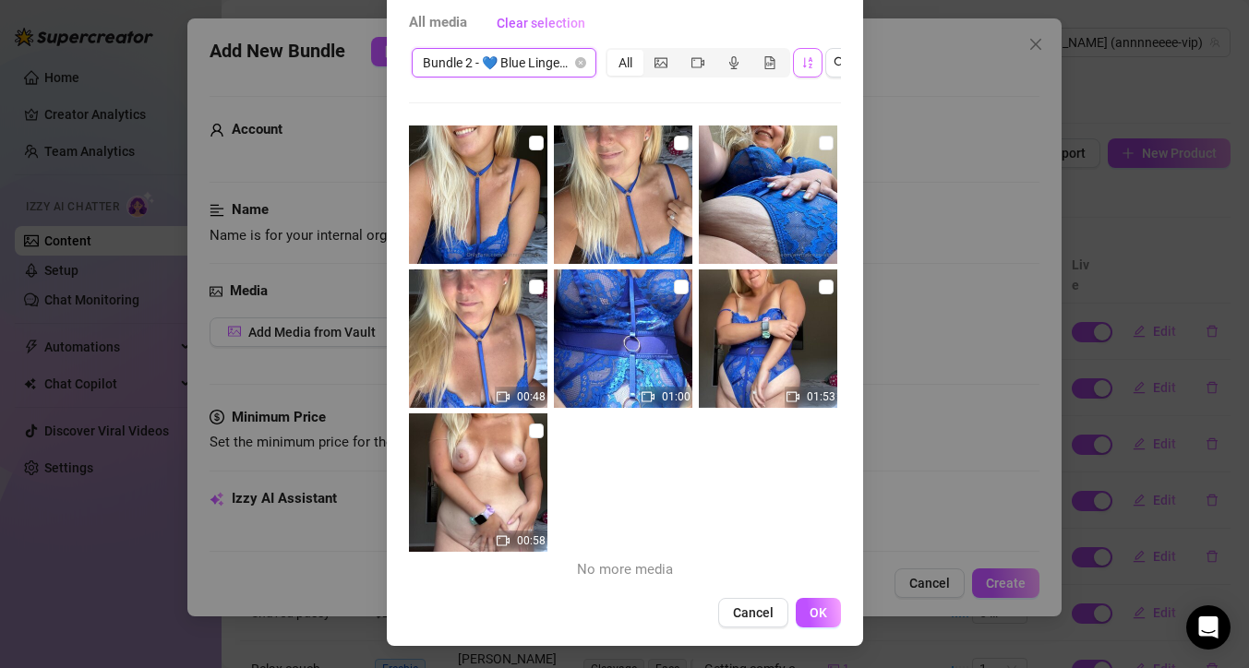
click at [749, 611] on span "Cancel" at bounding box center [753, 612] width 41 height 15
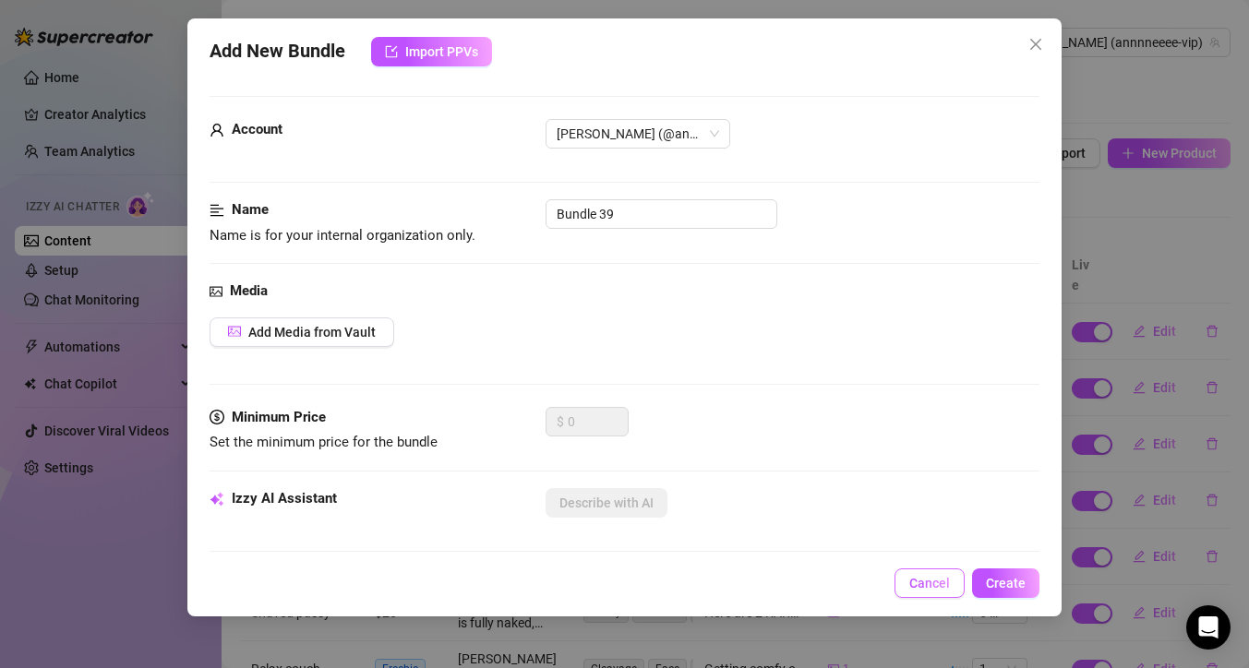
click at [937, 579] on span "Cancel" at bounding box center [929, 583] width 41 height 15
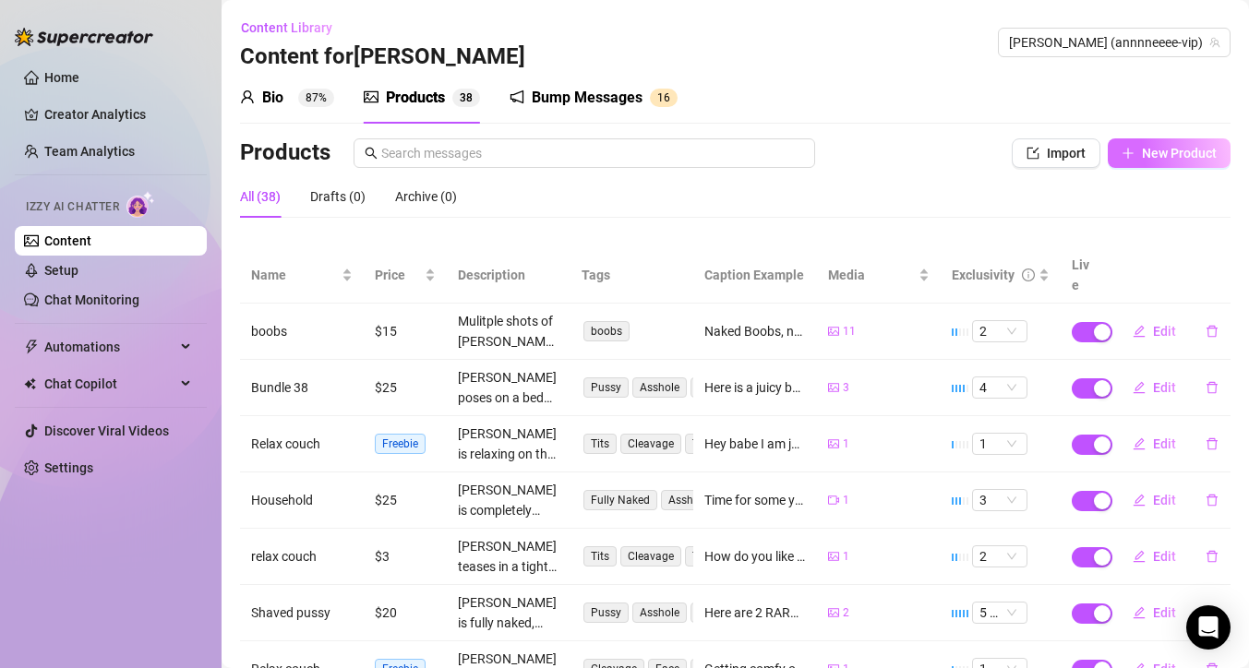
click at [1124, 145] on button "New Product" at bounding box center [1169, 153] width 123 height 30
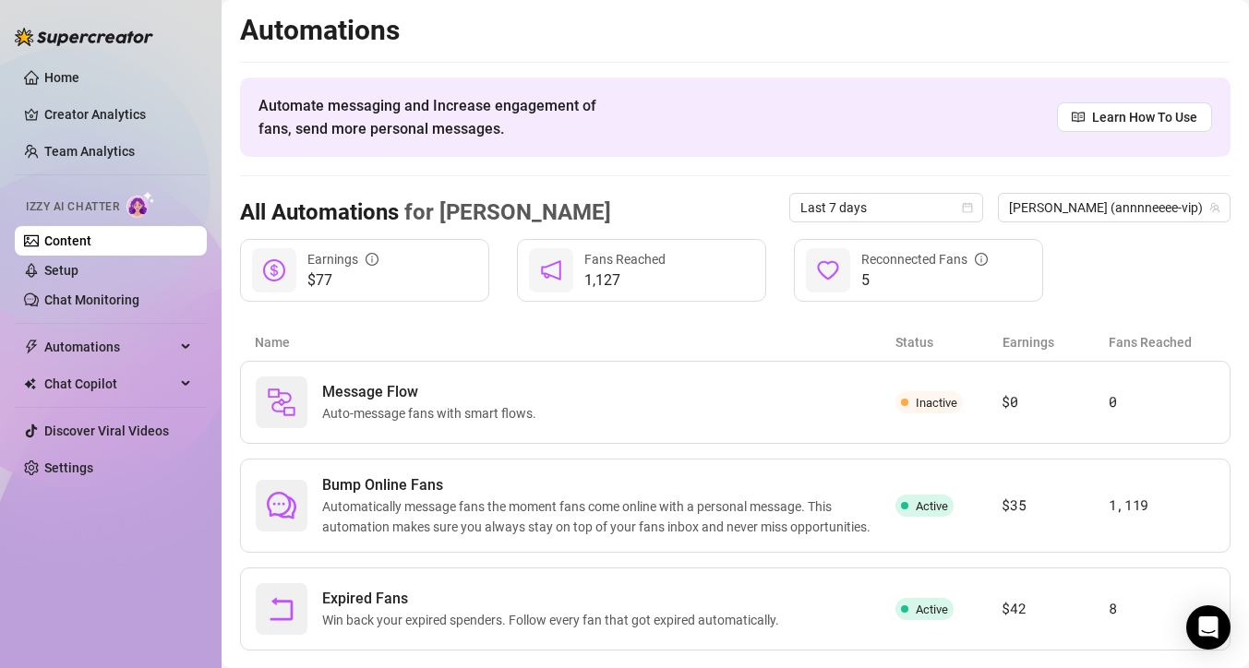
click at [91, 246] on link "Content" at bounding box center [67, 241] width 47 height 15
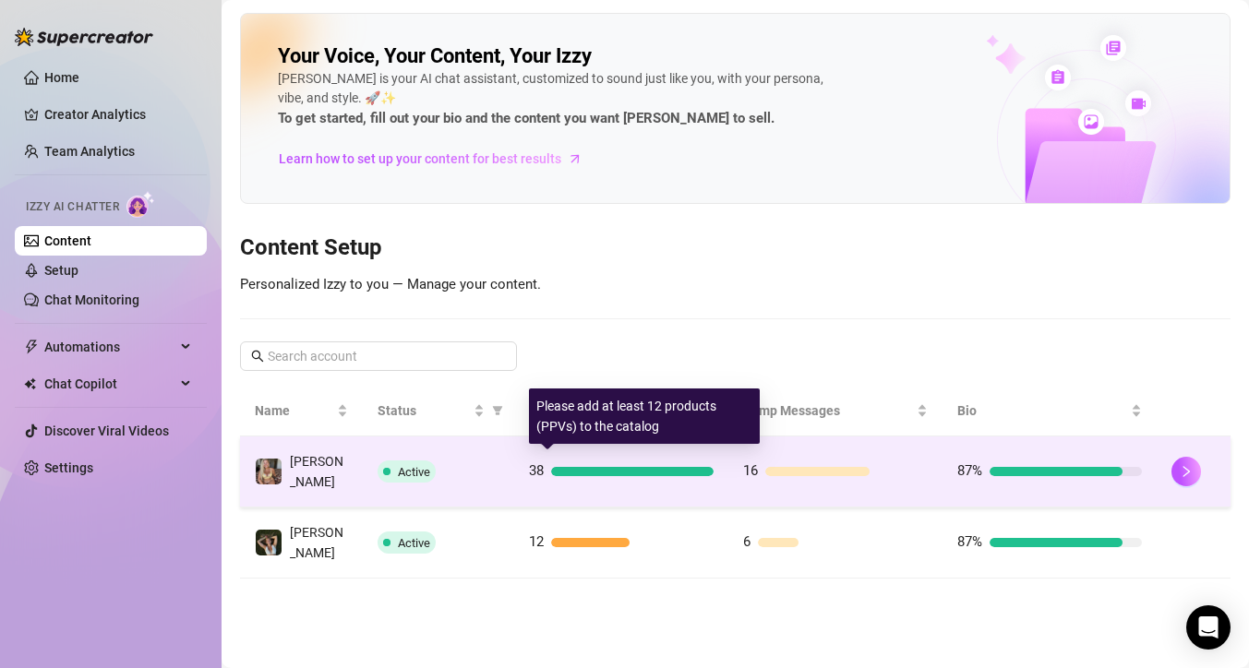
click at [618, 470] on div at bounding box center [632, 471] width 162 height 9
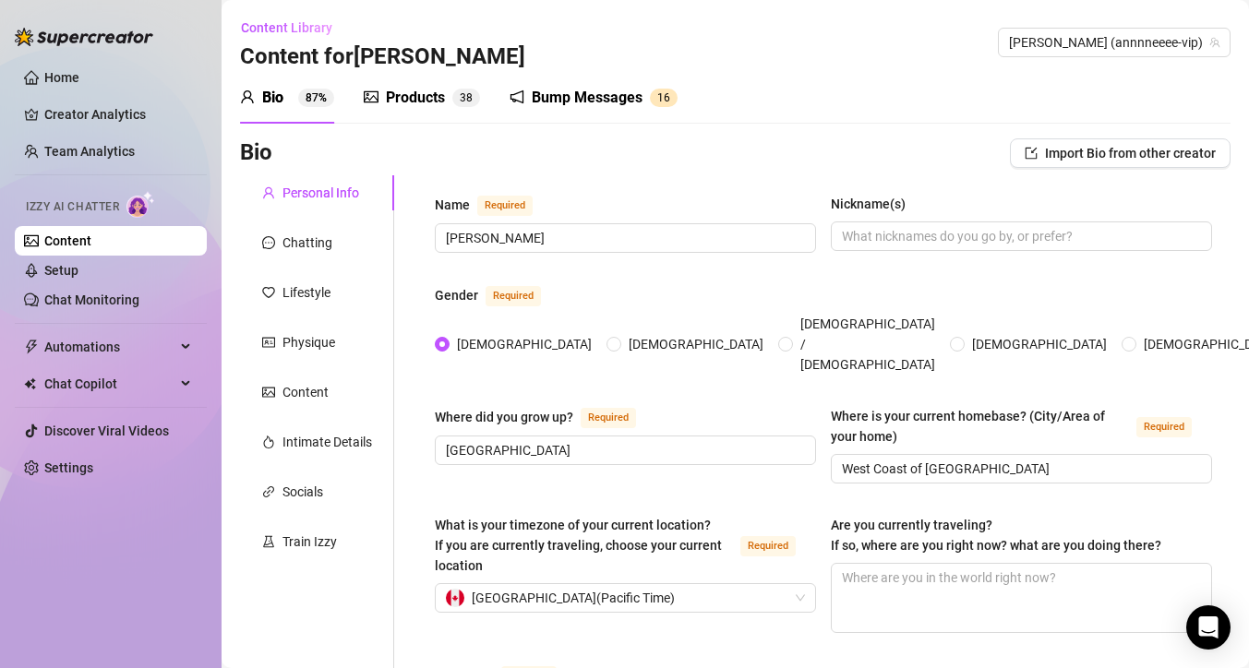
click at [457, 108] on div "Products 3 8" at bounding box center [422, 98] width 116 height 22
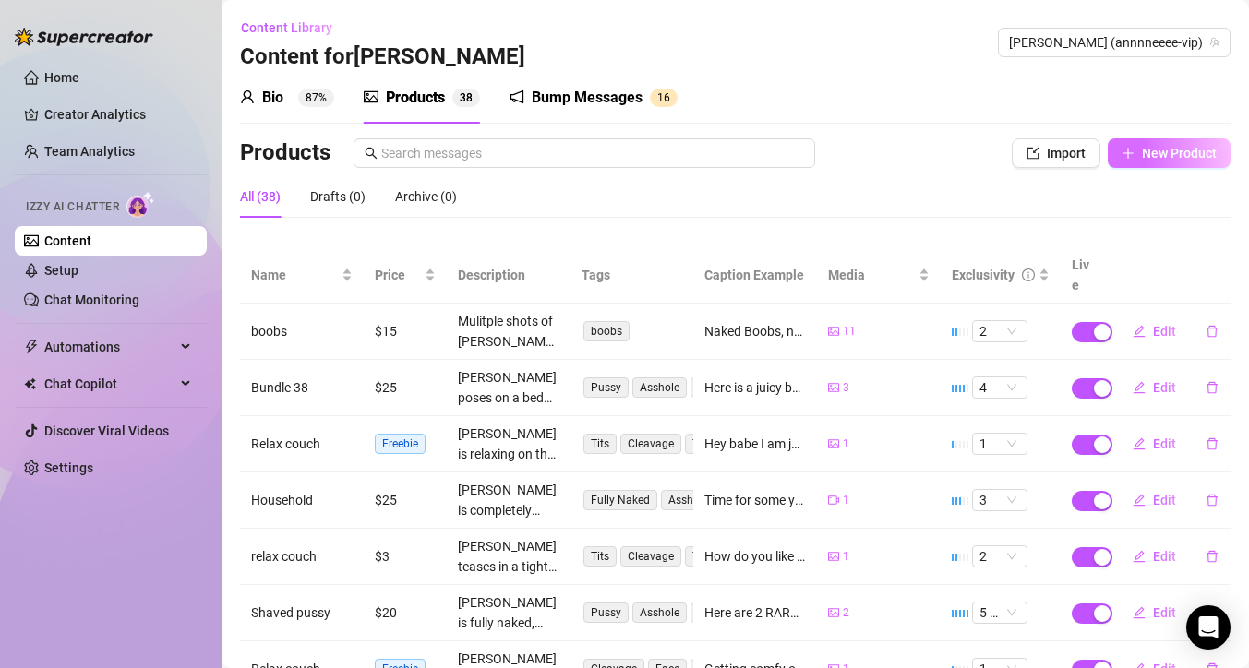
click at [1142, 157] on span "New Product" at bounding box center [1179, 153] width 75 height 15
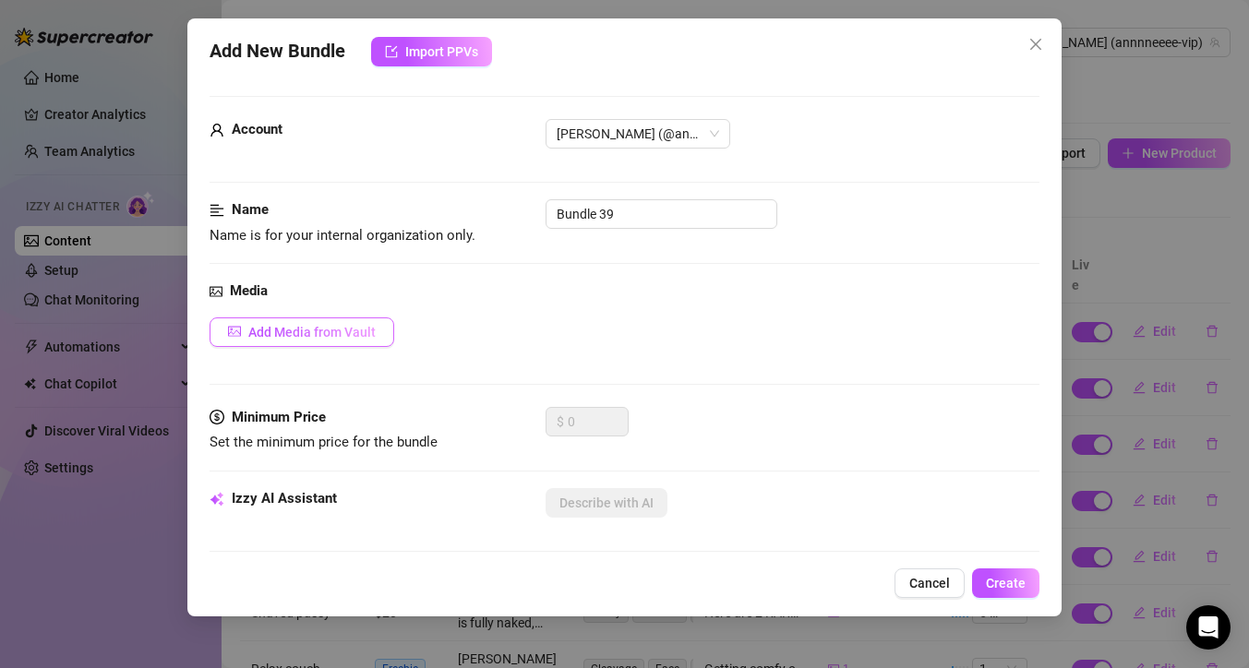
click at [311, 330] on span "Add Media from Vault" at bounding box center [311, 332] width 127 height 15
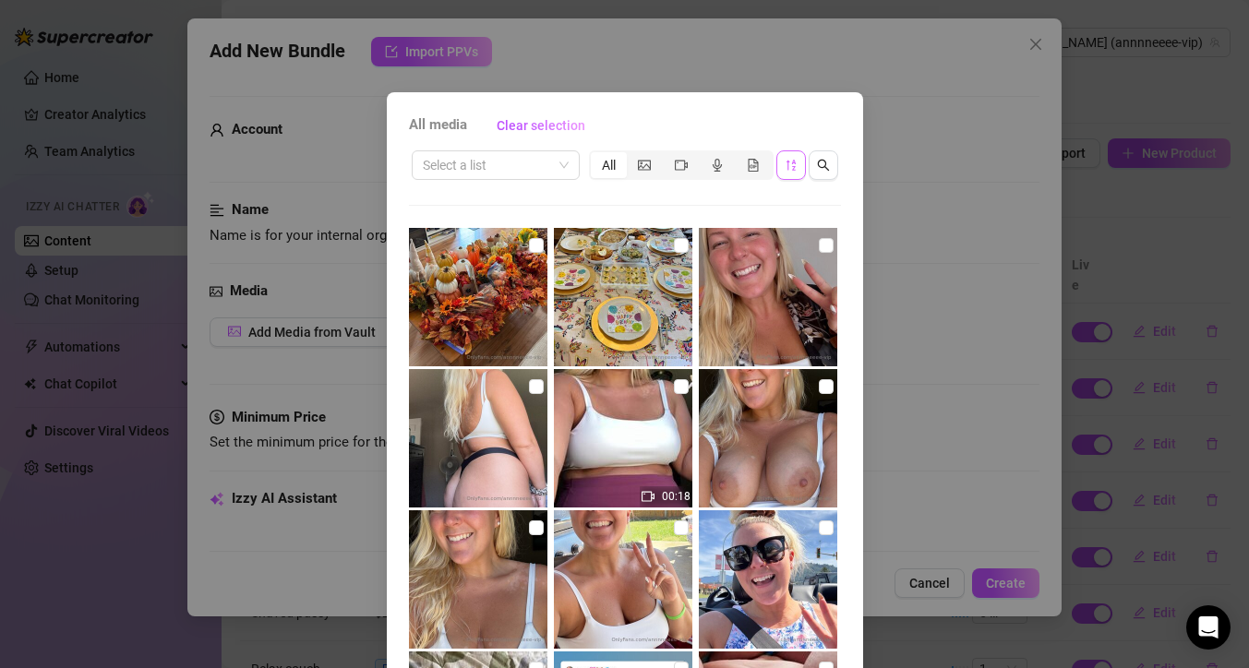
click at [776, 167] on button "button" at bounding box center [791, 165] width 30 height 30
click at [559, 168] on span at bounding box center [496, 165] width 146 height 28
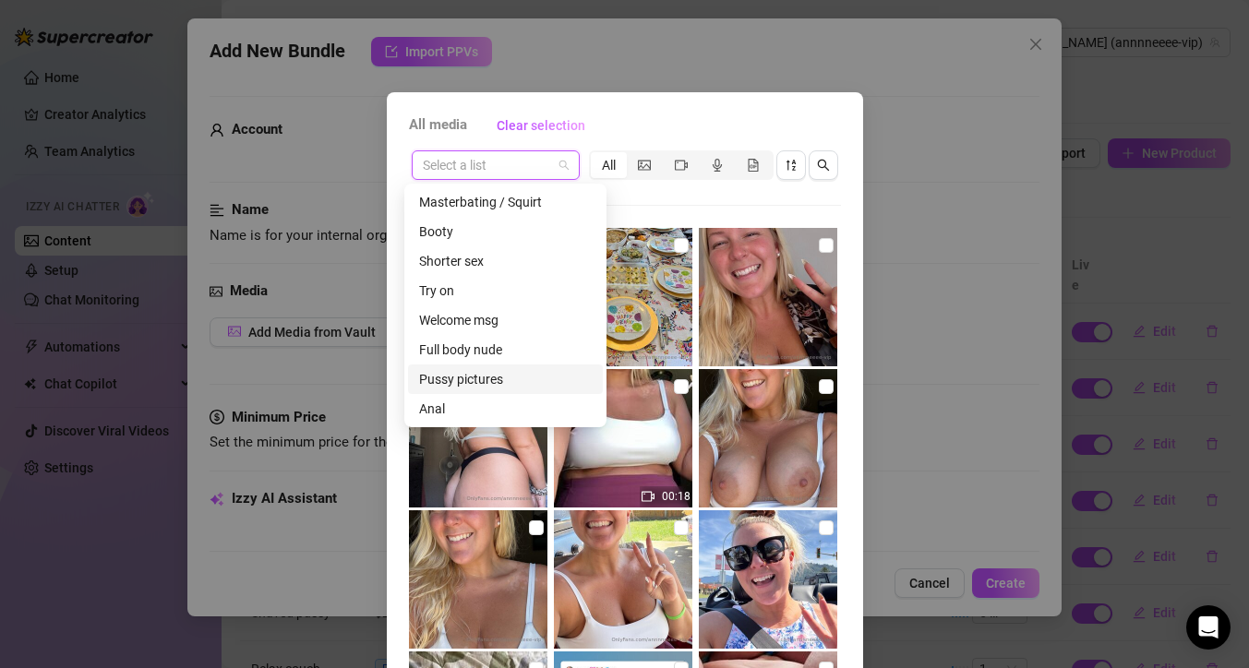
scroll to position [196, 0]
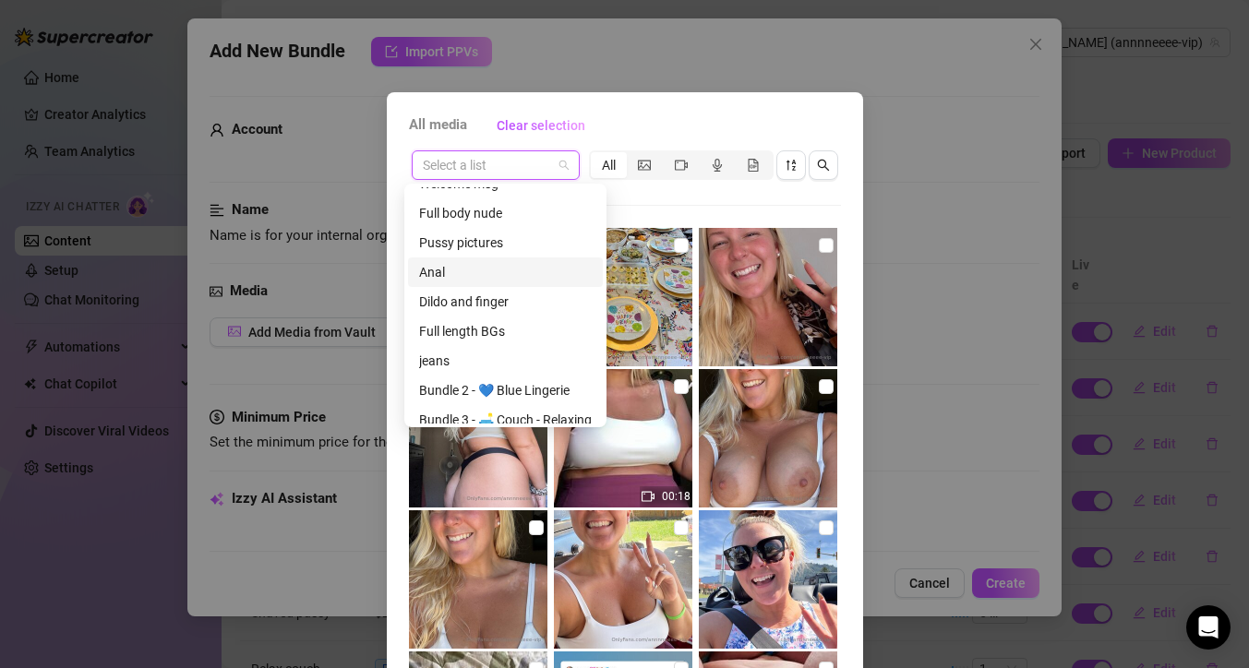
click at [446, 271] on div "Anal" at bounding box center [505, 272] width 173 height 20
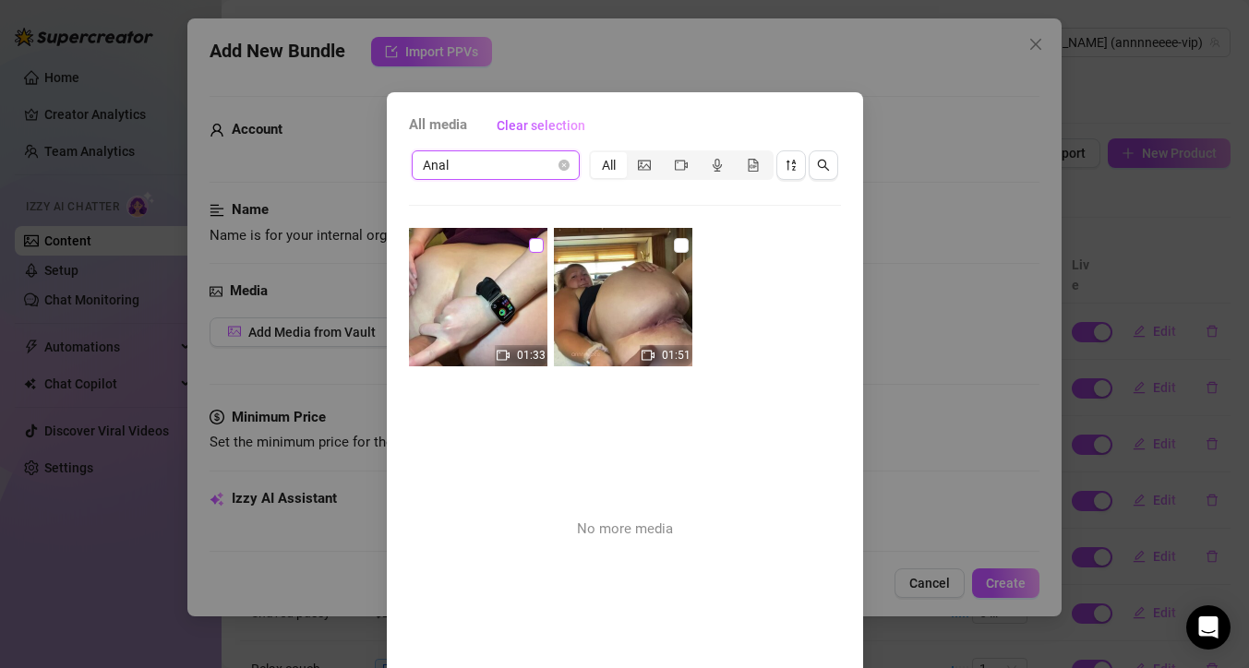
click at [529, 245] on input "checkbox" at bounding box center [536, 245] width 15 height 15
click at [674, 248] on input "checkbox" at bounding box center [681, 245] width 15 height 15
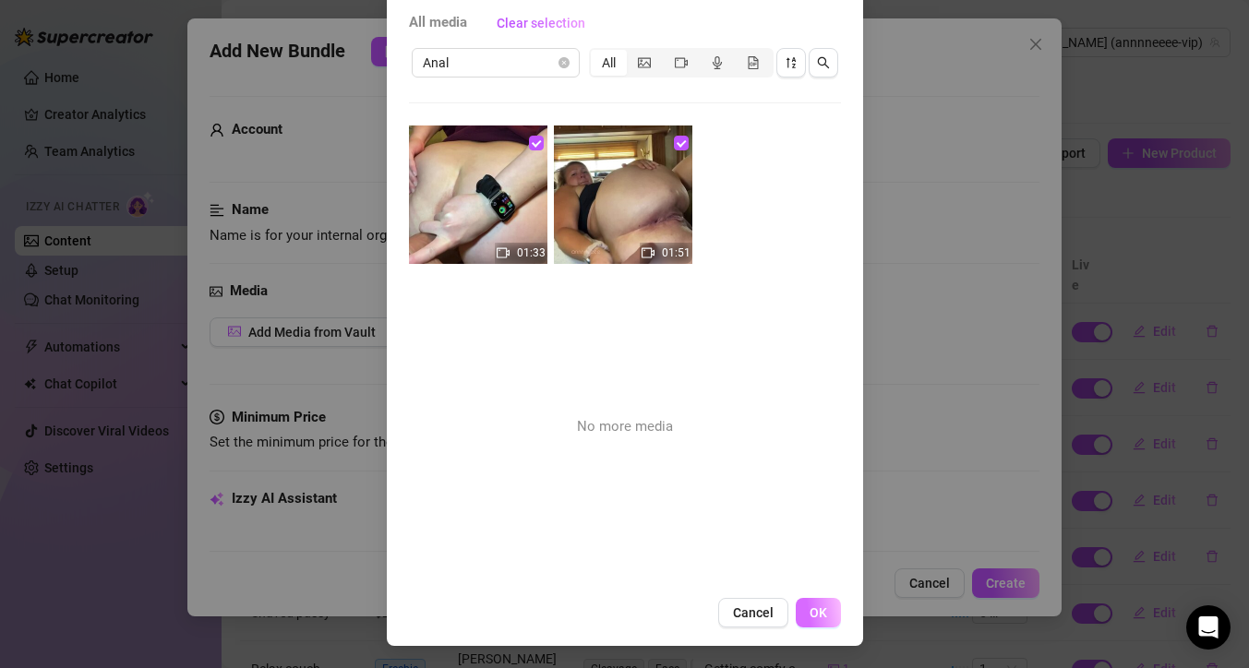
click at [821, 622] on button "OK" at bounding box center [818, 613] width 45 height 30
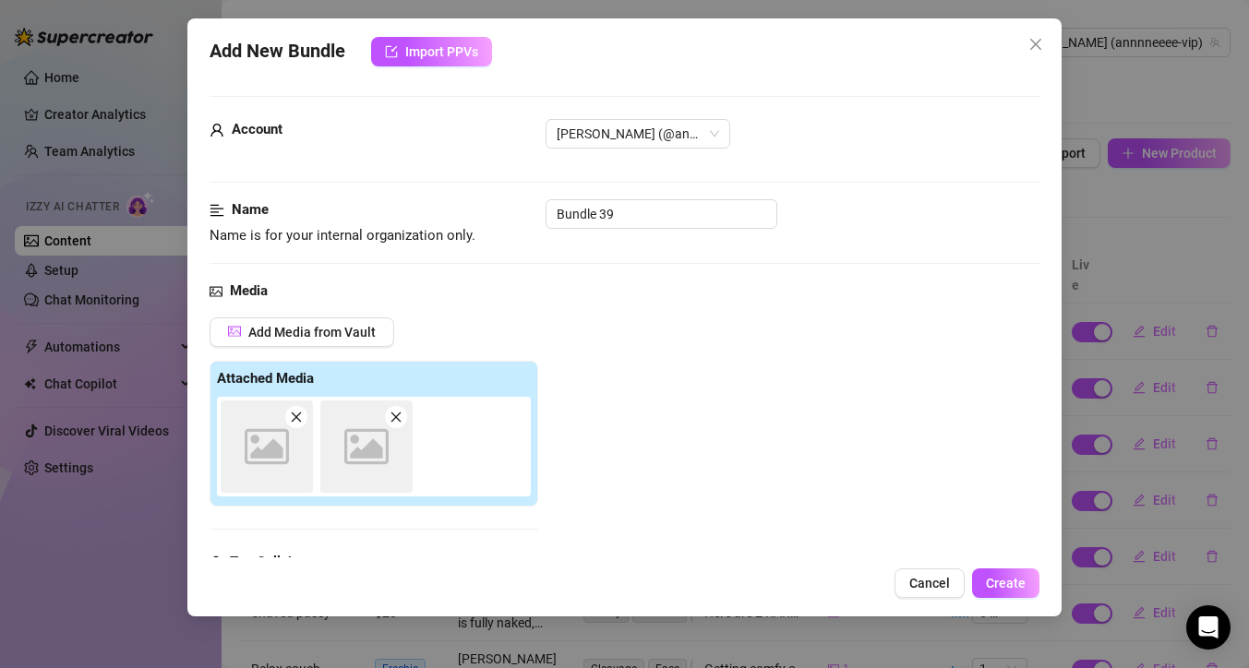
scroll to position [287, 0]
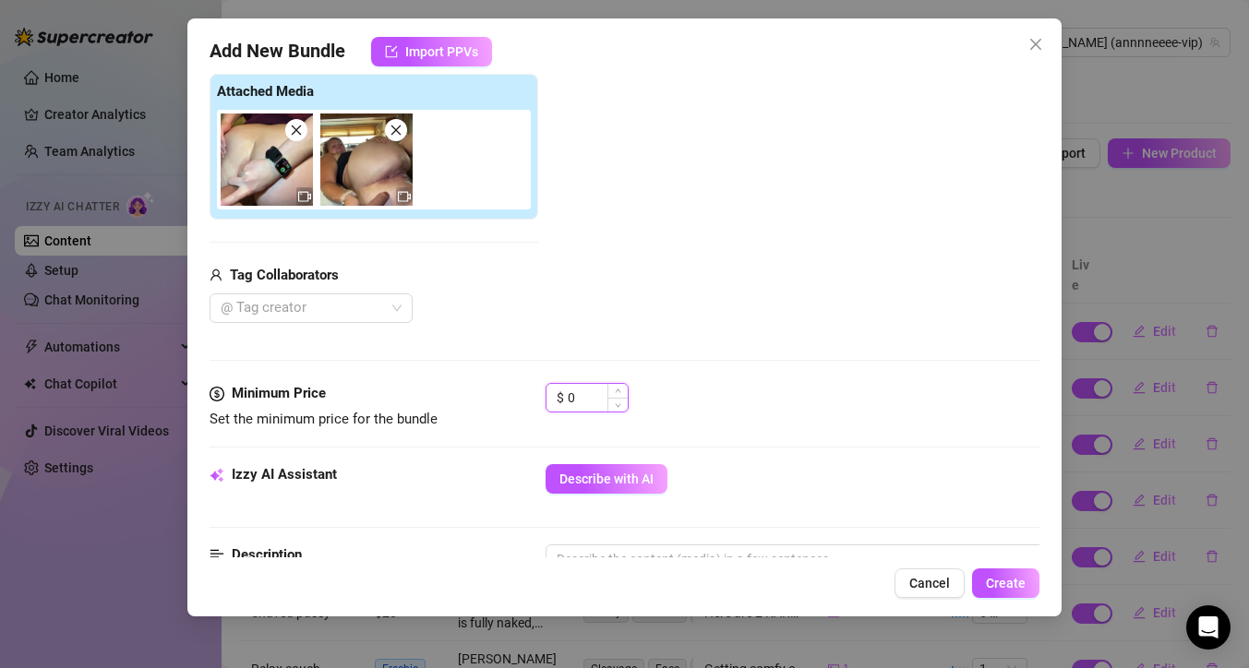
drag, startPoint x: 582, startPoint y: 397, endPoint x: 563, endPoint y: 396, distance: 19.4
click at [564, 396] on div "$ 0" at bounding box center [586, 398] width 83 height 30
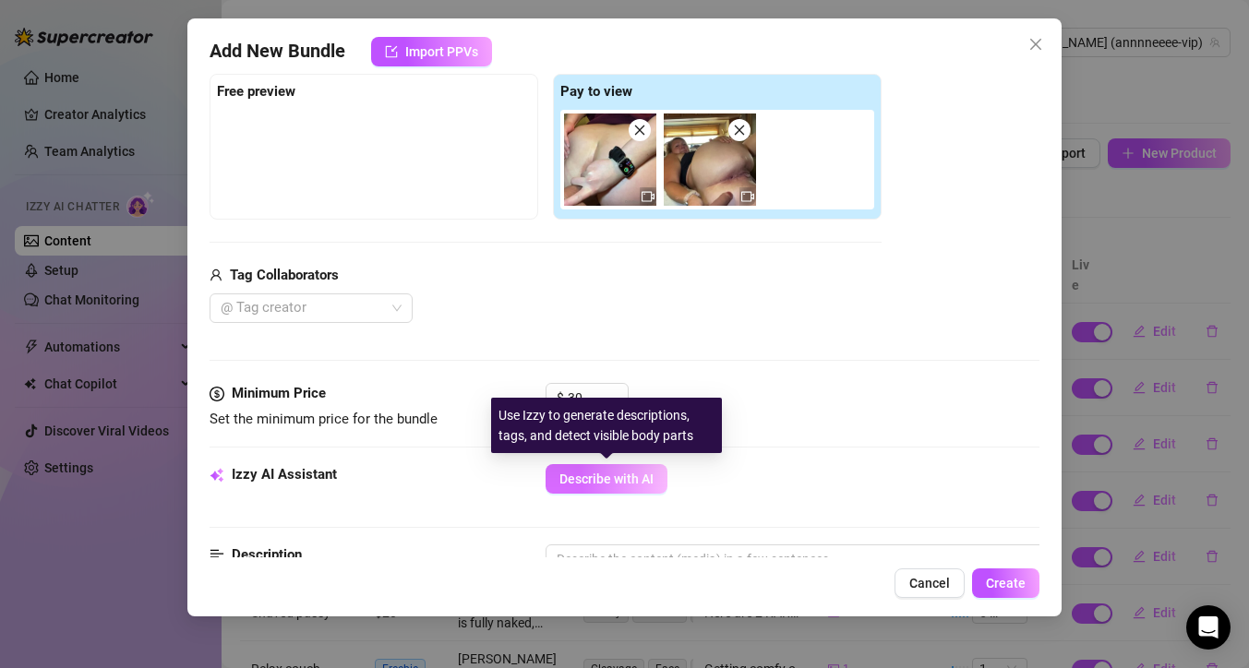
click at [590, 484] on span "Describe with AI" at bounding box center [606, 479] width 94 height 15
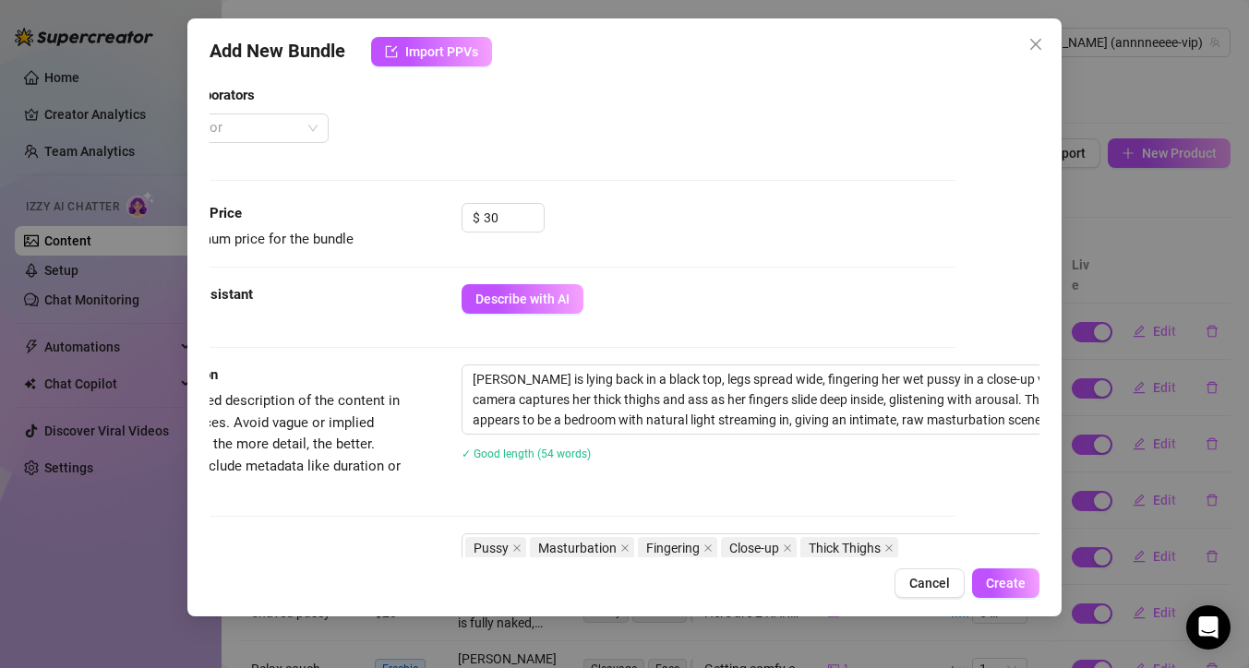
scroll to position [467, 106]
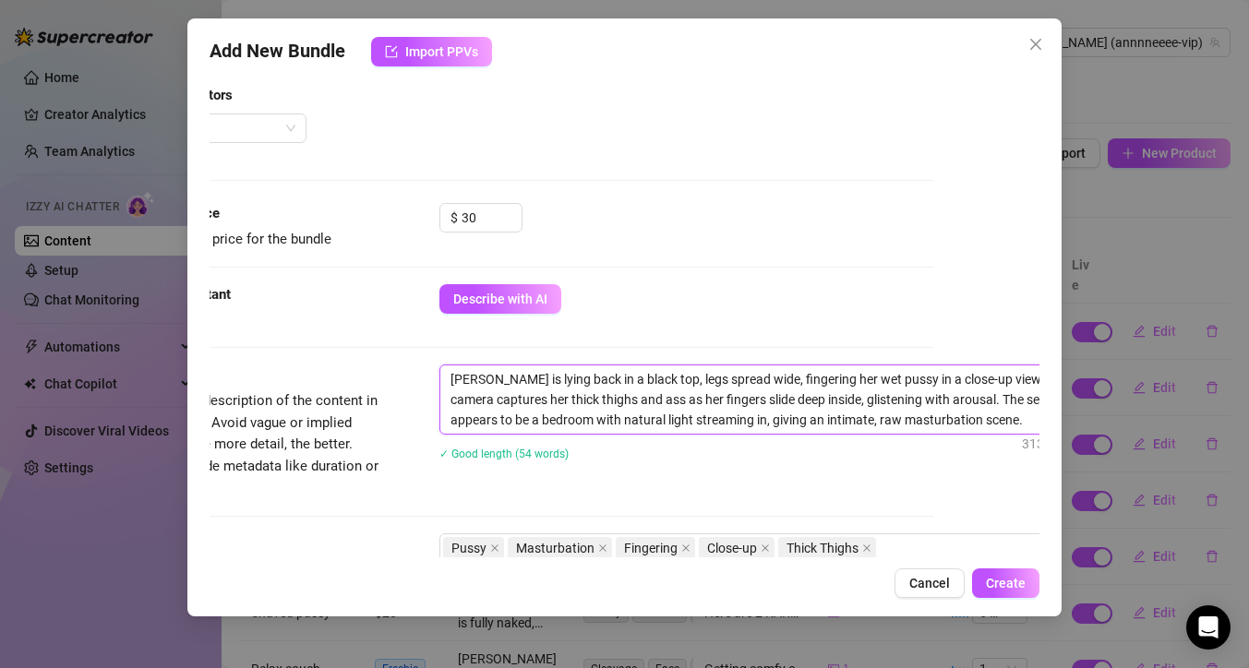
click at [524, 378] on textarea "Anne is lying back in a black top, legs spread wide, fingering her wet pussy in…" at bounding box center [762, 399] width 644 height 68
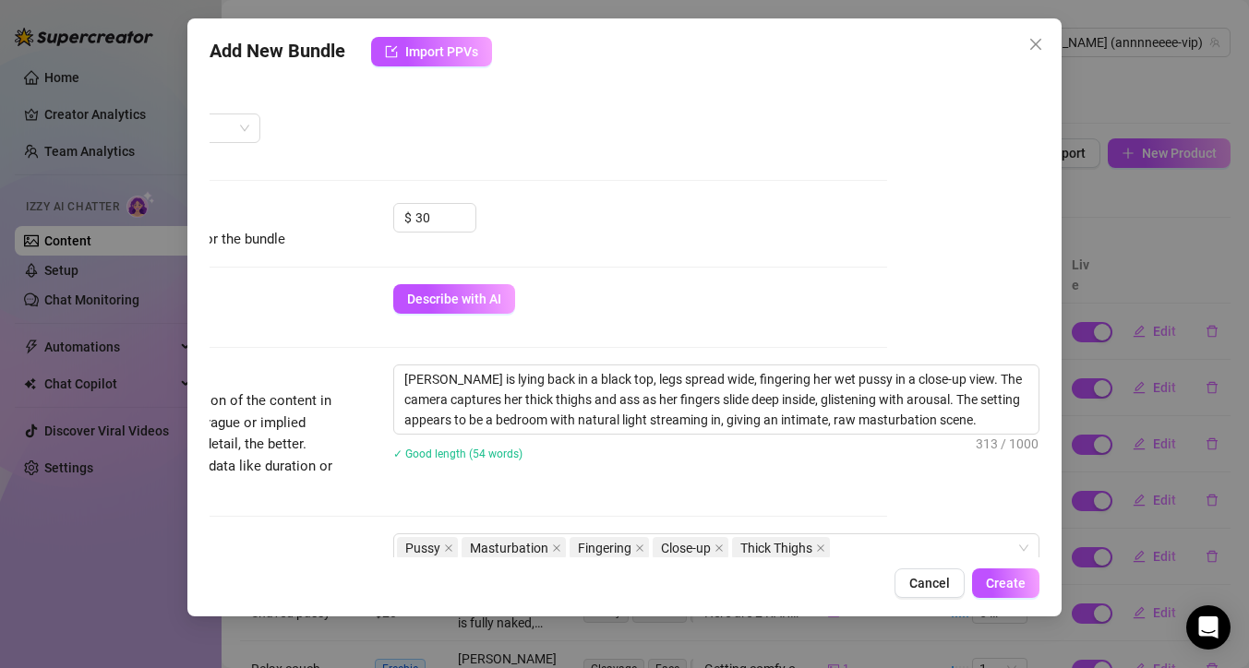
scroll to position [467, 166]
drag, startPoint x: 967, startPoint y: 426, endPoint x: 436, endPoint y: 386, distance: 533.2
click at [436, 386] on textarea "Anne is lying back in a black top, legs spread wide, fingering her wet pussy in…" at bounding box center [716, 399] width 644 height 68
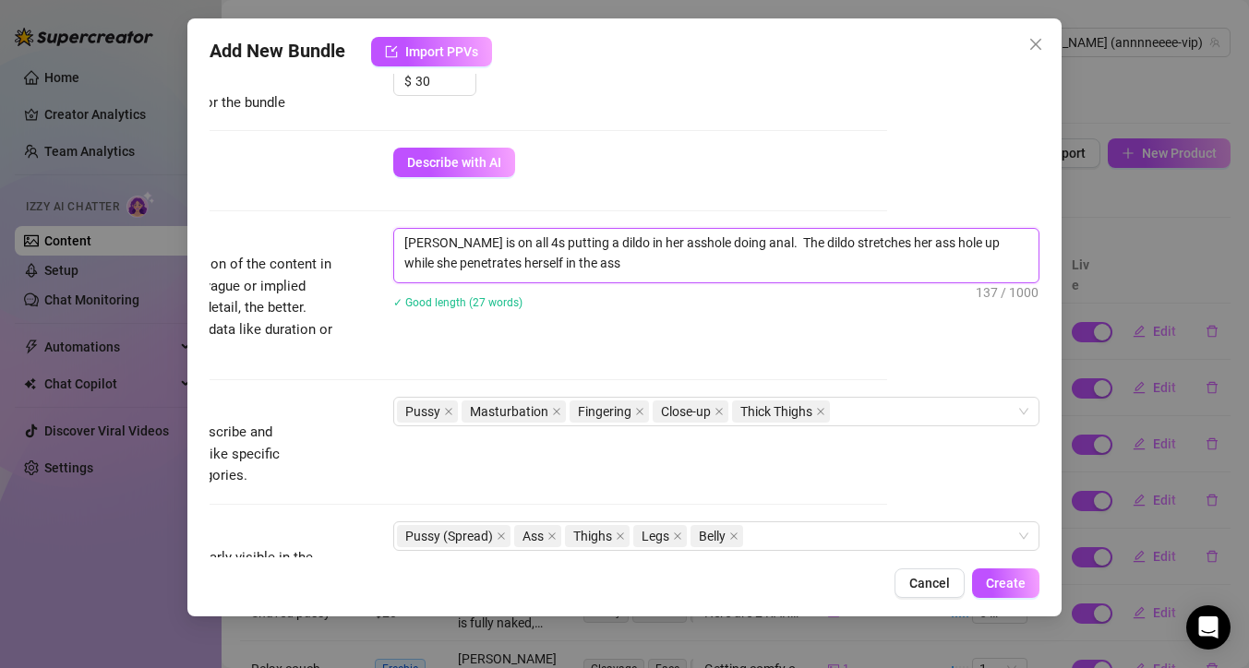
scroll to position [605, 166]
click at [636, 411] on icon "close" at bounding box center [639, 409] width 7 height 7
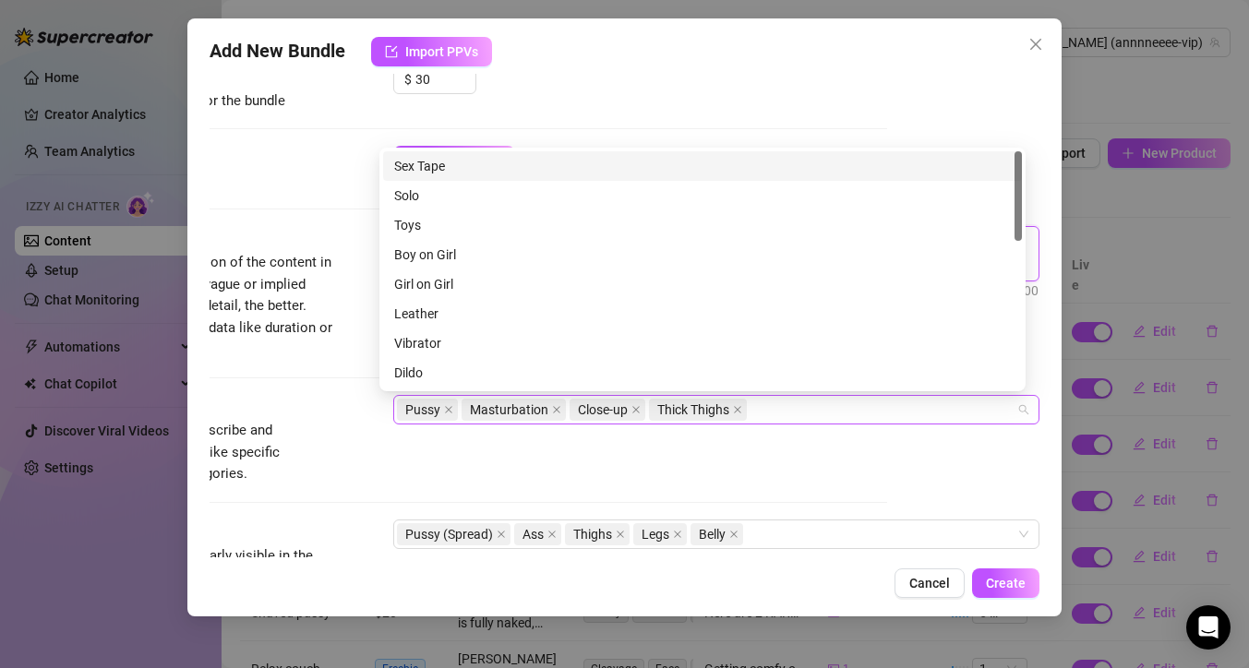
click at [768, 409] on div "Pussy Masturbation Close-up Thick Thighs" at bounding box center [706, 410] width 619 height 26
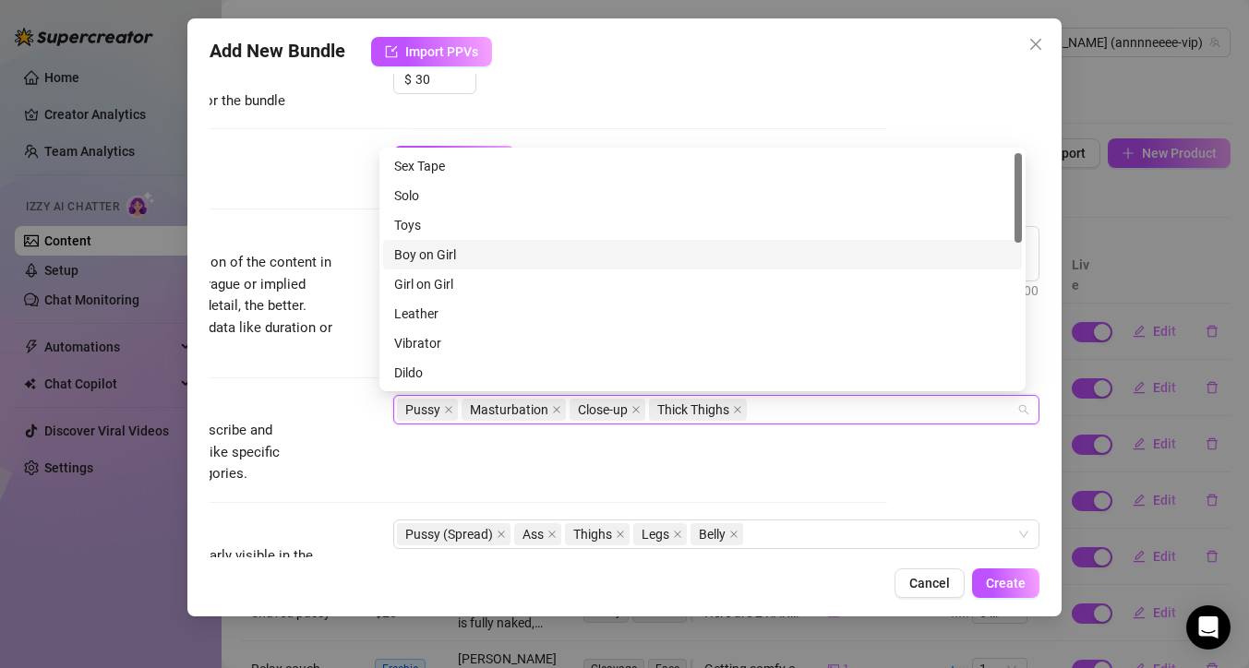
scroll to position [4, 0]
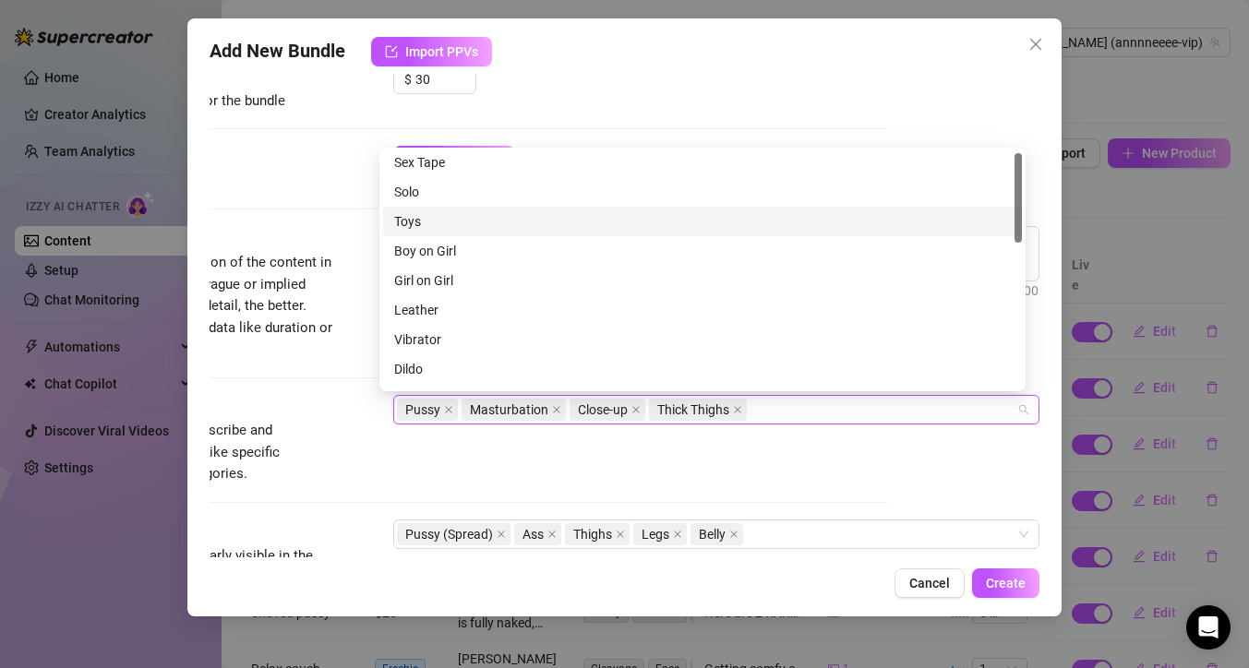
click at [483, 219] on div "Toys" at bounding box center [702, 221] width 617 height 20
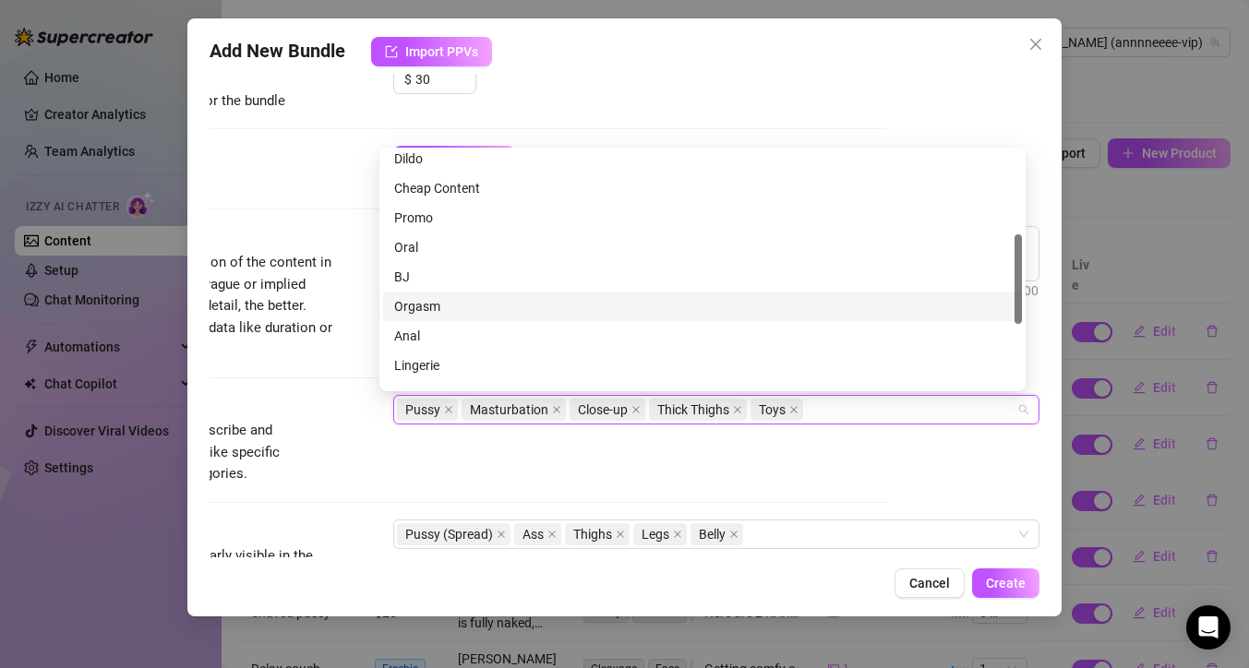
scroll to position [218, 0]
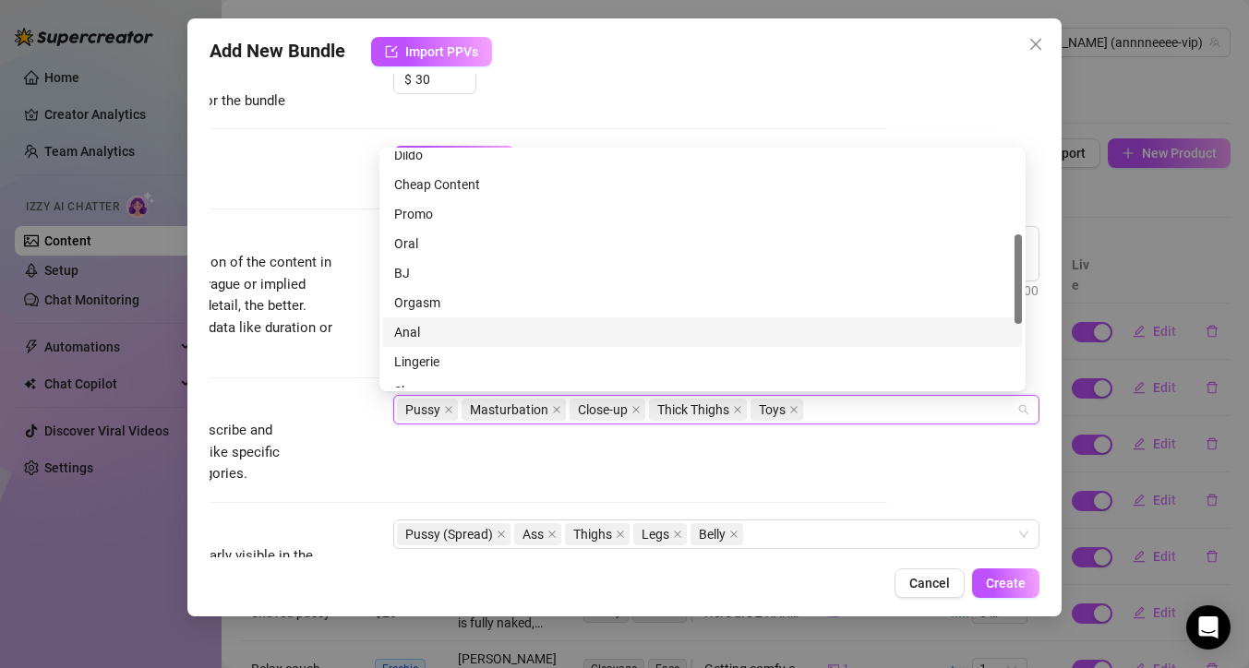
click at [480, 329] on div "Anal" at bounding box center [702, 332] width 617 height 20
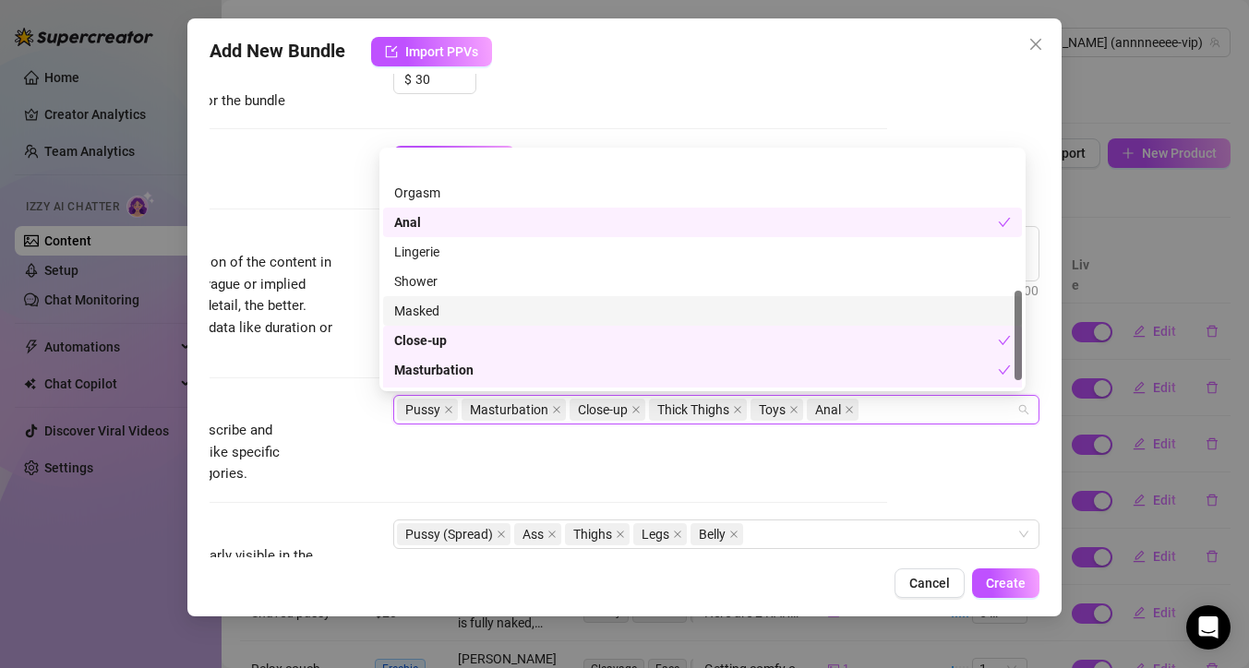
scroll to position [384, 0]
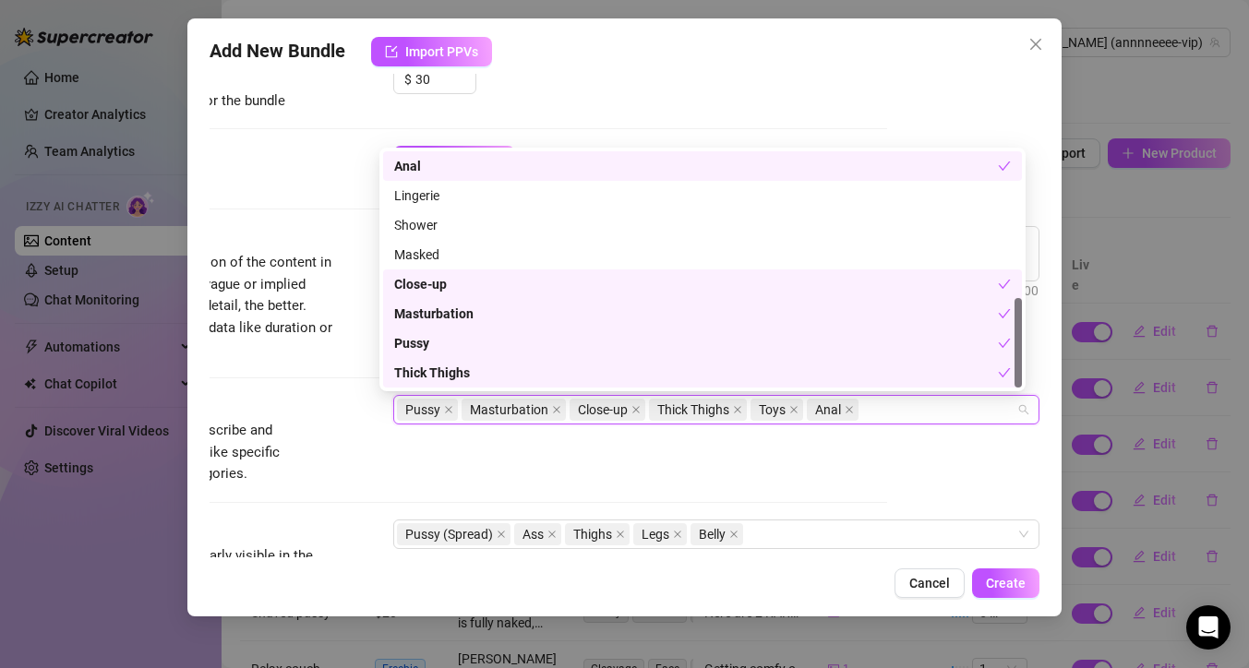
click at [281, 525] on div "Visible Body Parts" at bounding box center [195, 531] width 277 height 22
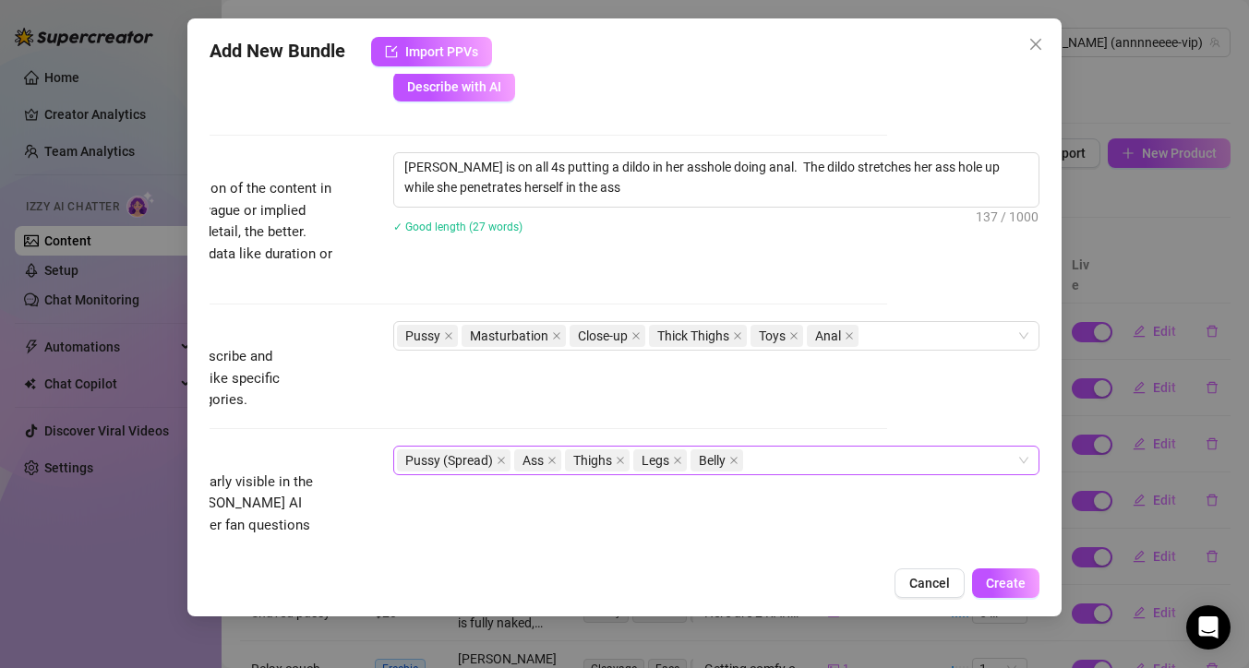
scroll to position [683, 166]
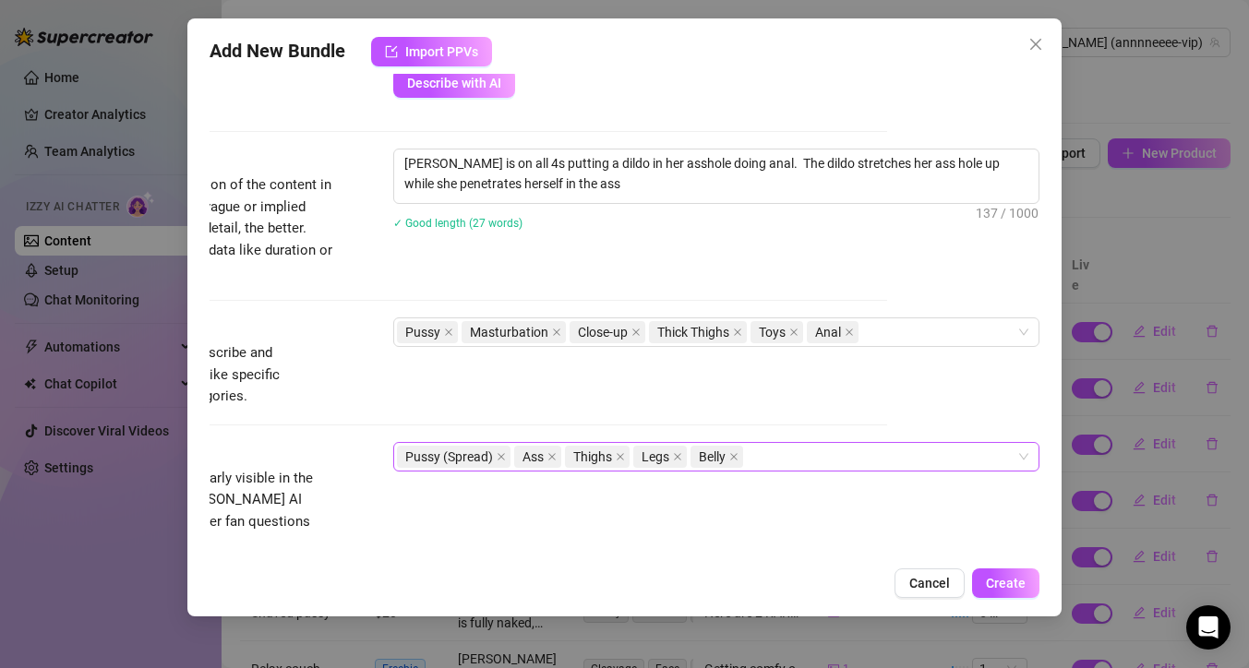
click at [771, 461] on div "Pussy (Spread) Ass Thighs Legs Belly" at bounding box center [706, 457] width 619 height 26
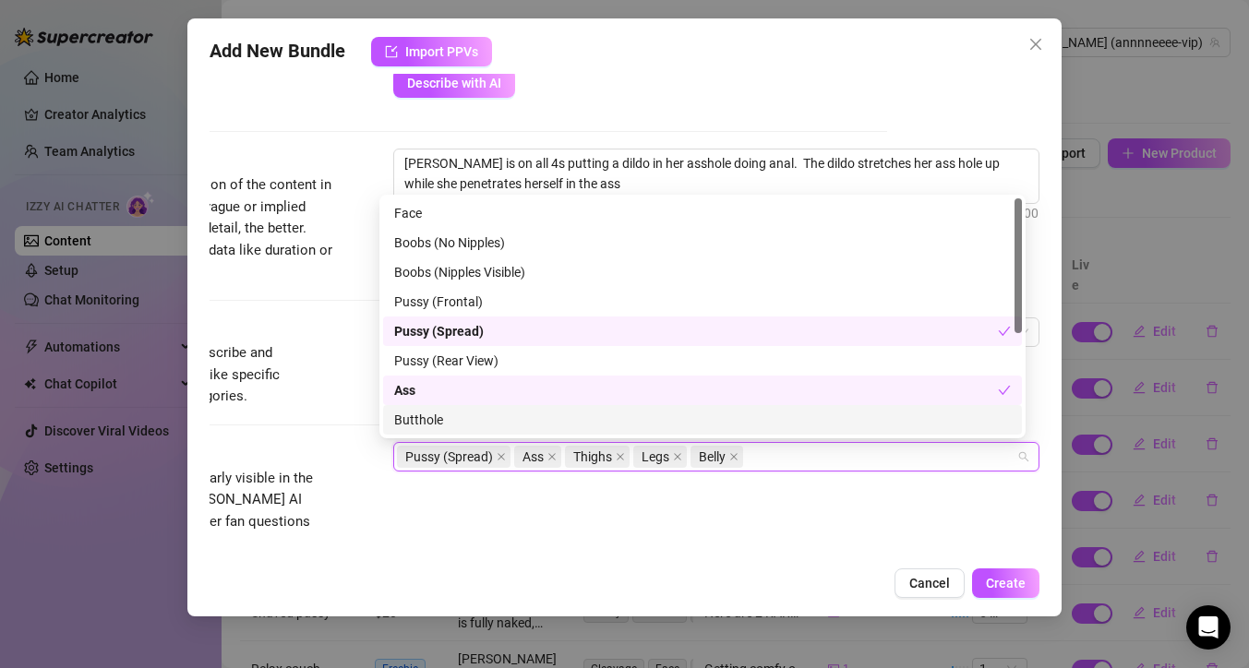
click at [585, 415] on div "Butthole" at bounding box center [702, 420] width 617 height 20
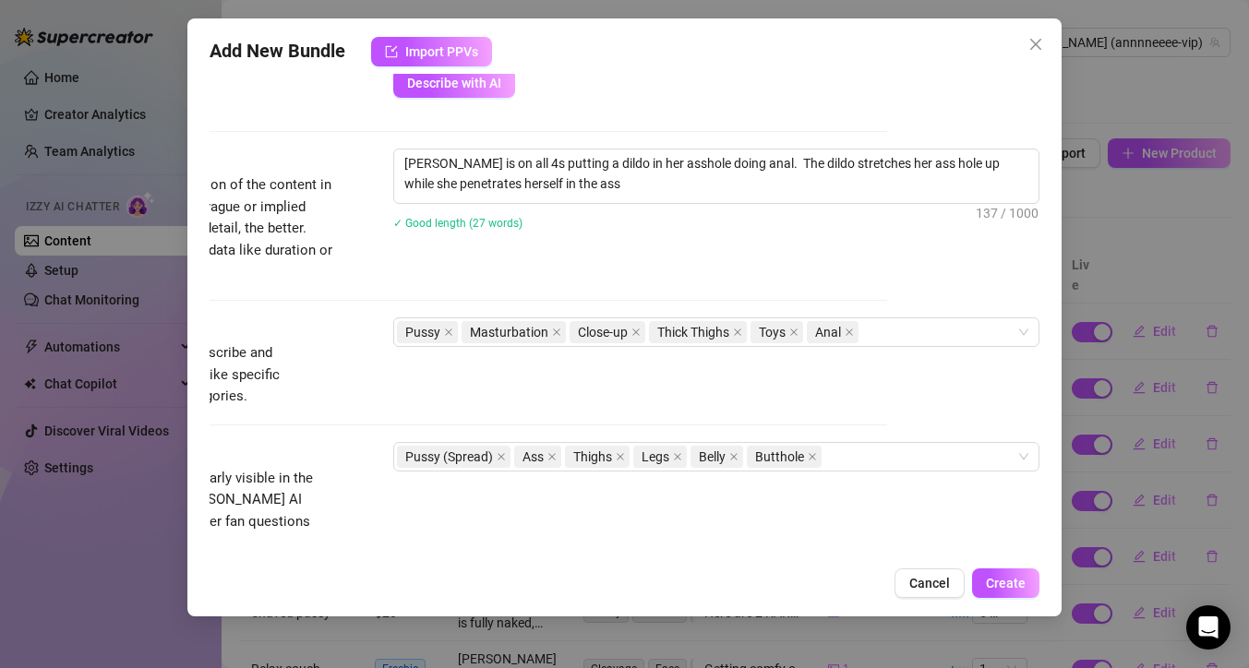
click at [393, 521] on div "Visible Body Parts Select the body parts clearly visible in the content. This h…" at bounding box center [472, 498] width 830 height 113
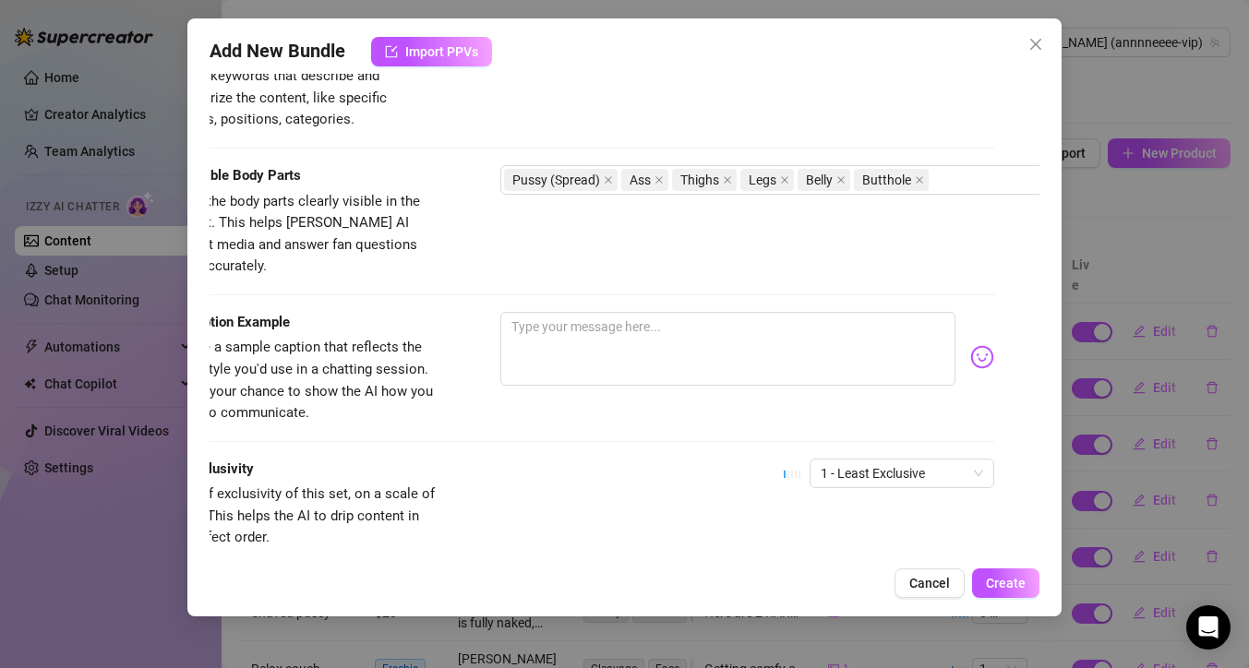
scroll to position [960, 42]
click at [566, 312] on textarea at bounding box center [731, 349] width 455 height 74
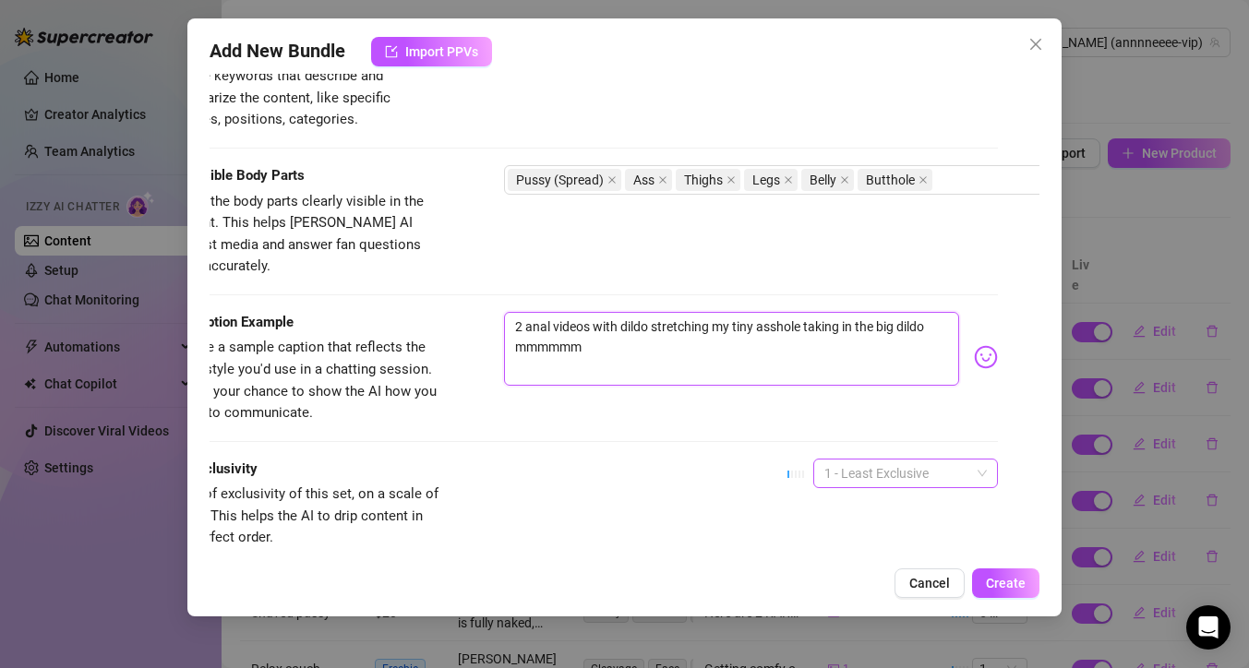
click at [914, 461] on span "1 - Least Exclusive" at bounding box center [905, 474] width 162 height 28
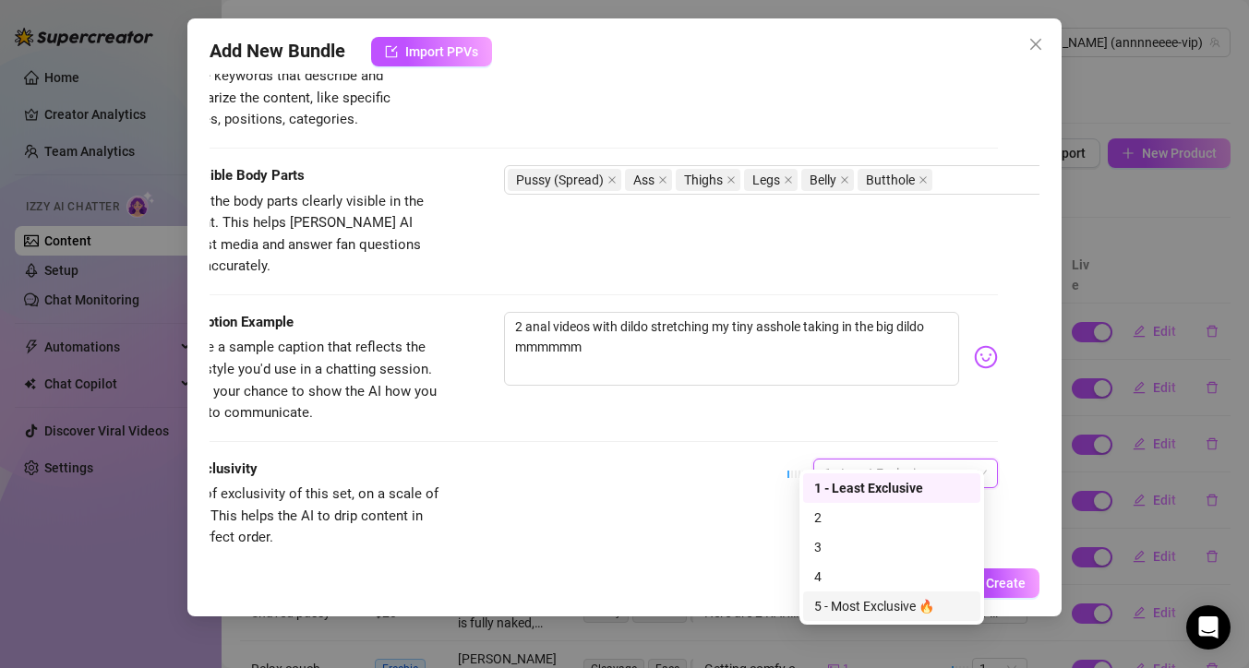
click at [883, 604] on div "5 - Most Exclusive 🔥" at bounding box center [891, 606] width 155 height 20
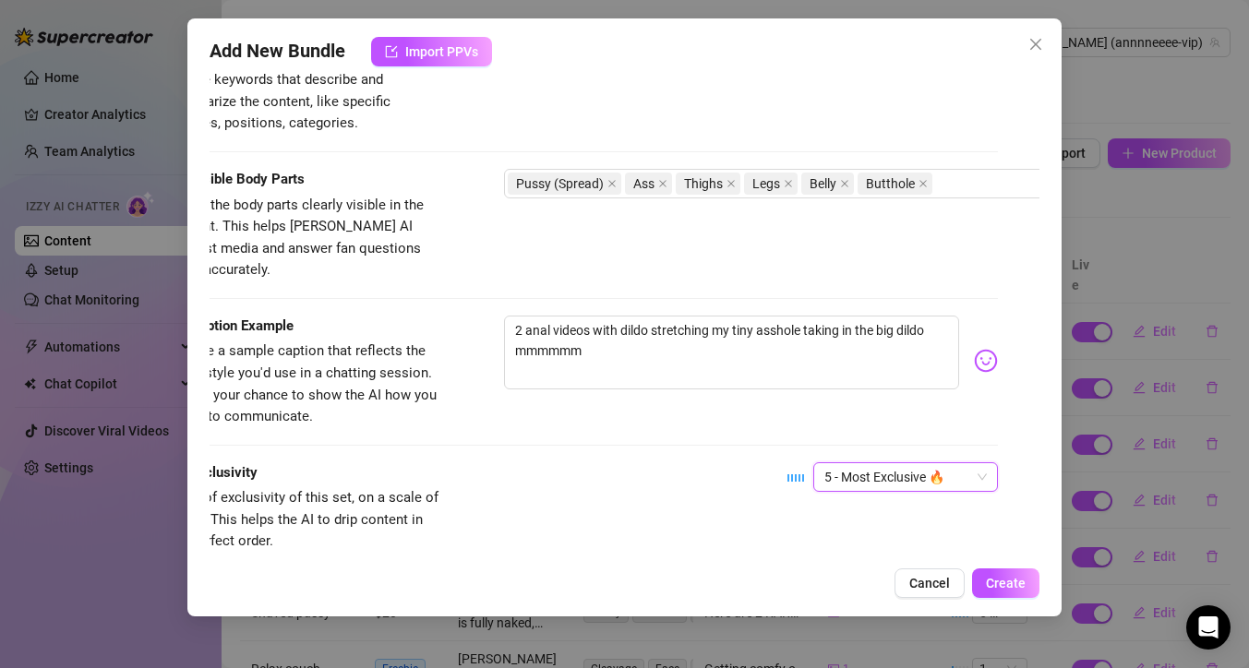
scroll to position [1081, 42]
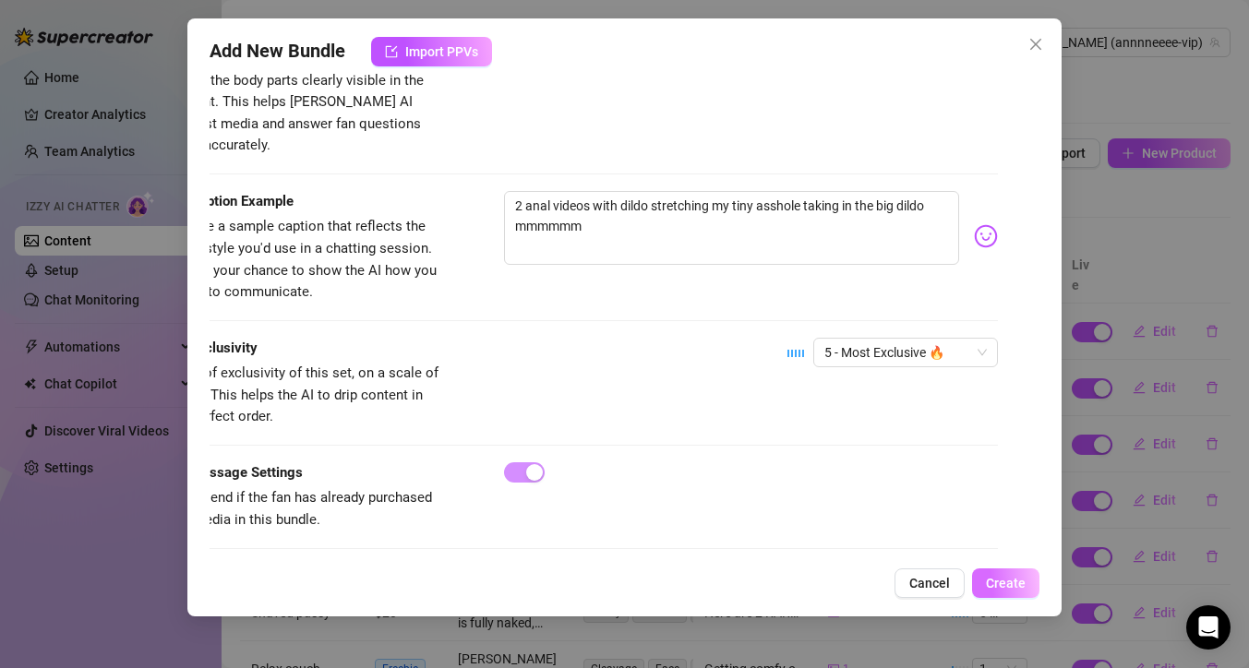
click at [1001, 577] on span "Create" at bounding box center [1006, 583] width 40 height 15
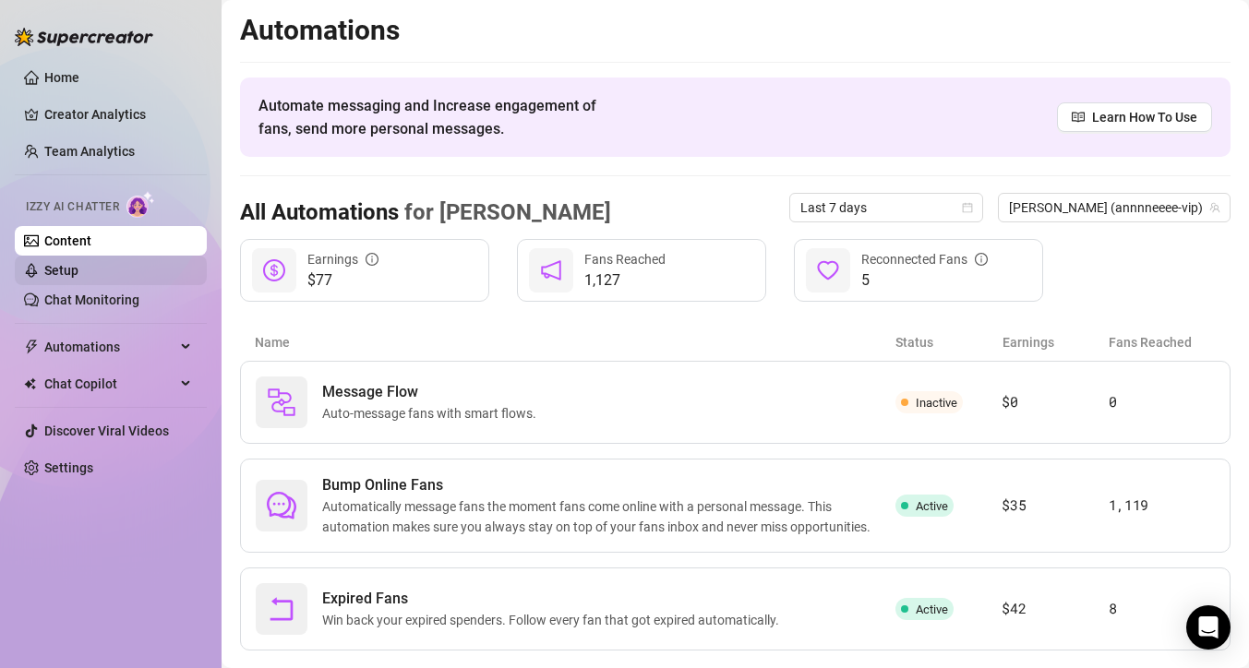
click at [65, 272] on link "Setup" at bounding box center [61, 270] width 34 height 15
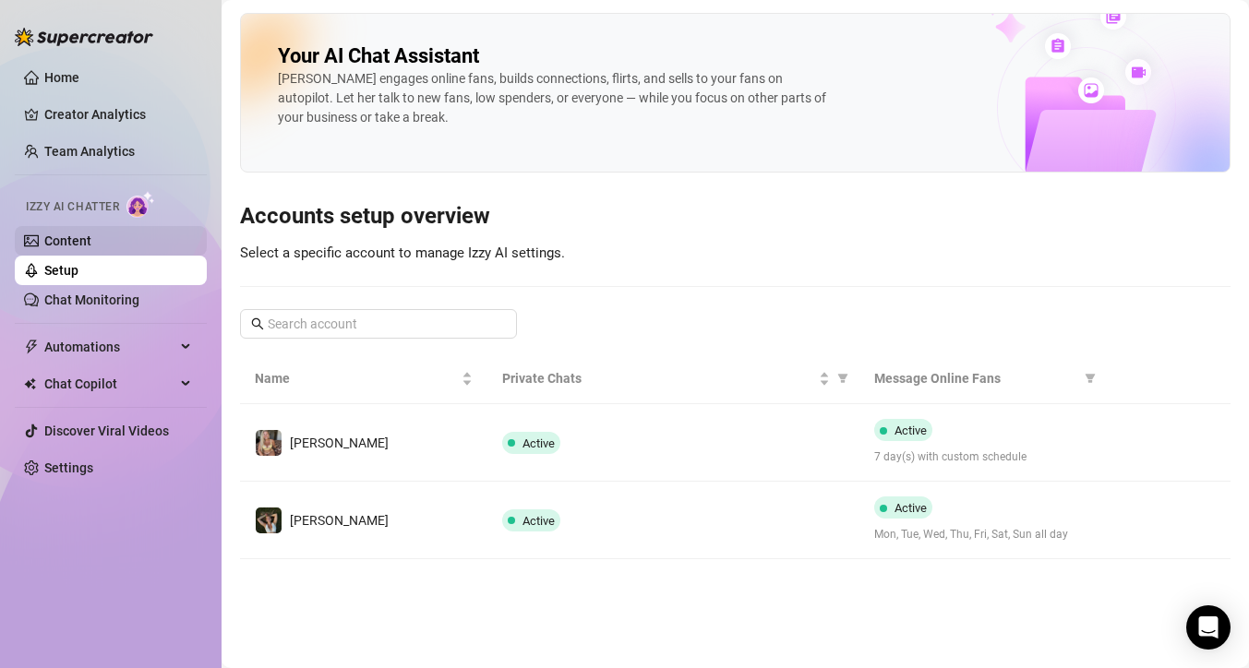
click at [82, 246] on link "Content" at bounding box center [67, 241] width 47 height 15
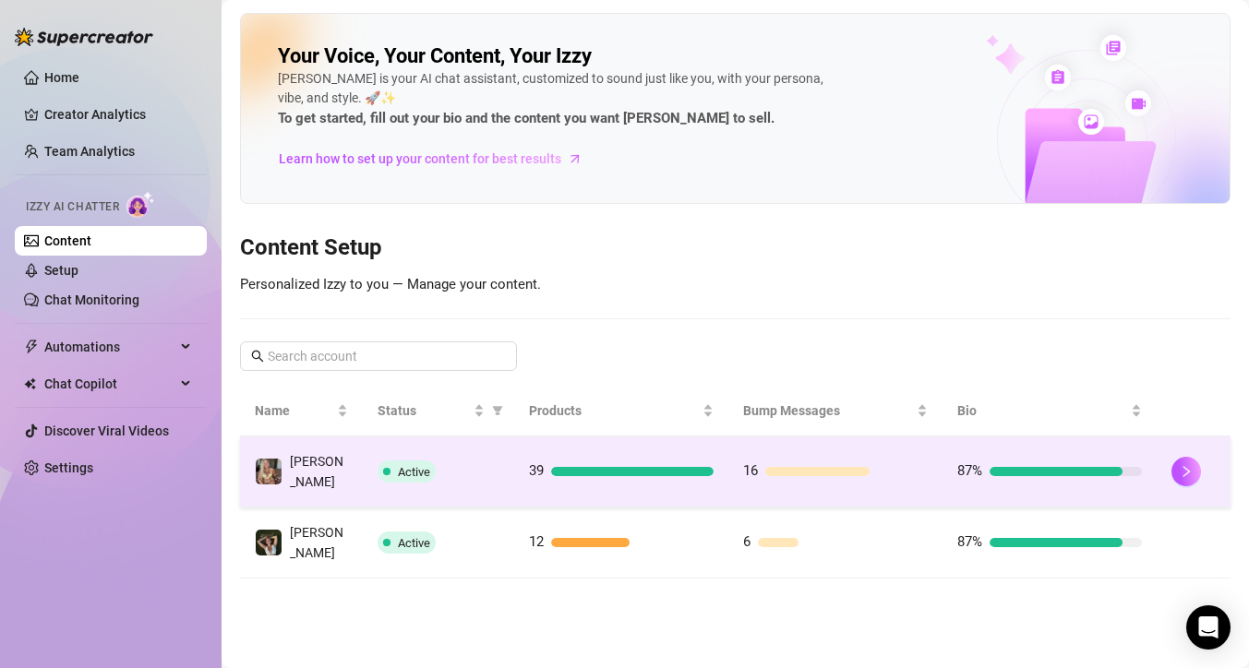
click at [457, 461] on div "Active" at bounding box center [438, 472] width 123 height 22
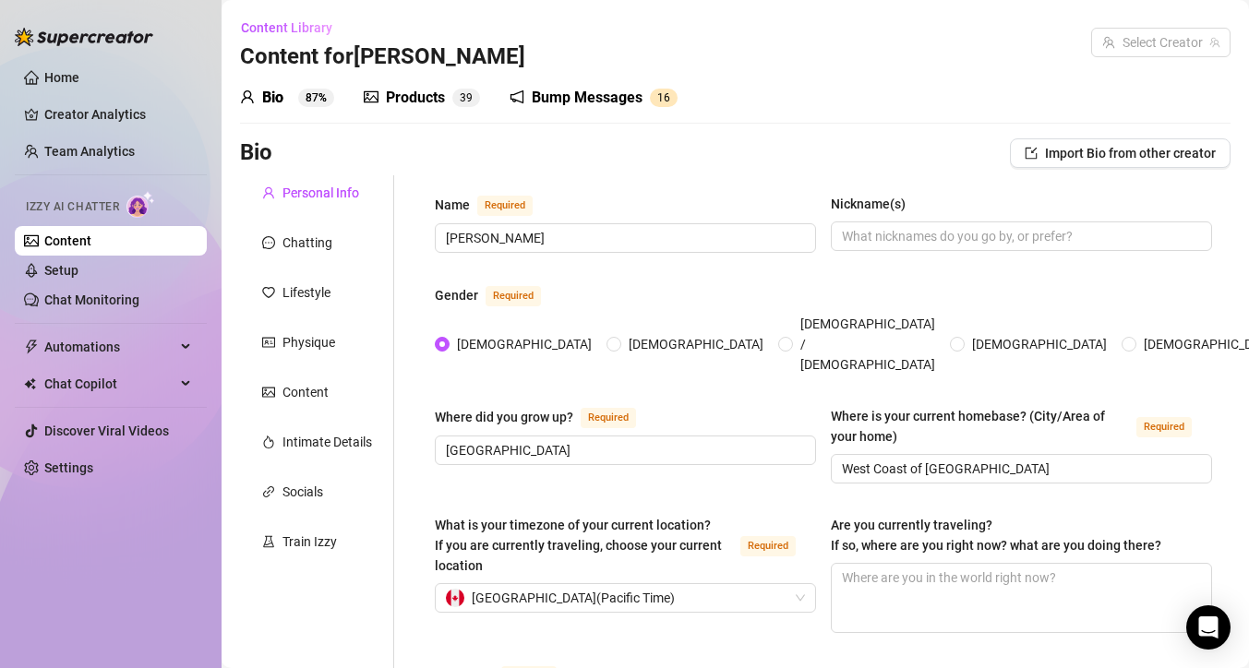
click at [445, 89] on div "Products 3 9" at bounding box center [422, 98] width 116 height 22
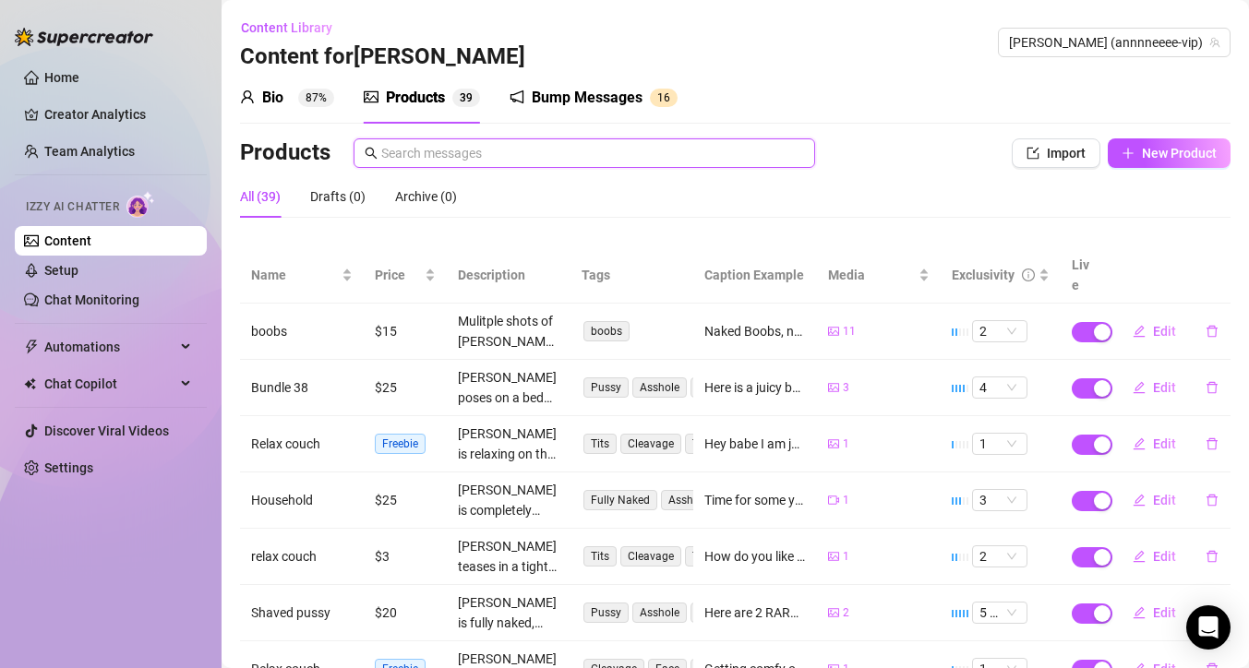
click at [618, 160] on input "text" at bounding box center [592, 153] width 423 height 20
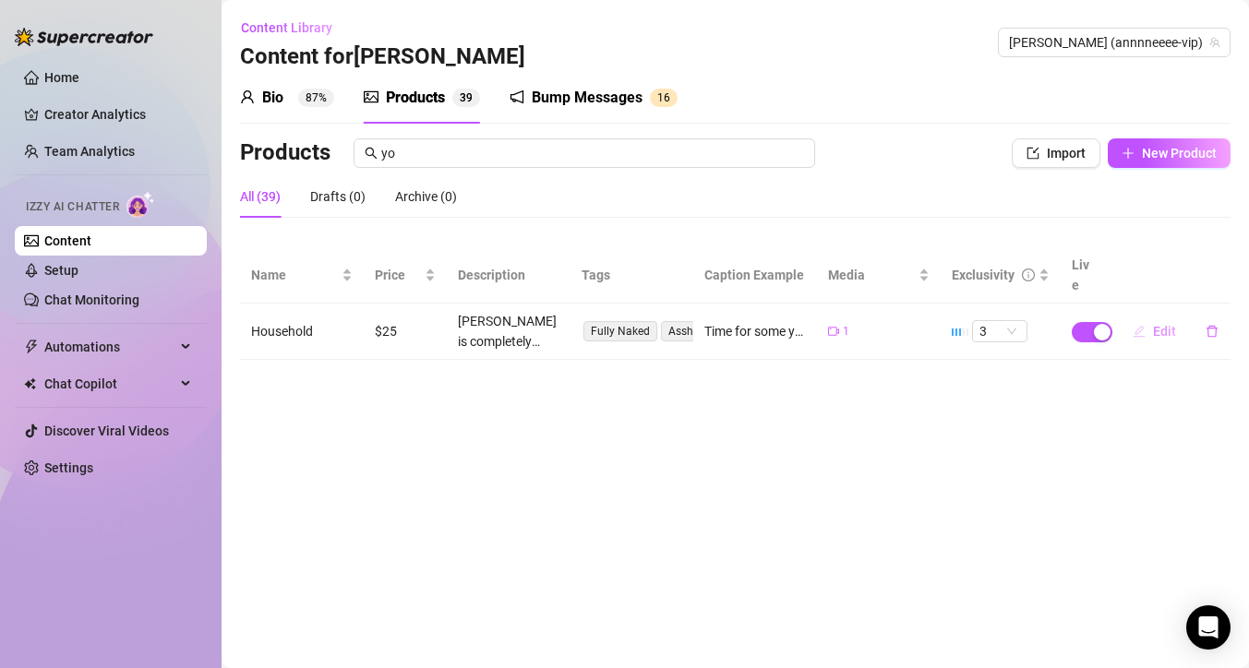
click at [1154, 324] on span "Edit" at bounding box center [1164, 331] width 23 height 15
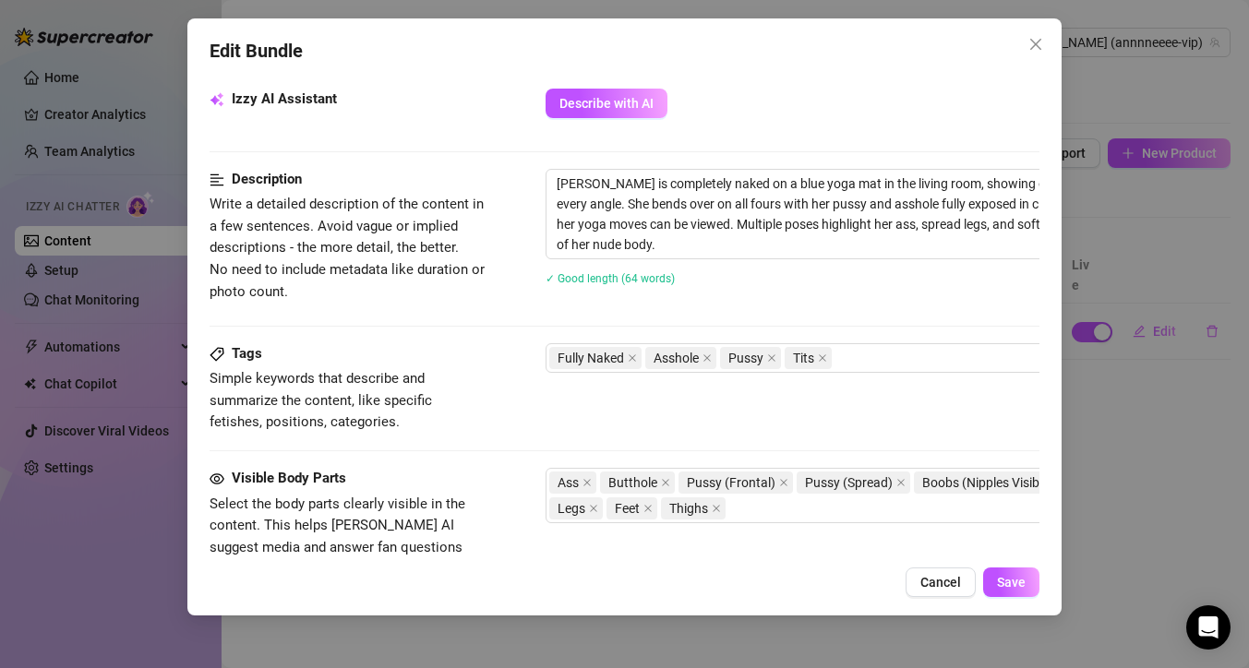
scroll to position [760, 0]
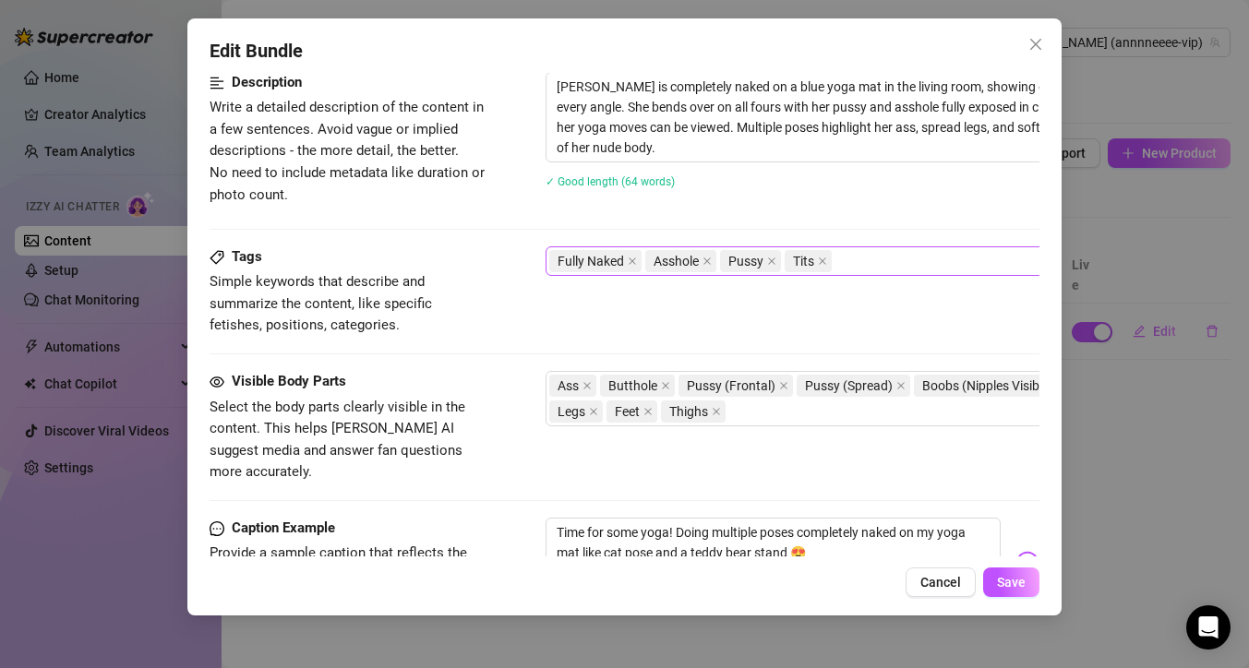
click at [868, 268] on div "Fully Naked Asshole Pussy Tits" at bounding box center [858, 261] width 619 height 26
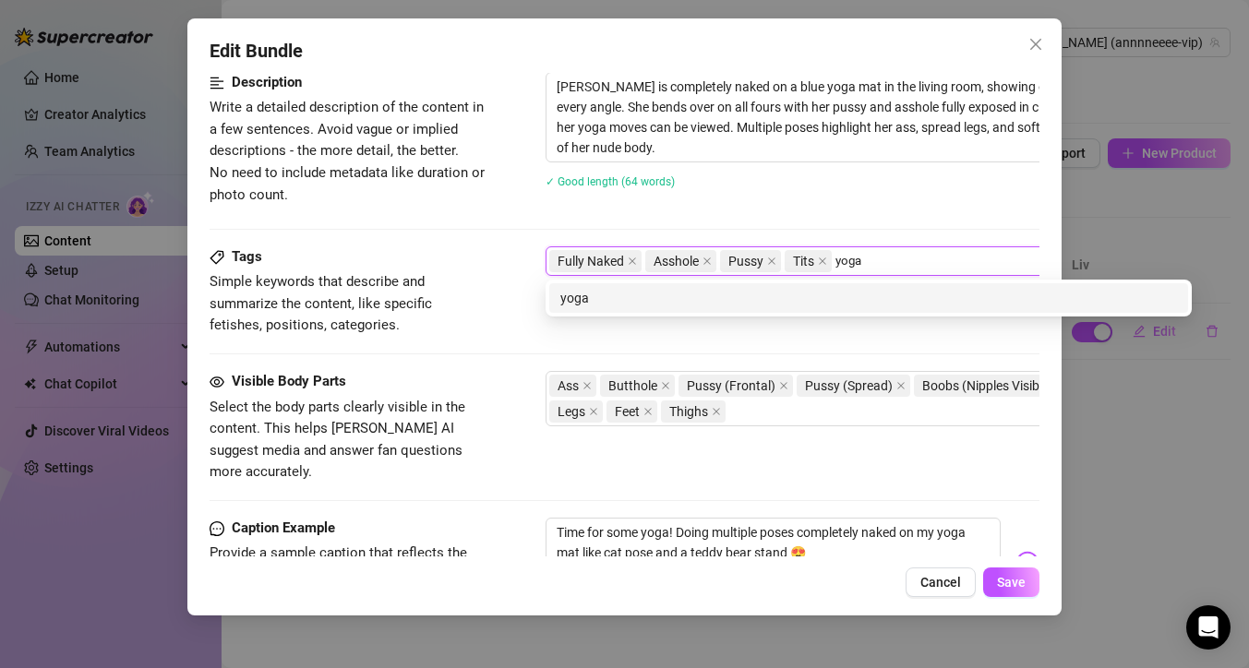
click at [658, 309] on div "yoga" at bounding box center [868, 298] width 639 height 30
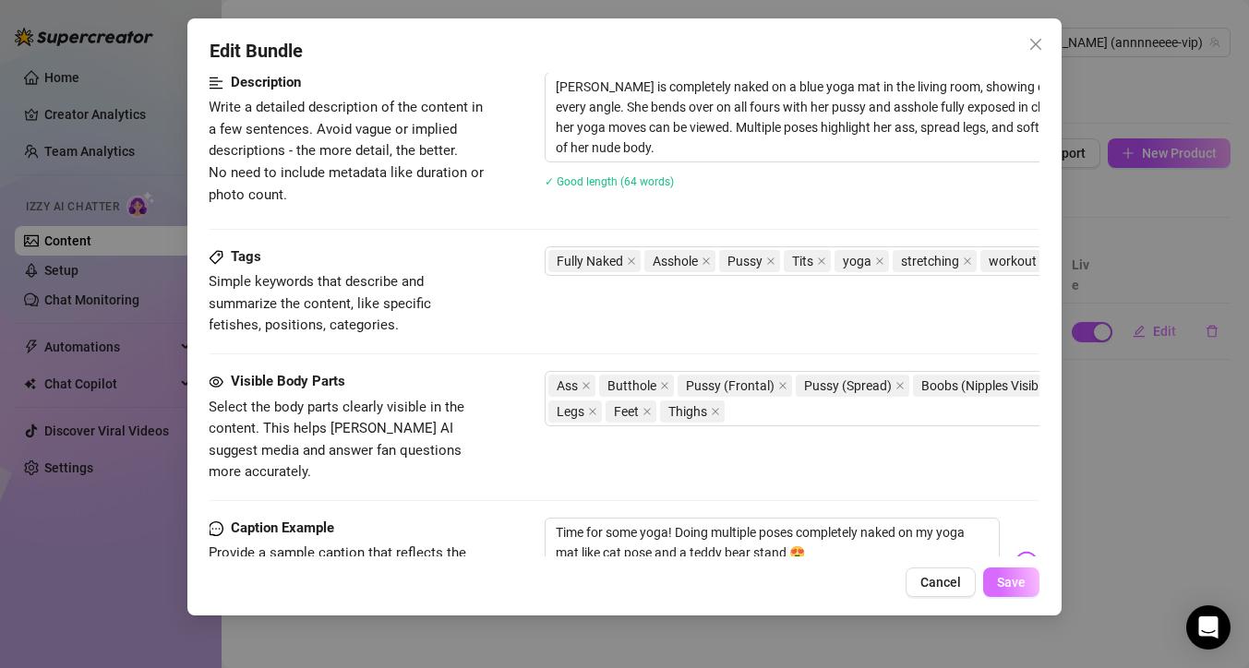
click at [1011, 576] on span "Save" at bounding box center [1011, 582] width 29 height 15
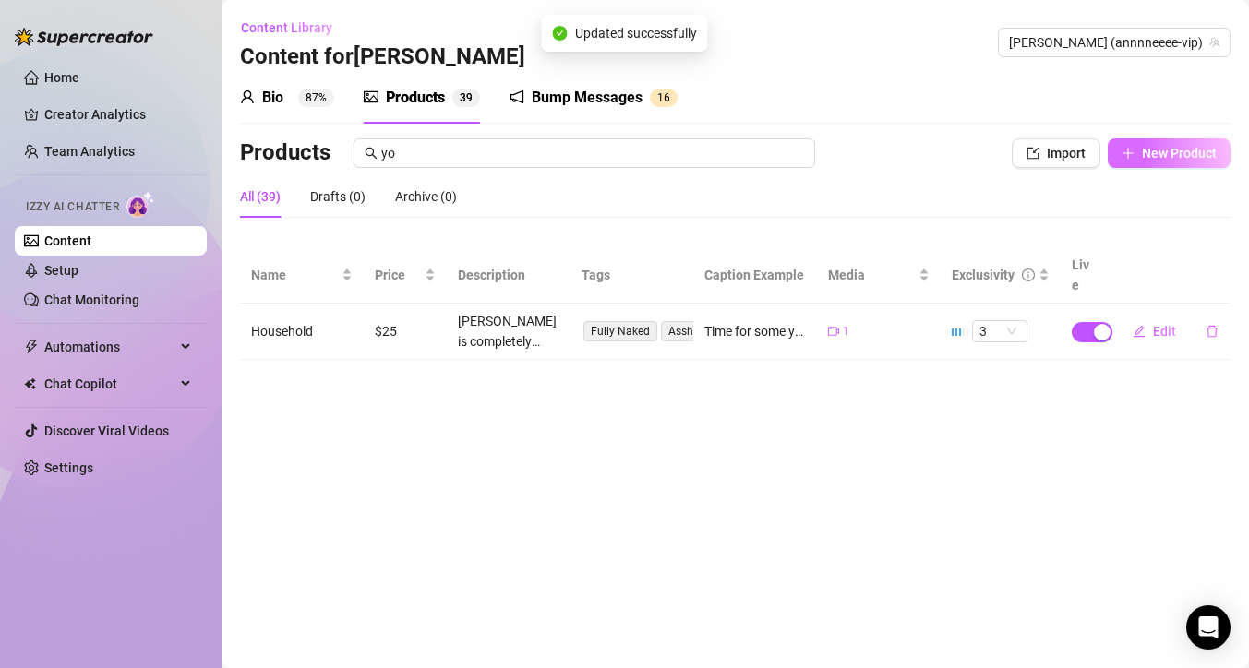
click at [1152, 152] on span "New Product" at bounding box center [1179, 153] width 75 height 15
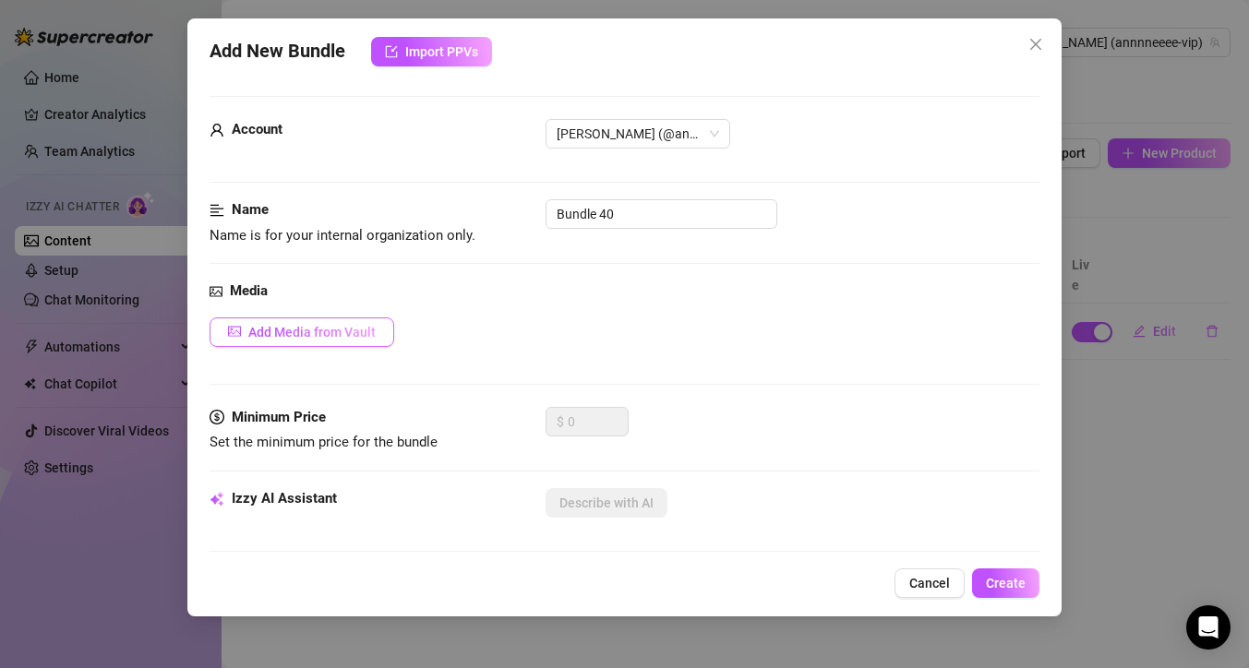
click at [305, 329] on span "Add Media from Vault" at bounding box center [311, 332] width 127 height 15
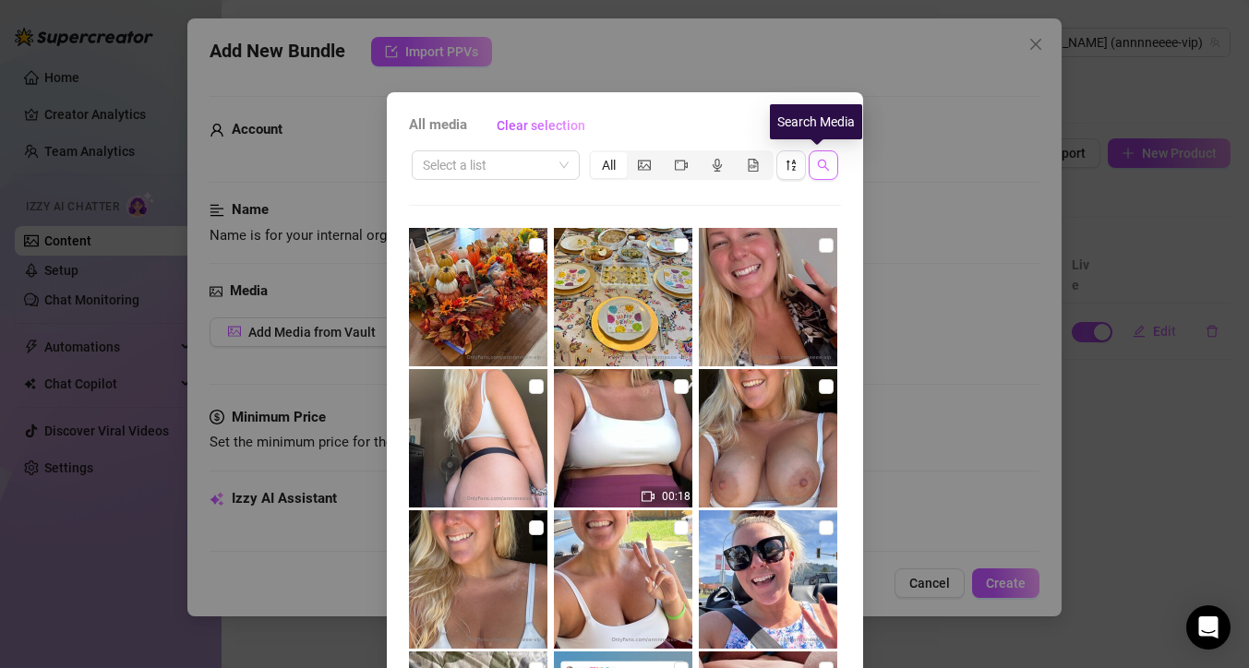
click at [819, 165] on icon "search" at bounding box center [823, 165] width 13 height 13
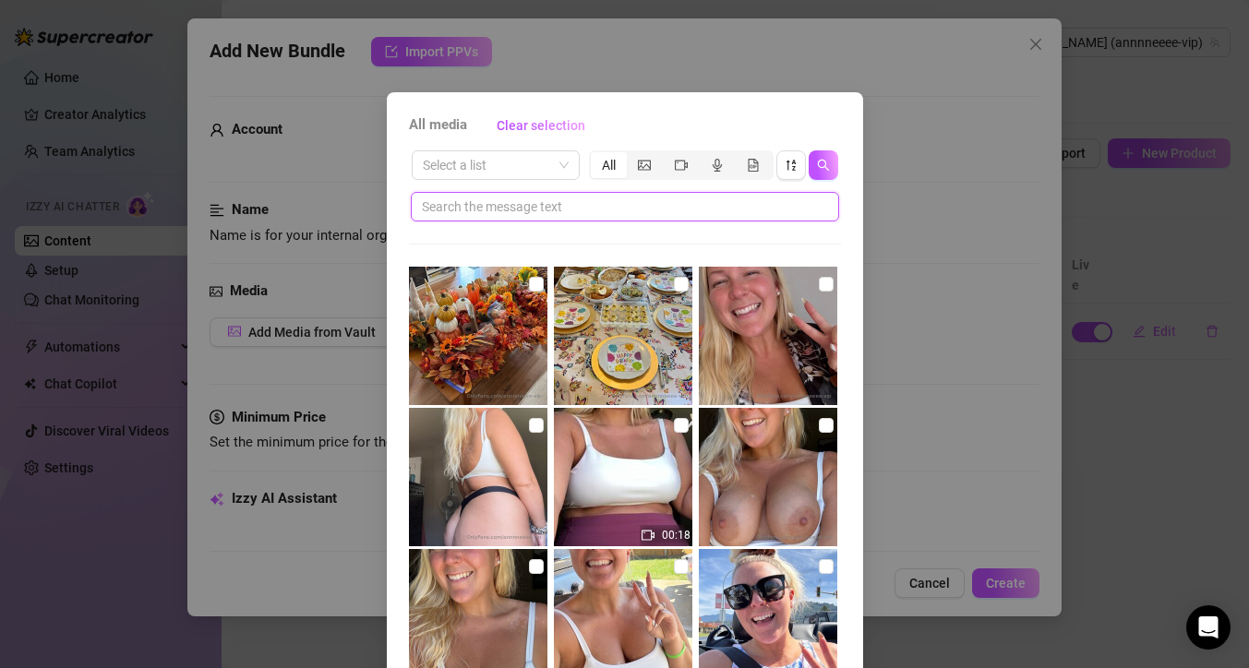
click at [699, 210] on input "text" at bounding box center [617, 207] width 391 height 20
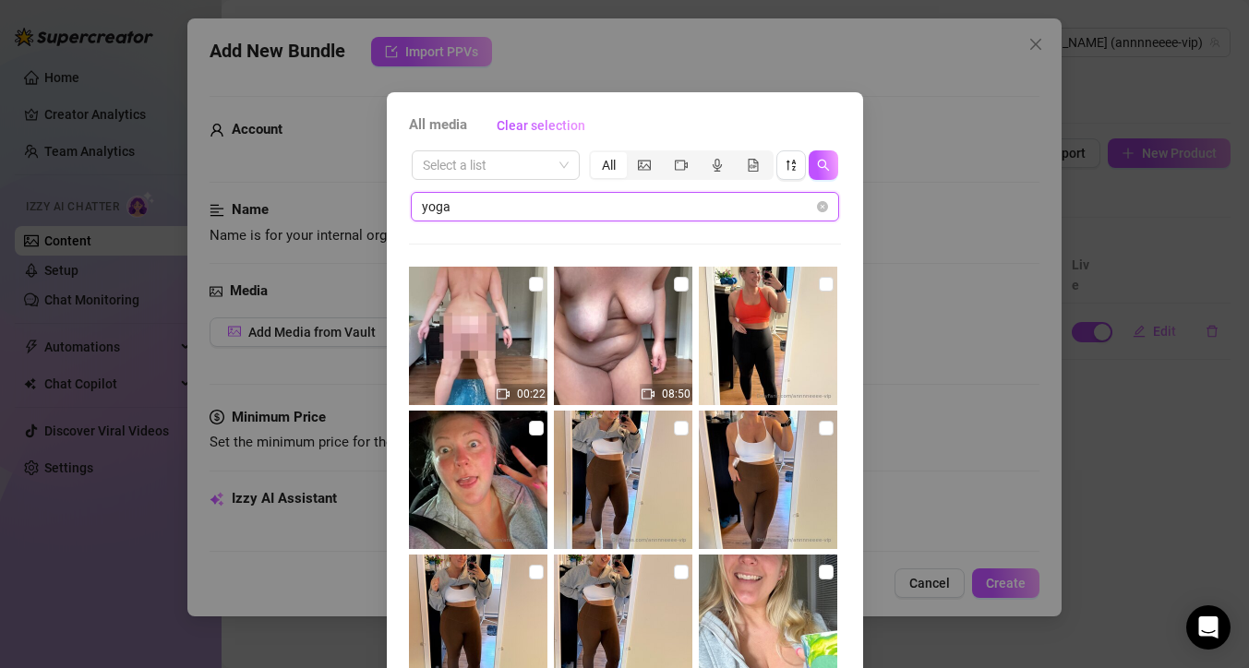
scroll to position [141, 0]
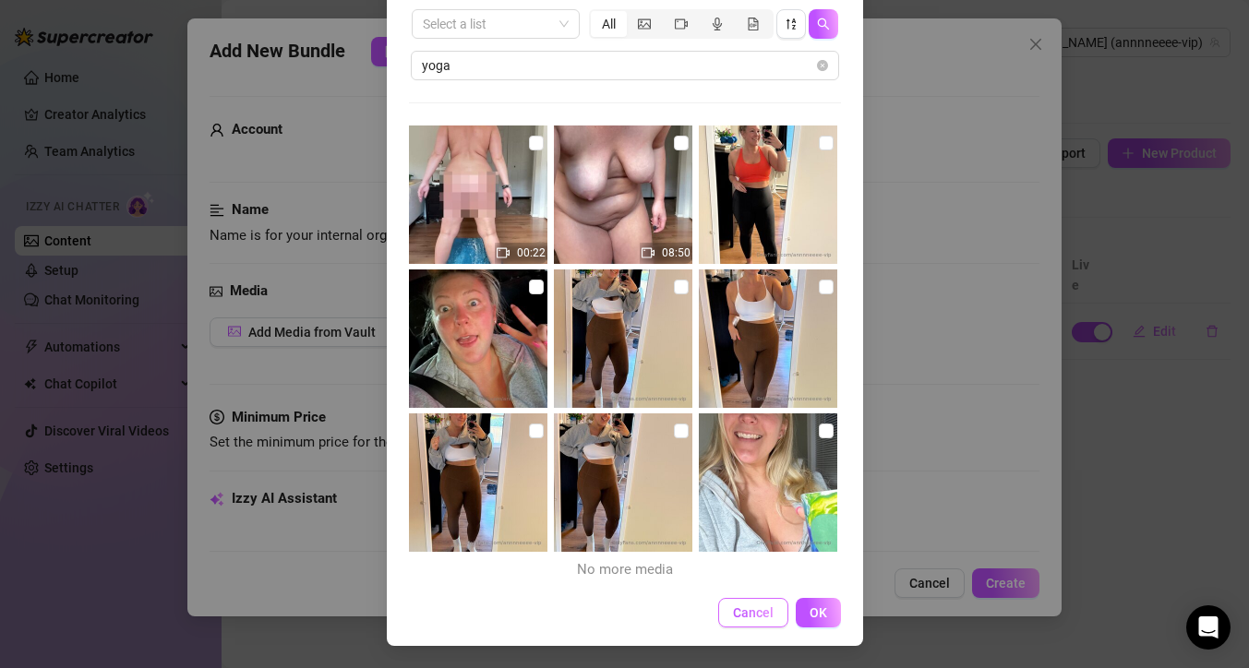
click at [743, 616] on span "Cancel" at bounding box center [753, 612] width 41 height 15
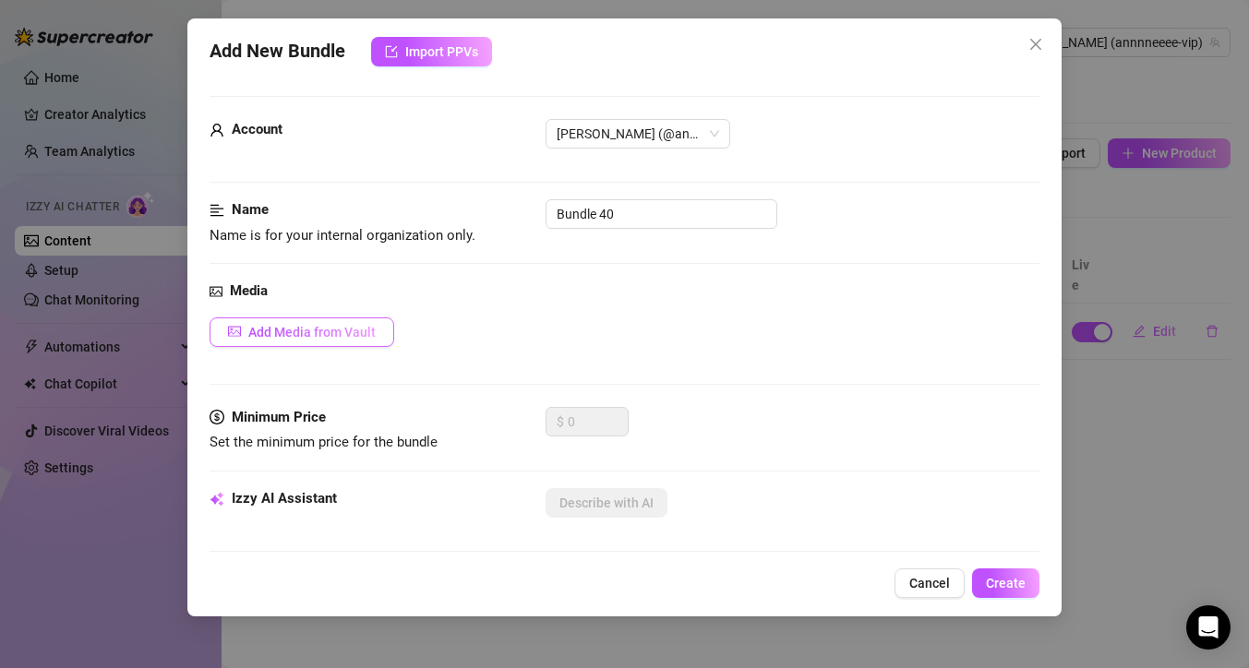
click at [316, 335] on span "Add Media from Vault" at bounding box center [311, 332] width 127 height 15
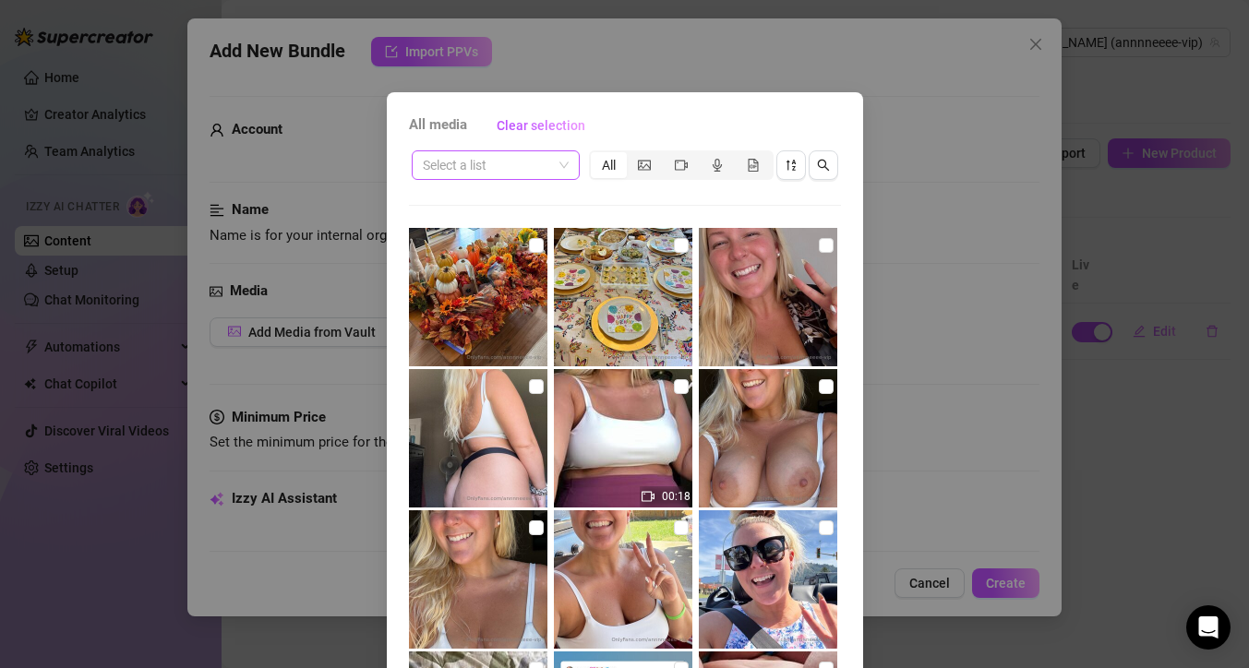
click at [560, 162] on span at bounding box center [496, 165] width 146 height 28
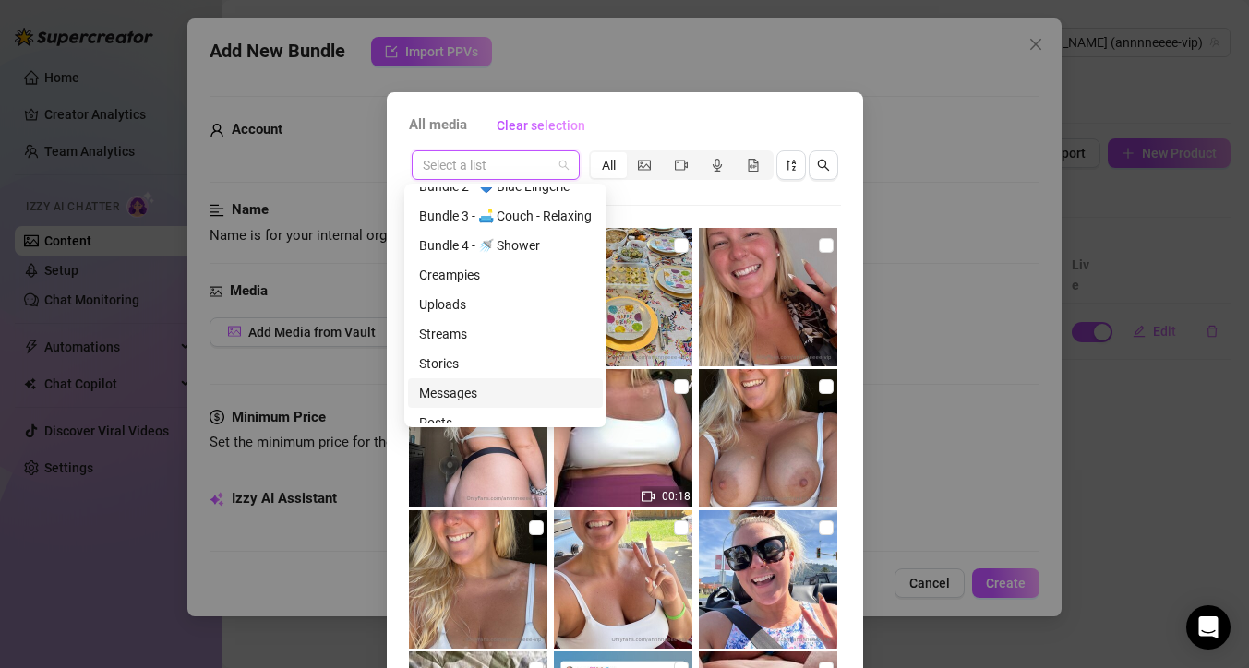
scroll to position [413, 0]
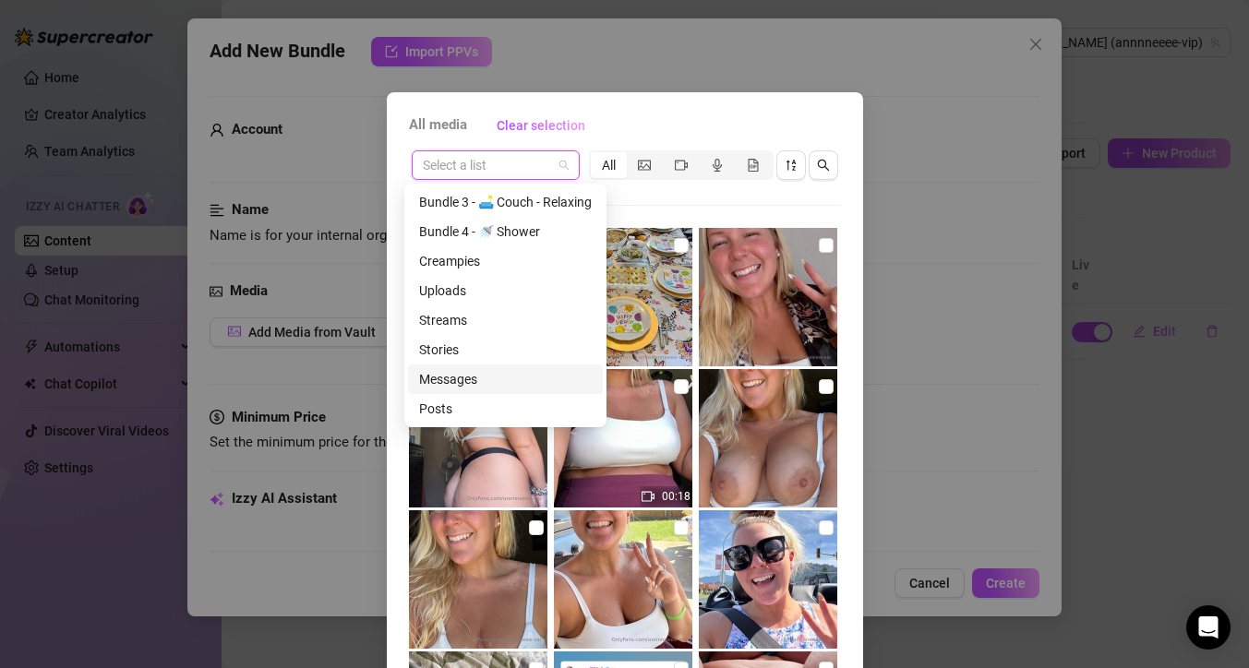
click at [489, 381] on div "Messages" at bounding box center [505, 379] width 173 height 20
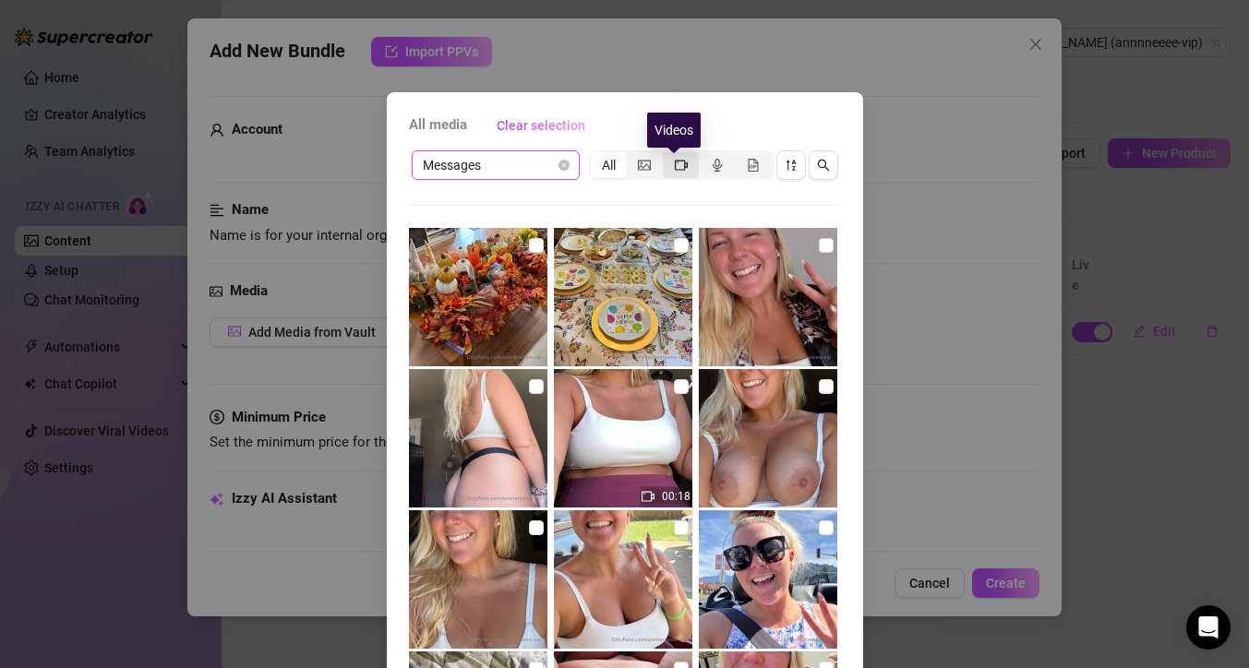
click at [675, 168] on icon "video-camera" at bounding box center [681, 165] width 13 height 10
click at [667, 155] on input "segmented control" at bounding box center [667, 155] width 0 height 0
click at [665, 167] on div "segmented control" at bounding box center [681, 165] width 36 height 26
click at [667, 155] on input "segmented control" at bounding box center [667, 155] width 0 height 0
click at [675, 168] on icon "video-camera" at bounding box center [681, 165] width 13 height 13
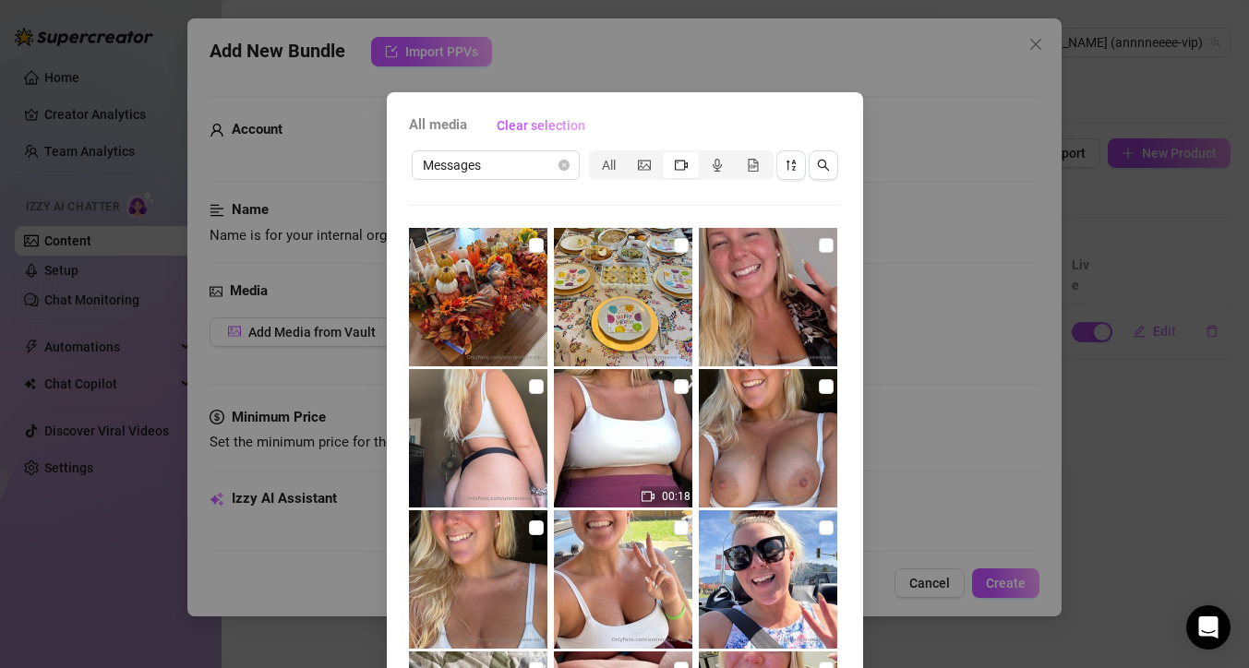
click at [667, 155] on input "segmented control" at bounding box center [667, 155] width 0 height 0
click at [675, 168] on icon "video-camera" at bounding box center [681, 165] width 13 height 13
click at [667, 155] on input "segmented control" at bounding box center [667, 155] width 0 height 0
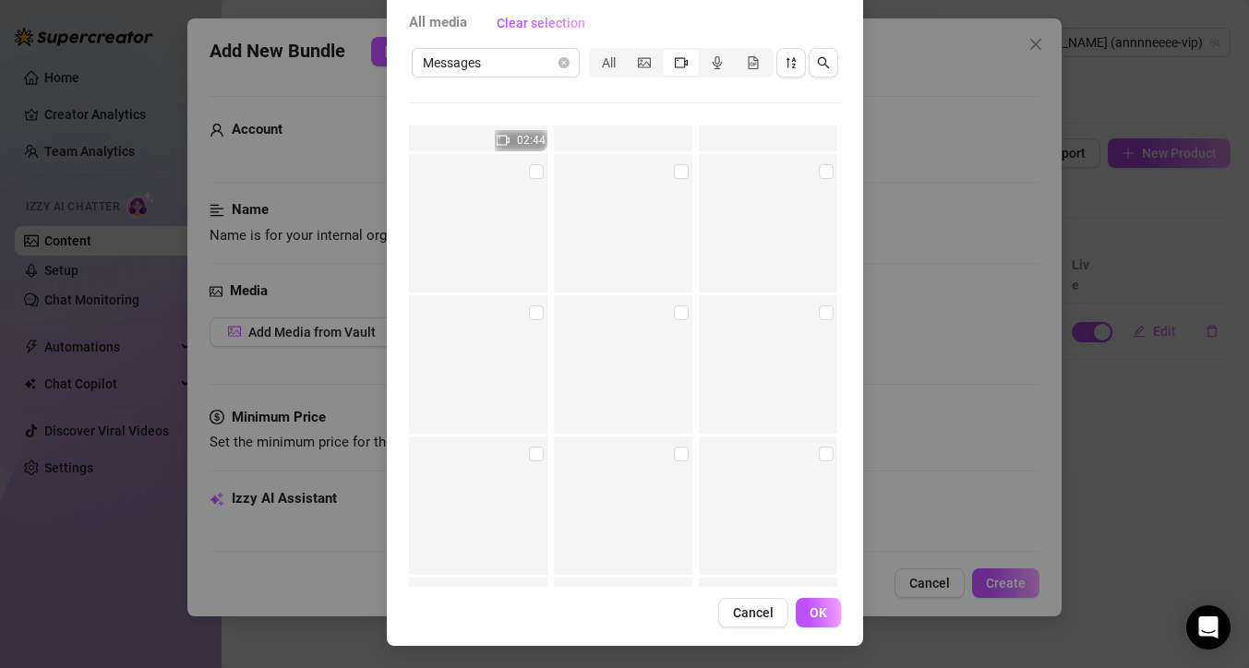
scroll to position [9720, 0]
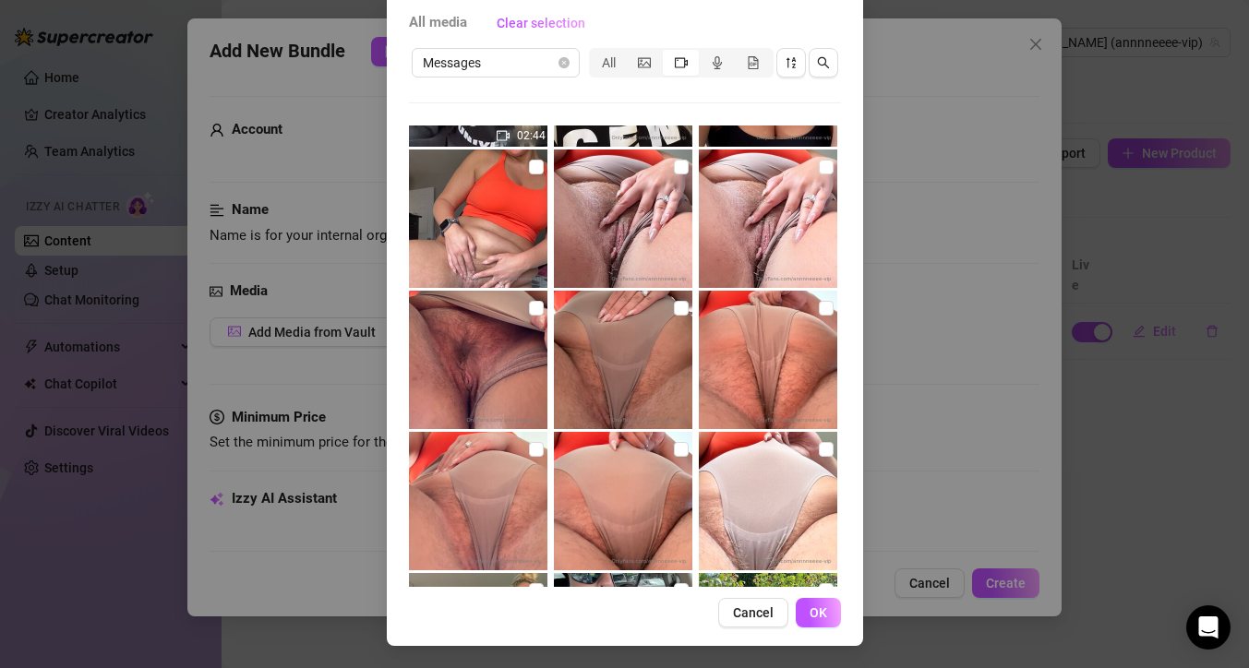
click at [761, 614] on span "Cancel" at bounding box center [753, 612] width 41 height 15
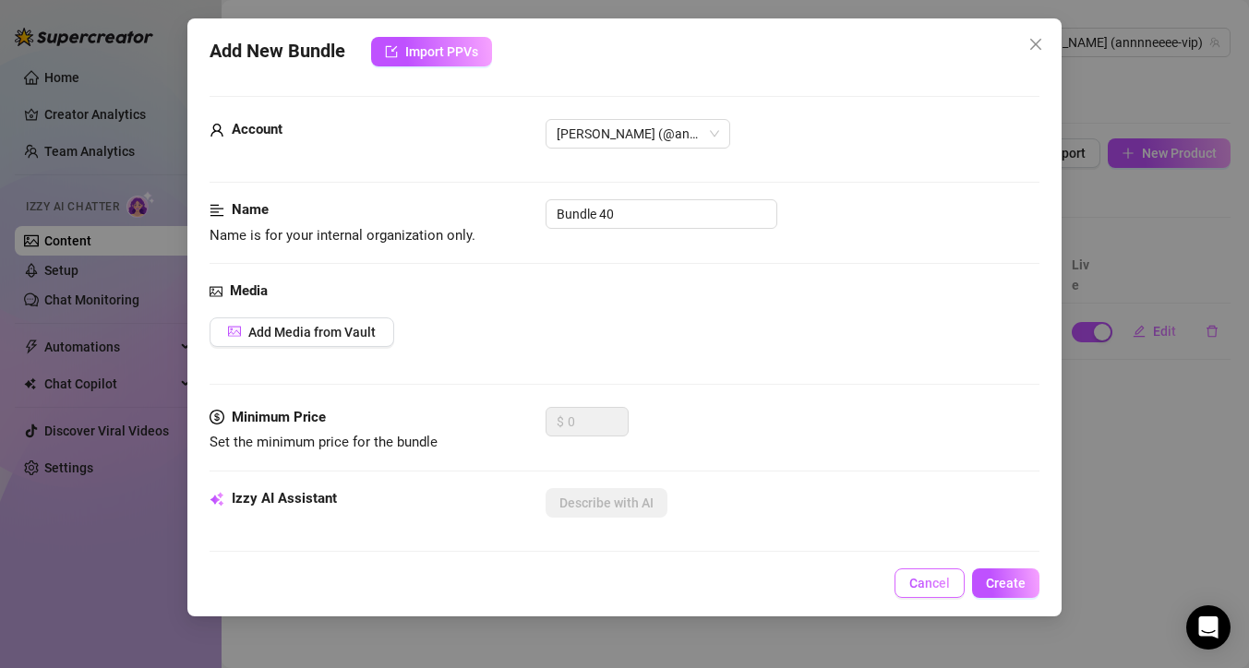
click at [949, 587] on span "Cancel" at bounding box center [929, 583] width 41 height 15
